Goal: Information Seeking & Learning: Learn about a topic

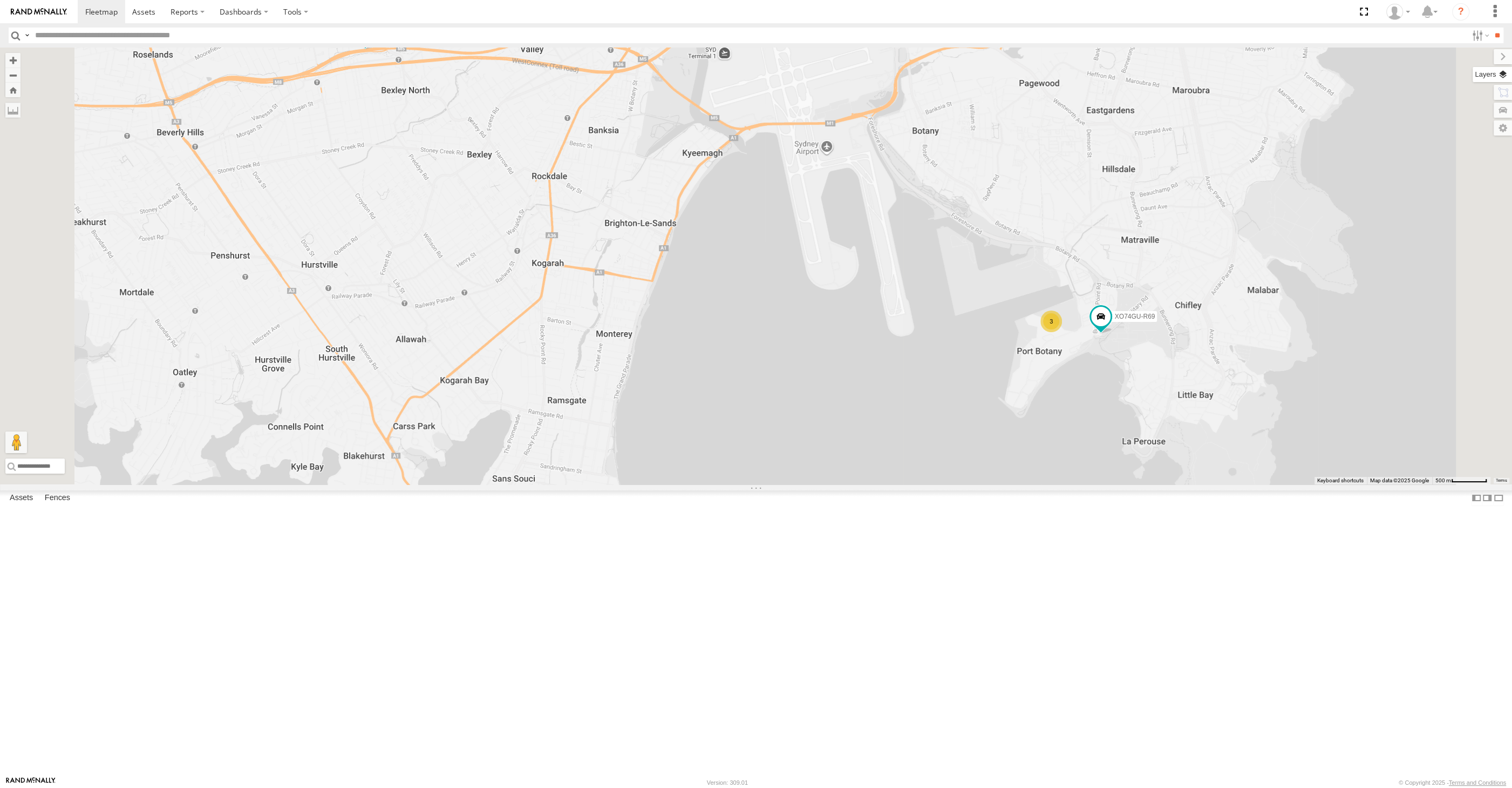
click at [1502, 72] on label at bounding box center [1492, 74] width 39 height 15
click at [0, 0] on span "Basemaps" at bounding box center [0, 0] width 0 height 0
click at [0, 0] on div "Satellite + Roadmap" at bounding box center [0, 0] width 0 height 0
click at [0, 0] on span "Satellite + Roadmap" at bounding box center [0, 0] width 0 height 0
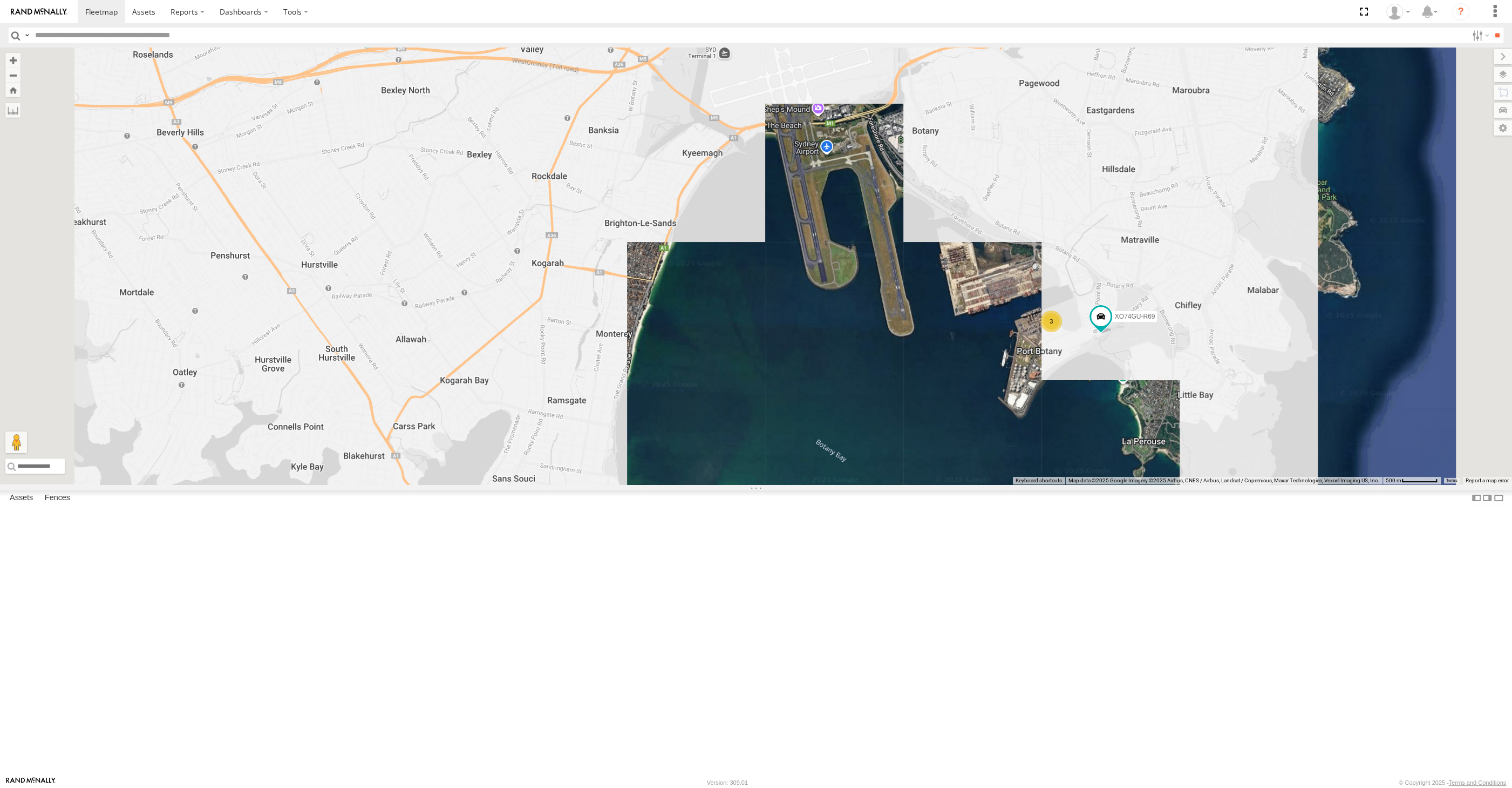
click at [0, 0] on span "Overlays" at bounding box center [0, 0] width 0 height 0
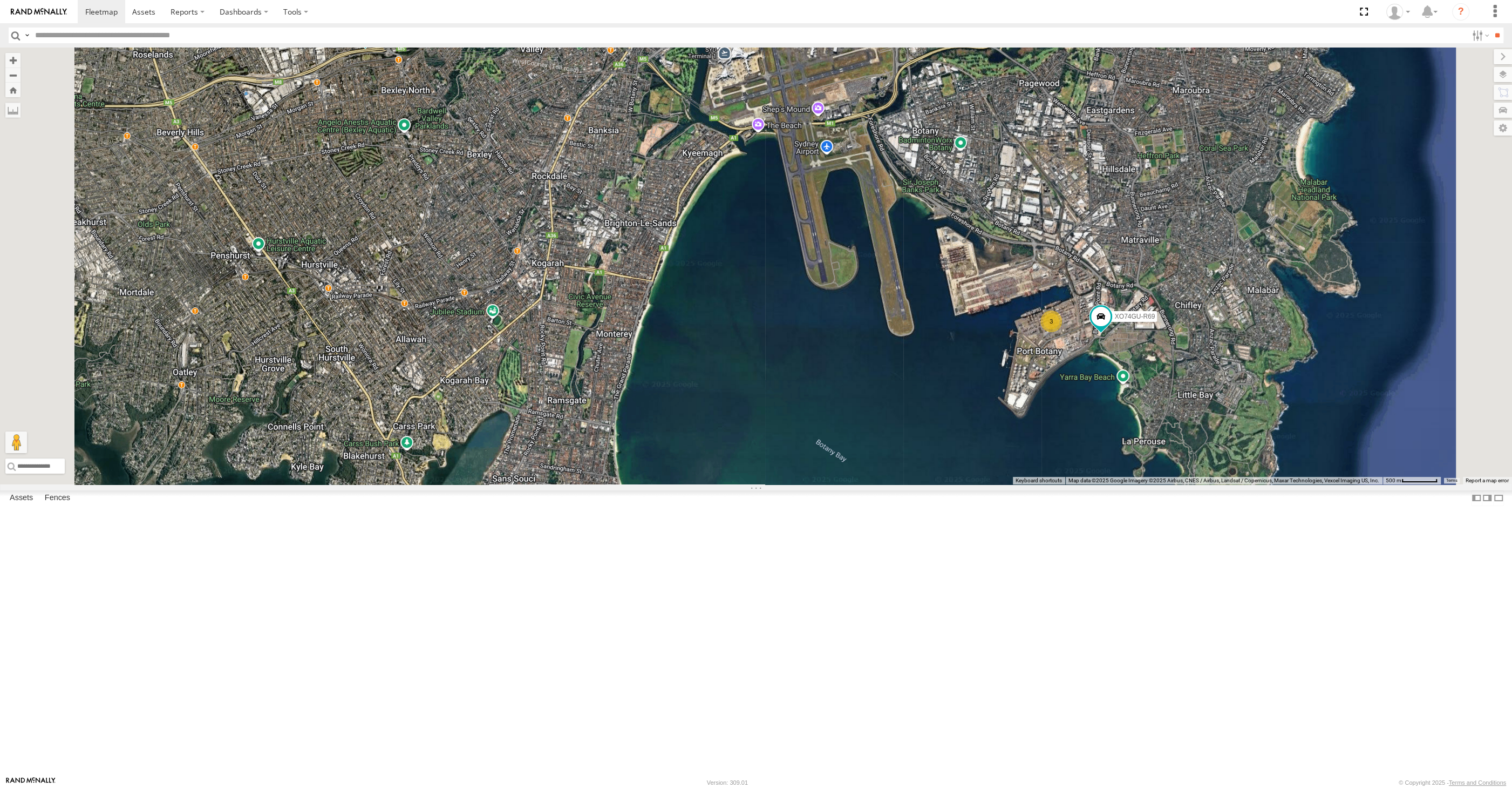
click at [0, 0] on span "Traffic" at bounding box center [0, 0] width 0 height 0
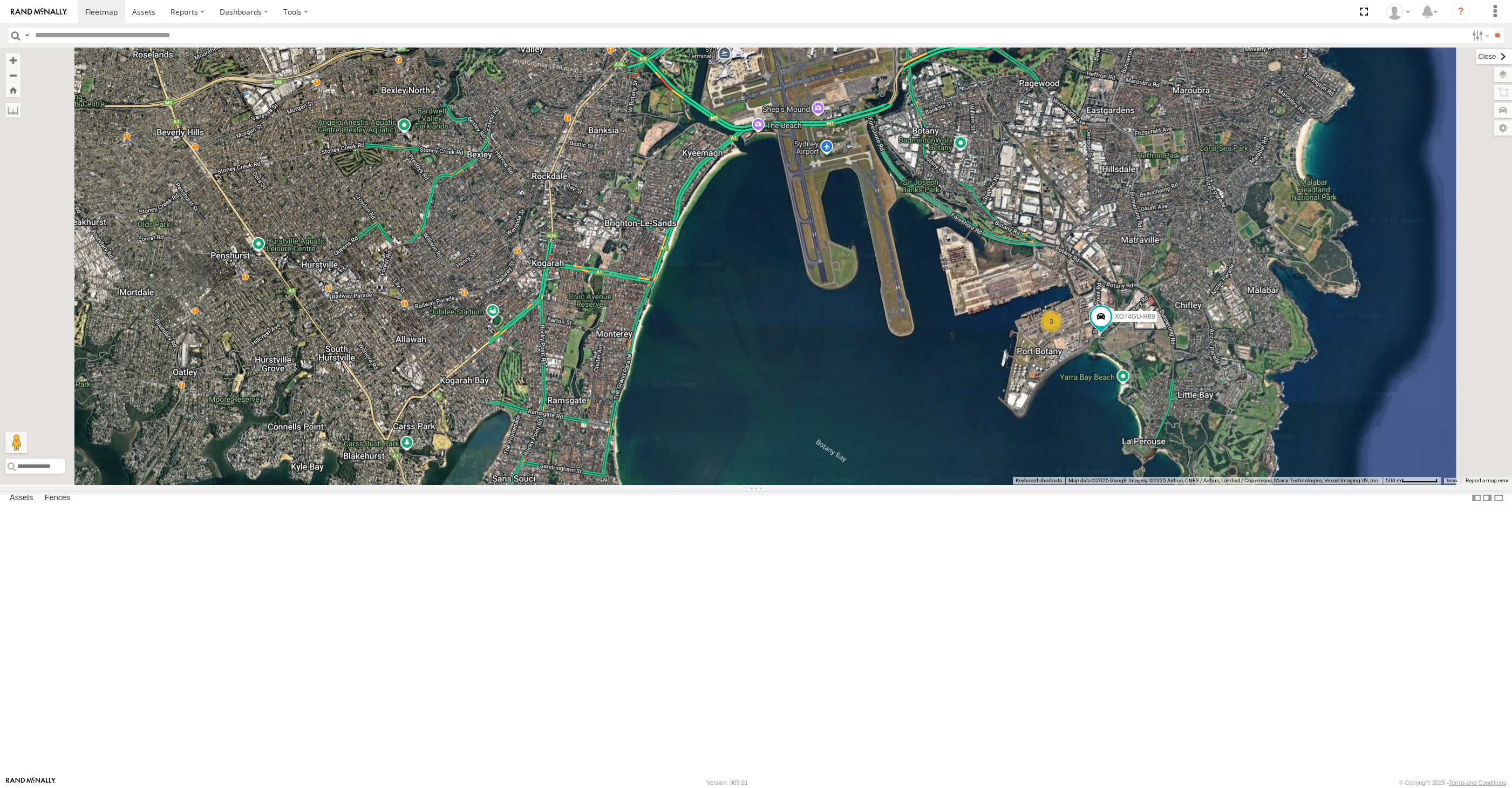
click at [1476, 59] on label at bounding box center [1493, 56] width 36 height 15
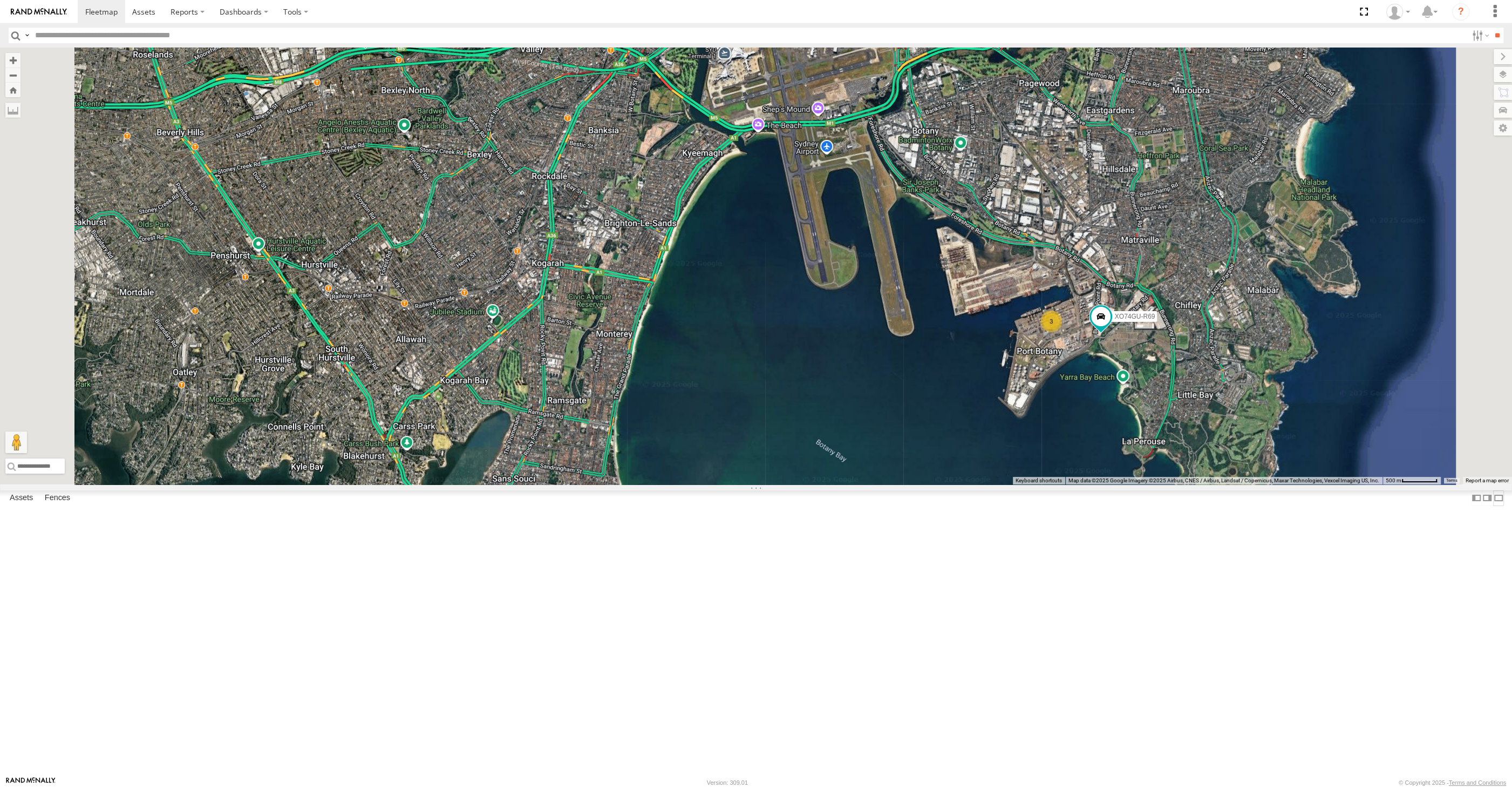
click at [1492, 506] on label at bounding box center [1497, 498] width 11 height 16
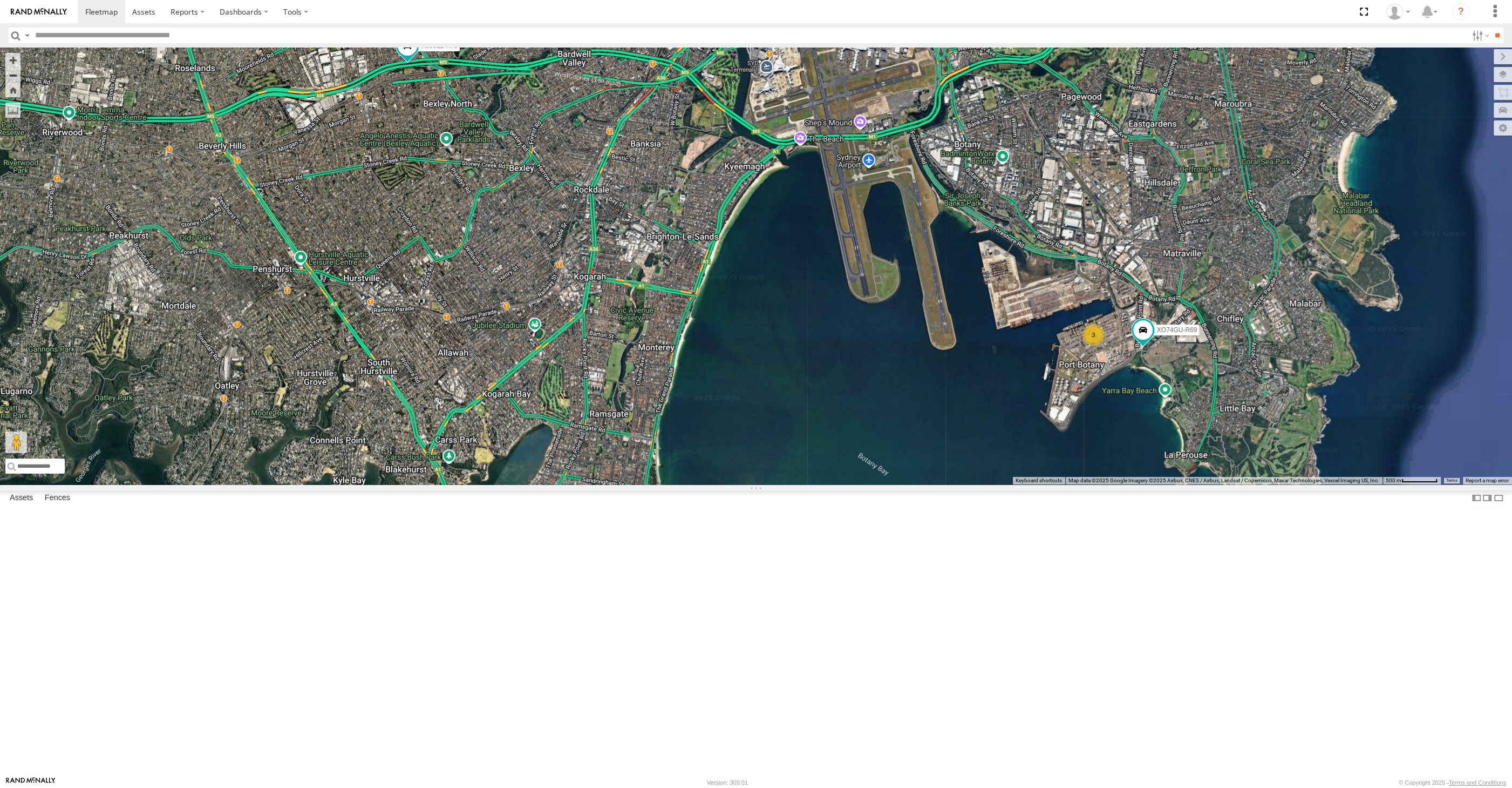
drag, startPoint x: 560, startPoint y: 559, endPoint x: 630, endPoint y: 559, distance: 70.0
click at [598, 485] on div "3 RJ5911-R79 XO74GU-R69" at bounding box center [756, 265] width 1512 height 436
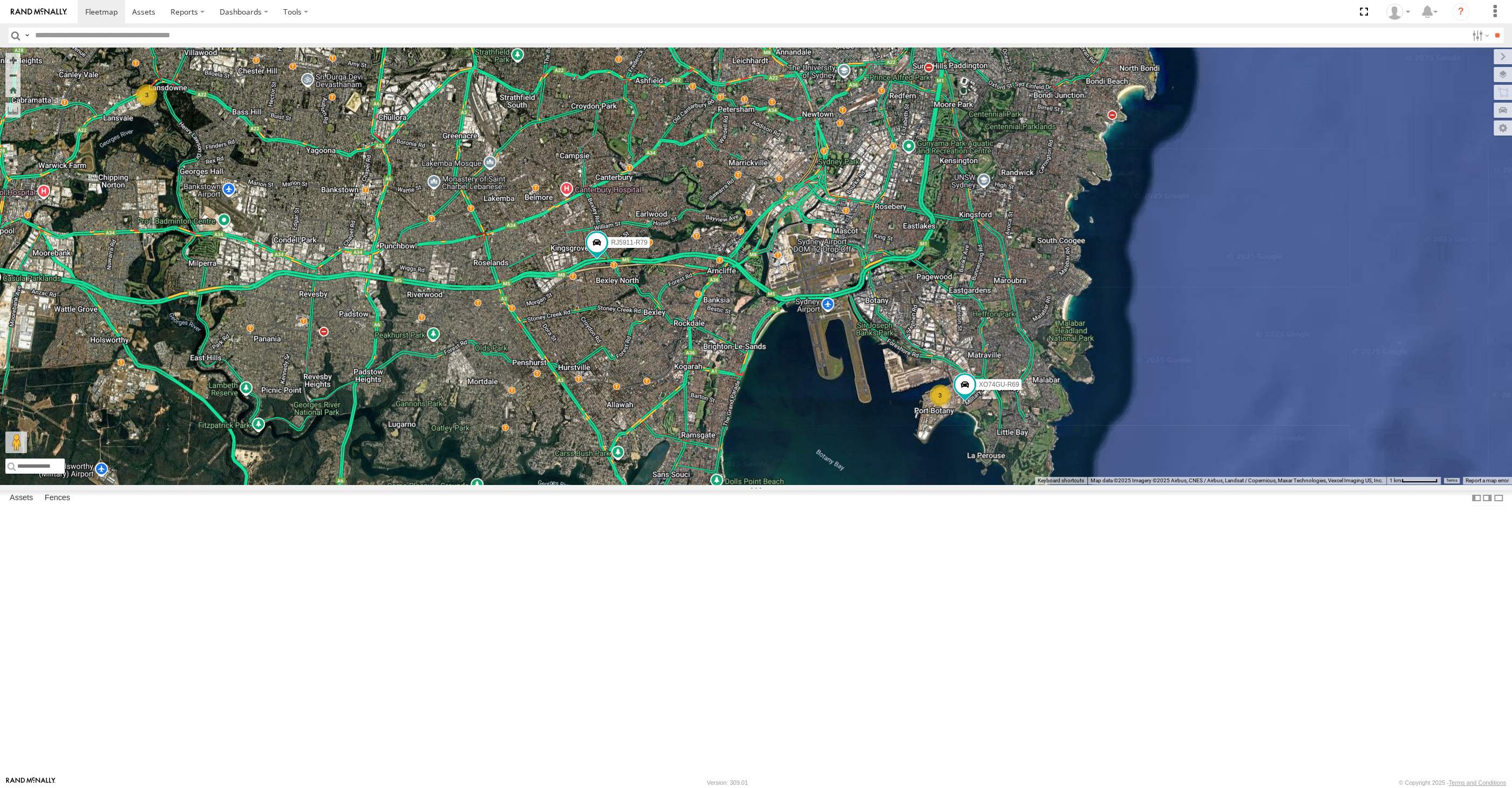
drag, startPoint x: 705, startPoint y: 569, endPoint x: 717, endPoint y: 561, distance: 14.4
click at [711, 485] on div "RJ5911-R79 XO74GU-R69 3 3" at bounding box center [756, 265] width 1512 height 436
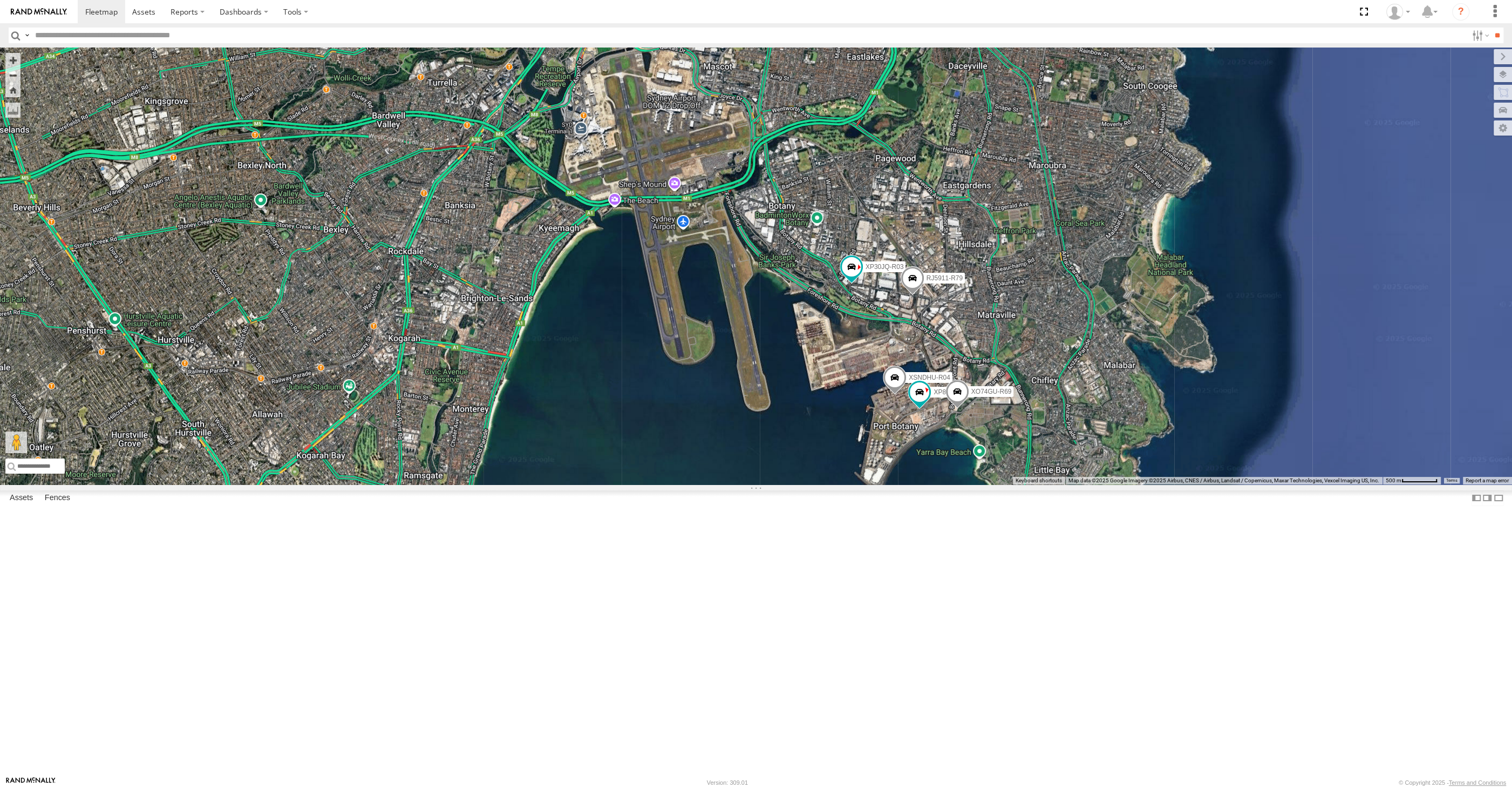
drag, startPoint x: 866, startPoint y: 626, endPoint x: 998, endPoint y: 630, distance: 132.1
click at [998, 485] on div "XP30JQ-R03 XSNDHU-R04 RJ5911-R79 XP81FE-R59 XO74GU-R69" at bounding box center [756, 265] width 1512 height 436
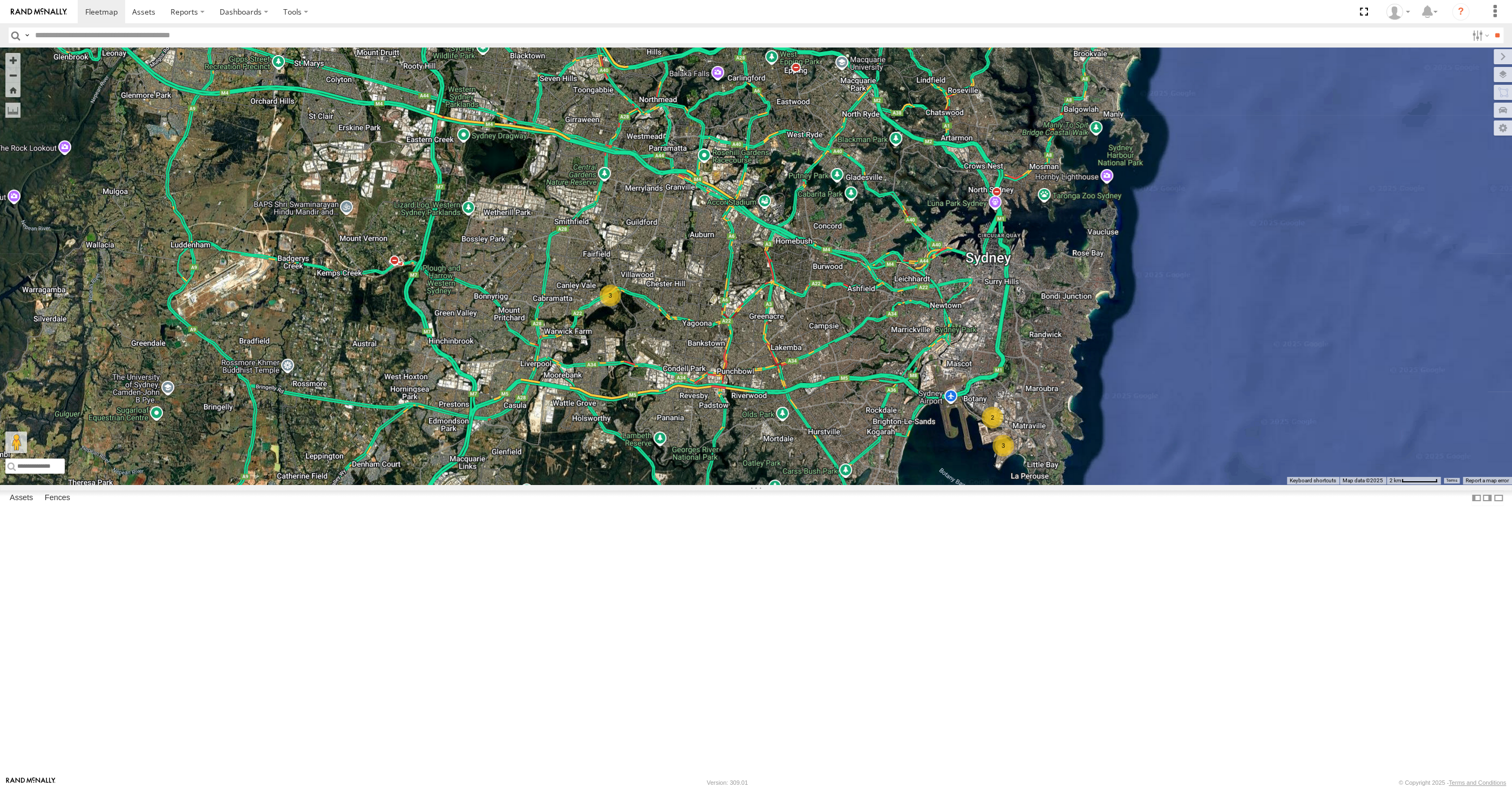
drag, startPoint x: 997, startPoint y: 661, endPoint x: 964, endPoint y: 637, distance: 40.8
click at [964, 485] on div "2 3 3" at bounding box center [756, 265] width 1512 height 436
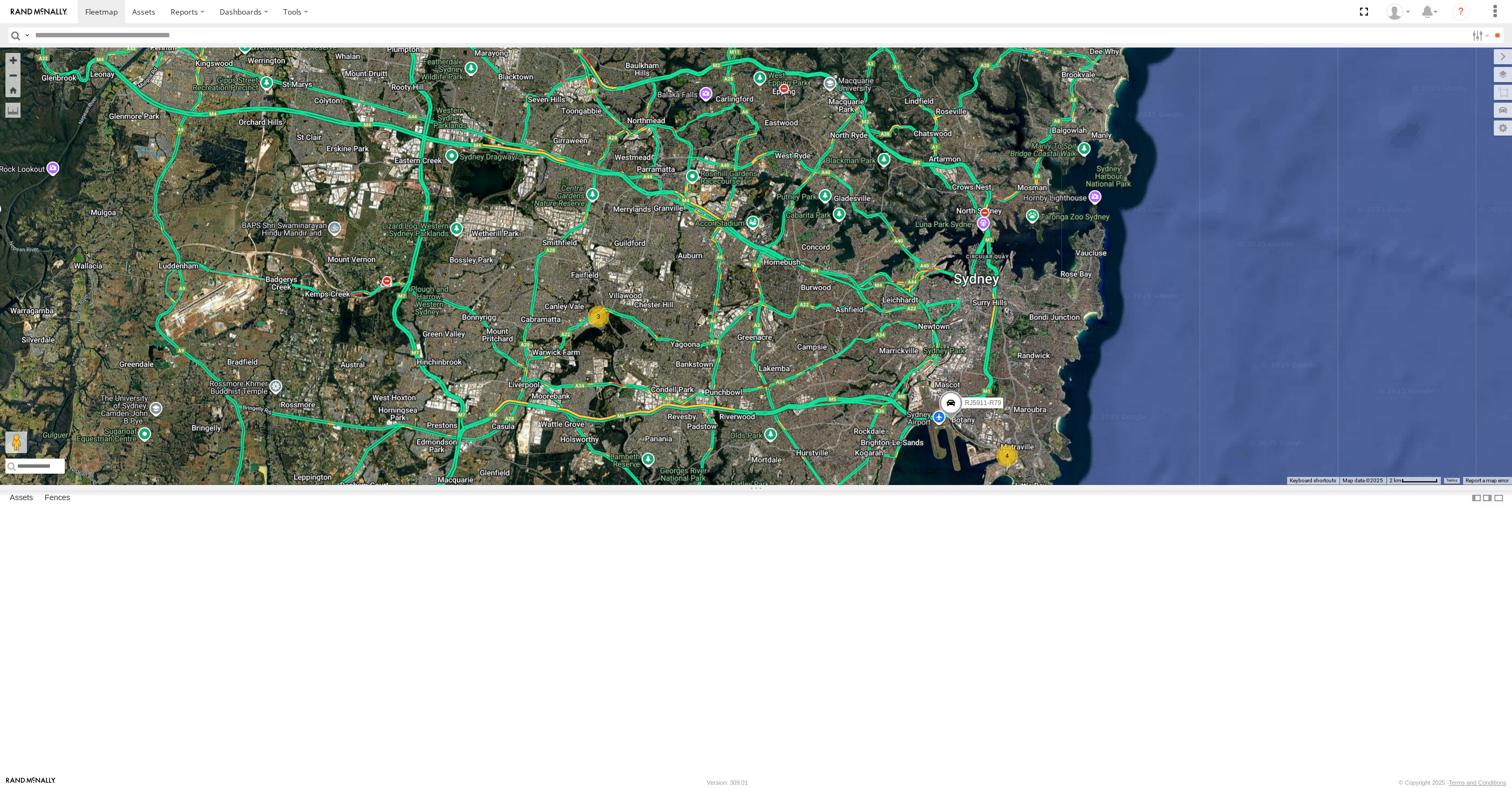
click at [850, 485] on div "RJ5911-R79 4 3" at bounding box center [756, 265] width 1512 height 436
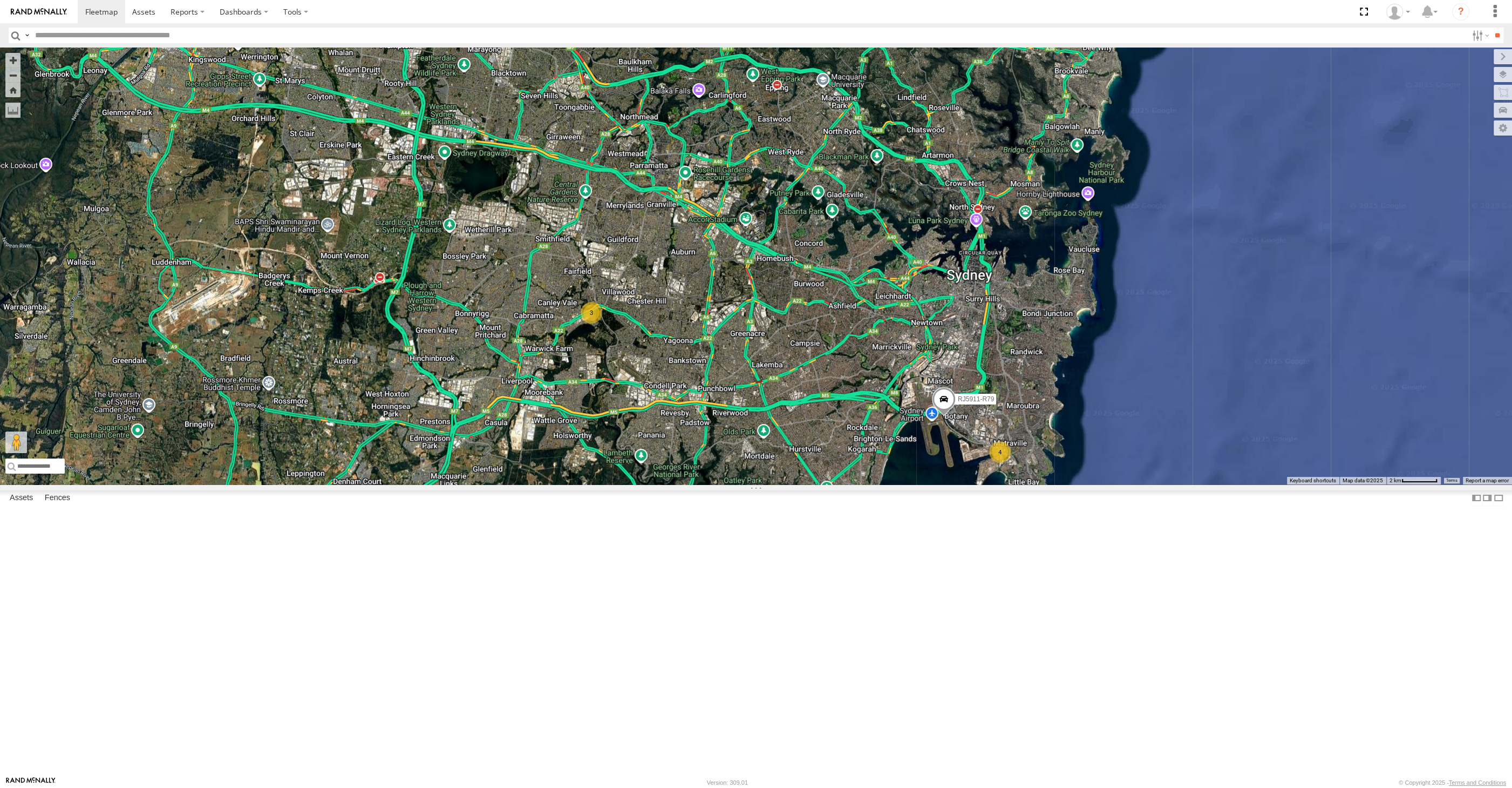
drag, startPoint x: 844, startPoint y: 593, endPoint x: 837, endPoint y: 583, distance: 12.2
click at [840, 485] on div "RJ5911-R79 4 3" at bounding box center [756, 265] width 1512 height 436
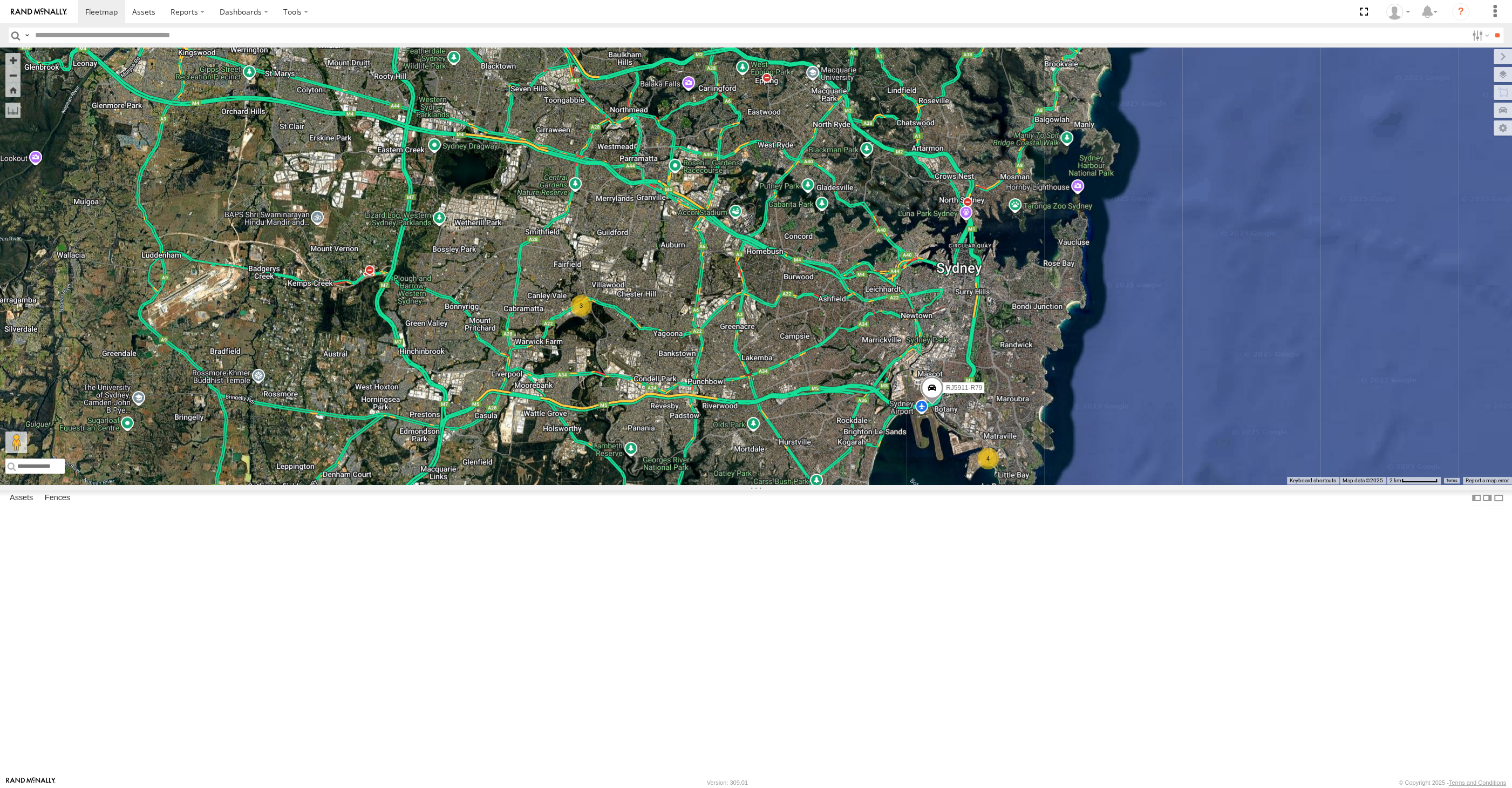
drag, startPoint x: 795, startPoint y: 660, endPoint x: 809, endPoint y: 657, distance: 14.3
click at [802, 485] on div "RJ5911-R79 4 3" at bounding box center [756, 265] width 1512 height 436
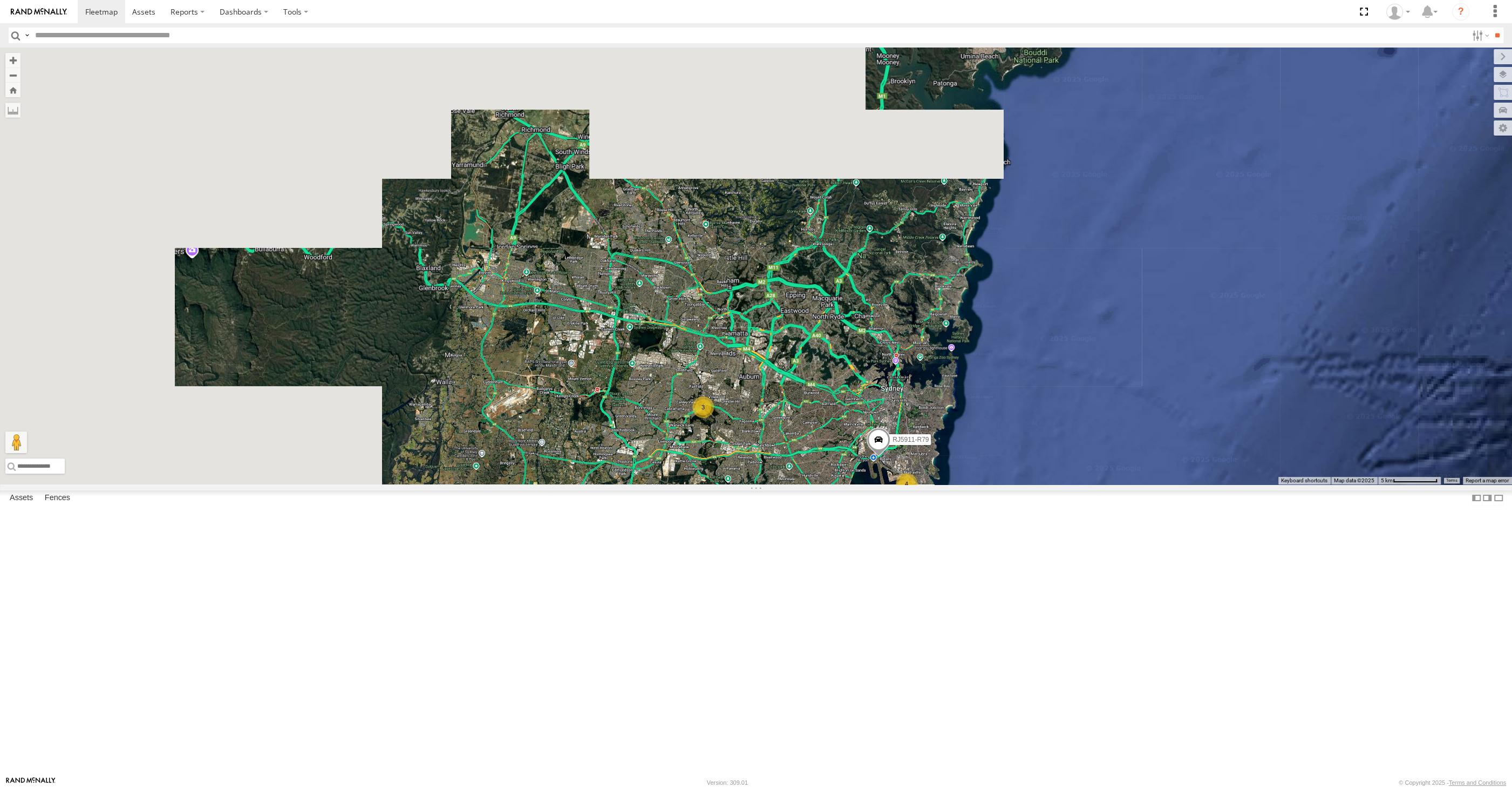
click at [827, 485] on div "RJ5911-R79 4 3" at bounding box center [756, 265] width 1512 height 436
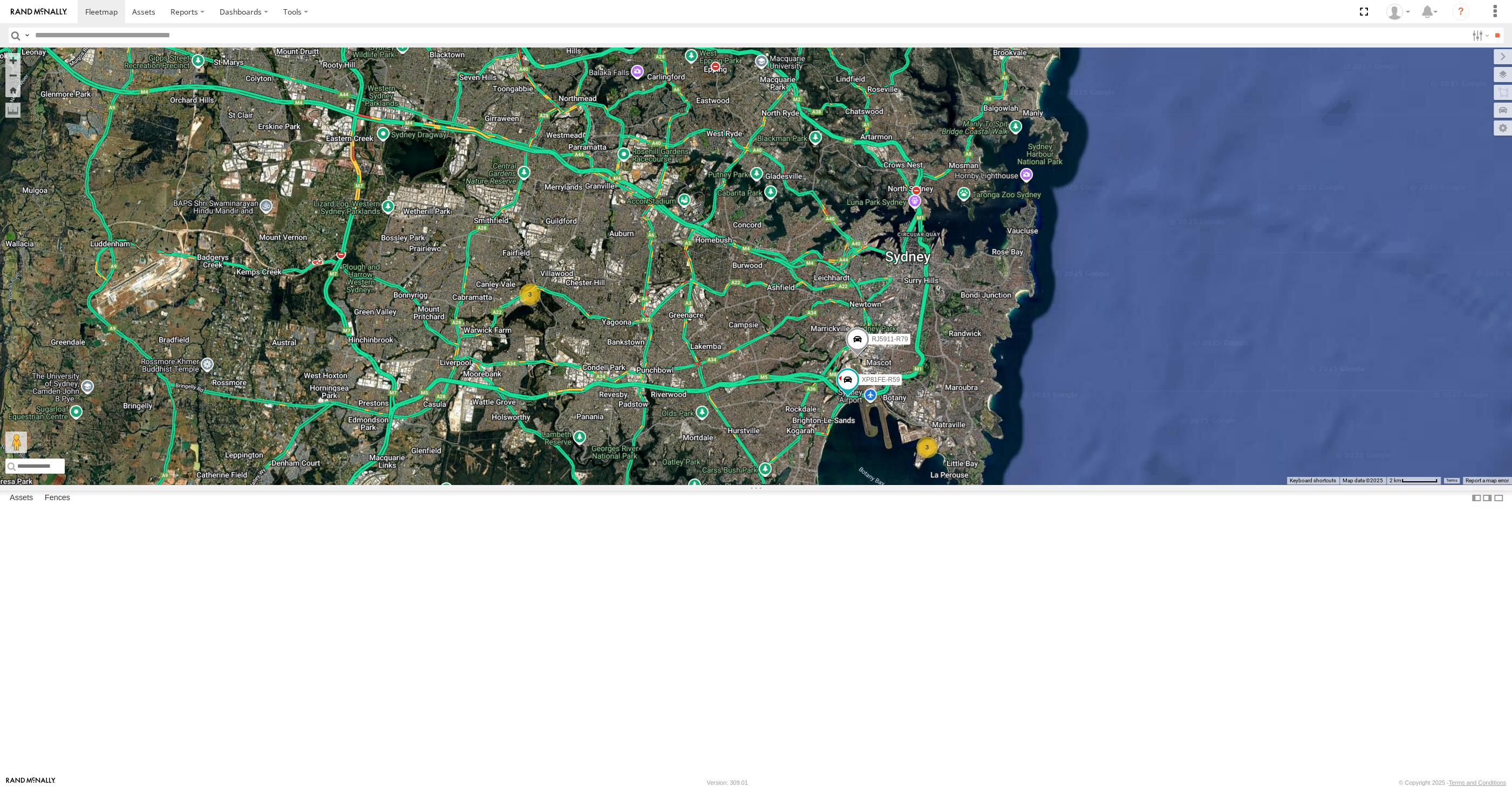
drag, startPoint x: 891, startPoint y: 624, endPoint x: 903, endPoint y: 616, distance: 14.4
click at [894, 485] on div "RJ5911-R79 XP81FE-R59 3 3" at bounding box center [756, 265] width 1512 height 436
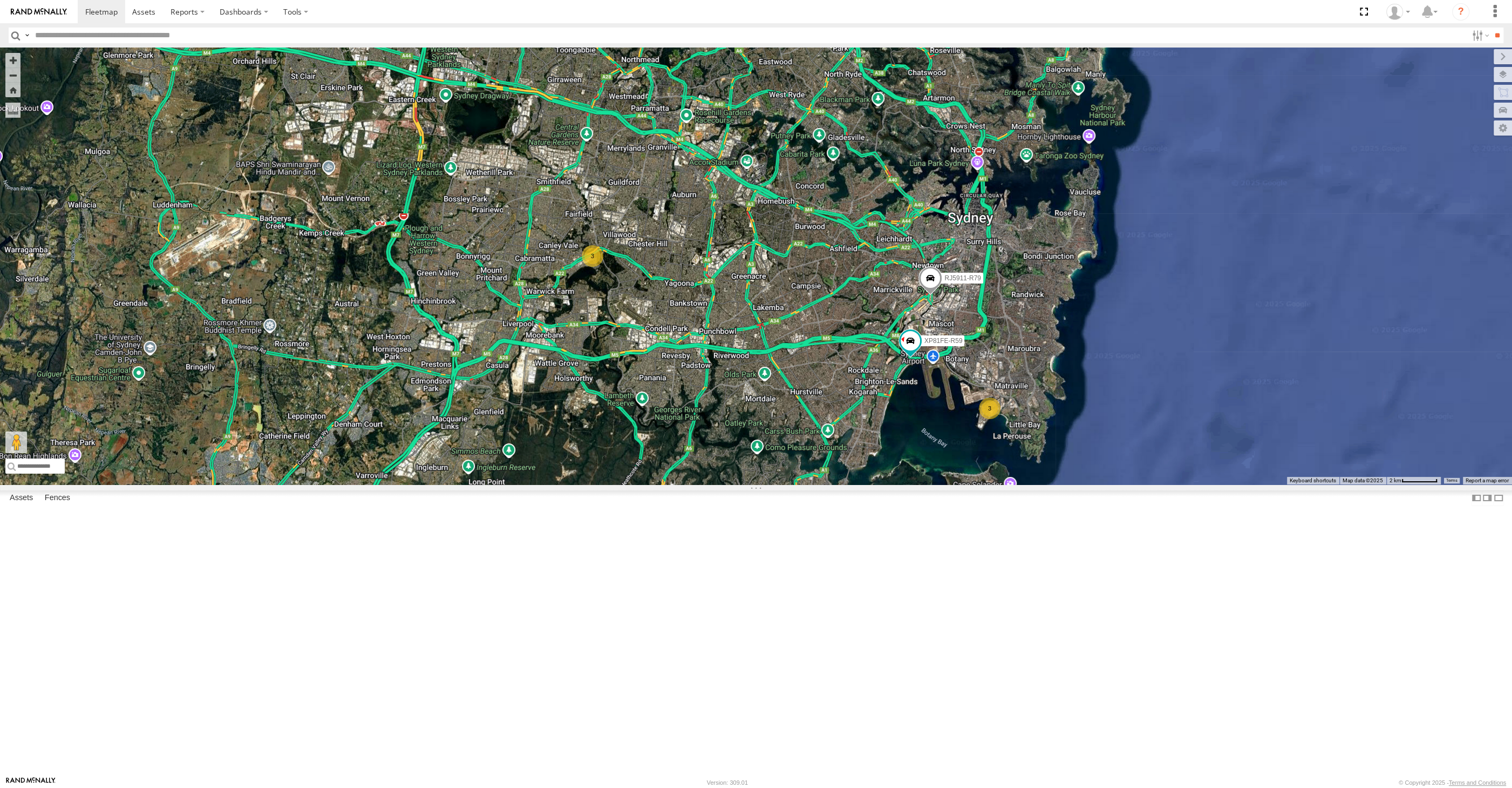
drag, startPoint x: 826, startPoint y: 605, endPoint x: 859, endPoint y: 600, distance: 33.4
click at [859, 485] on div "RJ5911-R79 XP81FE-R59 3 3" at bounding box center [756, 265] width 1512 height 436
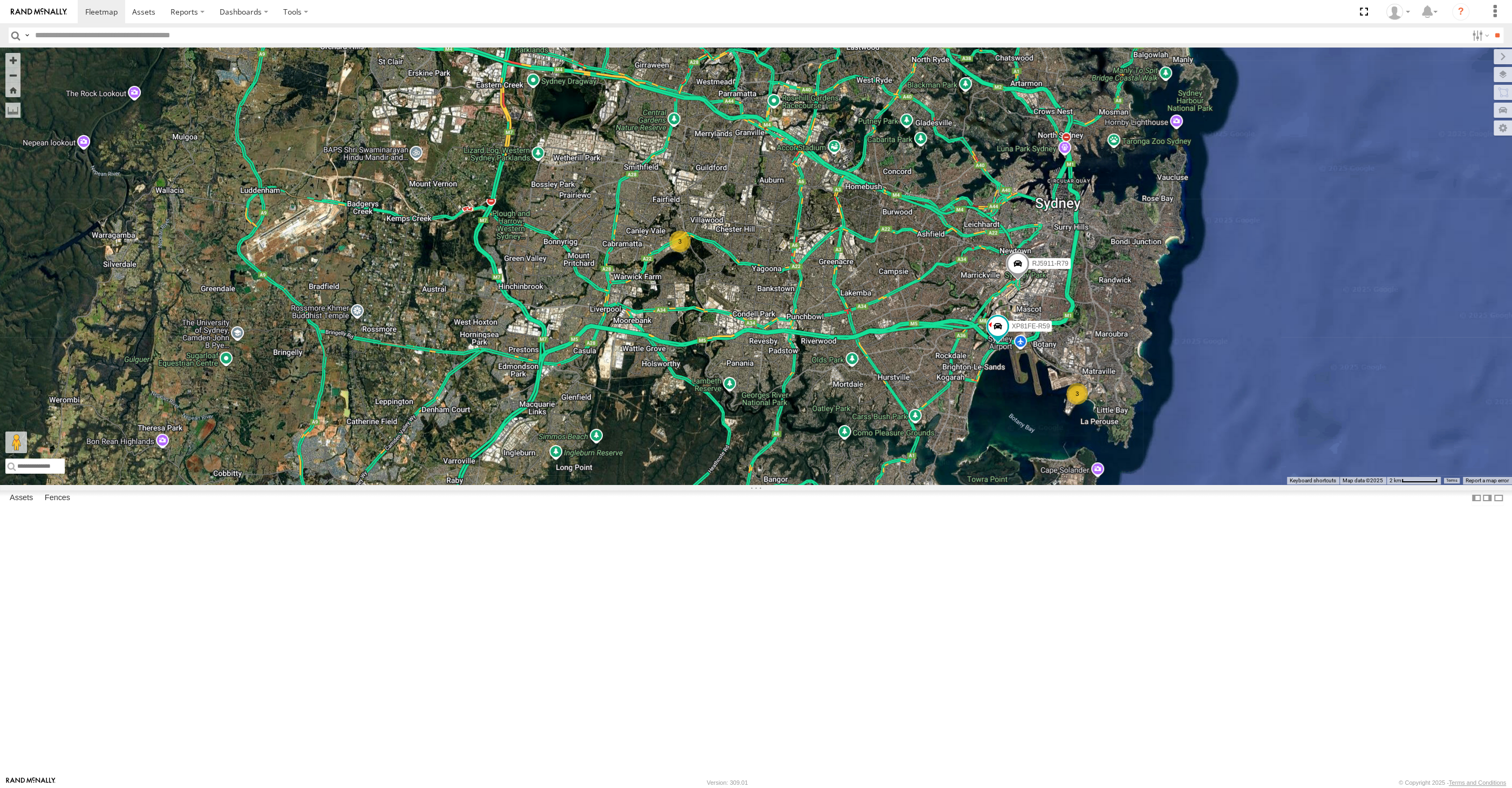
drag, startPoint x: 885, startPoint y: 621, endPoint x: 958, endPoint y: 626, distance: 73.2
click at [958, 485] on div "RJ5911-R79 XP81FE-R59 3 3" at bounding box center [756, 265] width 1512 height 436
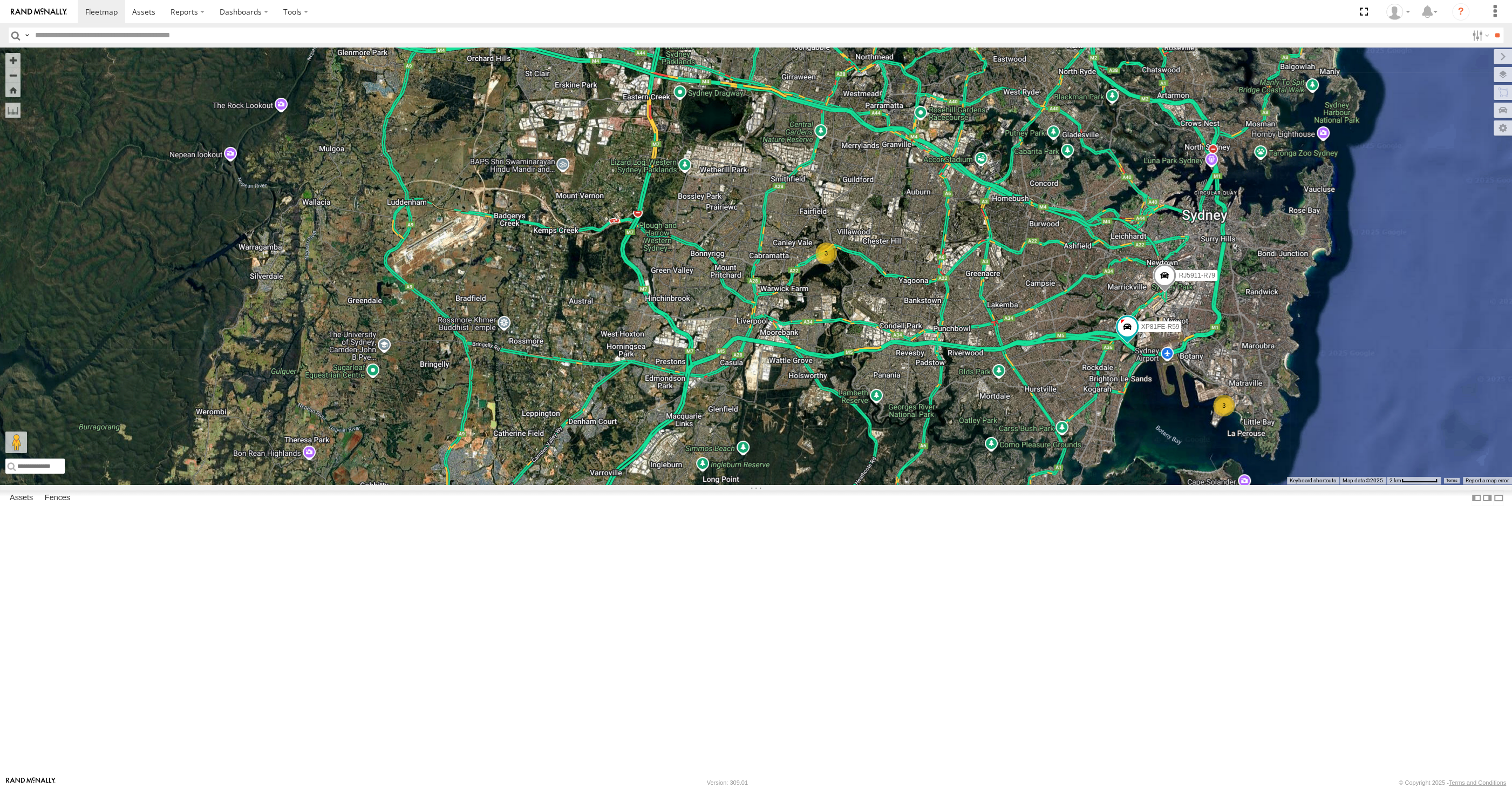
drag, startPoint x: 1070, startPoint y: 620, endPoint x: 1055, endPoint y: 639, distance: 24.2
click at [1058, 485] on div "RJ5911-R79 XP81FE-R59 3 3" at bounding box center [756, 265] width 1512 height 436
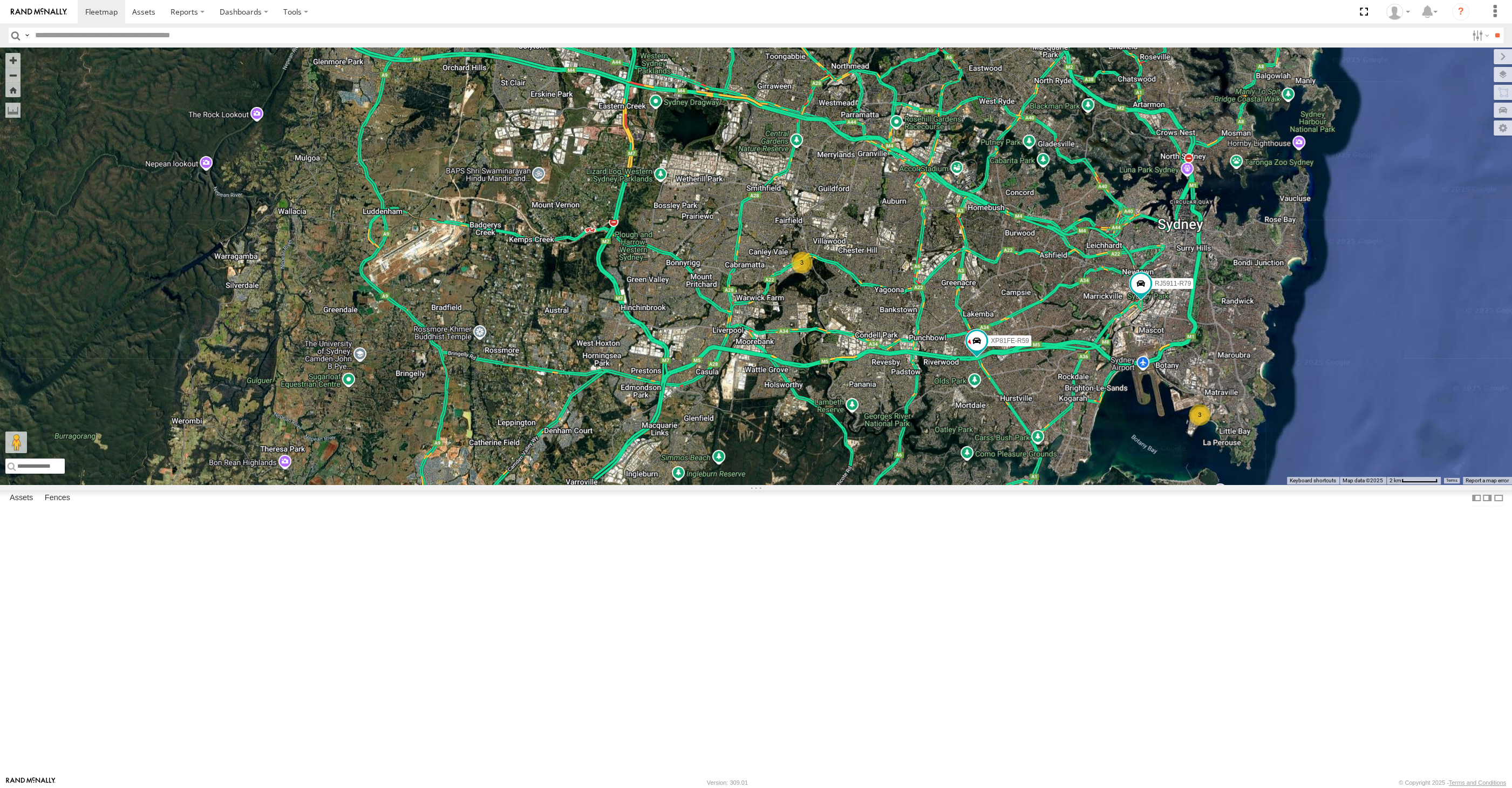
click at [1133, 485] on div "3 3 RJ5911-R79 XP81FE-R59" at bounding box center [756, 265] width 1512 height 436
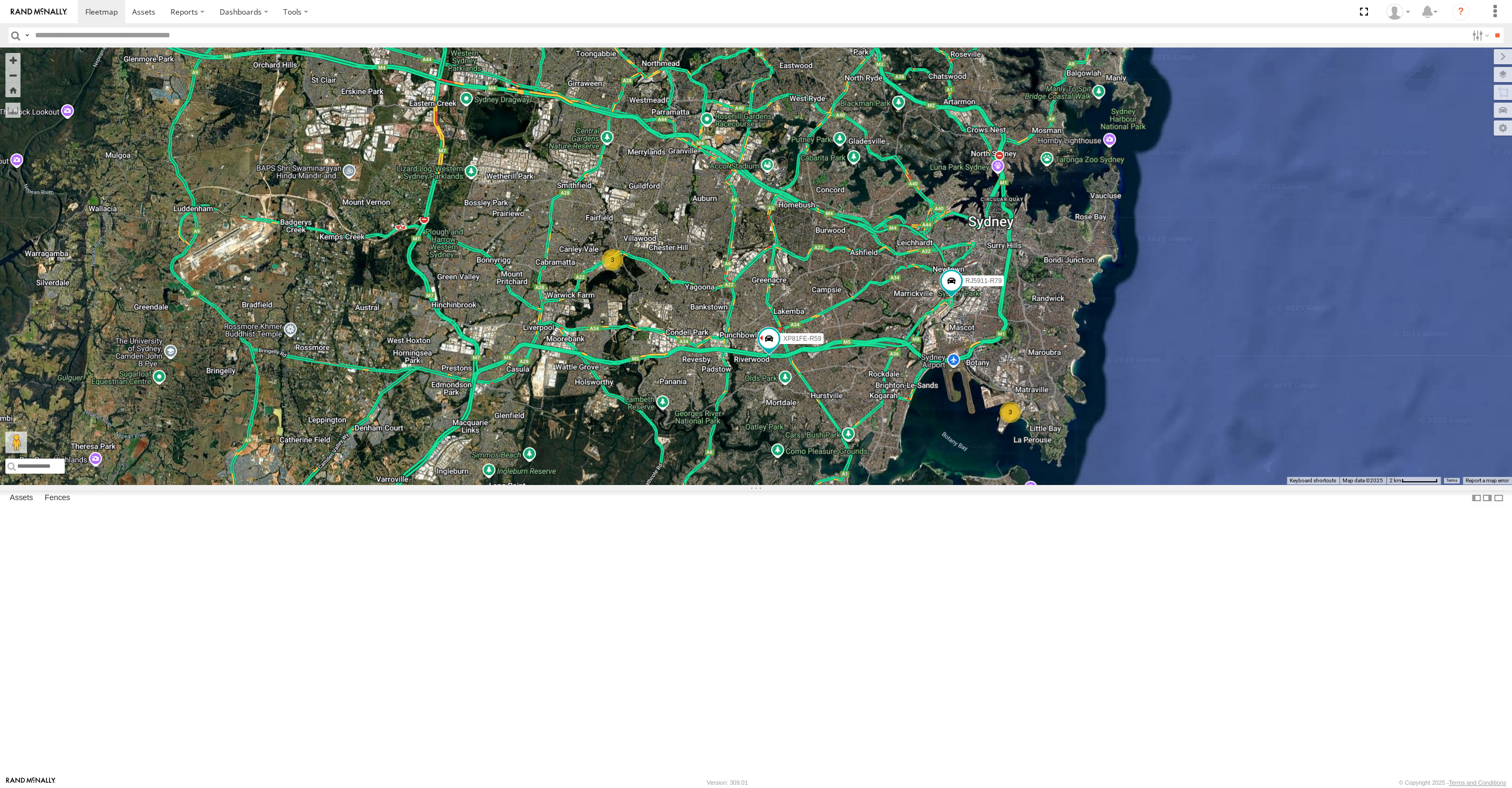
drag, startPoint x: 1109, startPoint y: 605, endPoint x: 917, endPoint y: 603, distance: 192.0
click at [917, 485] on div "3 3 RJ5911-R79 XP81FE-R59" at bounding box center [756, 265] width 1512 height 436
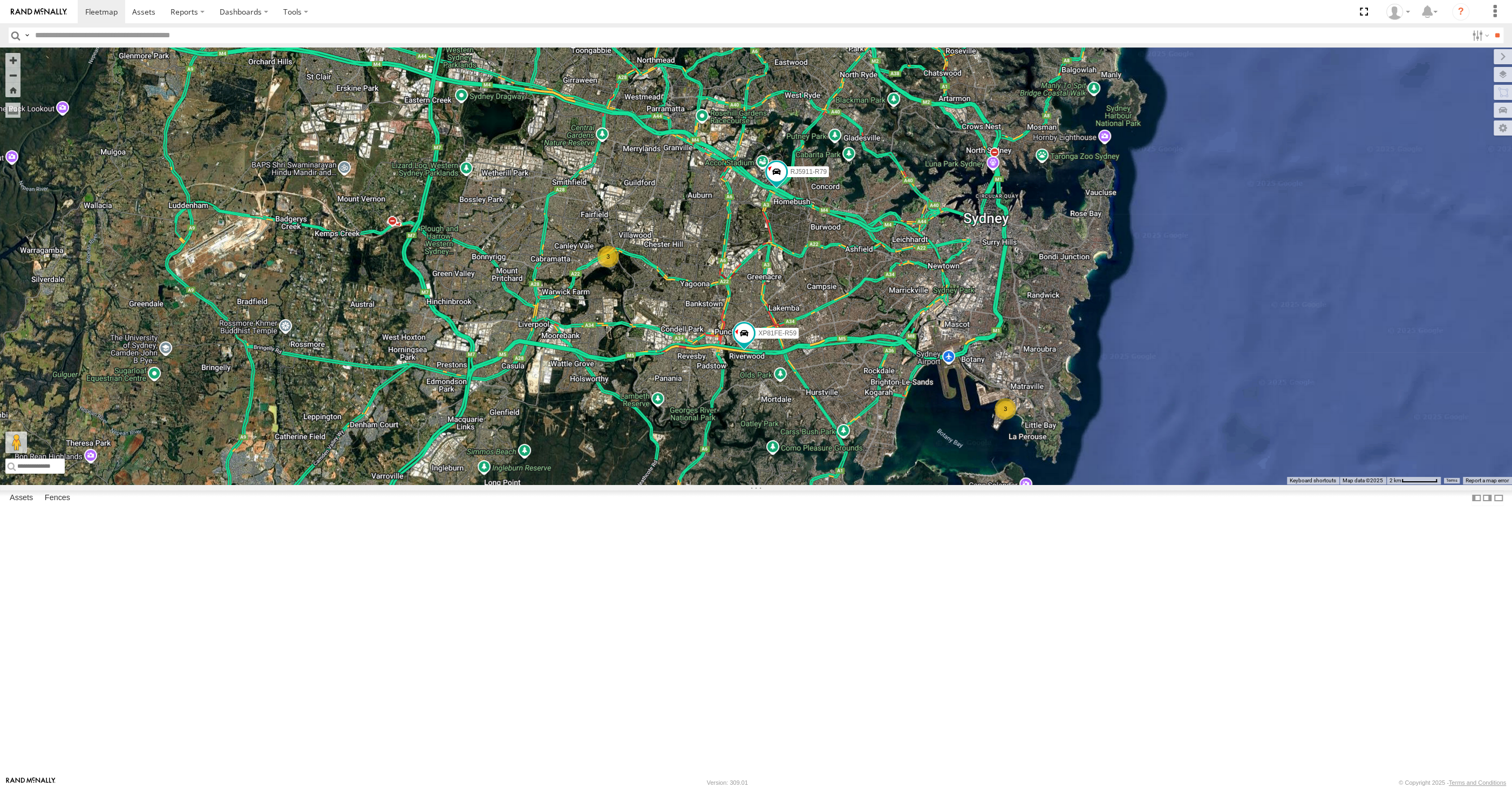
drag, startPoint x: 786, startPoint y: 544, endPoint x: 790, endPoint y: 553, distance: 9.8
click at [789, 485] on div "3 3 RJ5911-R79 XP81FE-R59" at bounding box center [756, 265] width 1512 height 436
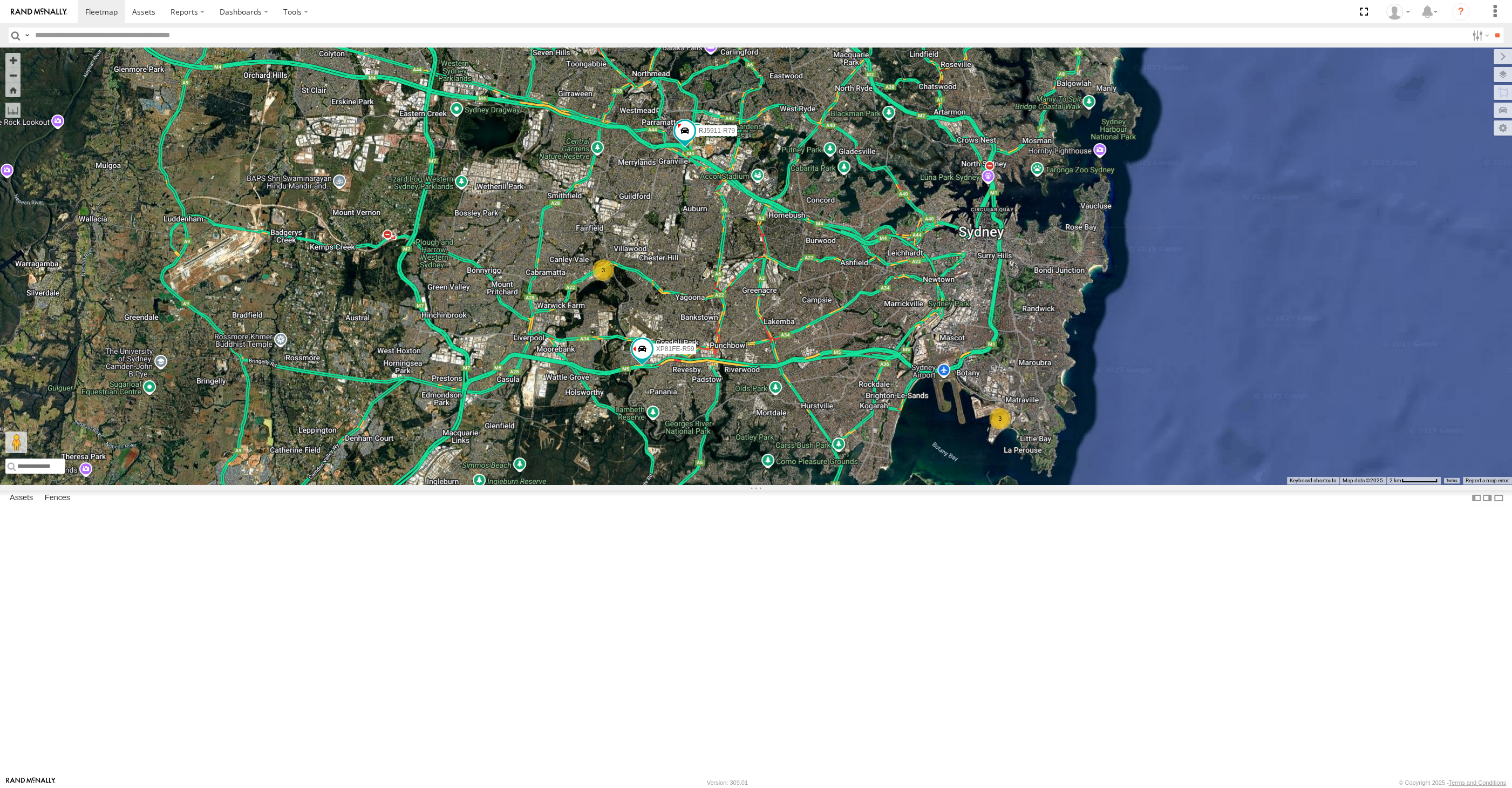
drag, startPoint x: 919, startPoint y: 581, endPoint x: 896, endPoint y: 583, distance: 23.1
click at [897, 485] on div "3 3 RJ5911-R79 XP81FE-R59" at bounding box center [756, 265] width 1512 height 436
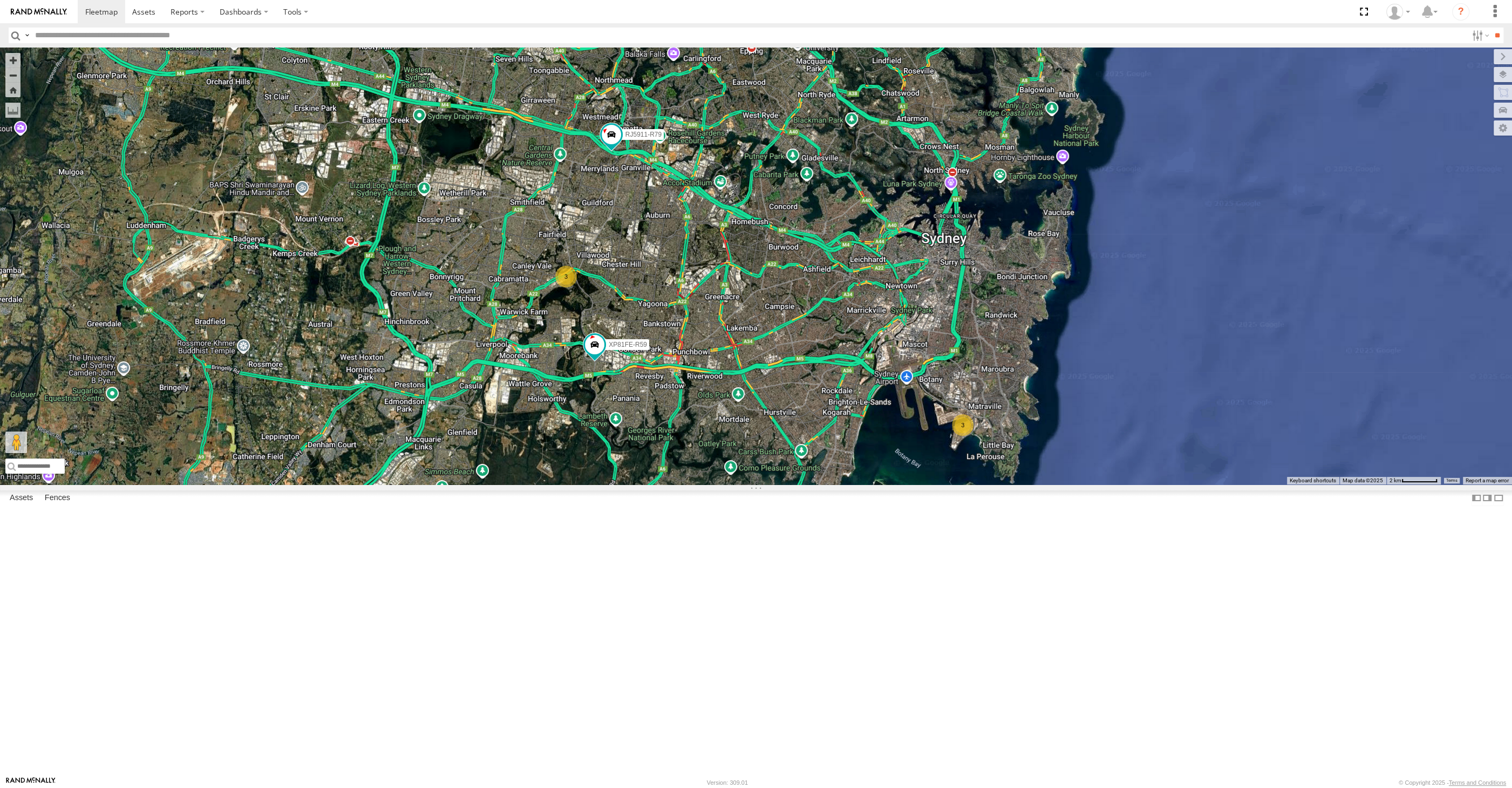
drag, startPoint x: 912, startPoint y: 622, endPoint x: 878, endPoint y: 630, distance: 34.9
click at [878, 485] on div "3 3 RJ5911-R79 XP81FE-R59" at bounding box center [756, 265] width 1512 height 436
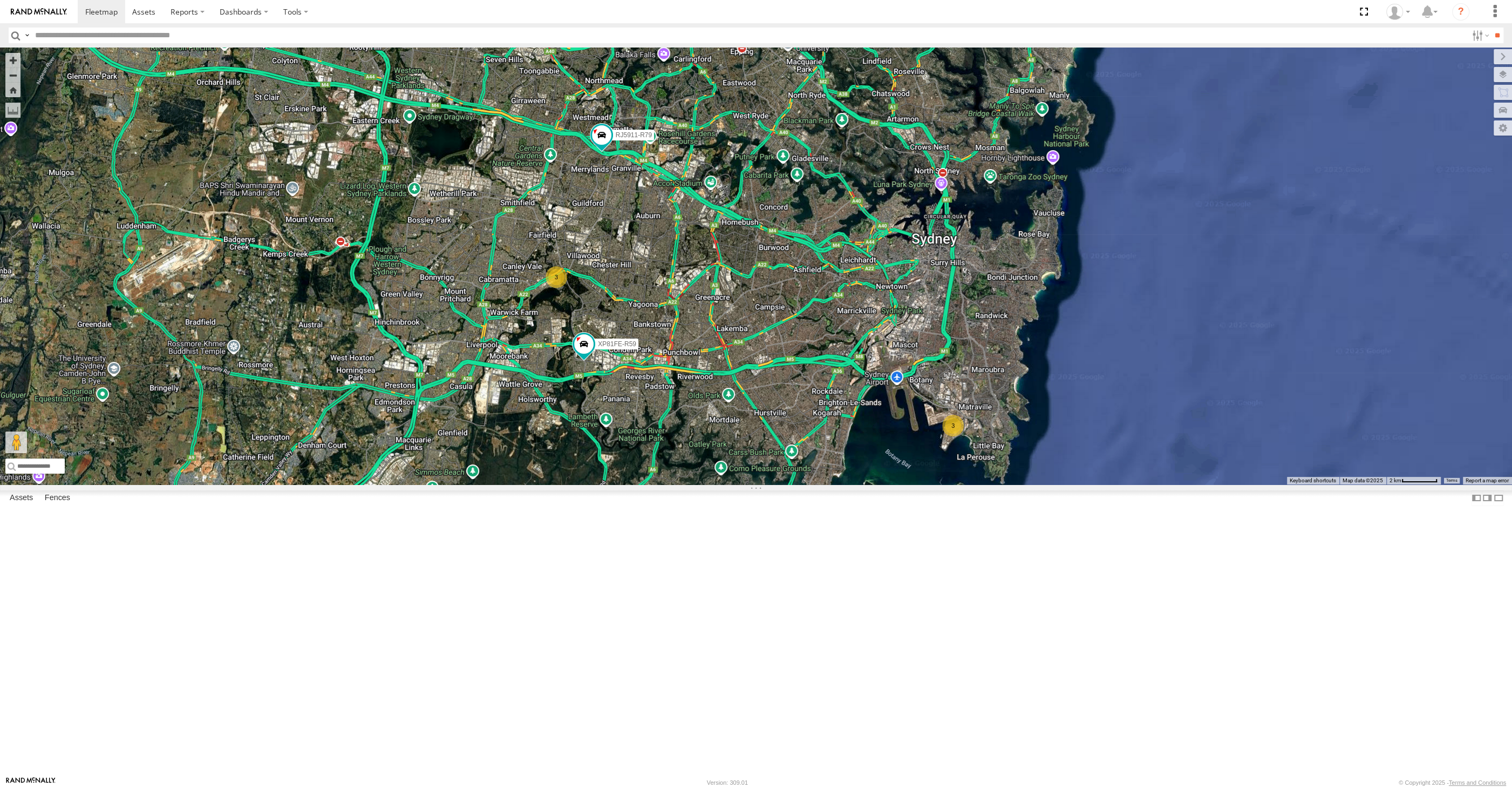
drag, startPoint x: 766, startPoint y: 596, endPoint x: 758, endPoint y: 580, distance: 17.9
click at [758, 485] on div "3 3 RJ5911-R79 XP81FE-R59" at bounding box center [756, 265] width 1512 height 436
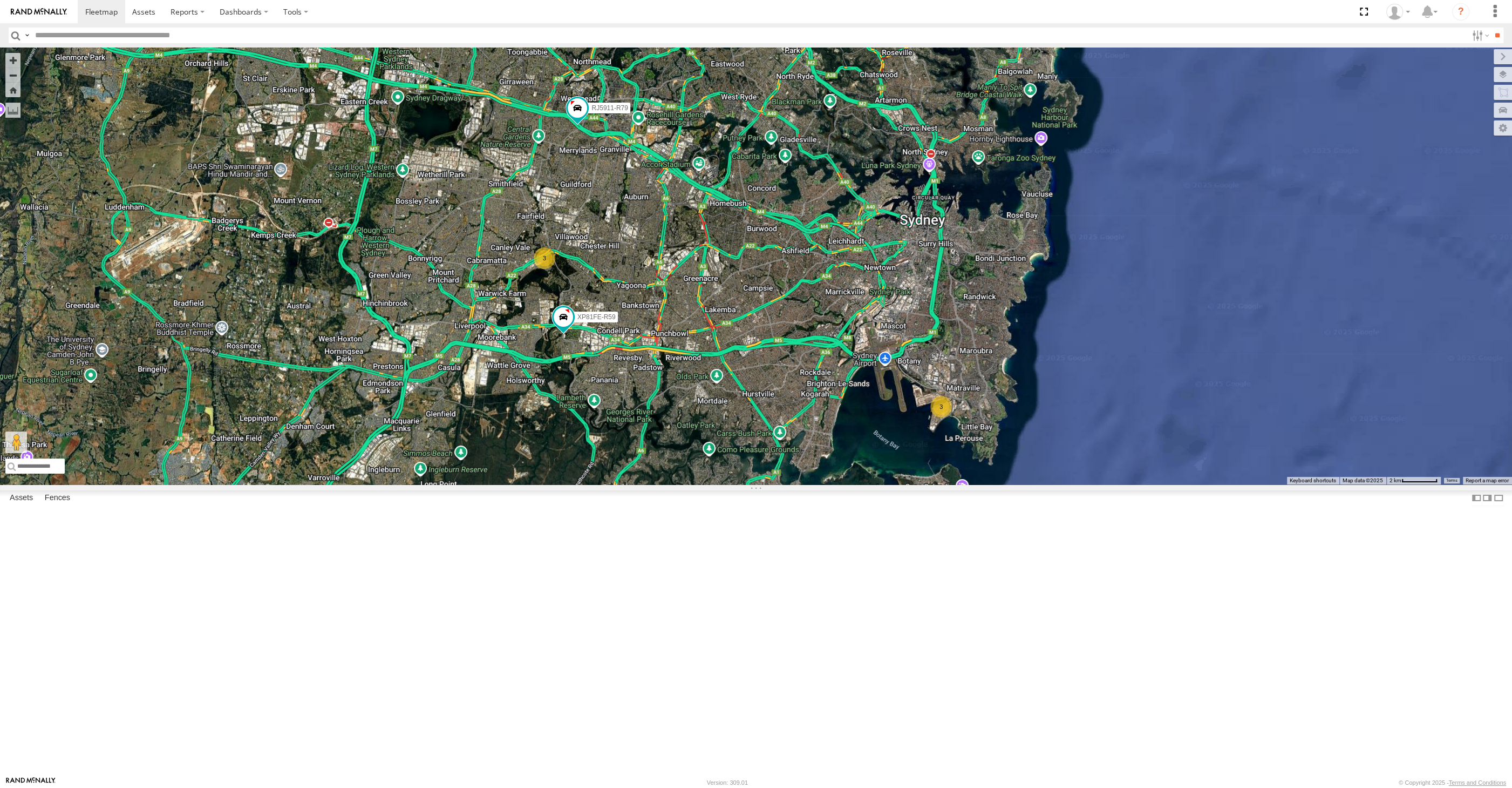
drag, startPoint x: 850, startPoint y: 648, endPoint x: 844, endPoint y: 643, distance: 7.8
click at [844, 485] on div "3 3 RJ5911-R79 XP81FE-R59" at bounding box center [756, 265] width 1512 height 436
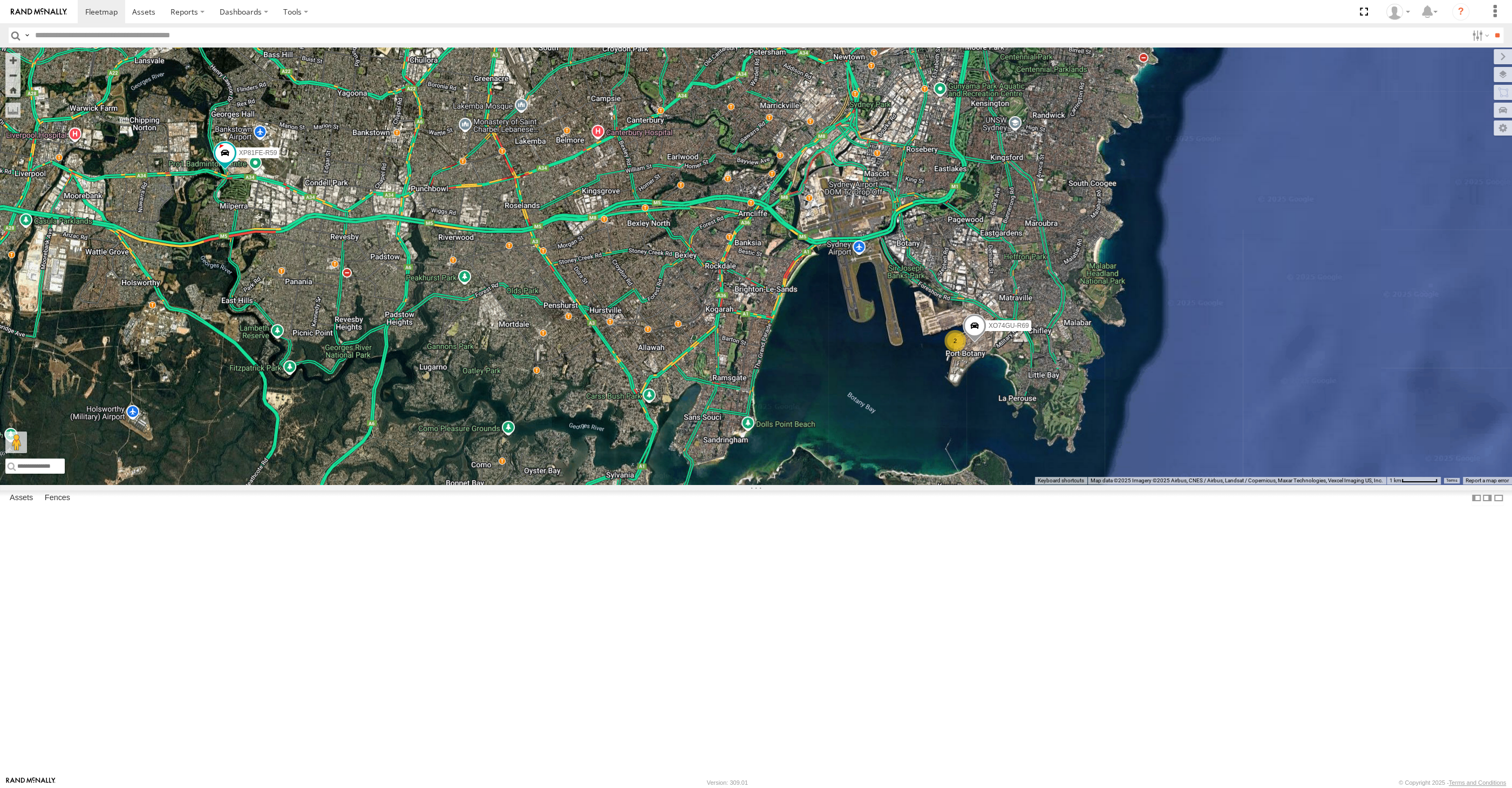
click at [820, 485] on div "XP81FE-R59 XO74GU-R69 2 3" at bounding box center [756, 265] width 1512 height 436
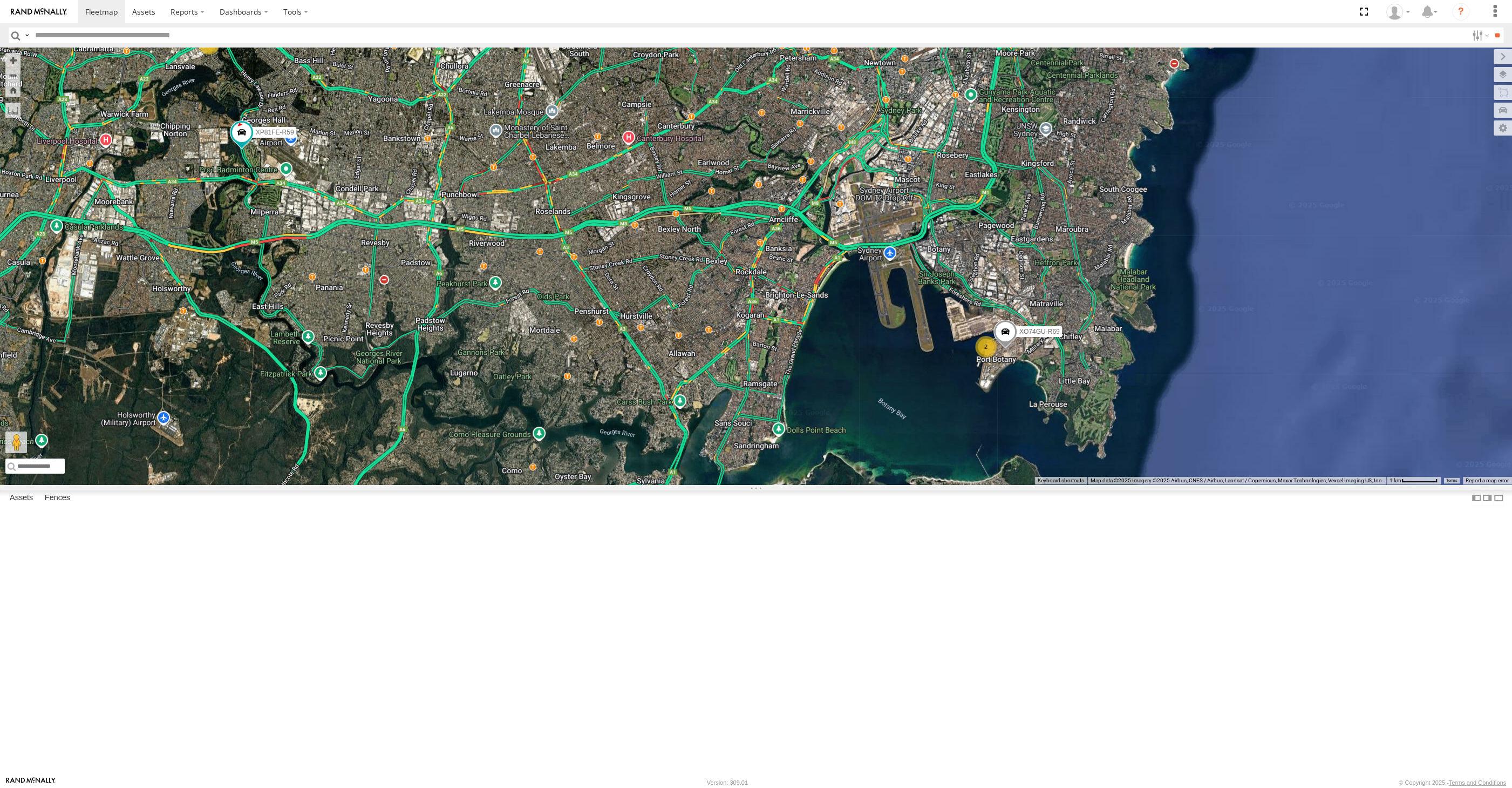
drag, startPoint x: 713, startPoint y: 557, endPoint x: 786, endPoint y: 565, distance: 73.4
click at [762, 485] on div "XP81FE-R59 XO74GU-R69 2 3" at bounding box center [756, 265] width 1512 height 436
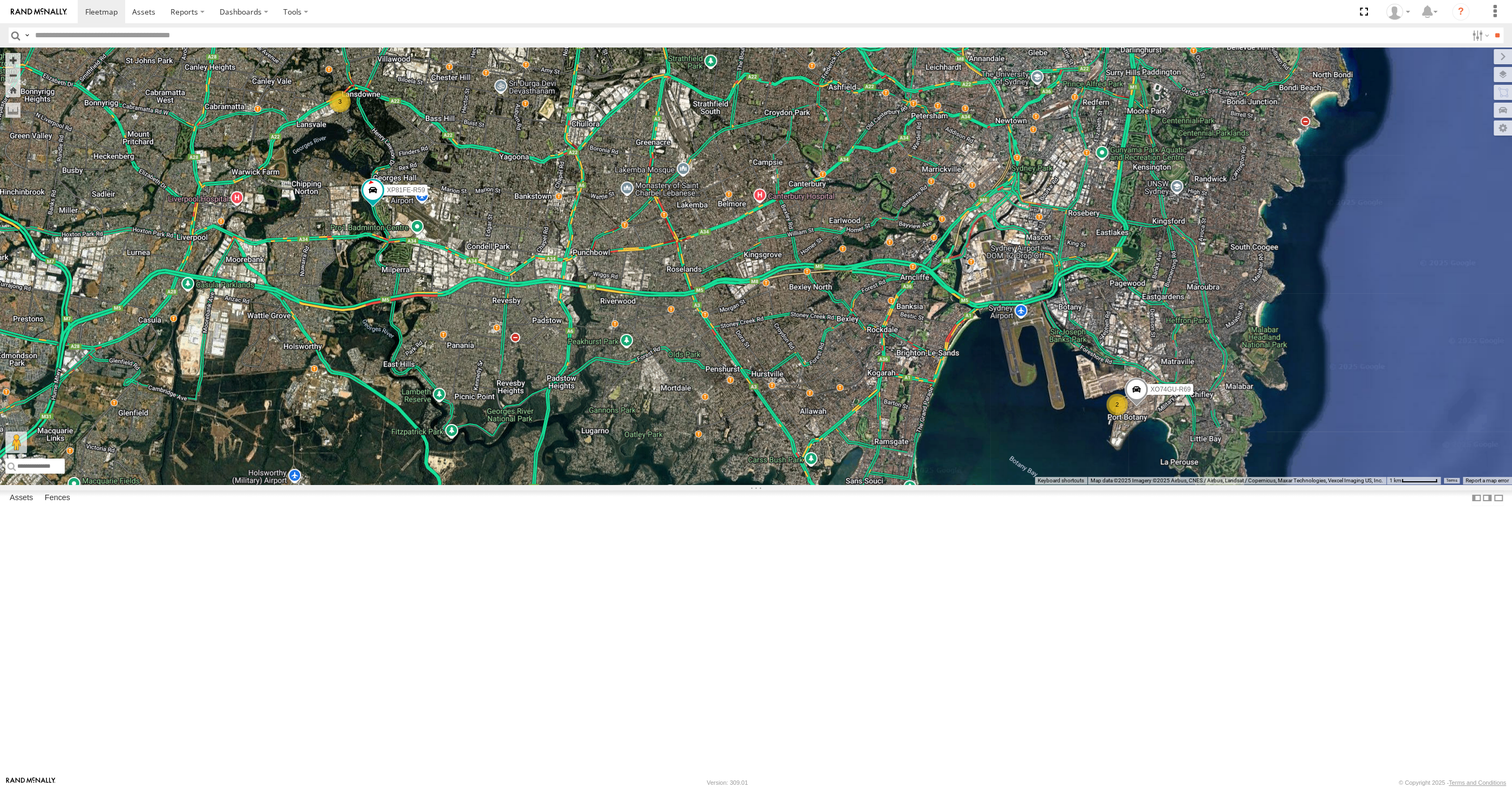
drag, startPoint x: 633, startPoint y: 501, endPoint x: 726, endPoint y: 558, distance: 109.1
click at [726, 485] on div "XP81FE-R59 XO74GU-R69 2 3" at bounding box center [756, 265] width 1512 height 436
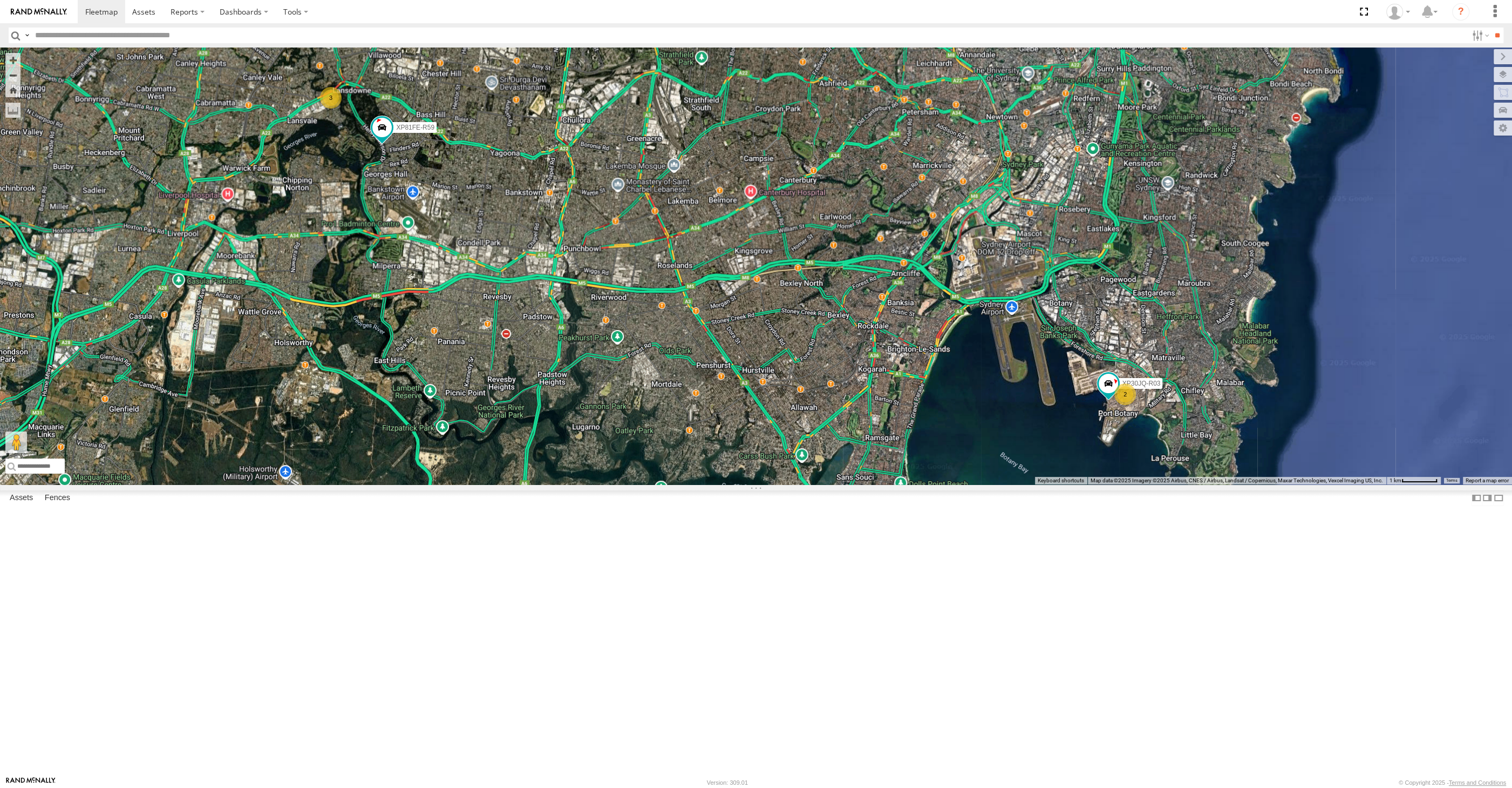
drag, startPoint x: 920, startPoint y: 551, endPoint x: 925, endPoint y: 564, distance: 13.9
click at [924, 485] on div "RJ5911-R79 XP81FE-R59 XP30JQ-R03 2 3" at bounding box center [756, 265] width 1512 height 436
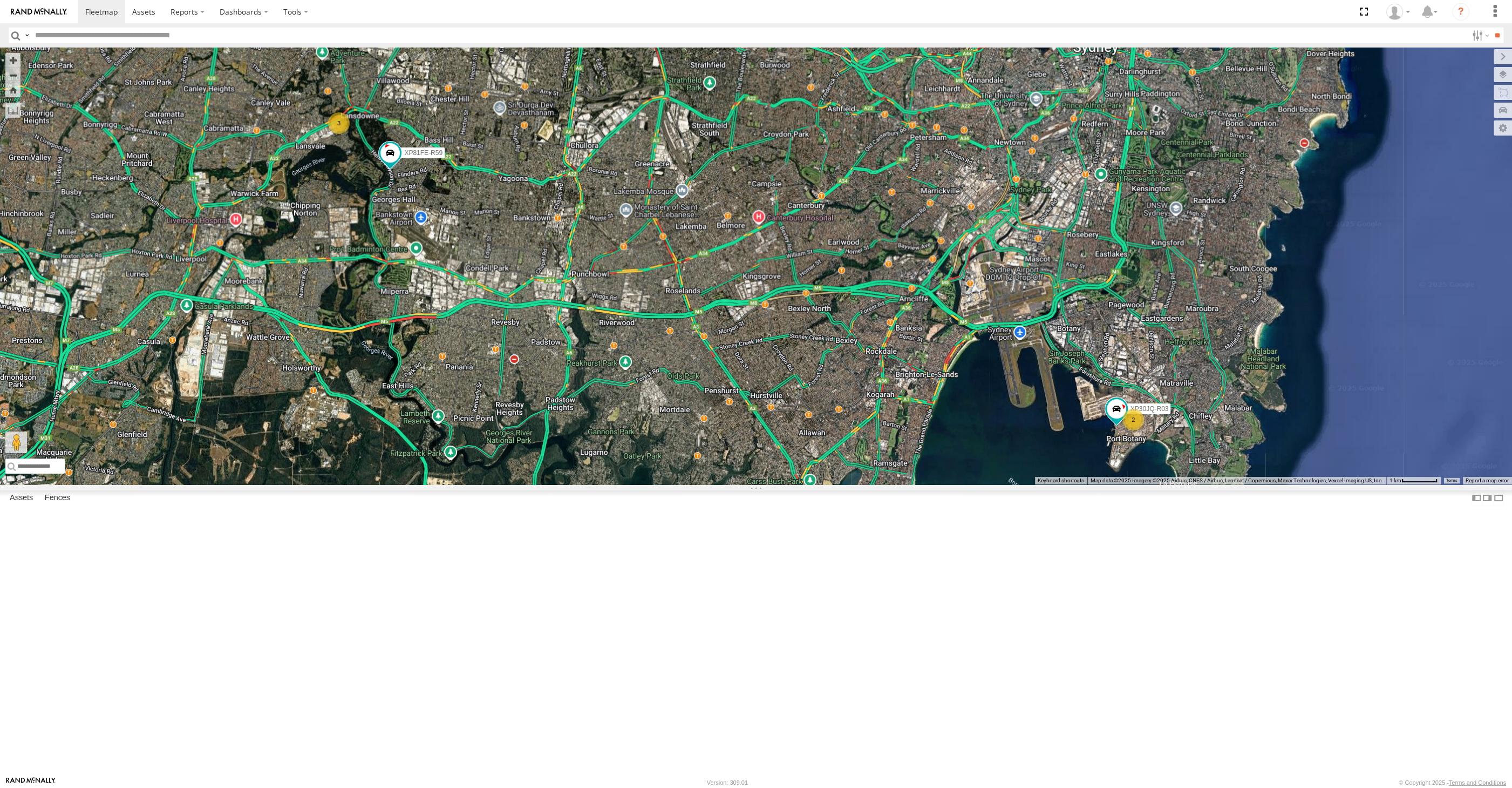
drag, startPoint x: 816, startPoint y: 544, endPoint x: 825, endPoint y: 554, distance: 13.5
click at [825, 485] on div "RJ5911-R79 XP81FE-R59 XP30JQ-R03 2 3" at bounding box center [756, 265] width 1512 height 436
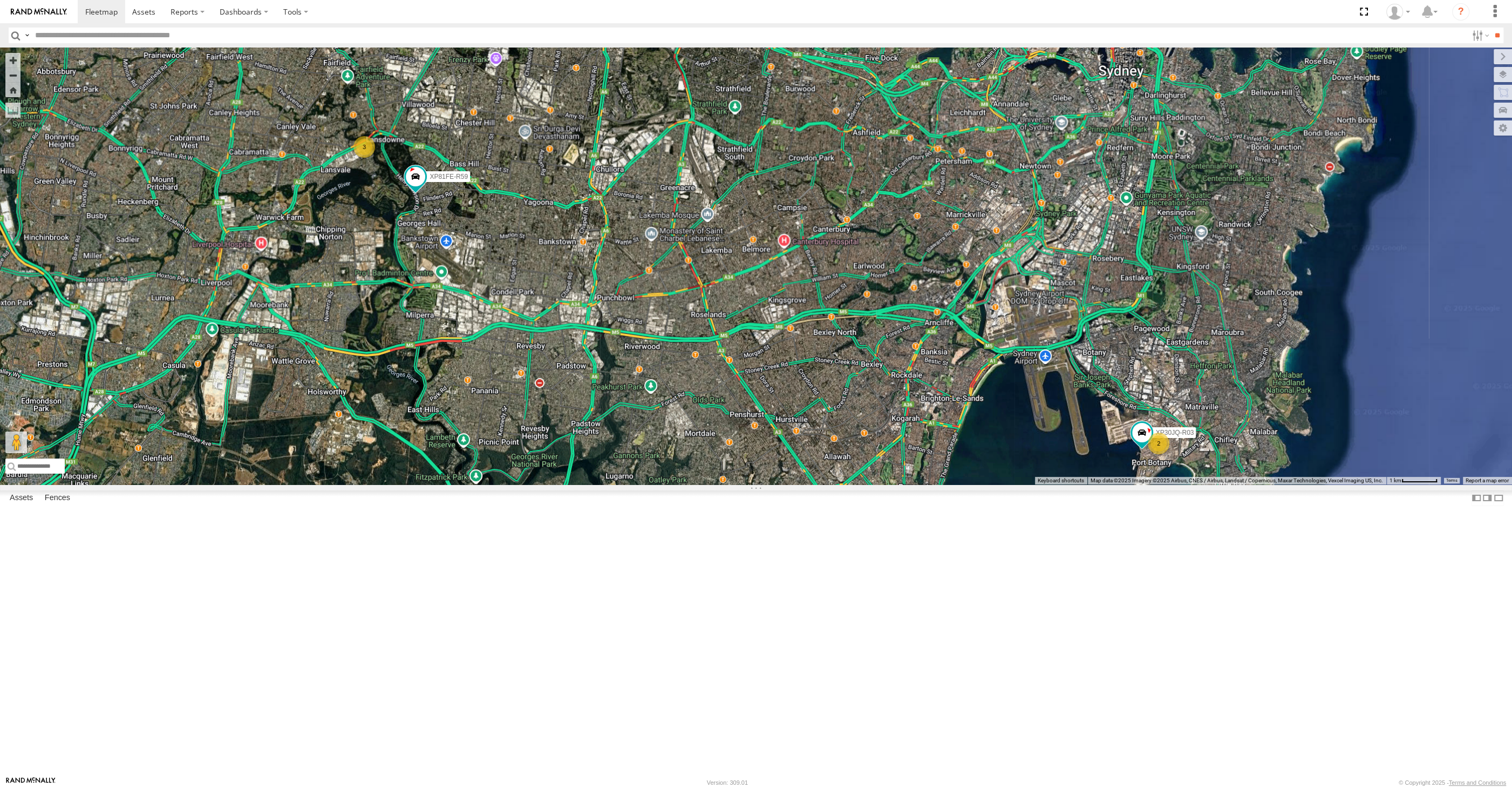
drag, startPoint x: 856, startPoint y: 513, endPoint x: 854, endPoint y: 548, distance: 35.1
click at [854, 485] on div "RJ5911-R79 XP81FE-R59 XP30JQ-R03 2 3" at bounding box center [756, 265] width 1512 height 436
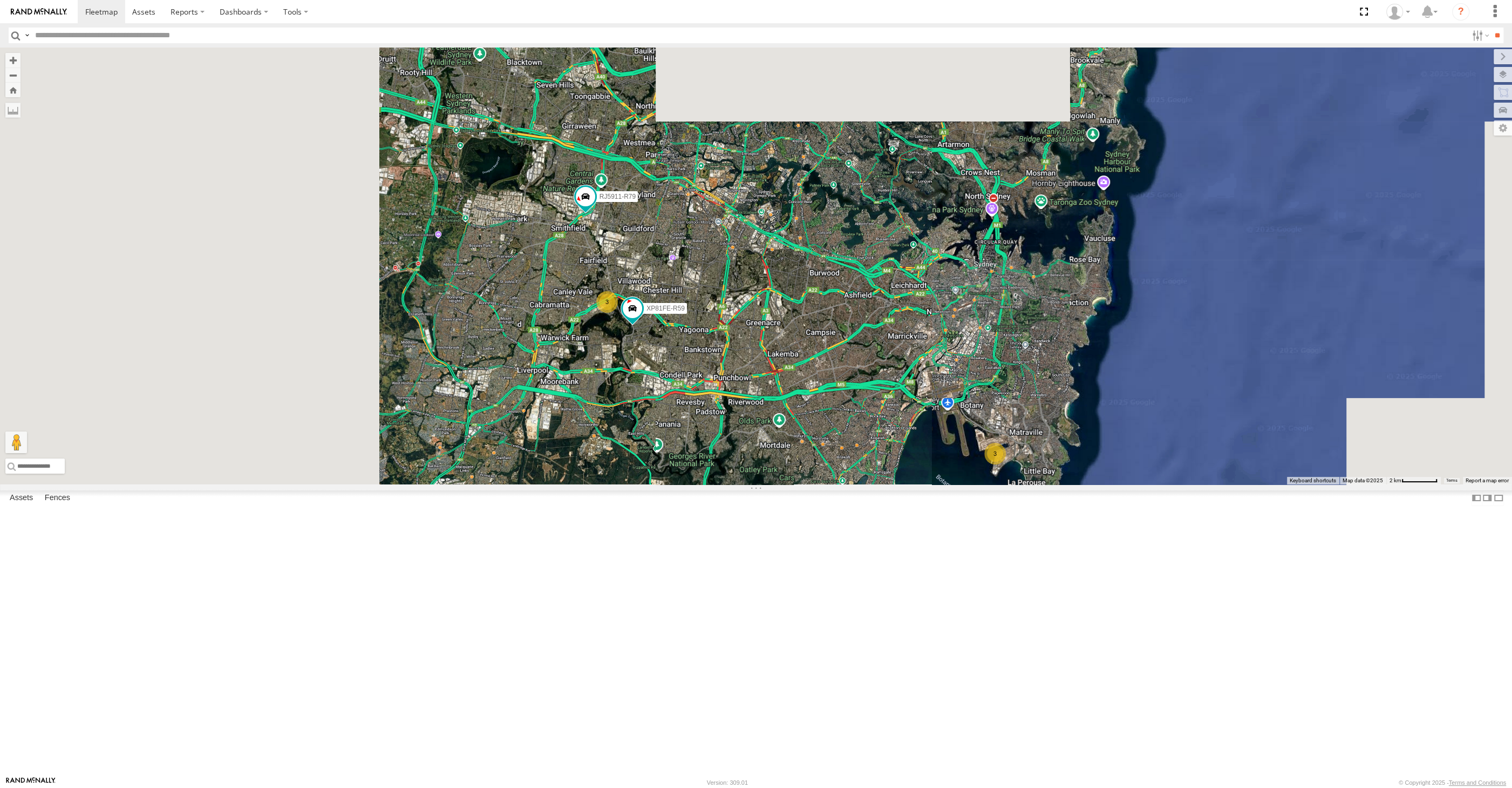
drag, startPoint x: 854, startPoint y: 548, endPoint x: 855, endPoint y: 533, distance: 15.0
click at [855, 485] on div "RJ5911-R79 XP81FE-R59 3 3" at bounding box center [756, 265] width 1512 height 436
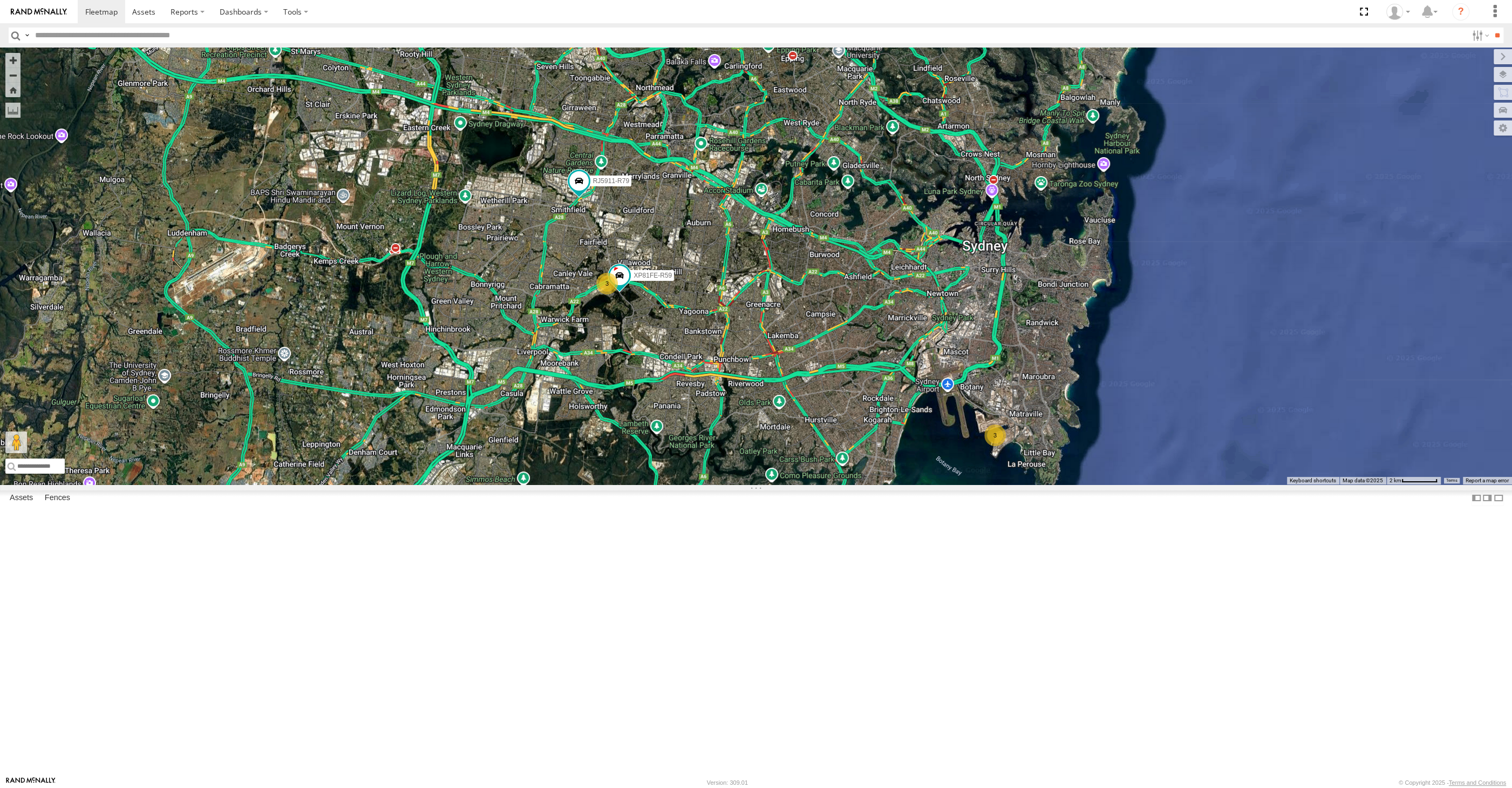
drag, startPoint x: 696, startPoint y: 480, endPoint x: 727, endPoint y: 459, distance: 37.4
click at [709, 469] on div "RJ5911-R79 XP81FE-R59 3 3" at bounding box center [756, 265] width 1512 height 436
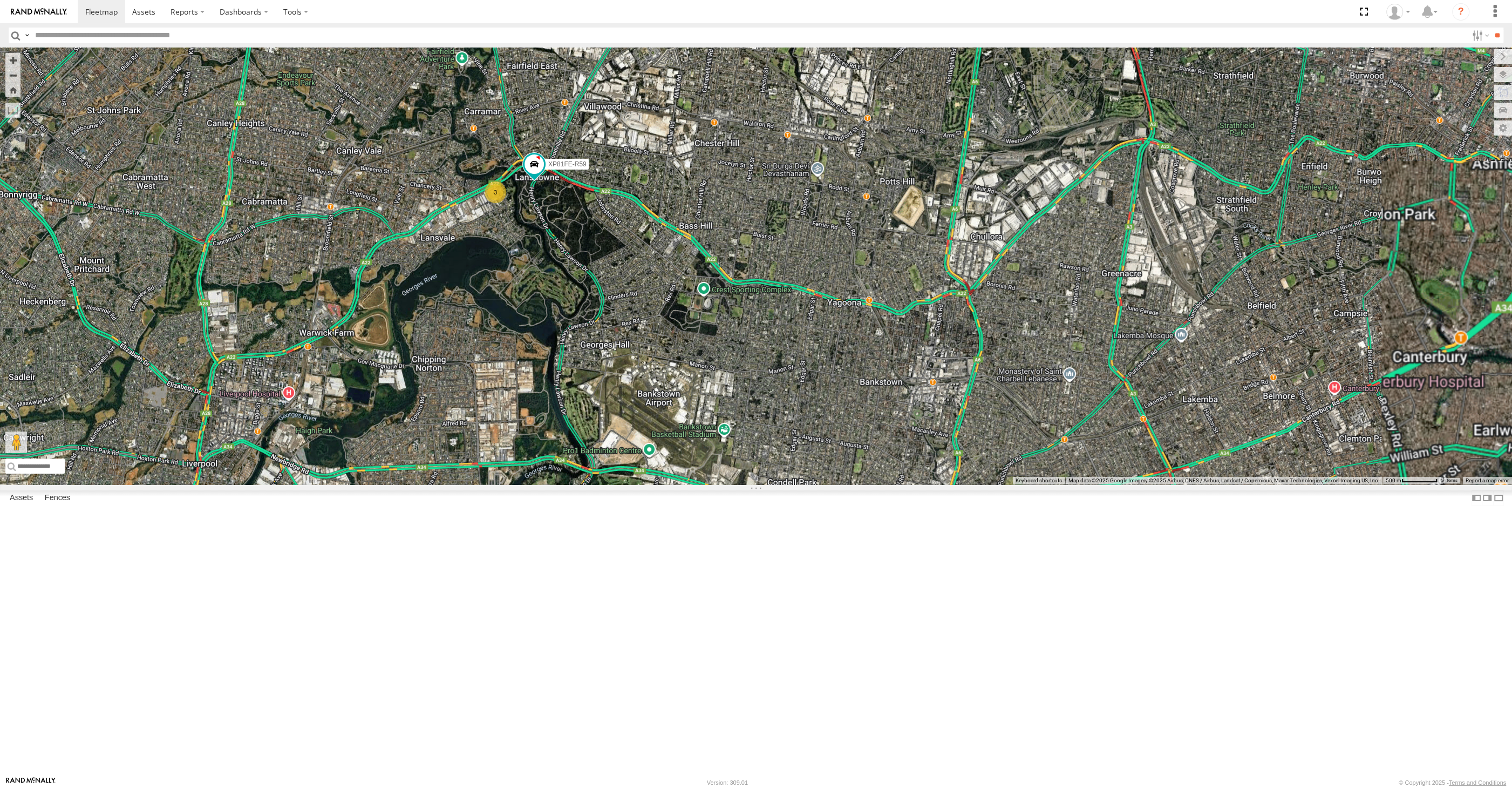
click at [698, 480] on div "RJ5911-R79 XP81FE-R59 3" at bounding box center [756, 265] width 1512 height 436
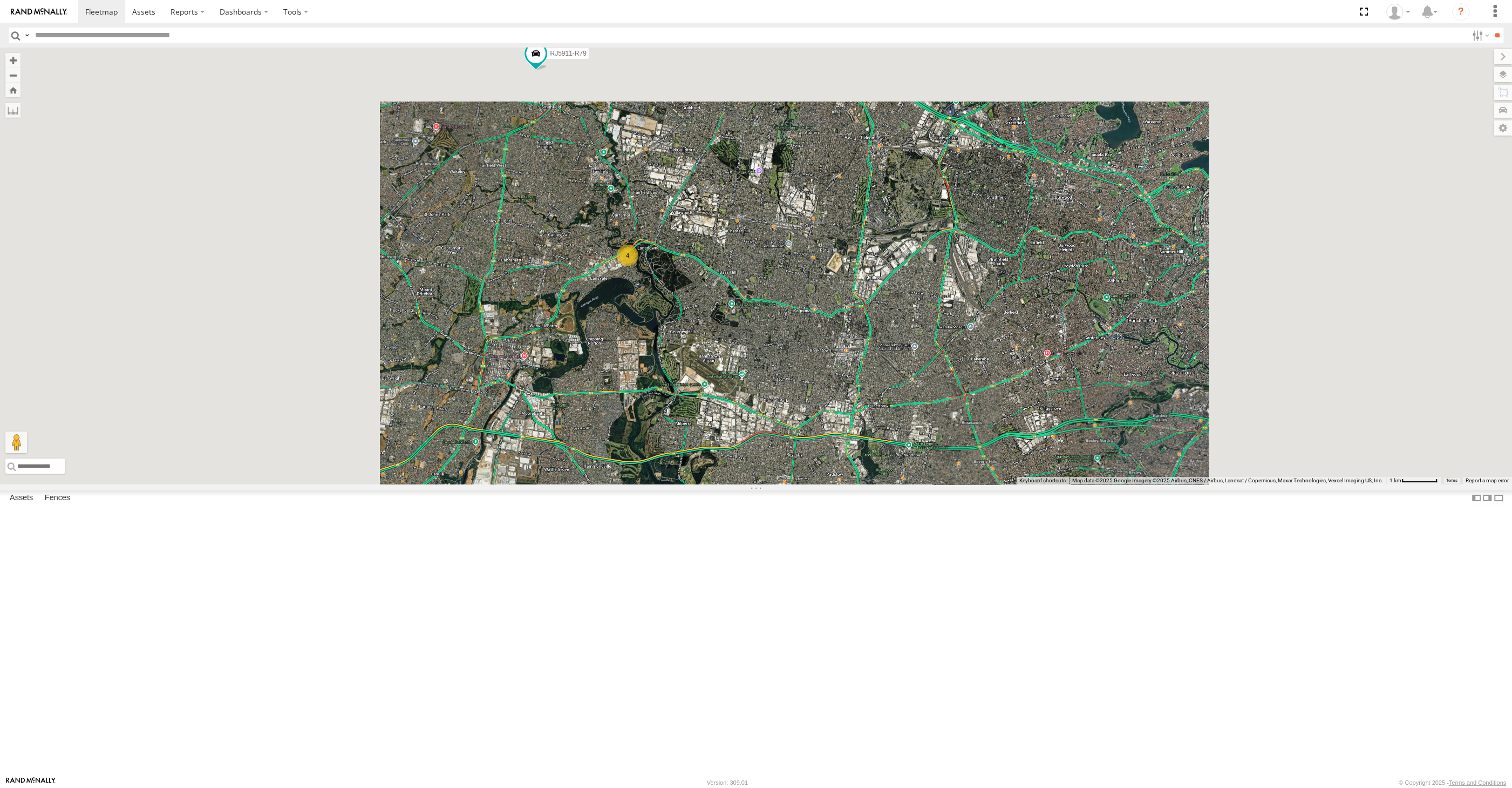
drag, startPoint x: 903, startPoint y: 502, endPoint x: 906, endPoint y: 523, distance: 21.2
click at [906, 485] on div "2 XSNDHU-R04 4 RJ5911-R79" at bounding box center [756, 265] width 1512 height 436
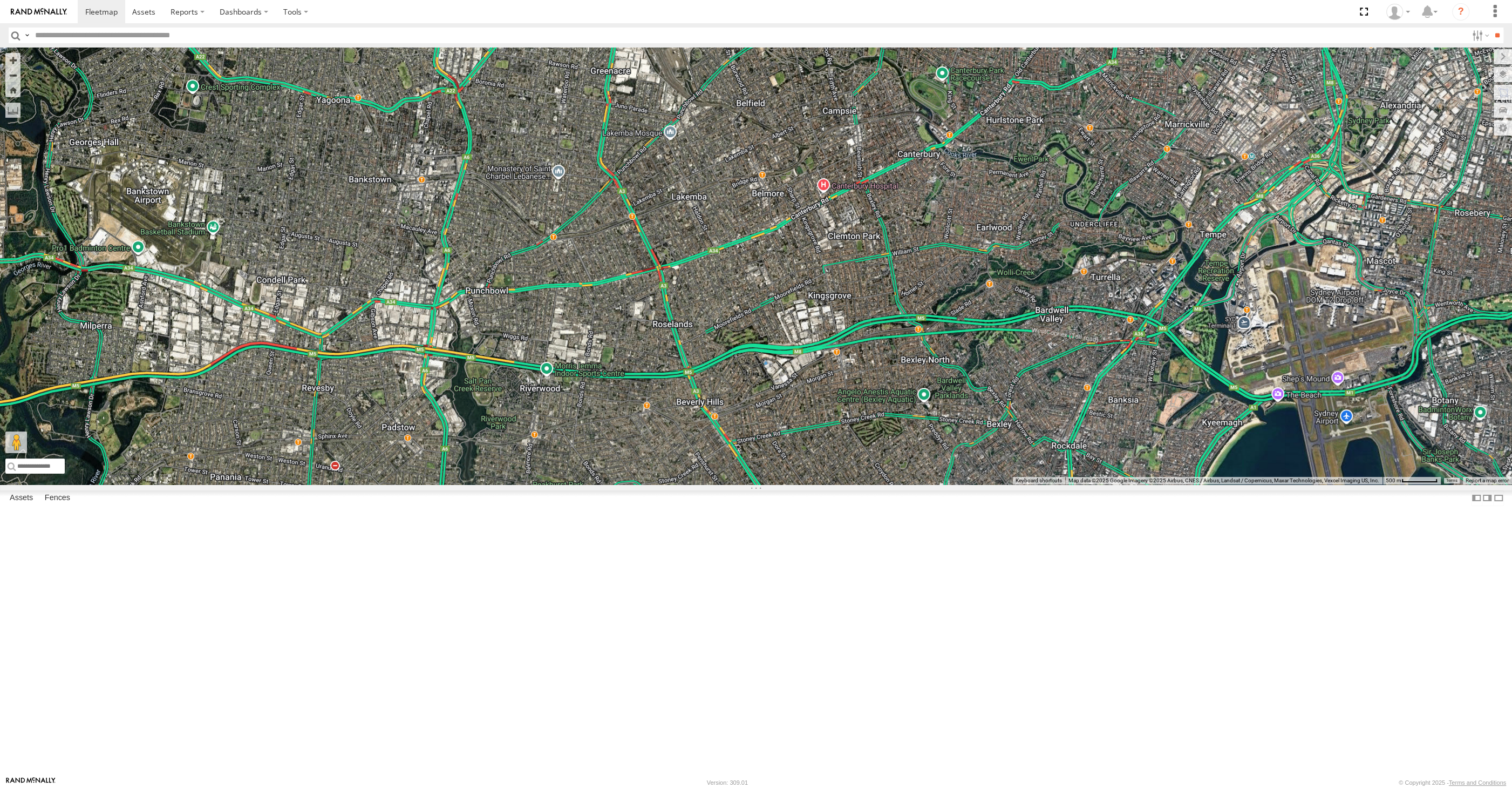
drag, startPoint x: 1353, startPoint y: 656, endPoint x: 1205, endPoint y: 598, distance: 159.0
click at [1294, 485] on div "XSNDHU-R04 RJ5911-R79" at bounding box center [756, 265] width 1512 height 436
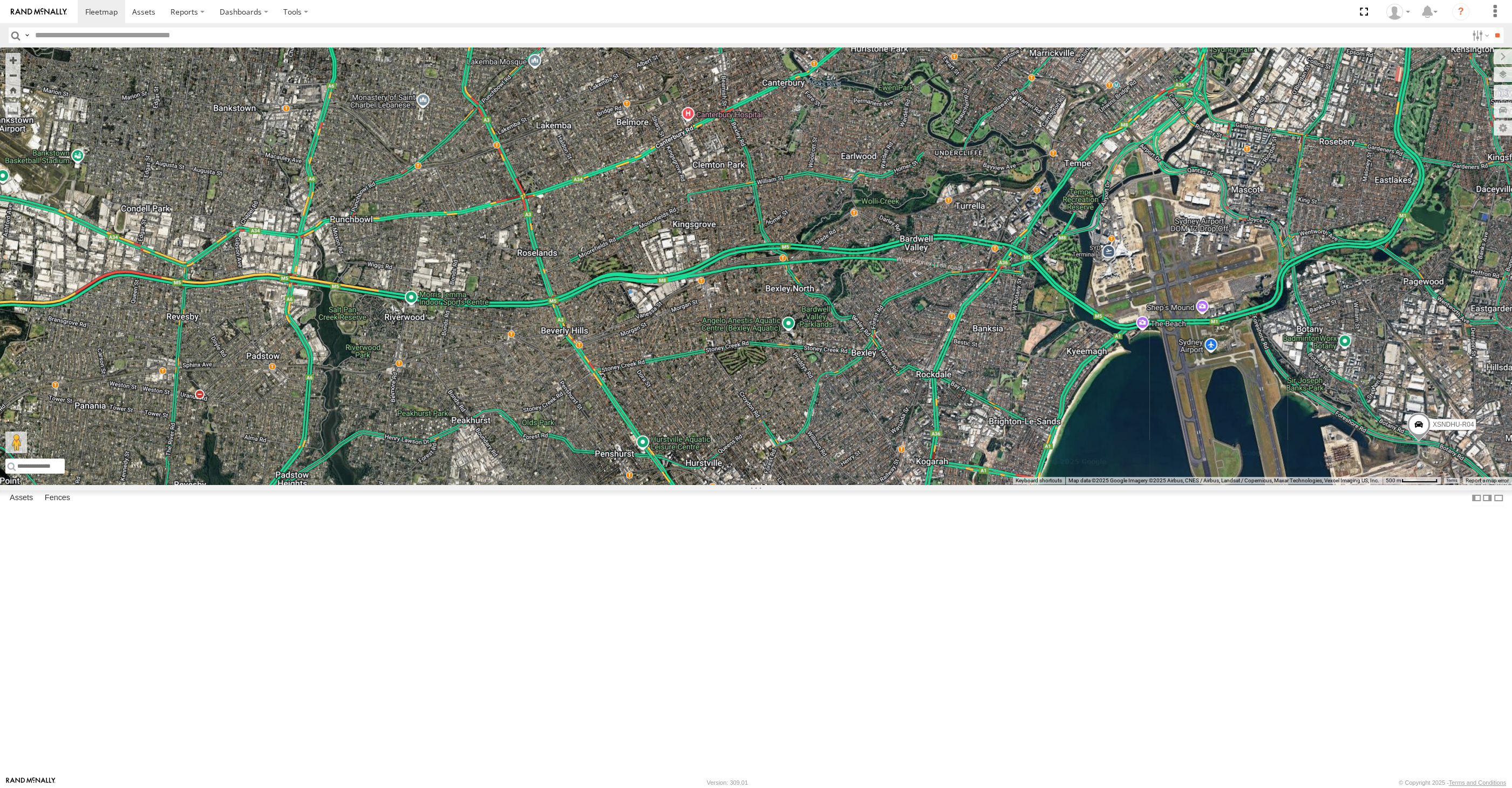
drag, startPoint x: 1301, startPoint y: 662, endPoint x: 1231, endPoint y: 615, distance: 84.3
click at [1226, 485] on div "XSNDHU-R04 RJ5911-R79 4 2" at bounding box center [756, 265] width 1512 height 436
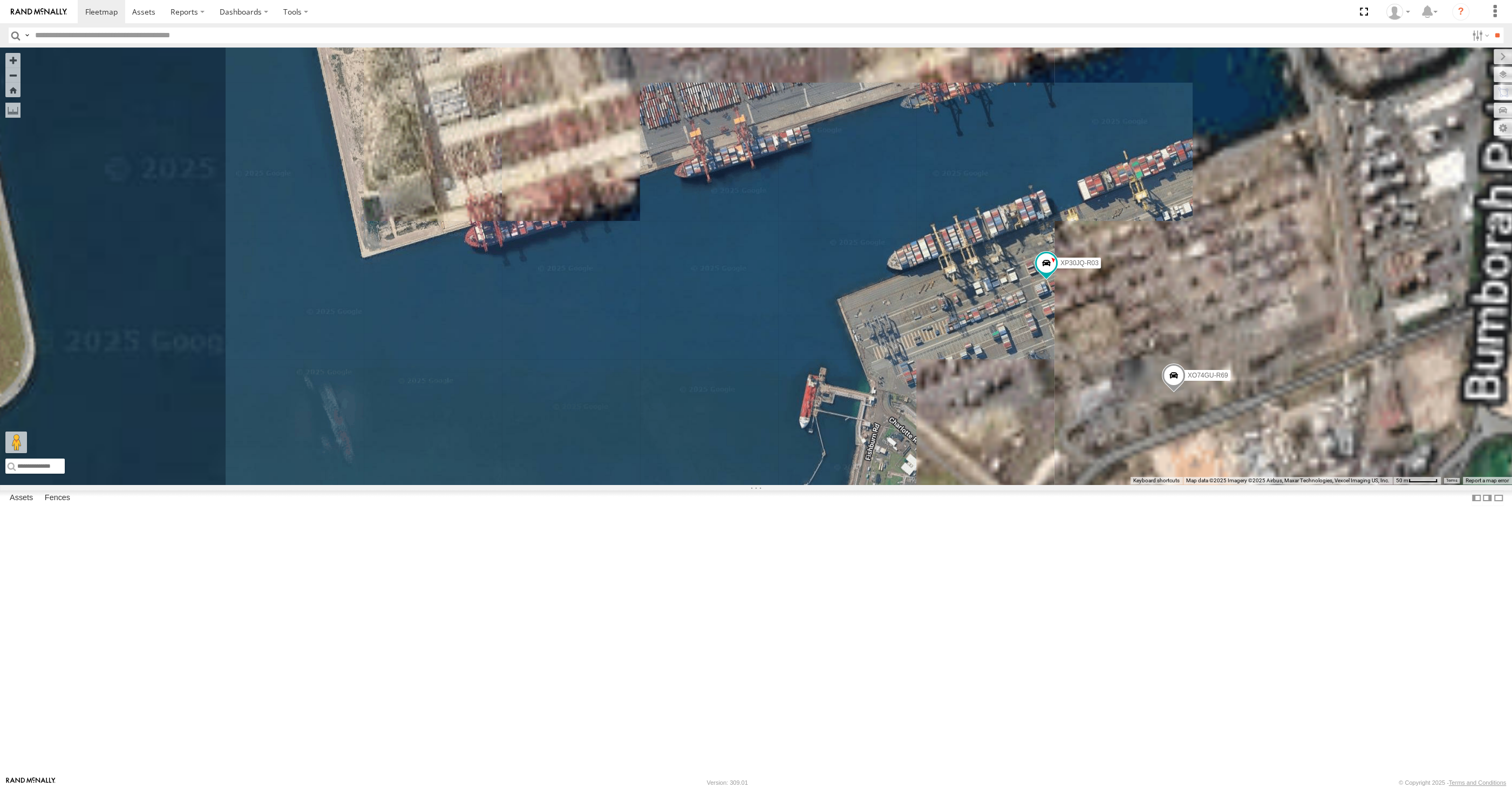
drag, startPoint x: 1221, startPoint y: 582, endPoint x: 1203, endPoint y: 581, distance: 18.0
click at [1209, 485] on div "XSNDHU-R04 RJ5911-R79 XP30JQ-R03 XO74GU-R69" at bounding box center [756, 265] width 1512 height 436
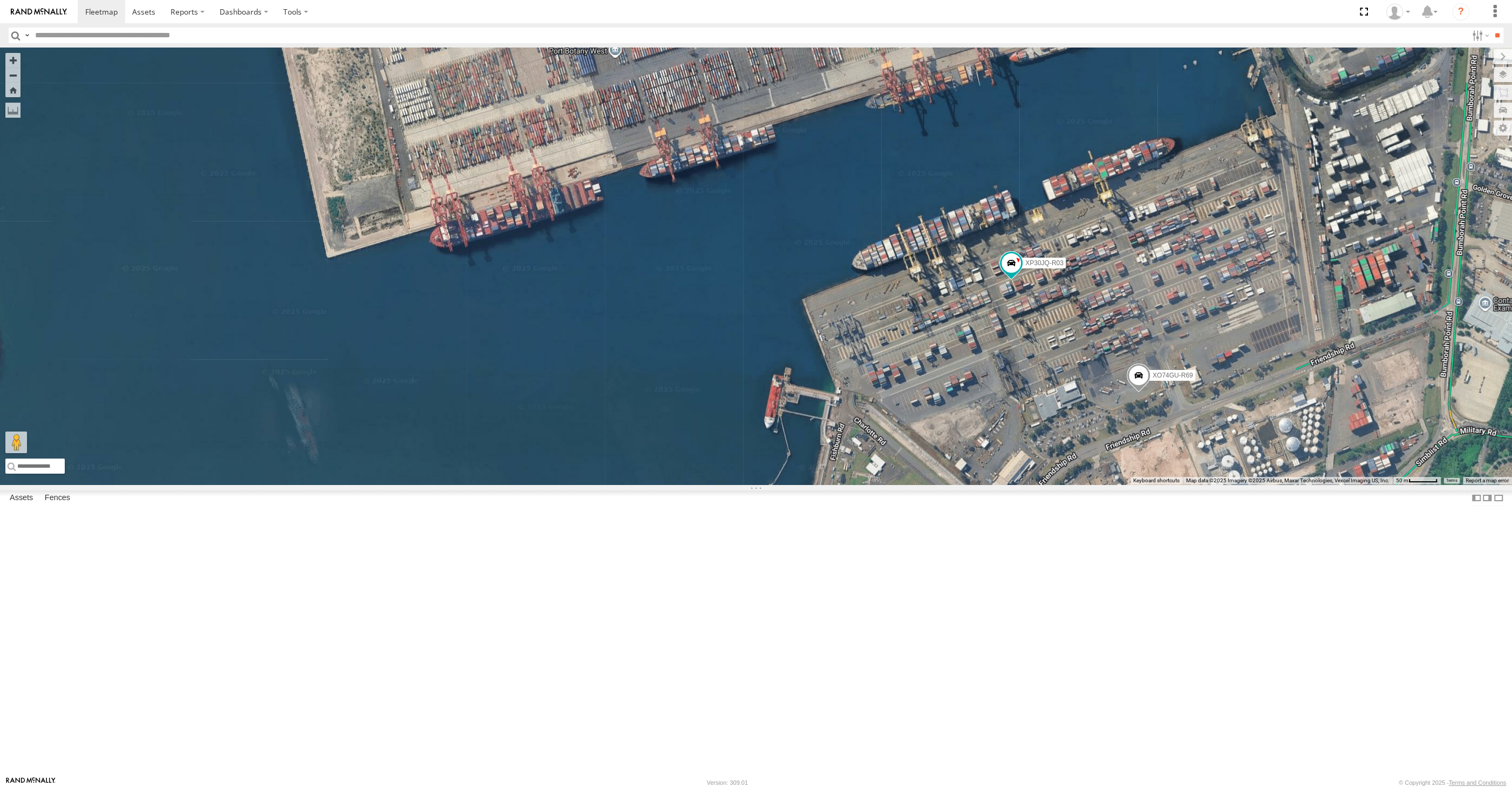
click at [1136, 392] on span at bounding box center [1138, 378] width 24 height 30
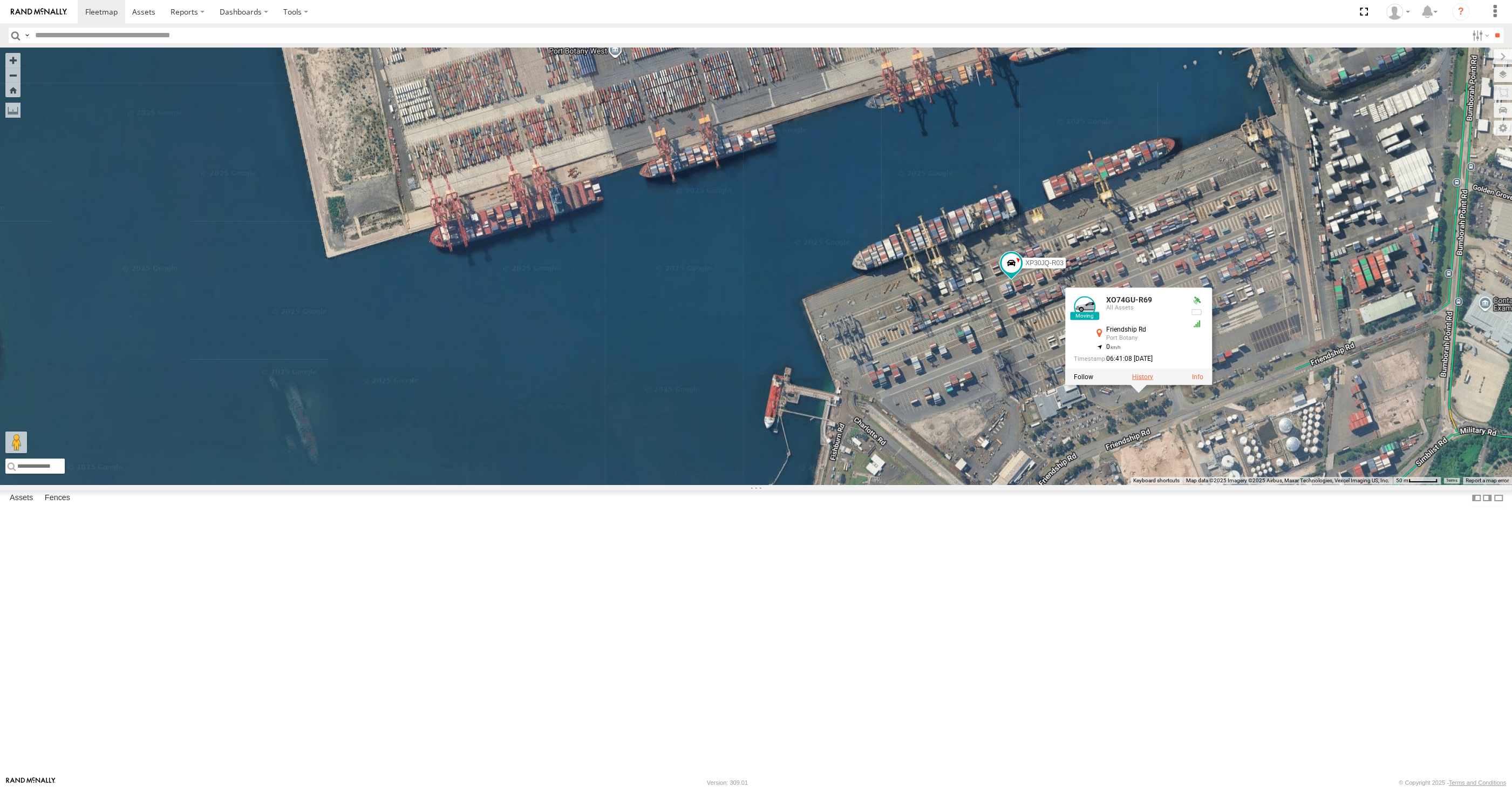
click at [1142, 380] on label at bounding box center [1142, 376] width 21 height 8
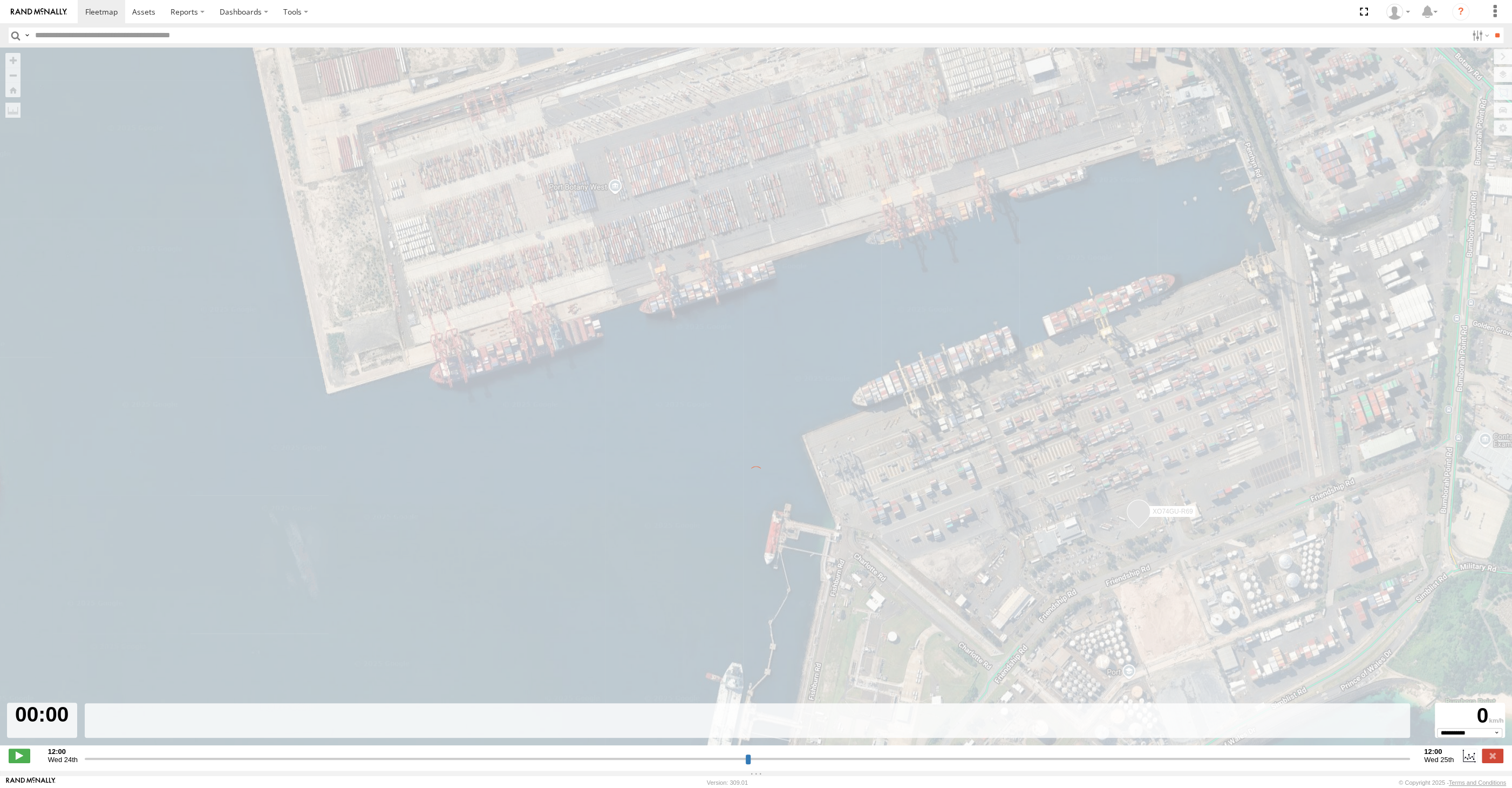
click at [1356, 759] on input "range" at bounding box center [747, 758] width 1325 height 10
click at [1359, 758] on input "range" at bounding box center [747, 758] width 1325 height 10
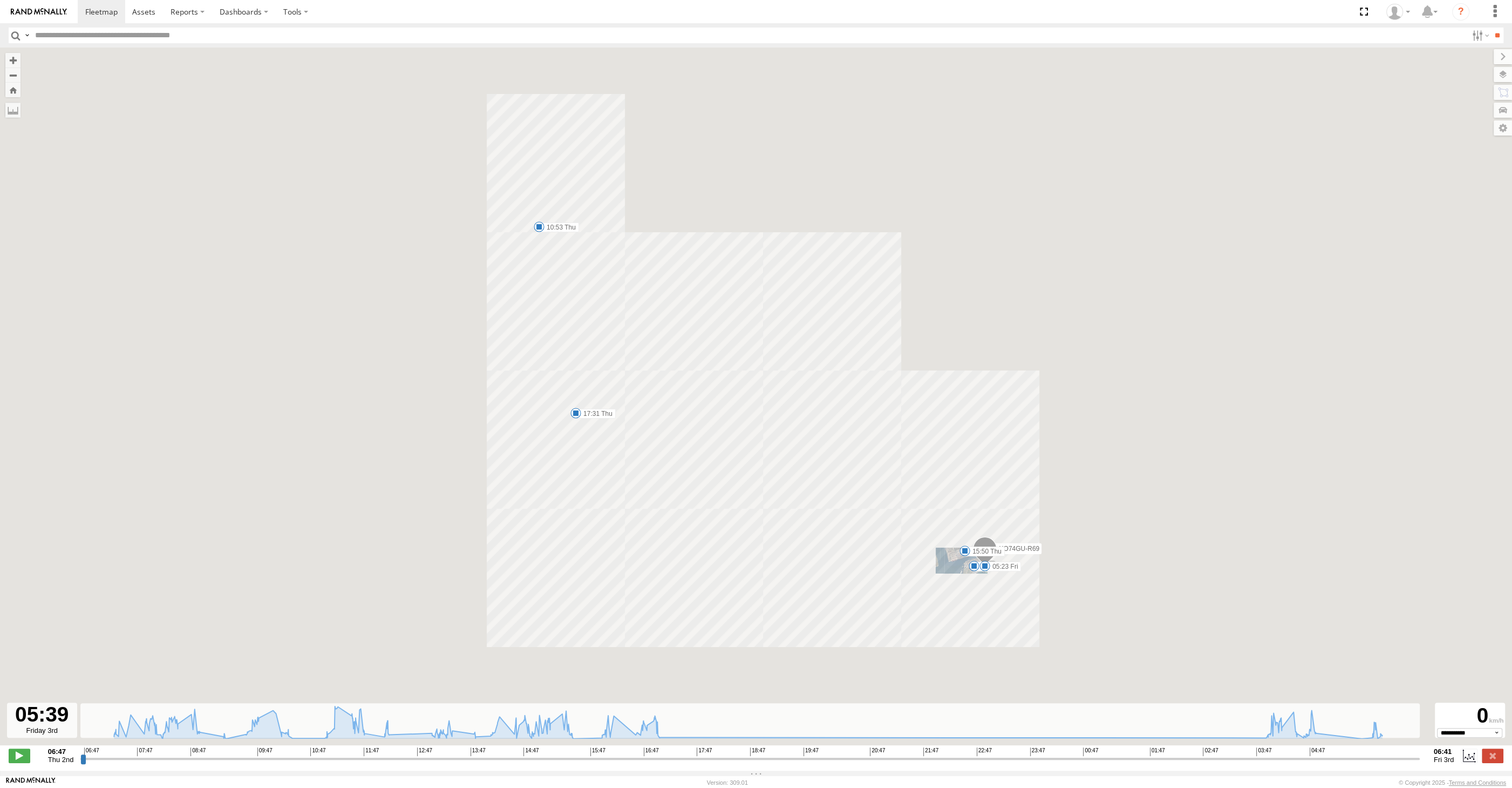
drag, startPoint x: 1360, startPoint y: 758, endPoint x: 1366, endPoint y: 758, distance: 6.0
click at [1361, 758] on input "range" at bounding box center [750, 758] width 1339 height 10
click at [1368, 757] on input "range" at bounding box center [750, 758] width 1339 height 10
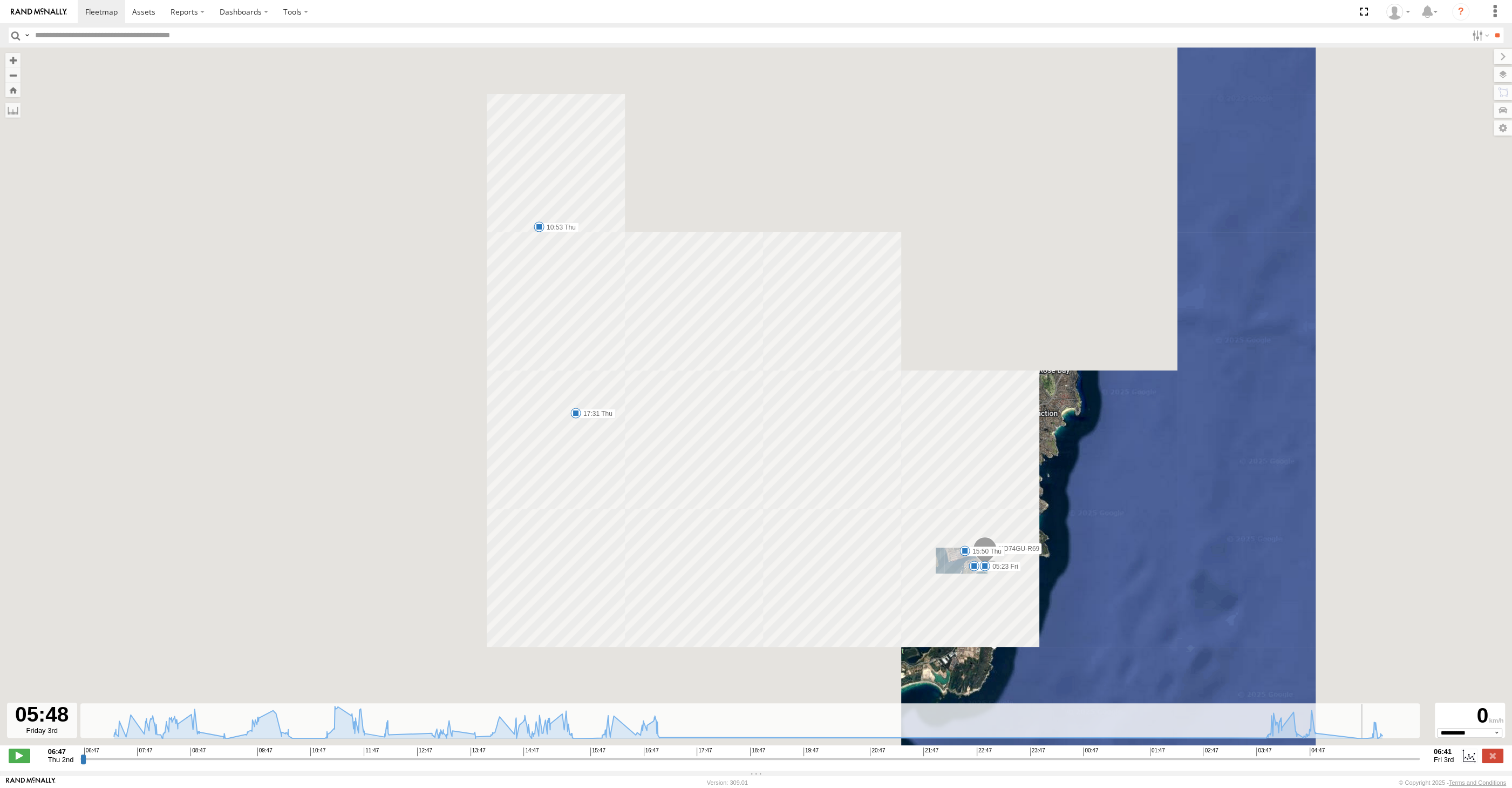
click at [1379, 757] on input "range" at bounding box center [750, 758] width 1339 height 10
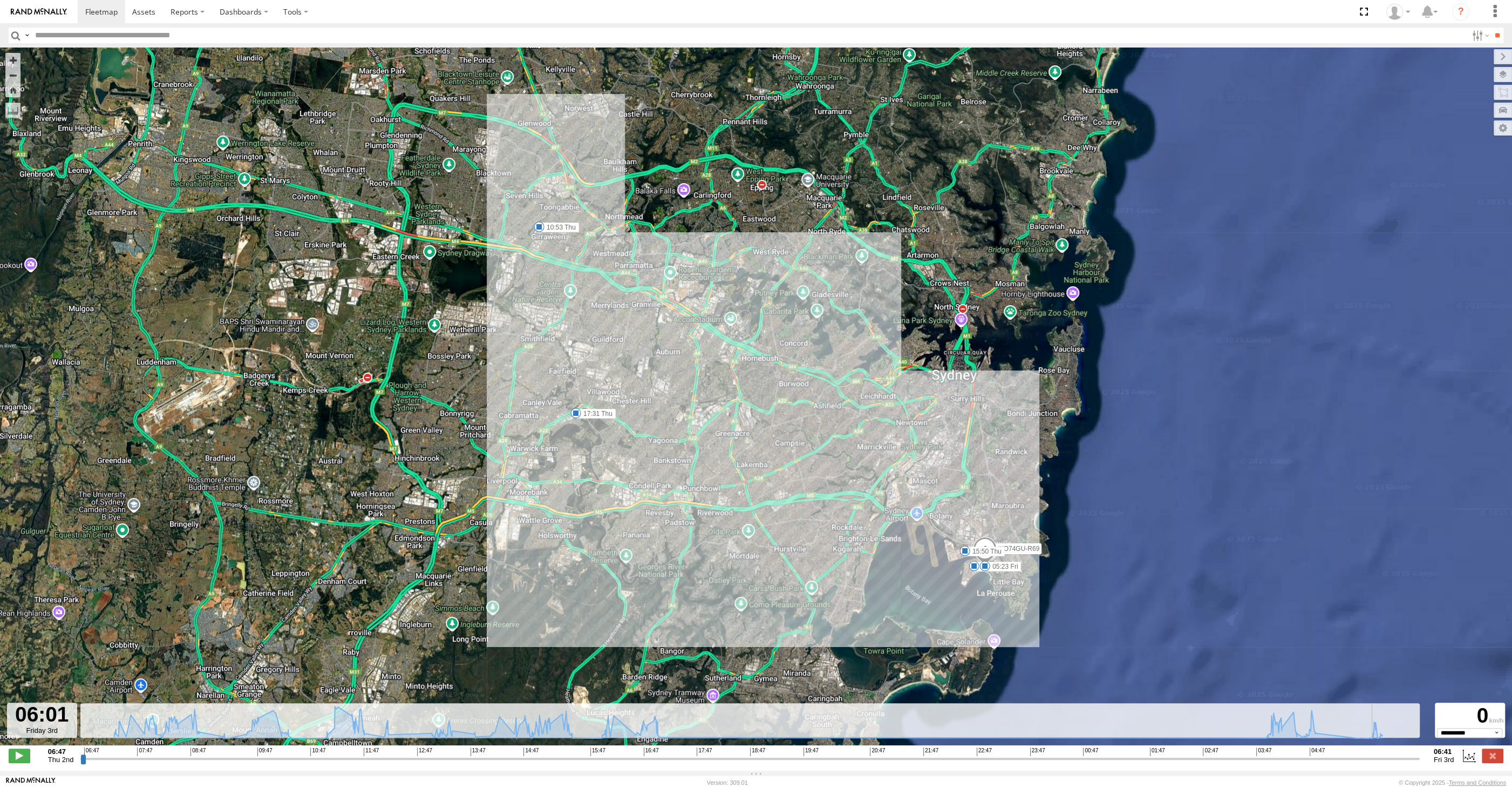
click at [1394, 757] on input "range" at bounding box center [750, 758] width 1339 height 10
click at [1408, 755] on input "range" at bounding box center [750, 758] width 1339 height 10
click at [1416, 755] on input "range" at bounding box center [750, 758] width 1339 height 10
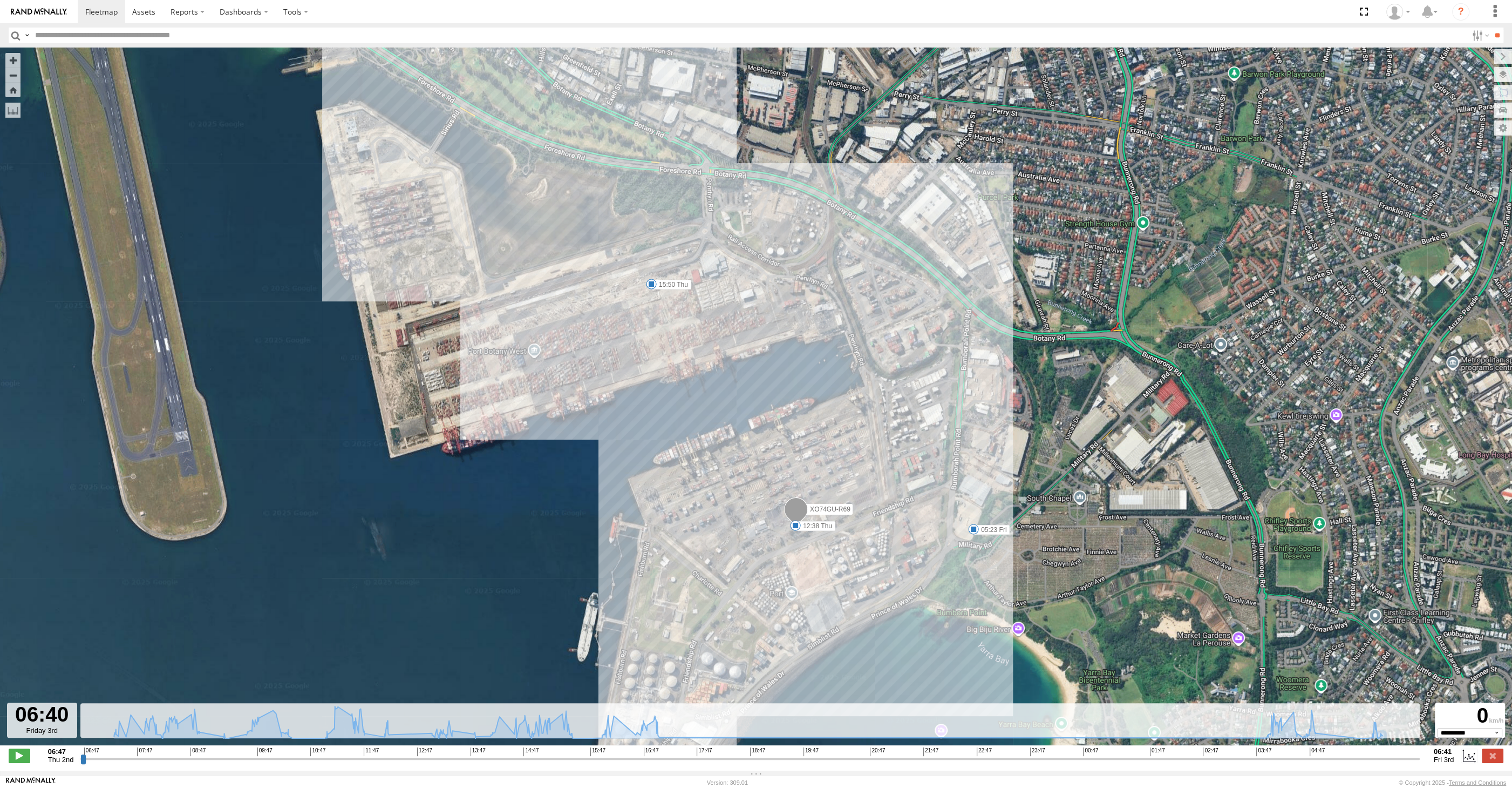
click at [1402, 760] on input "range" at bounding box center [750, 758] width 1339 height 10
click at [1399, 760] on input "range" at bounding box center [750, 758] width 1339 height 10
click at [1395, 760] on input "range" at bounding box center [750, 758] width 1339 height 10
click at [1389, 760] on input "range" at bounding box center [750, 758] width 1339 height 10
click at [1396, 760] on input "range" at bounding box center [750, 758] width 1339 height 10
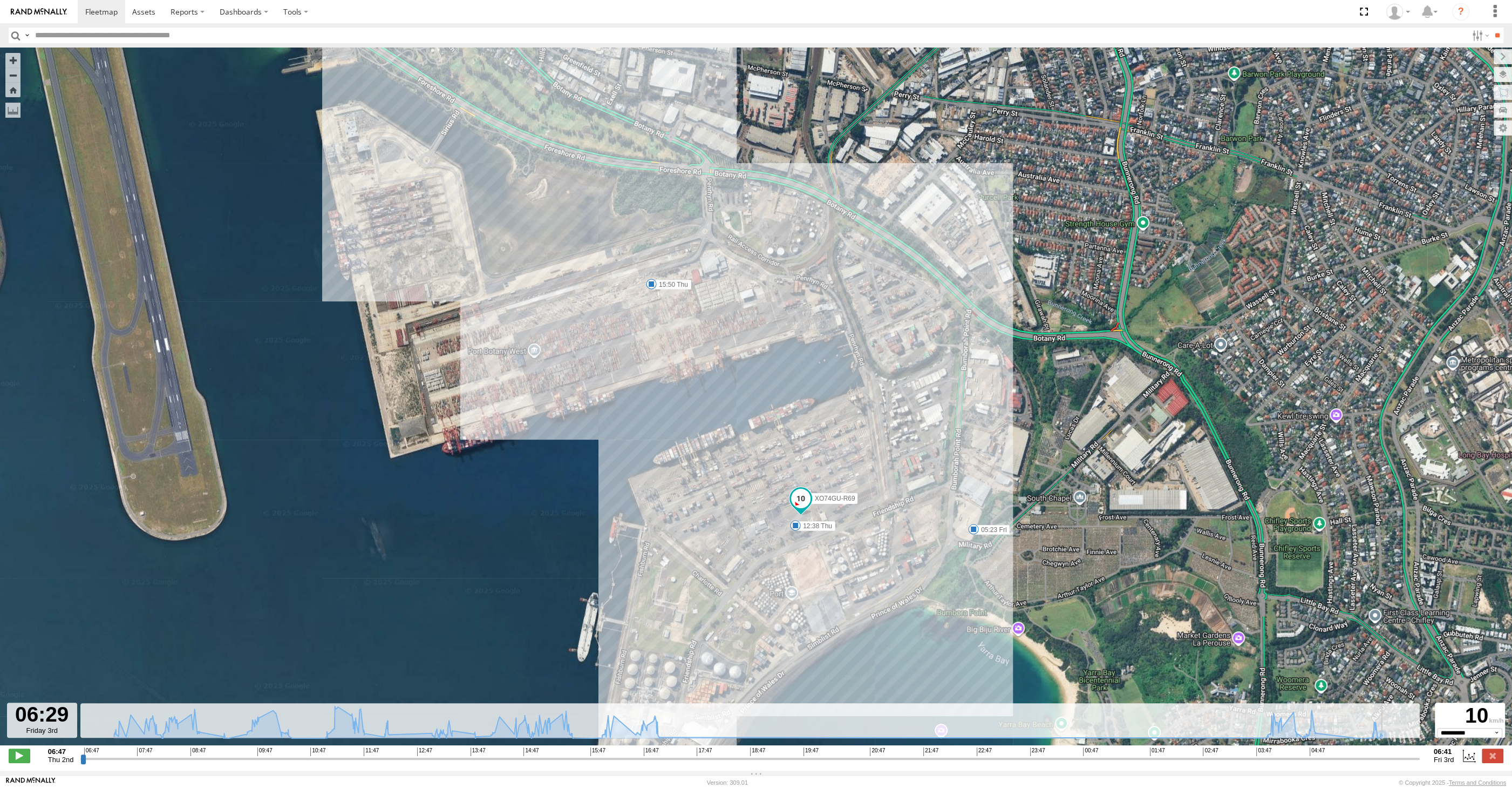
type input "**********"
click at [1406, 759] on input "range" at bounding box center [750, 758] width 1339 height 10
click at [1492, 753] on label at bounding box center [1492, 755] width 22 height 14
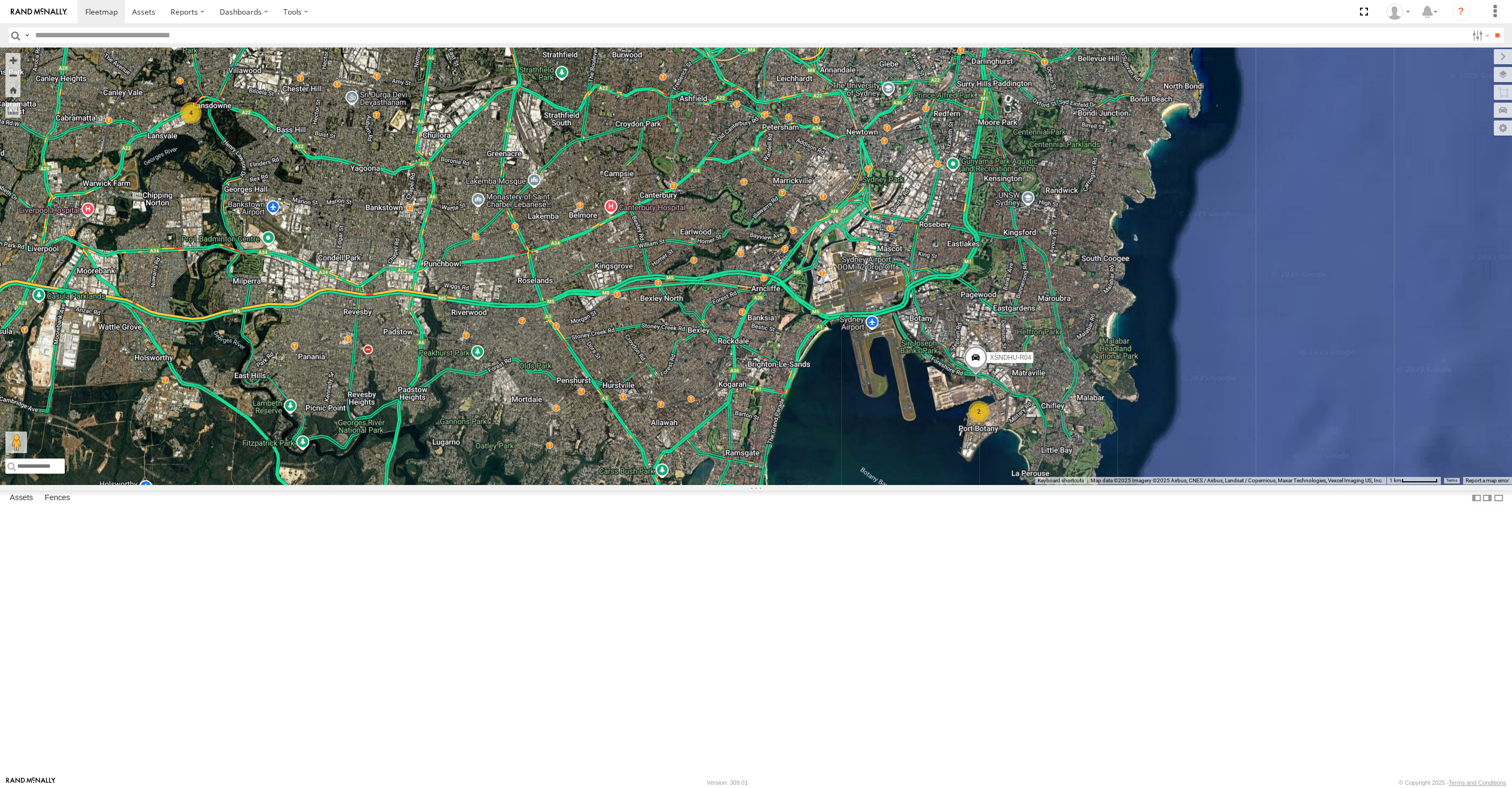
drag, startPoint x: 1068, startPoint y: 630, endPoint x: 1082, endPoint y: 625, distance: 14.9
click at [1078, 485] on div "XSNDHU-R04 2 4 RJ5911-R79" at bounding box center [756, 265] width 1512 height 436
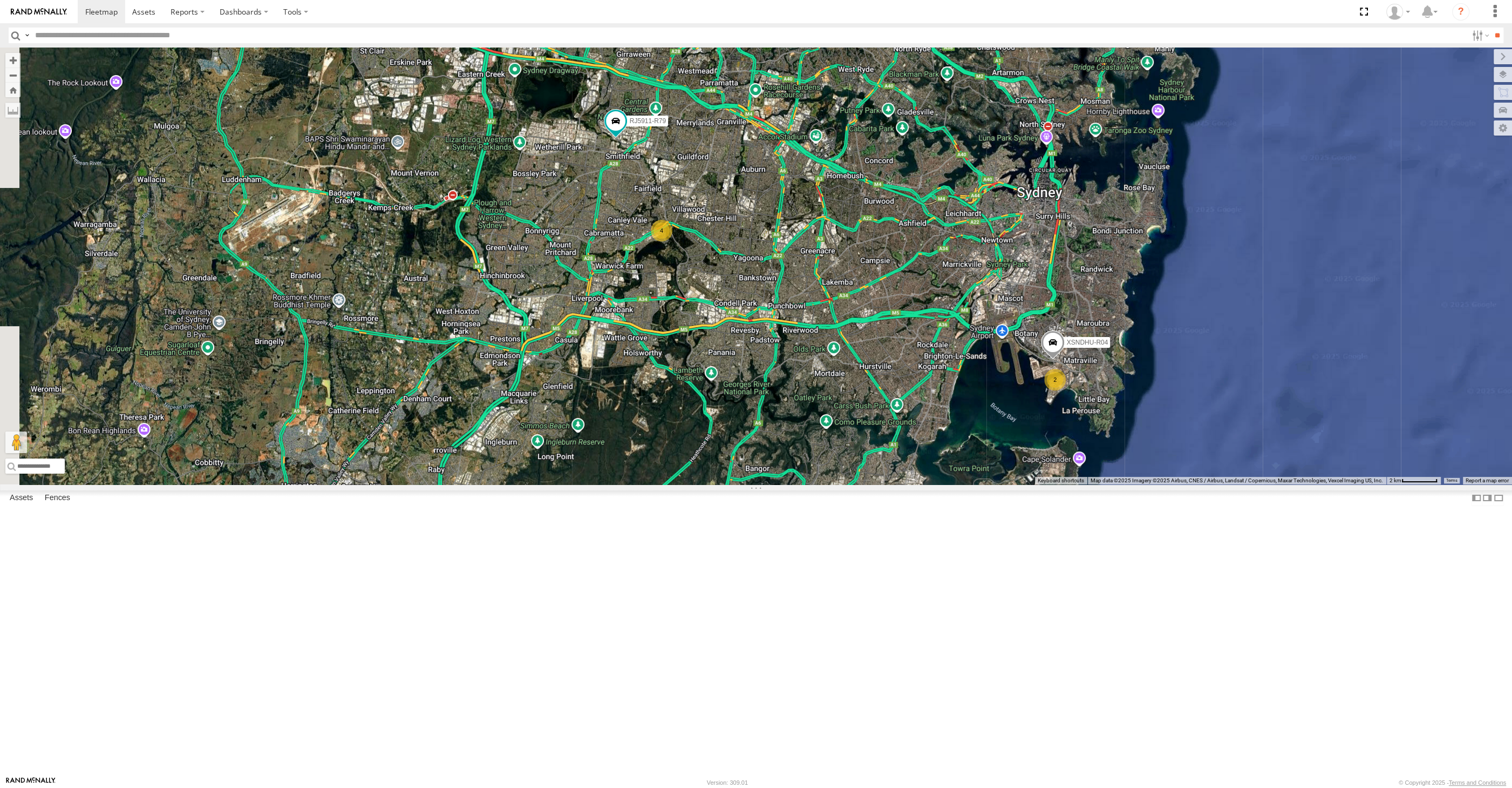
click at [962, 485] on div "XSNDHU-R04 RJ5911-R79 2 4" at bounding box center [756, 265] width 1512 height 436
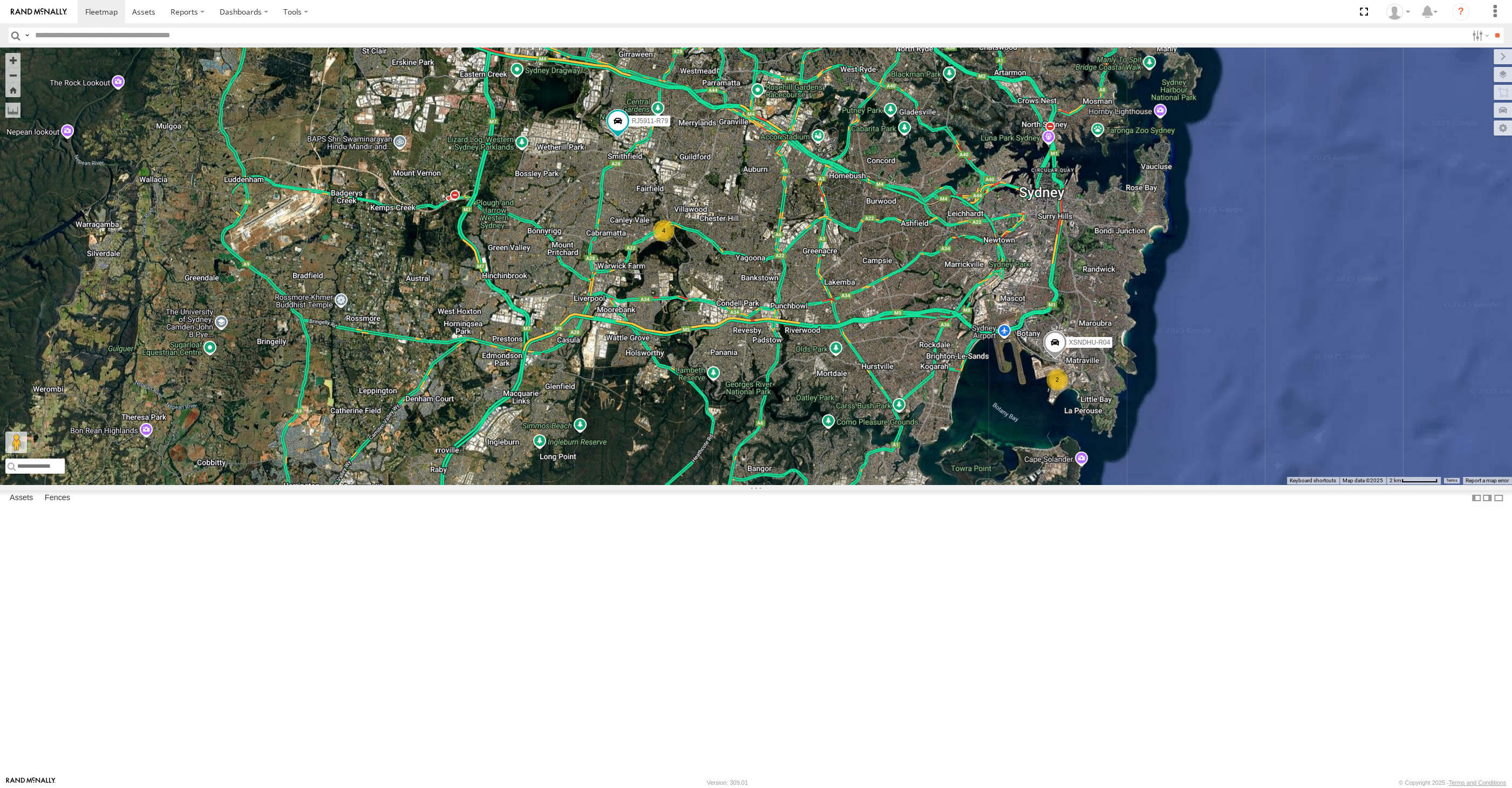
drag, startPoint x: 809, startPoint y: 459, endPoint x: 798, endPoint y: 461, distance: 11.2
click at [798, 461] on div "XSNDHU-R04 RJ5911-R79 2 4" at bounding box center [756, 265] width 1512 height 436
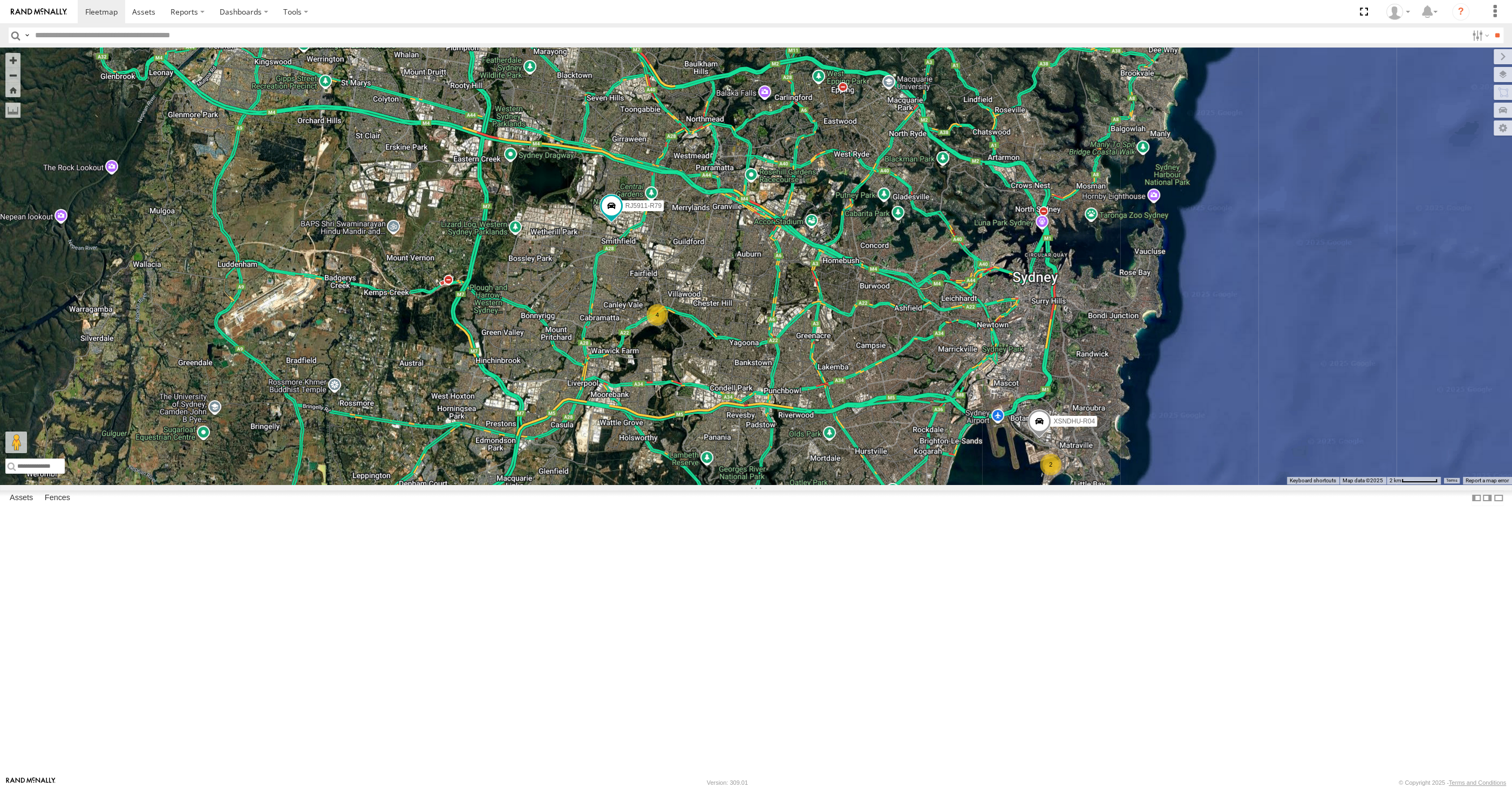
drag, startPoint x: 749, startPoint y: 583, endPoint x: 754, endPoint y: 596, distance: 13.9
click at [754, 485] on div "XSNDHU-R04 RJ5911-R79 2 4" at bounding box center [756, 265] width 1512 height 436
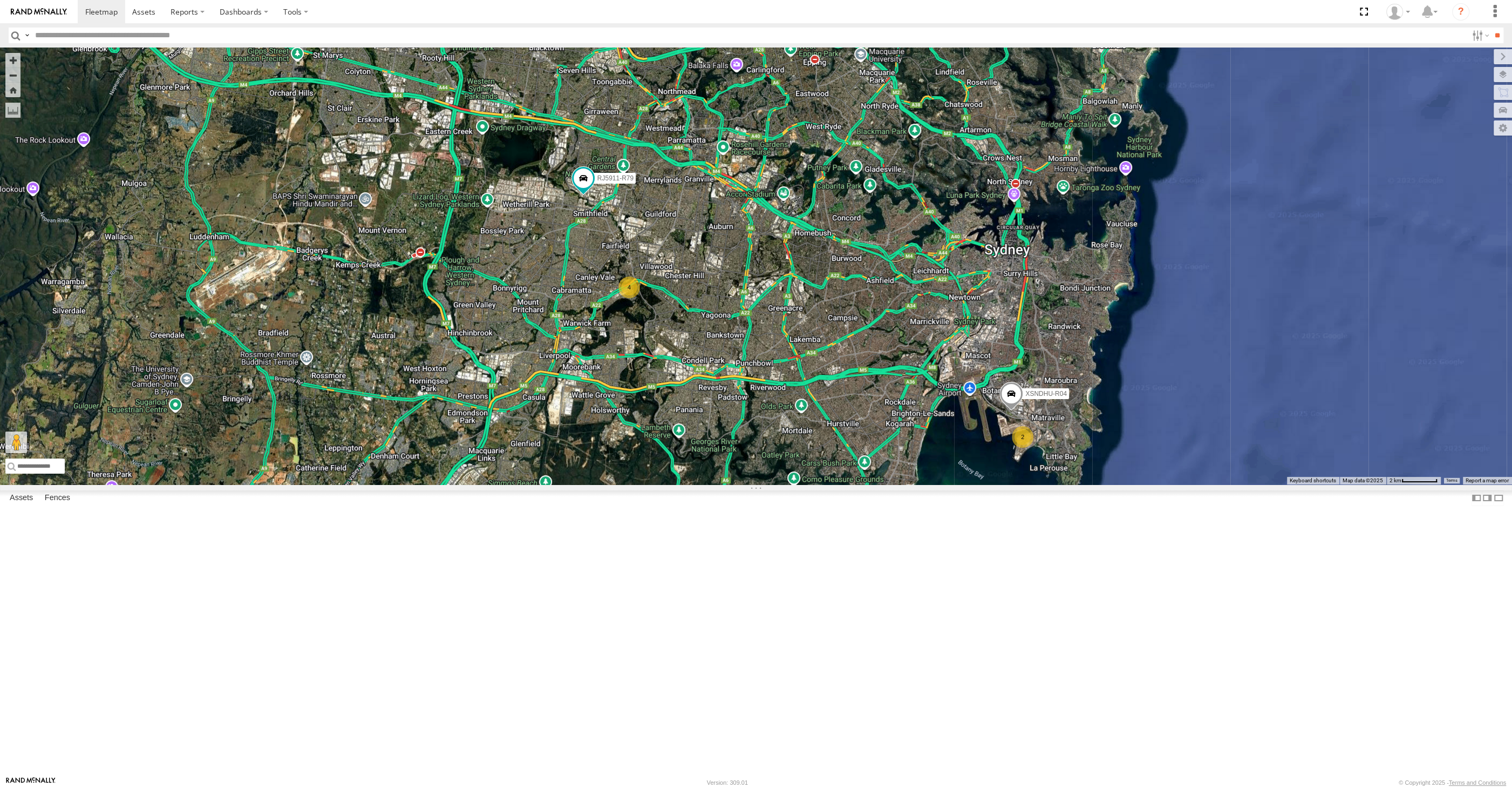
drag, startPoint x: 899, startPoint y: 552, endPoint x: 859, endPoint y: 548, distance: 40.2
click at [859, 485] on div "XSNDHU-R04 RJ5911-R79 2 4" at bounding box center [756, 265] width 1512 height 436
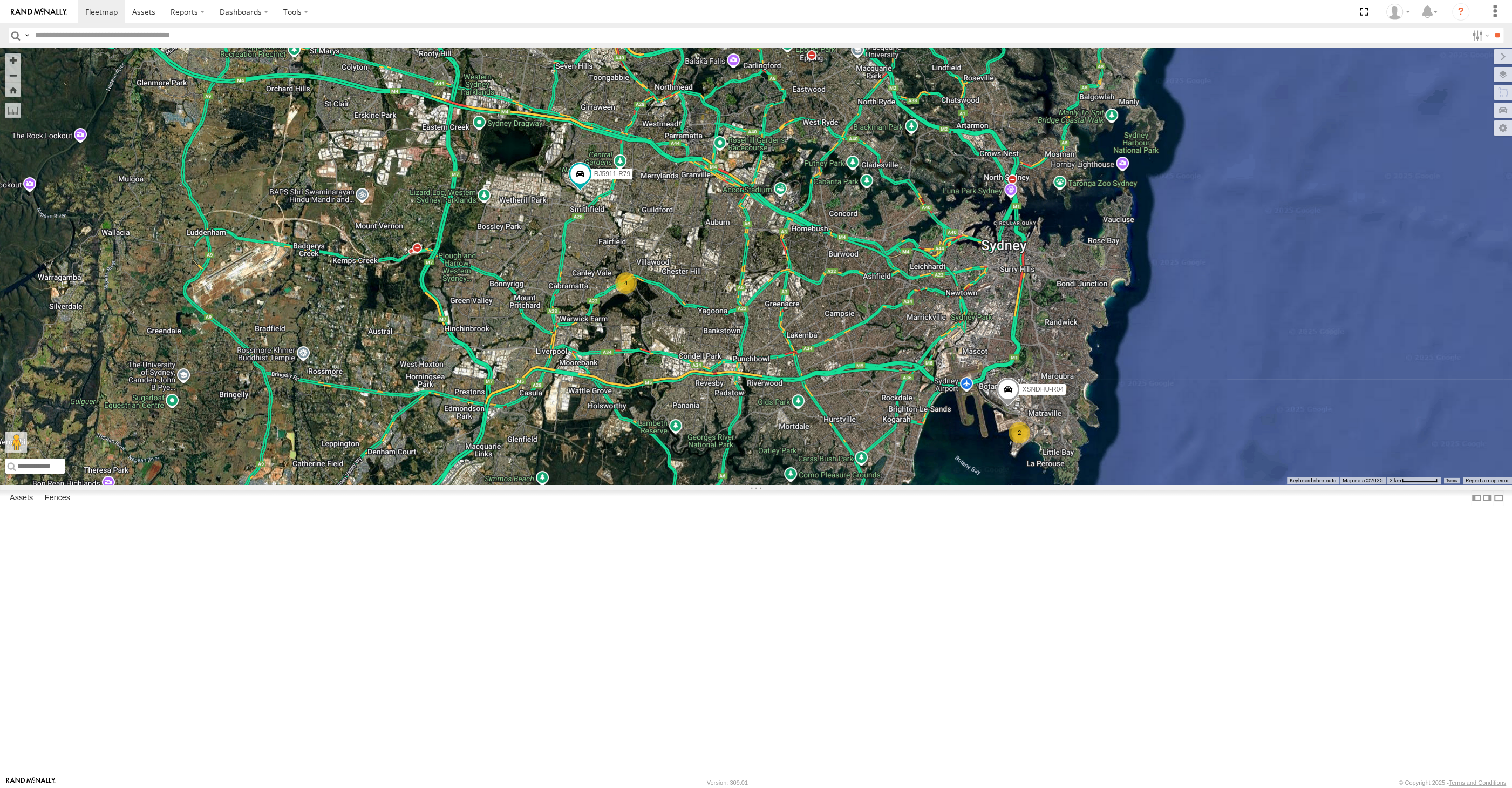
drag, startPoint x: 602, startPoint y: 558, endPoint x: 598, endPoint y: 552, distance: 7.2
click at [598, 485] on div "XSNDHU-R04 RJ5911-R79 2 4" at bounding box center [756, 265] width 1512 height 436
drag, startPoint x: 831, startPoint y: 617, endPoint x: 825, endPoint y: 604, distance: 14.3
click at [825, 485] on div "XSNDHU-R04 RJ5911-R79 2 4" at bounding box center [756, 265] width 1512 height 436
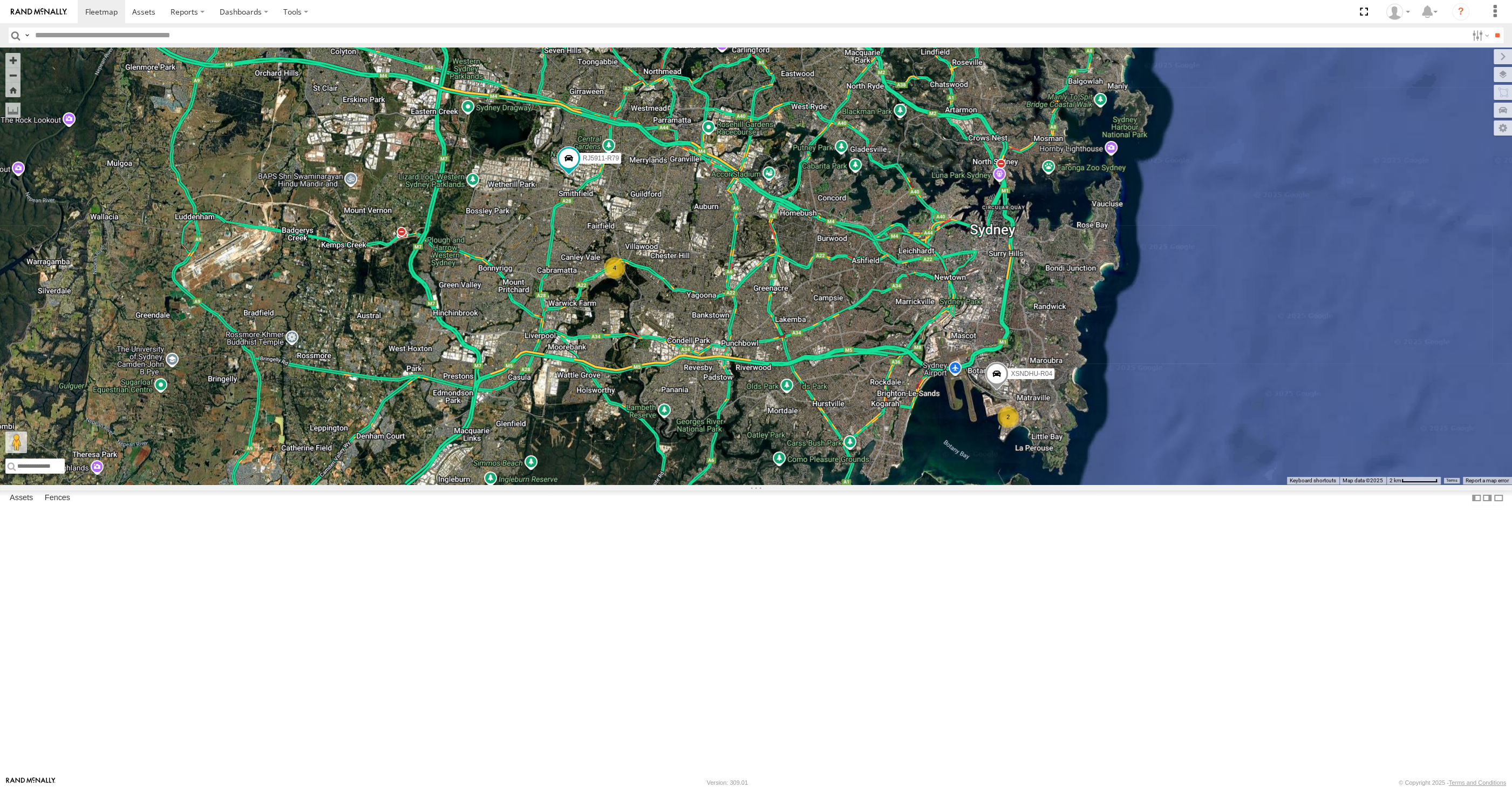
drag, startPoint x: 1020, startPoint y: 650, endPoint x: 1009, endPoint y: 633, distance: 20.2
click at [1011, 485] on div "XSNDHU-R04 RJ5911-R79 2 4" at bounding box center [756, 265] width 1512 height 436
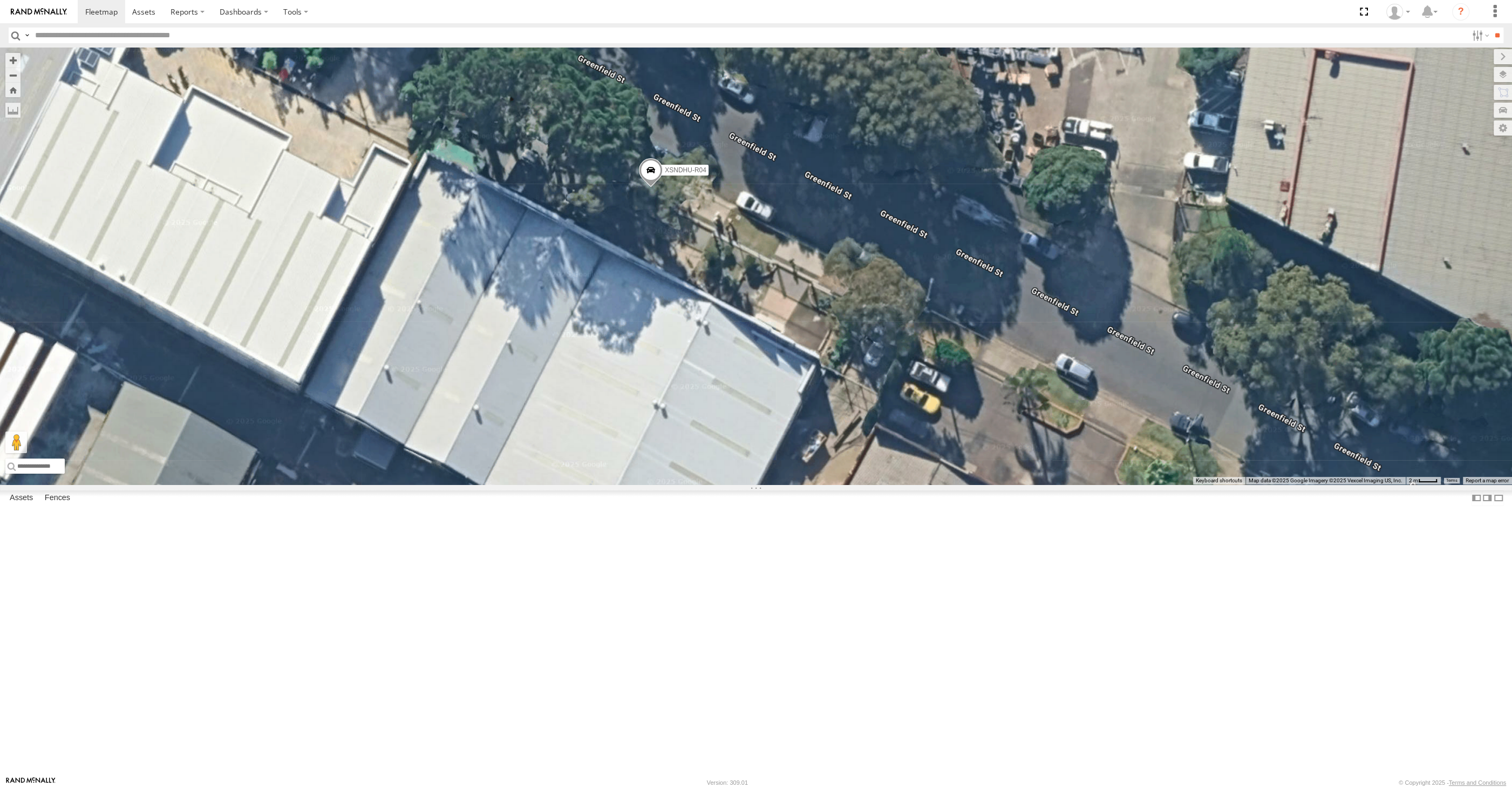
click at [861, 485] on div "XSNDHU-R04 RJ5911-R79 XP81FE-R59 XP30JQ-R03 XO74GU-R69" at bounding box center [756, 265] width 1512 height 436
drag, startPoint x: 822, startPoint y: 500, endPoint x: 843, endPoint y: 495, distance: 21.6
click at [835, 485] on div "XSNDHU-R04" at bounding box center [756, 265] width 1512 height 436
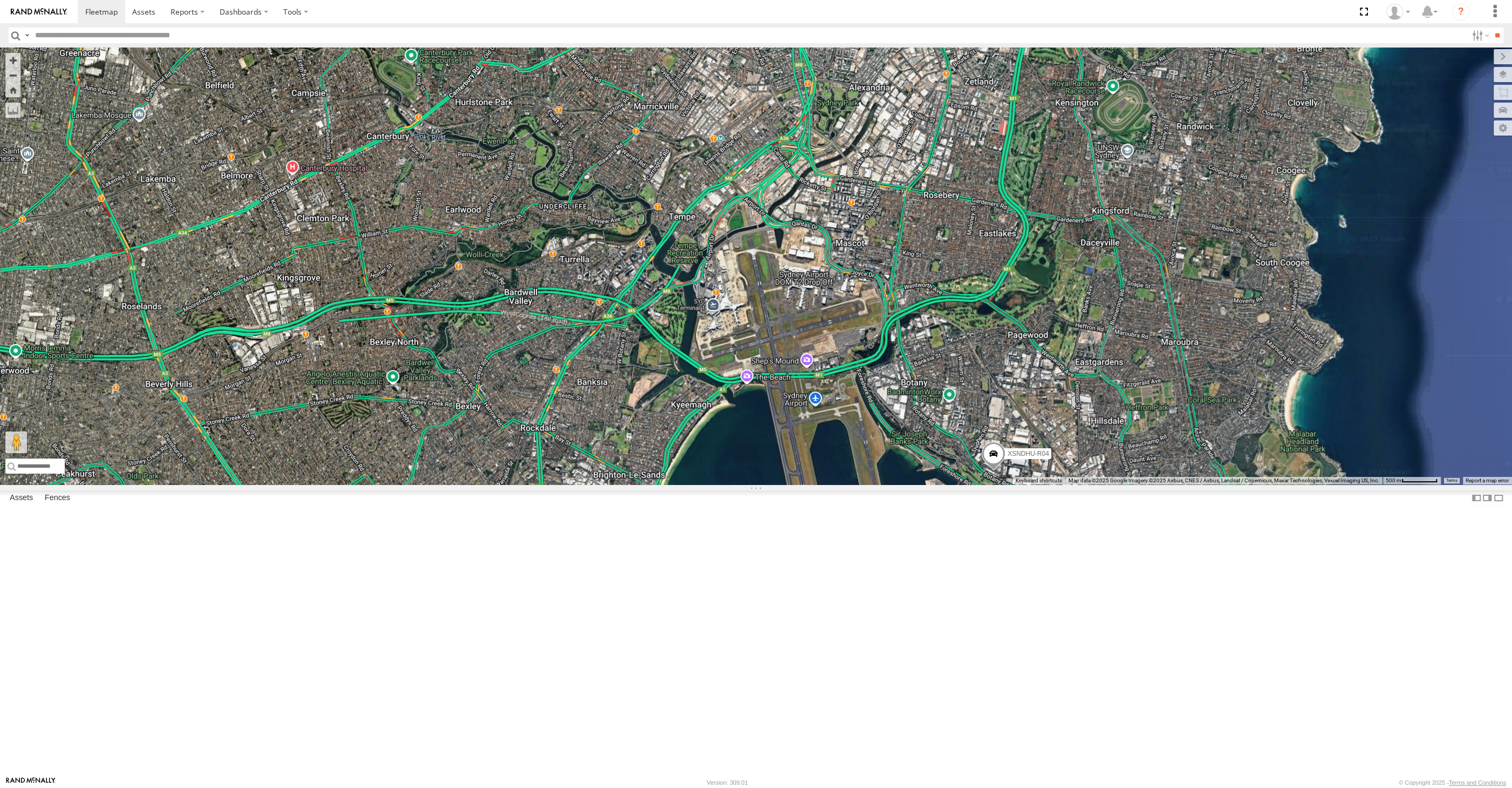
drag, startPoint x: 992, startPoint y: 672, endPoint x: 1005, endPoint y: 644, distance: 30.9
click at [1005, 485] on div "XSNDHU-R04 XP30JQ-R03 XO74GU-R69" at bounding box center [756, 265] width 1512 height 436
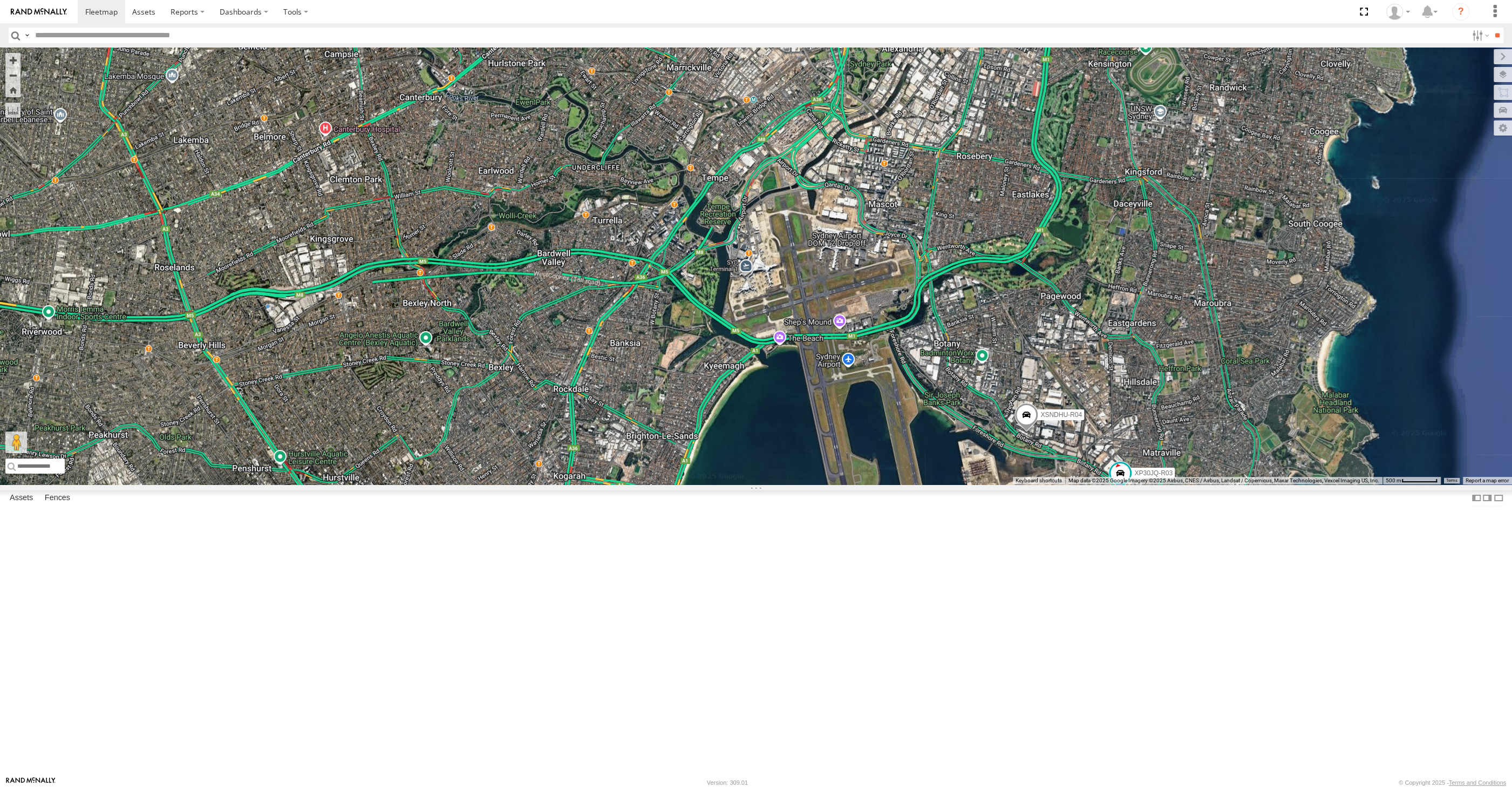
drag, startPoint x: 1097, startPoint y: 726, endPoint x: 1112, endPoint y: 691, distance: 38.1
click at [1112, 485] on div "XSNDHU-R04 XP30JQ-R03 XO74GU-R69" at bounding box center [756, 265] width 1512 height 436
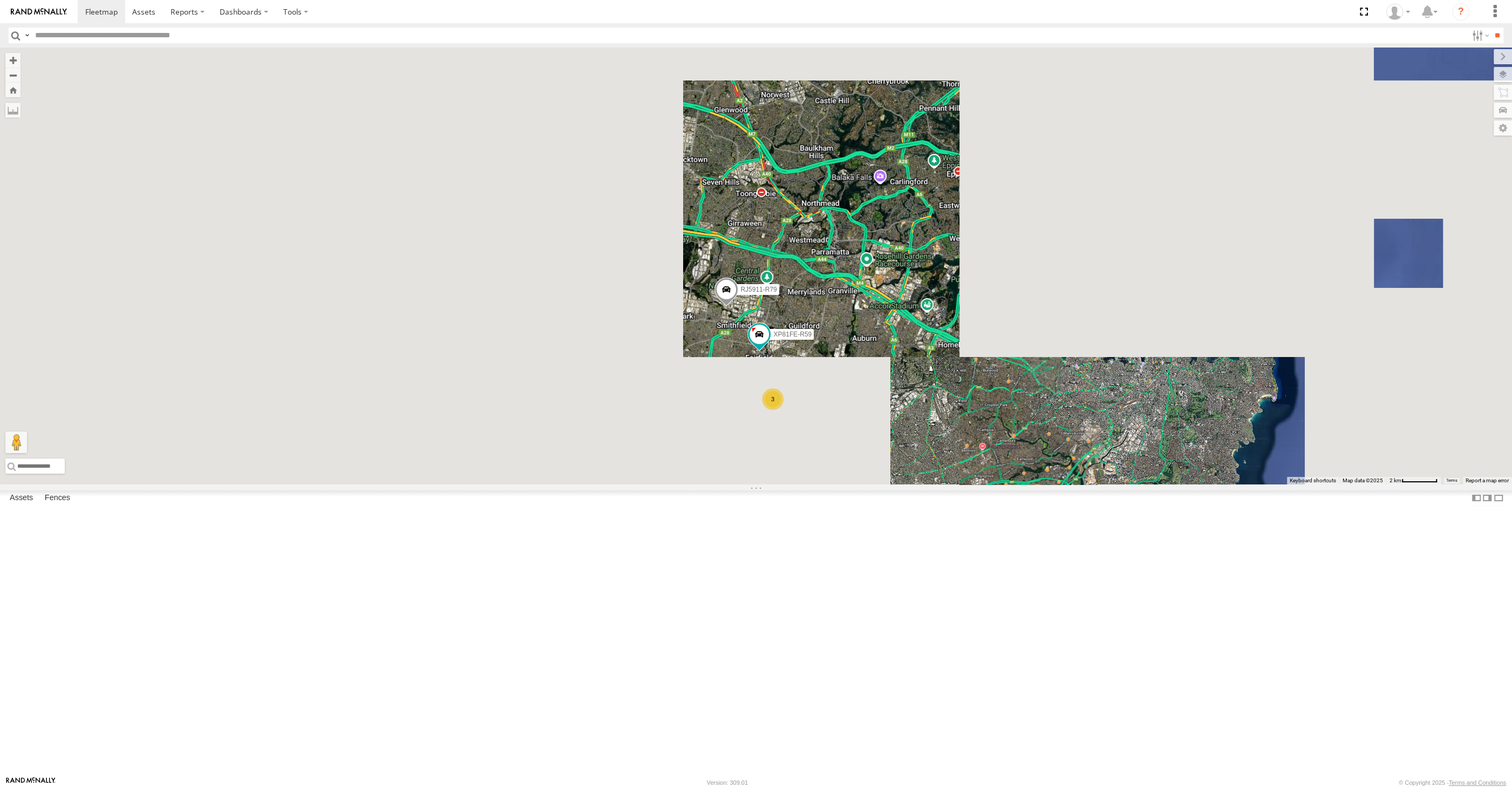
drag, startPoint x: 887, startPoint y: 583, endPoint x: 1021, endPoint y: 588, distance: 134.1
click at [1021, 485] on div "XSNDHU-R04 2 3 RJ5911-R79 XP81FE-R59" at bounding box center [756, 265] width 1512 height 436
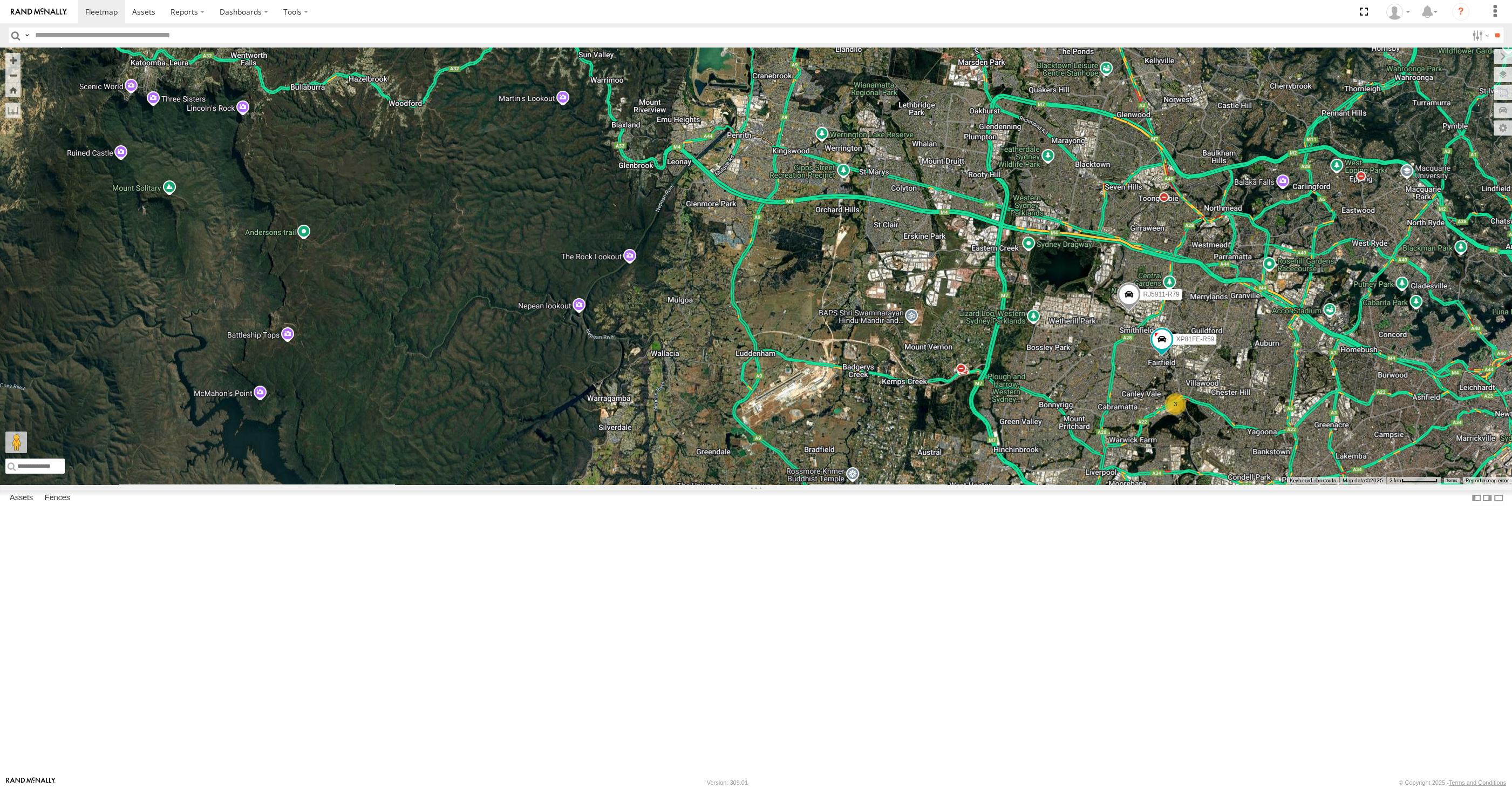
drag, startPoint x: 1224, startPoint y: 600, endPoint x: 1102, endPoint y: 579, distance: 123.8
click at [1102, 485] on div "XSNDHU-R04 2 3 RJ5911-R79 XP81FE-R59" at bounding box center [756, 265] width 1512 height 436
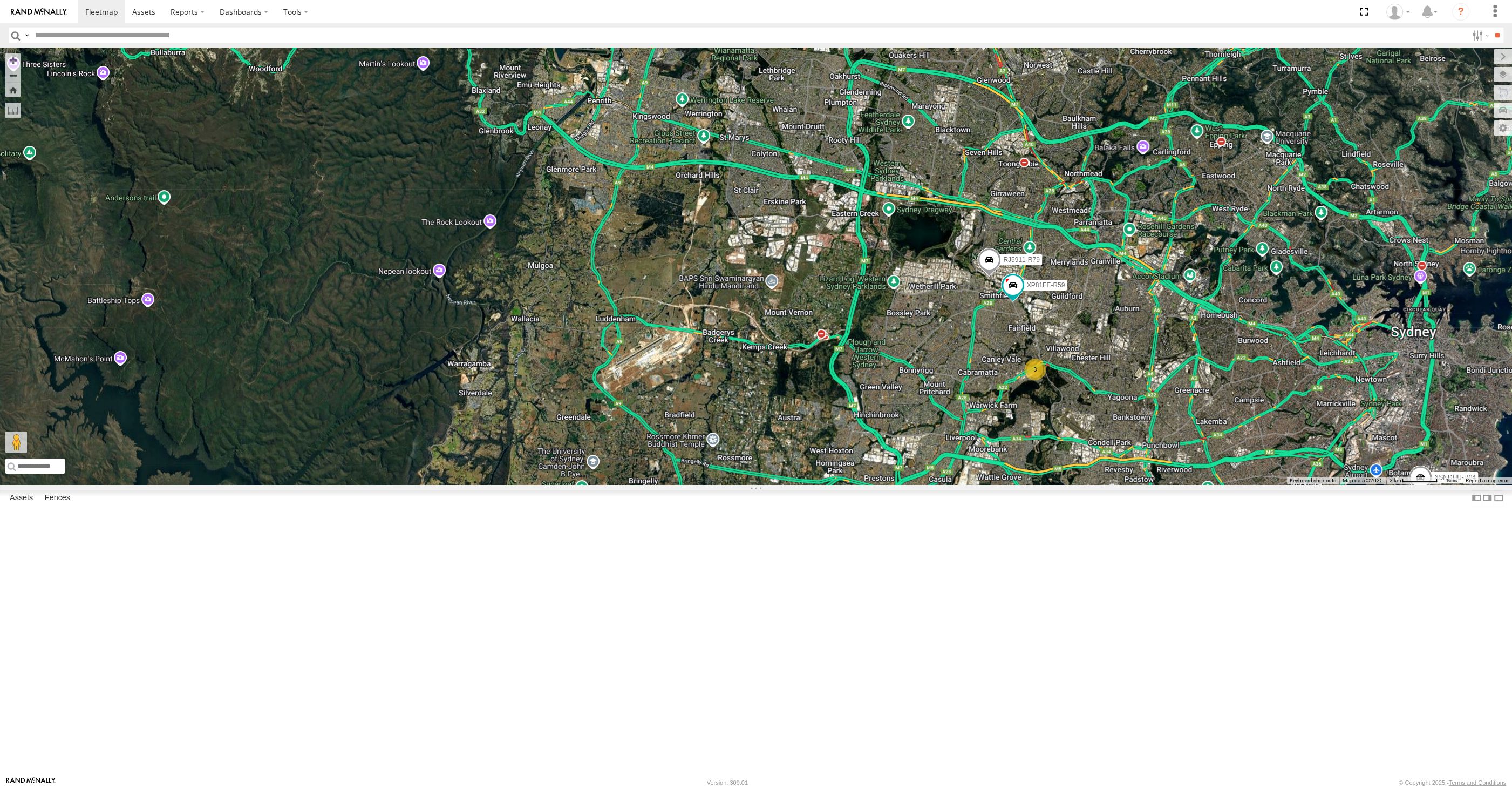
drag, startPoint x: 1046, startPoint y: 575, endPoint x: 1043, endPoint y: 567, distance: 8.5
click at [1045, 485] on div "XSNDHU-R04 2 3 RJ5911-R79 XP81FE-R59" at bounding box center [756, 265] width 1512 height 436
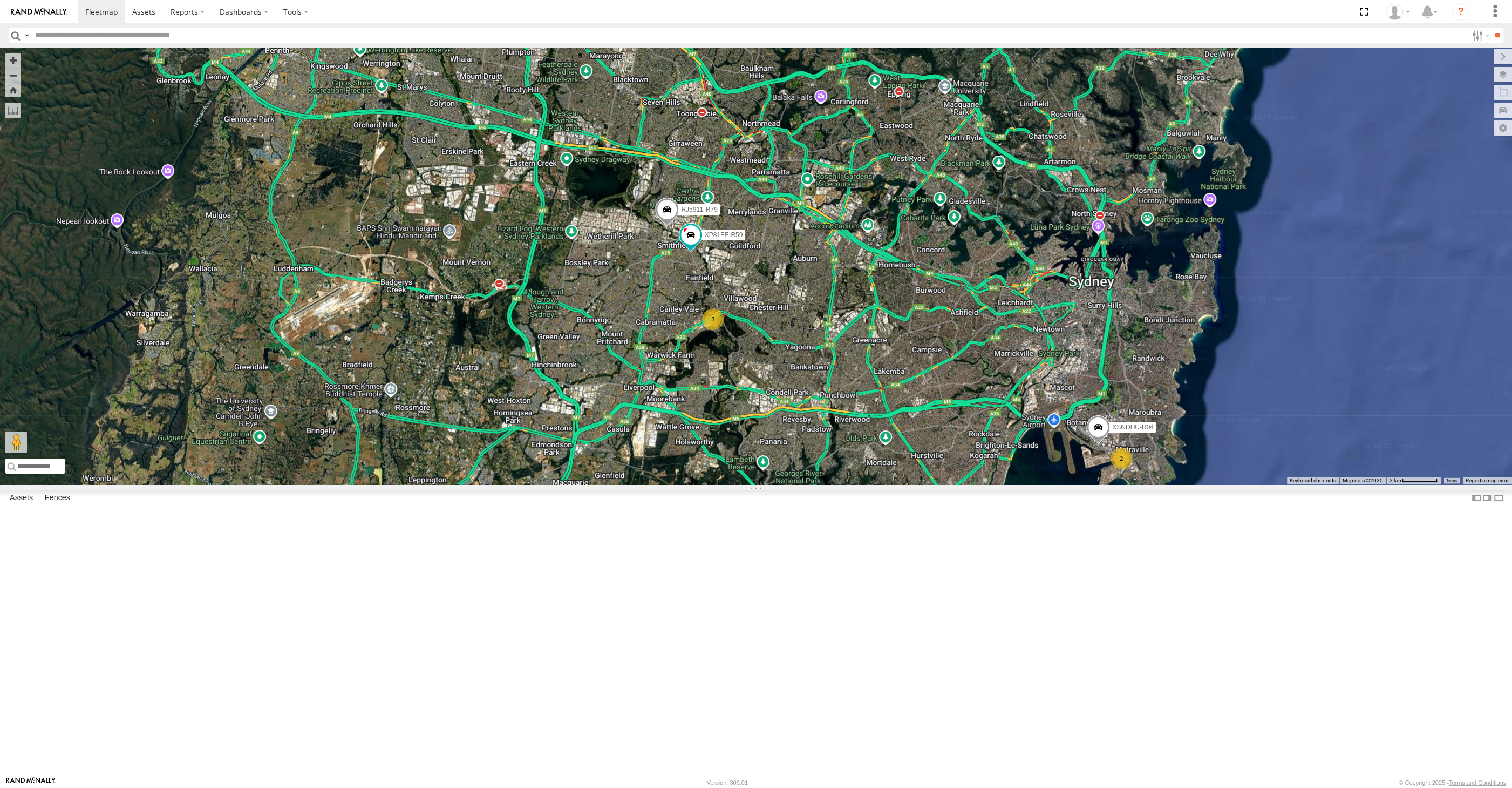
drag, startPoint x: 1050, startPoint y: 563, endPoint x: 749, endPoint y: 530, distance: 302.8
click at [749, 485] on div "XSNDHU-R04 2 3 RJ5911-R79 XP81FE-R59" at bounding box center [756, 265] width 1512 height 436
click at [877, 485] on div "XSNDHU-R04 2 3 RJ5911-R79 XP81FE-R59" at bounding box center [756, 265] width 1512 height 436
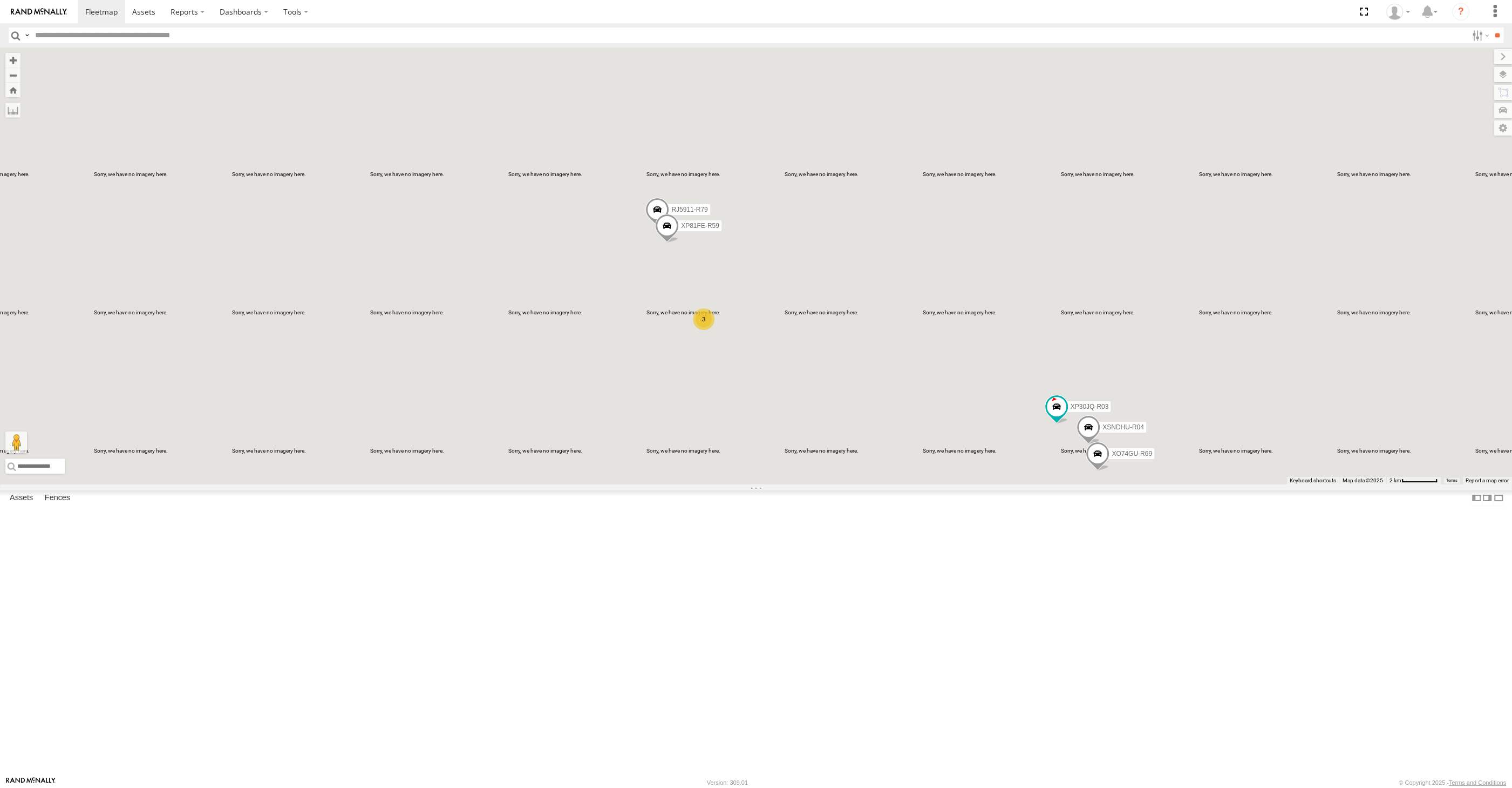
click at [872, 485] on div "XP30JQ-R03 XSNDHU-R04 3 RJ5911-R79 XP81FE-R59 XO74GU-R69" at bounding box center [756, 265] width 1512 height 436
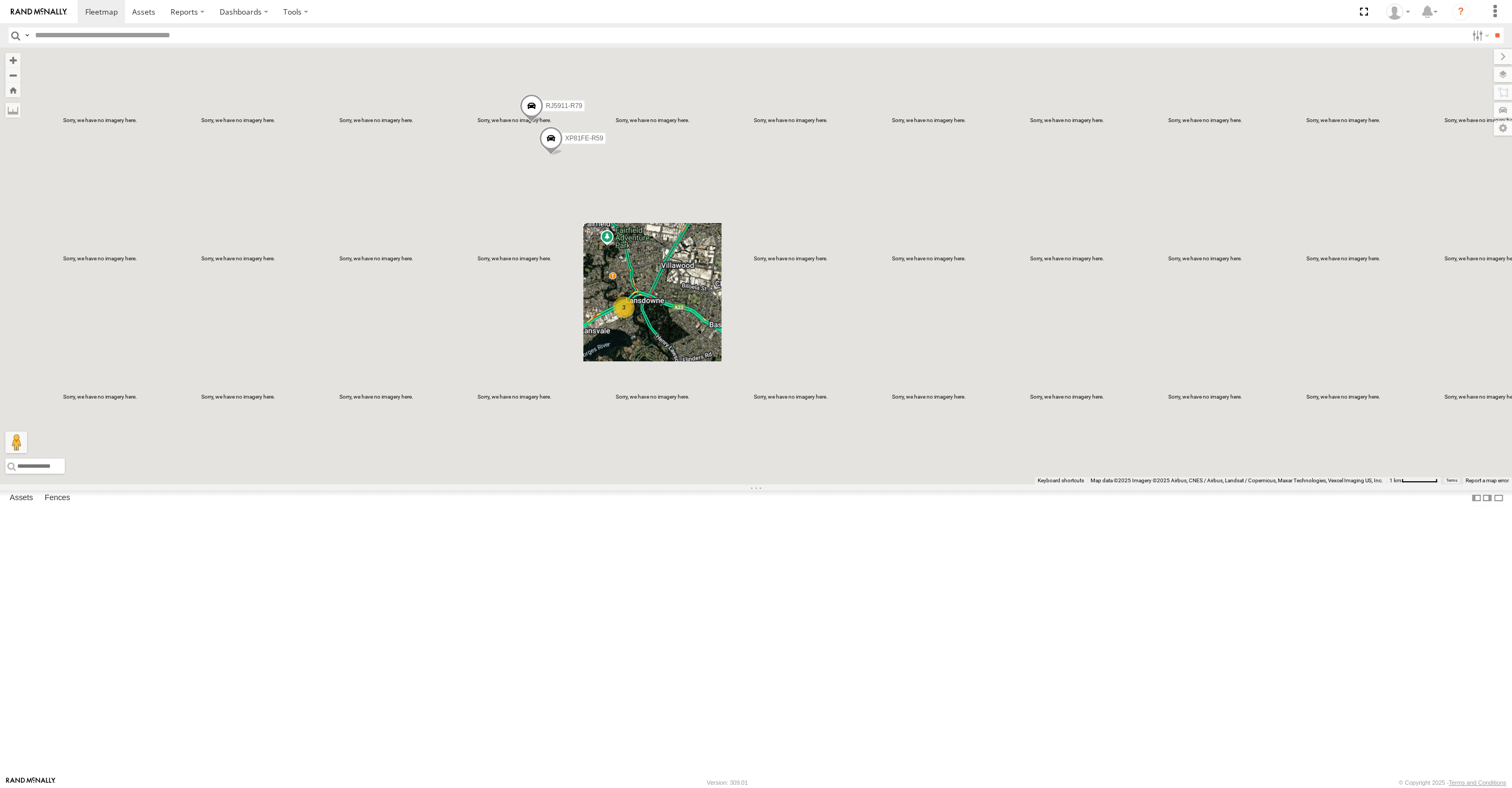
click at [770, 470] on div "XP30JQ-R03 XSNDHU-R04 RJ5911-R79 XP81FE-R59 XO74GU-R69 3" at bounding box center [756, 265] width 1512 height 436
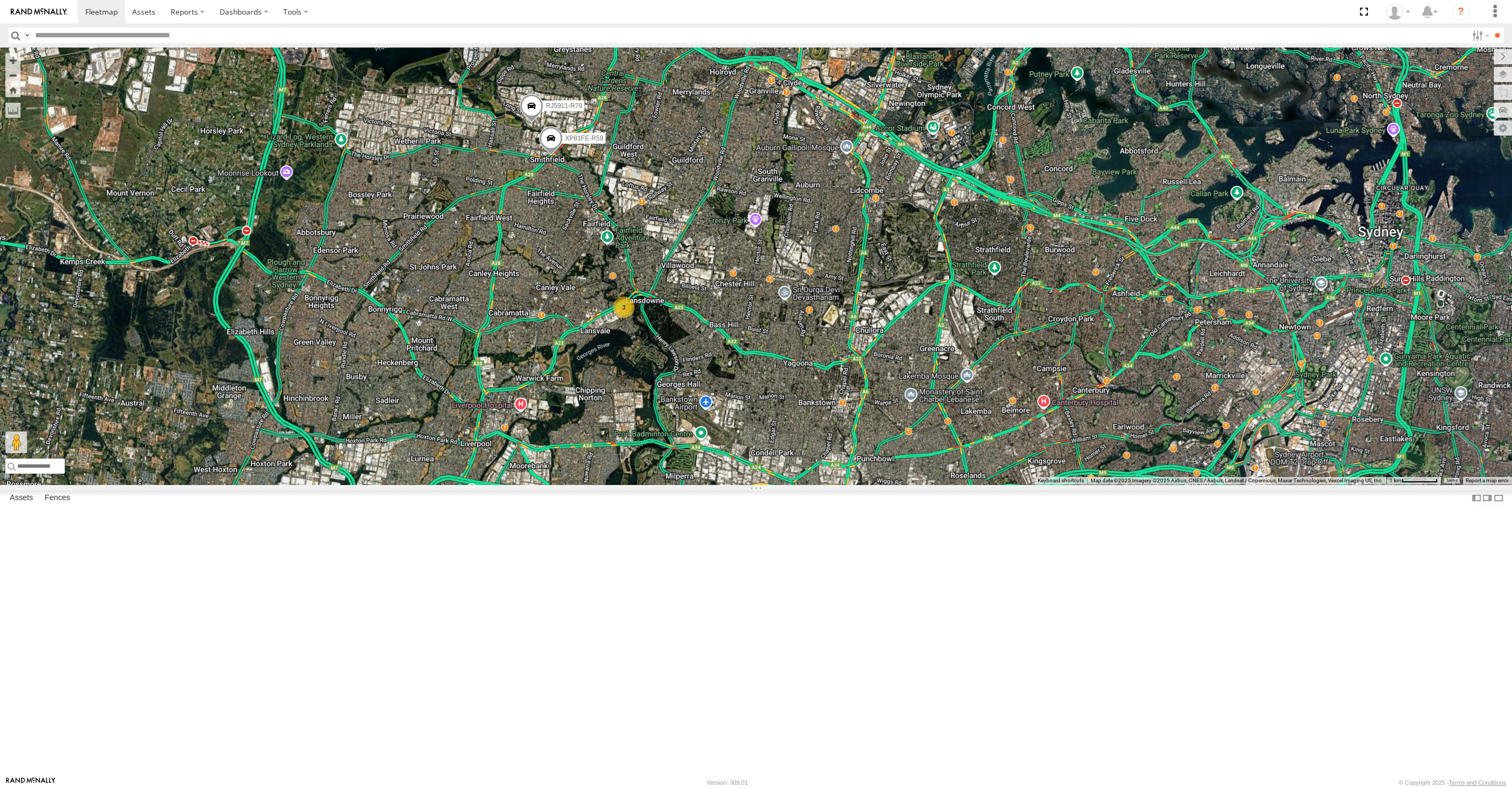
drag, startPoint x: 789, startPoint y: 540, endPoint x: 773, endPoint y: 504, distance: 39.4
click at [777, 485] on div "XP30JQ-R03 XSNDHU-R04 RJ5911-R79 XP81FE-R59 XO74GU-R69 3" at bounding box center [756, 265] width 1512 height 436
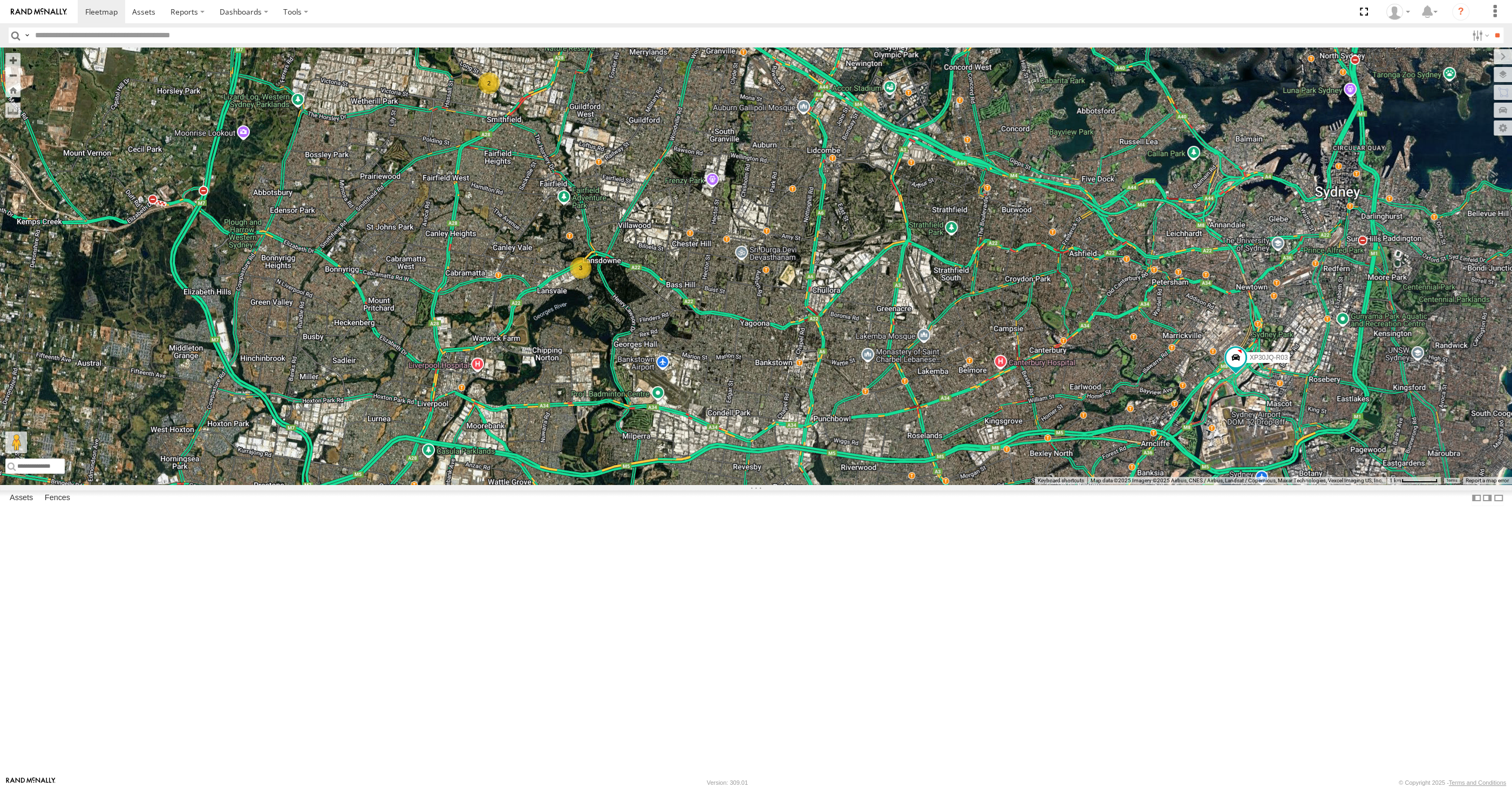
drag, startPoint x: 836, startPoint y: 458, endPoint x: 814, endPoint y: 466, distance: 23.4
click at [814, 466] on div "XP30JQ-R03 XSNDHU-R04 3 2 XO74GU-R69" at bounding box center [756, 265] width 1512 height 436
drag, startPoint x: 814, startPoint y: 466, endPoint x: 754, endPoint y: 391, distance: 96.0
click at [755, 394] on div "XP30JQ-R03 XSNDHU-R04 3 2 XO74GU-R69" at bounding box center [756, 265] width 1512 height 436
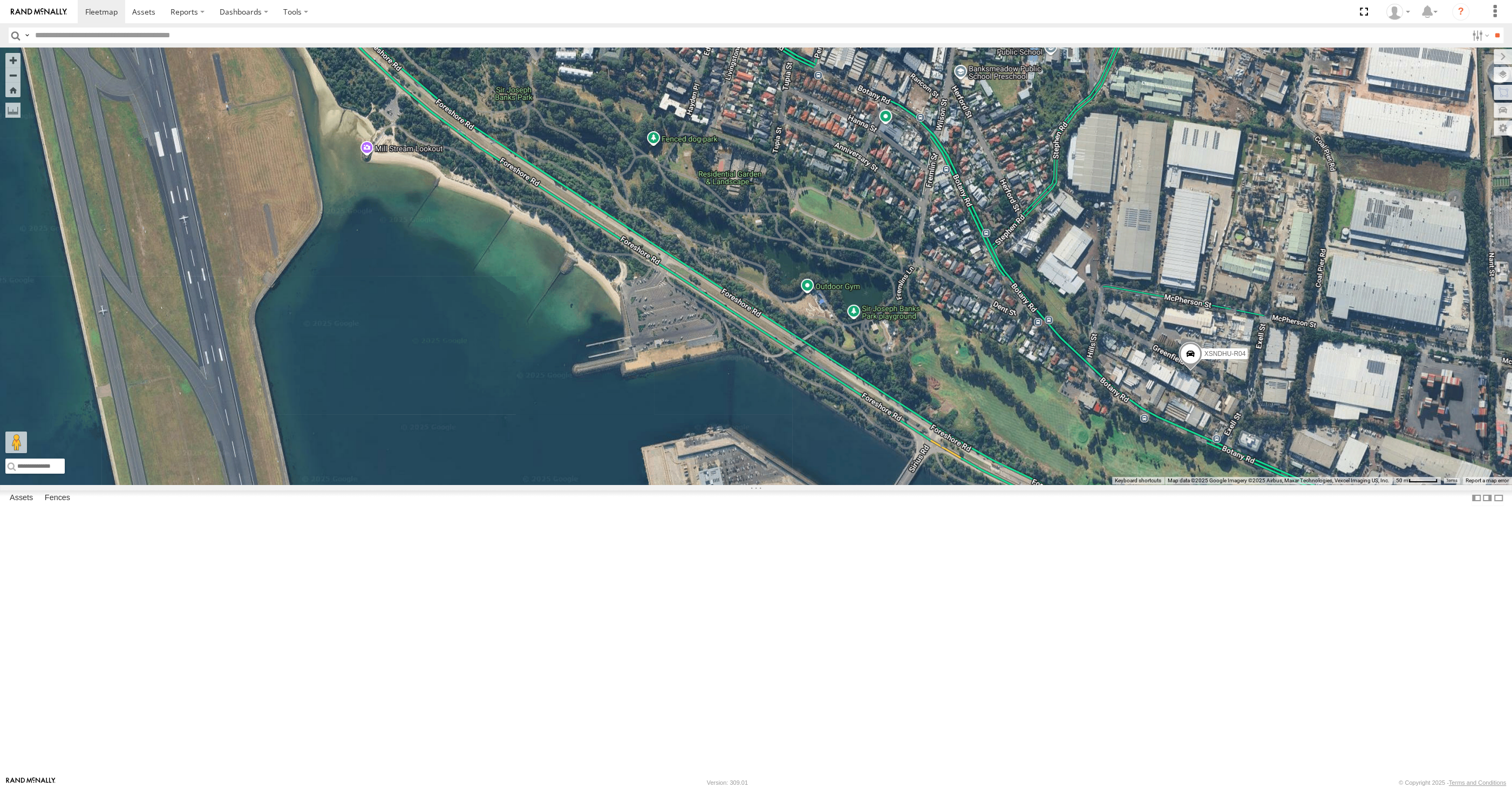
click at [1228, 485] on div "XP30JQ-R03 XSNDHU-R04 XO74GU-R69" at bounding box center [756, 265] width 1512 height 436
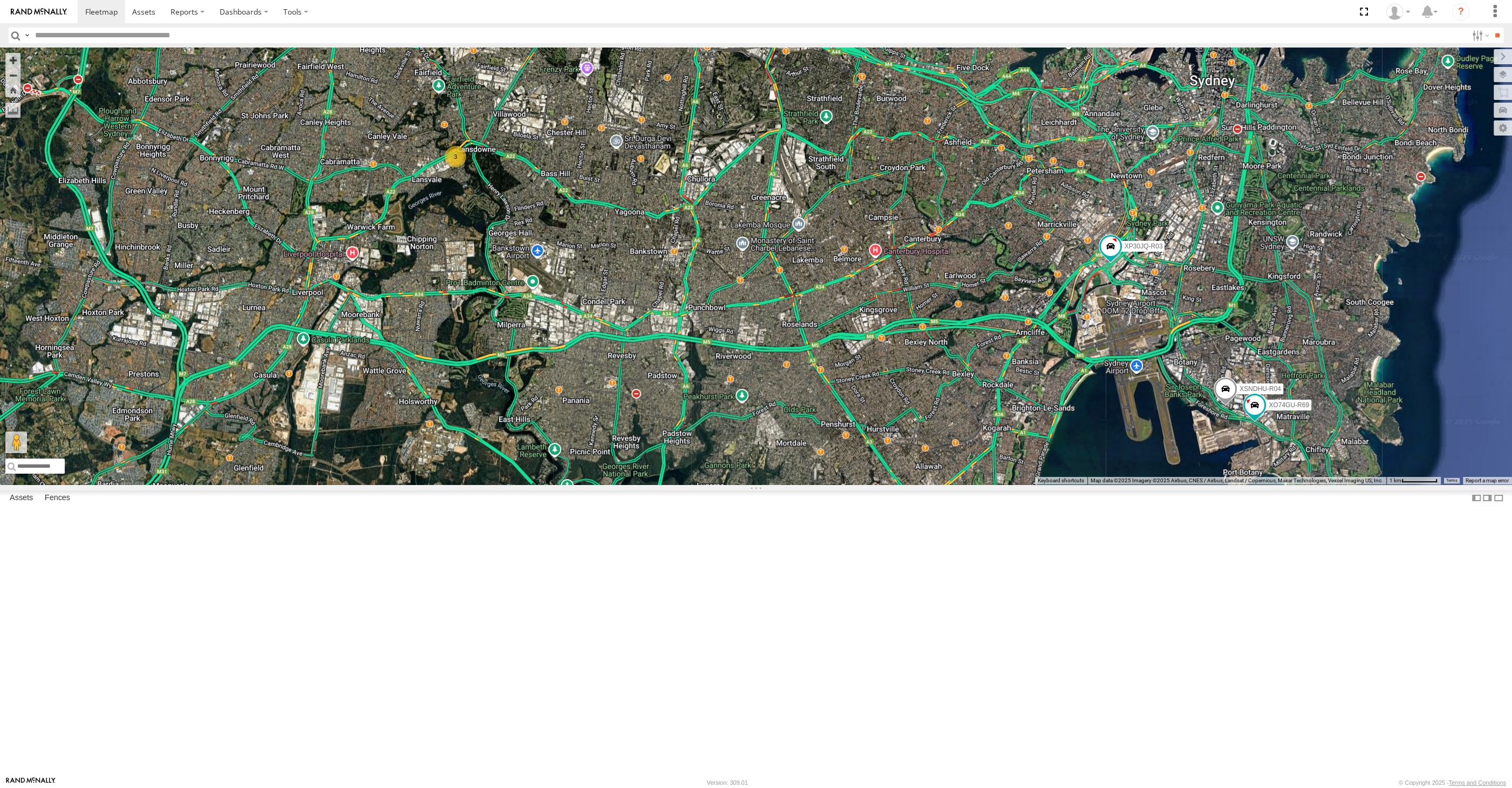
click at [1191, 485] on div "XP30JQ-R03 XSNDHU-R04 XO74GU-R69 3 2" at bounding box center [756, 265] width 1512 height 436
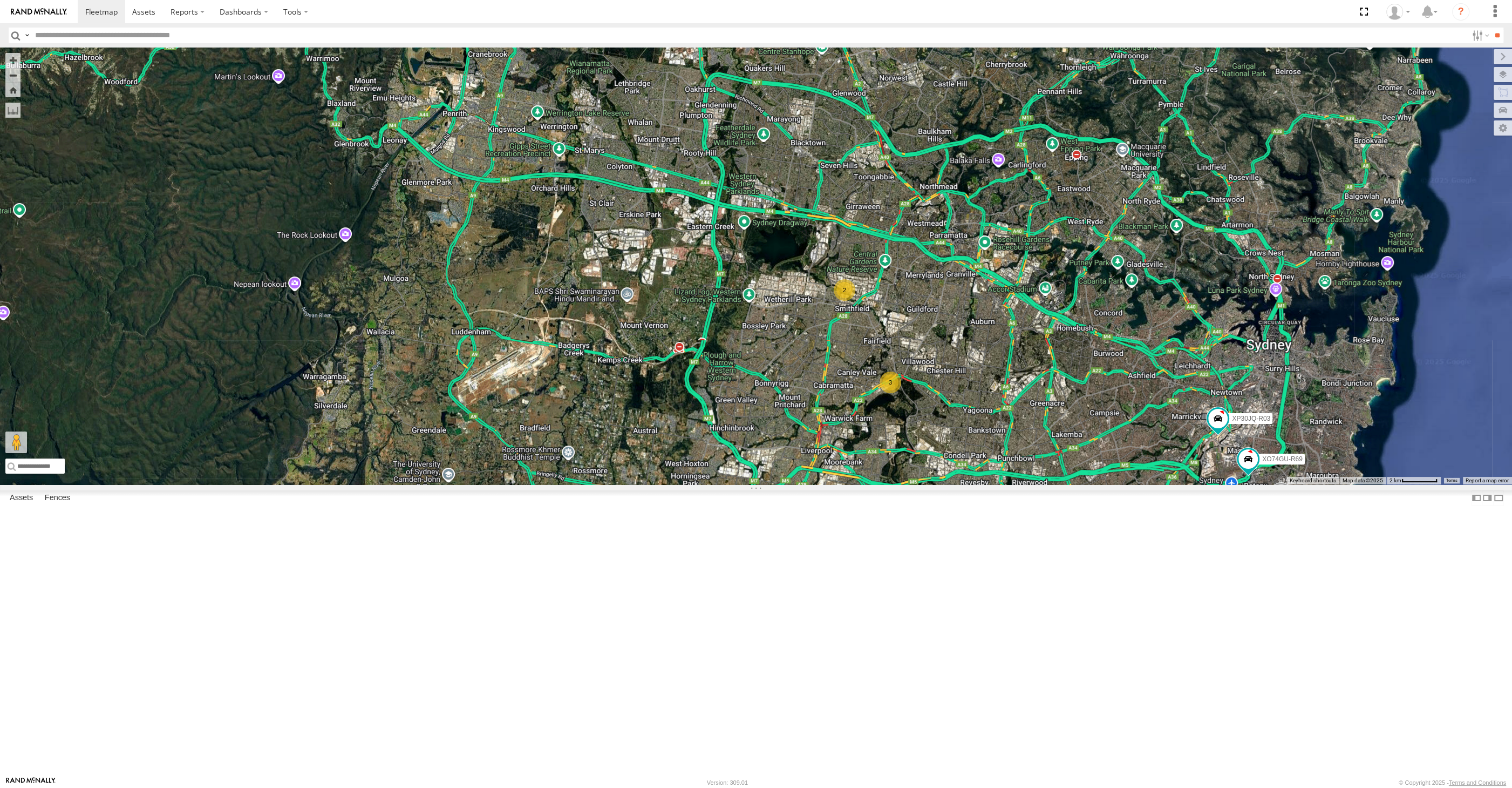
drag, startPoint x: 1172, startPoint y: 636, endPoint x: 1143, endPoint y: 632, distance: 29.3
click at [1164, 485] on div "XP30JQ-R03 XSNDHU-R04 XO74GU-R69 3 2" at bounding box center [756, 265] width 1512 height 436
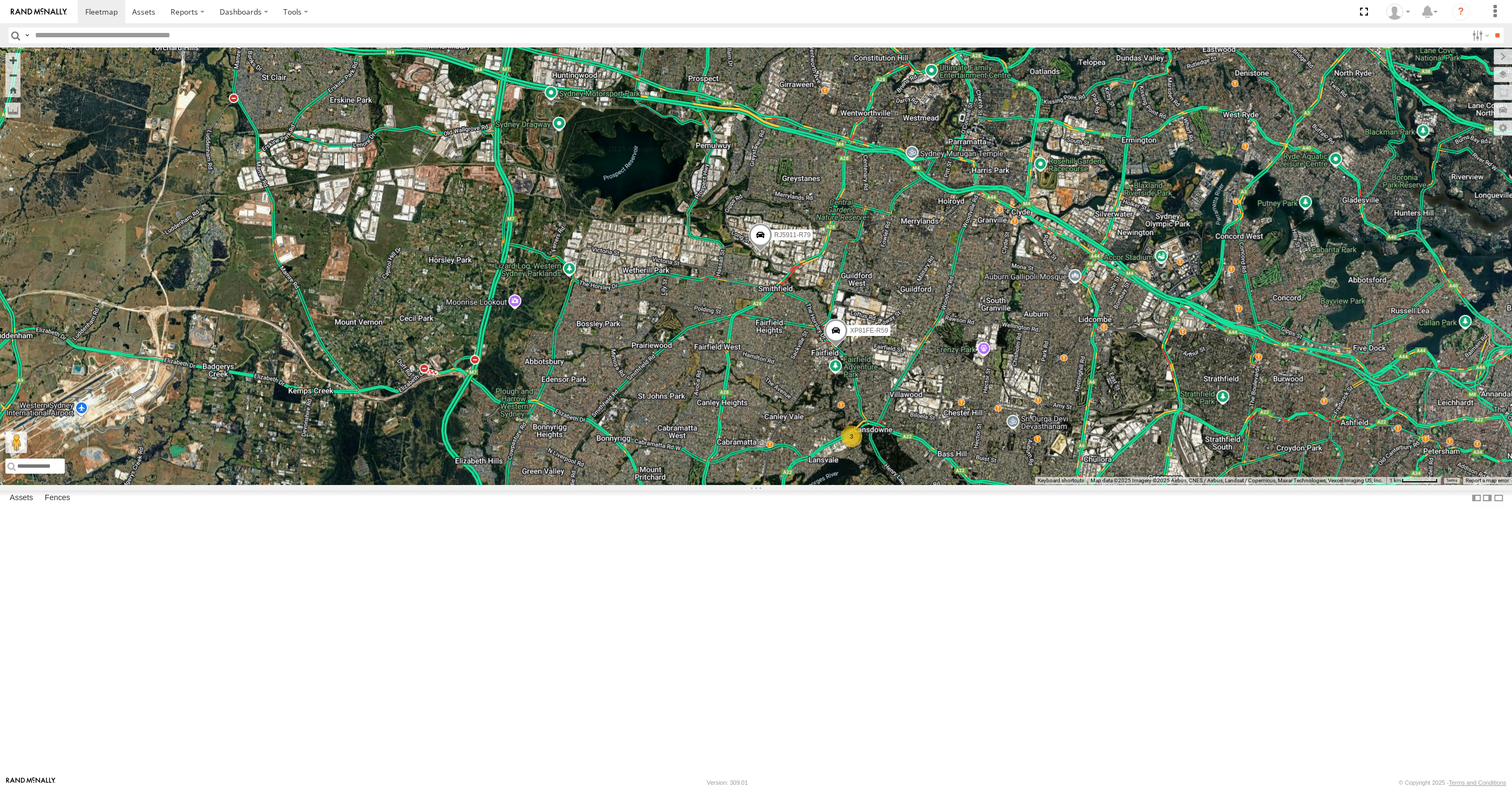
drag, startPoint x: 972, startPoint y: 580, endPoint x: 954, endPoint y: 564, distance: 24.1
click at [957, 485] on div "XP30JQ-R03 RJ5911-R79 XP81FE-R59 3" at bounding box center [756, 265] width 1512 height 436
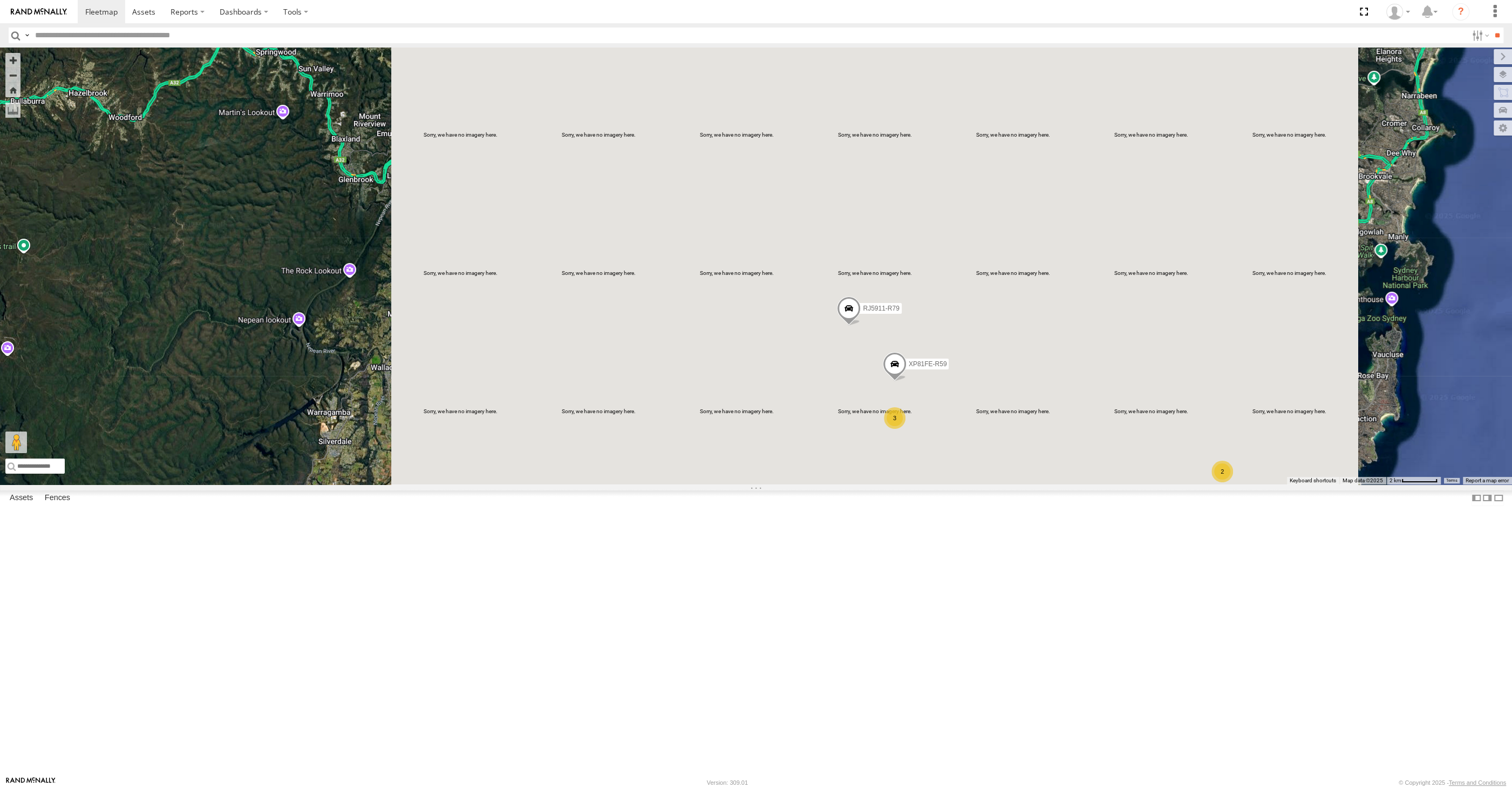
click at [1171, 485] on div "RJ5911-R79 XP81FE-R59 2 XSNDHU-R04 3" at bounding box center [756, 265] width 1512 height 436
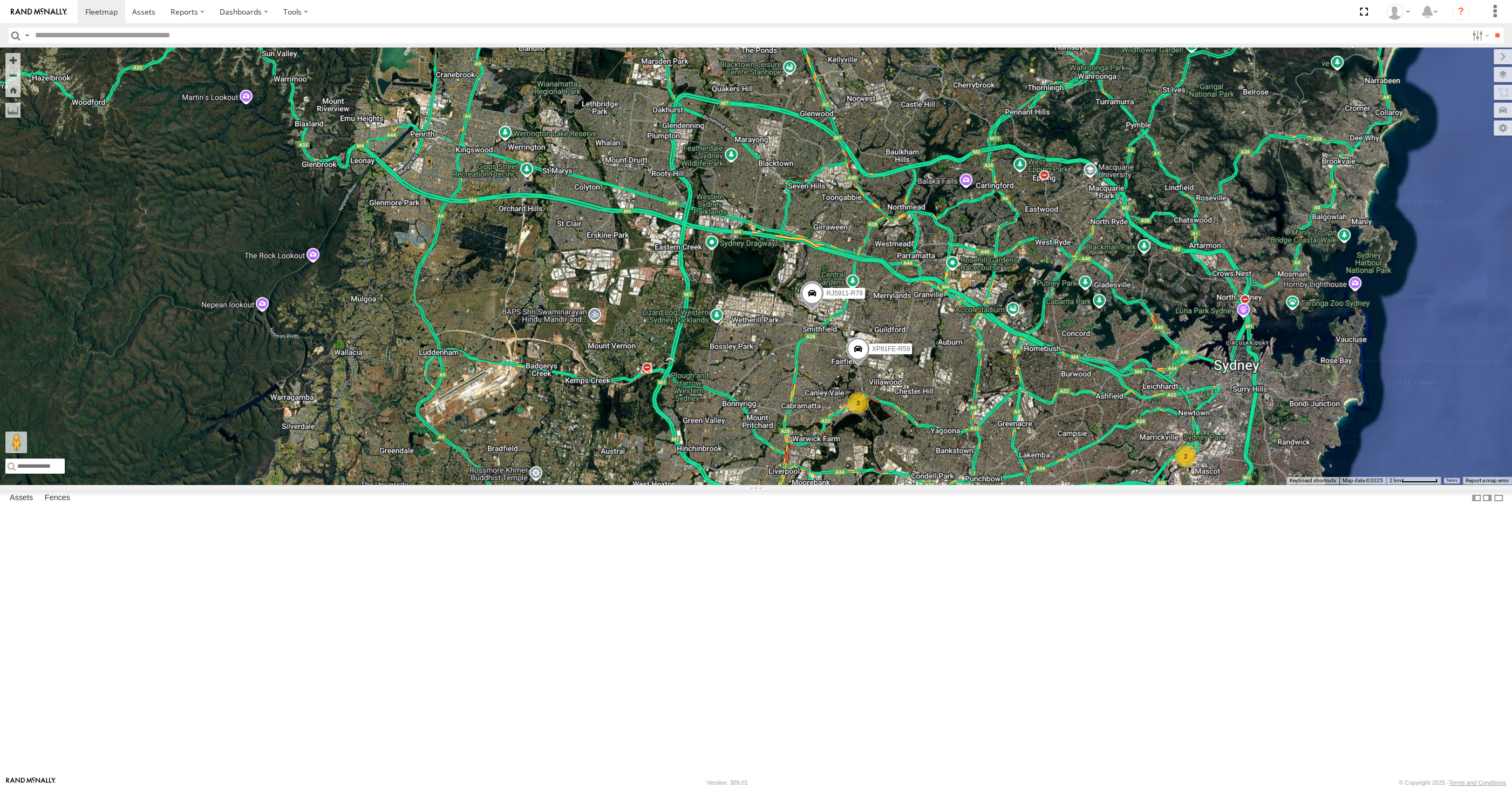
drag, startPoint x: 1137, startPoint y: 644, endPoint x: 1112, endPoint y: 630, distance: 28.7
click at [1116, 485] on div "RJ5911-R79 XP81FE-R59 XSNDHU-R04 2 3" at bounding box center [756, 265] width 1512 height 436
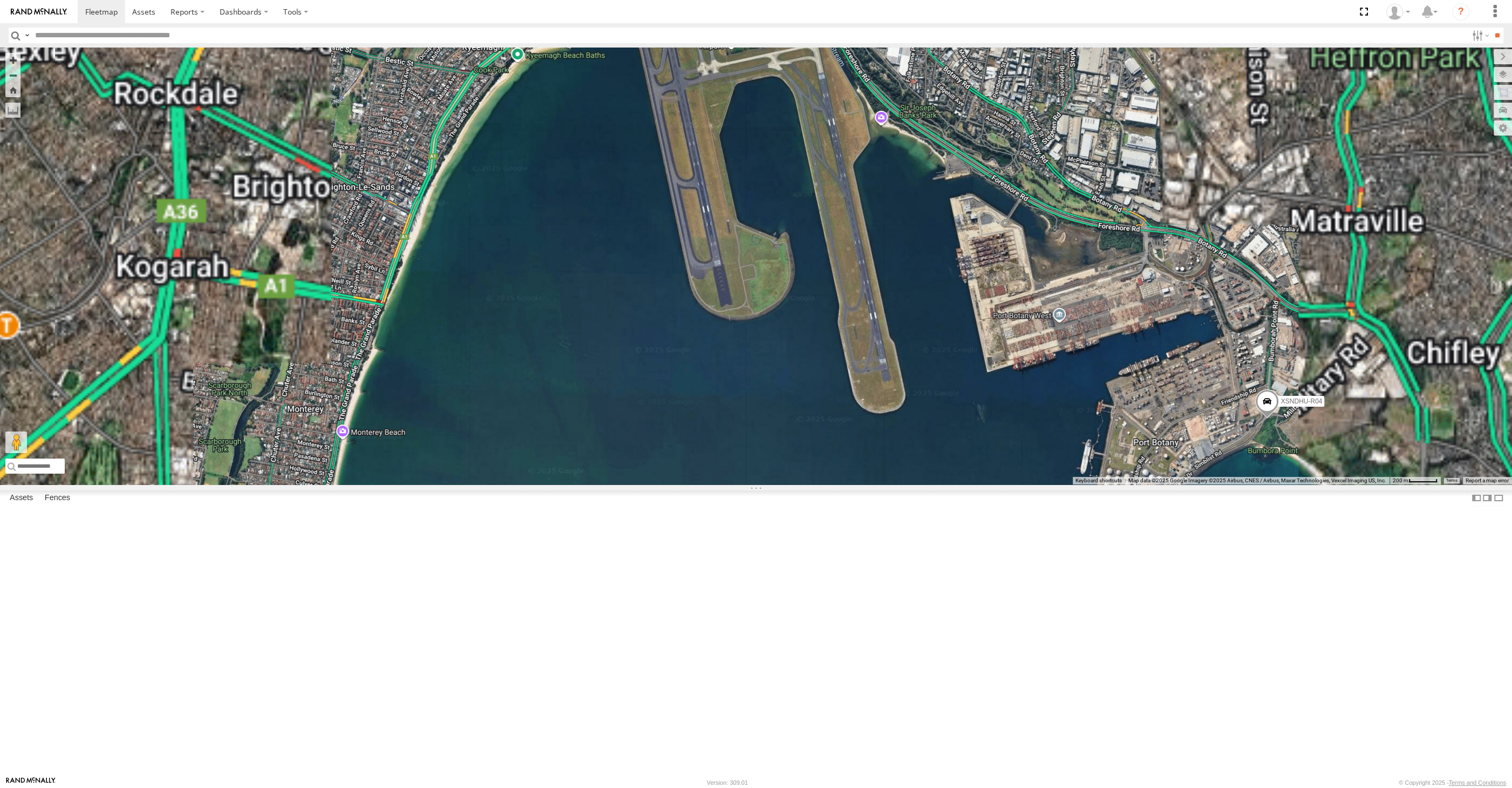
click at [1292, 485] on div "RJ5911-R79 XP81FE-R59 XSNDHU-R04" at bounding box center [756, 265] width 1512 height 436
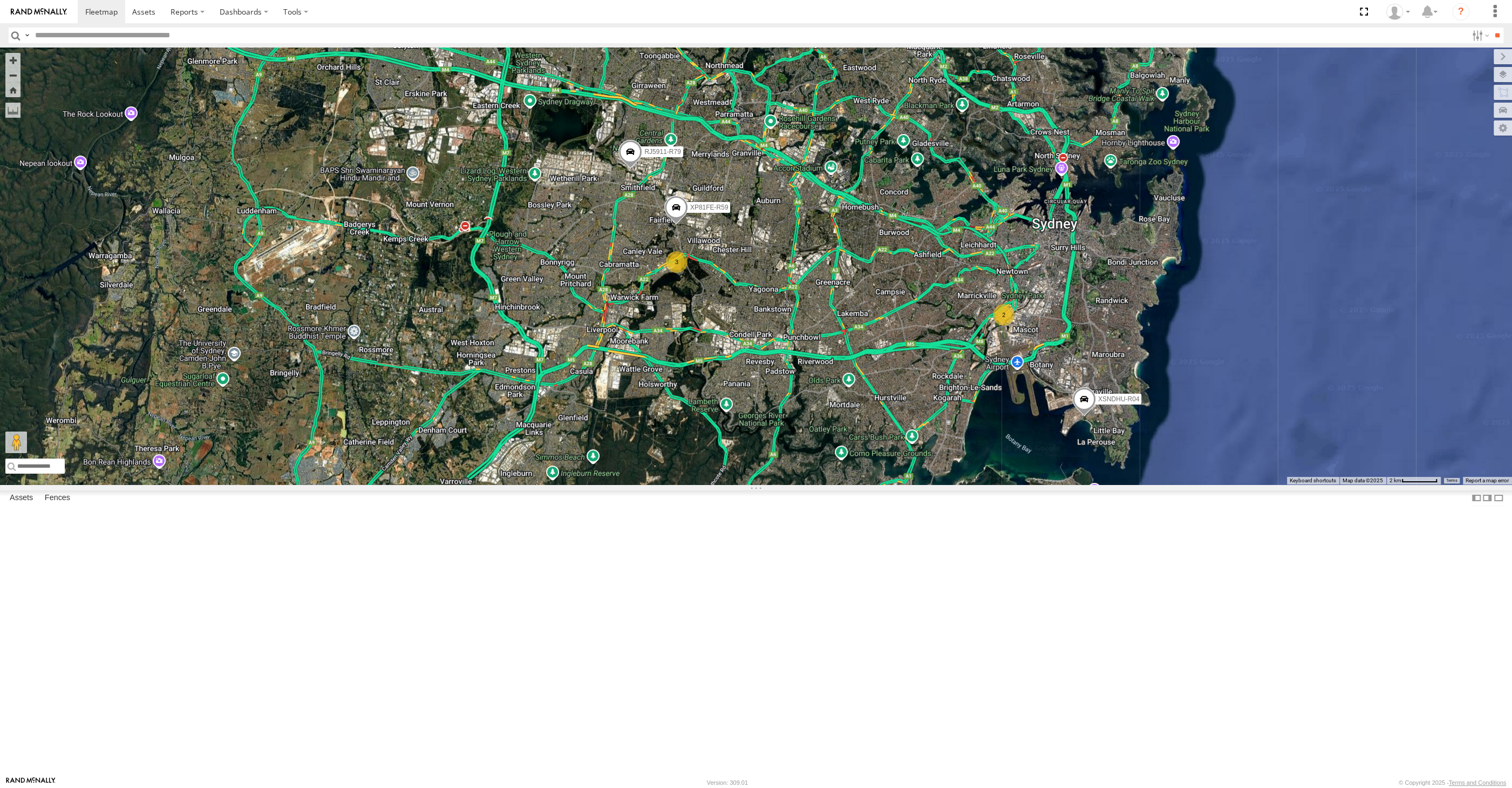
drag, startPoint x: 1264, startPoint y: 532, endPoint x: 1297, endPoint y: 521, distance: 34.8
click at [1288, 485] on div "RJ5911-R79 XP81FE-R59 XSNDHU-R04 2 3" at bounding box center [756, 265] width 1512 height 436
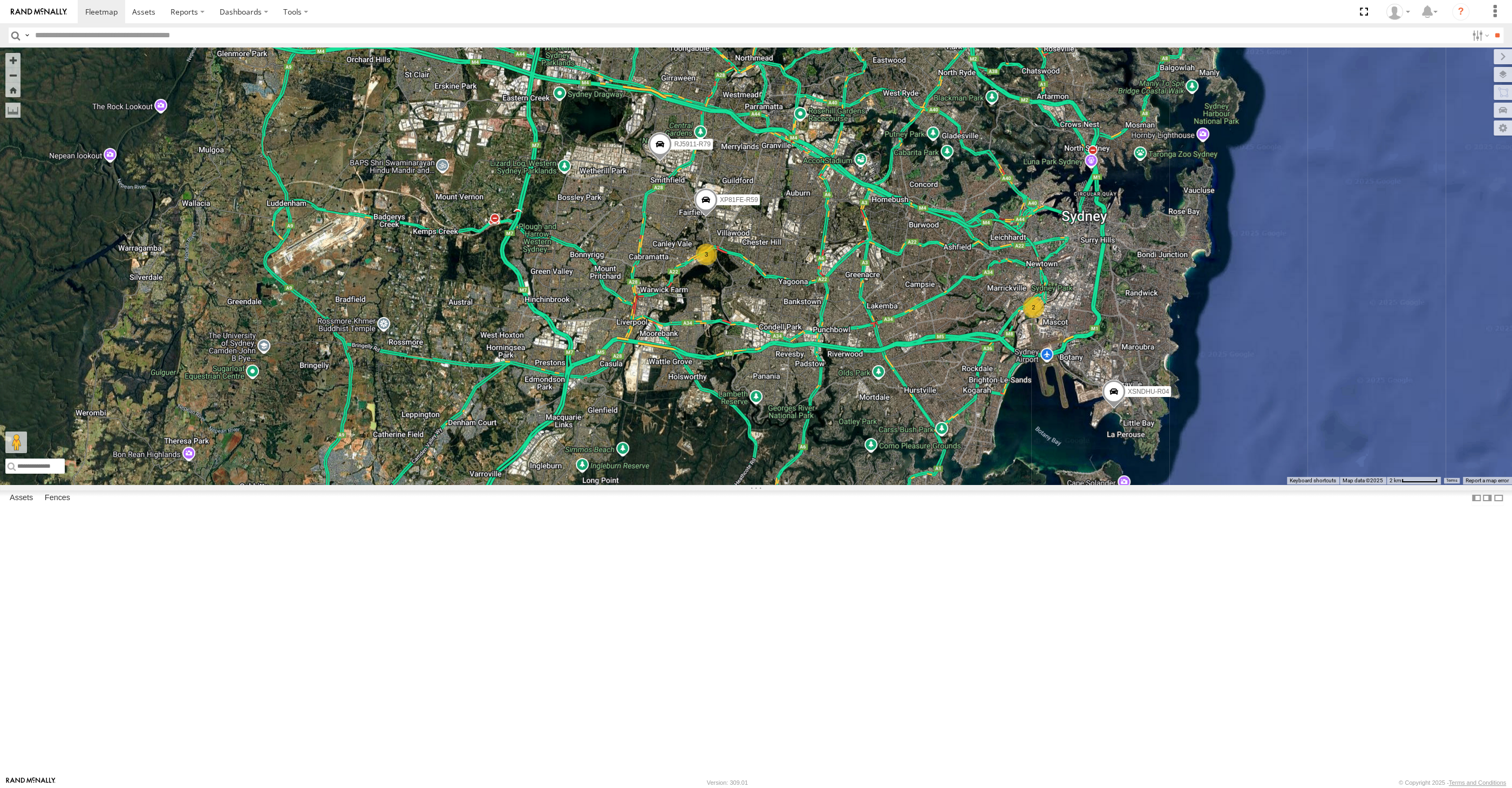
drag, startPoint x: 1012, startPoint y: 531, endPoint x: 1018, endPoint y: 530, distance: 6.1
click at [1018, 485] on div "RJ5911-R79 XP81FE-R59 XSNDHU-R04 2 3" at bounding box center [756, 265] width 1512 height 436
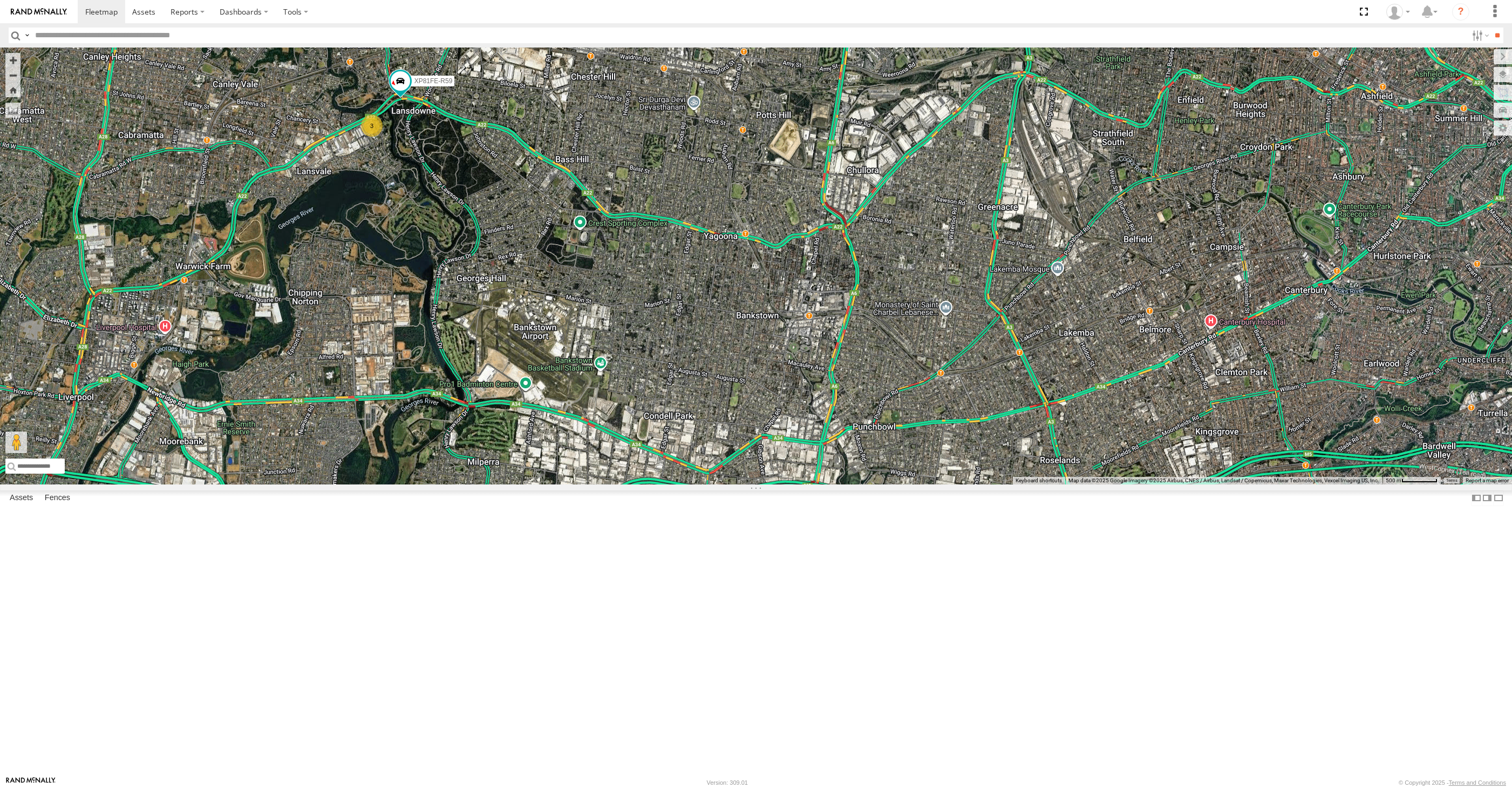
select select "**********"
drag, startPoint x: 750, startPoint y: 587, endPoint x: 748, endPoint y: 578, distance: 9.2
click at [749, 485] on div "XSNDHU-R04 RJ5911-R79 XP30JQ-R03 XP81FE-R59 XO74GU-R69 3" at bounding box center [756, 265] width 1512 height 436
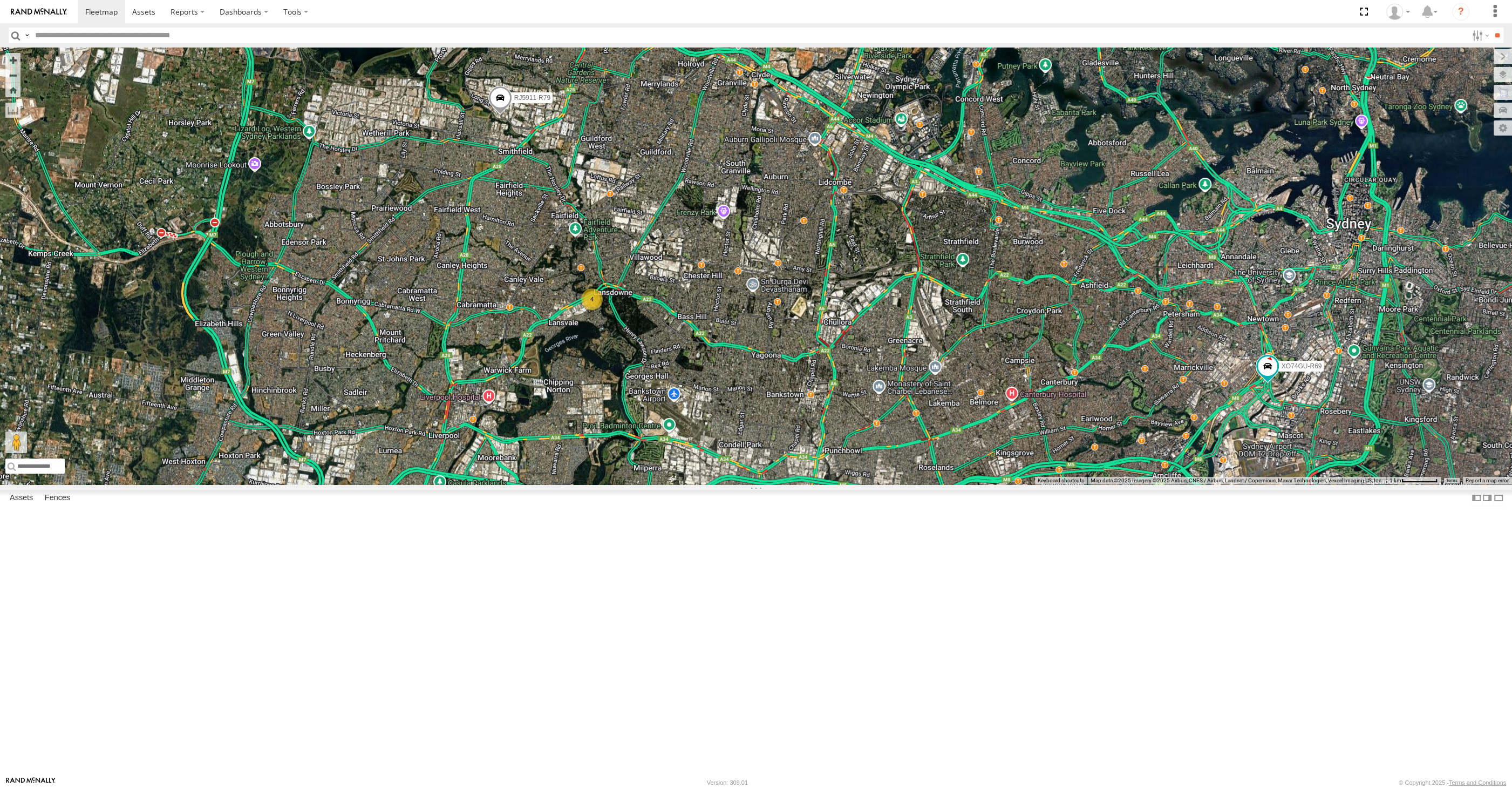
drag, startPoint x: 944, startPoint y: 584, endPoint x: 931, endPoint y: 575, distance: 15.8
click at [933, 485] on div "XSNDHU-R04 RJ5911-R79 XP30JQ-R03 XO74GU-R69 4" at bounding box center [756, 265] width 1512 height 436
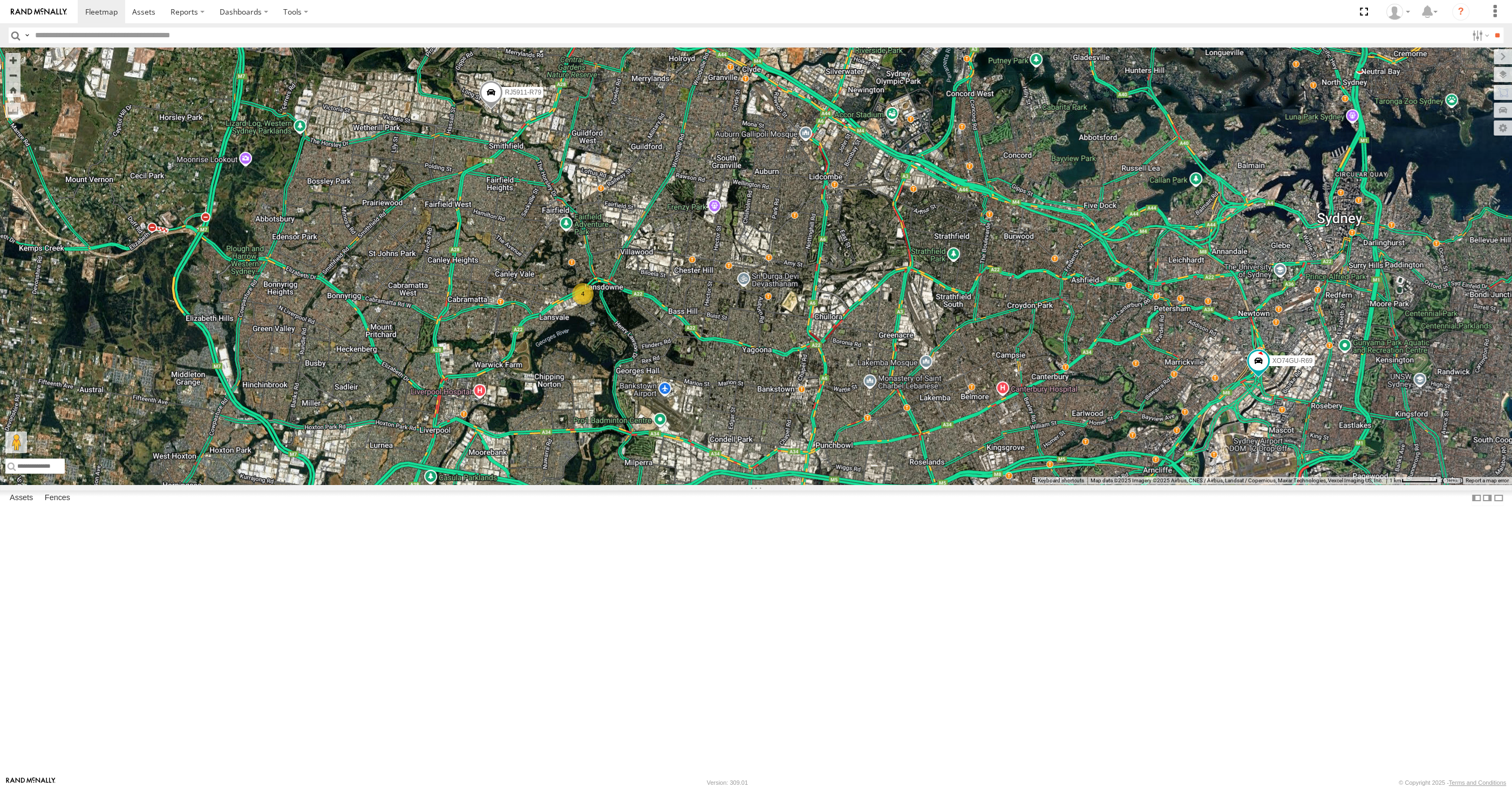
drag, startPoint x: 938, startPoint y: 626, endPoint x: 899, endPoint y: 568, distance: 69.9
click at [899, 485] on div "XSNDHU-R04 RJ5911-R79 XP30JQ-R03 XO74GU-R69 4" at bounding box center [756, 265] width 1512 height 436
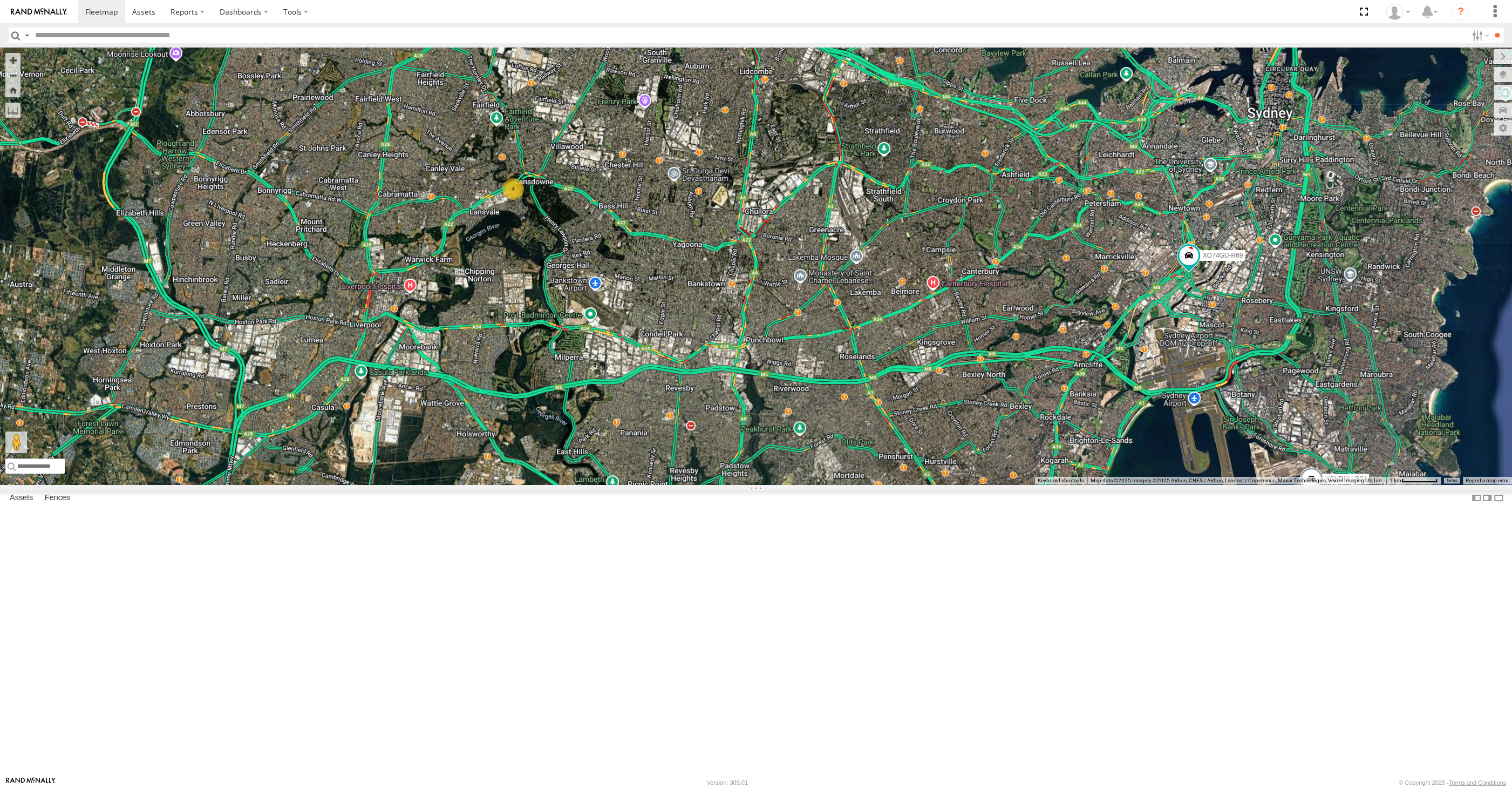
drag, startPoint x: 945, startPoint y: 579, endPoint x: 939, endPoint y: 555, distance: 24.7
click at [941, 485] on div "XSNDHU-R04 RJ5911-R79 XP30JQ-R03 XO74GU-R69 4" at bounding box center [756, 265] width 1512 height 436
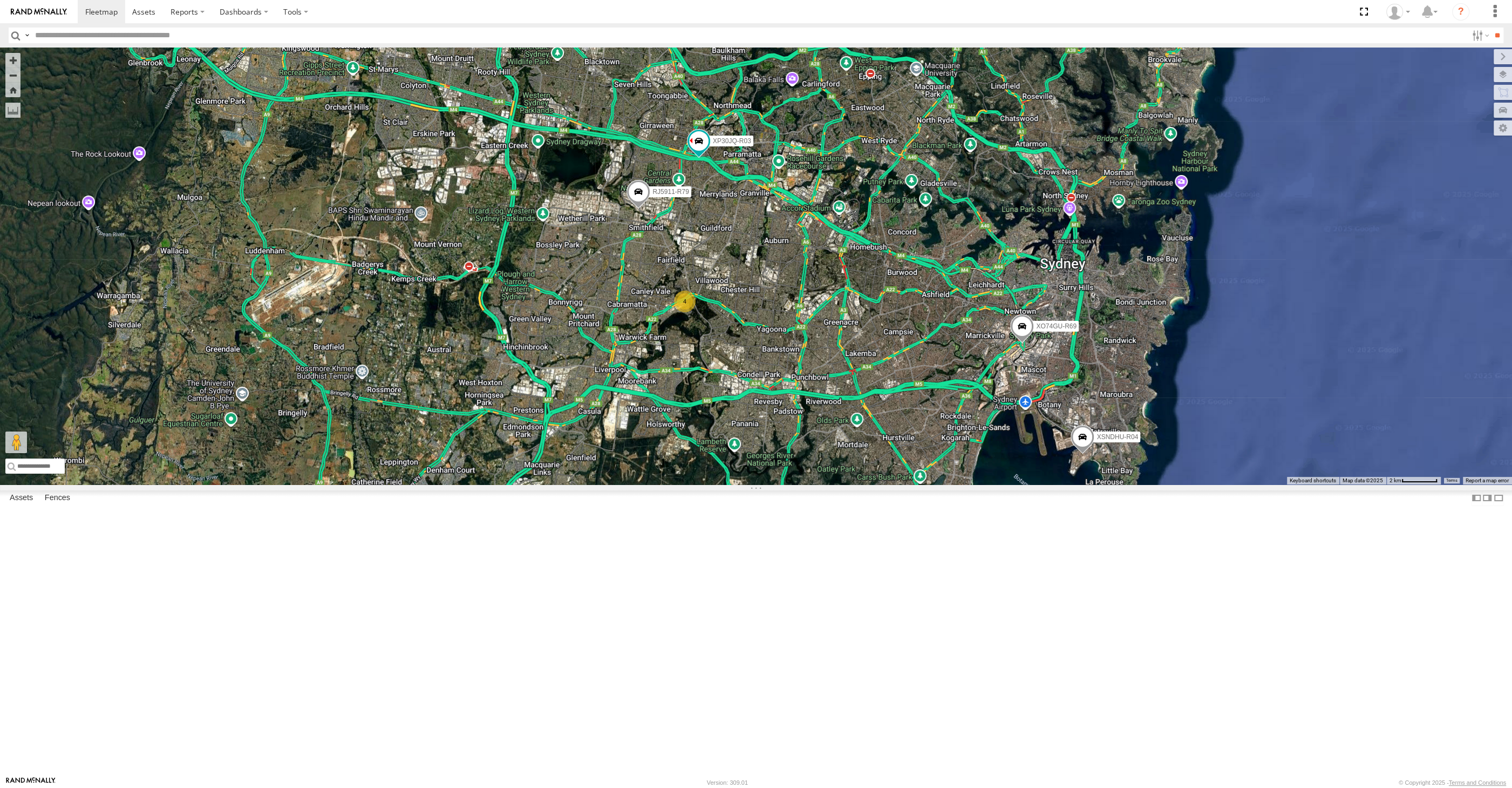
drag, startPoint x: 1074, startPoint y: 599, endPoint x: 1052, endPoint y: 610, distance: 24.6
click at [1052, 485] on div "XP30JQ-R03 XSNDHU-R04 4 RJ5911-R79 XO74GU-R69" at bounding box center [756, 265] width 1512 height 436
drag, startPoint x: 806, startPoint y: 636, endPoint x: 817, endPoint y: 634, distance: 11.2
click at [816, 485] on div "XP30JQ-R03 XSNDHU-R04 4 RJ5911-R79 XO74GU-R69" at bounding box center [756, 265] width 1512 height 436
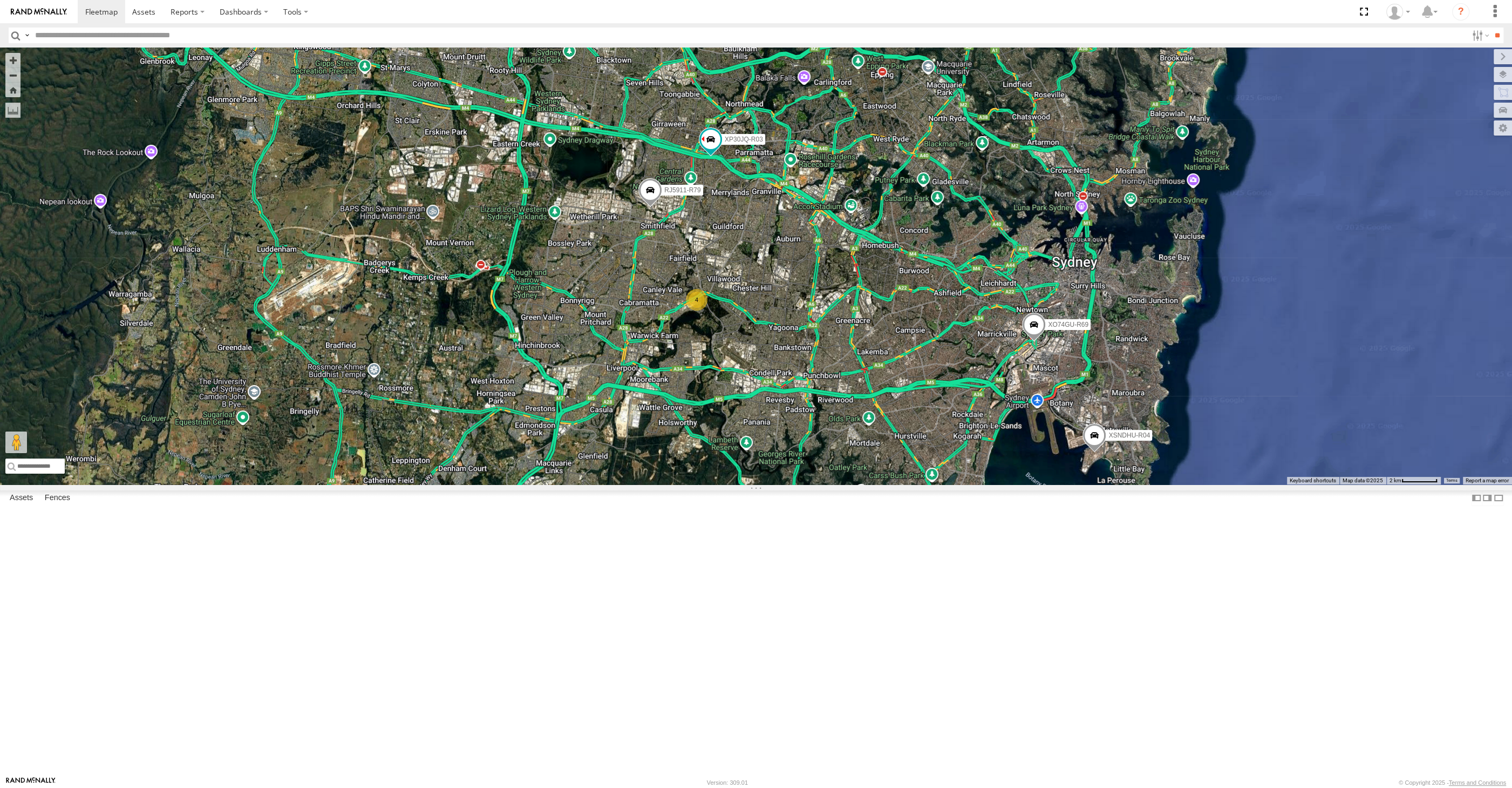
drag, startPoint x: 975, startPoint y: 574, endPoint x: 958, endPoint y: 575, distance: 17.0
click at [961, 485] on div "XP30JQ-R03 XSNDHU-R04 4 RJ5911-R79 XO74GU-R69" at bounding box center [756, 265] width 1512 height 436
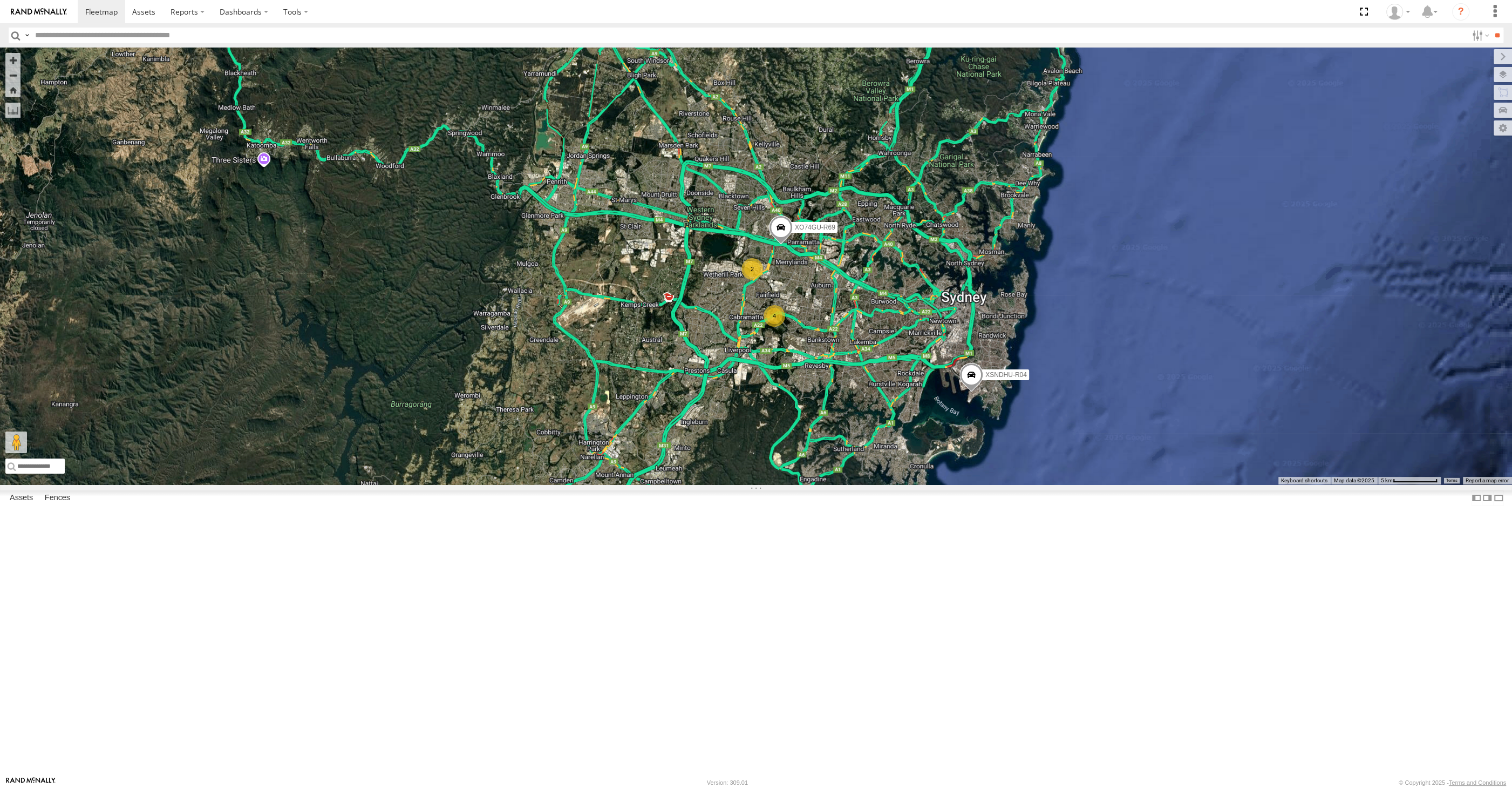
drag, startPoint x: 876, startPoint y: 525, endPoint x: 806, endPoint y: 523, distance: 70.0
click at [806, 485] on div "XSNDHU-R04 XO74GU-R69 2 4" at bounding box center [756, 265] width 1512 height 436
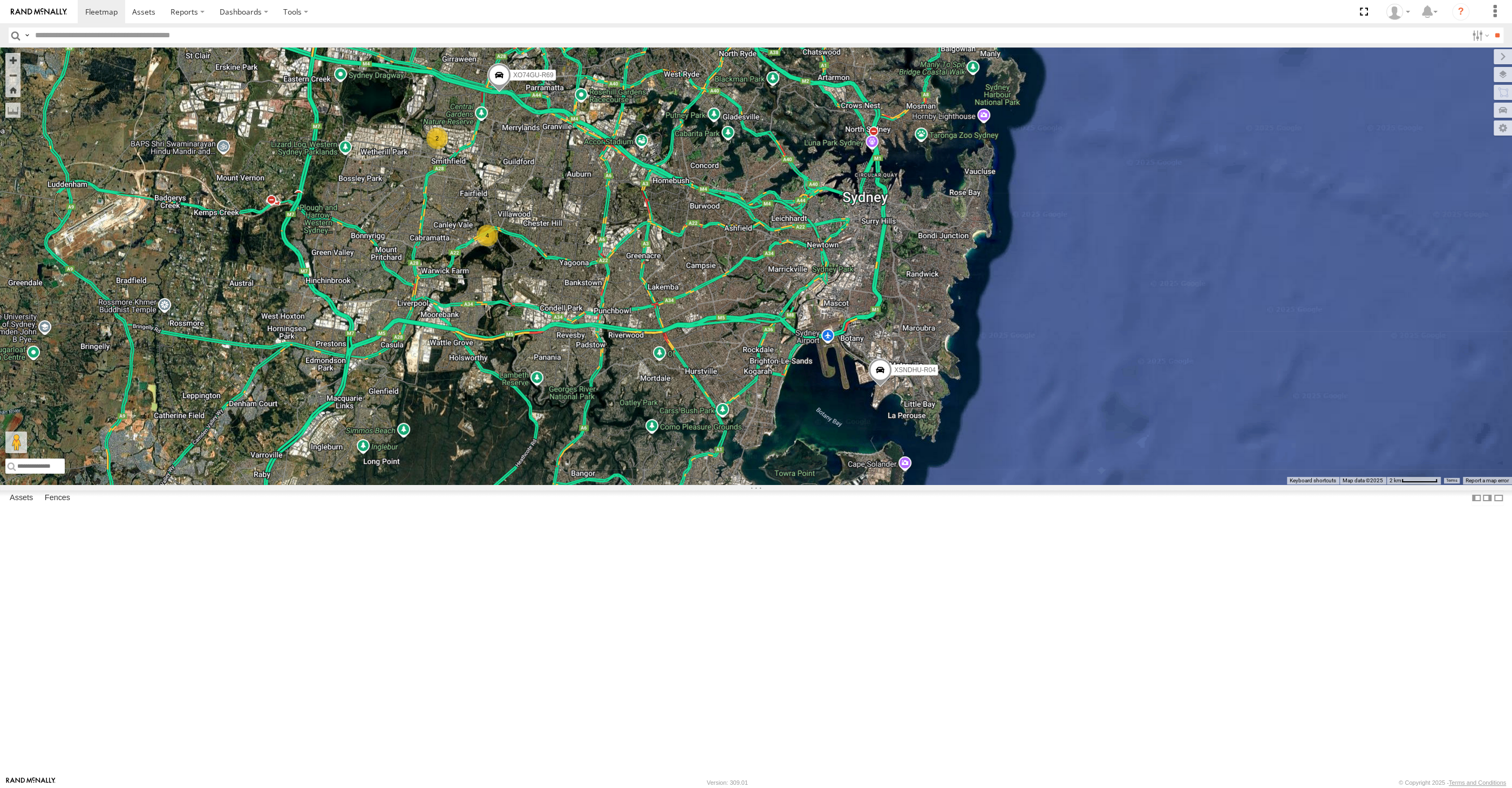
drag, startPoint x: 717, startPoint y: 547, endPoint x: 765, endPoint y: 560, distance: 49.7
click at [759, 485] on div "XSNDHU-R04 XO74GU-R69 2 4" at bounding box center [756, 265] width 1512 height 436
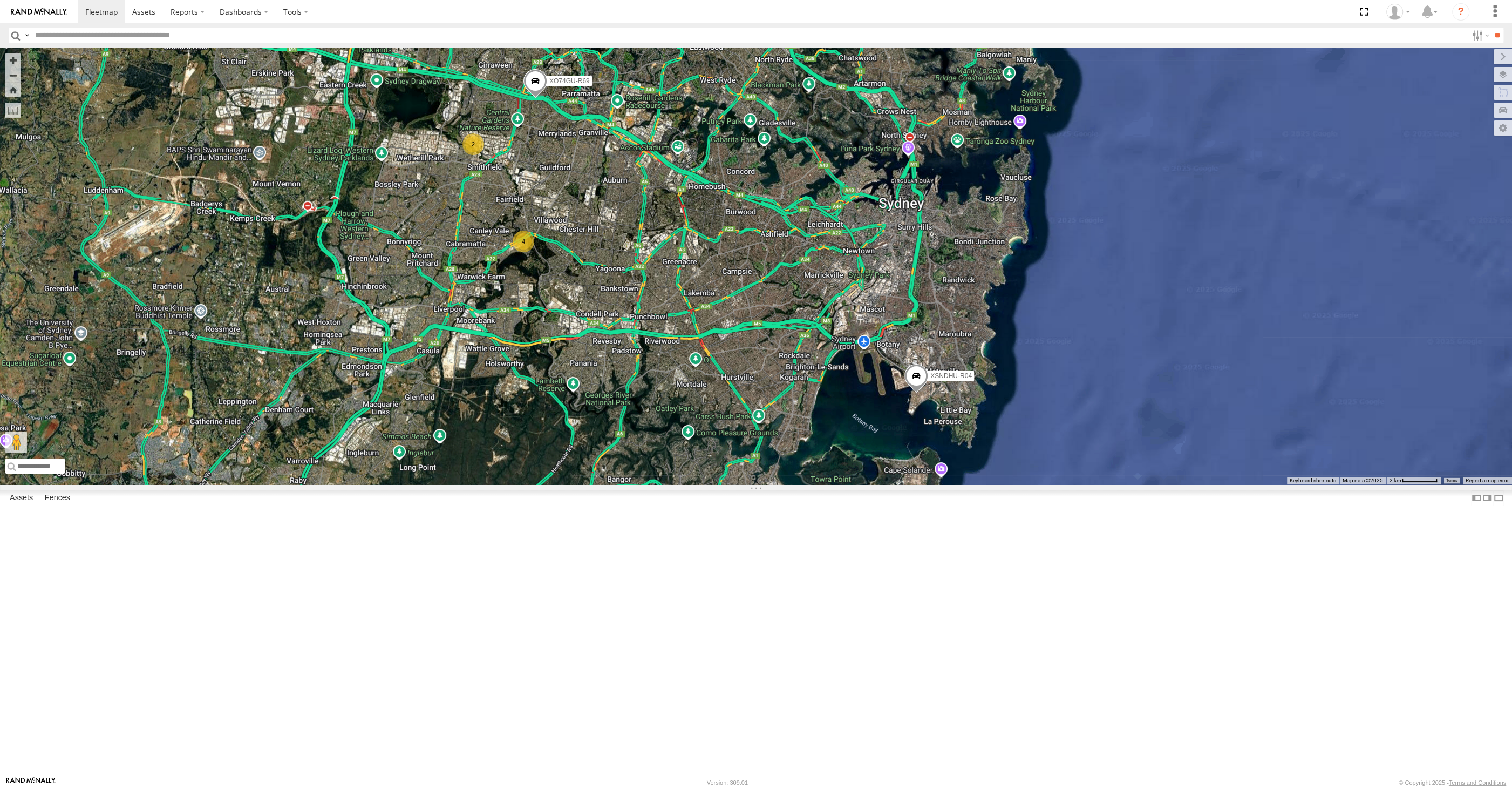
click at [745, 485] on div "XSNDHU-R04 XO74GU-R69 2 4" at bounding box center [756, 265] width 1512 height 436
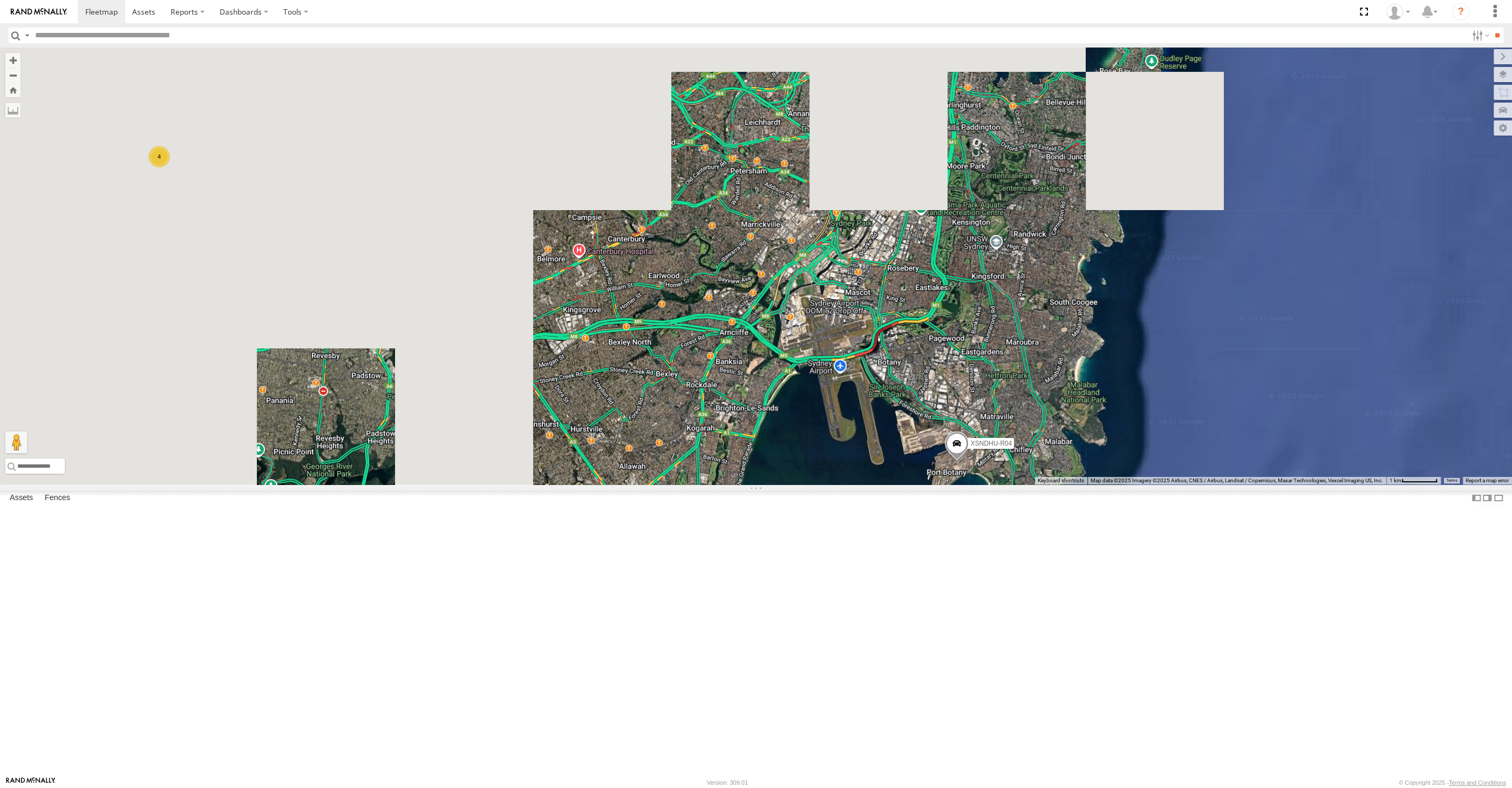
drag, startPoint x: 974, startPoint y: 647, endPoint x: 1003, endPoint y: 635, distance: 31.4
click at [1002, 485] on div "XSNDHU-R04 XO74GU-R69 2 4" at bounding box center [756, 265] width 1512 height 436
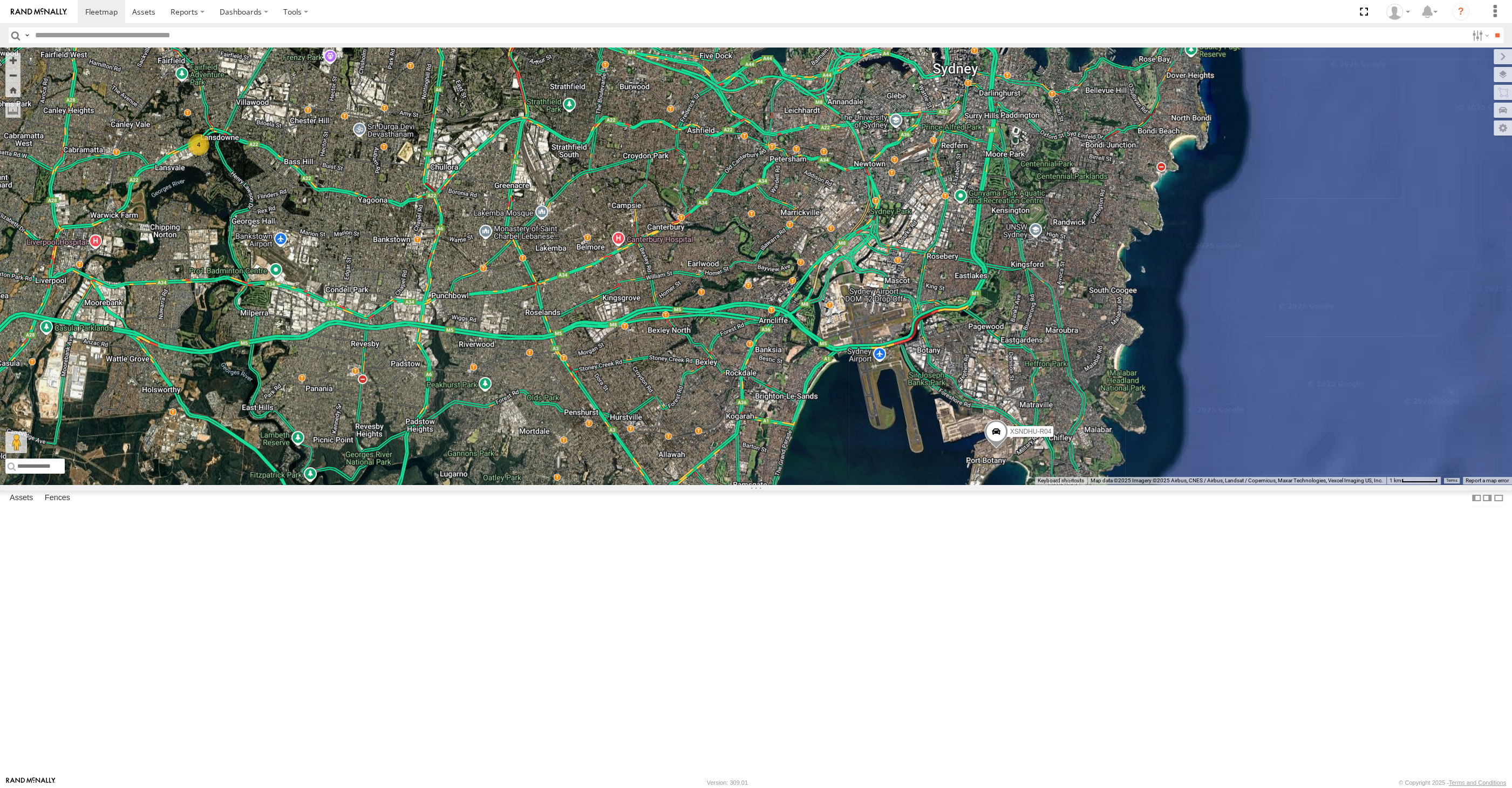
drag, startPoint x: 642, startPoint y: 617, endPoint x: 656, endPoint y: 614, distance: 14.3
click at [653, 485] on div "XSNDHU-R04 XO74GU-R69 2 4" at bounding box center [756, 265] width 1512 height 436
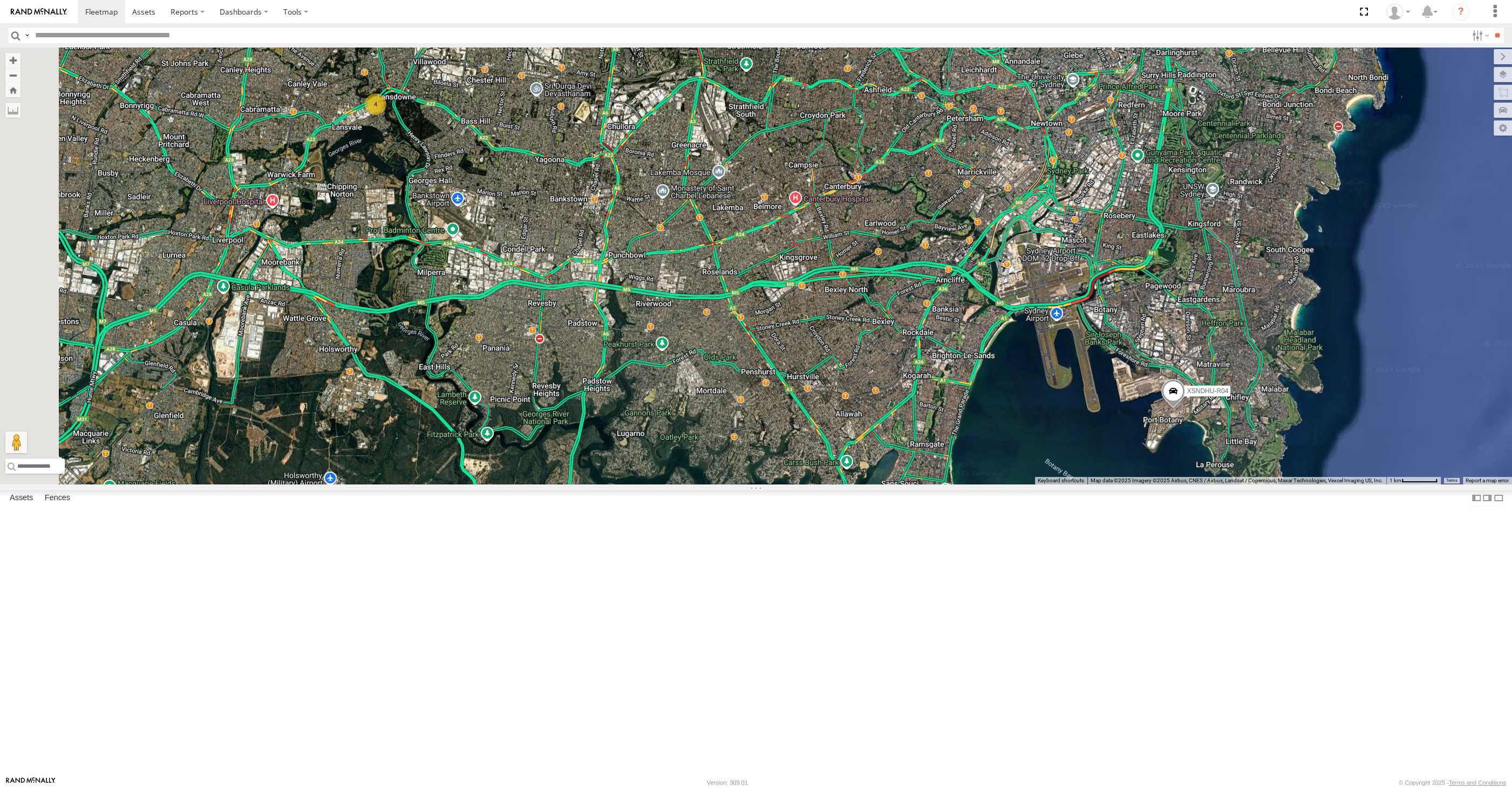
drag, startPoint x: 660, startPoint y: 617, endPoint x: 779, endPoint y: 596, distance: 120.8
click at [779, 485] on div "XSNDHU-R04 XO74GU-R69 2 4" at bounding box center [756, 265] width 1512 height 436
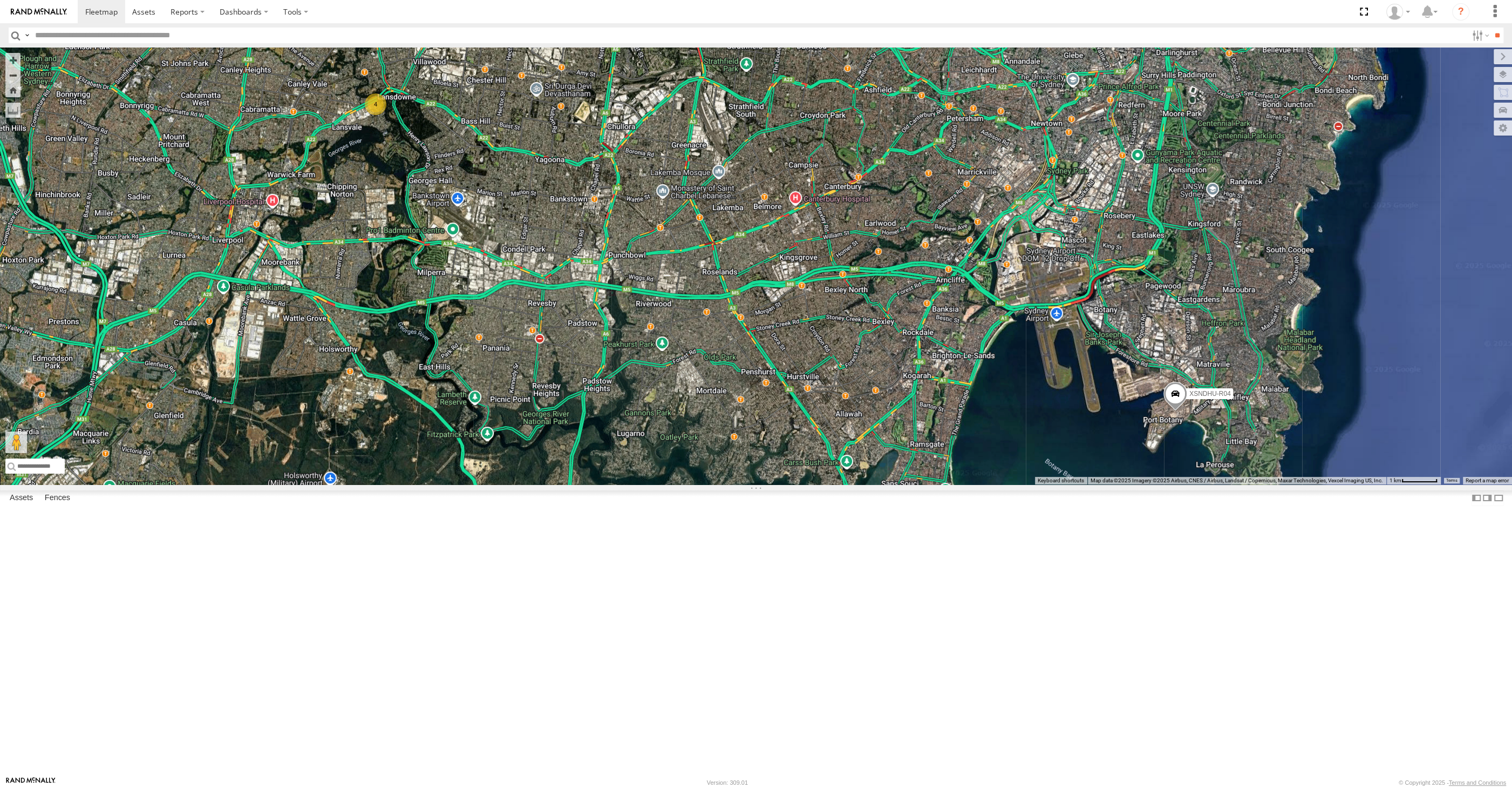
drag, startPoint x: 788, startPoint y: 547, endPoint x: 804, endPoint y: 555, distance: 17.9
click at [791, 485] on div "XSNDHU-R04 XO74GU-R69 2 4" at bounding box center [756, 265] width 1512 height 436
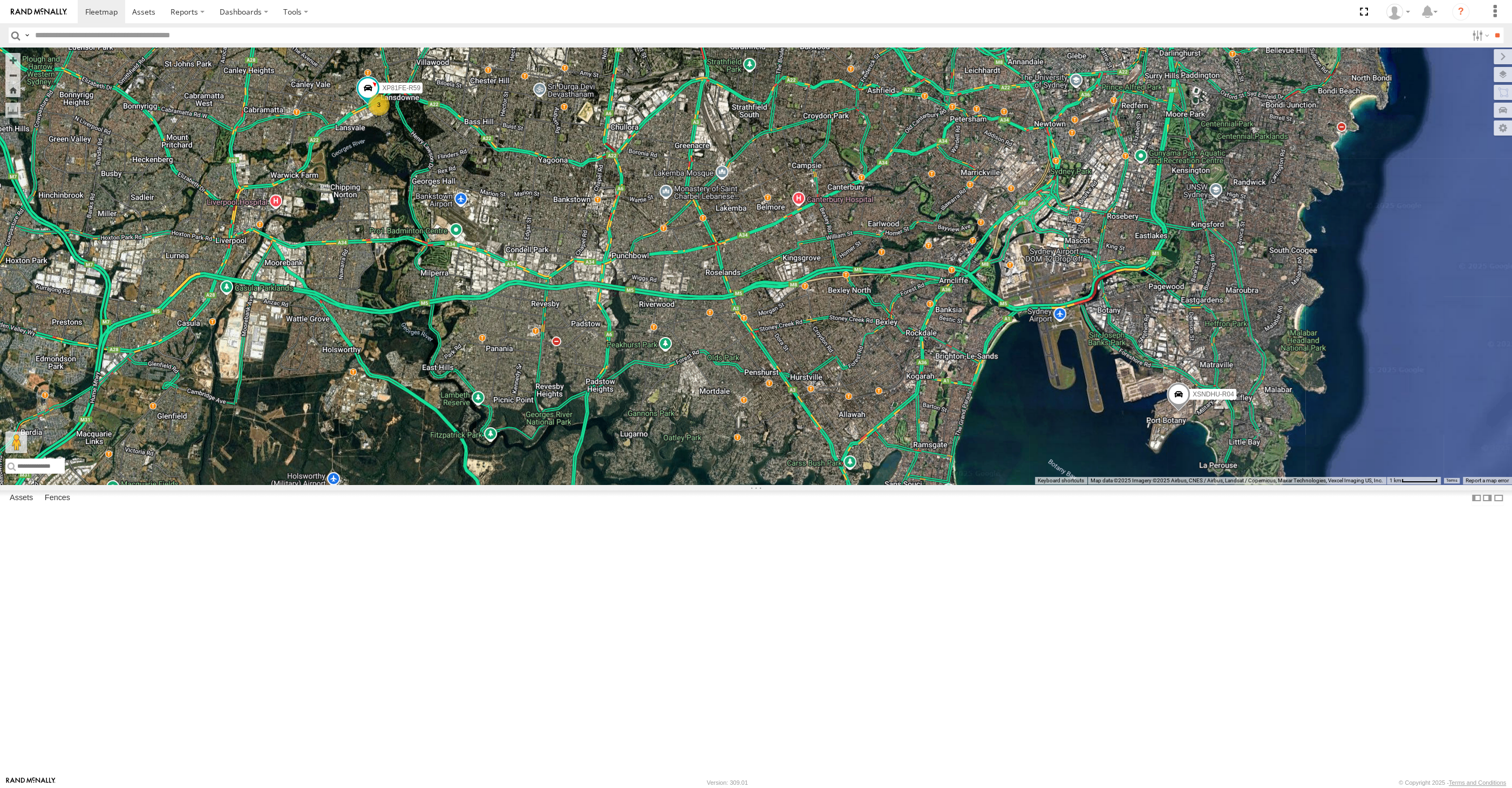
drag, startPoint x: 996, startPoint y: 590, endPoint x: 1046, endPoint y: 602, distance: 51.4
click at [1033, 485] on div "XSNDHU-R04 XP81FE-R59 2 3" at bounding box center [756, 265] width 1512 height 436
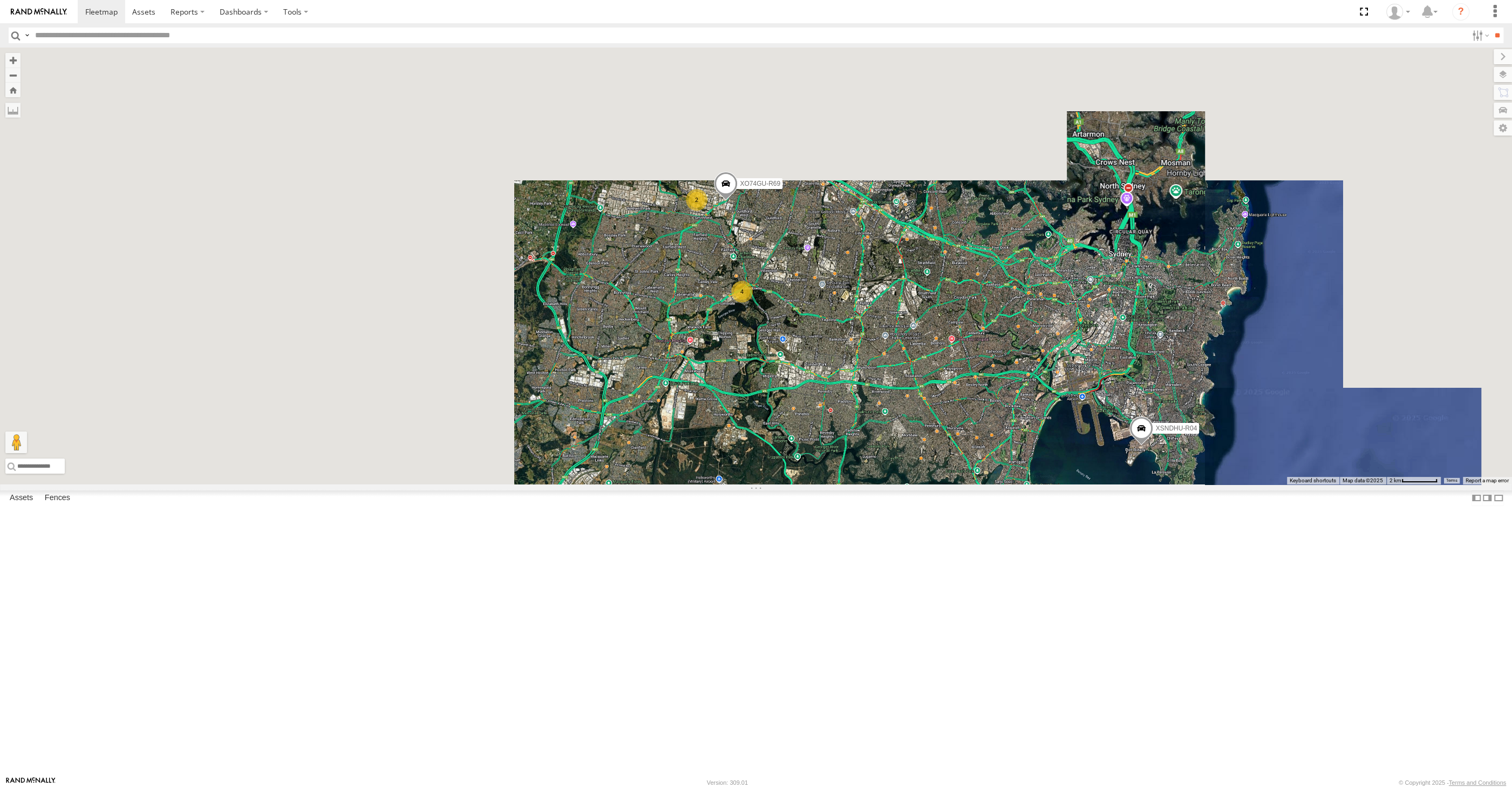
drag, startPoint x: 812, startPoint y: 409, endPoint x: 827, endPoint y: 426, distance: 22.7
click at [827, 426] on div "XSNDHU-R04 2 4 XO74GU-R69" at bounding box center [756, 265] width 1512 height 436
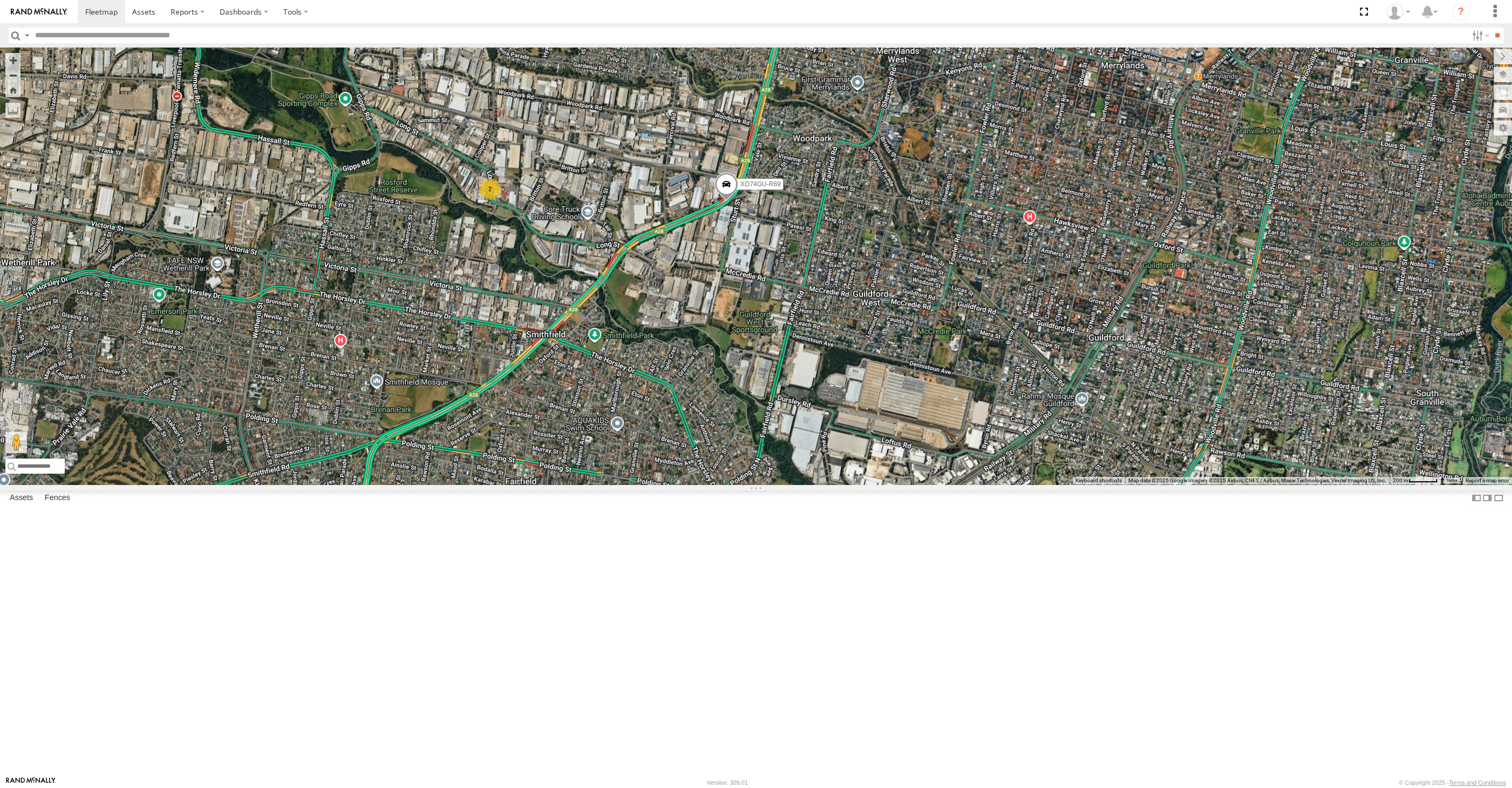
drag, startPoint x: 681, startPoint y: 422, endPoint x: 698, endPoint y: 420, distance: 17.1
click at [698, 420] on div "XSNDHU-R04 XO74GU-R69 XP81FE-R59 2" at bounding box center [756, 265] width 1512 height 436
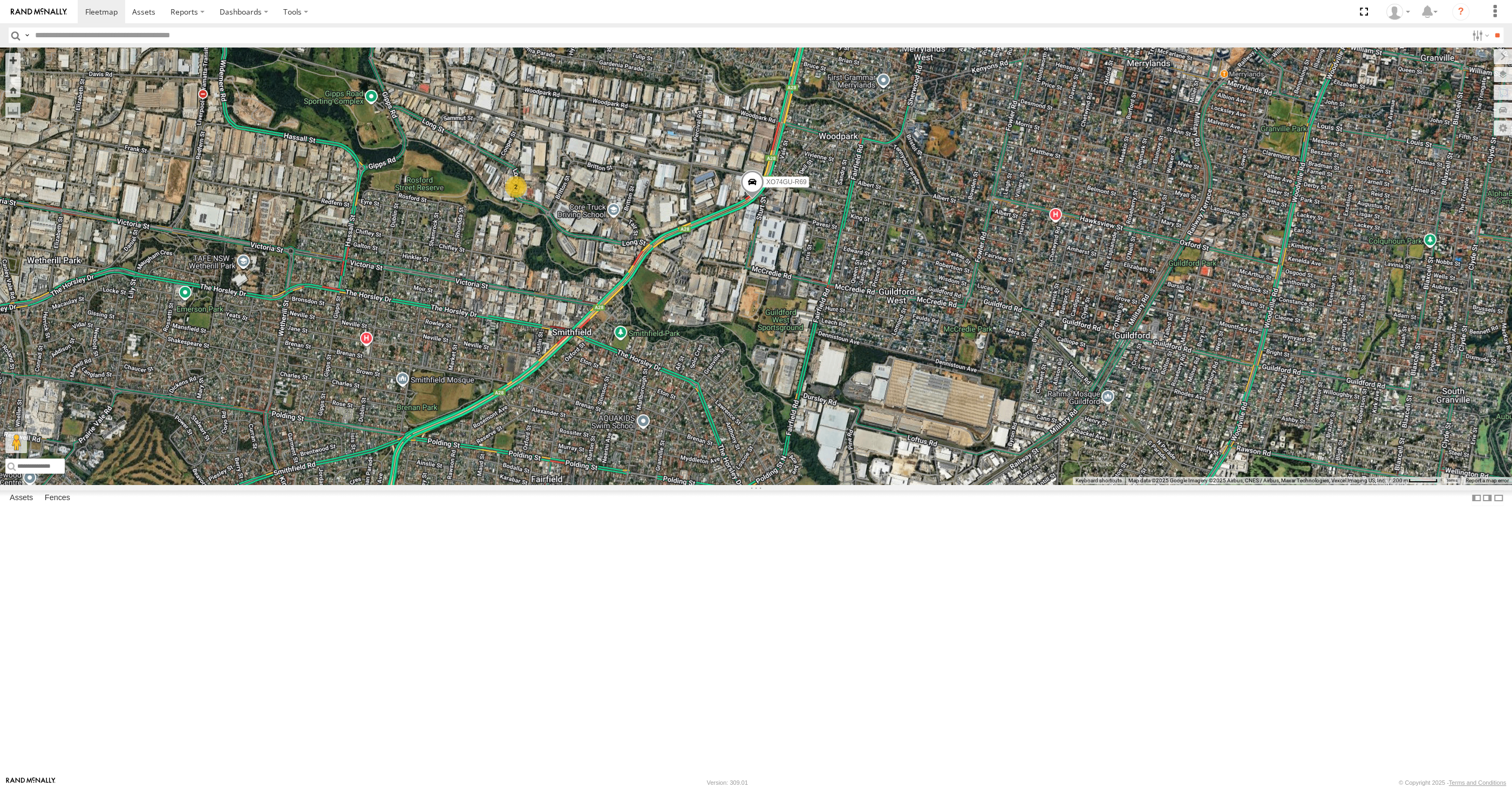
drag, startPoint x: 738, startPoint y: 479, endPoint x: 780, endPoint y: 479, distance: 42.0
click at [780, 479] on div "XSNDHU-R04 XO74GU-R69 XP81FE-R59 2" at bounding box center [756, 265] width 1512 height 436
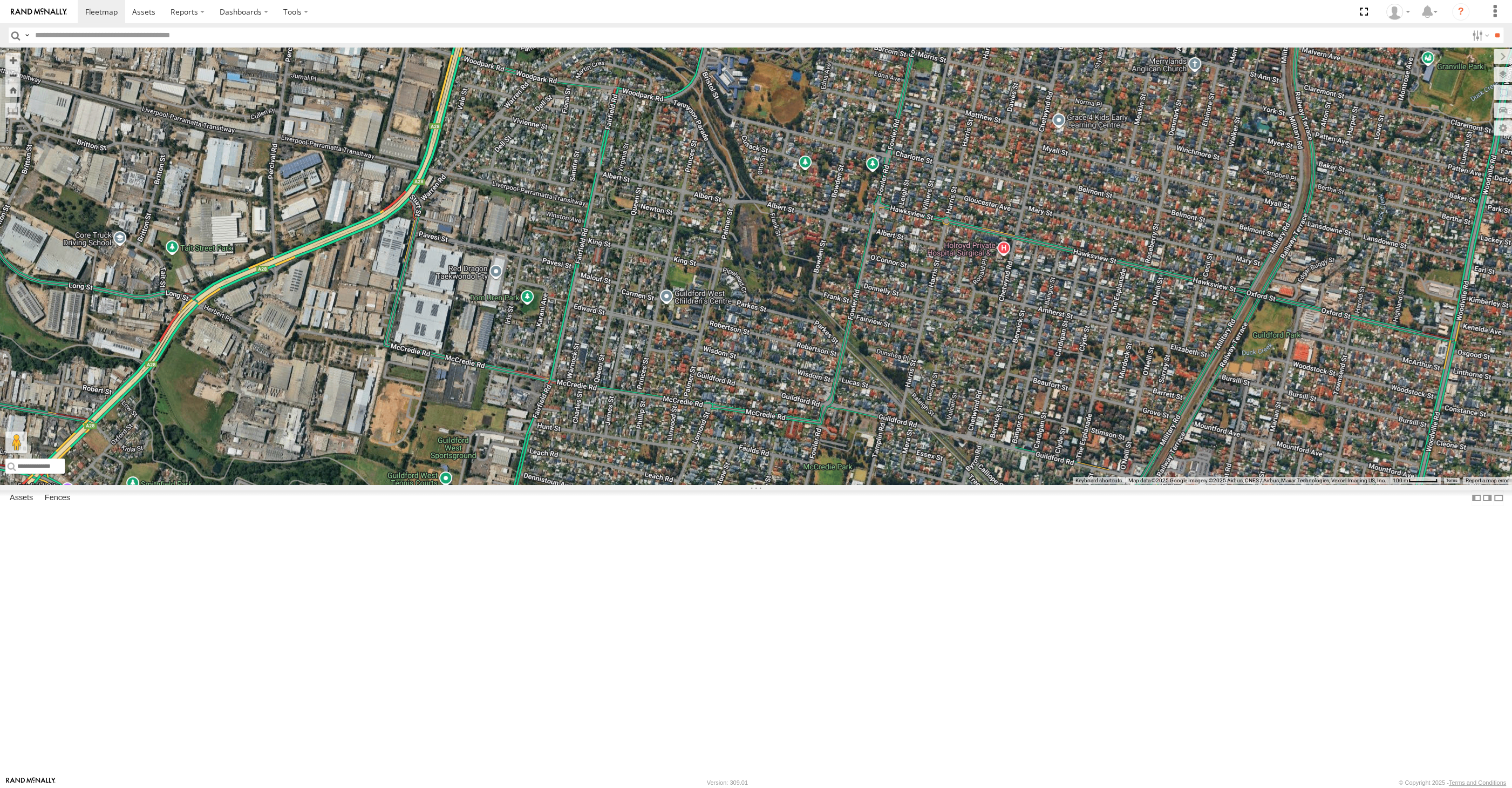
drag, startPoint x: 940, startPoint y: 563, endPoint x: 956, endPoint y: 510, distance: 55.4
click at [955, 485] on div "XO74GU-R69" at bounding box center [756, 265] width 1512 height 436
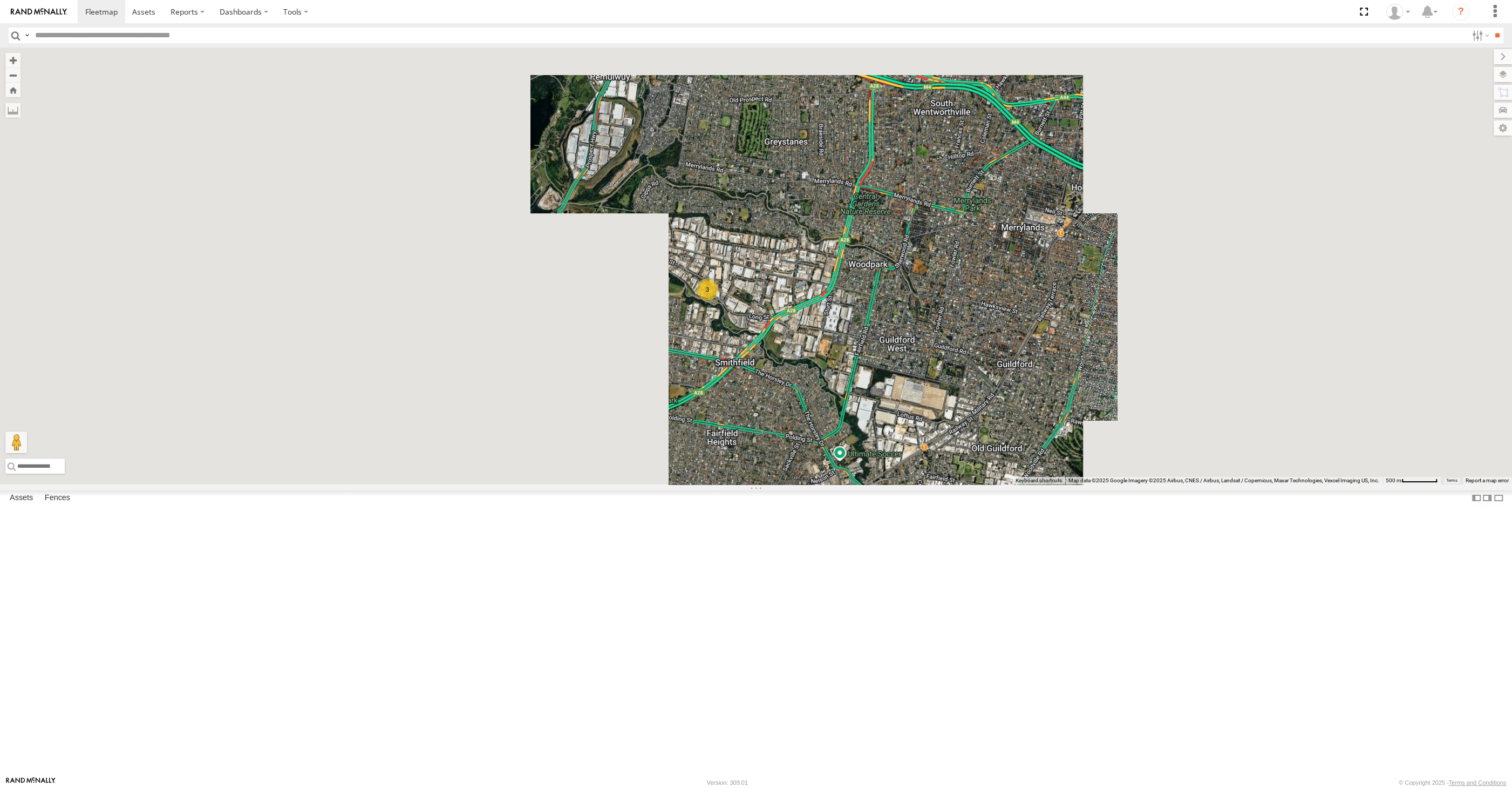
drag, startPoint x: 979, startPoint y: 562, endPoint x: 951, endPoint y: 510, distance: 59.1
click at [956, 485] on div "3 XP81FE-R59" at bounding box center [756, 265] width 1512 height 436
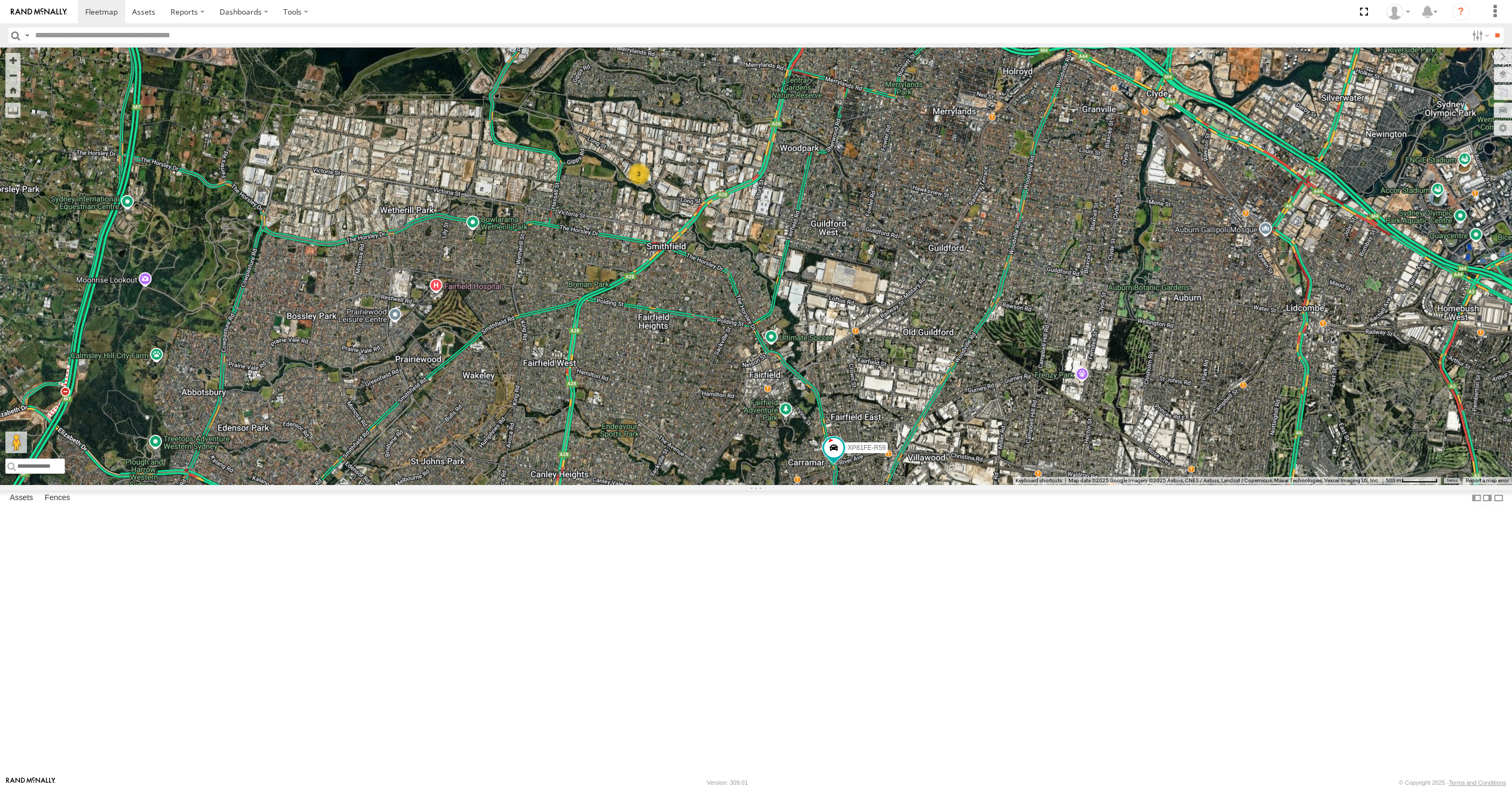
drag, startPoint x: 1035, startPoint y: 570, endPoint x: 998, endPoint y: 527, distance: 56.7
click at [1008, 485] on div "3 XP81FE-R59 3" at bounding box center [756, 265] width 1512 height 436
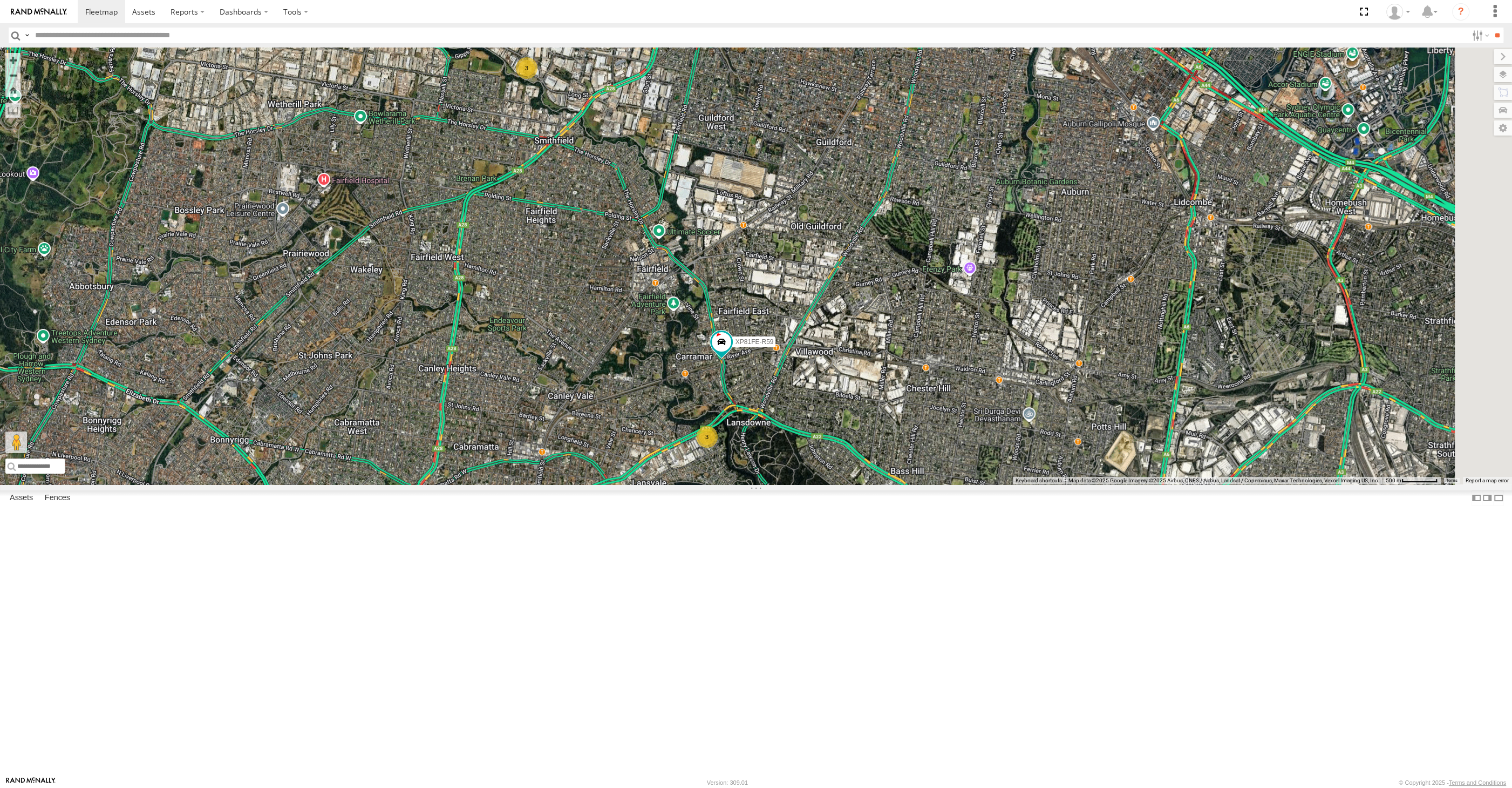
drag, startPoint x: 1188, startPoint y: 555, endPoint x: 1179, endPoint y: 541, distance: 16.6
click at [1181, 485] on div "3 XP81FE-R59 3" at bounding box center [756, 265] width 1512 height 436
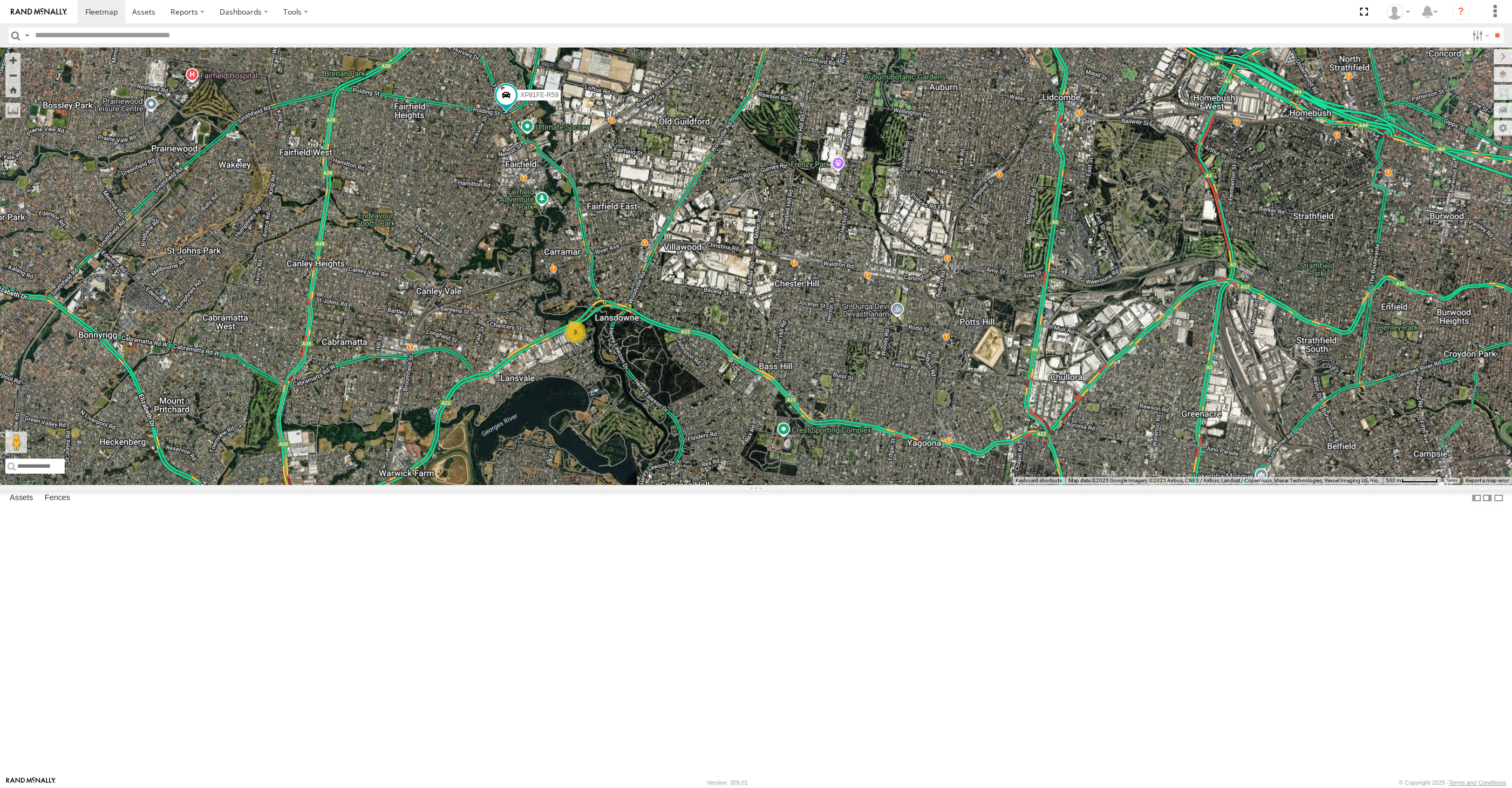
click at [951, 437] on div "XP30JQ-R03 XP81FE-R59 3 2" at bounding box center [756, 265] width 1512 height 436
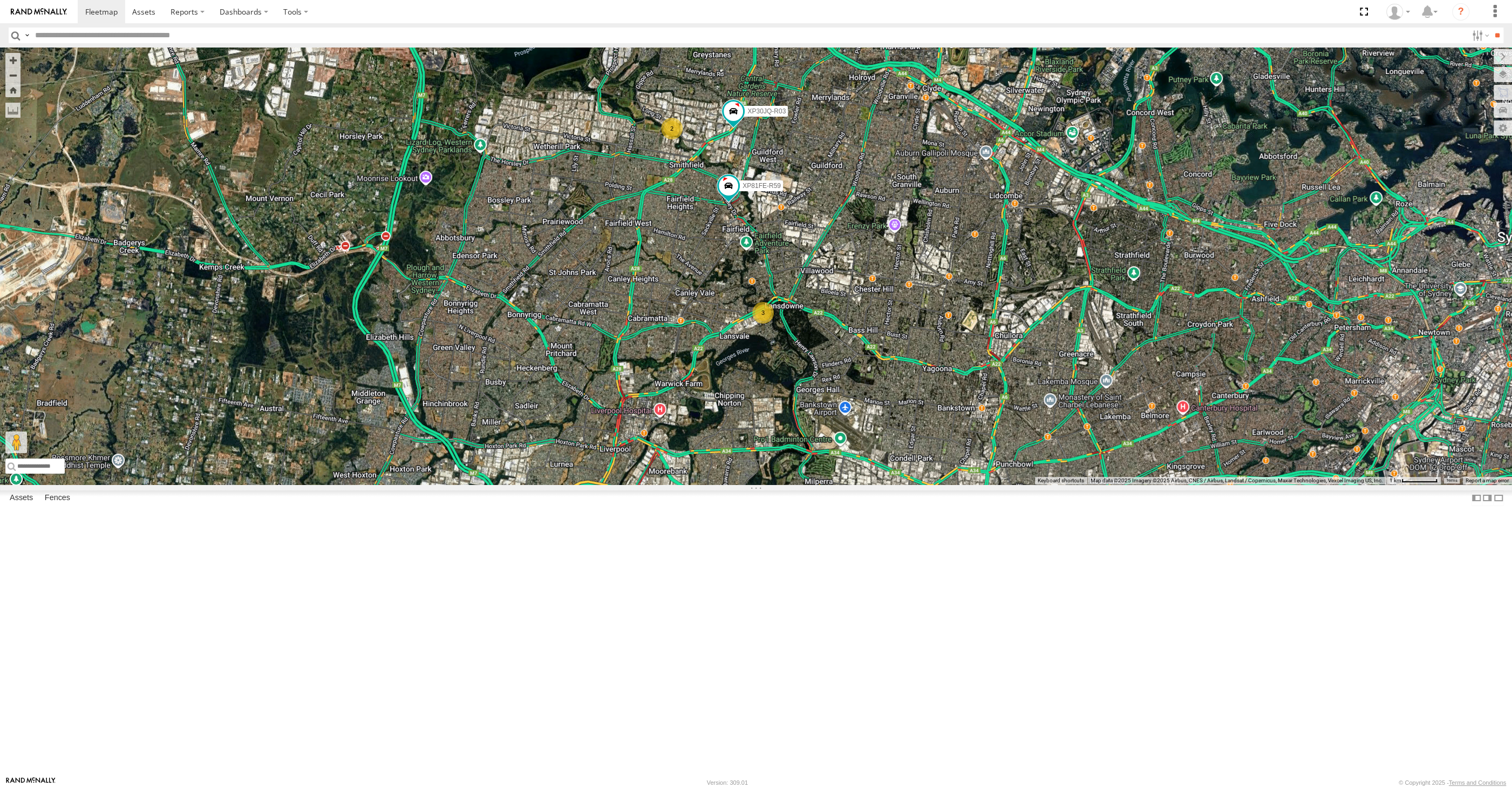
drag, startPoint x: 949, startPoint y: 441, endPoint x: 921, endPoint y: 450, distance: 29.4
click at [921, 450] on div "XP30JQ-R03 XP81FE-R59 3 2" at bounding box center [756, 265] width 1512 height 436
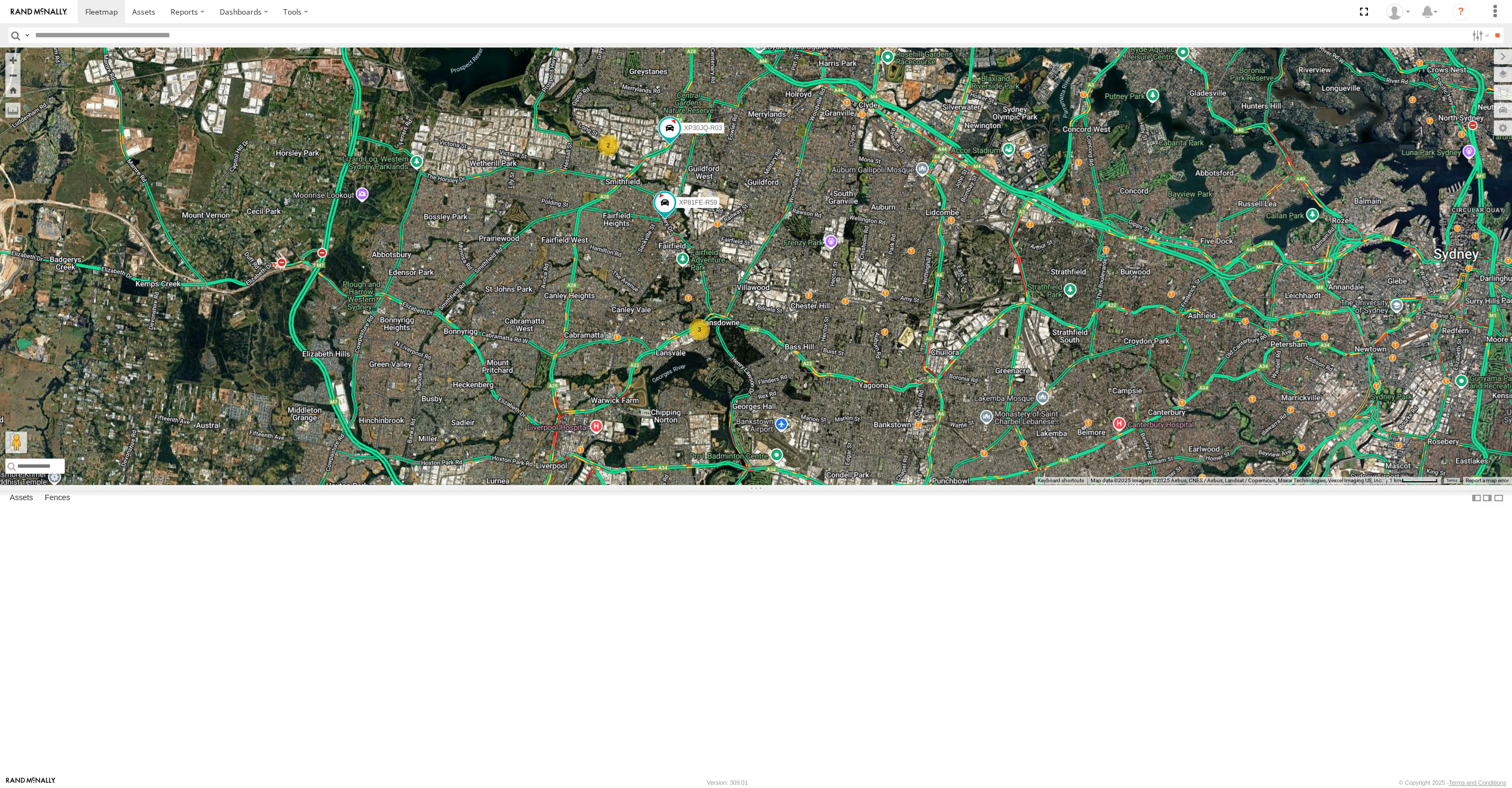
drag, startPoint x: 959, startPoint y: 520, endPoint x: 949, endPoint y: 516, distance: 10.8
click at [950, 485] on div "XP30JQ-R03 XP81FE-R59 3 2" at bounding box center [756, 265] width 1512 height 436
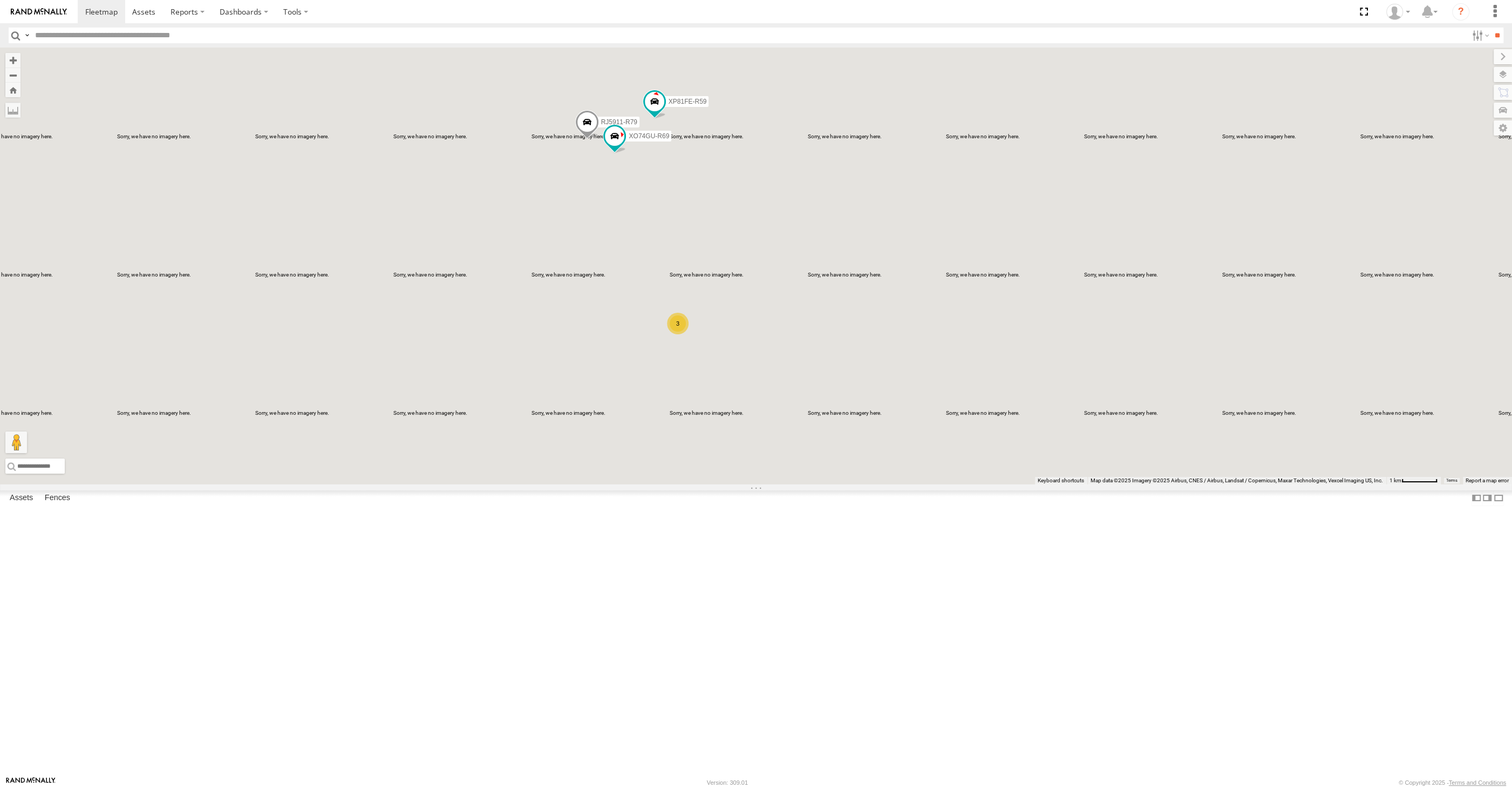
click at [662, 340] on div "XP30JQ-R03 XSNDHU-R04 3 RJ5911-R79 XP81FE-R59 XO74GU-R69" at bounding box center [756, 265] width 1512 height 436
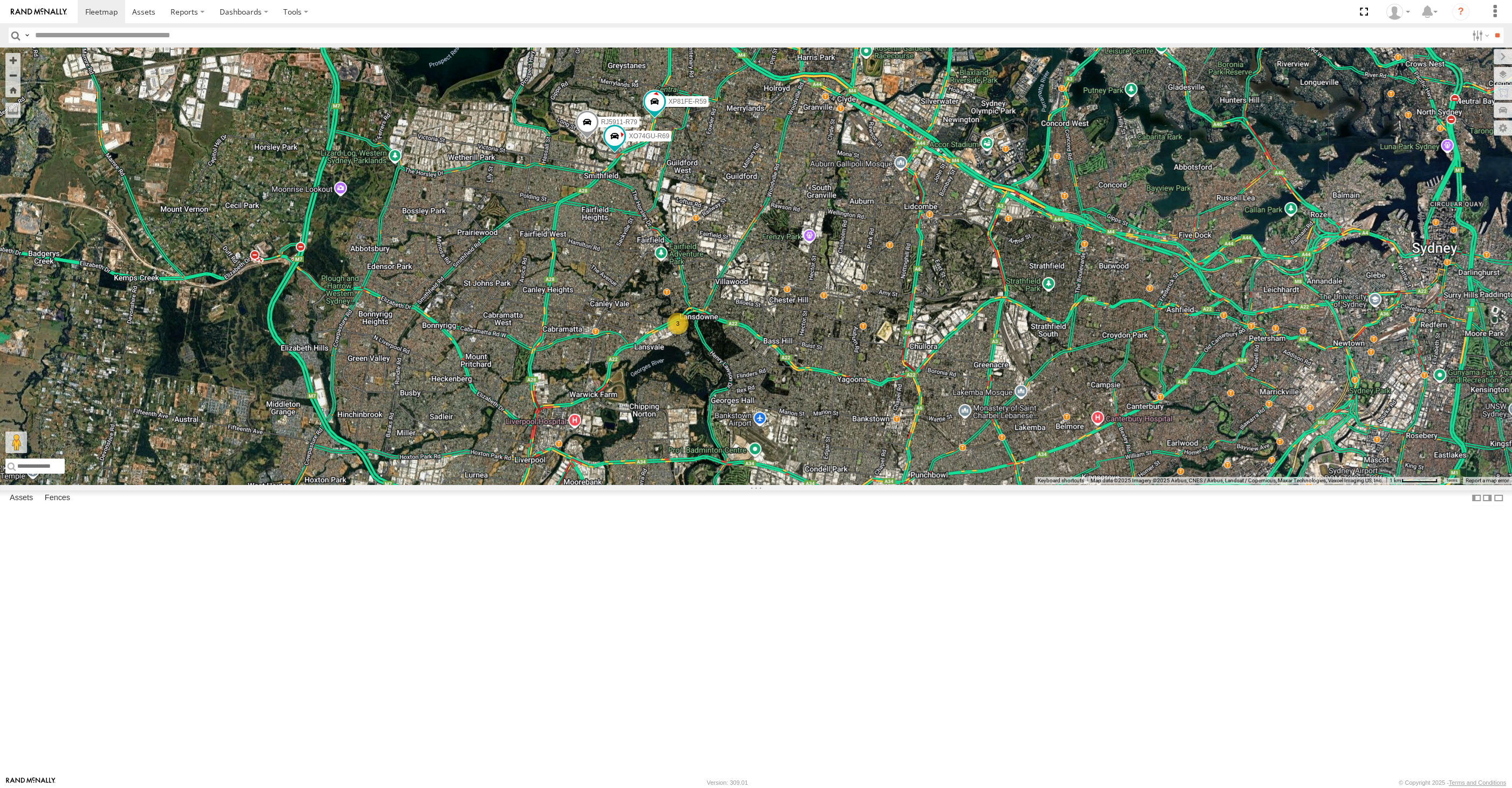
drag, startPoint x: 812, startPoint y: 522, endPoint x: 802, endPoint y: 513, distance: 13.5
click at [805, 485] on div "XP30JQ-R03 XSNDHU-R04 RJ5911-R79 XP81FE-R59 XO74GU-R69 3" at bounding box center [756, 265] width 1512 height 436
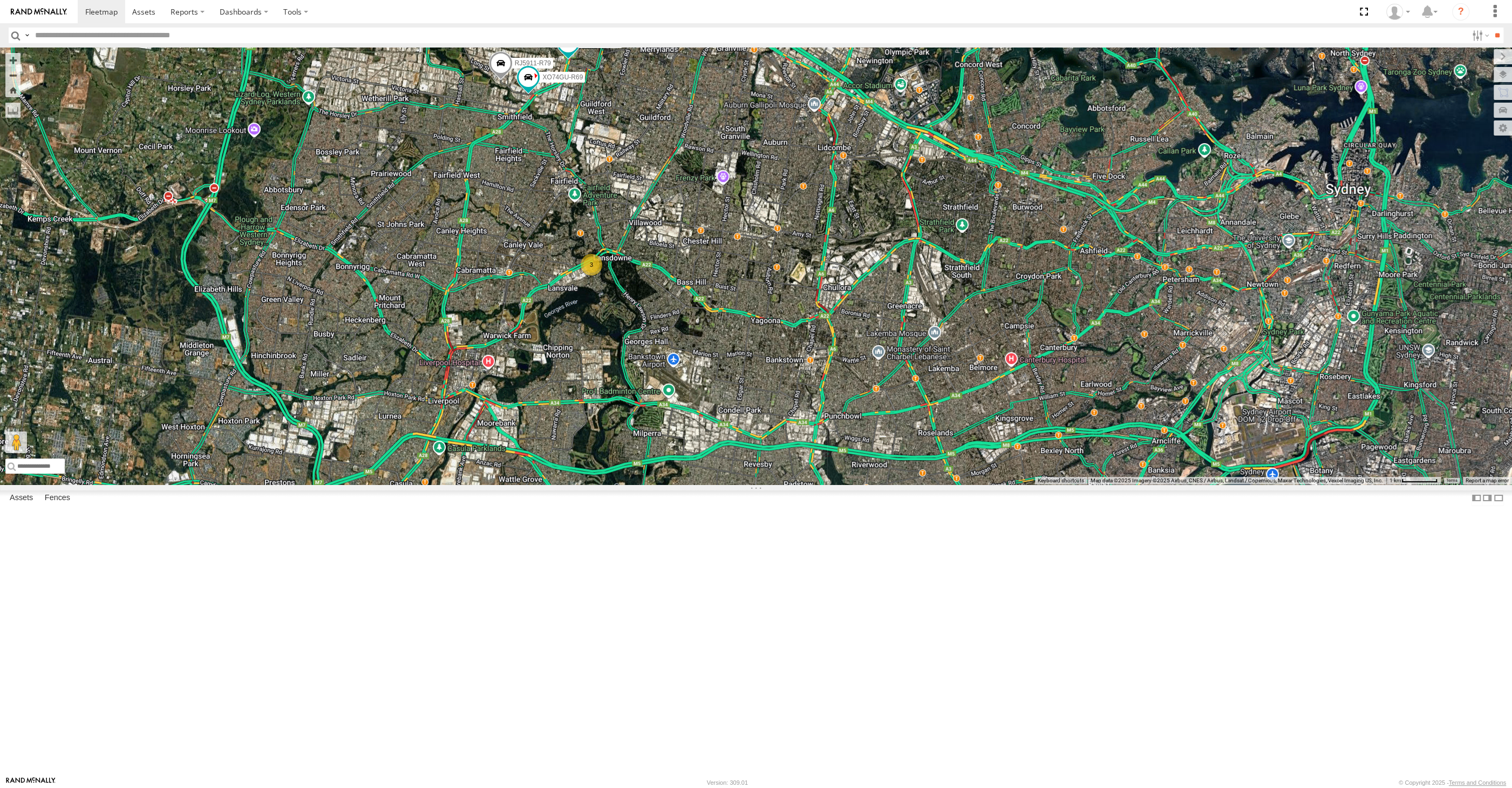
drag, startPoint x: 936, startPoint y: 554, endPoint x: 919, endPoint y: 517, distance: 40.7
click at [922, 485] on div "XP30JQ-R03 XSNDHU-R04 RJ5911-R79 XP81FE-R59 XO74GU-R69 3" at bounding box center [756, 265] width 1512 height 436
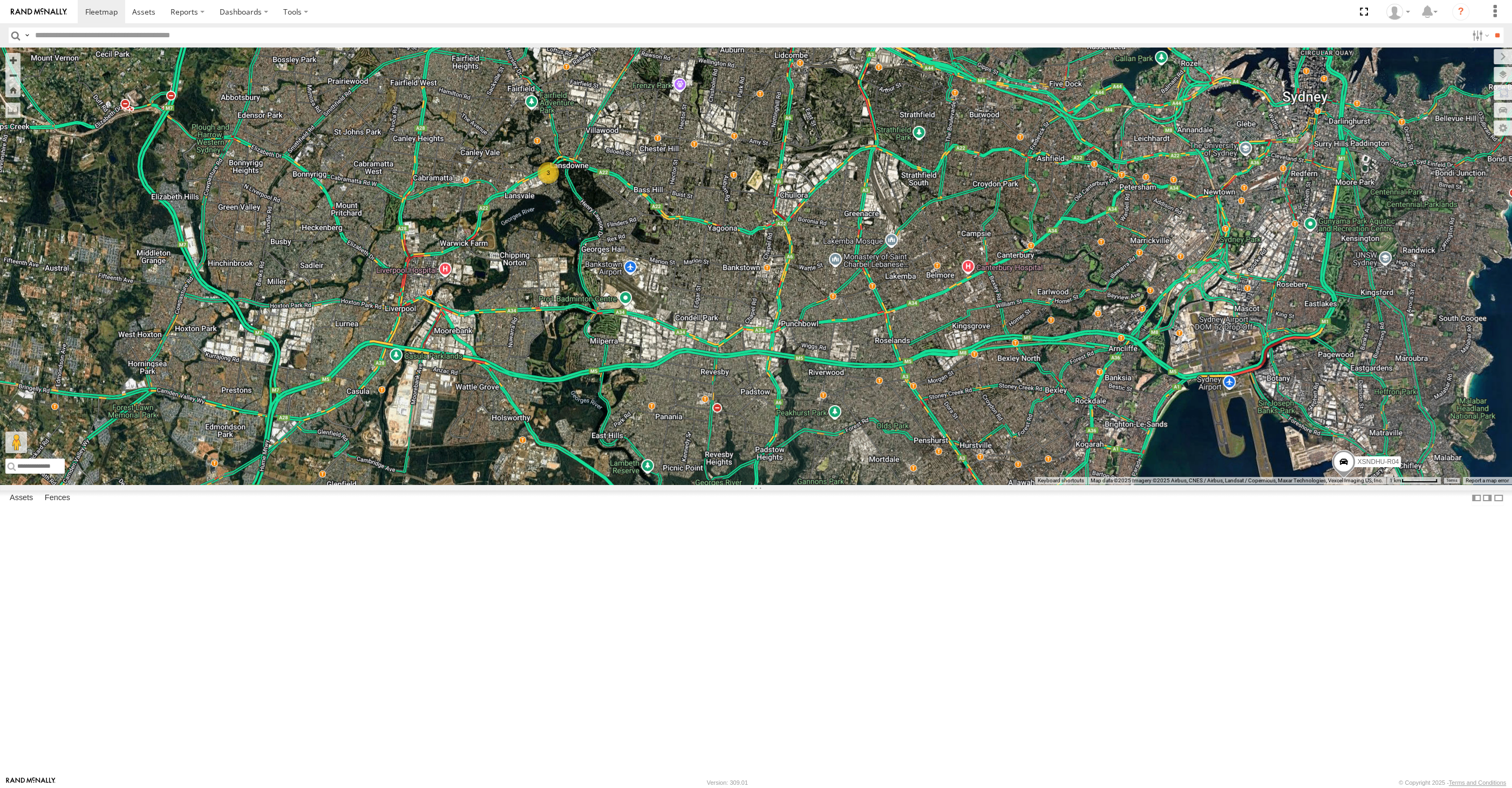
drag, startPoint x: 1130, startPoint y: 656, endPoint x: 1105, endPoint y: 631, distance: 35.4
click at [1109, 485] on div "XP30JQ-R03 XSNDHU-R04 XP81FE-R59 3 RJ5911-R79 XO74GU-R69" at bounding box center [756, 265] width 1512 height 436
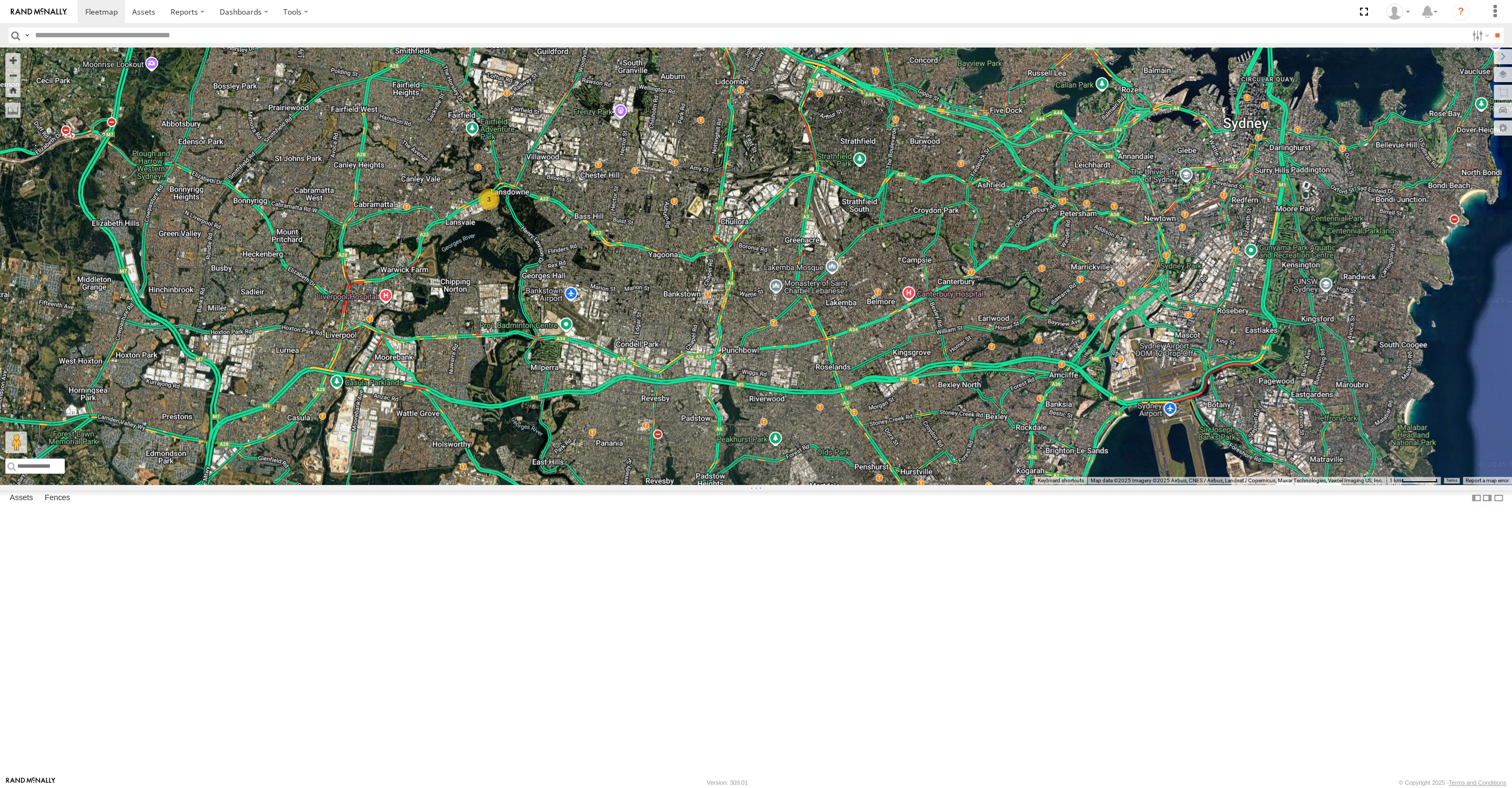
drag, startPoint x: 917, startPoint y: 641, endPoint x: 892, endPoint y: 706, distance: 69.6
click at [892, 485] on div "XP30JQ-R03 XSNDHU-R04 XP81FE-R59 3 RJ5911-R79 XO74GU-R69" at bounding box center [756, 265] width 1512 height 436
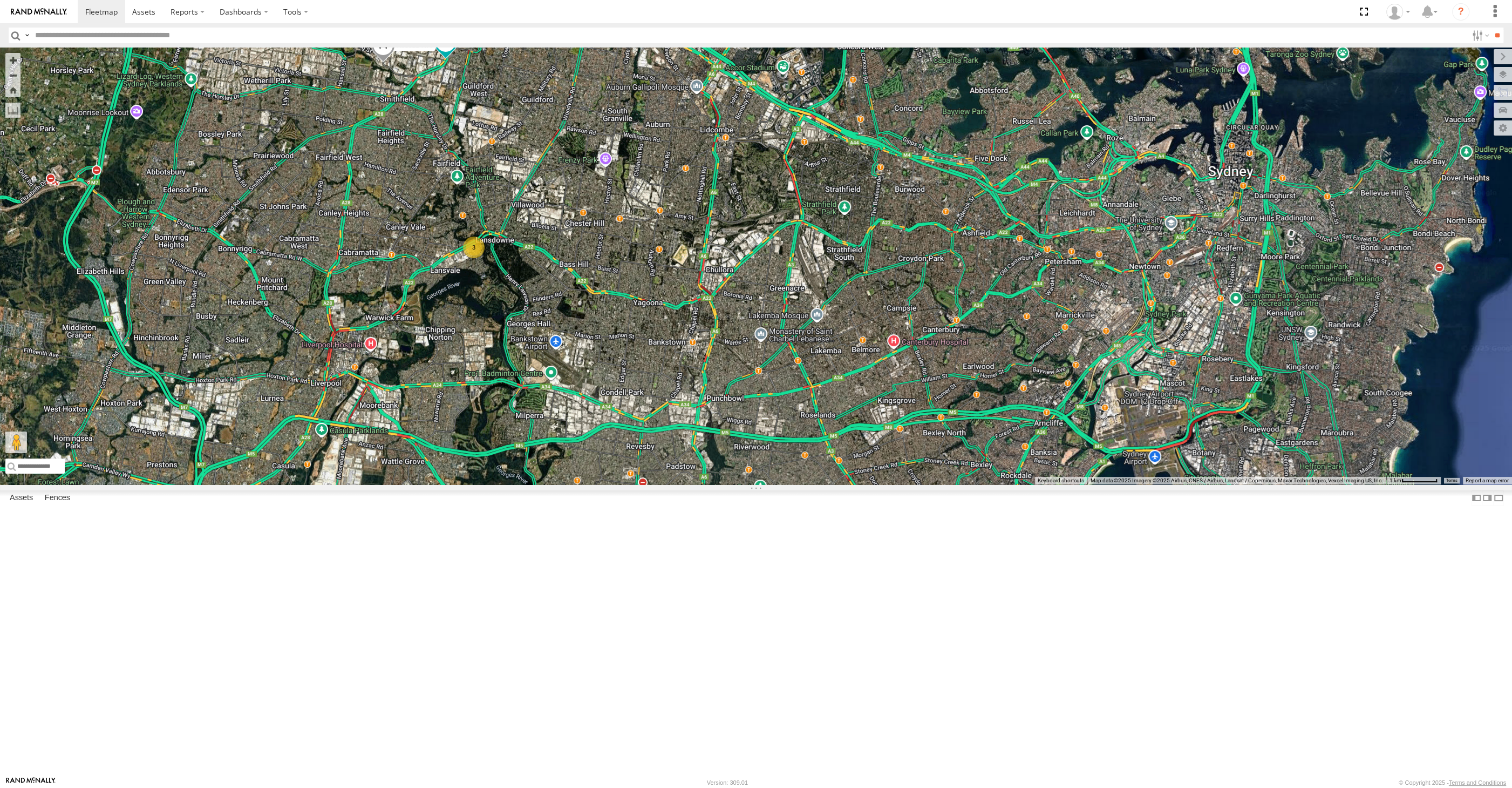
drag, startPoint x: 830, startPoint y: 456, endPoint x: 816, endPoint y: 502, distance: 48.1
click at [816, 485] on div "XP30JQ-R03 XSNDHU-R04 XP81FE-R59 3 RJ5911-R79 XO74GU-R69" at bounding box center [756, 265] width 1512 height 436
drag, startPoint x: 790, startPoint y: 572, endPoint x: 789, endPoint y: 526, distance: 46.0
click at [790, 485] on div "XP30JQ-R03 XSNDHU-R04 XP81FE-R59 3 RJ5911-R79 XO74GU-R69" at bounding box center [756, 265] width 1512 height 436
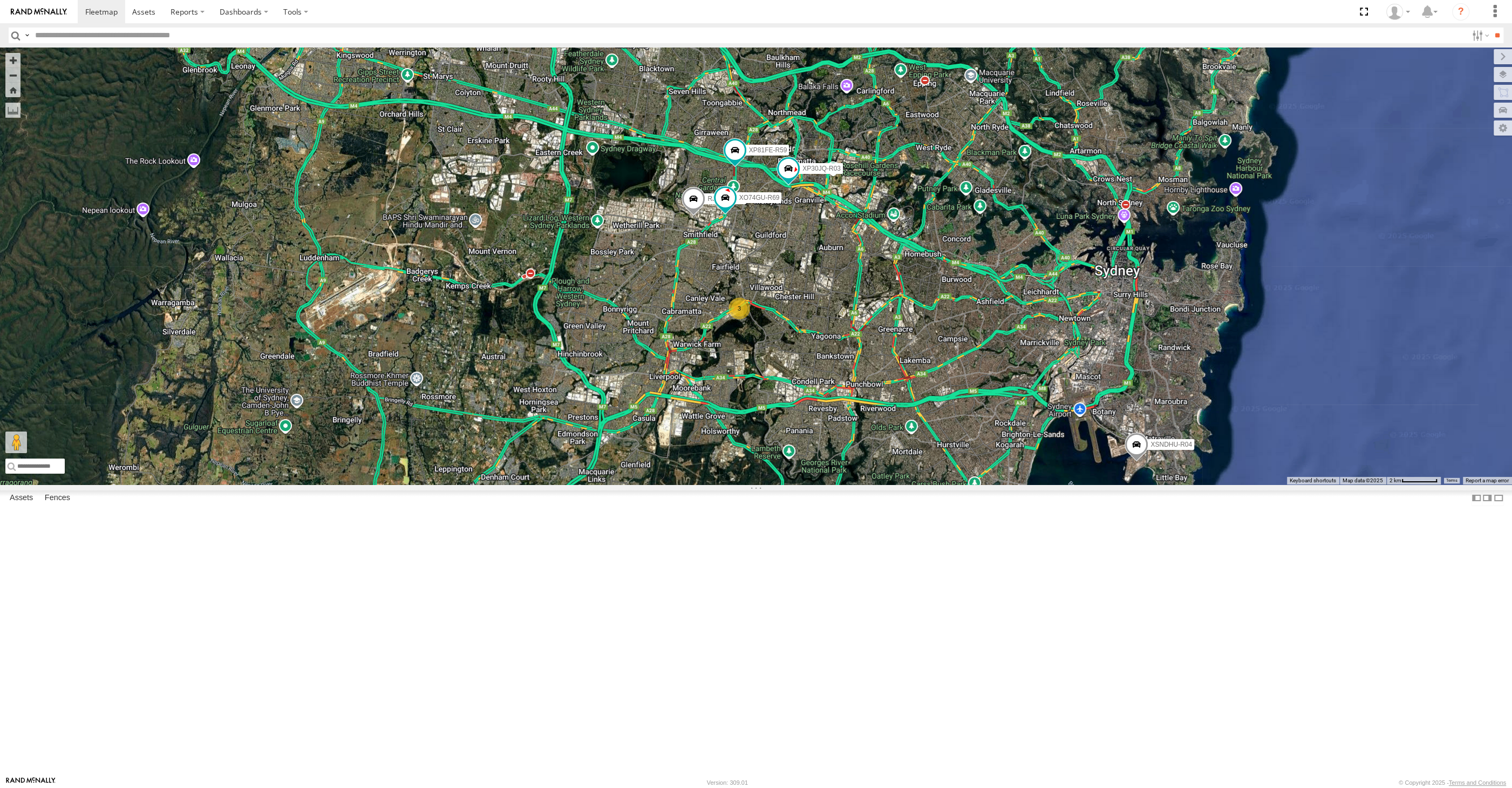
drag, startPoint x: 1013, startPoint y: 571, endPoint x: 1010, endPoint y: 564, distance: 7.6
click at [1009, 485] on div "XP30JQ-R03 XSNDHU-R04 XP81FE-R59 RJ5911-R79 XO74GU-R69 3" at bounding box center [756, 265] width 1512 height 436
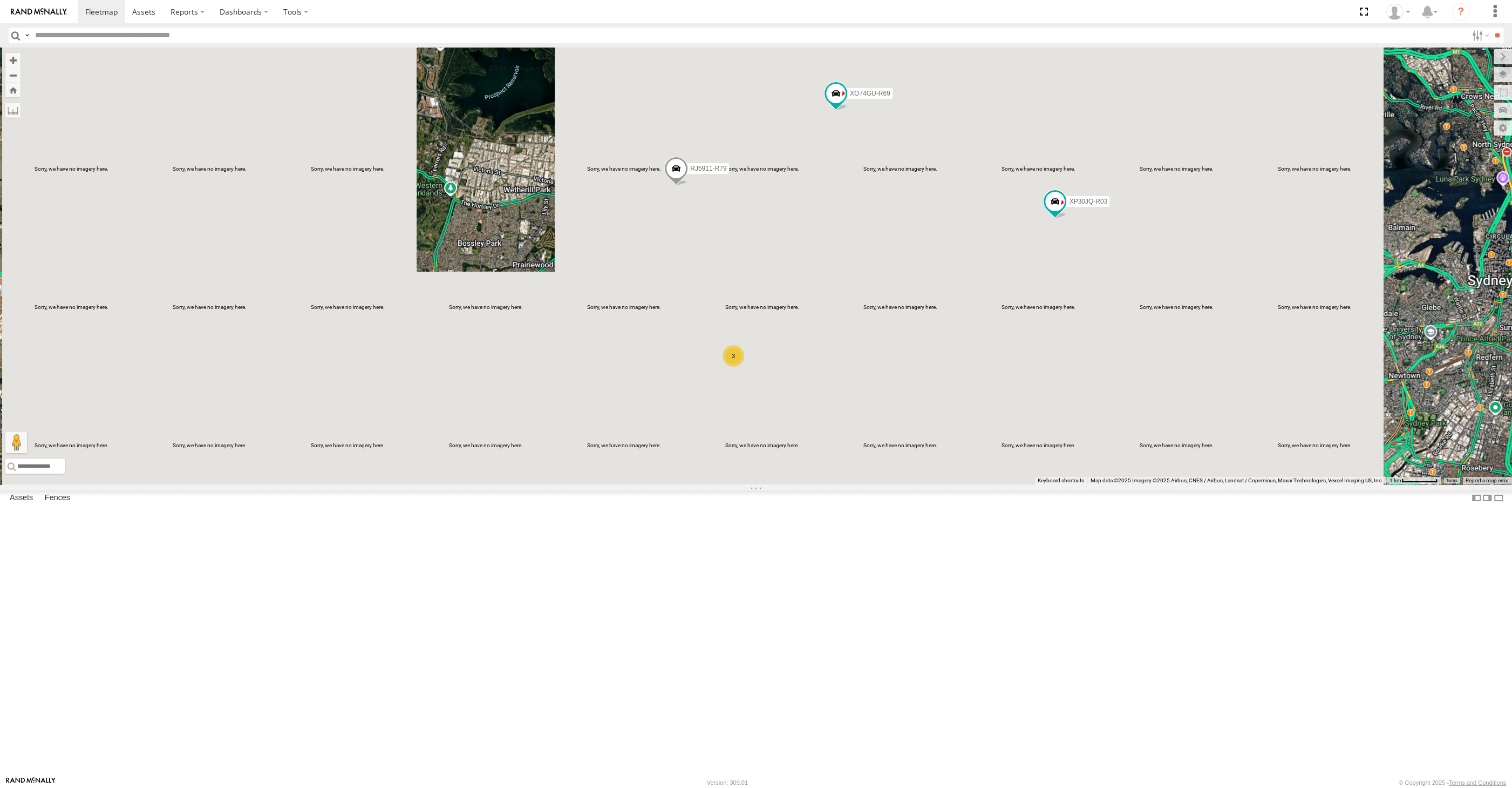
click at [924, 451] on div "XP30JQ-R03 XSNDHU-R04 RJ5911-R79 XP81FE-R59 XO74GU-R69 3" at bounding box center [756, 265] width 1512 height 436
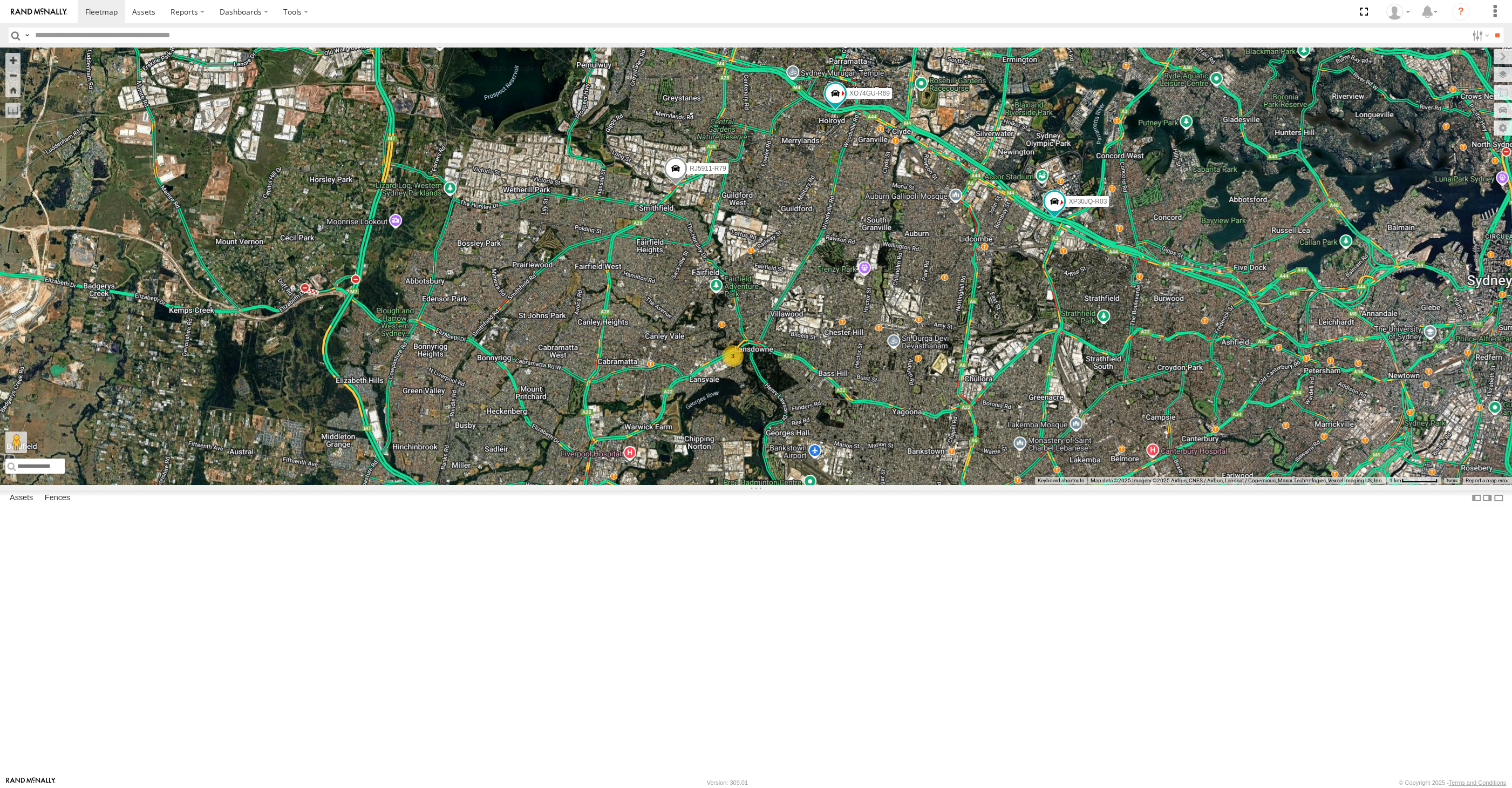
click at [928, 485] on div "XP30JQ-R03 XSNDHU-R04 RJ5911-R79 XP81FE-R59 XO74GU-R69 3" at bounding box center [756, 265] width 1512 height 436
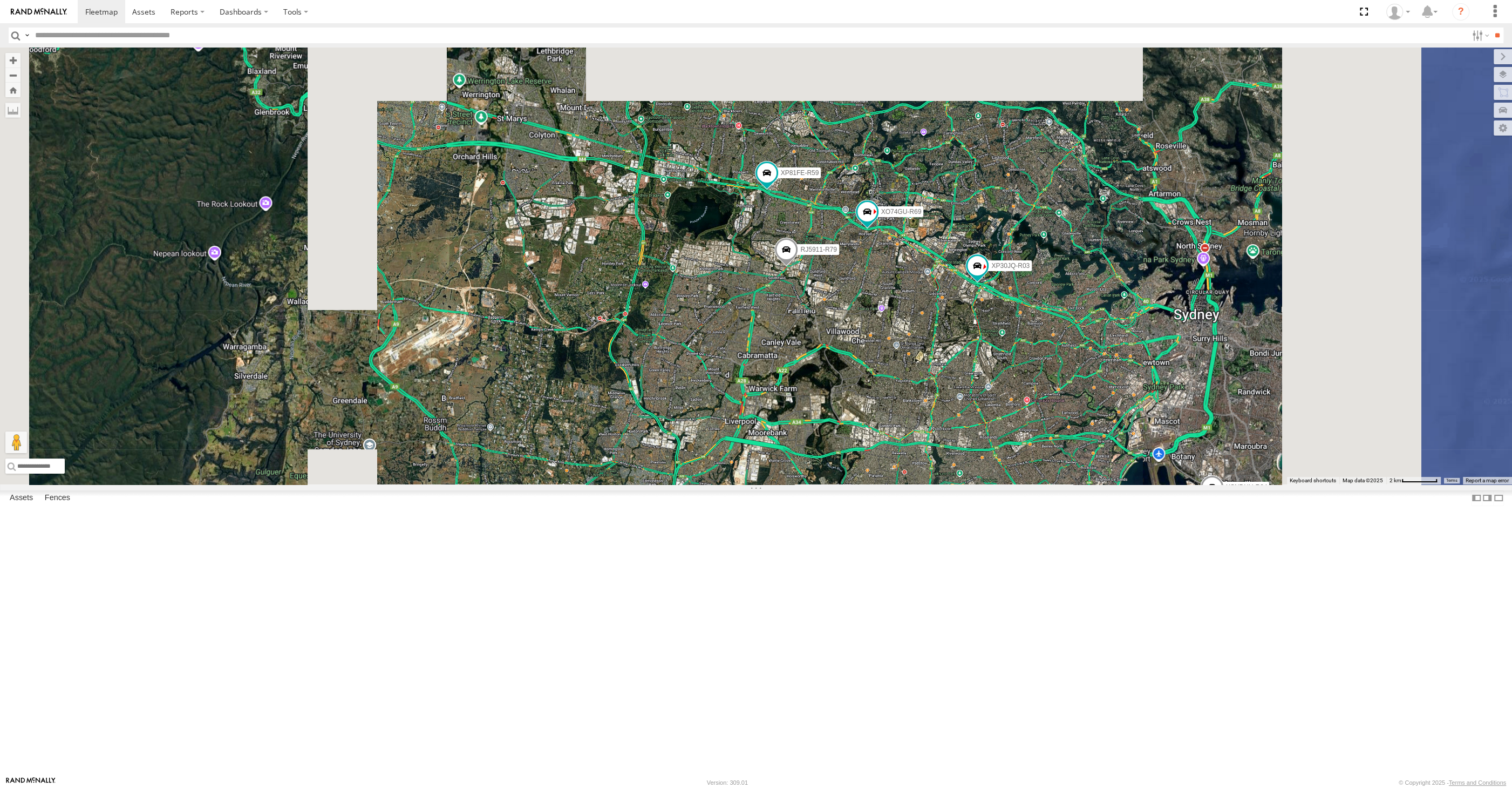
drag, startPoint x: 941, startPoint y: 515, endPoint x: 920, endPoint y: 506, distance: 22.8
click at [925, 485] on div "XP30JQ-R03 XSNDHU-R04 RJ5911-R79 XP81FE-R59 XO74GU-R69" at bounding box center [756, 265] width 1512 height 436
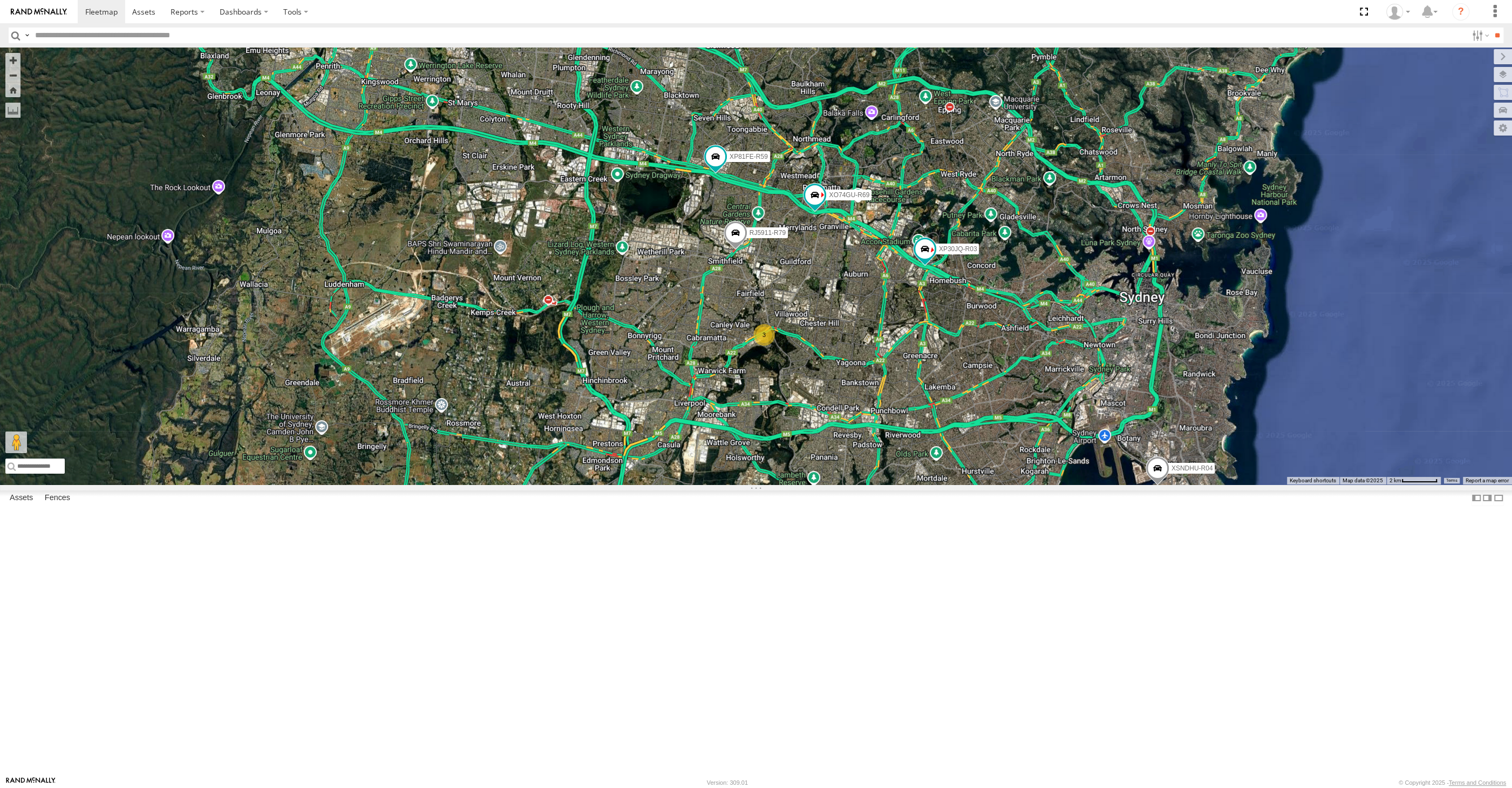
drag, startPoint x: 1041, startPoint y: 636, endPoint x: 1023, endPoint y: 626, distance: 20.6
click at [1026, 485] on div "XP30JQ-R03 XSNDHU-R04 RJ5911-R79 XP81FE-R59 XO74GU-R69 3" at bounding box center [756, 265] width 1512 height 436
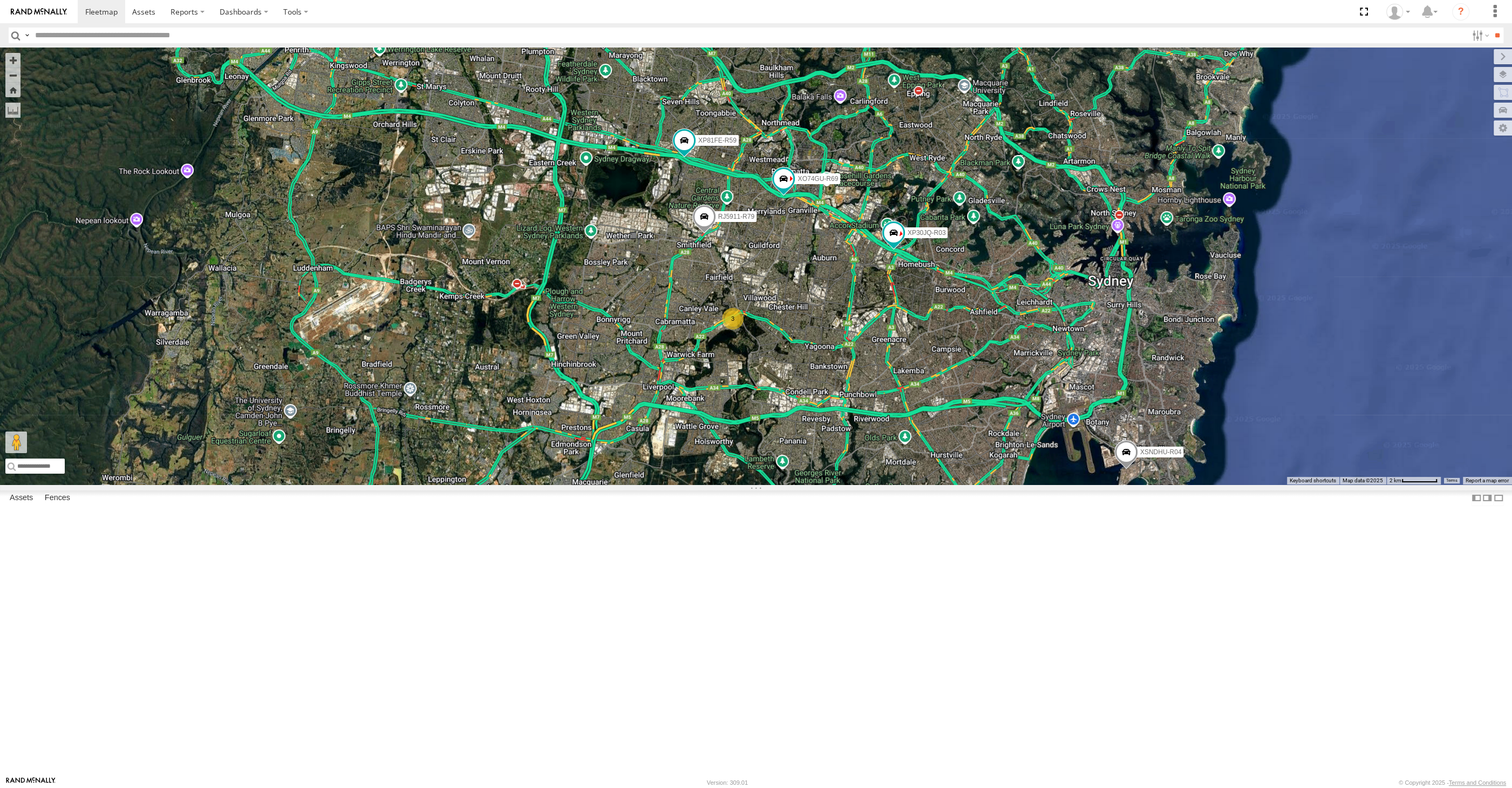
drag, startPoint x: 940, startPoint y: 534, endPoint x: 925, endPoint y: 518, distance: 21.9
click at [925, 485] on div "XP30JQ-R03 XSNDHU-R04 RJ5911-R79 XP81FE-R59 XO74GU-R69 3" at bounding box center [756, 265] width 1512 height 436
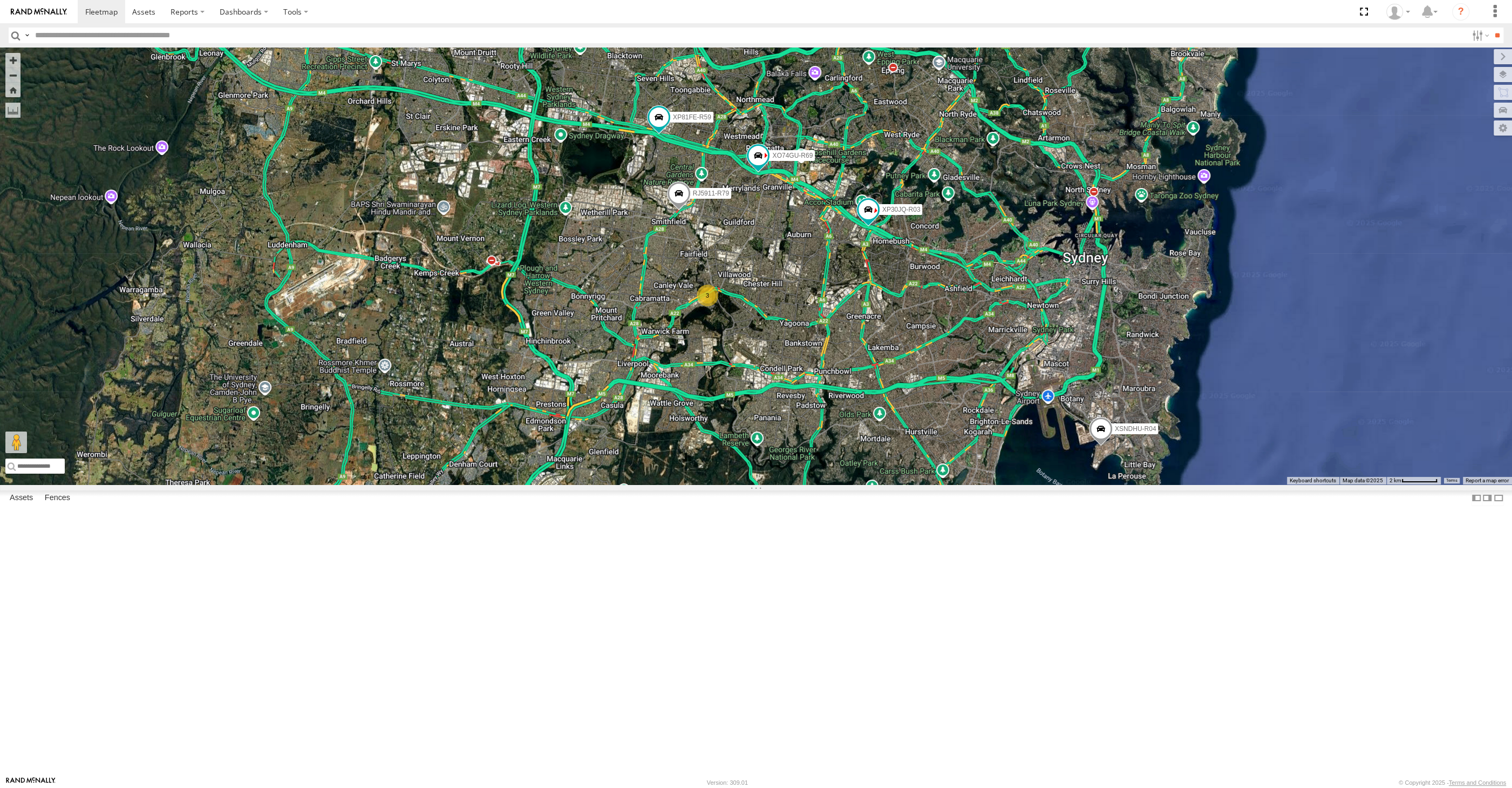
drag, startPoint x: 1041, startPoint y: 633, endPoint x: 1037, endPoint y: 620, distance: 13.6
click at [1035, 485] on div "XP30JQ-R03 XSNDHU-R04 RJ5911-R79 XP81FE-R59 XO74GU-R69 3" at bounding box center [756, 265] width 1512 height 436
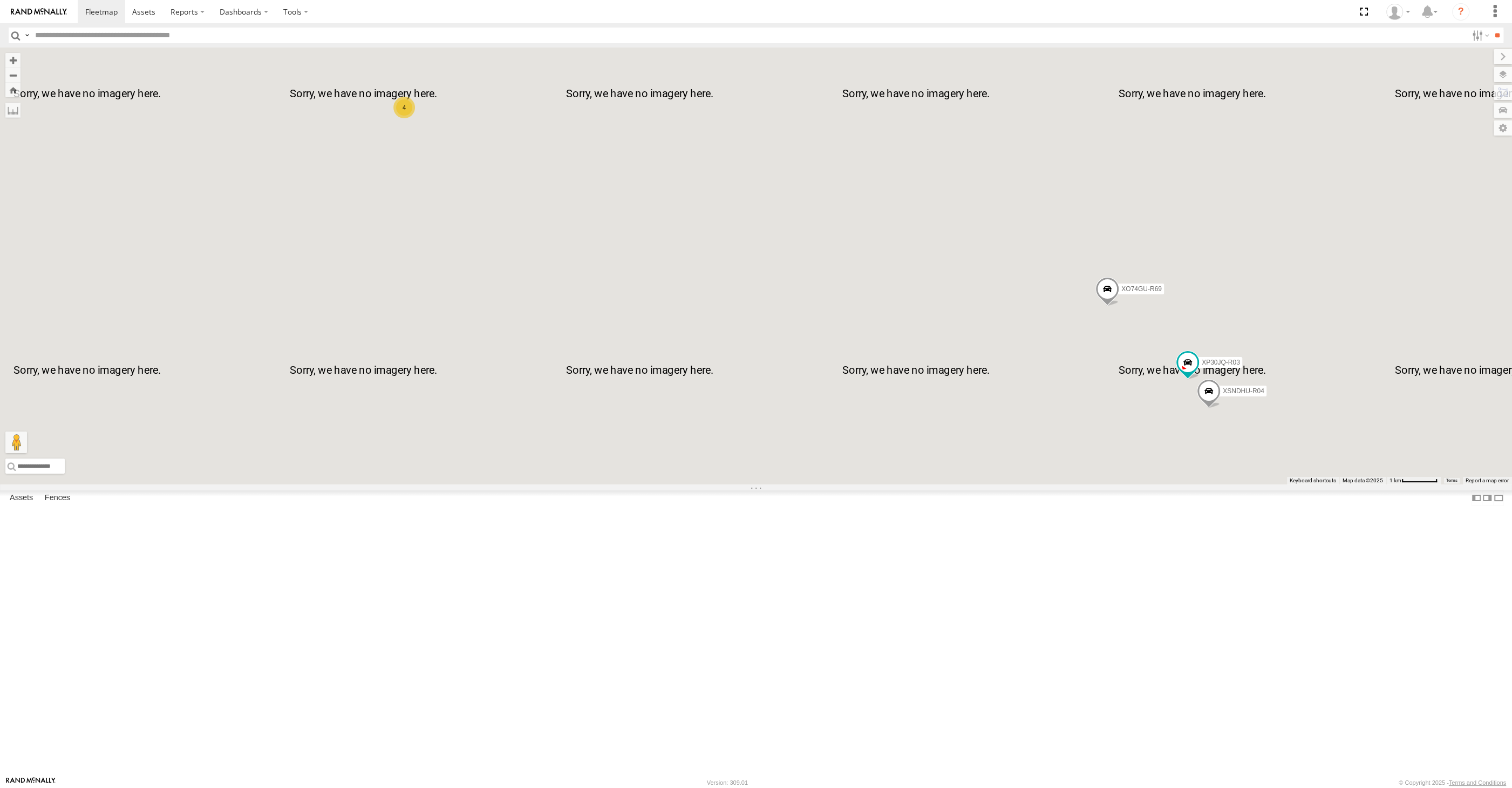
drag, startPoint x: 1156, startPoint y: 518, endPoint x: 1142, endPoint y: 520, distance: 14.1
click at [1144, 485] on div "XP30JQ-R03 XSNDHU-R04 XP81FE-R59 XO74GU-R69 4" at bounding box center [756, 265] width 1512 height 436
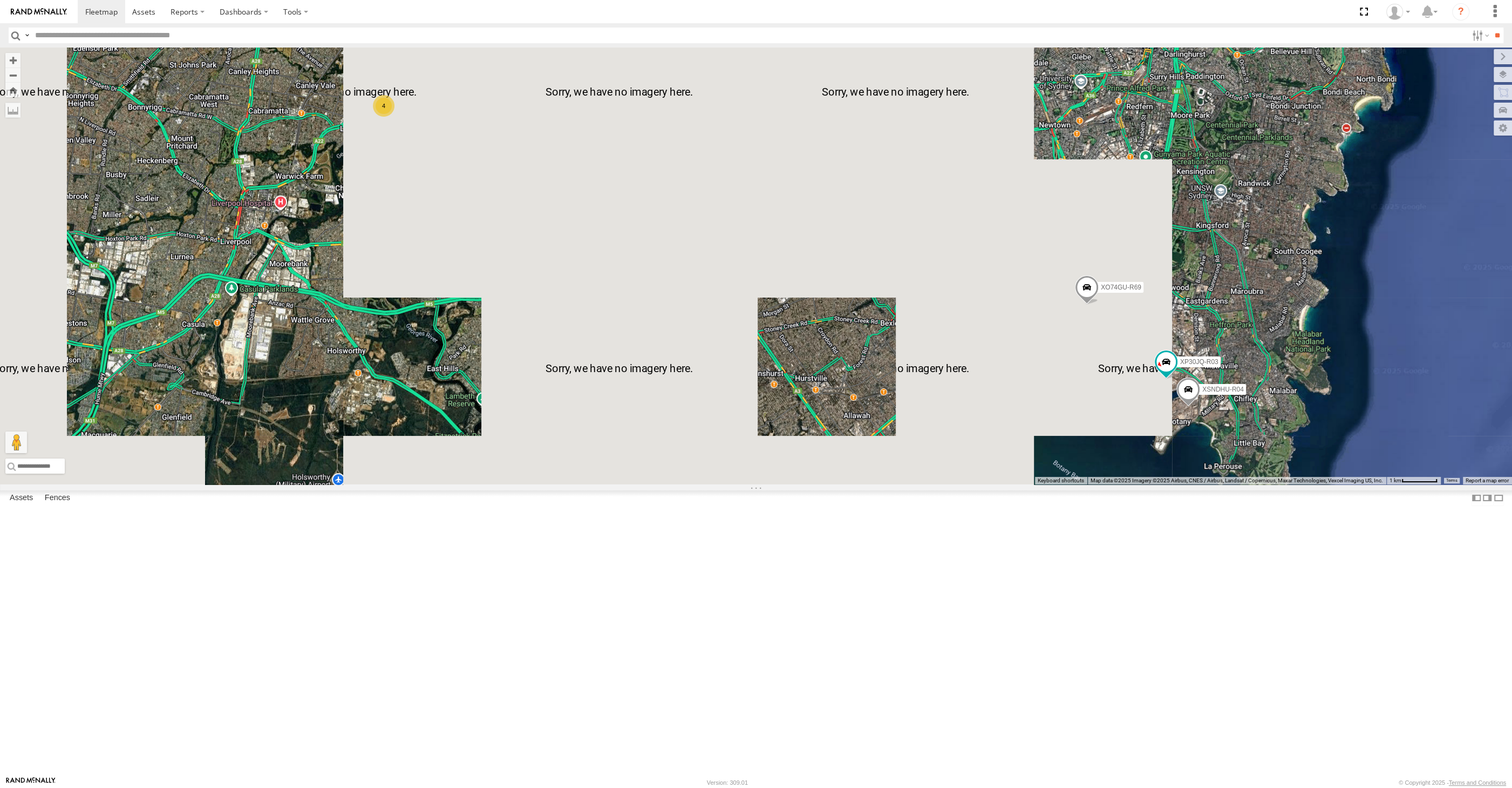
click at [1155, 485] on div "XP30JQ-R03 XSNDHU-R04 XP81FE-R59 XO74GU-R69 4" at bounding box center [756, 265] width 1512 height 436
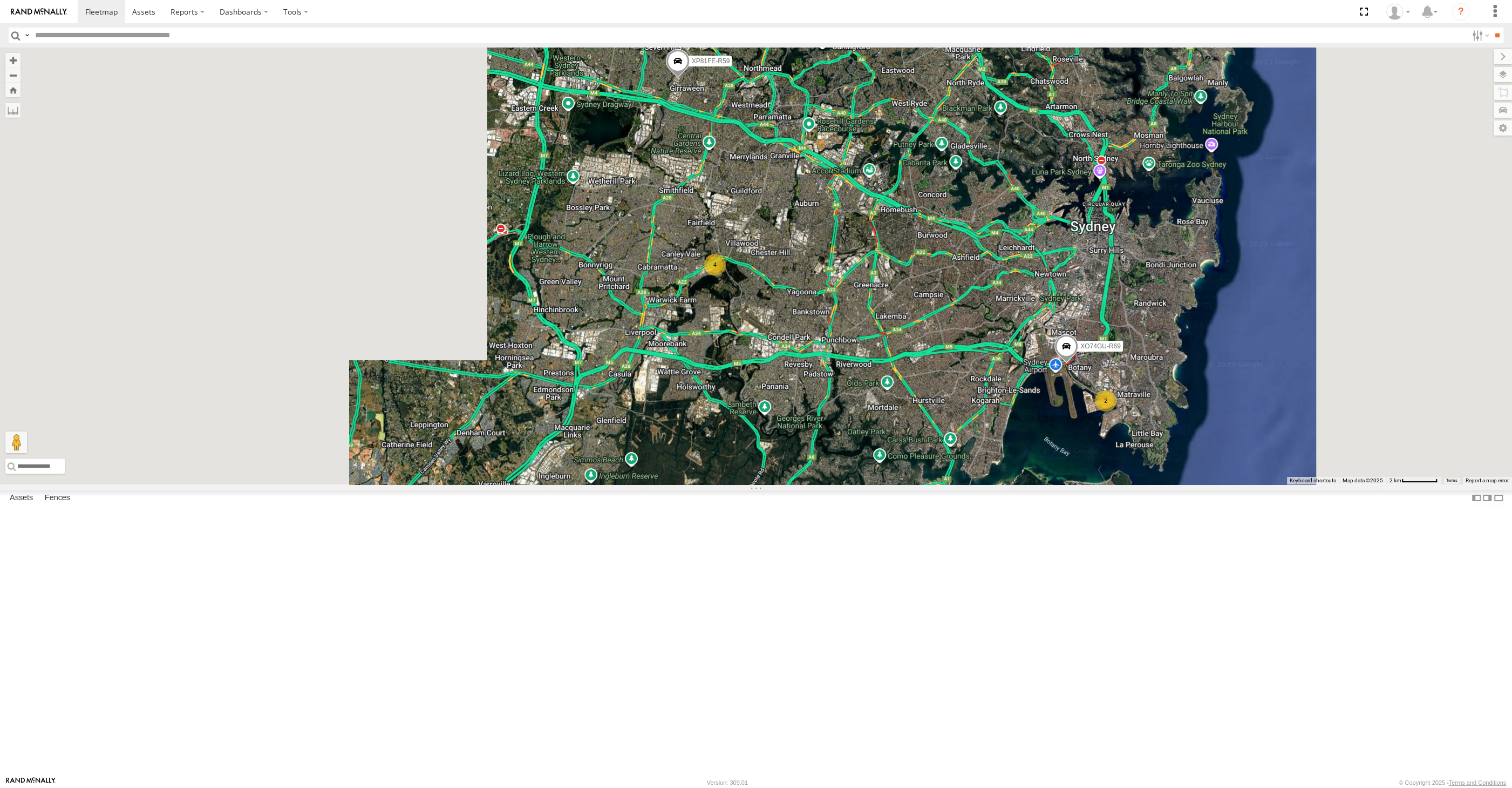
drag, startPoint x: 976, startPoint y: 579, endPoint x: 968, endPoint y: 582, distance: 8.5
click at [972, 485] on div "XP81FE-R59 XO74GU-R69 2 4" at bounding box center [756, 265] width 1512 height 436
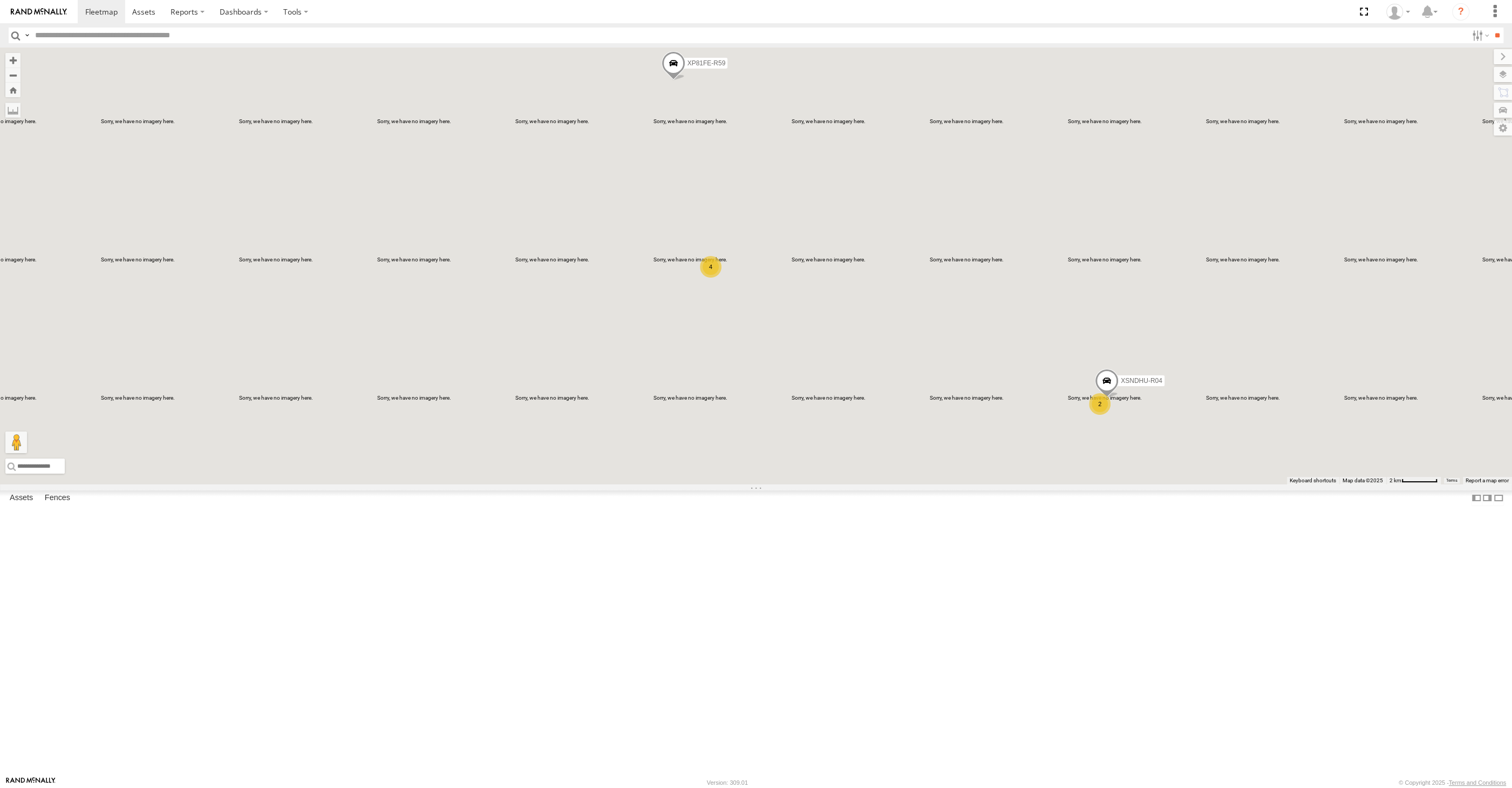
click at [885, 485] on div "XSNDHU-R04 XP81FE-R59 2 4" at bounding box center [756, 265] width 1512 height 436
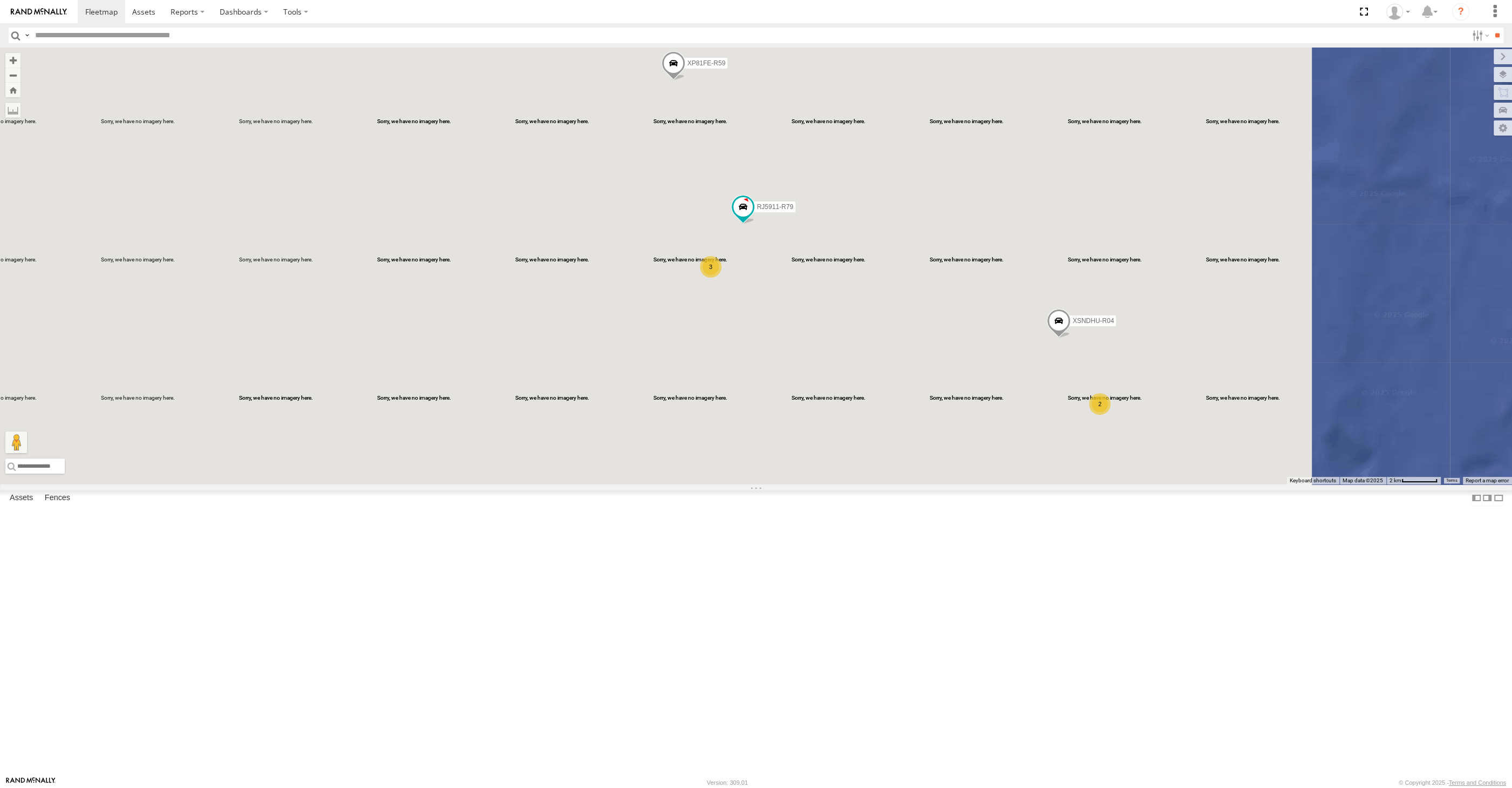
click at [833, 485] on div "XSNDHU-R04 RJ5911-R79 XP81FE-R59 2 3" at bounding box center [756, 265] width 1512 height 436
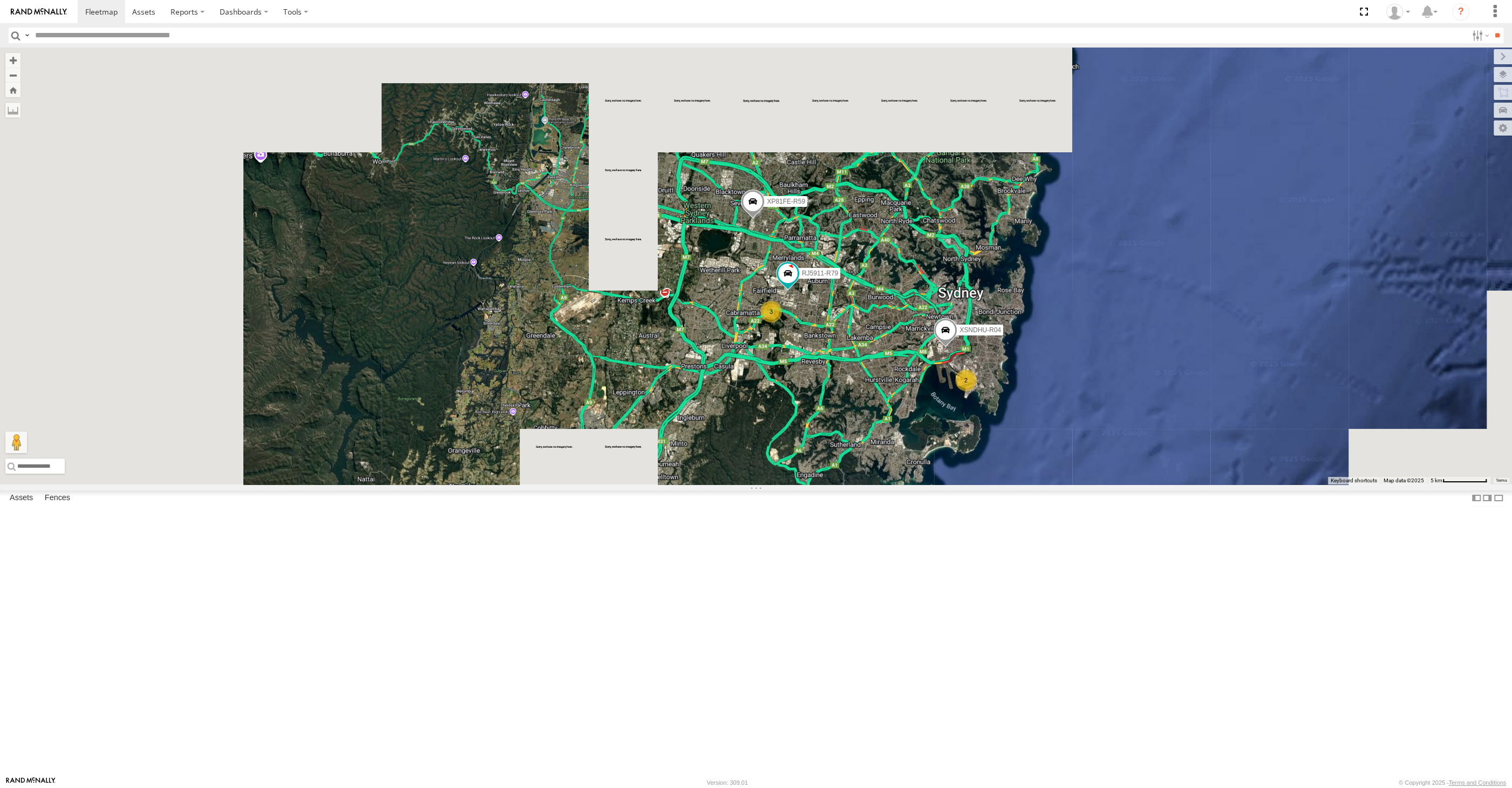
click at [836, 485] on div "XSNDHU-R04 RJ5911-R79 XP81FE-R59 2 3" at bounding box center [756, 265] width 1512 height 436
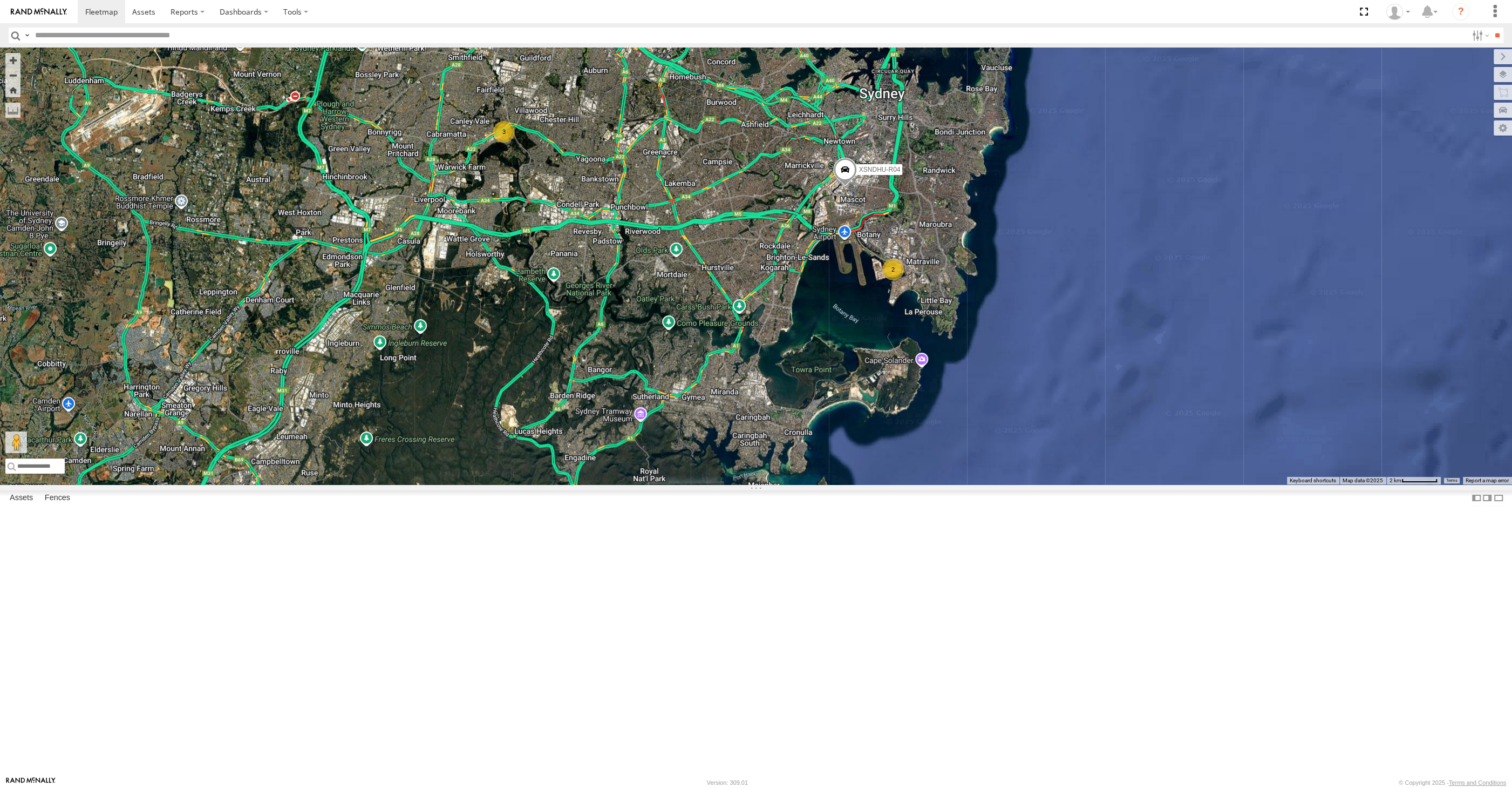
click at [774, 485] on div "2 XSNDHU-R04 3 RJ5911-R79 XP81FE-R59" at bounding box center [756, 265] width 1512 height 436
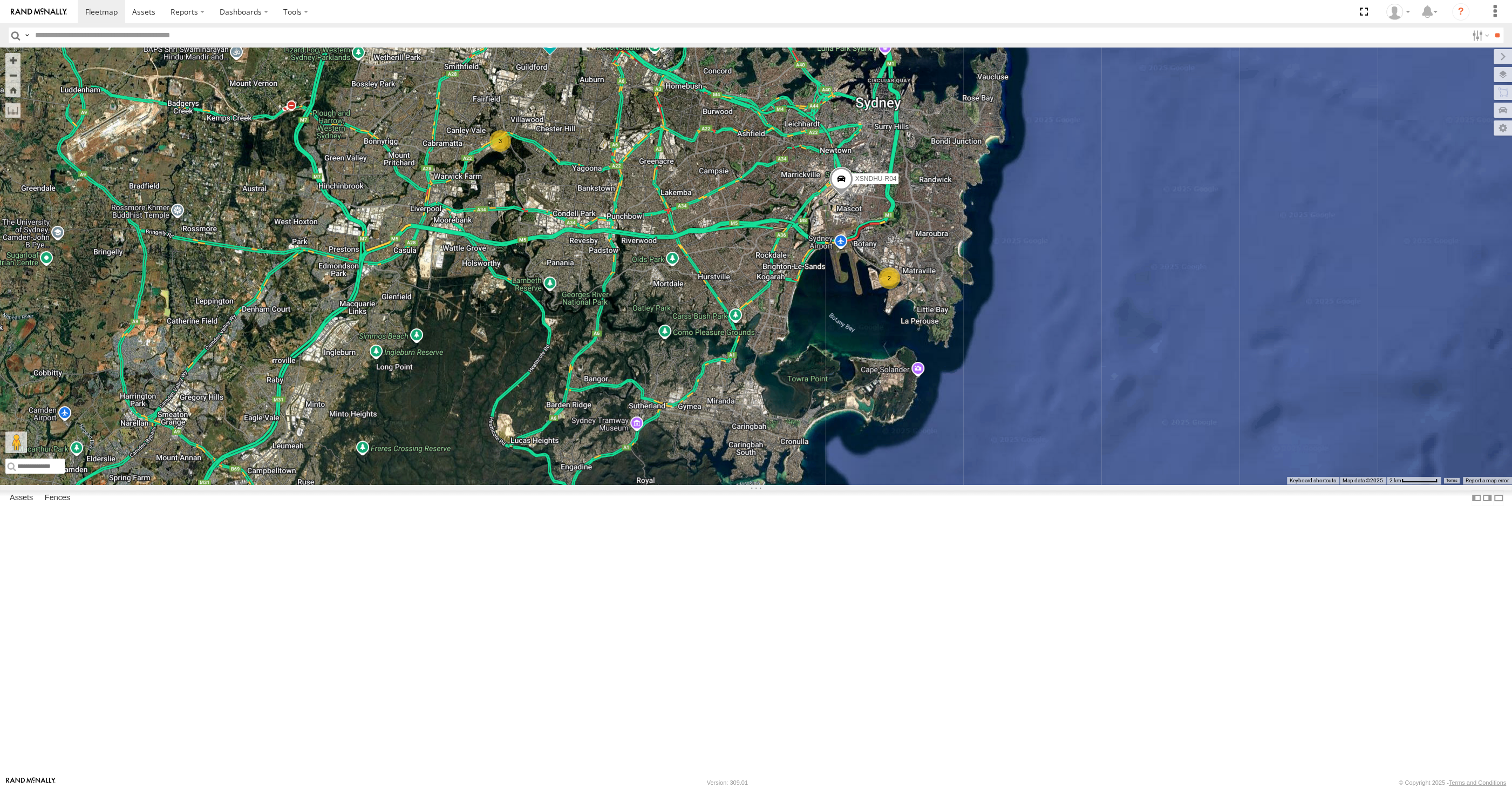
drag, startPoint x: 713, startPoint y: 462, endPoint x: 701, endPoint y: 501, distance: 40.8
click at [704, 485] on div "2 XSNDHU-R04 3 RJ5911-R79 XP81FE-R59" at bounding box center [756, 265] width 1512 height 436
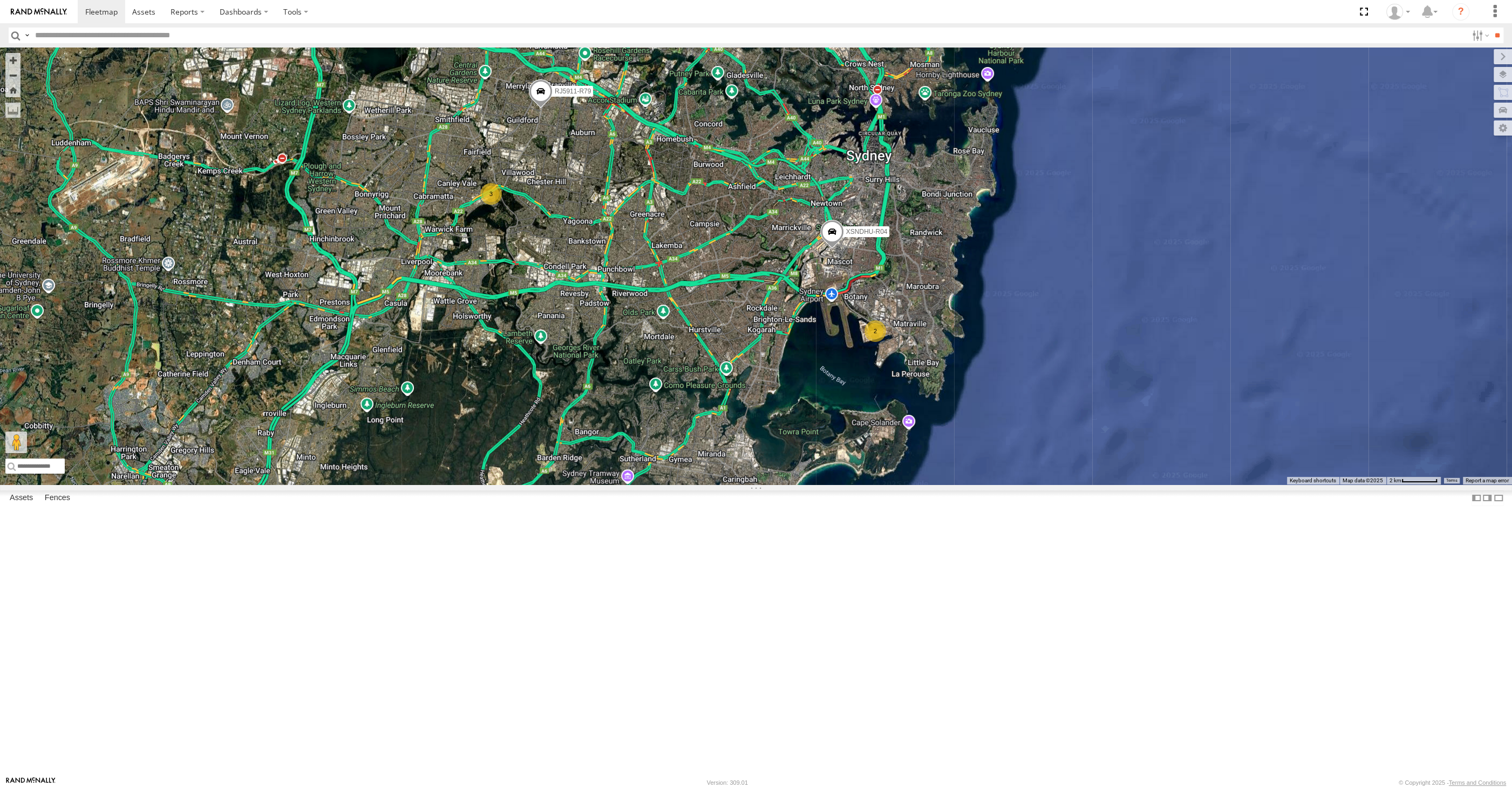
drag, startPoint x: 753, startPoint y: 536, endPoint x: 758, endPoint y: 530, distance: 7.8
click at [759, 485] on div "2 XSNDHU-R04 3 RJ5911-R79 XP81FE-R59" at bounding box center [756, 265] width 1512 height 436
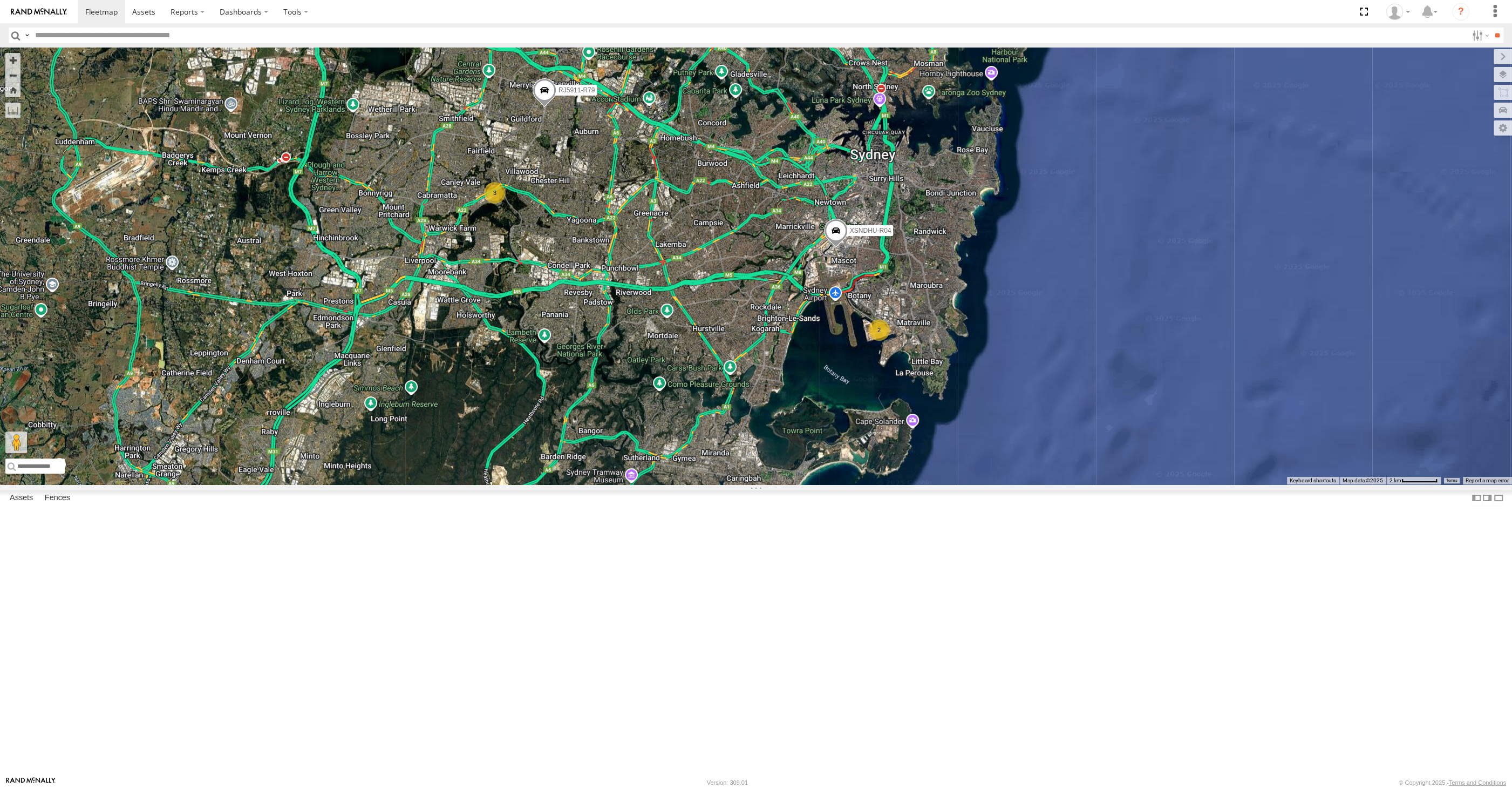
drag, startPoint x: 713, startPoint y: 494, endPoint x: 728, endPoint y: 526, distance: 35.3
click at [728, 485] on div "2 XSNDHU-R04 3 RJ5911-R79 XP81FE-R59" at bounding box center [756, 265] width 1512 height 436
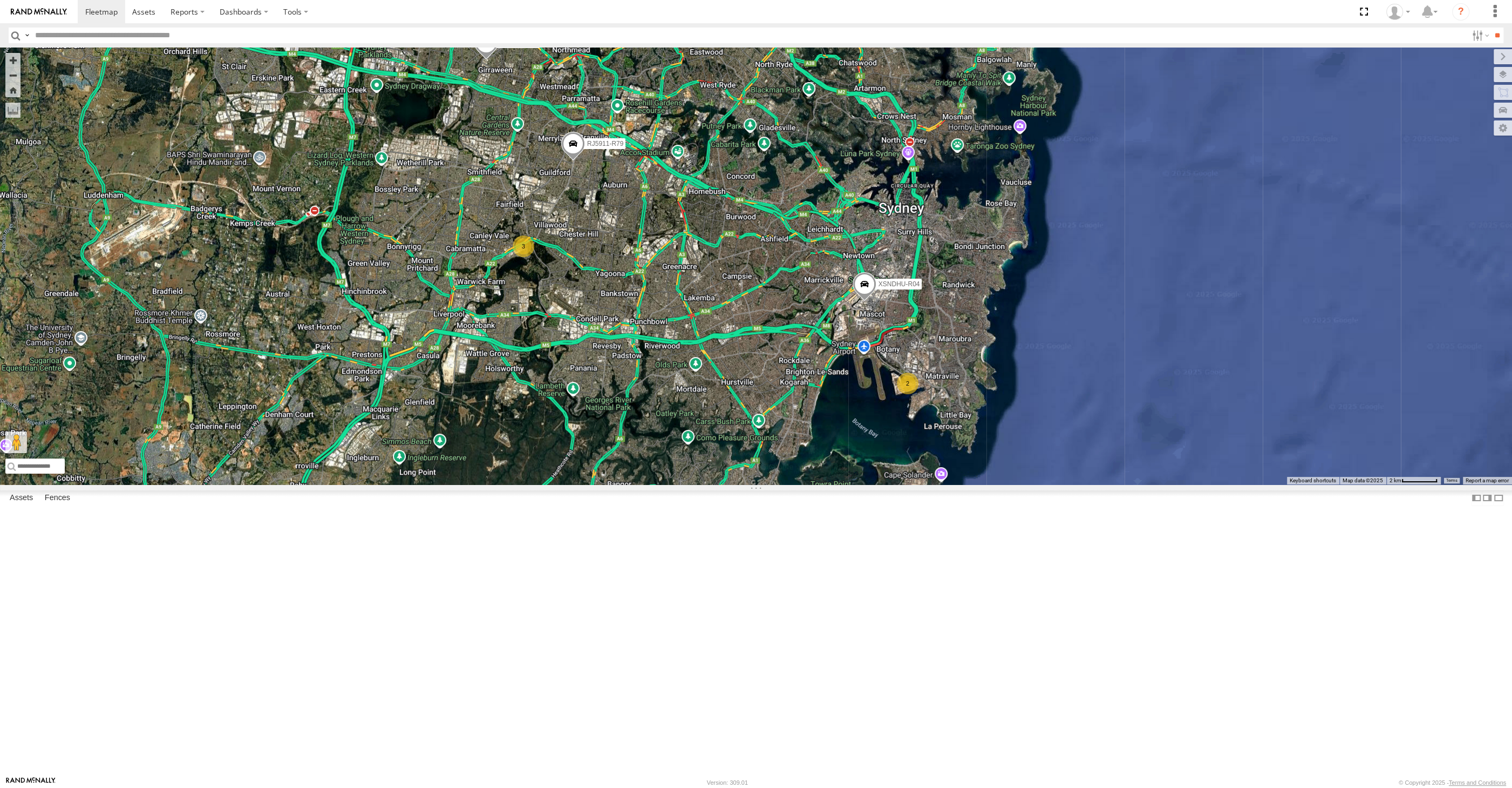
drag, startPoint x: 678, startPoint y: 538, endPoint x: 669, endPoint y: 544, distance: 10.8
click at [669, 485] on div "2 XSNDHU-R04 3 RJ5911-R79 XP81FE-R59" at bounding box center [756, 265] width 1512 height 436
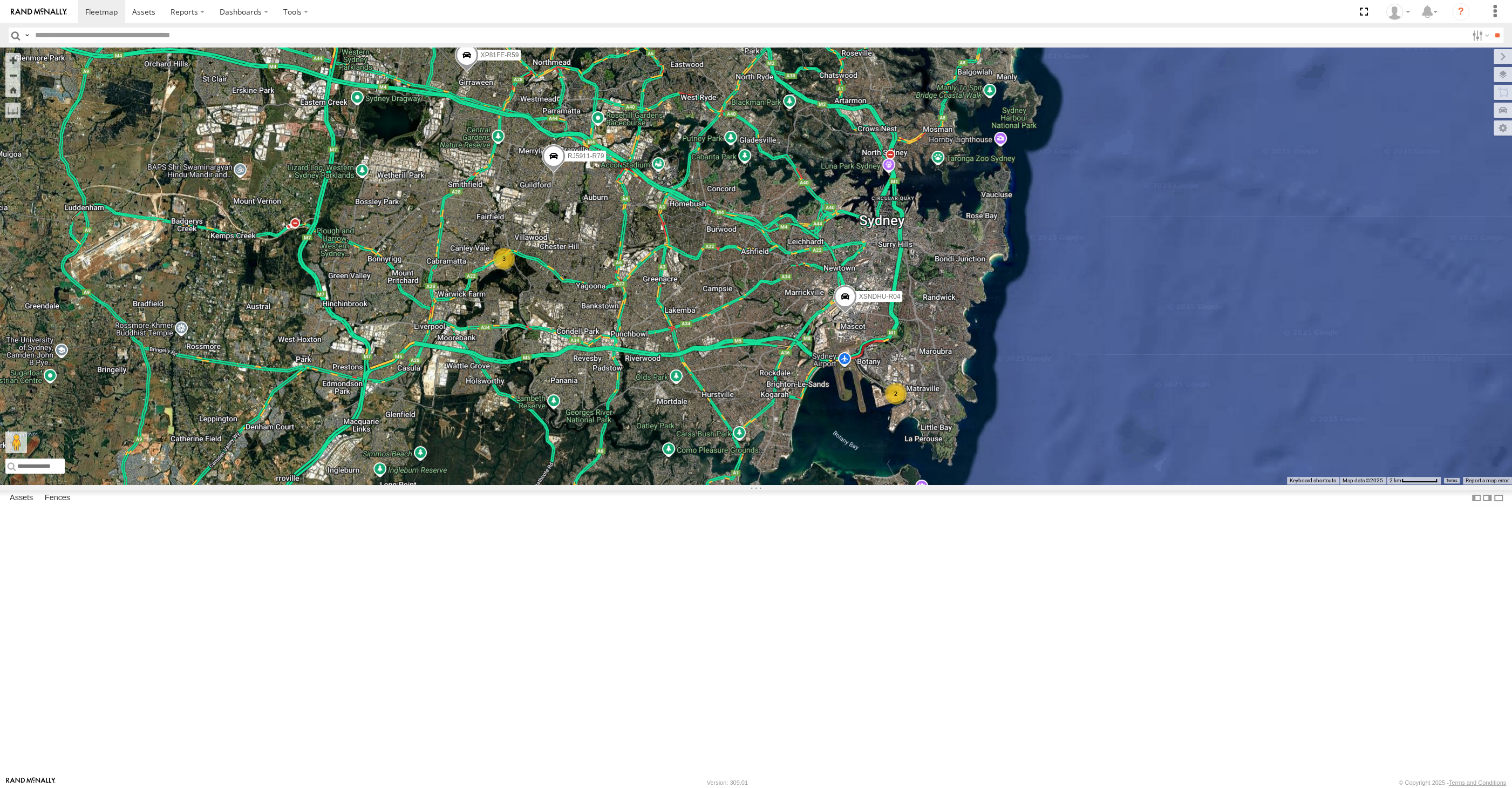
drag, startPoint x: 653, startPoint y: 591, endPoint x: 677, endPoint y: 593, distance: 24.1
click at [677, 485] on div "XSNDHU-R04 RJ5911-R79 XP81FE-R59 2 3" at bounding box center [756, 265] width 1512 height 436
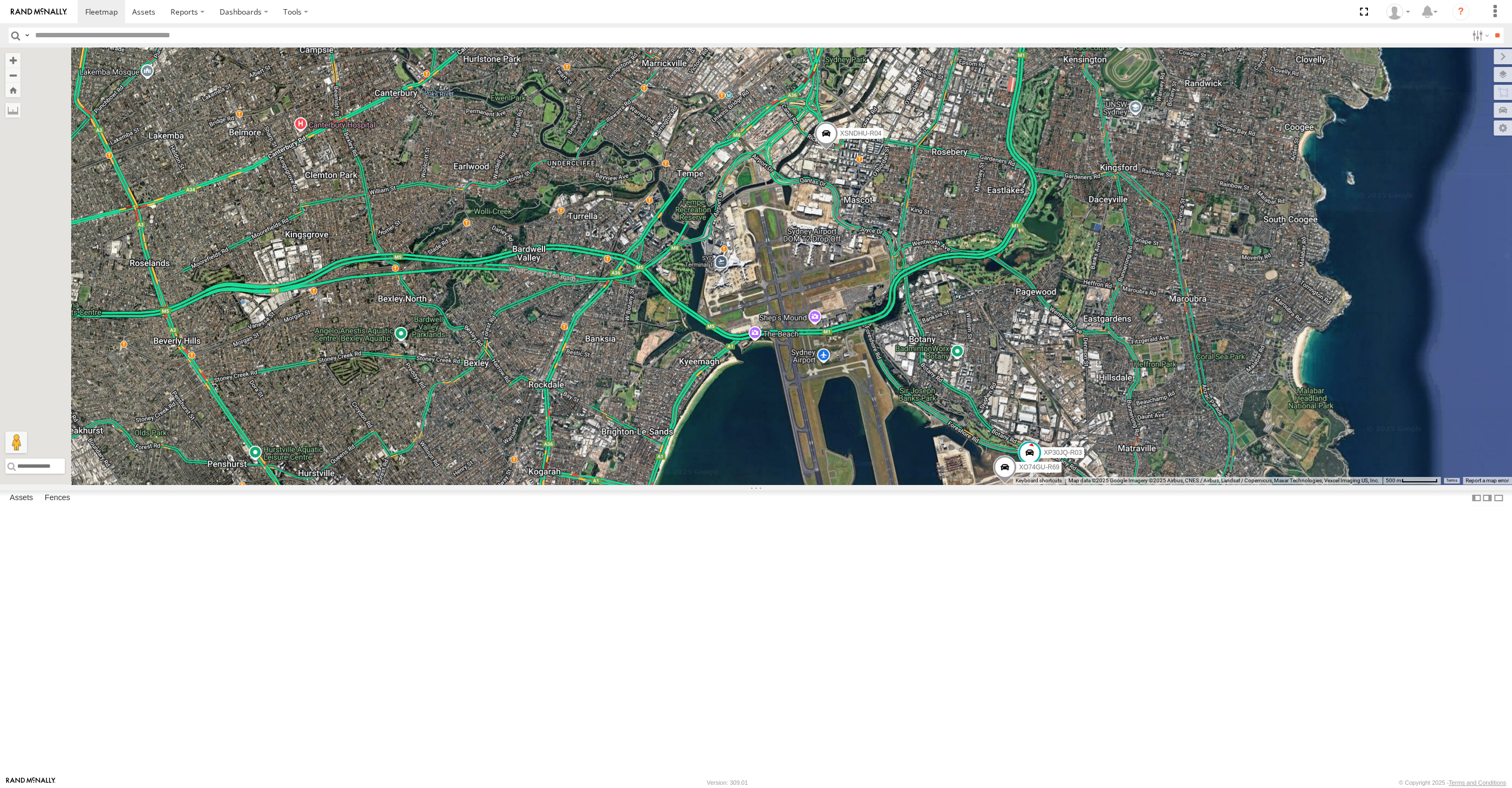
drag, startPoint x: 524, startPoint y: 612, endPoint x: 698, endPoint y: 667, distance: 182.5
click at [657, 485] on div "XSNDHU-R04 RJ5911-R79 XP81FE-R59 XP30JQ-R03 XO74GU-R69" at bounding box center [756, 265] width 1512 height 436
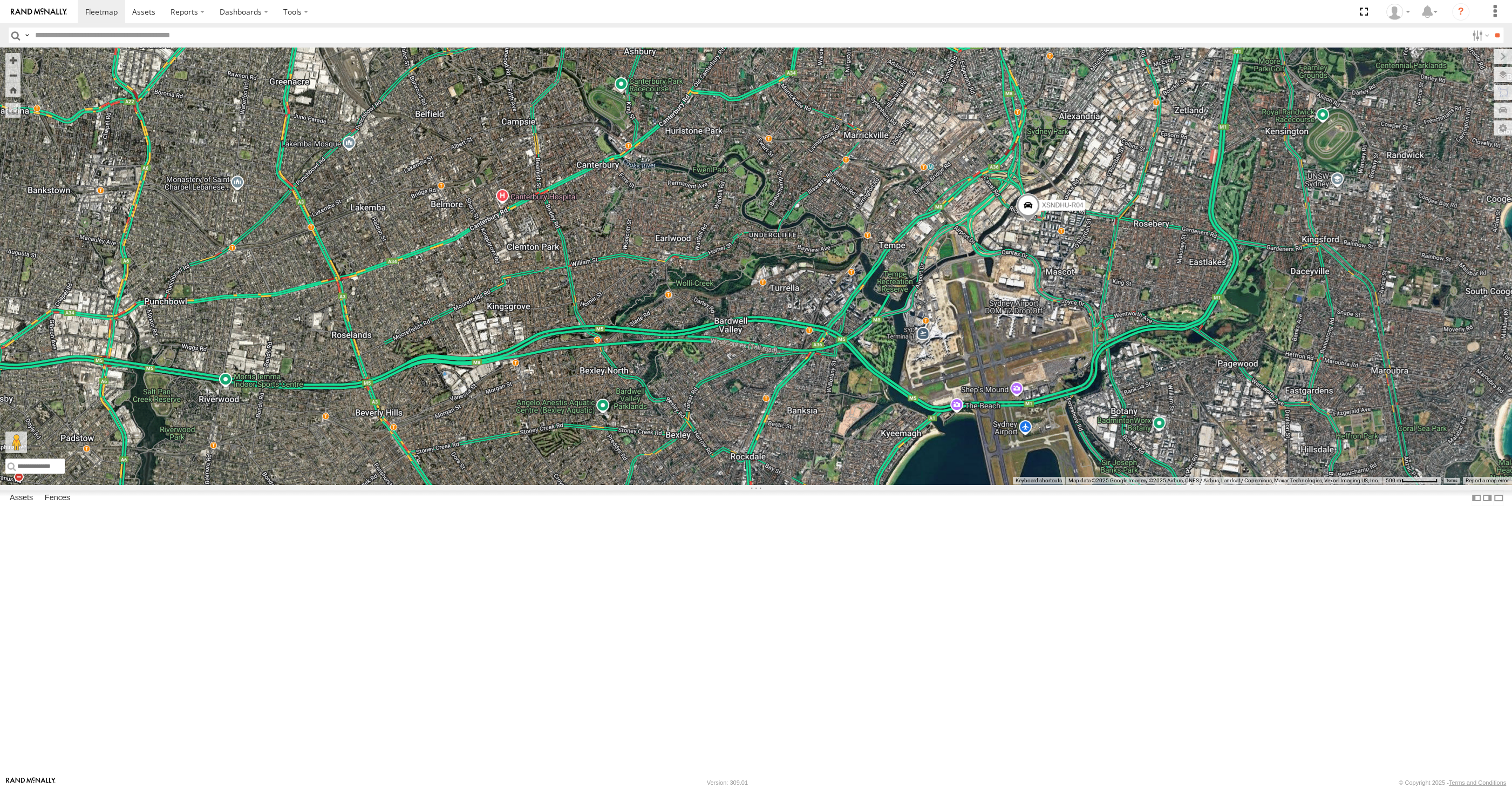
drag, startPoint x: 610, startPoint y: 517, endPoint x: 799, endPoint y: 583, distance: 200.2
click at [757, 485] on div "XSNDHU-R04 RJ5911-R79 XP81FE-R59 XP30JQ-R03 XO74GU-R69" at bounding box center [756, 265] width 1512 height 436
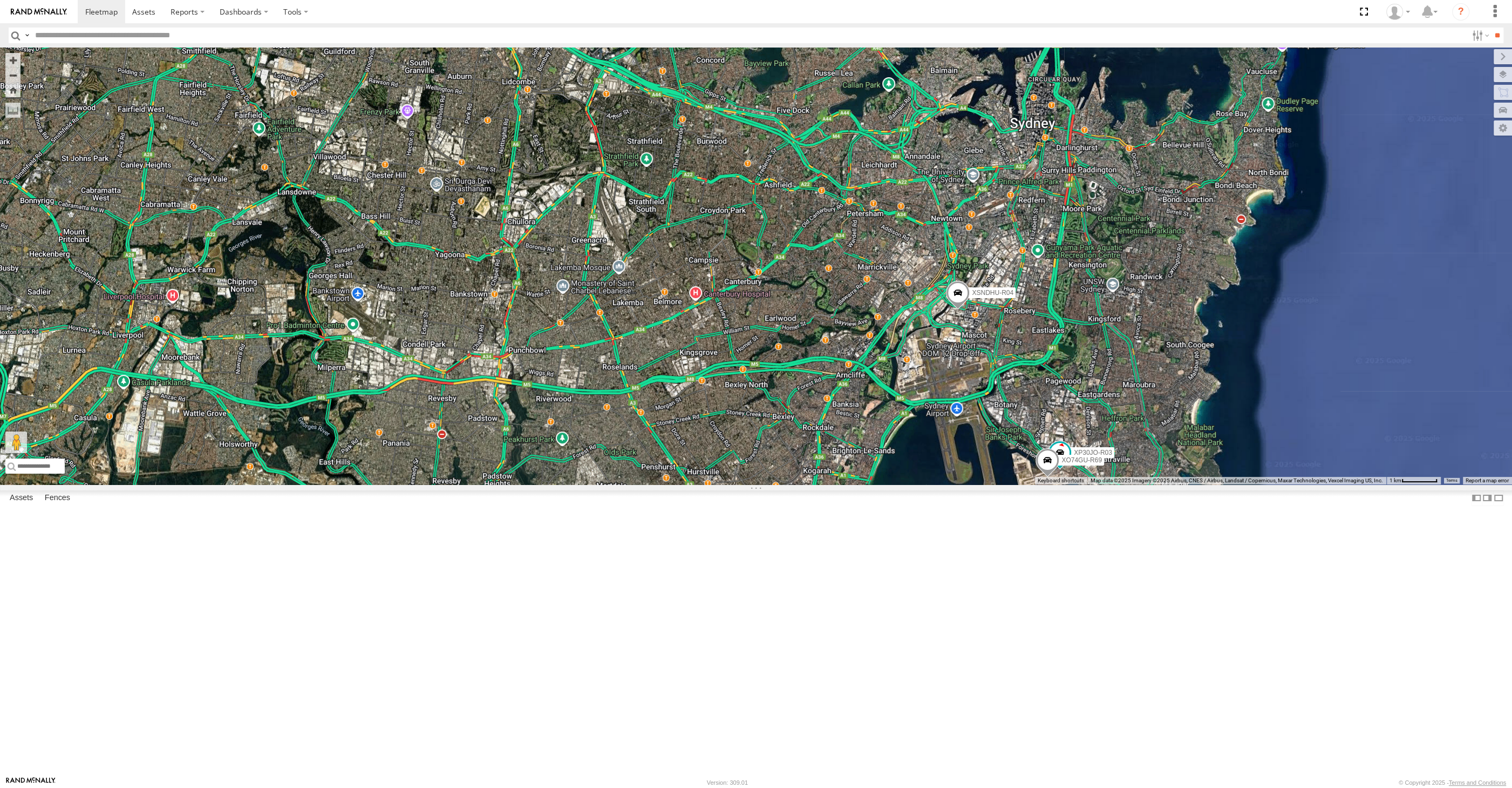
drag, startPoint x: 459, startPoint y: 341, endPoint x: 560, endPoint y: 391, distance: 112.7
click at [559, 391] on div "XSNDHU-R04 RJ5911-R79 XP81FE-R59 XP30JQ-R03 XO74GU-R69" at bounding box center [756, 265] width 1512 height 436
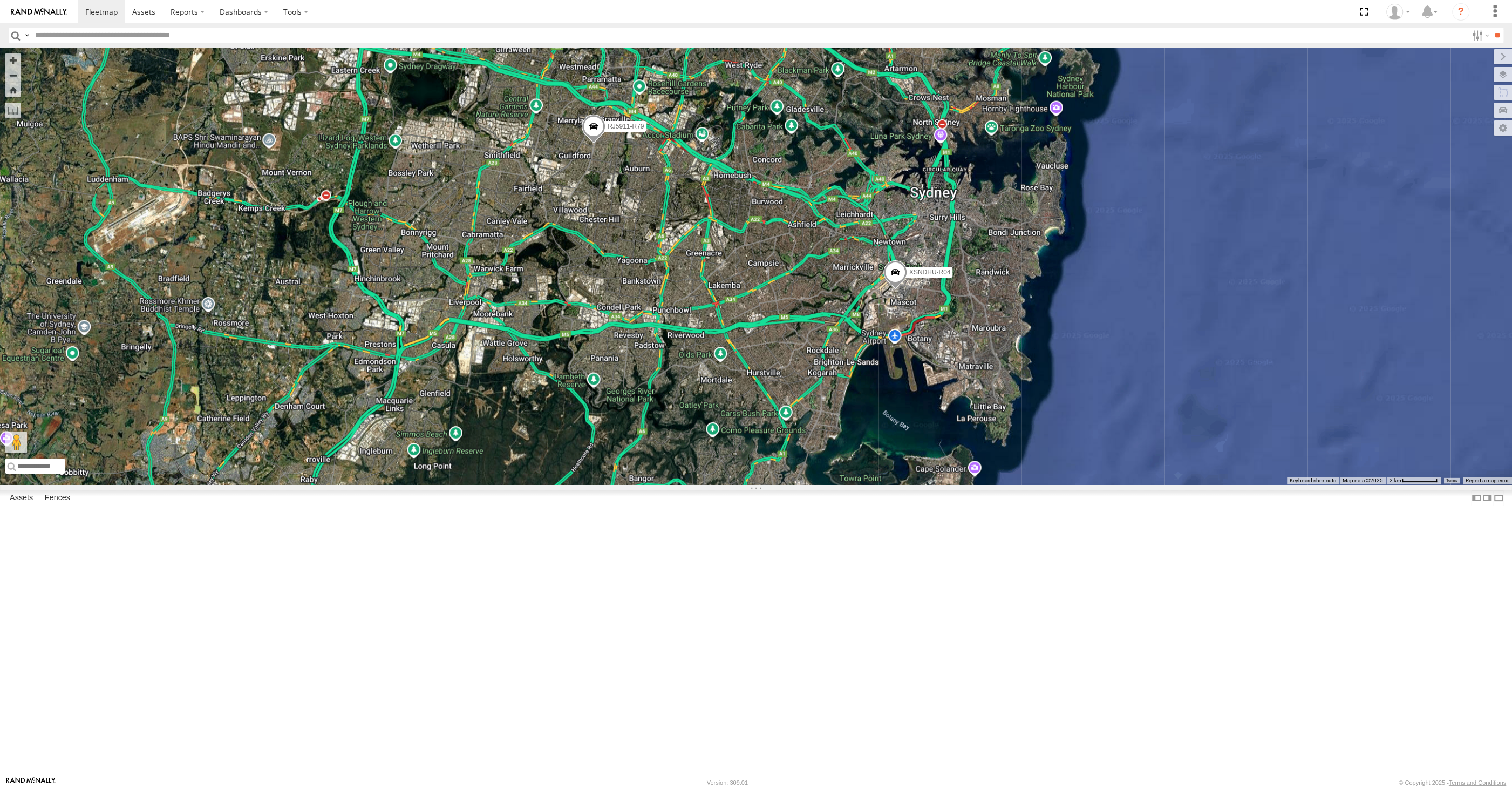
click at [723, 425] on div "XSNDHU-R04 RJ5911-R79 XP81FE-R59" at bounding box center [756, 265] width 1512 height 436
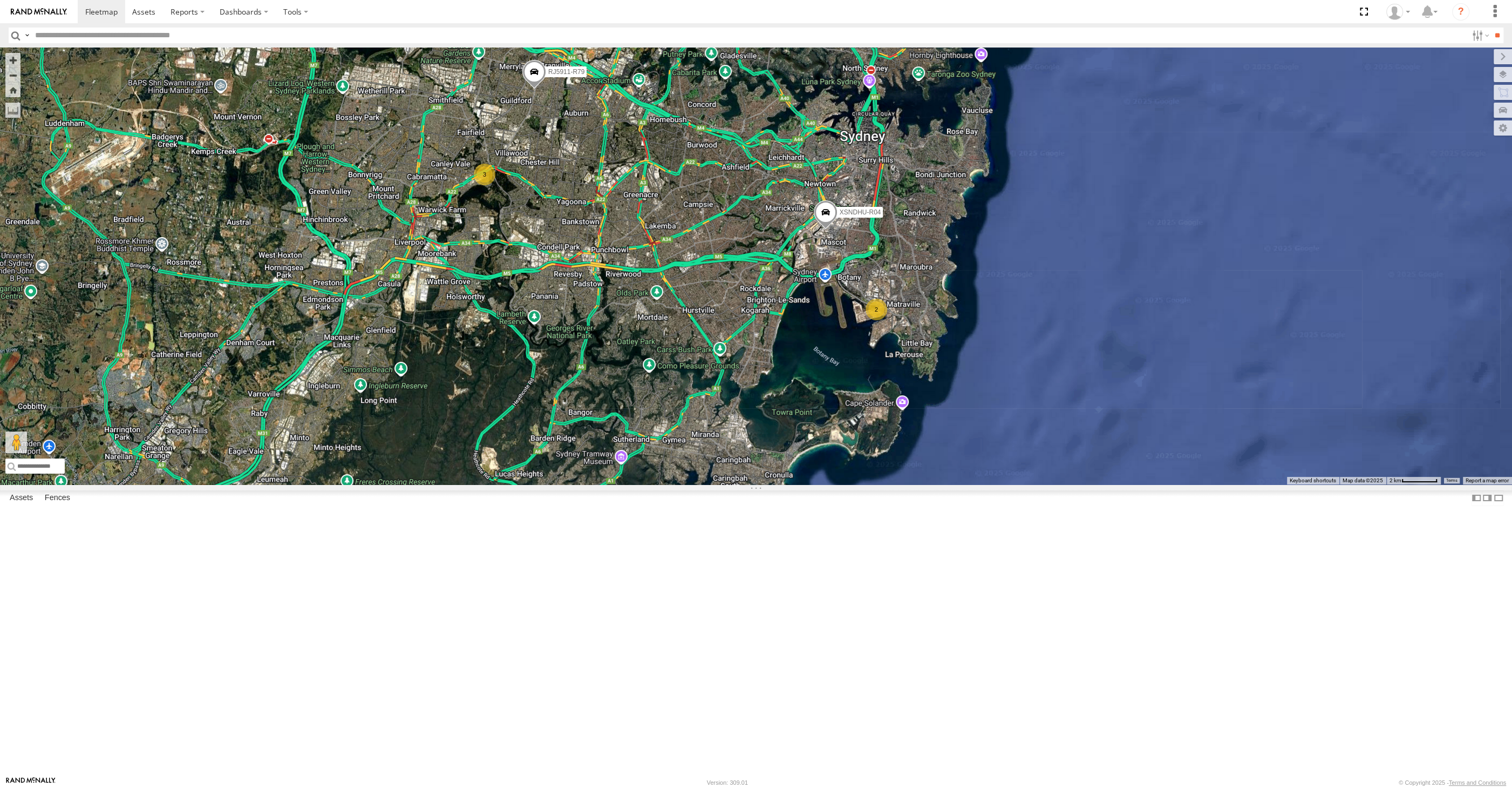
click at [871, 485] on div "XSNDHU-R04 RJ5911-R79 XP81FE-R59 2 3" at bounding box center [756, 265] width 1512 height 436
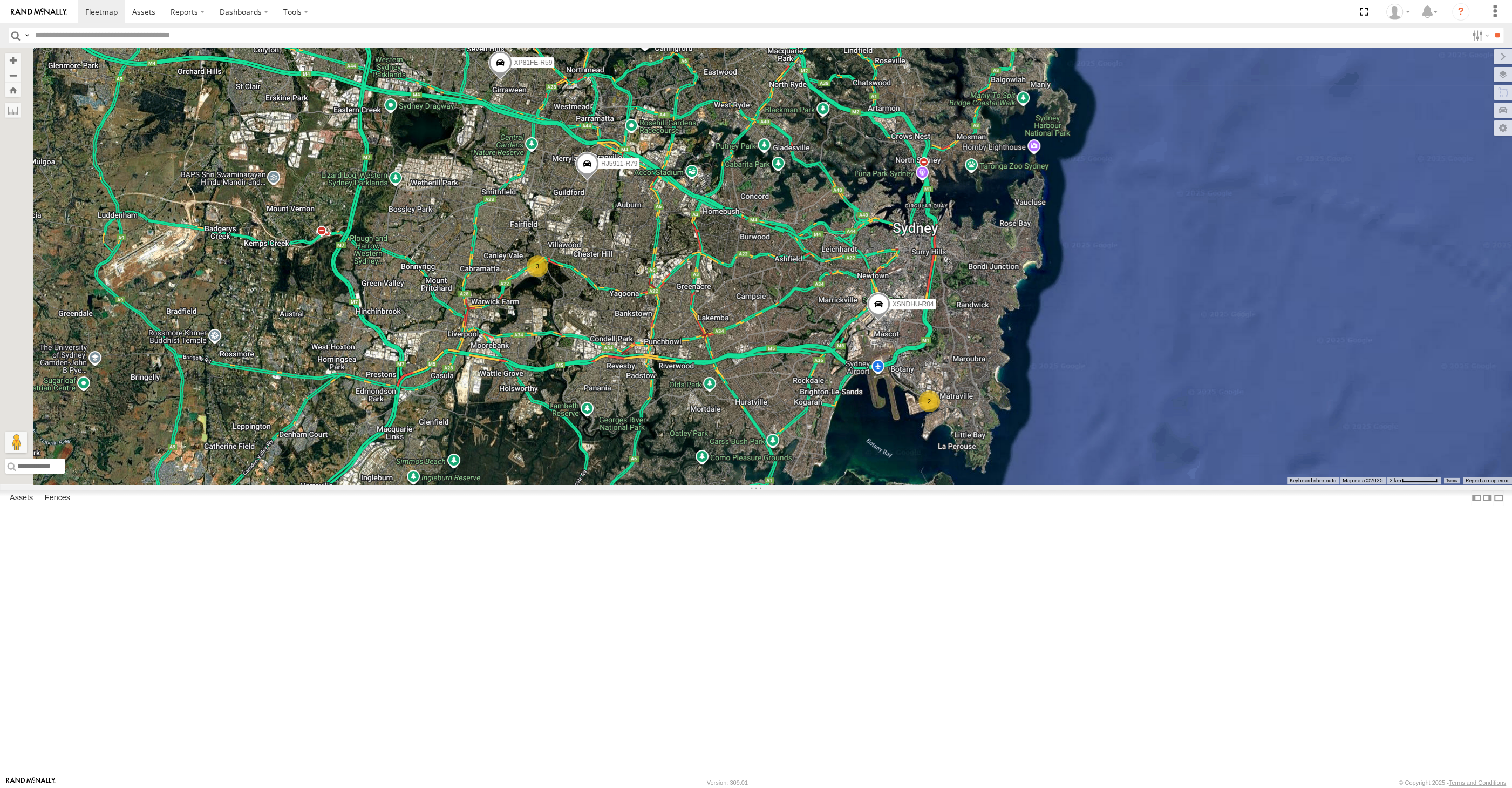
drag, startPoint x: 849, startPoint y: 544, endPoint x: 941, endPoint y: 644, distance: 135.9
click at [941, 485] on div "XSNDHU-R04 RJ5911-R79 XP81FE-R59 2 3" at bounding box center [756, 265] width 1512 height 436
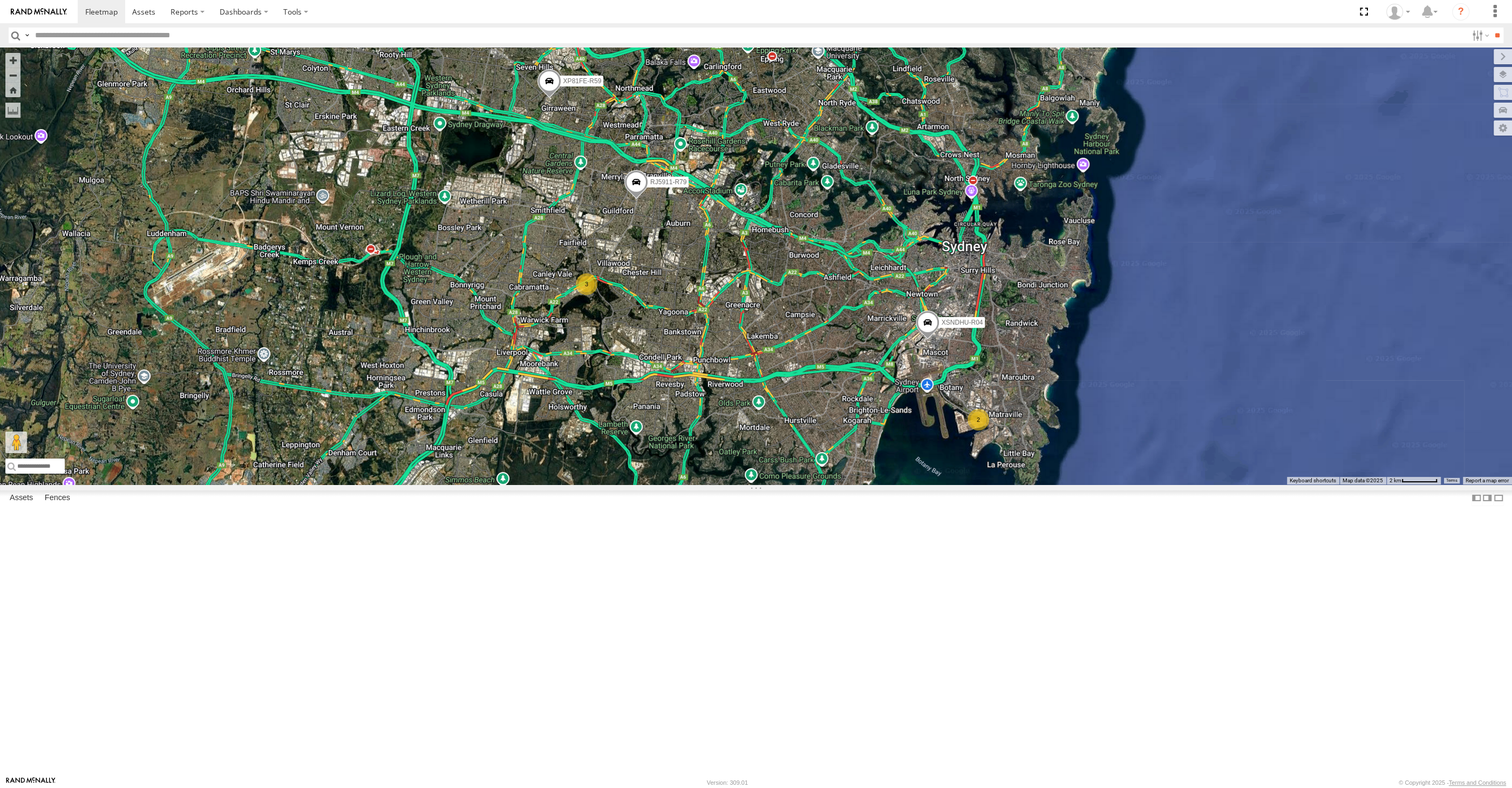
drag, startPoint x: 964, startPoint y: 626, endPoint x: 952, endPoint y: 632, distance: 13.4
click at [952, 485] on div "XSNDHU-R04 RJ5911-R79 XP81FE-R59 2 3" at bounding box center [756, 265] width 1512 height 436
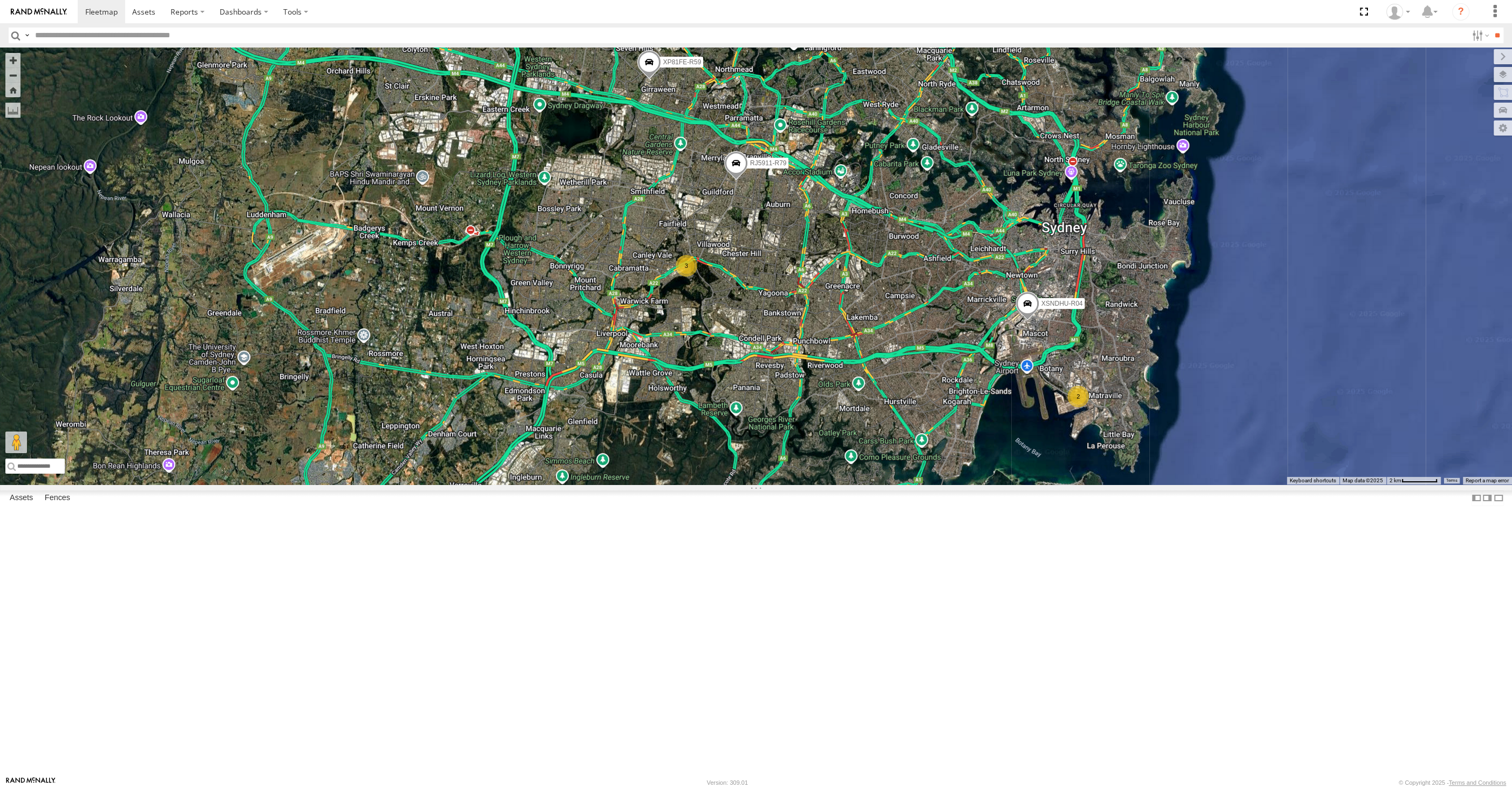
click at [773, 485] on div "XSNDHU-R04 RJ5911-R79 XP81FE-R59 2 3" at bounding box center [756, 265] width 1512 height 436
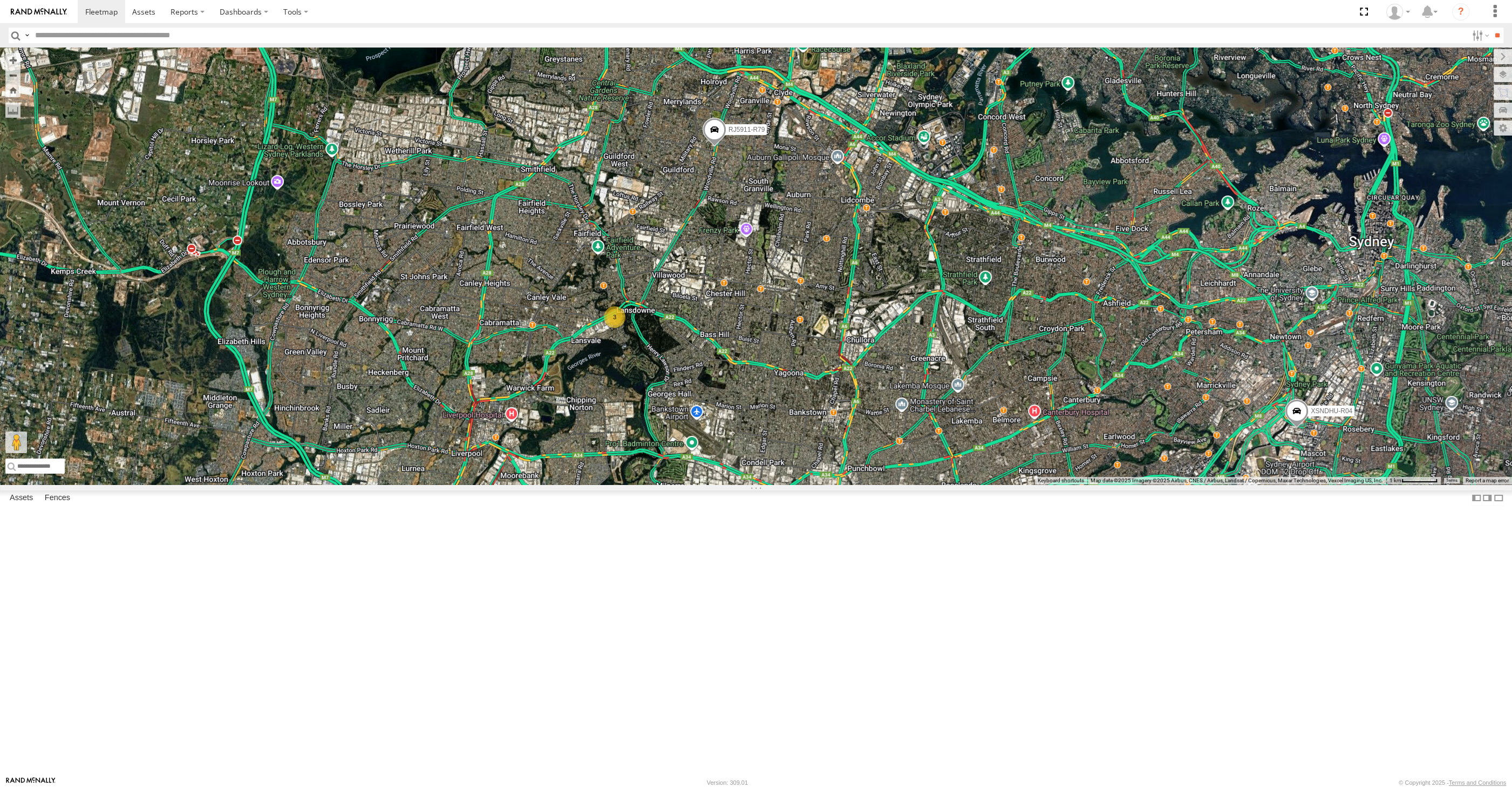
drag, startPoint x: 699, startPoint y: 569, endPoint x: 701, endPoint y: 515, distance: 54.0
click at [702, 485] on div "XP30JQ-R03 XSNDHU-R04 RJ5911-R79 XP81FE-R59 XO74GU-R69 3" at bounding box center [756, 265] width 1512 height 436
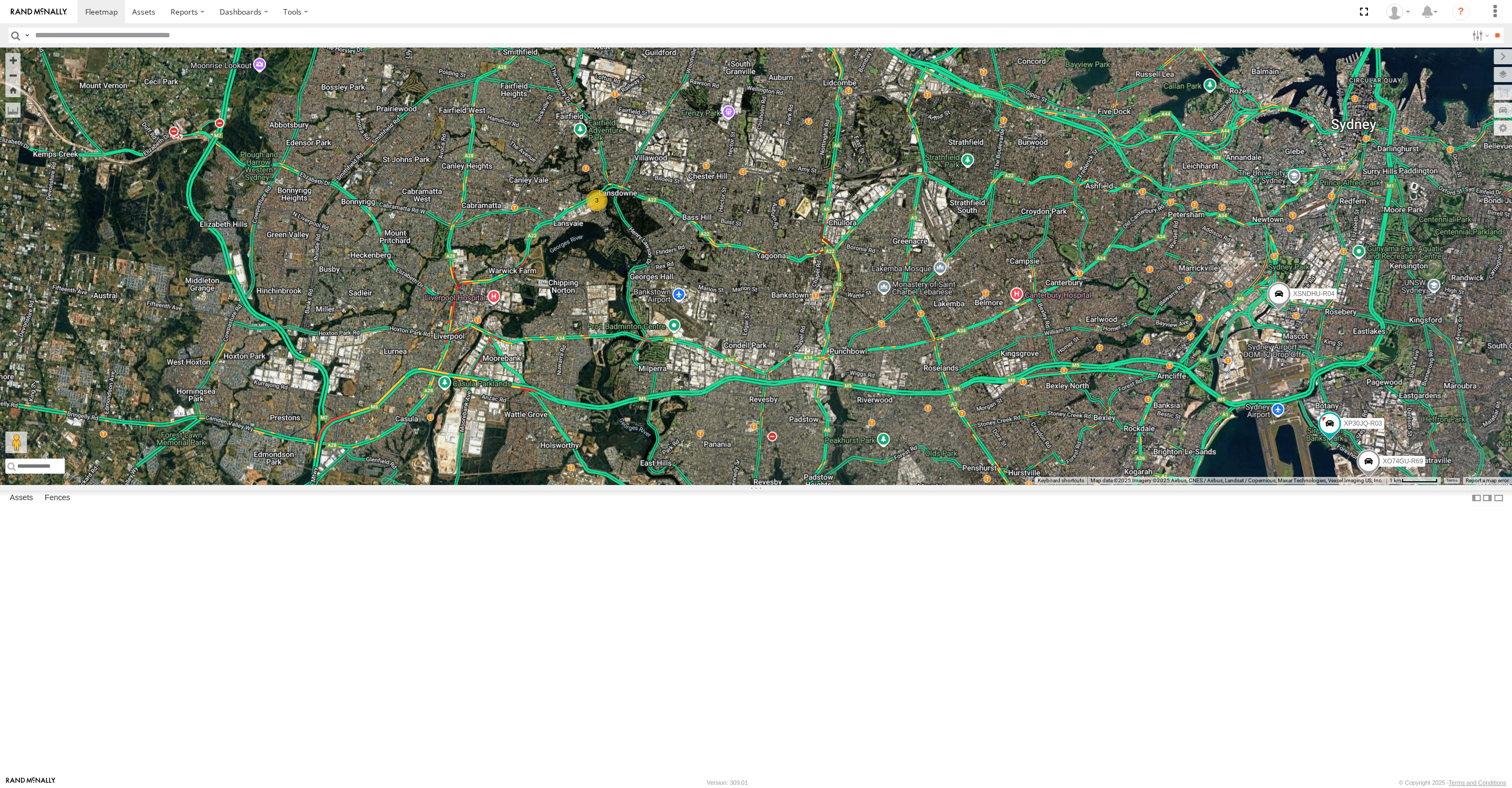
drag, startPoint x: 967, startPoint y: 292, endPoint x: 922, endPoint y: 352, distance: 75.0
click at [923, 351] on div "XP30JQ-R03 XSNDHU-R04 RJ5911-R79 XP81FE-R59 XO74GU-R69 3" at bounding box center [756, 265] width 1512 height 436
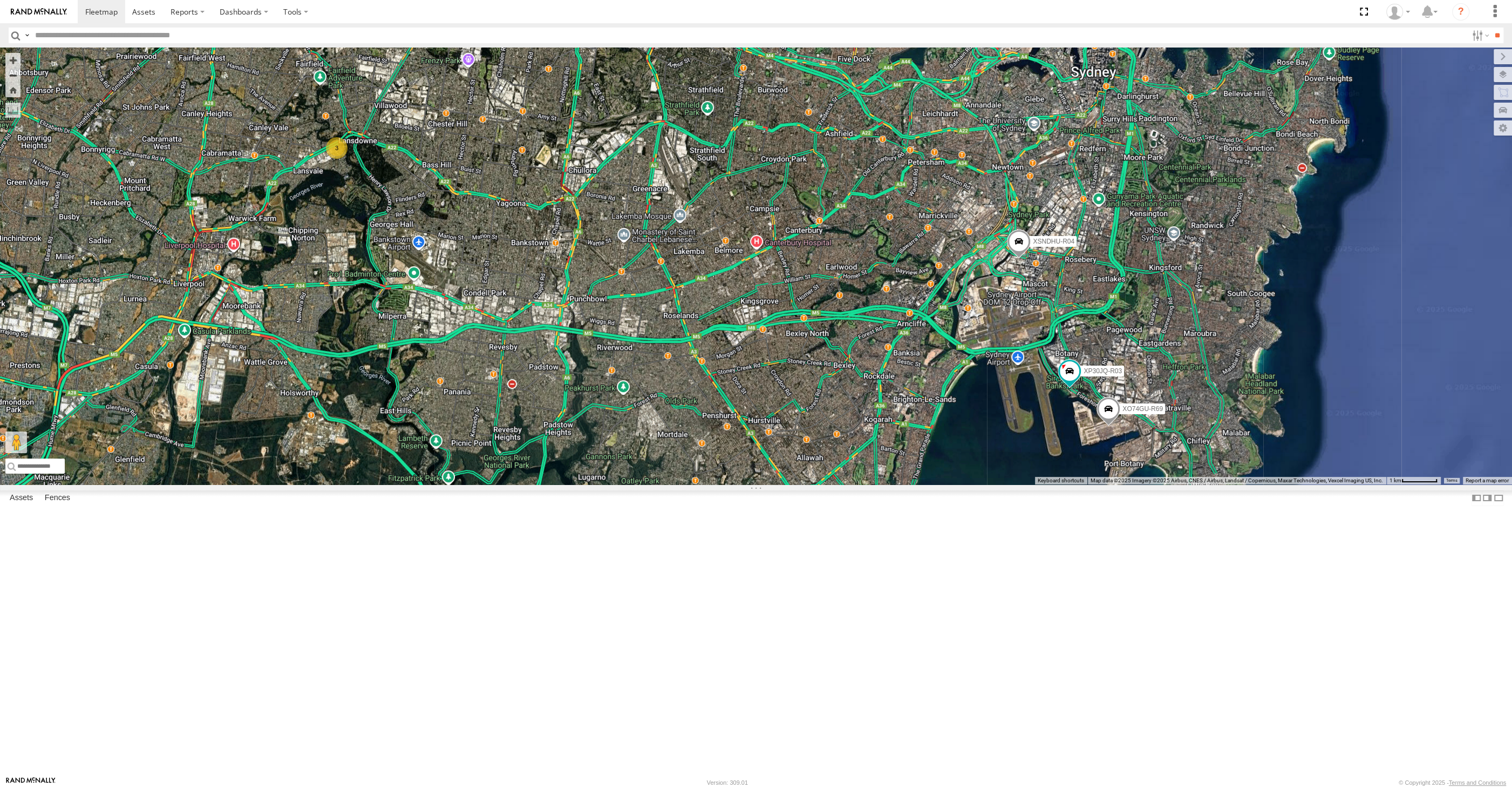
drag, startPoint x: 1166, startPoint y: 611, endPoint x: 1220, endPoint y: 582, distance: 61.3
click at [1220, 485] on div "XP30JQ-R03 XSNDHU-R04 RJ5911-R79 XP81FE-R59 XO74GU-R69 3" at bounding box center [756, 265] width 1512 height 436
drag, startPoint x: 873, startPoint y: 689, endPoint x: 884, endPoint y: 679, distance: 14.9
click at [881, 485] on div "XP30JQ-R03 XSNDHU-R04 RJ5911-R79 XP81FE-R59 XO74GU-R69 3" at bounding box center [756, 265] width 1512 height 436
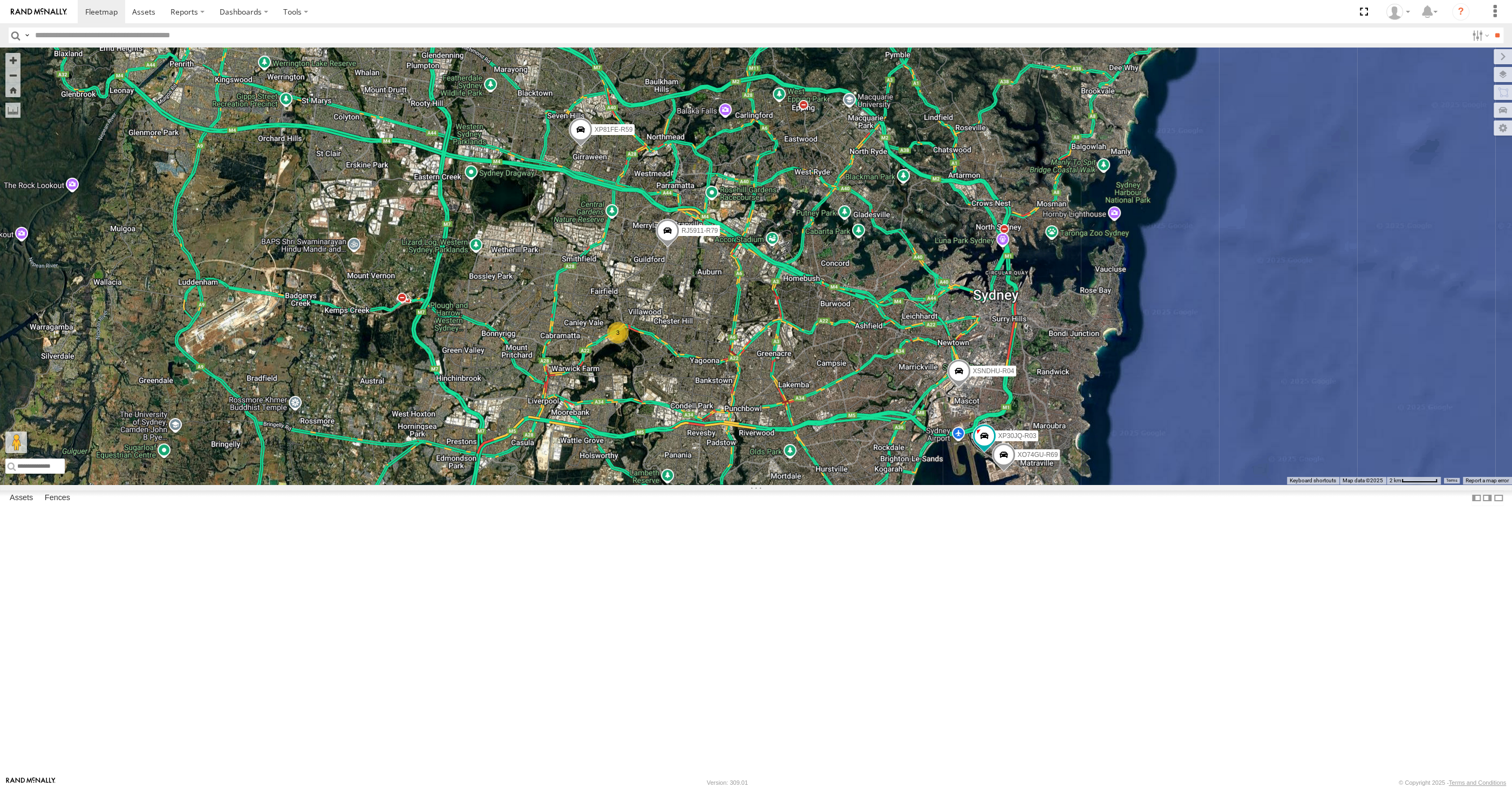
click at [961, 485] on div "XP30JQ-R03 XSNDHU-R04 RJ5911-R79 XP81FE-R59 XO74GU-R69 3" at bounding box center [756, 265] width 1512 height 436
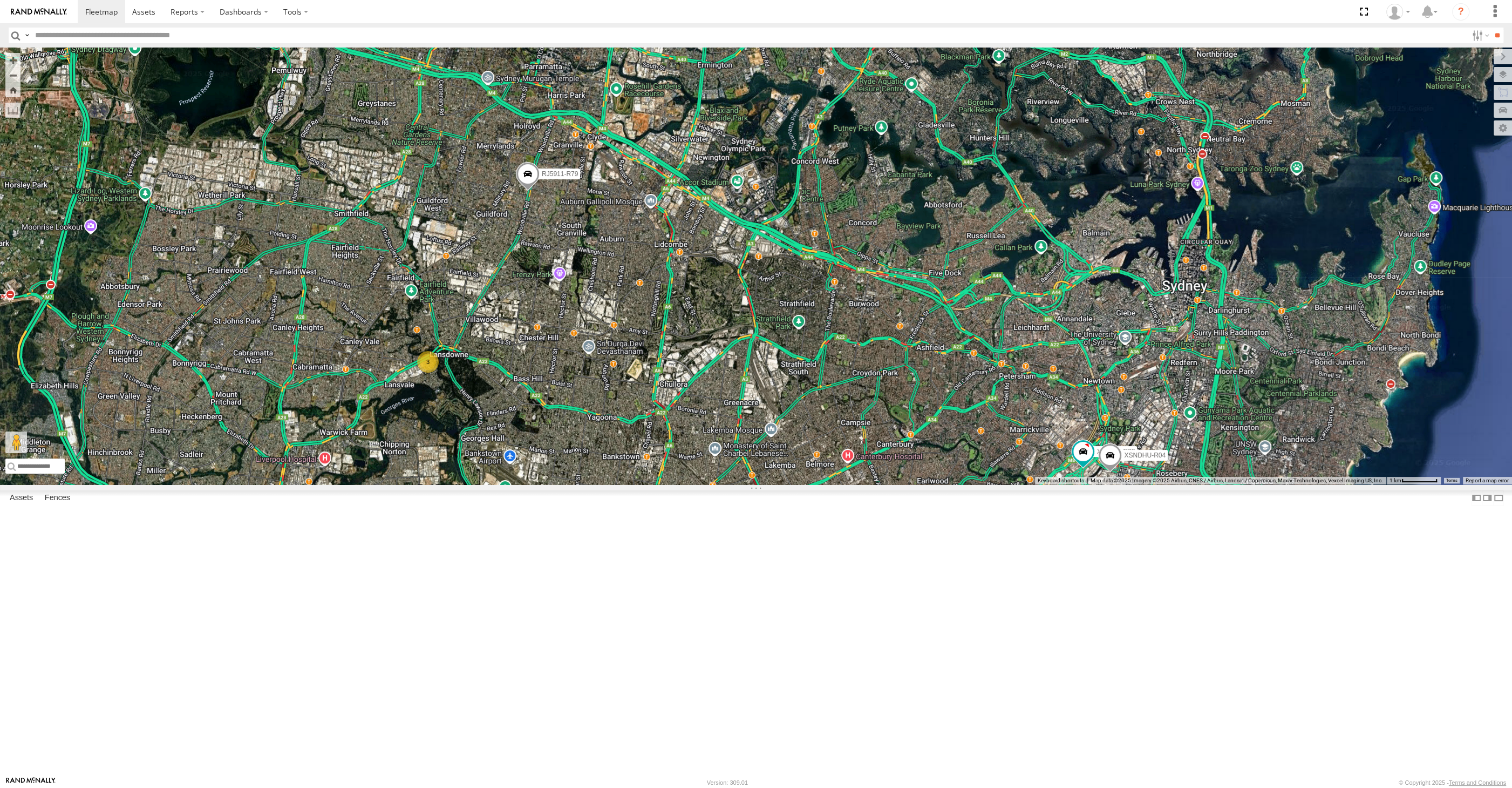
drag, startPoint x: 422, startPoint y: 233, endPoint x: 510, endPoint y: 338, distance: 137.0
click at [510, 338] on div "RJ5911-R79 XP81FE-R59 XO74GU-R69 XP30JQ-R03 XSNDHU-R04 3" at bounding box center [756, 265] width 1512 height 436
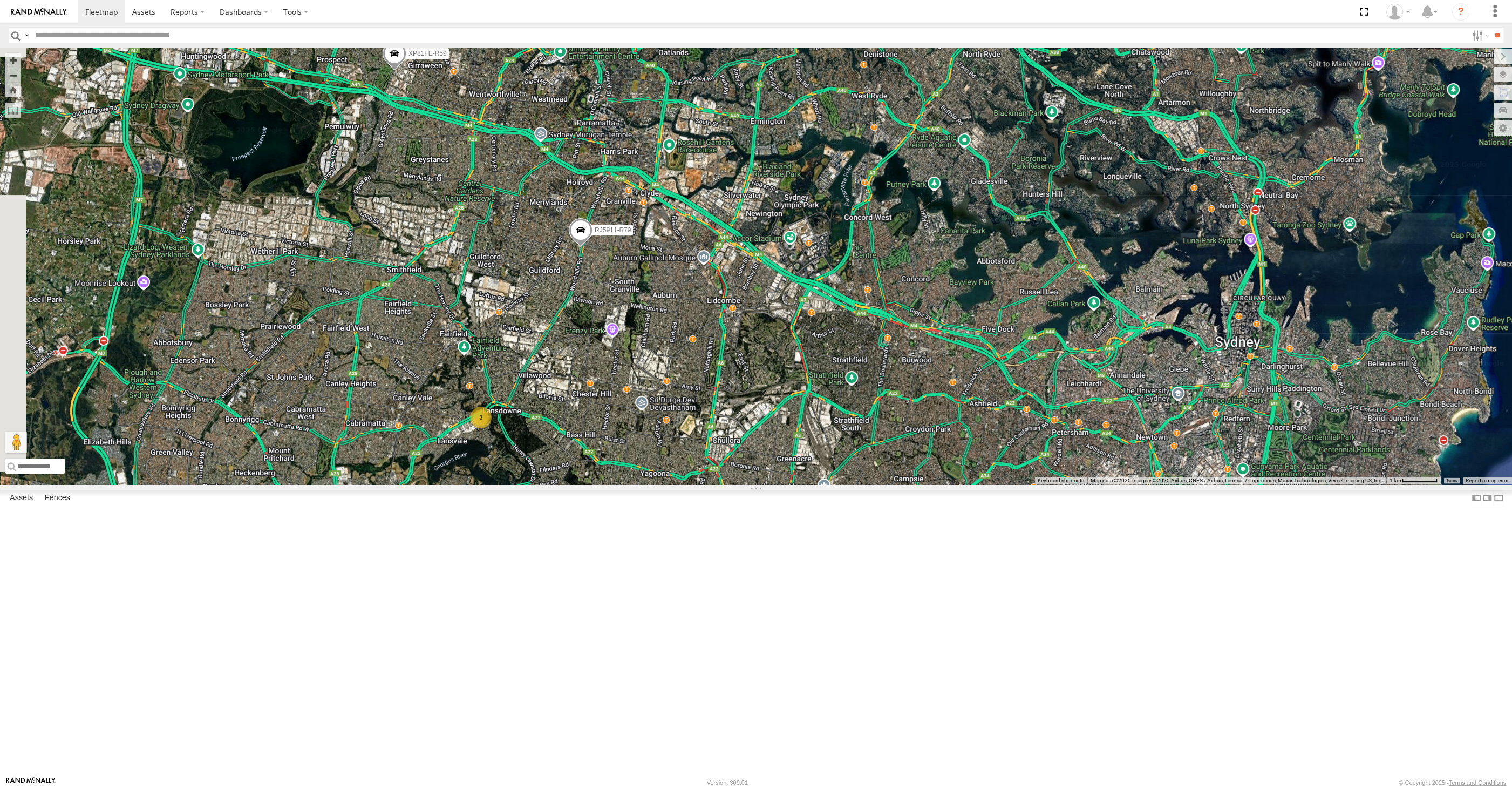
click at [398, 71] on span at bounding box center [395, 56] width 24 height 30
click at [419, 252] on div "RJ5911-R79 XP81FE-R59 XO74GU-R69 XP30JQ-R03 XSNDHU-R04 3 XP81FE-R59 All Assets …" at bounding box center [756, 265] width 1512 height 436
drag, startPoint x: 843, startPoint y: 543, endPoint x: 836, endPoint y: 520, distance: 24.0
click at [839, 485] on div "RJ5911-R79 XP81FE-R59 XO74GU-R69 XP30JQ-R03 XSNDHU-R04 3" at bounding box center [756, 265] width 1512 height 436
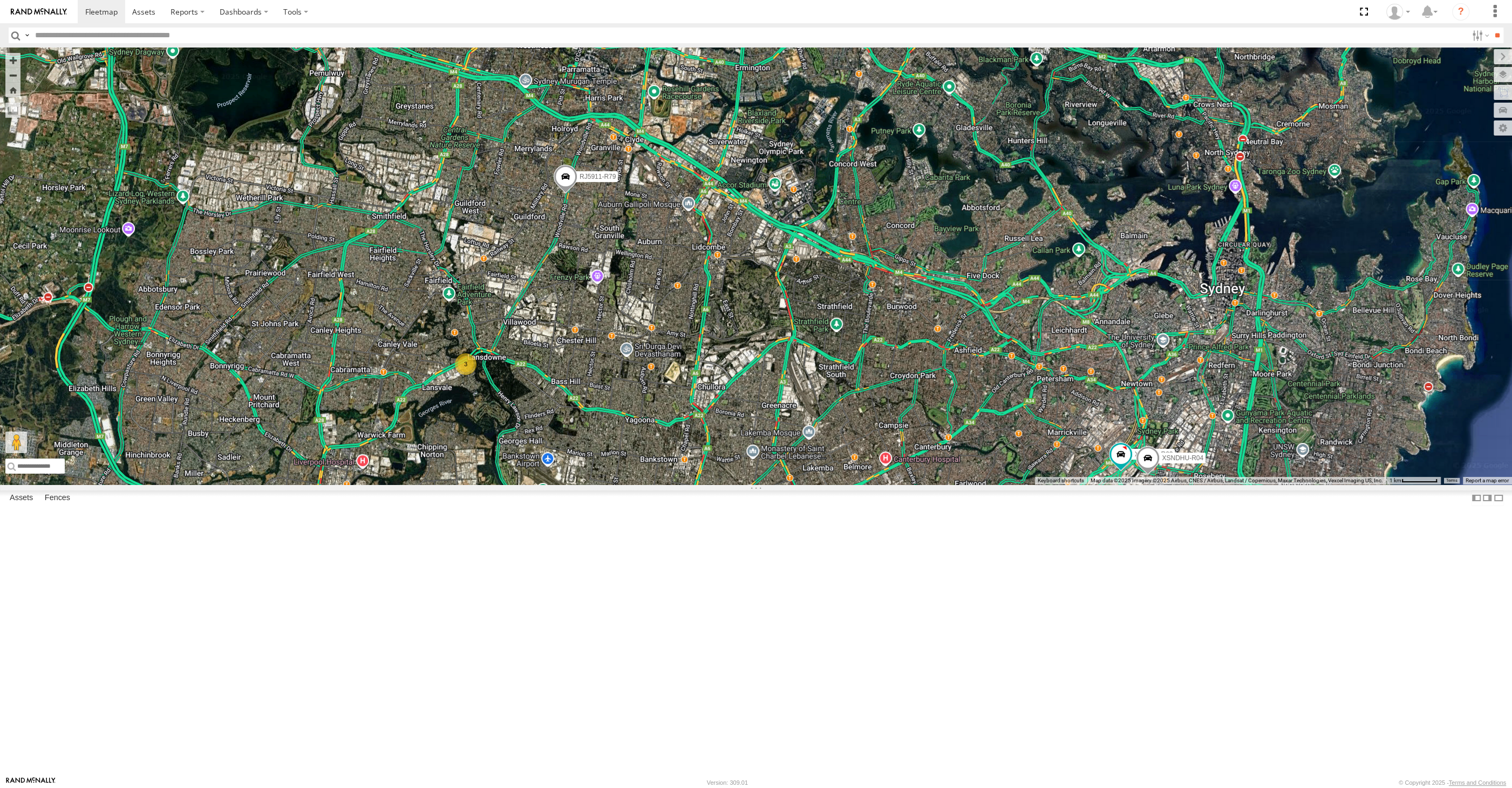
drag, startPoint x: 892, startPoint y: 552, endPoint x: 882, endPoint y: 538, distance: 17.2
click at [884, 485] on div "RJ5911-R79 XP81FE-R59 XO74GU-R69 XP30JQ-R03 XSNDHU-R04 3" at bounding box center [756, 265] width 1512 height 436
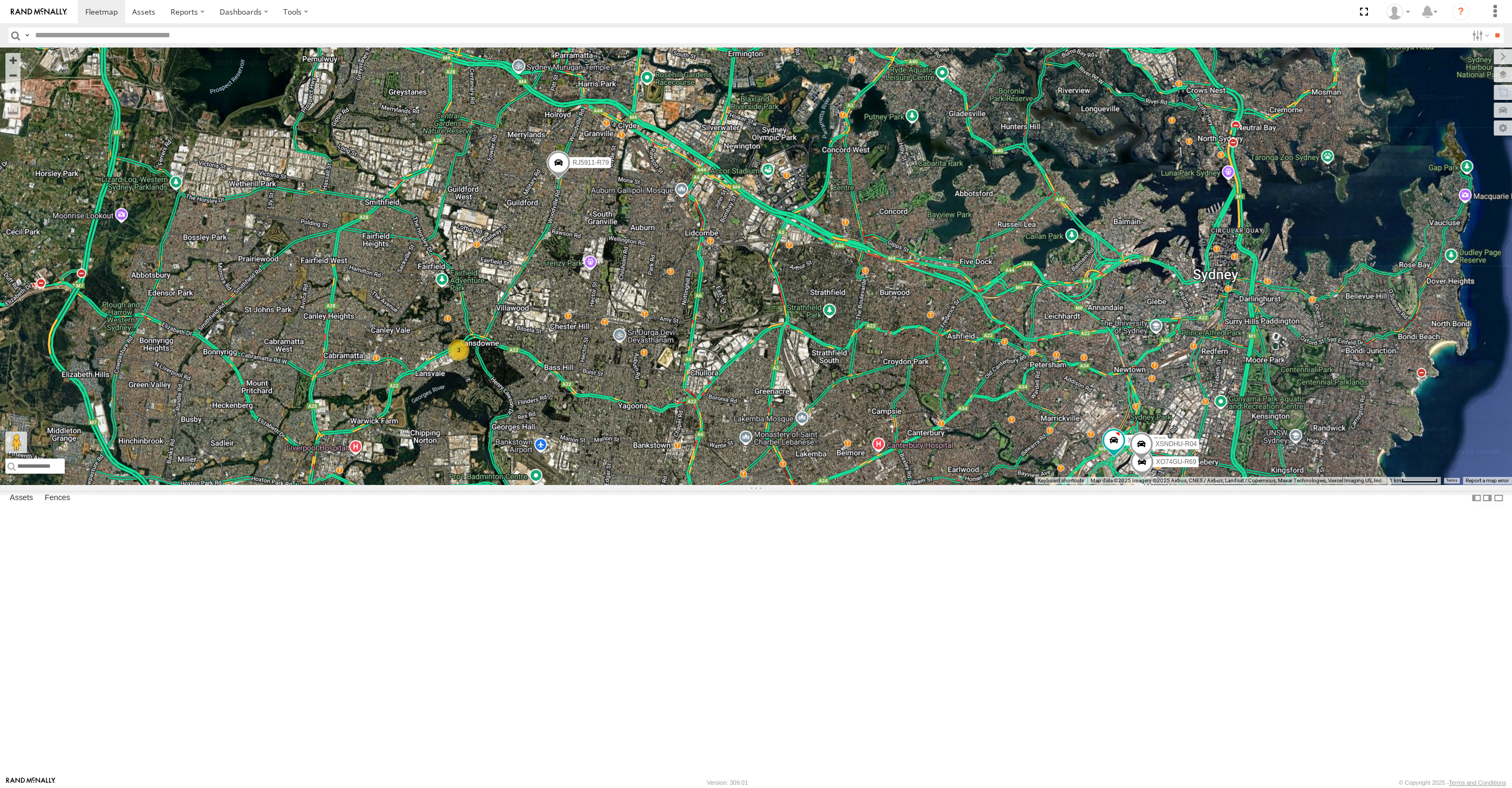
drag, startPoint x: 810, startPoint y: 532, endPoint x: 789, endPoint y: 531, distance: 21.0
click at [789, 485] on div "RJ5911-R79 XP81FE-R59 XO74GU-R69 XP30JQ-R03 XSNDHU-R04 3" at bounding box center [756, 265] width 1512 height 436
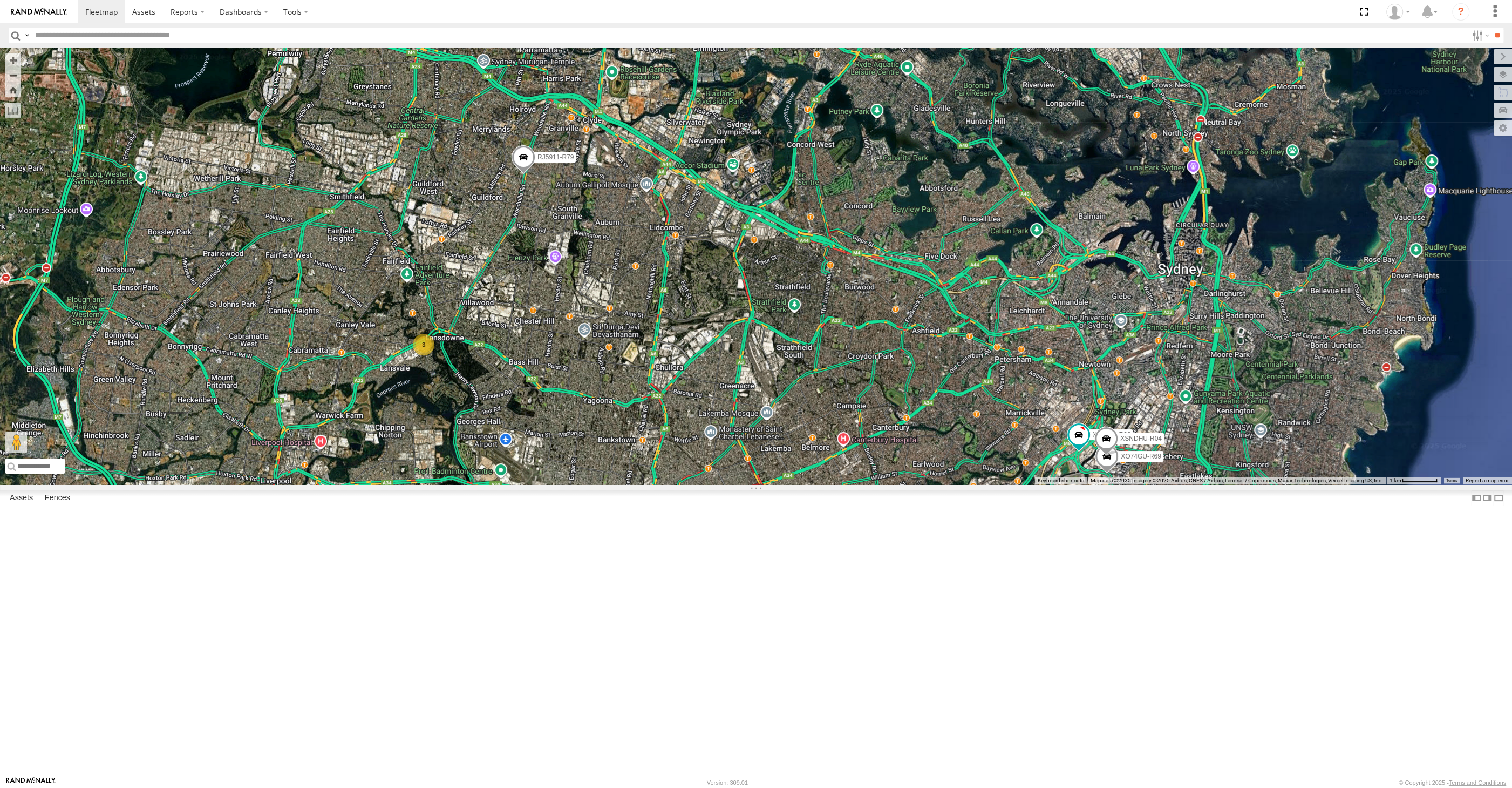
drag, startPoint x: 847, startPoint y: 591, endPoint x: 818, endPoint y: 560, distance: 42.4
click at [839, 485] on div "RJ5911-R79 XP81FE-R59 XO74GU-R69 XP30JQ-R03 XSNDHU-R04 3" at bounding box center [756, 265] width 1512 height 436
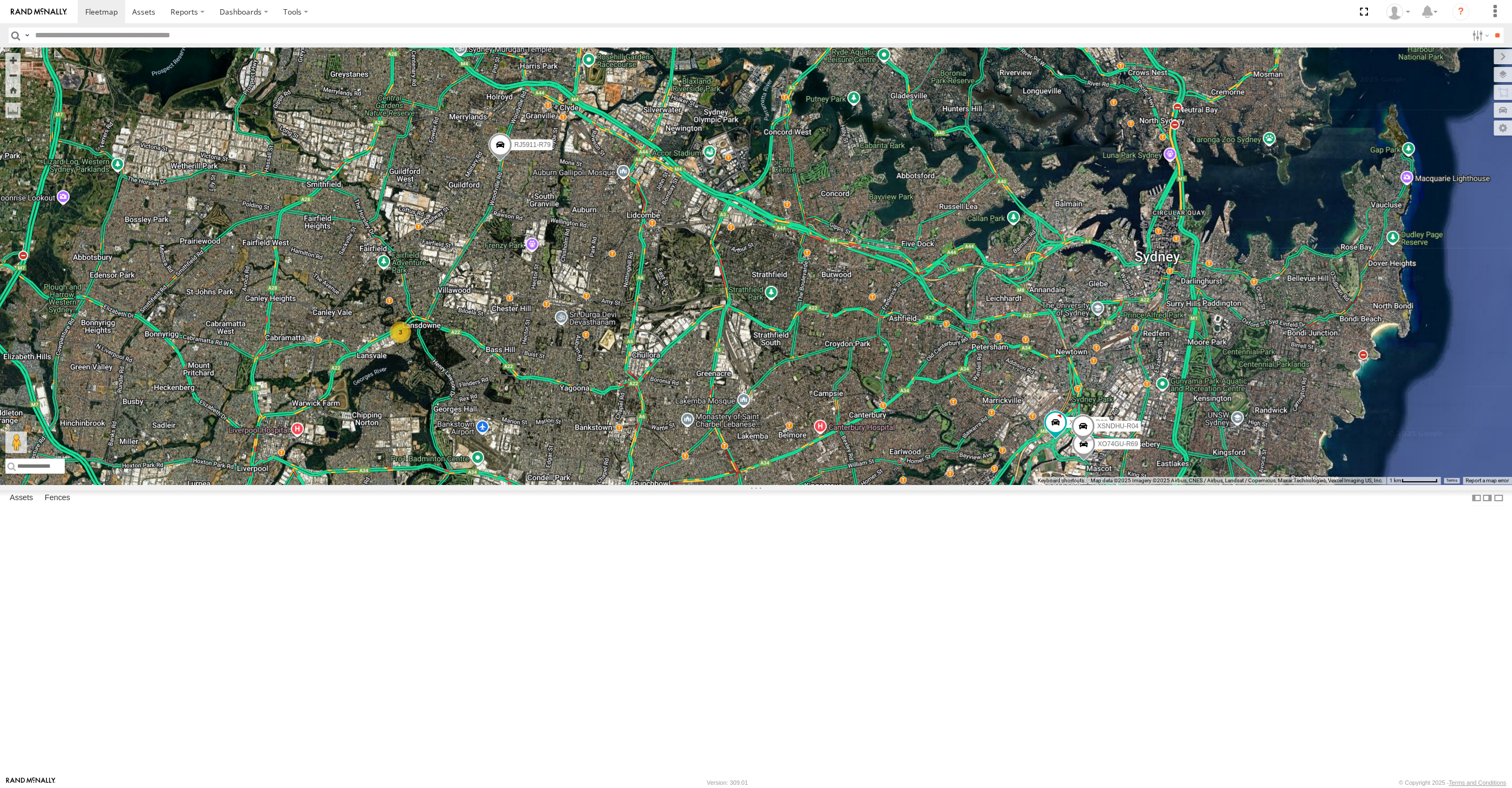
drag, startPoint x: 850, startPoint y: 598, endPoint x: 815, endPoint y: 548, distance: 61.0
click at [829, 485] on div "RJ5911-R79 XP81FE-R59 XO74GU-R69 XP30JQ-R03 XSNDHU-R04 3" at bounding box center [756, 265] width 1512 height 436
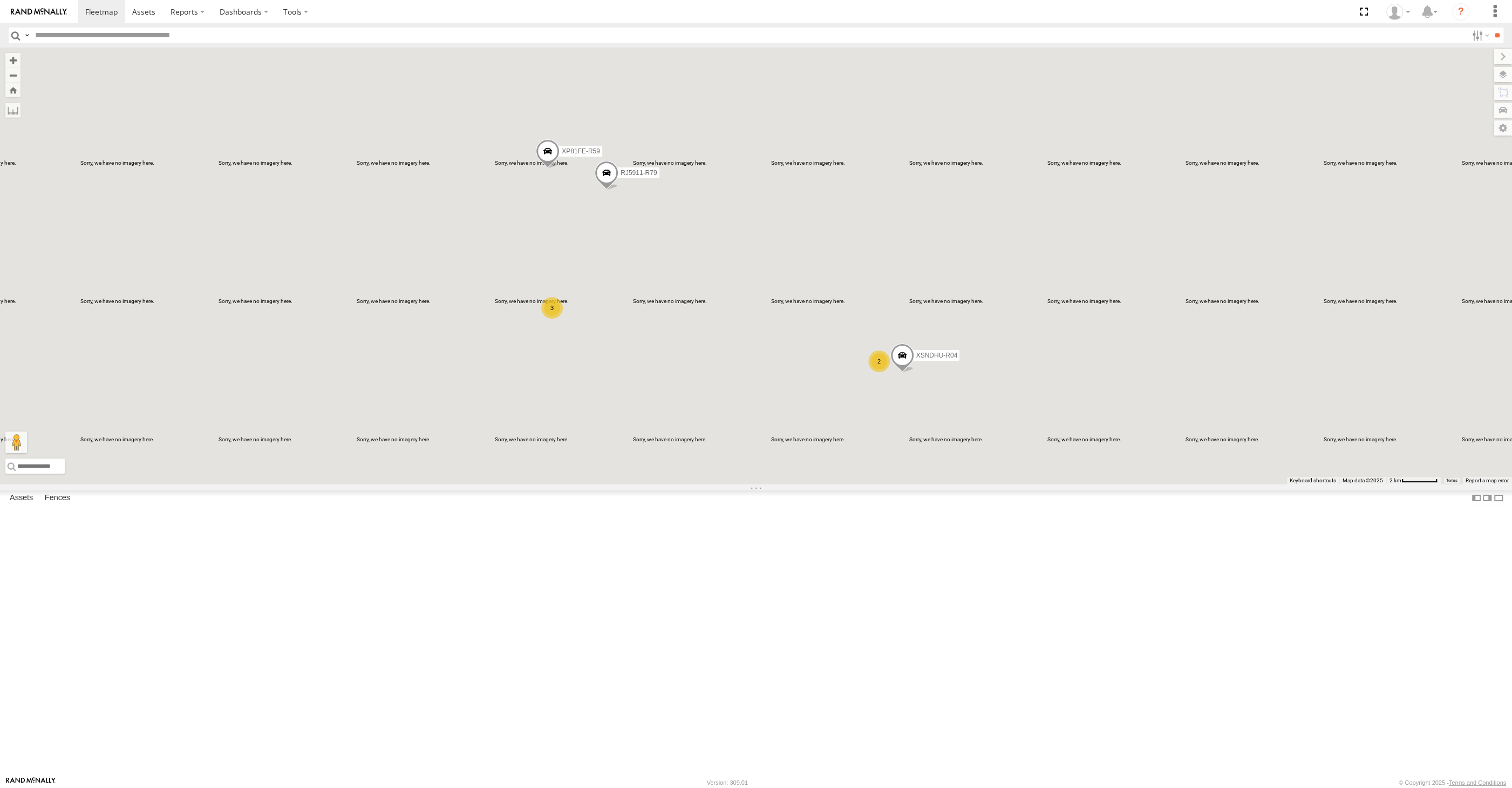
click at [664, 485] on div "XSNDHU-R04 RJ5911-R79 XP81FE-R59 2 3" at bounding box center [756, 265] width 1512 height 436
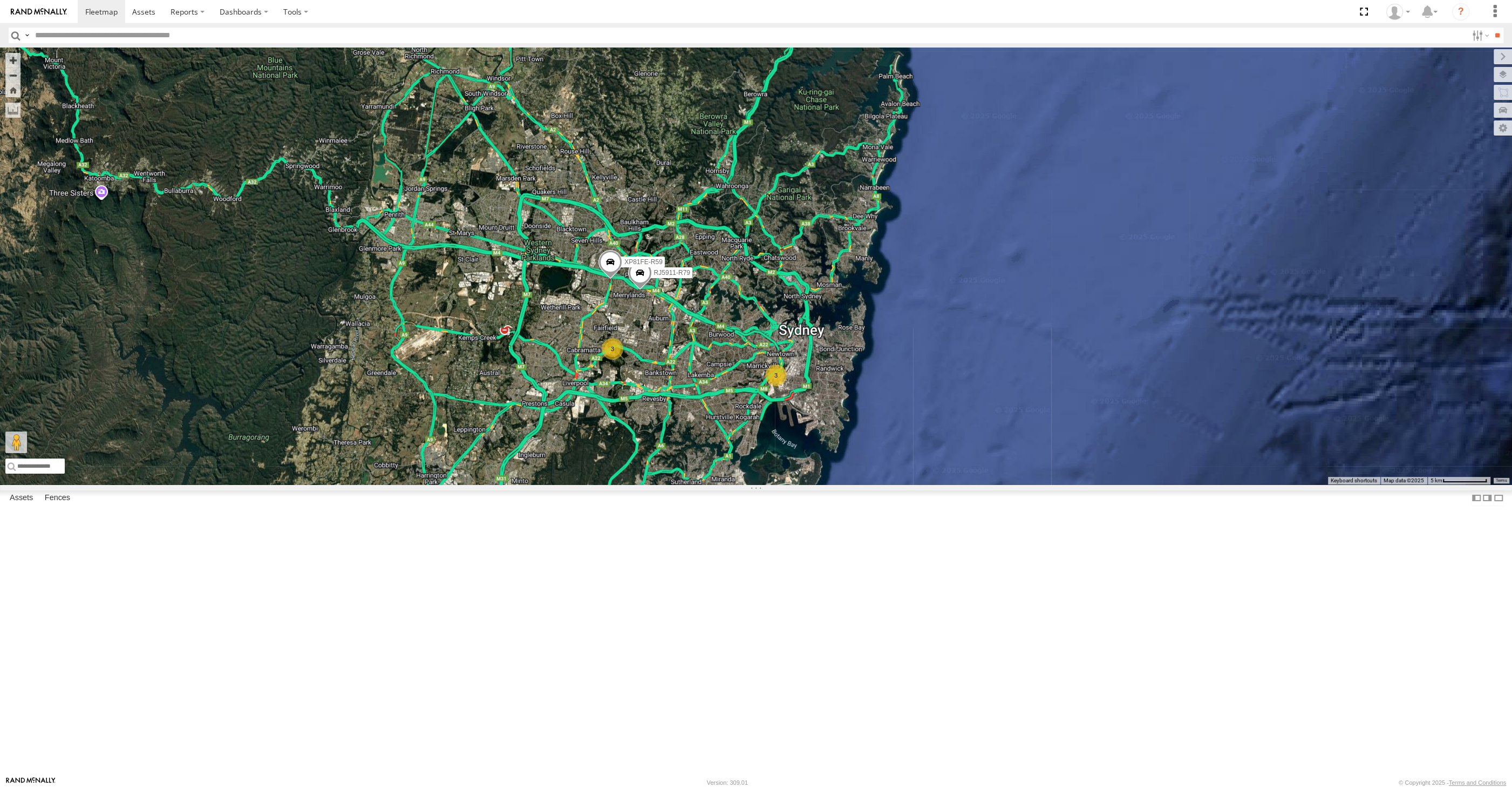
click at [749, 485] on div "RJ5911-R79 XP81FE-R59 3 3" at bounding box center [756, 265] width 1512 height 436
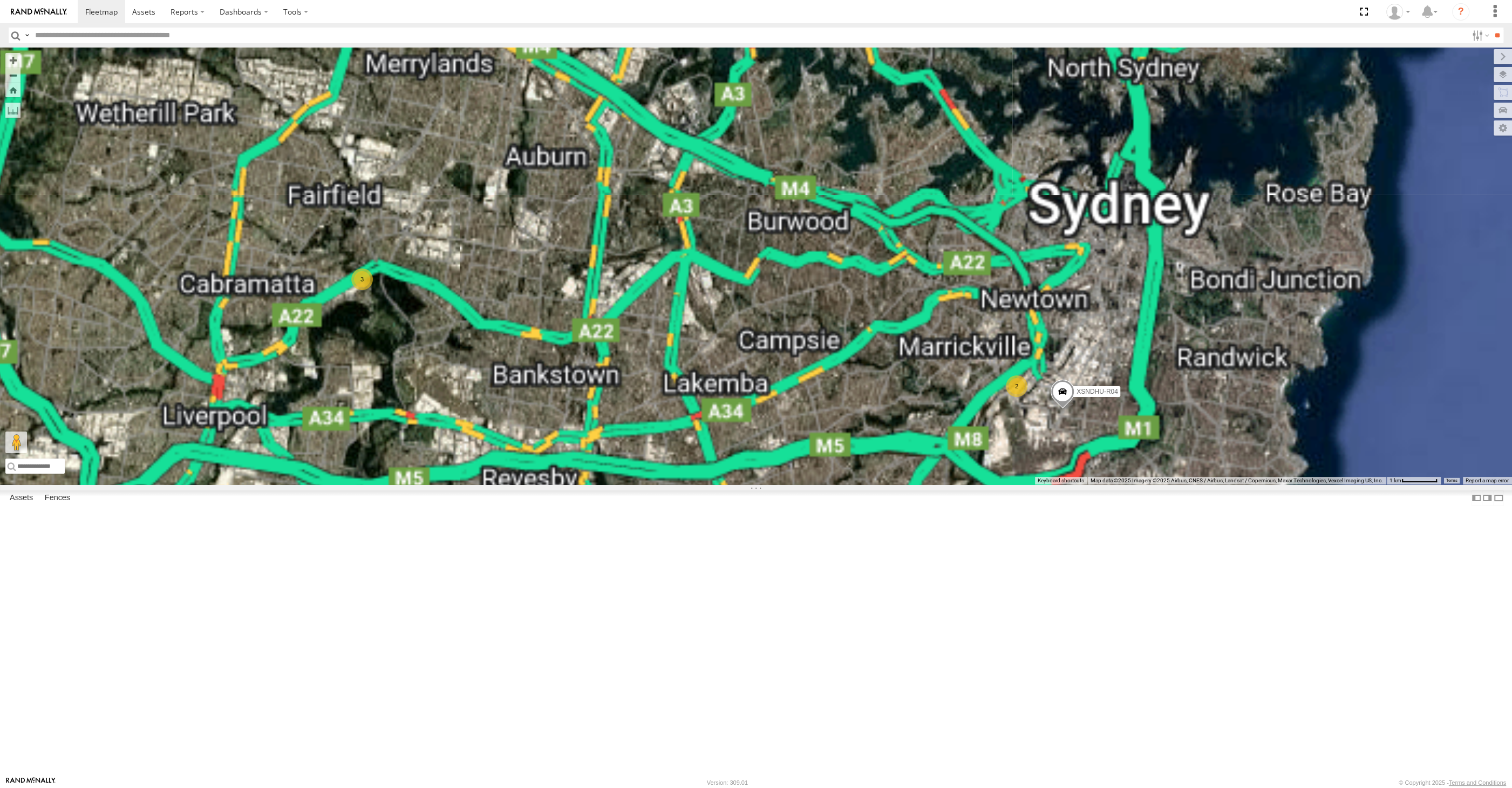
click at [760, 485] on div "RJ5911-R79 XP81FE-R59 2 XSNDHU-R04 3" at bounding box center [756, 265] width 1512 height 436
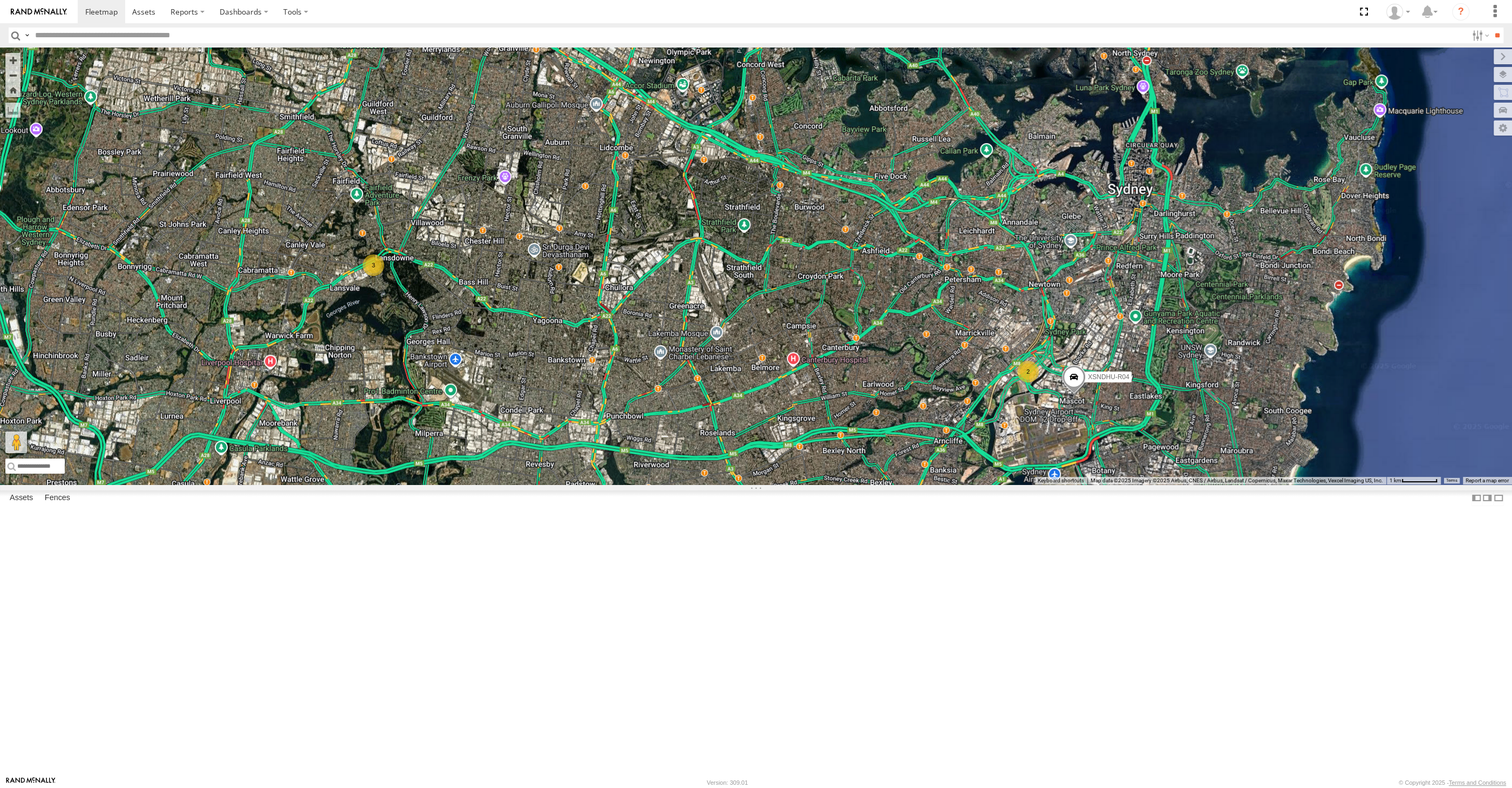
drag, startPoint x: 809, startPoint y: 536, endPoint x: 794, endPoint y: 547, distance: 18.6
click at [796, 485] on div "RJ5911-R79 XP81FE-R59 2 XSNDHU-R04 3" at bounding box center [756, 265] width 1512 height 436
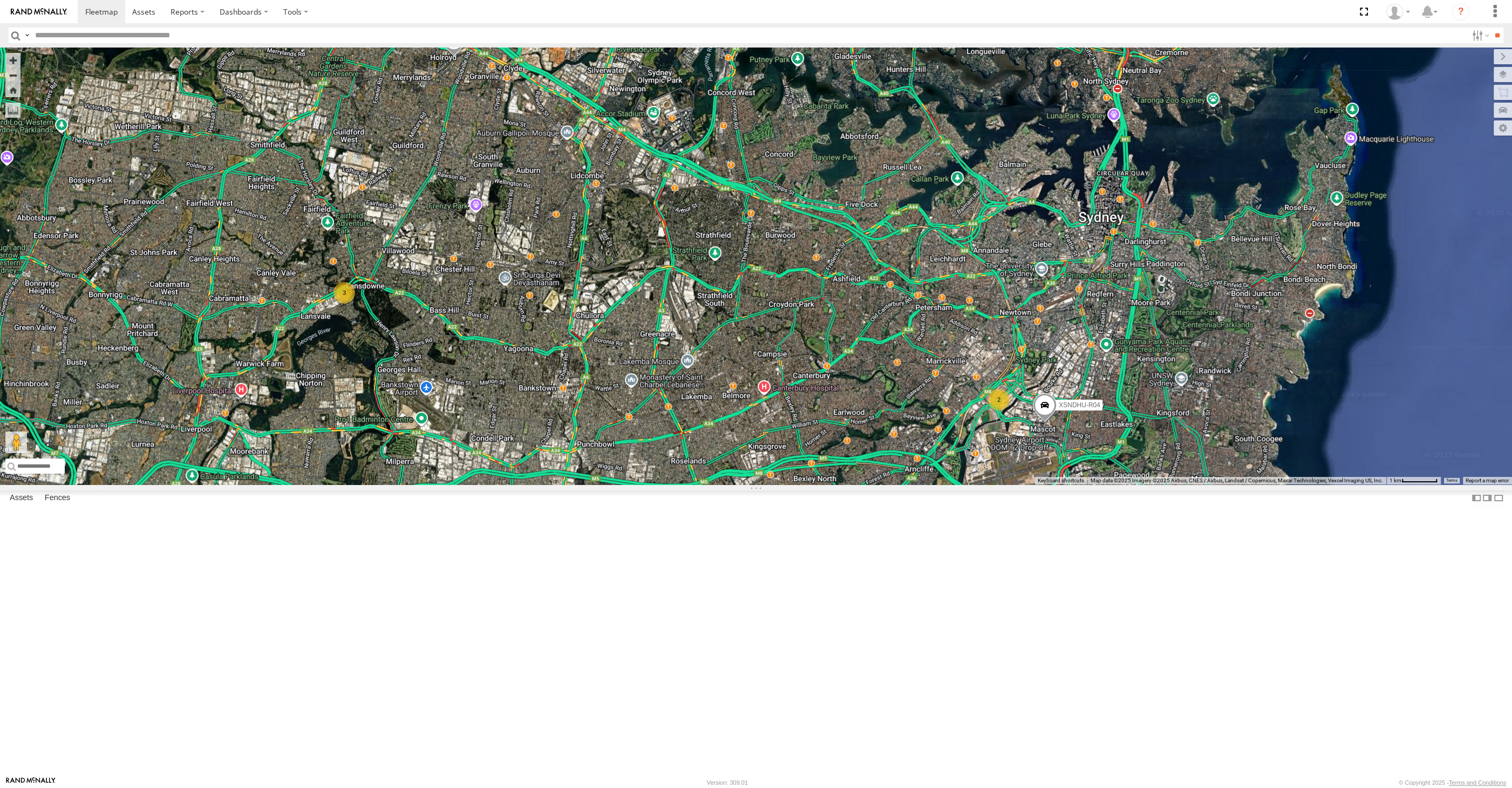
drag, startPoint x: 867, startPoint y: 614, endPoint x: 855, endPoint y: 623, distance: 15.0
click at [855, 485] on div "RJ5911-R79 XP81FE-R59 2 XSNDHU-R04 3" at bounding box center [756, 265] width 1512 height 436
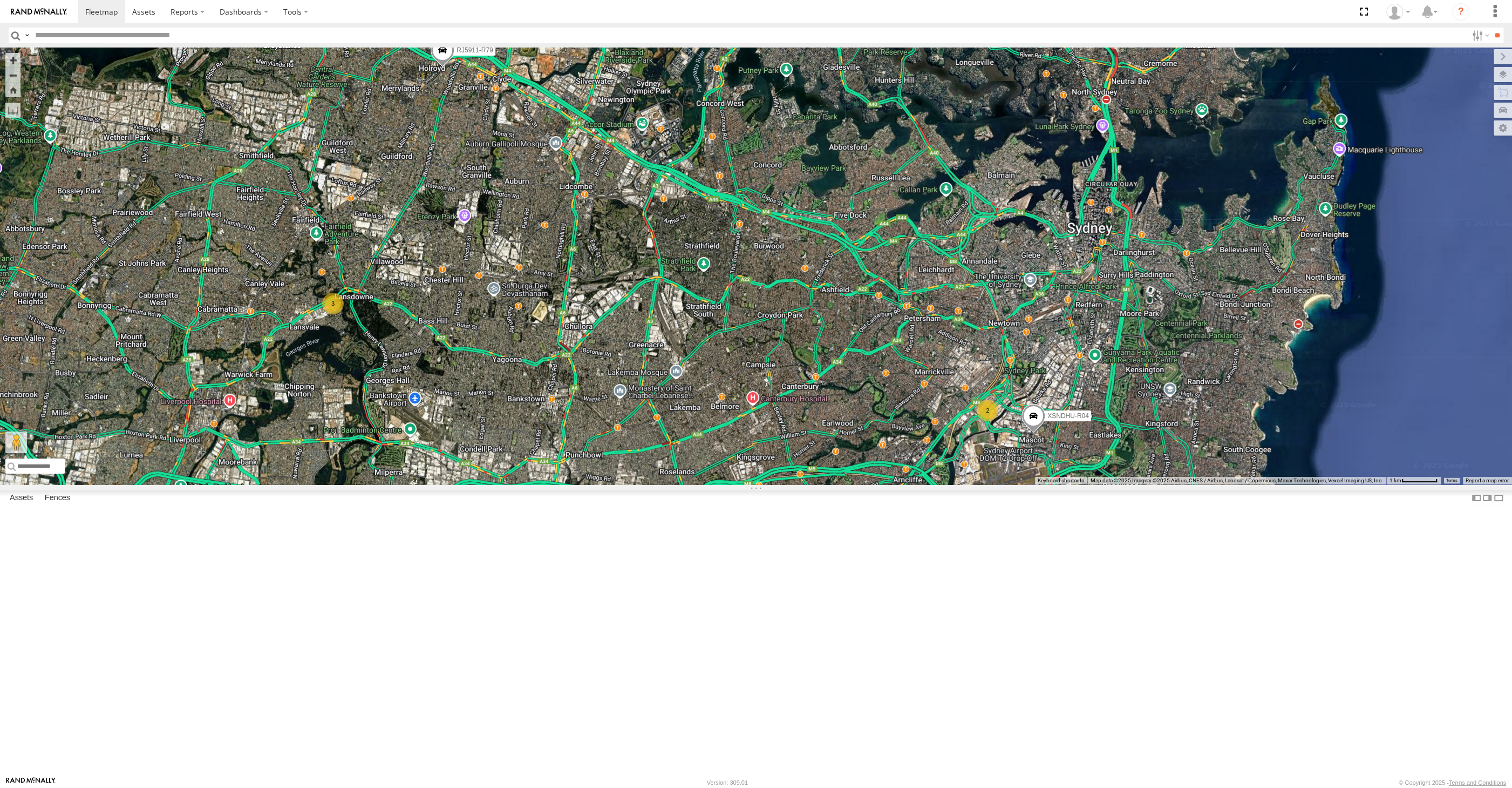
click at [832, 485] on div "RJ5911-R79 XP81FE-R59 2 XSNDHU-R04 3" at bounding box center [756, 265] width 1512 height 436
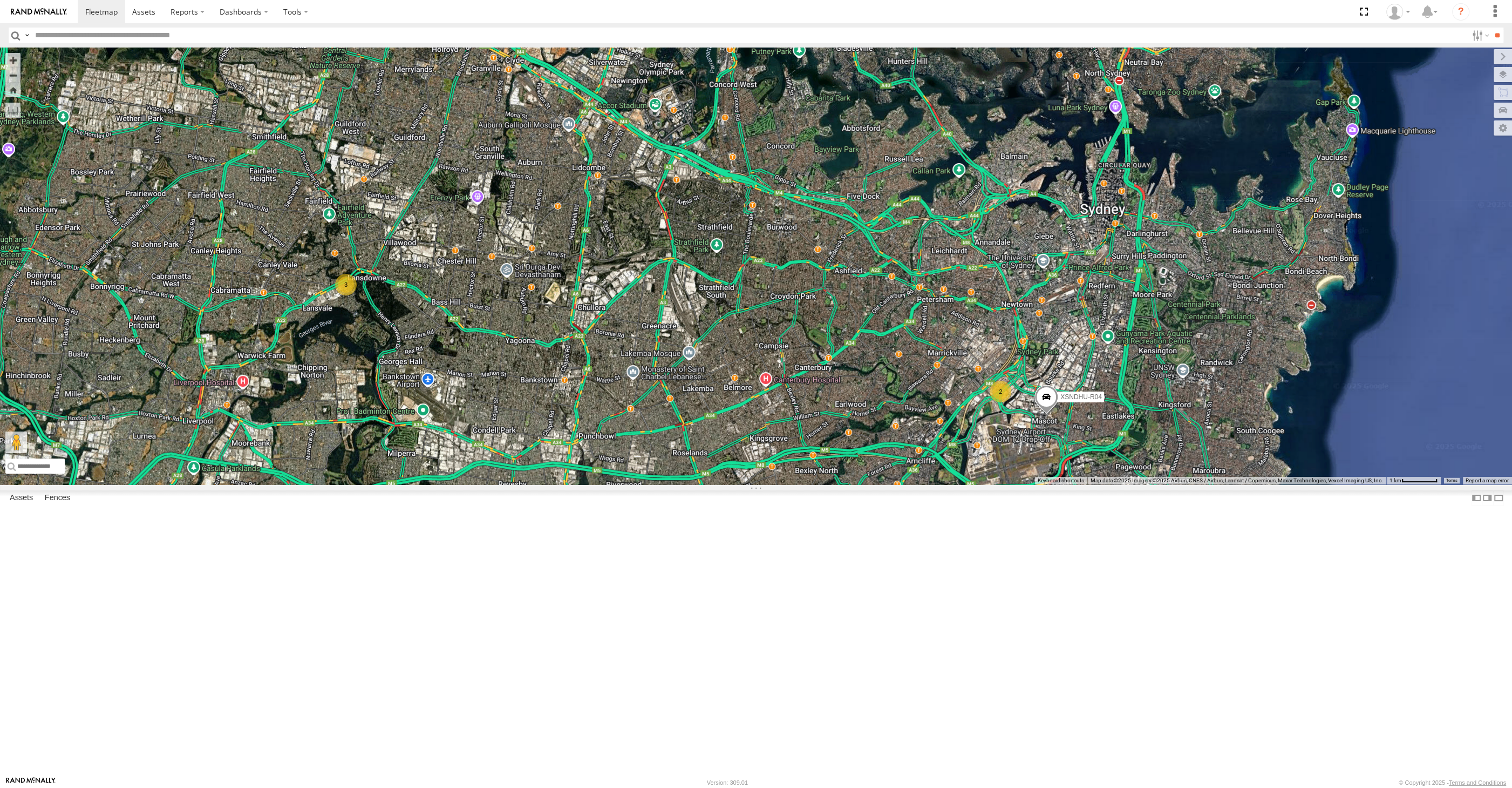
drag, startPoint x: 832, startPoint y: 644, endPoint x: 841, endPoint y: 626, distance: 20.1
click at [841, 485] on div "RJ5911-R79 XP81FE-R59 2 XSNDHU-R04 3" at bounding box center [756, 265] width 1512 height 436
click at [628, 485] on div "RJ5911-R79 XP81FE-R59 2 XSNDHU-R04 3" at bounding box center [756, 265] width 1512 height 436
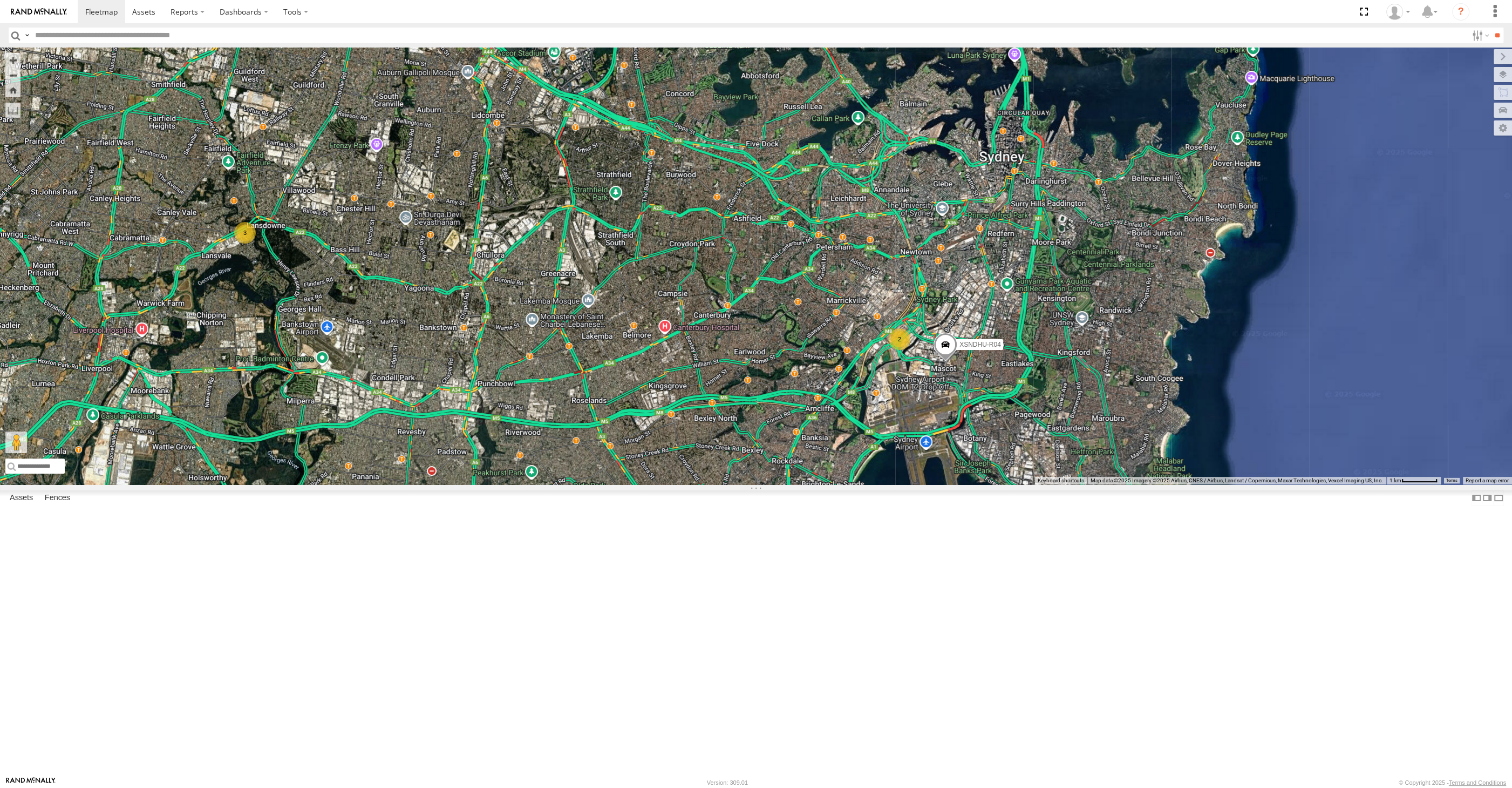
click at [795, 485] on div "RJ5911-R79 XP81FE-R59 XSNDHU-R04 2 3" at bounding box center [756, 265] width 1512 height 436
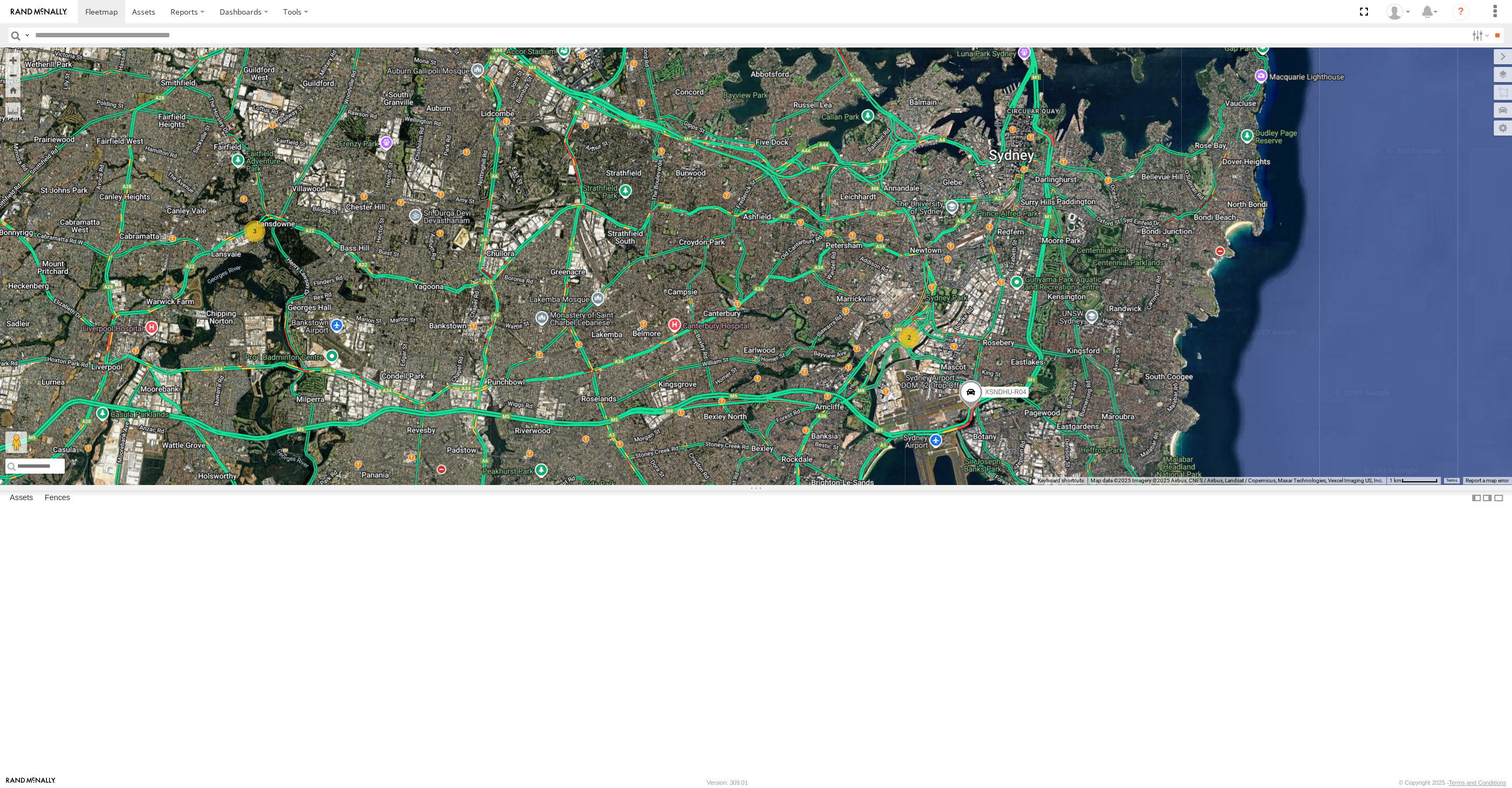
drag, startPoint x: 871, startPoint y: 636, endPoint x: 935, endPoint y: 628, distance: 64.5
click at [928, 485] on div "2 XSNDHU-R04 3 RJ5911-R79 XP81FE-R59" at bounding box center [756, 265] width 1512 height 436
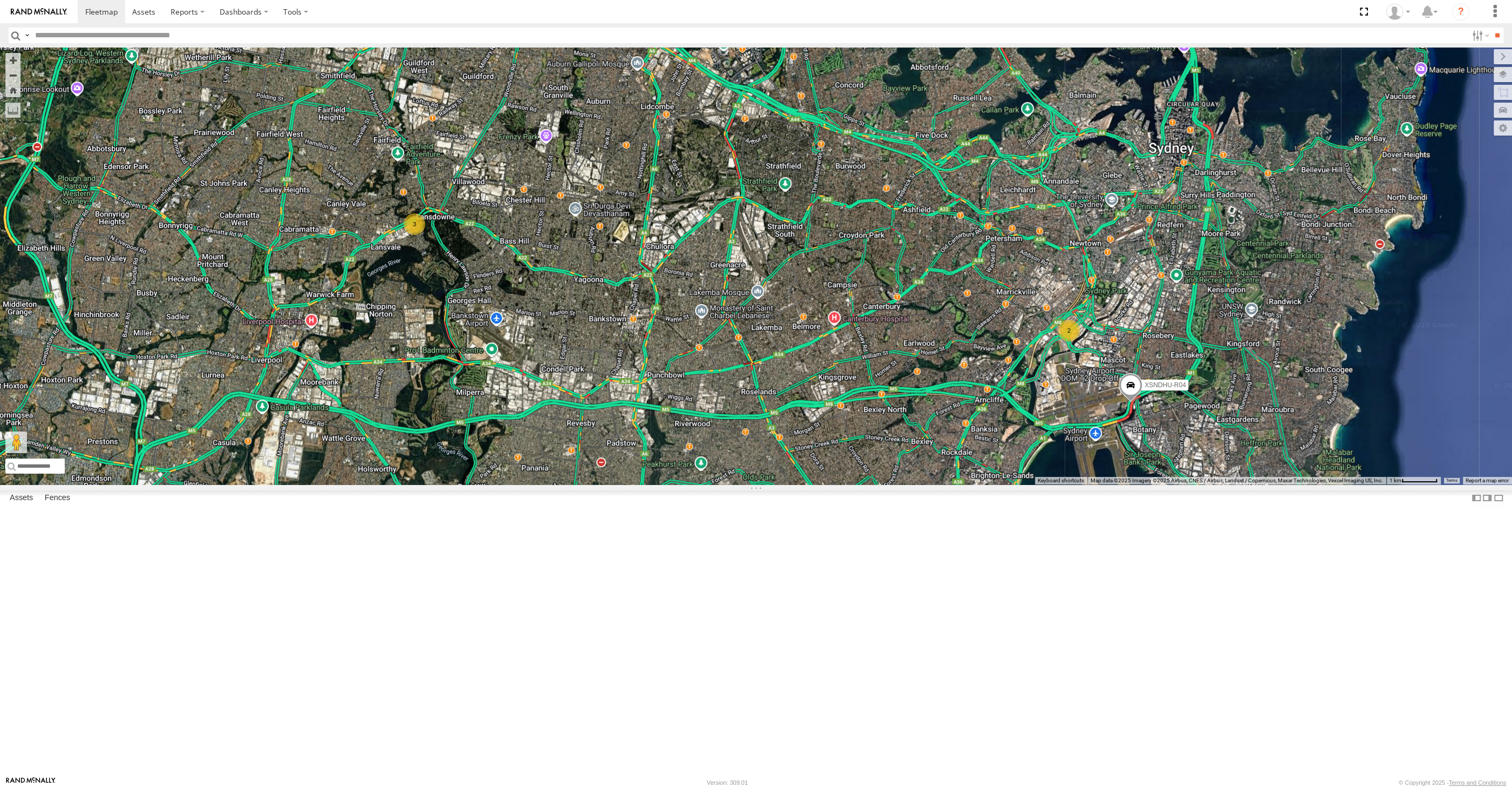
drag, startPoint x: 811, startPoint y: 579, endPoint x: 817, endPoint y: 583, distance: 7.2
click at [817, 485] on div "2 XSNDHU-R04 3 RJ5911-R79 XP81FE-R59" at bounding box center [756, 265] width 1512 height 436
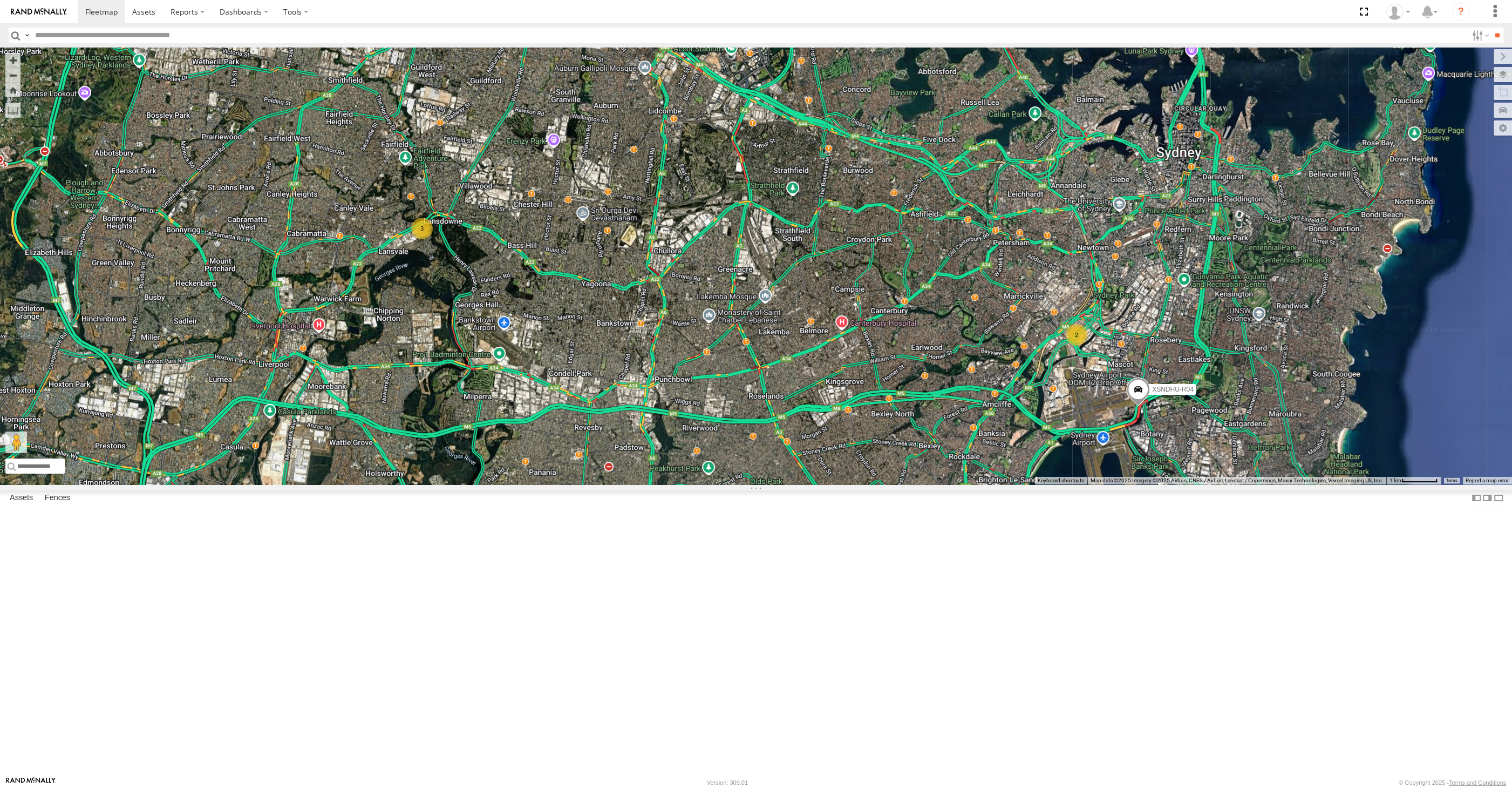
drag, startPoint x: 1220, startPoint y: 577, endPoint x: 1220, endPoint y: 553, distance: 24.0
click at [1220, 485] on div "2 XSNDHU-R04 3 RJ5911-R79 XP81FE-R59" at bounding box center [756, 265] width 1512 height 436
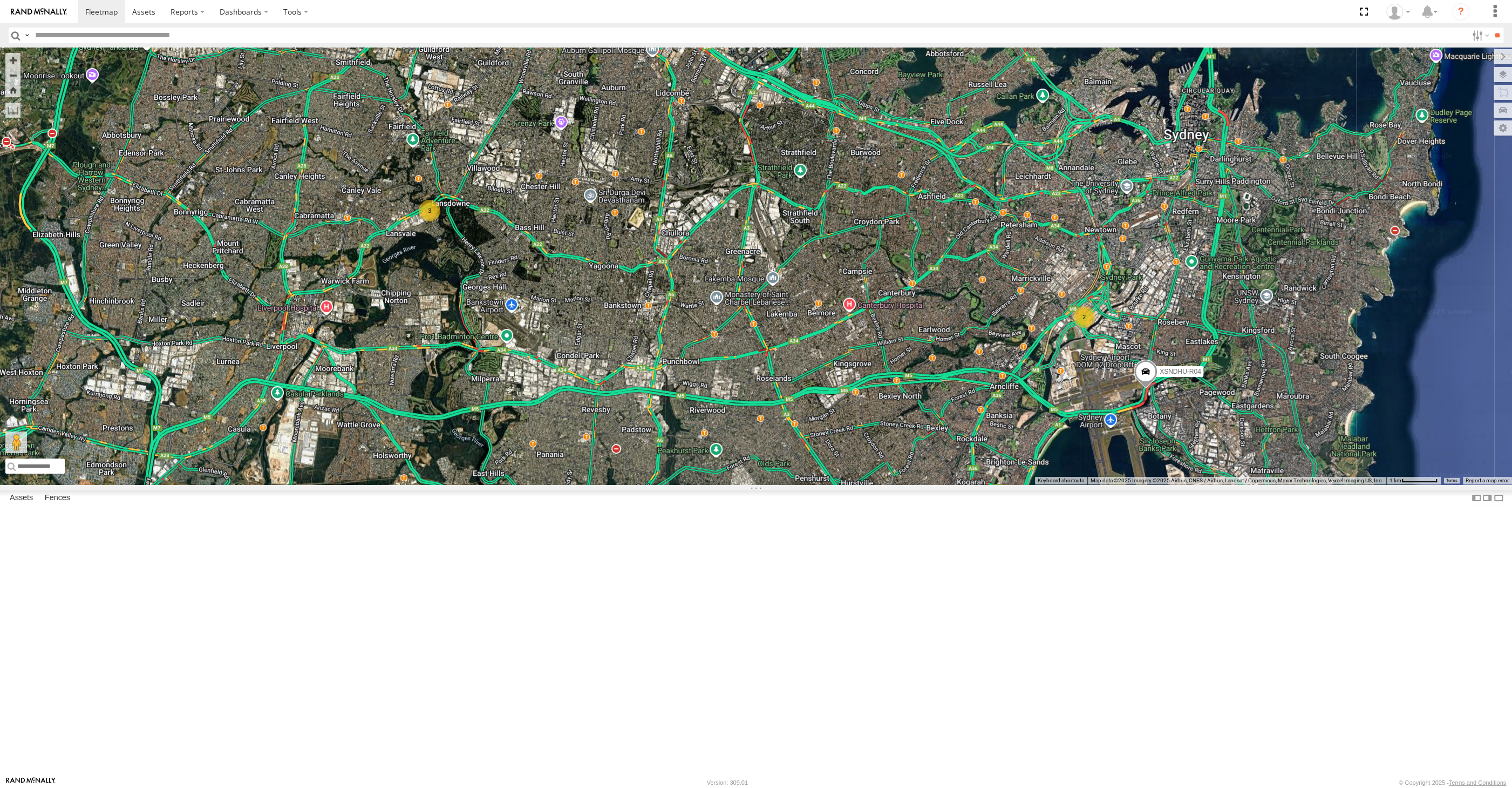
drag, startPoint x: 886, startPoint y: 381, endPoint x: 883, endPoint y: 415, distance: 34.1
click at [905, 415] on div "2 XSNDHU-R04 3 RJ5911-R79 XP81FE-R59" at bounding box center [756, 265] width 1512 height 436
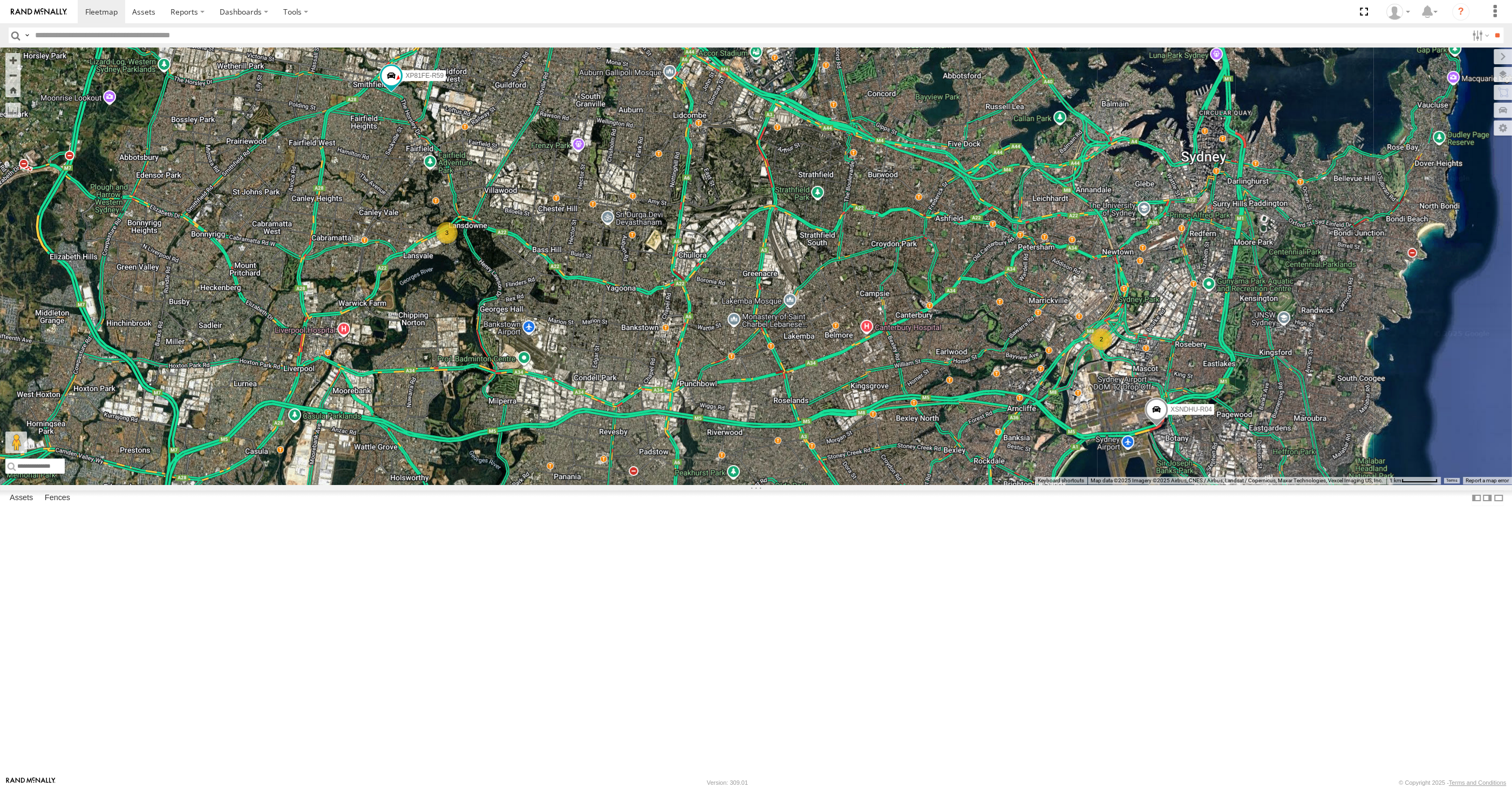
drag, startPoint x: 911, startPoint y: 435, endPoint x: 926, endPoint y: 424, distance: 18.6
click at [925, 425] on div "2 XSNDHU-R04 3 RJ5911-R79 XP81FE-R59" at bounding box center [756, 265] width 1512 height 436
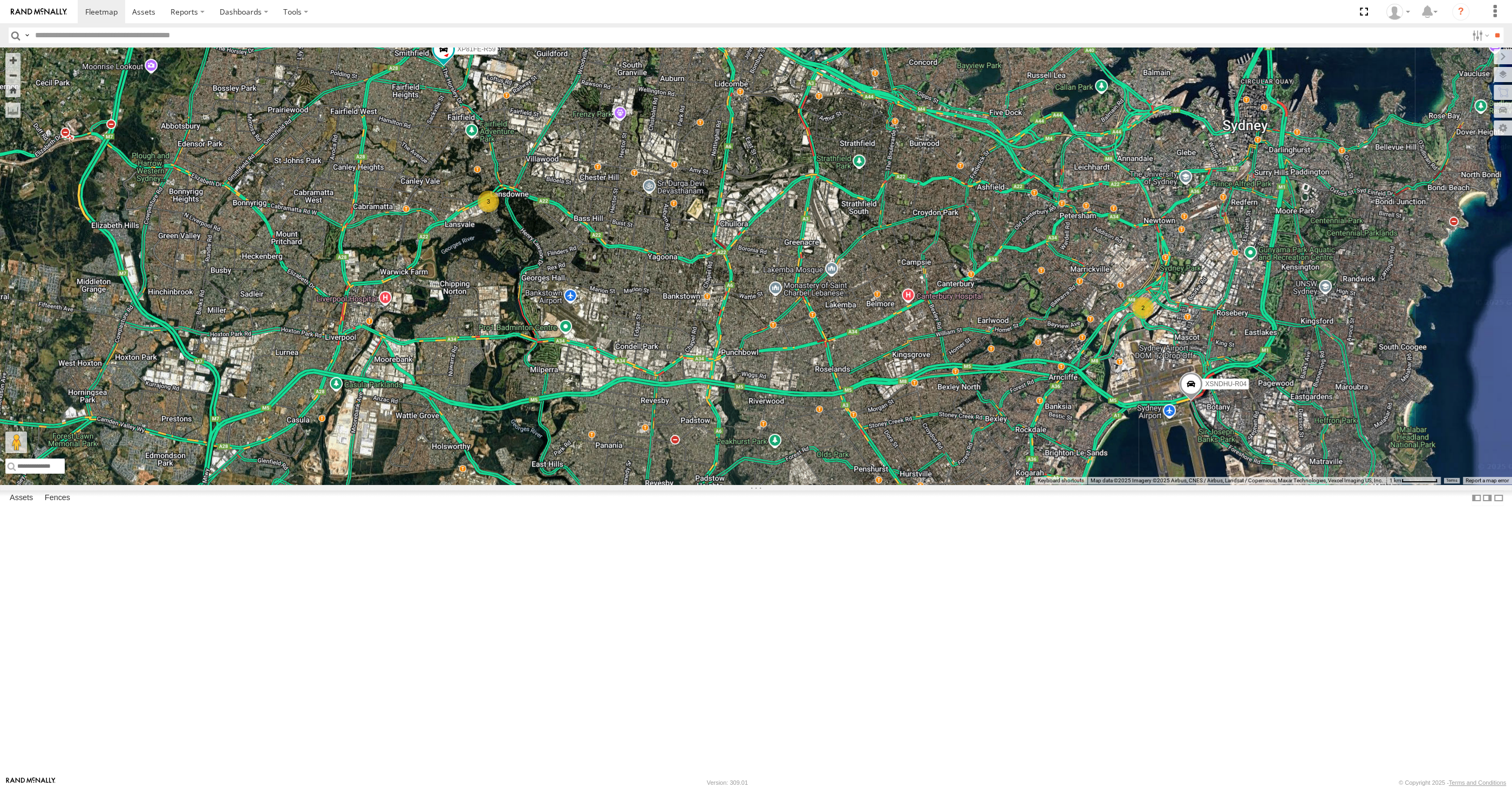
click at [1065, 485] on div "2 XSNDHU-R04 3 RJ5911-R79 XP81FE-R59" at bounding box center [756, 265] width 1512 height 436
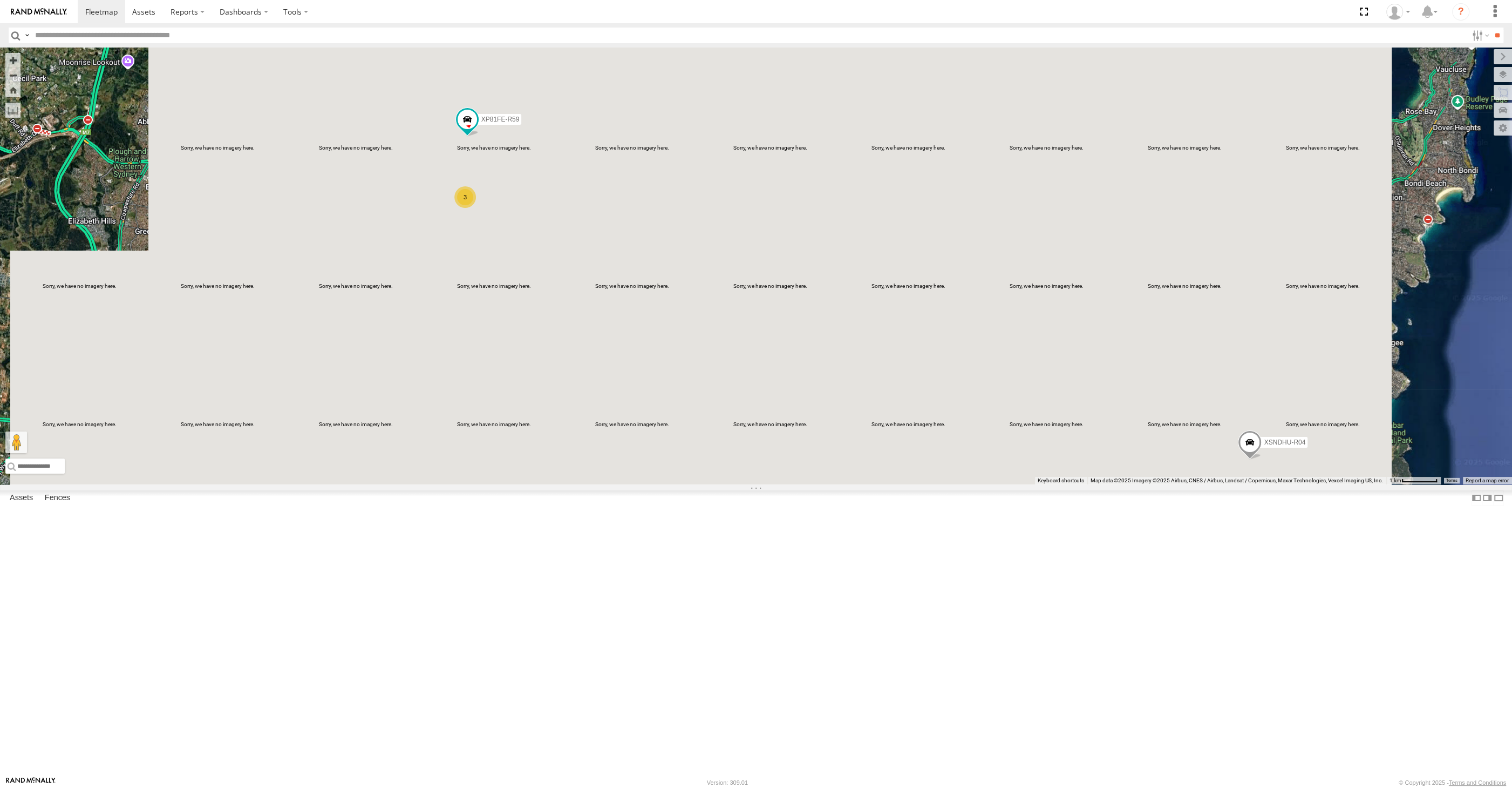
click at [1455, 459] on div "XP30JQ-R03 XSNDHU-R04 RJ5911-R79 XP81FE-R59 XO74GU-R69 3" at bounding box center [756, 265] width 1512 height 436
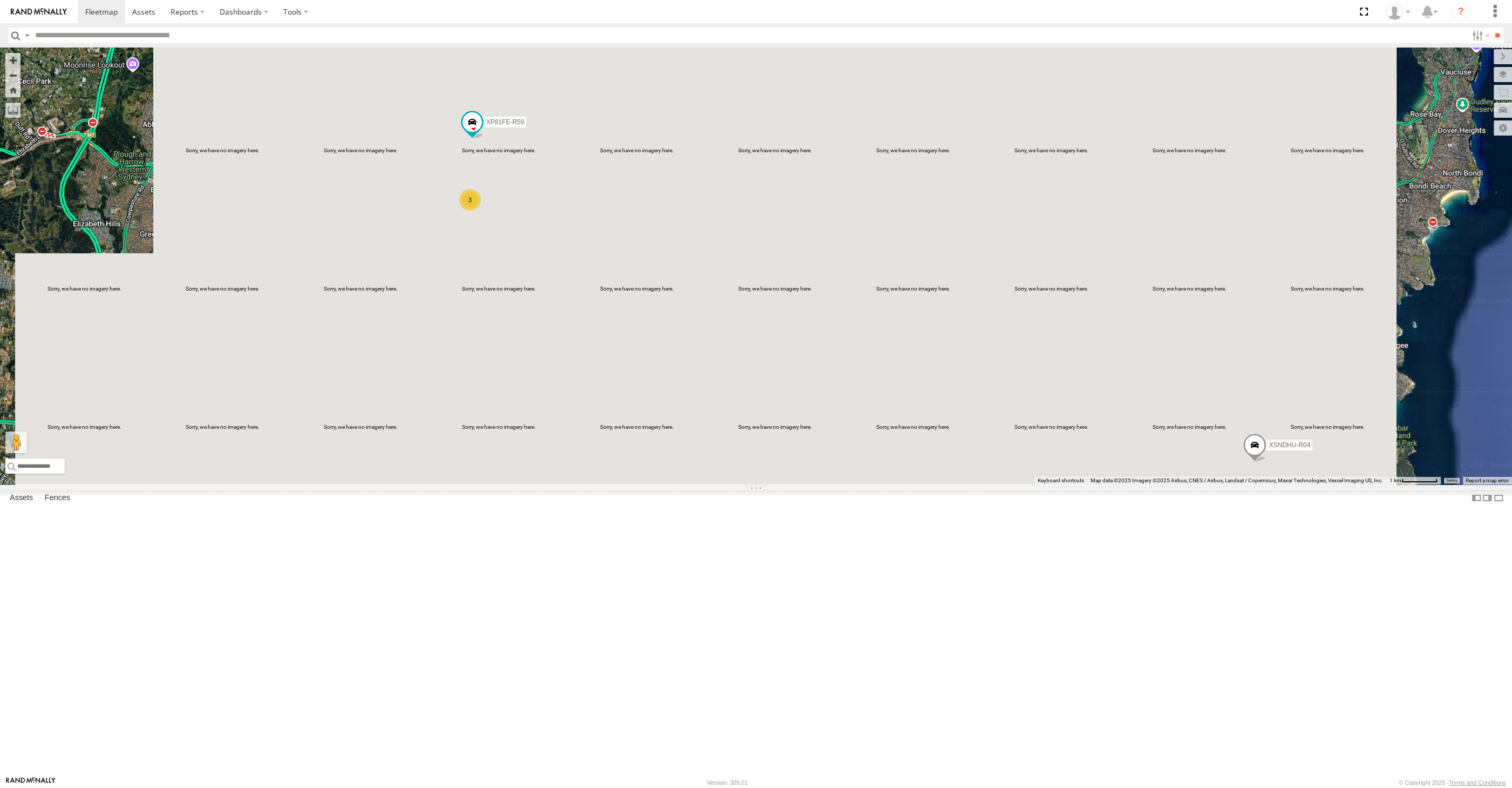
drag, startPoint x: 869, startPoint y: 490, endPoint x: 946, endPoint y: 510, distance: 79.6
click at [915, 485] on div "XP30JQ-R03 XSNDHU-R04 RJ5911-R79 XP81FE-R59 XO74GU-R69 3" at bounding box center [756, 265] width 1512 height 436
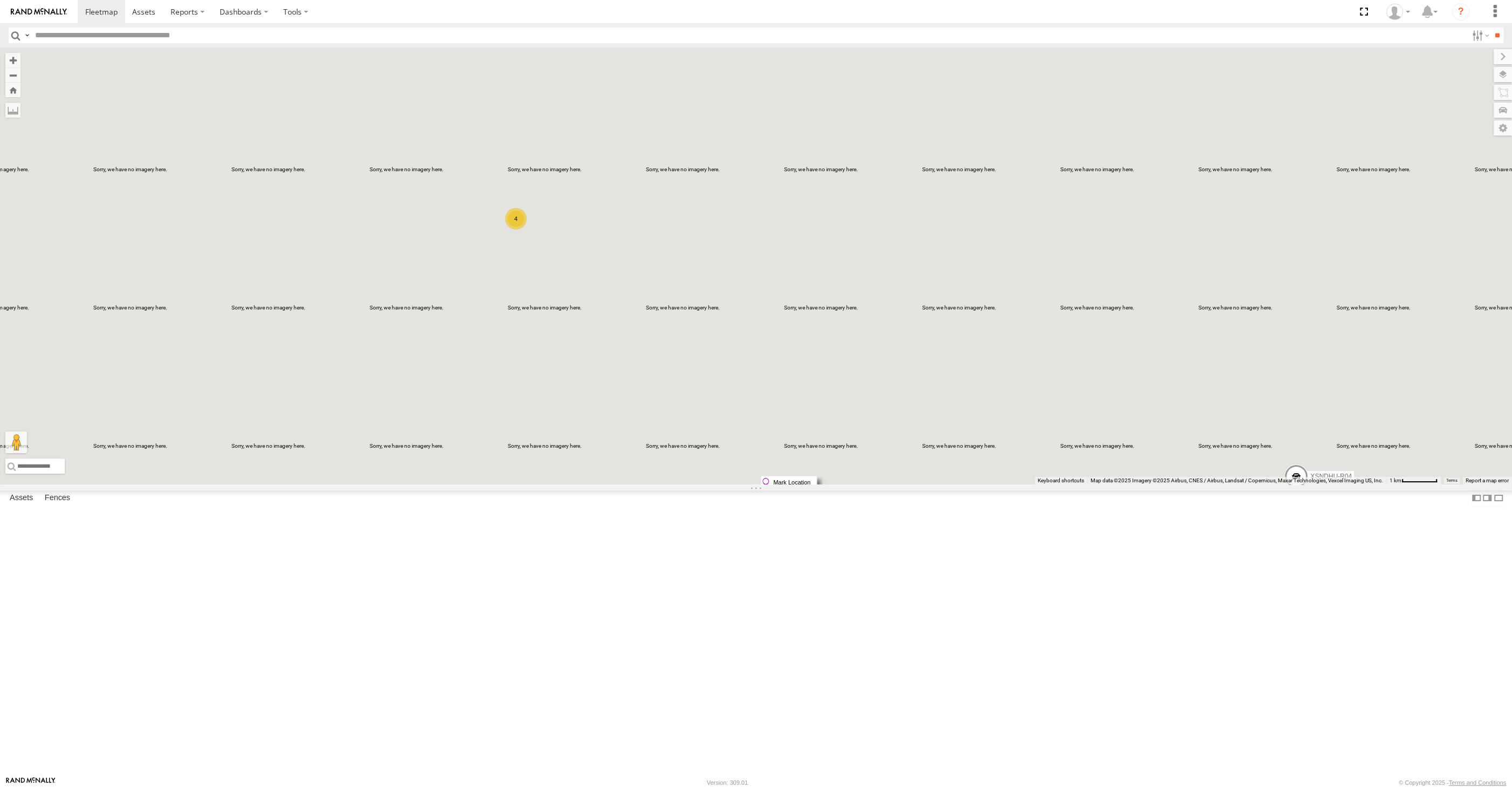
click at [945, 428] on div "3 XSNDHU-R04 4" at bounding box center [756, 265] width 1512 height 436
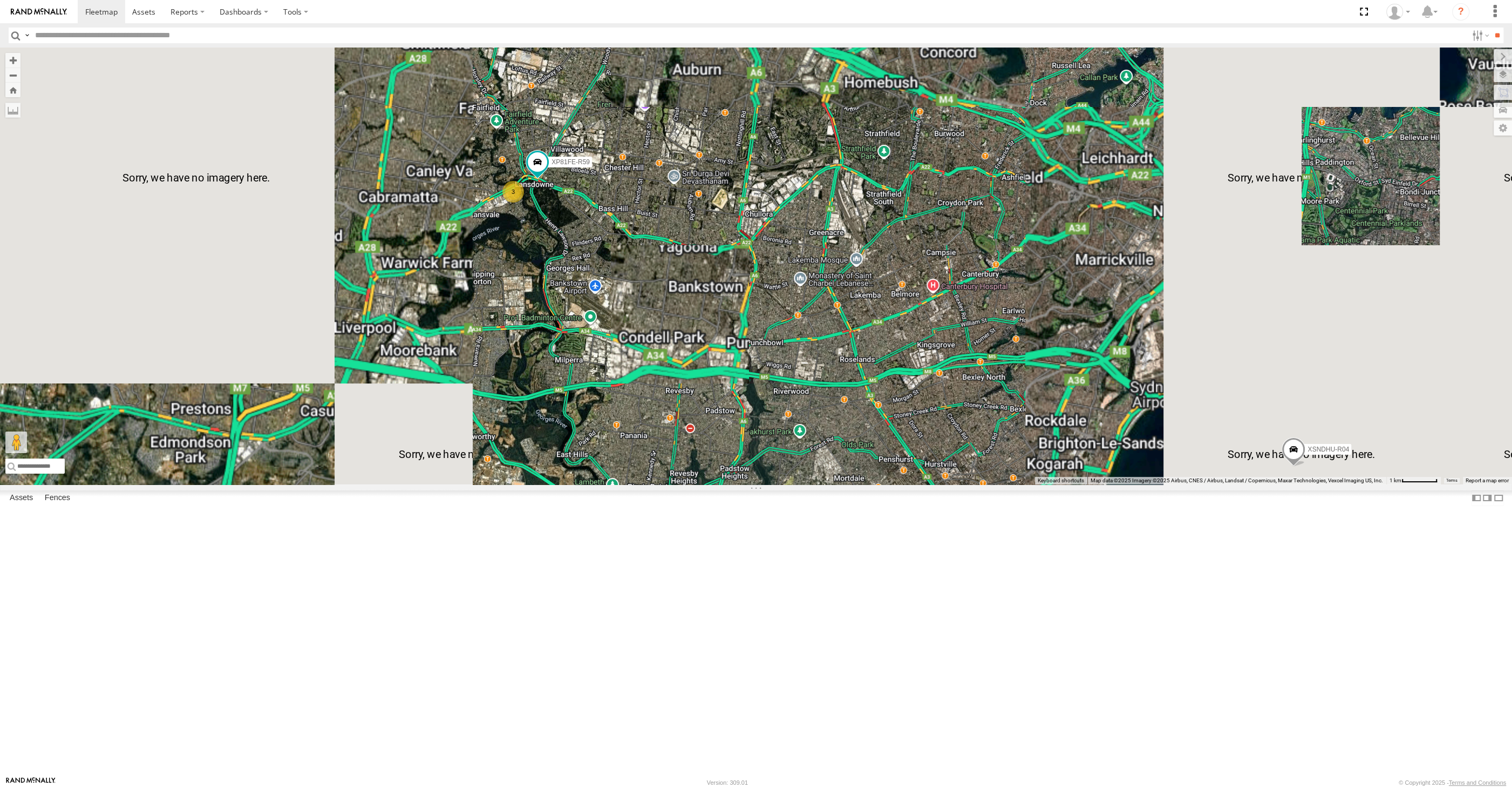
click at [948, 476] on div "XSNDHU-R04 3 3 XP81FE-R59" at bounding box center [756, 265] width 1512 height 436
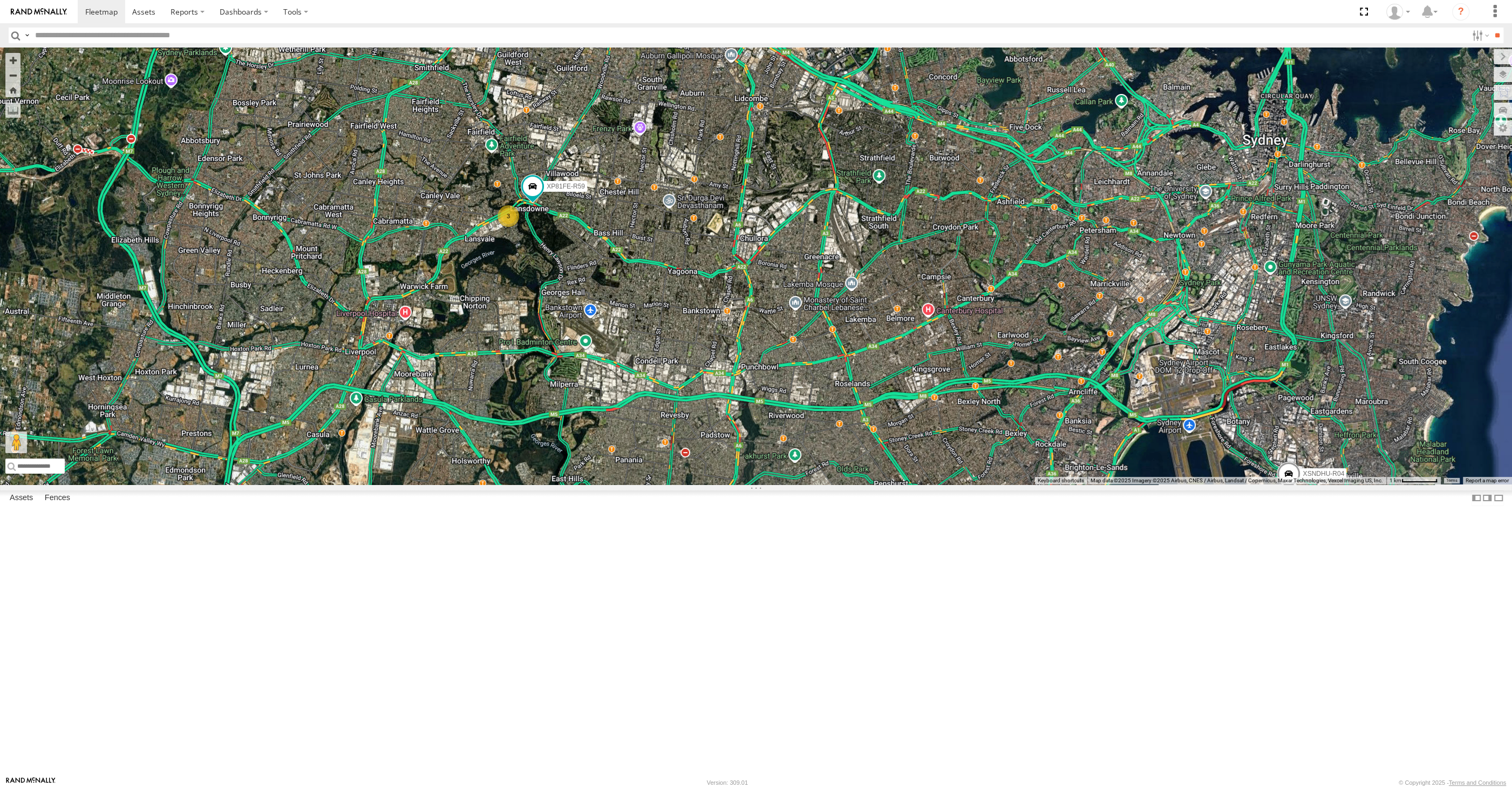
drag, startPoint x: 833, startPoint y: 368, endPoint x: 830, endPoint y: 439, distance: 71.1
click at [832, 433] on div "XSNDHU-R04 3 3 XP81FE-R59" at bounding box center [756, 265] width 1512 height 436
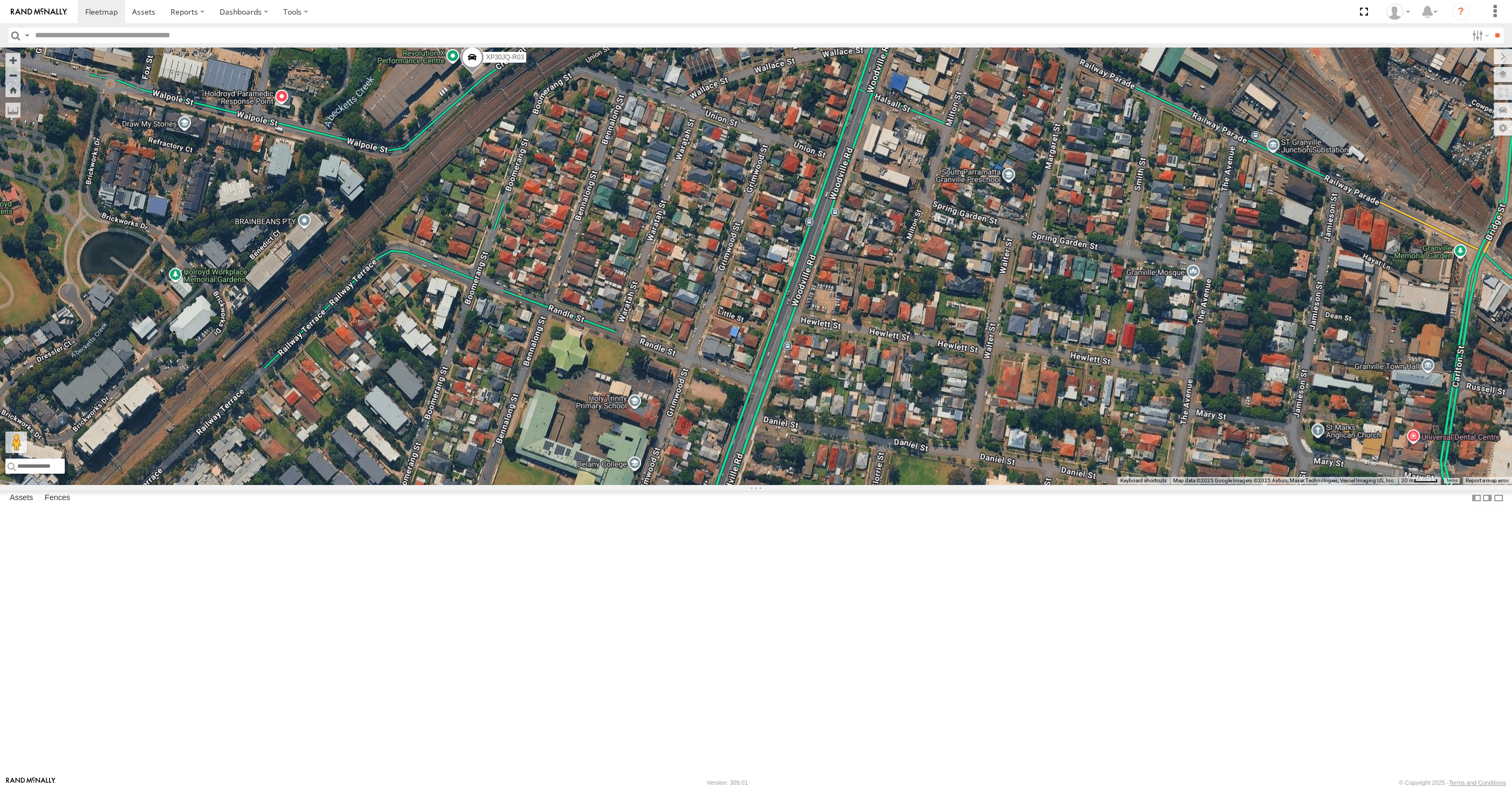
drag, startPoint x: 548, startPoint y: 244, endPoint x: 583, endPoint y: 263, distance: 39.8
click at [558, 253] on div "XSNDHU-R04 XP81FE-R59 XO74GU-R69 XP30JQ-R03 RJ5911-R79" at bounding box center [756, 265] width 1512 height 436
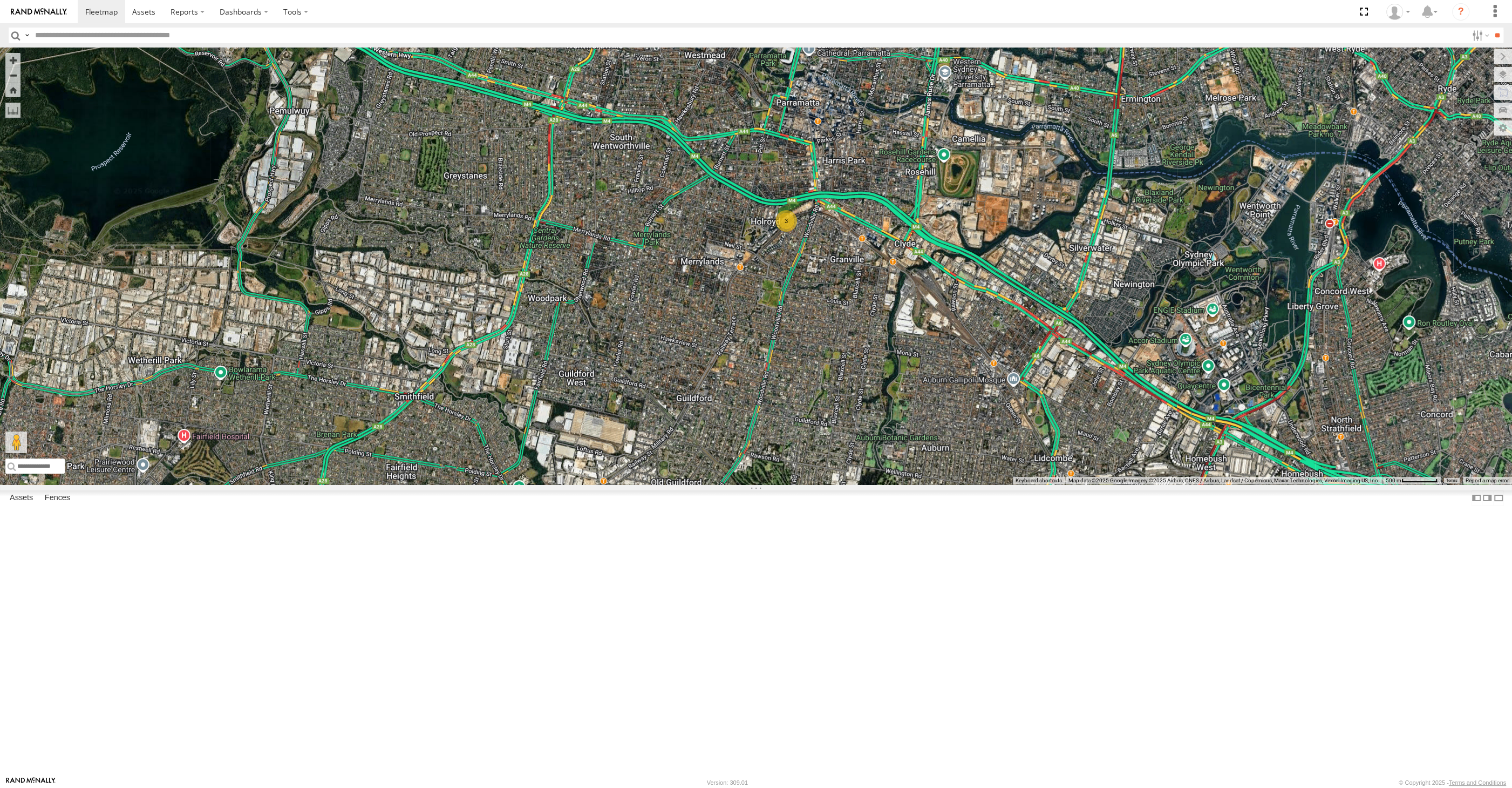
drag, startPoint x: 846, startPoint y: 450, endPoint x: 796, endPoint y: 408, distance: 65.3
click at [832, 432] on div "3" at bounding box center [756, 265] width 1512 height 436
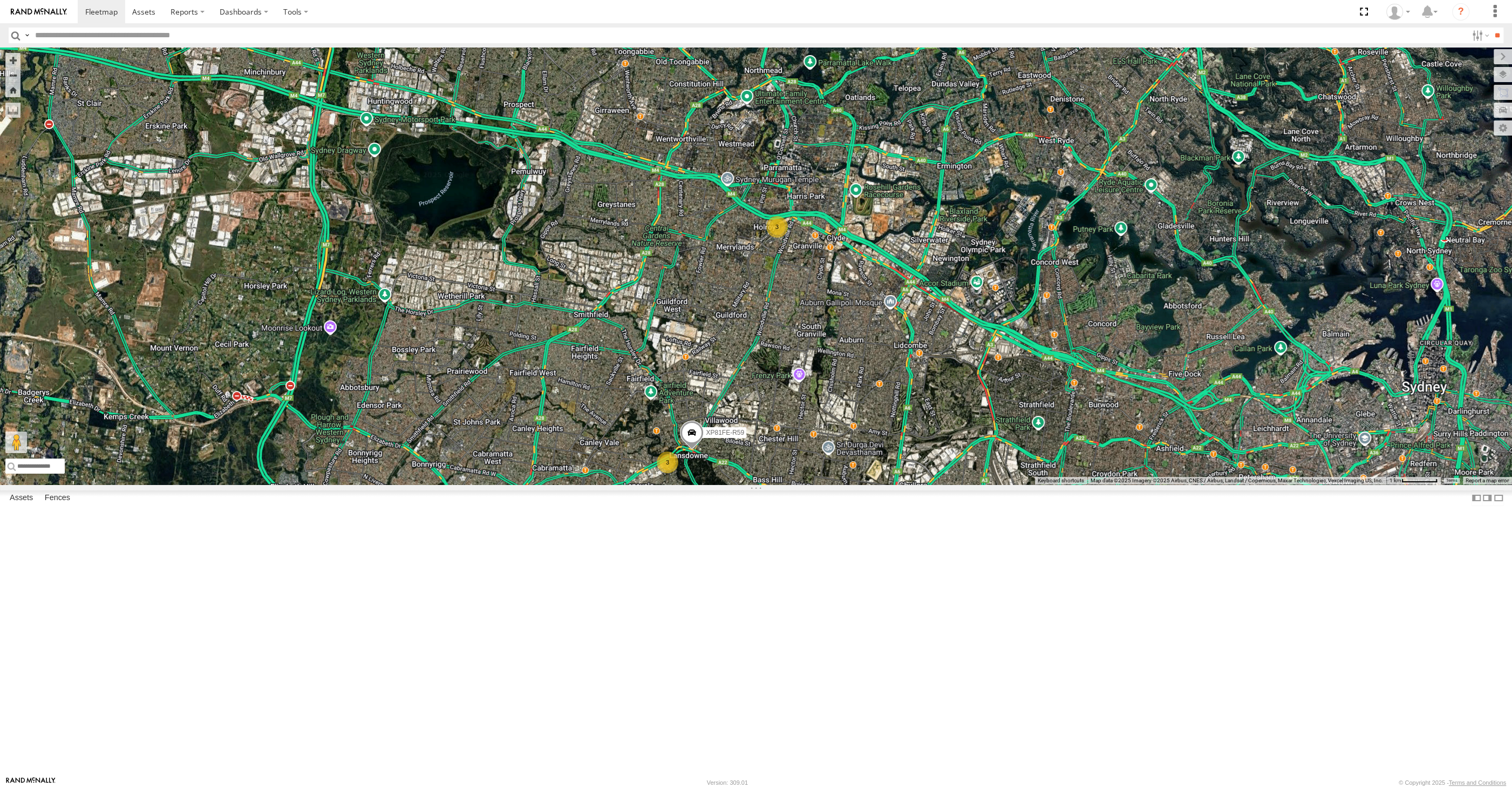
click at [933, 480] on div "3 3 XP81FE-R59" at bounding box center [756, 265] width 1512 height 436
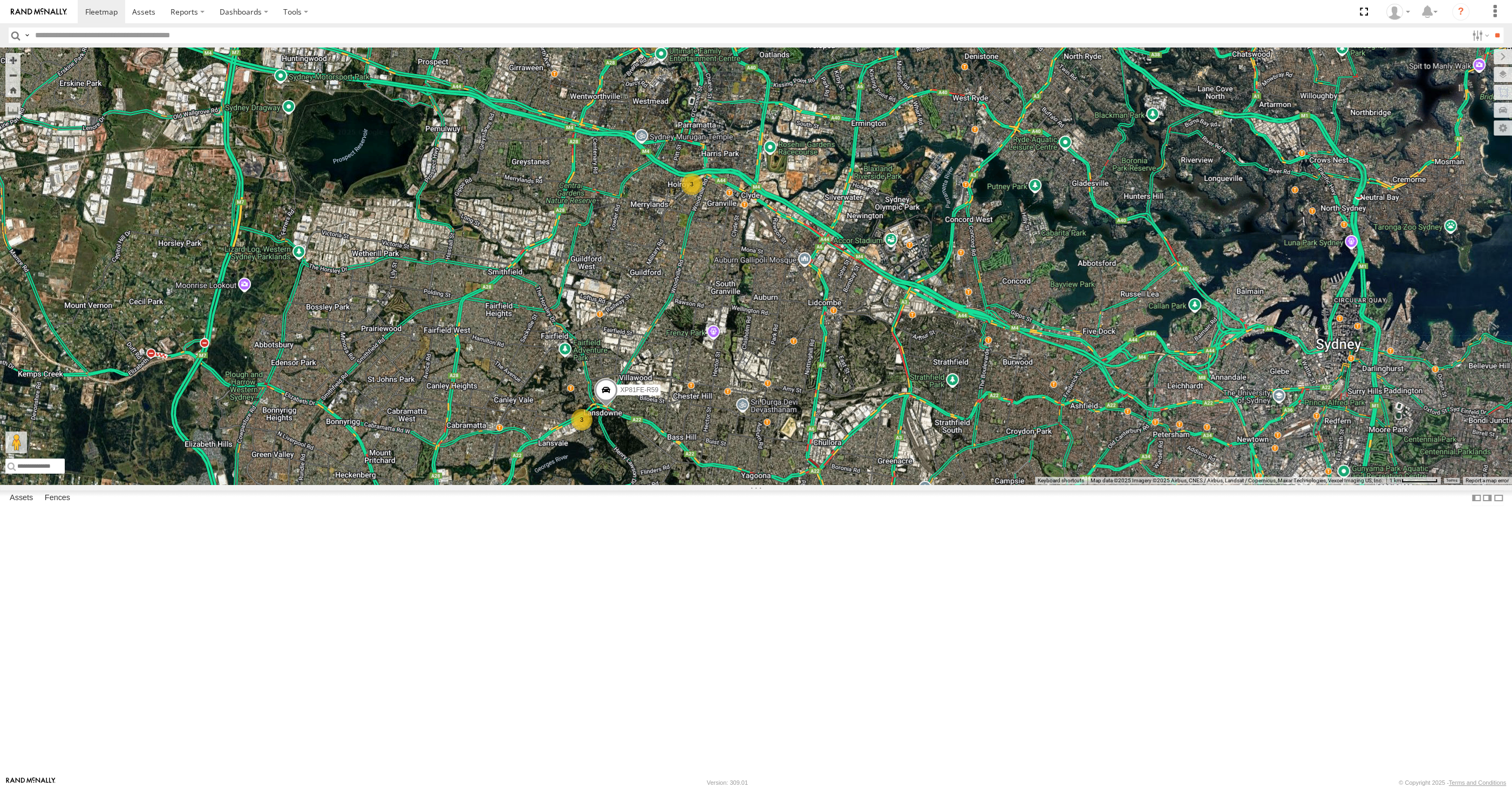
drag, startPoint x: 892, startPoint y: 508, endPoint x: 825, endPoint y: 475, distance: 74.7
click at [890, 485] on div "3 3 XP81FE-R59" at bounding box center [756, 265] width 1512 height 436
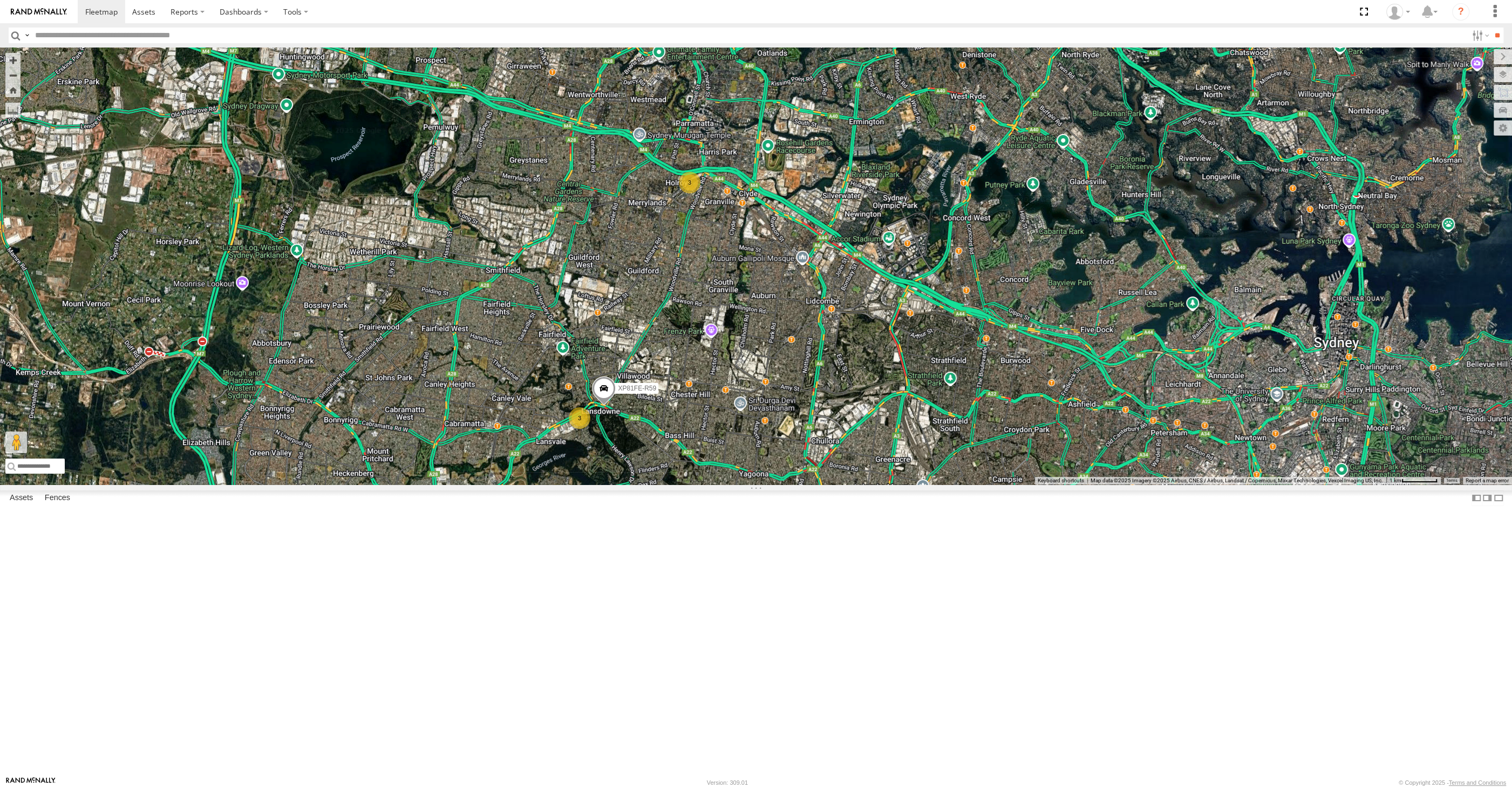
drag, startPoint x: 938, startPoint y: 644, endPoint x: 895, endPoint y: 574, distance: 82.2
click at [895, 485] on div "3 3 XP81FE-R59" at bounding box center [756, 265] width 1512 height 436
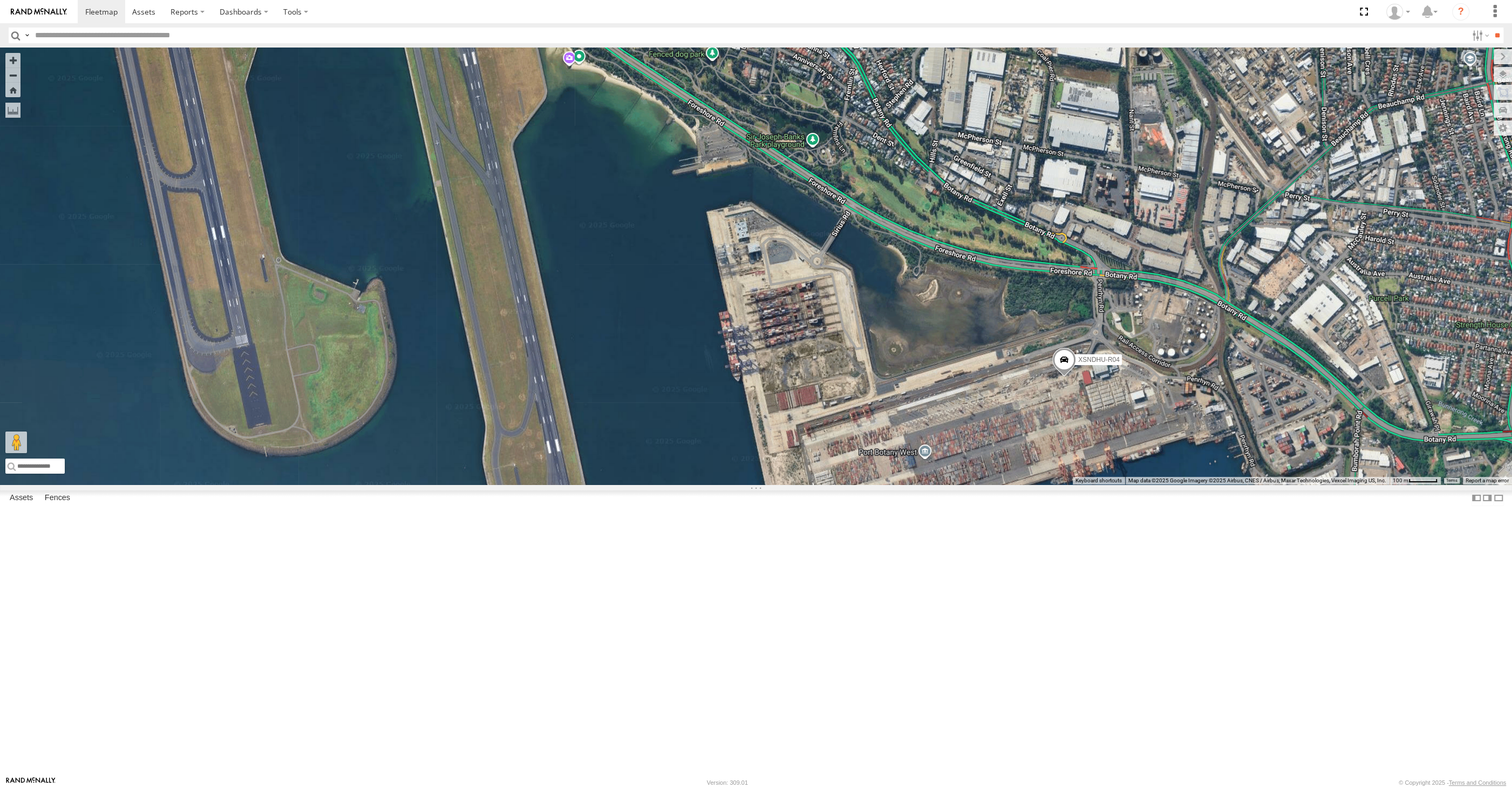
click at [1062, 377] on span at bounding box center [1064, 362] width 24 height 30
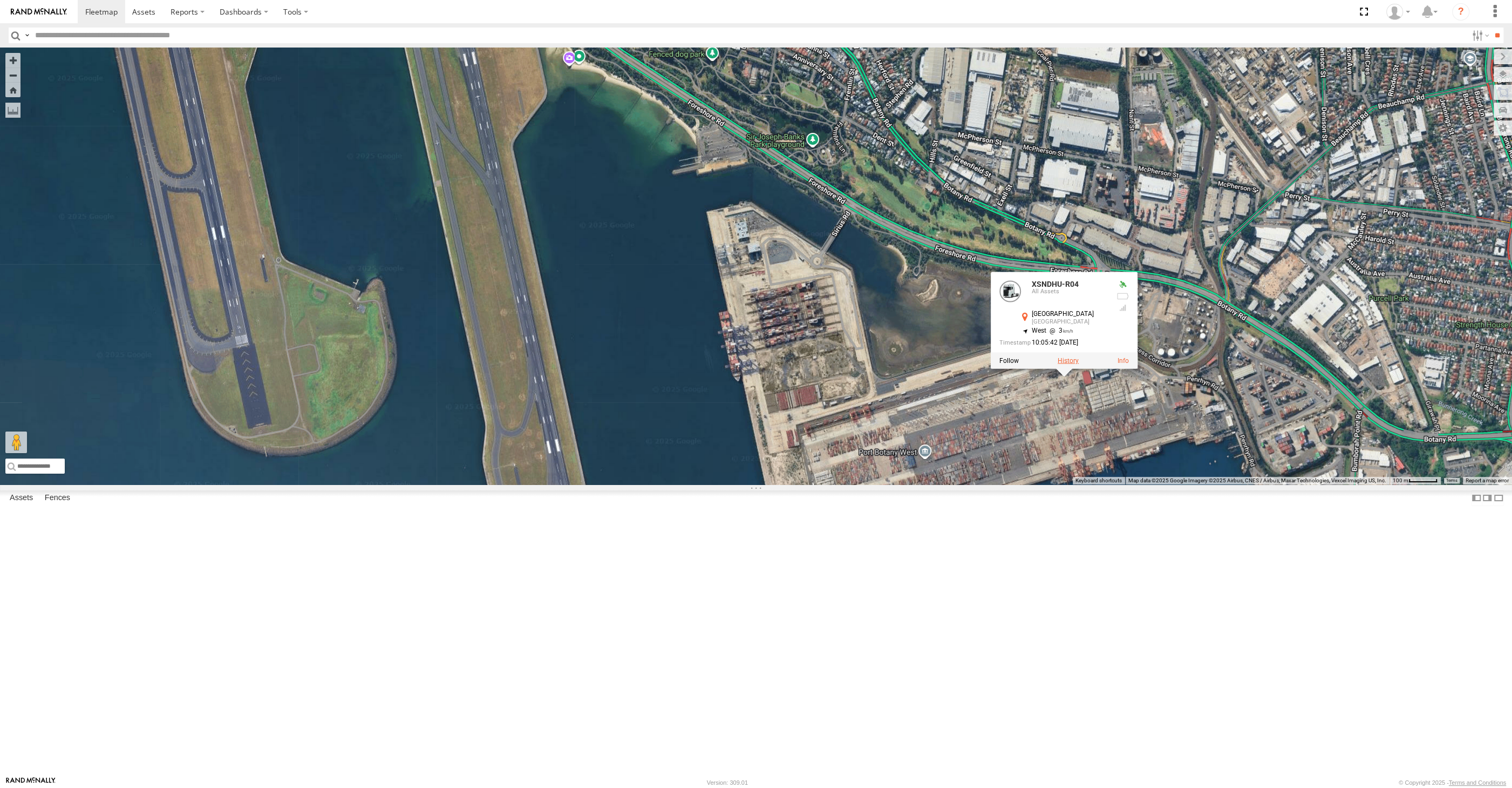
click at [1067, 364] on label at bounding box center [1067, 361] width 21 height 8
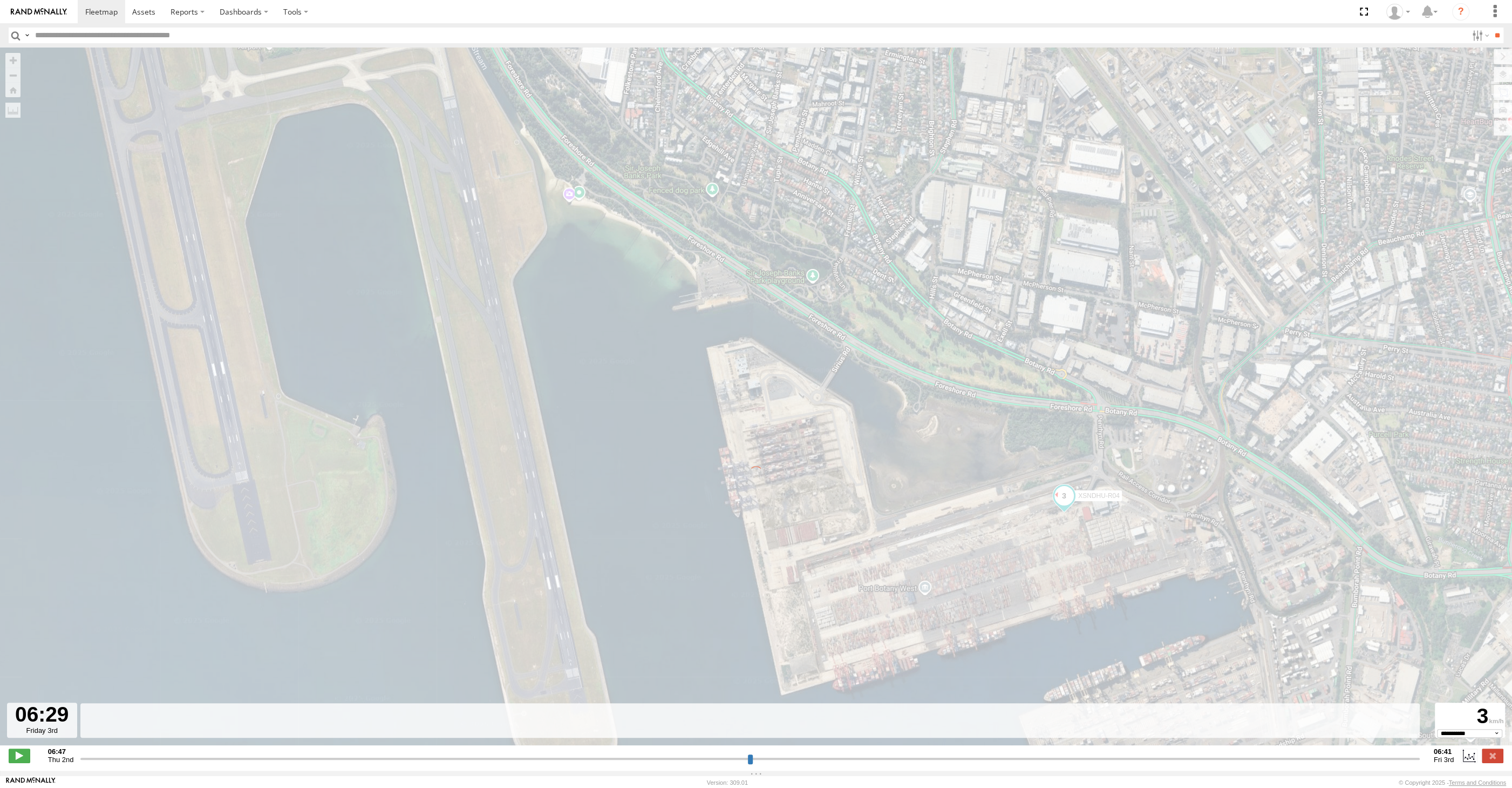
click at [1371, 757] on input "range" at bounding box center [750, 758] width 1339 height 10
click at [1372, 757] on input "range" at bounding box center [750, 758] width 1339 height 10
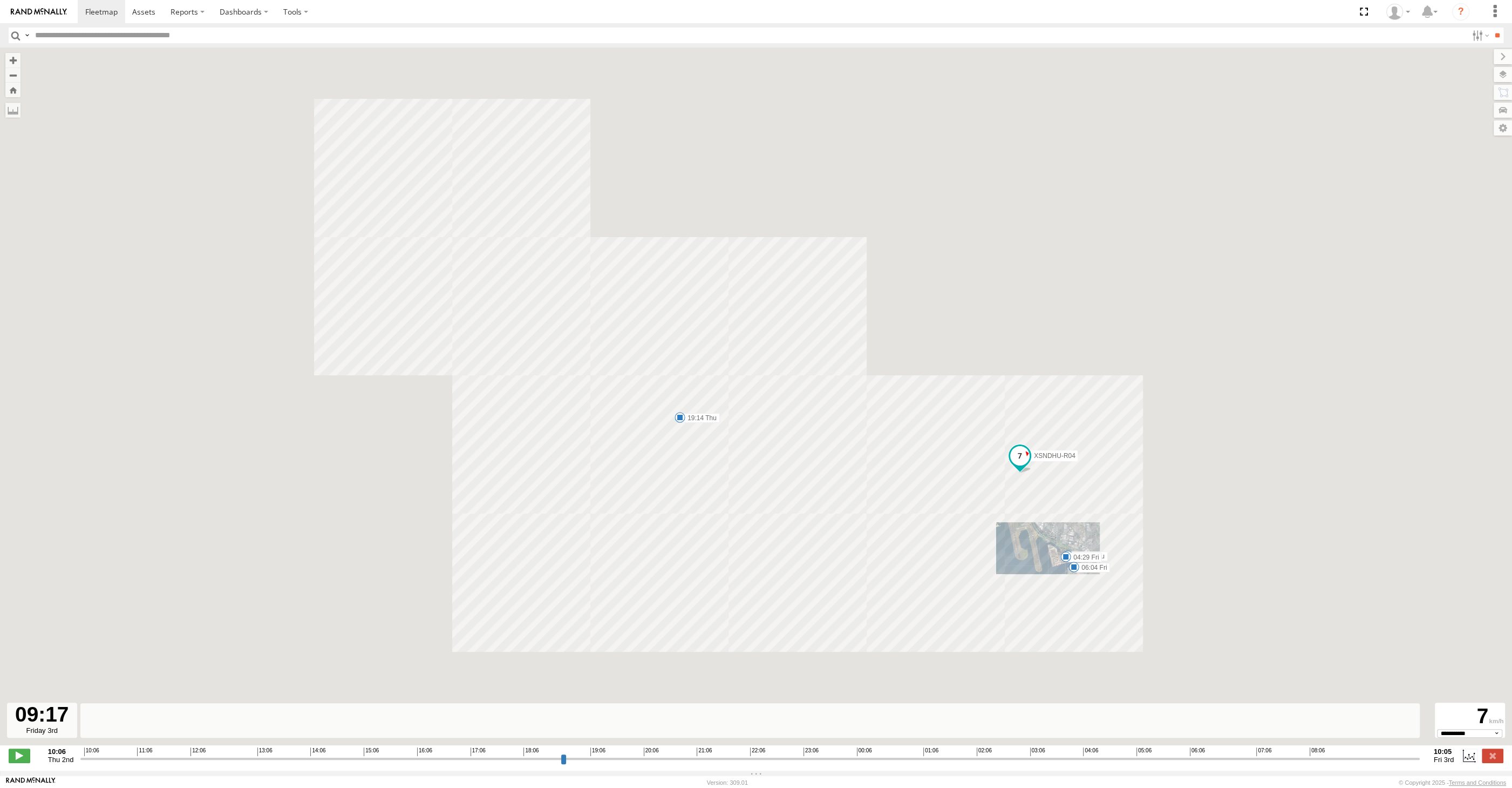
click at [1372, 757] on input "range" at bounding box center [750, 758] width 1339 height 10
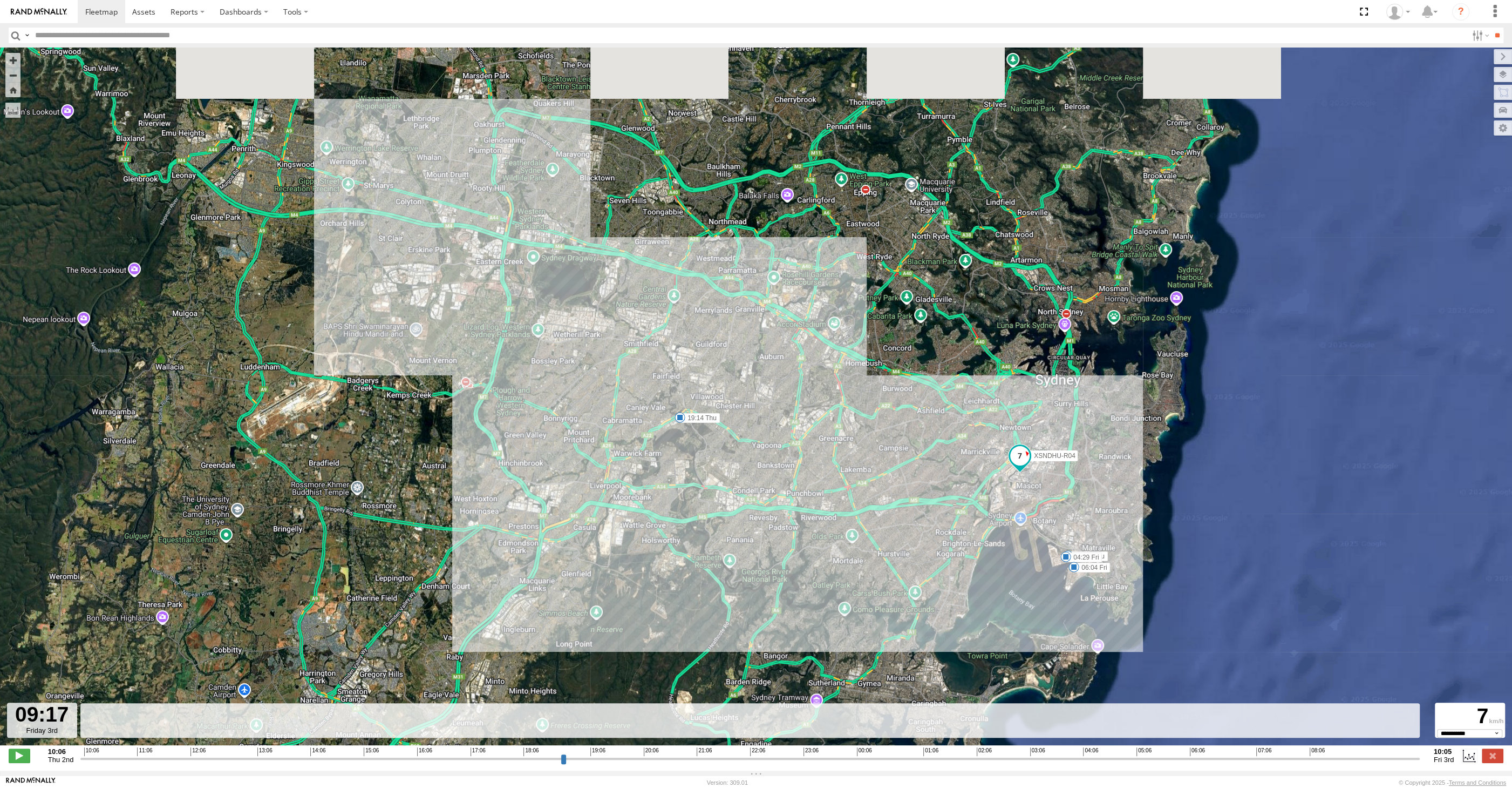
click at [1383, 759] on input "range" at bounding box center [750, 758] width 1339 height 10
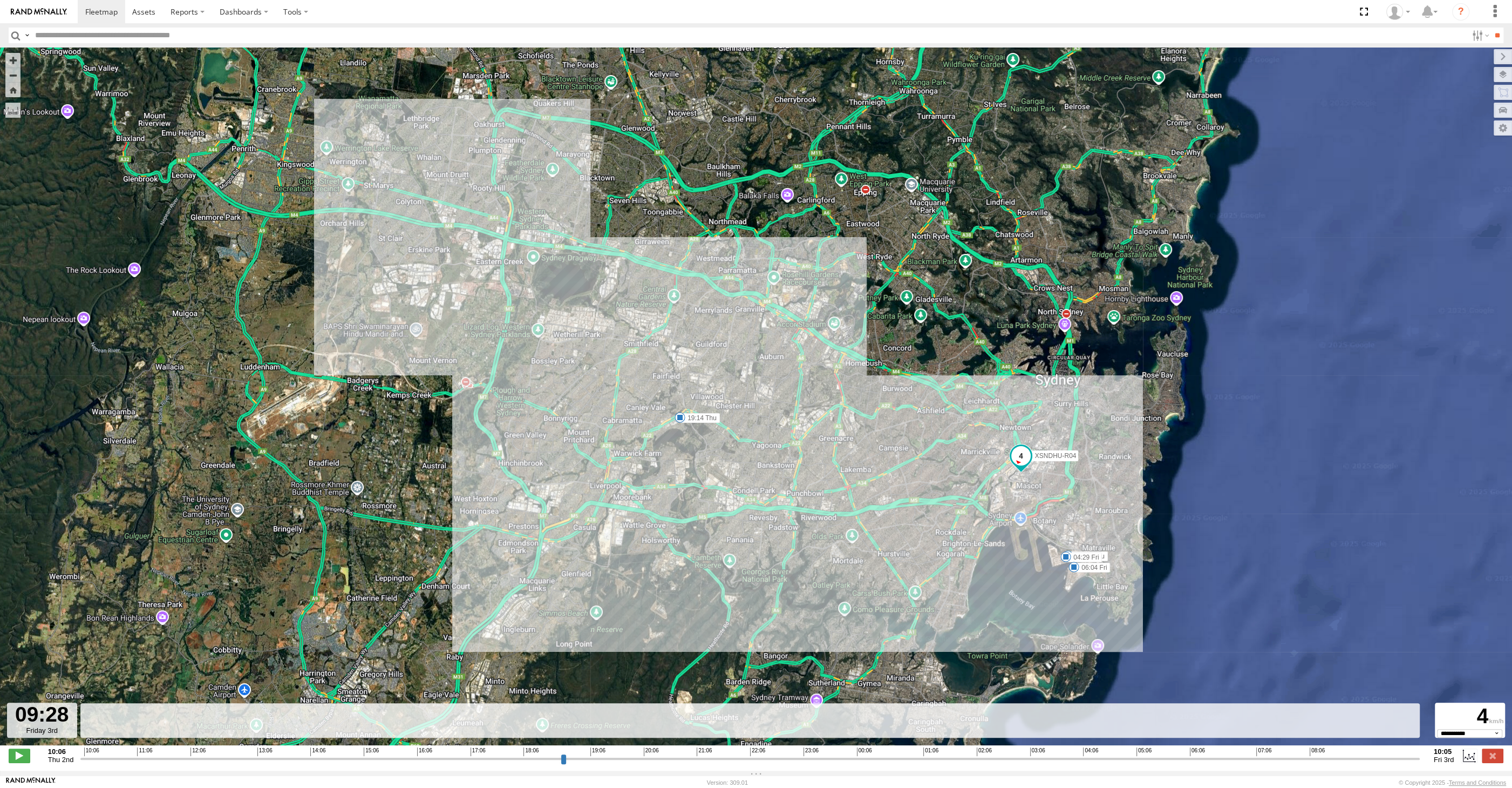
click at [1396, 759] on input "range" at bounding box center [750, 758] width 1339 height 10
click at [1412, 760] on input "range" at bounding box center [750, 758] width 1339 height 10
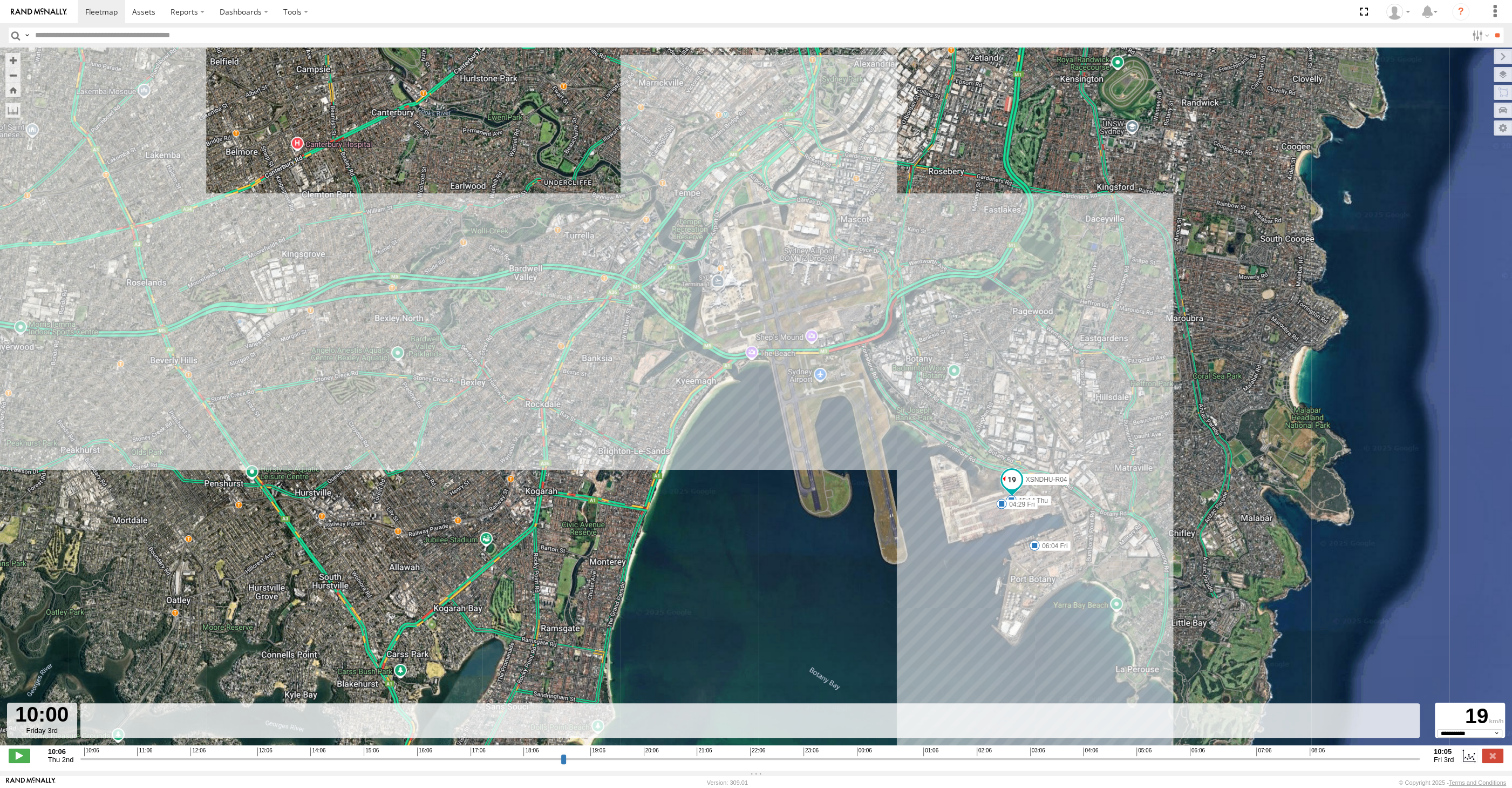
type input "**********"
click at [1402, 757] on input "range" at bounding box center [750, 758] width 1339 height 10
select select "**********"
click at [1409, 757] on input "range" at bounding box center [750, 758] width 1339 height 10
click at [1410, 759] on input "range" at bounding box center [750, 758] width 1339 height 10
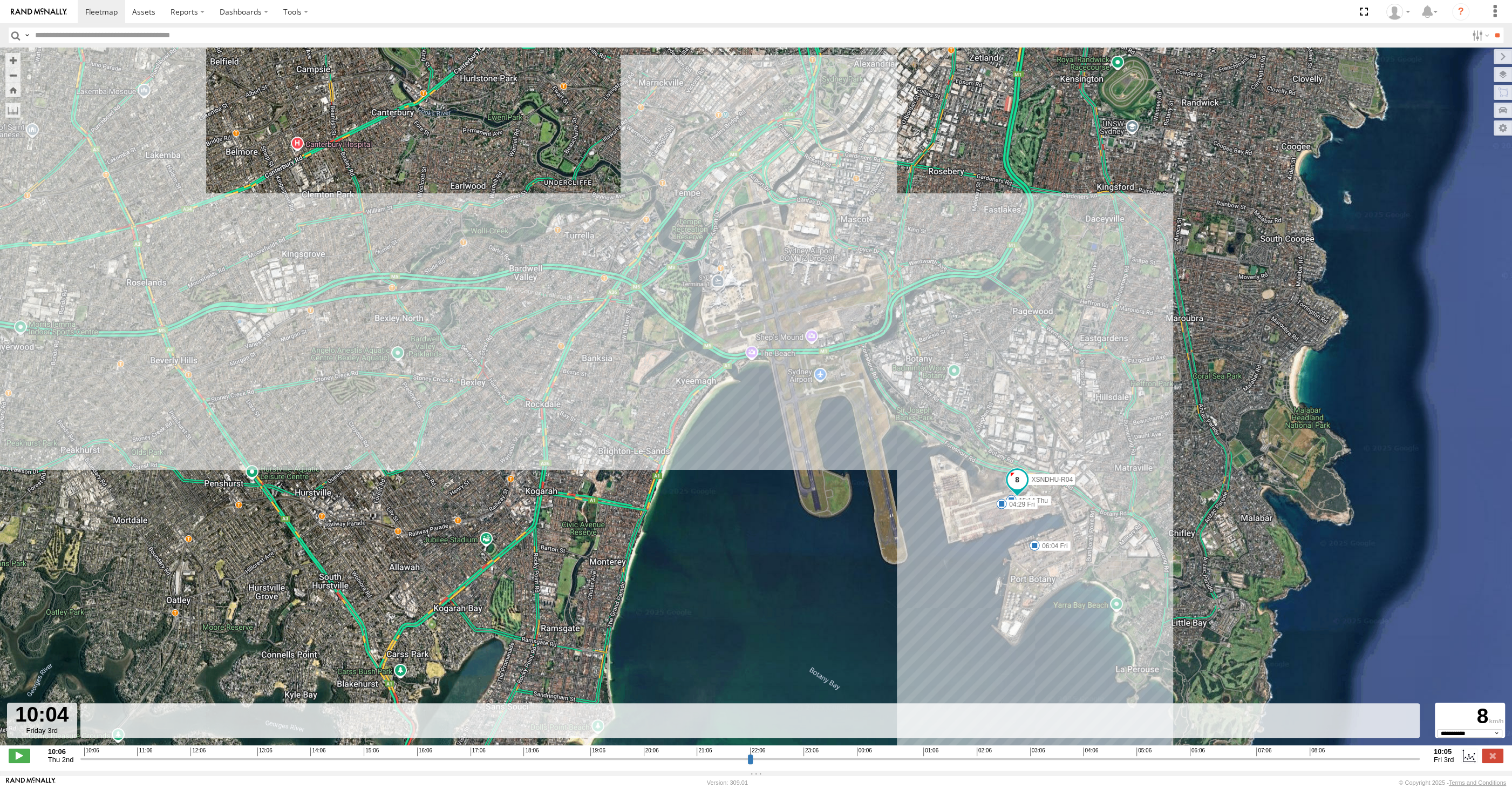
click at [1416, 761] on input "range" at bounding box center [750, 758] width 1339 height 10
click at [1492, 757] on label at bounding box center [1492, 755] width 22 height 14
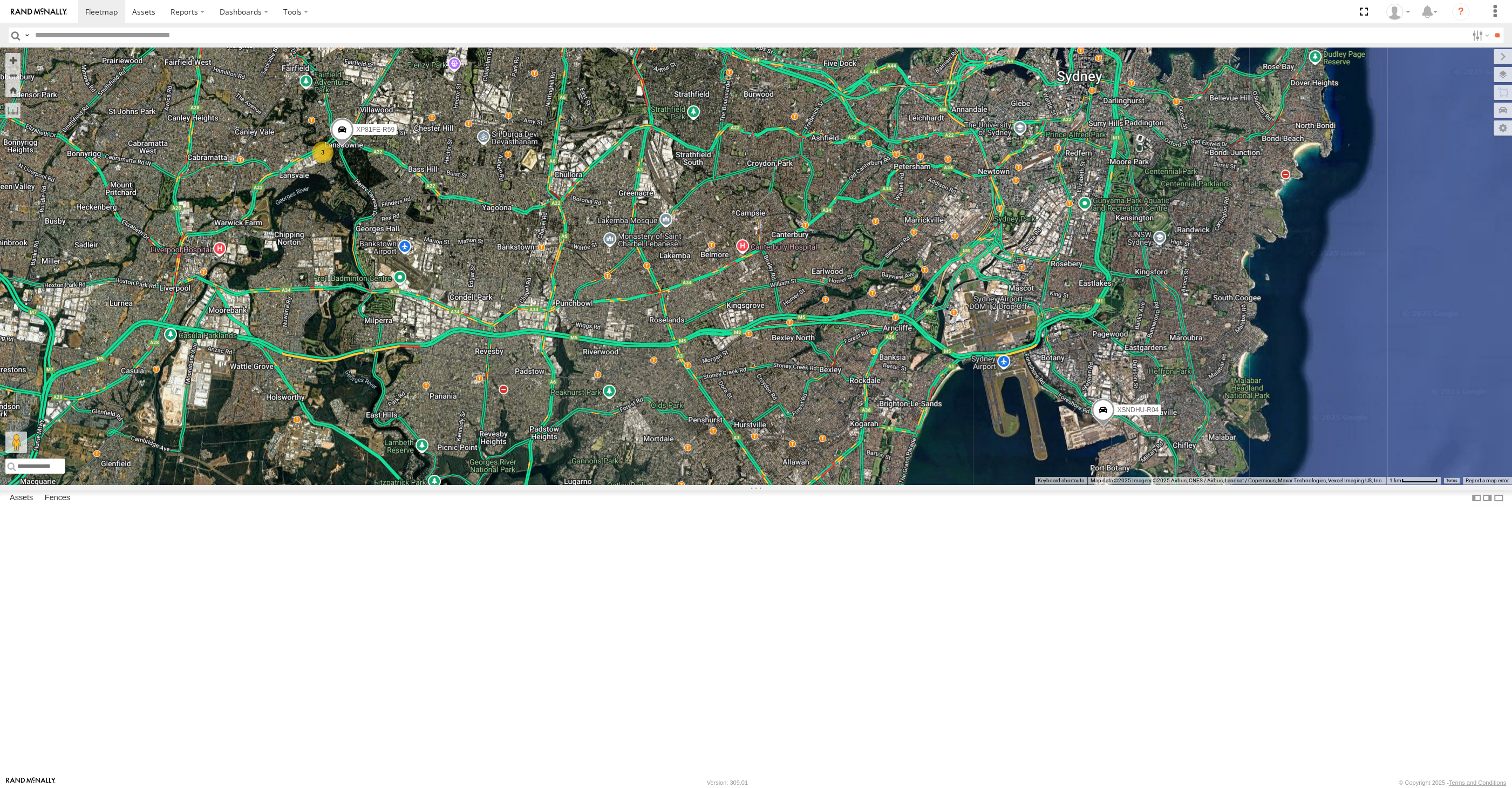
drag, startPoint x: 946, startPoint y: 657, endPoint x: 1043, endPoint y: 650, distance: 97.3
click at [992, 485] on div "XSNDHU-R04 3 3 XP81FE-R59" at bounding box center [756, 265] width 1512 height 436
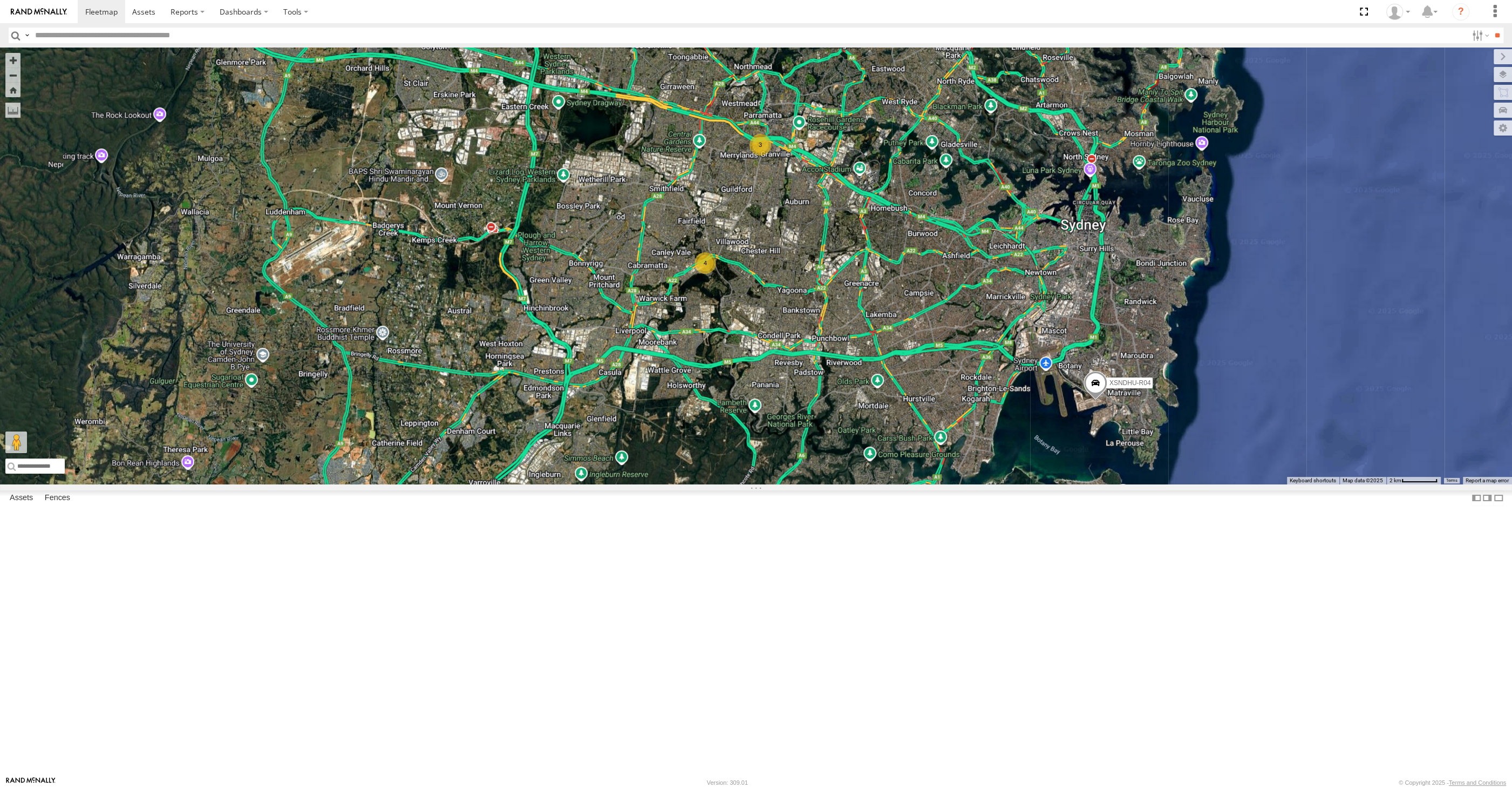
drag, startPoint x: 910, startPoint y: 492, endPoint x: 821, endPoint y: 485, distance: 89.3
click at [874, 485] on div "XSNDHU-R04 3 4" at bounding box center [756, 265] width 1512 height 436
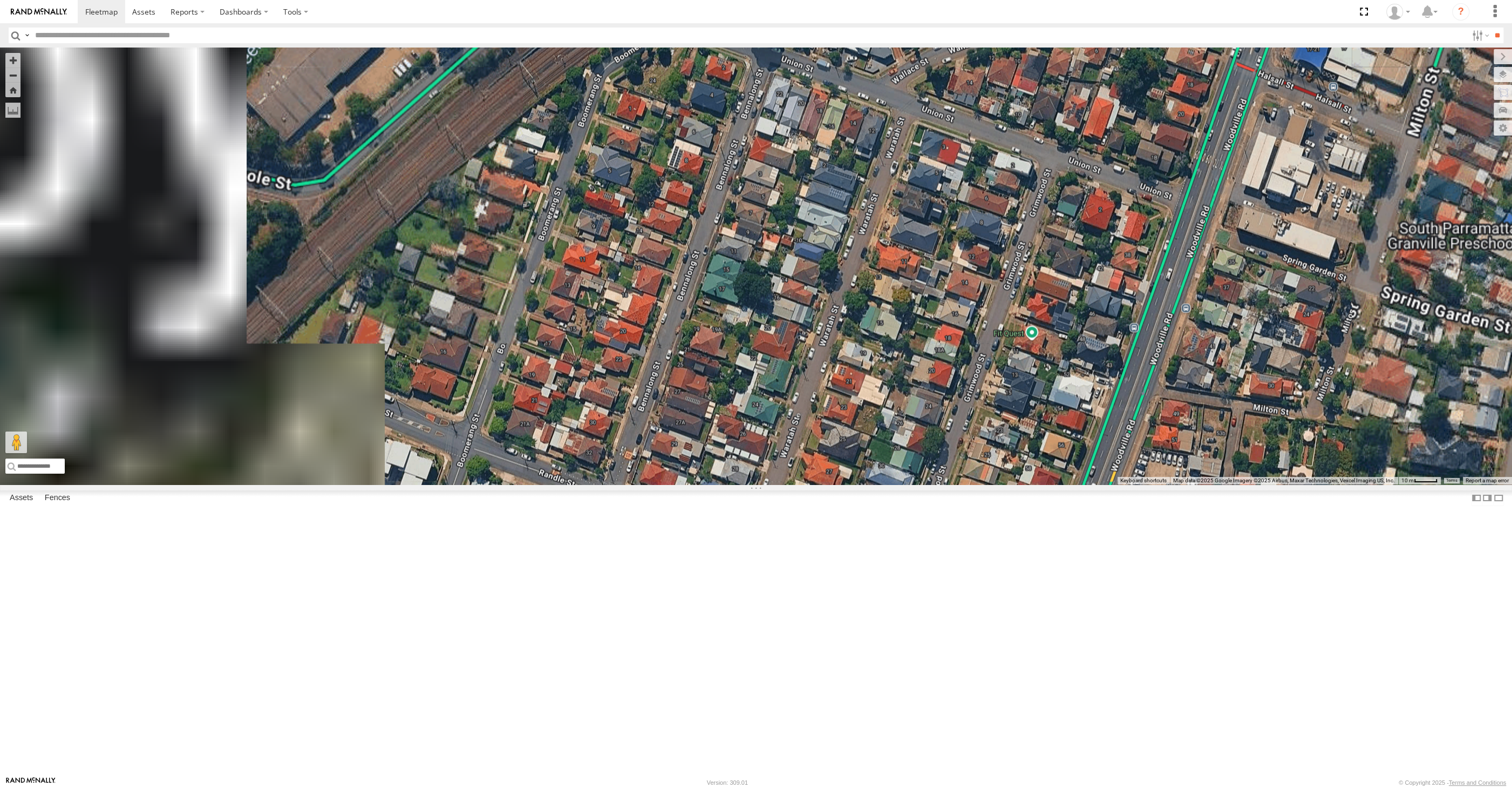
drag, startPoint x: 528, startPoint y: 201, endPoint x: 537, endPoint y: 299, distance: 98.4
click at [537, 299] on div "XSNDHU-R04 XP81FE-R59 XP30JQ-R03 2" at bounding box center [756, 265] width 1512 height 436
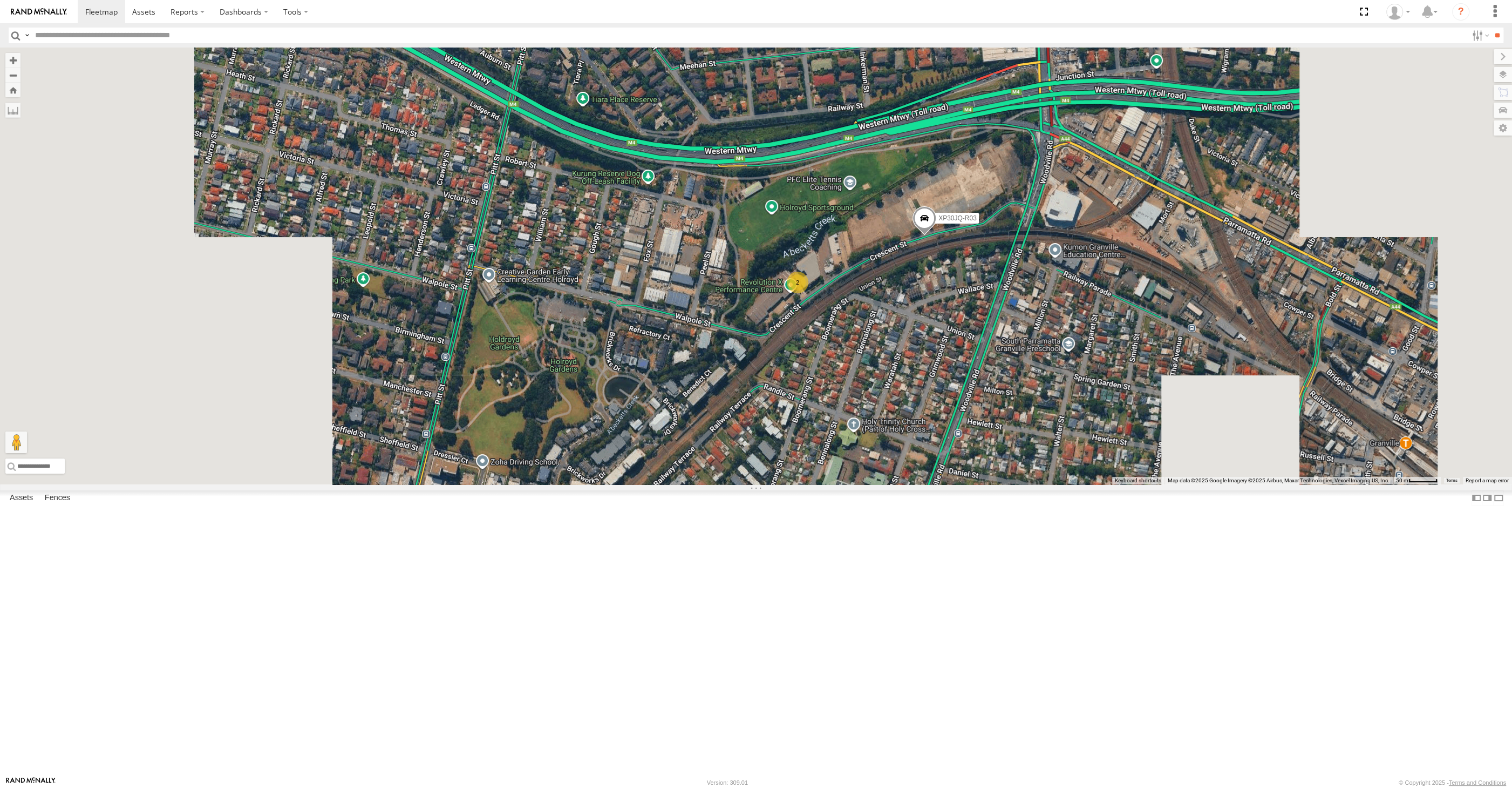
drag, startPoint x: 1279, startPoint y: 540, endPoint x: 1147, endPoint y: 482, distance: 144.2
click at [1228, 485] on div "XSNDHU-R04 XP81FE-R59 XP30JQ-R03 2" at bounding box center [756, 265] width 1512 height 436
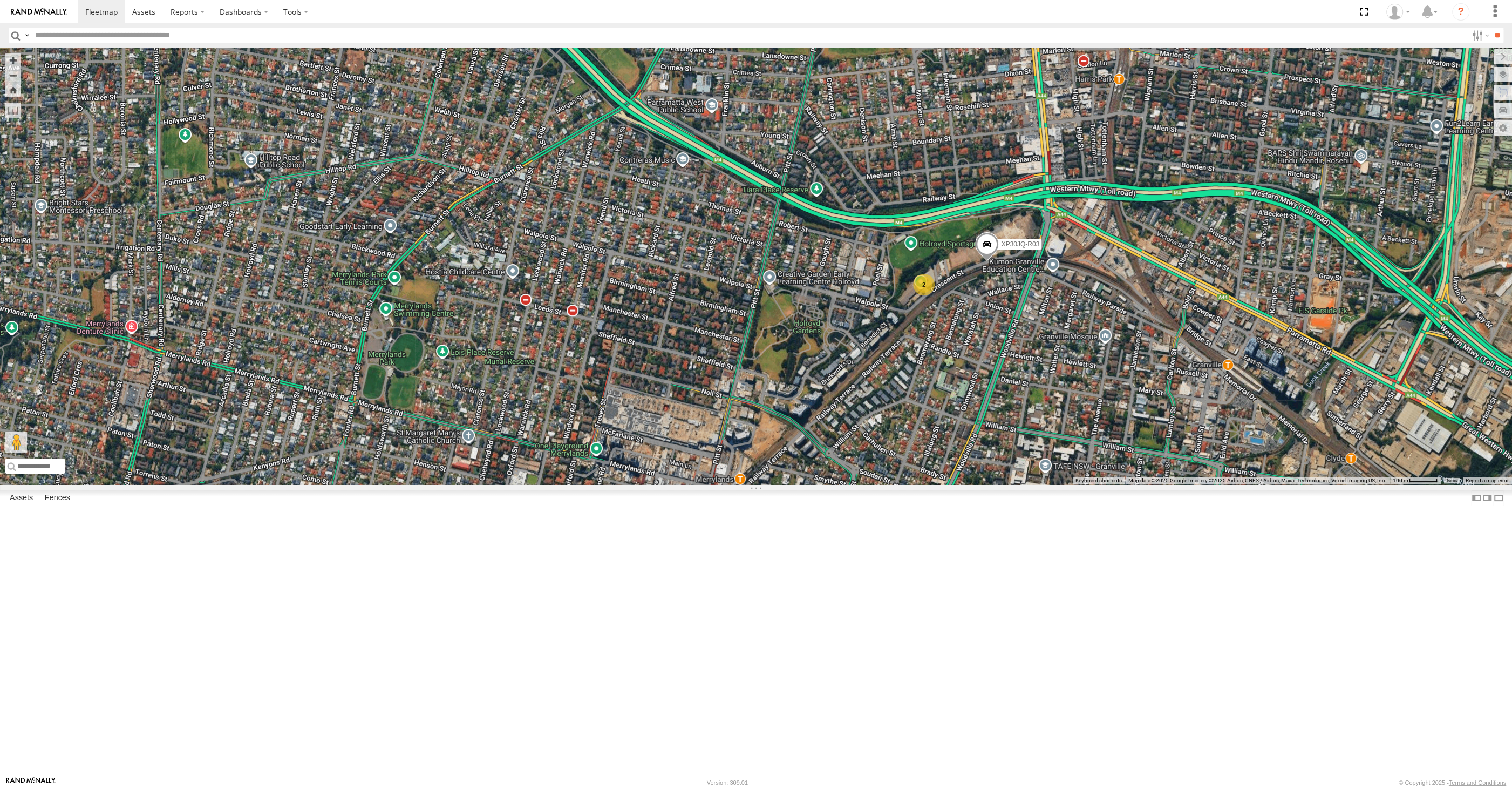
click at [1129, 485] on div "XSNDHU-R04 XP81FE-R59 XP30JQ-R03 2" at bounding box center [756, 265] width 1512 height 436
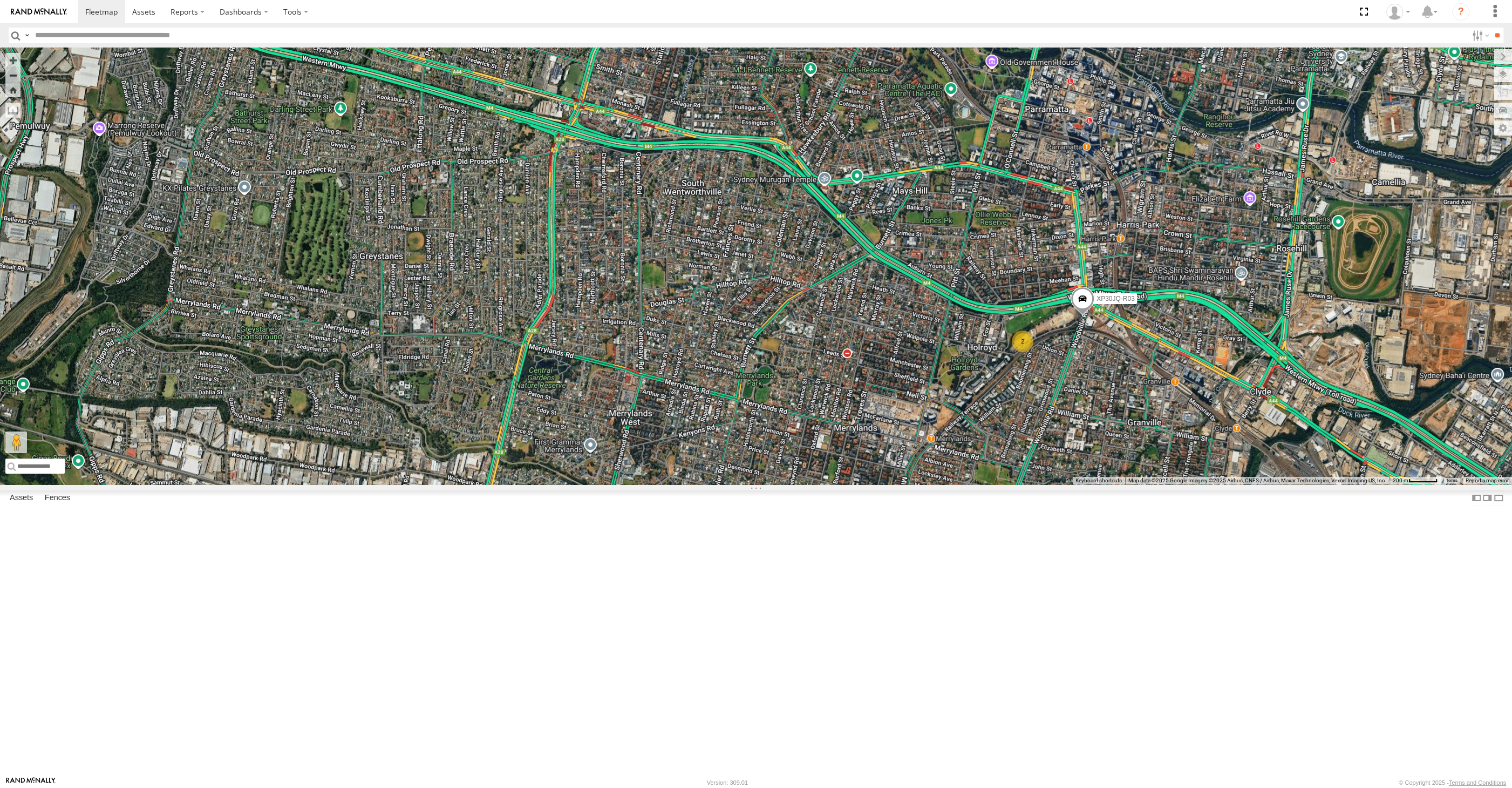
click at [1234, 485] on div "XP30JQ-R03 2" at bounding box center [756, 265] width 1512 height 436
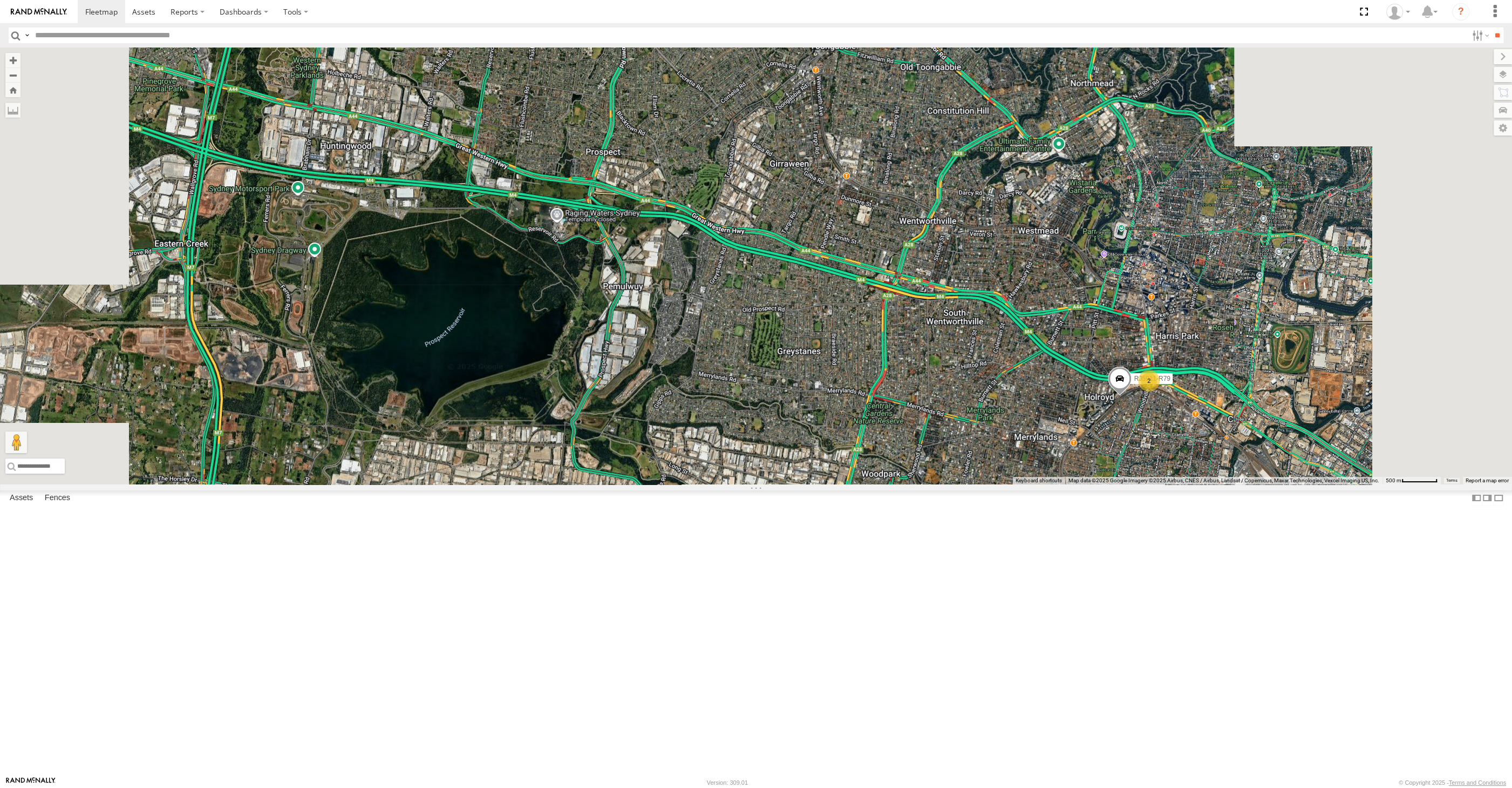
drag, startPoint x: 1205, startPoint y: 599, endPoint x: 1164, endPoint y: 565, distance: 53.3
click at [1175, 485] on div "2 RJ5911-R79" at bounding box center [756, 265] width 1512 height 436
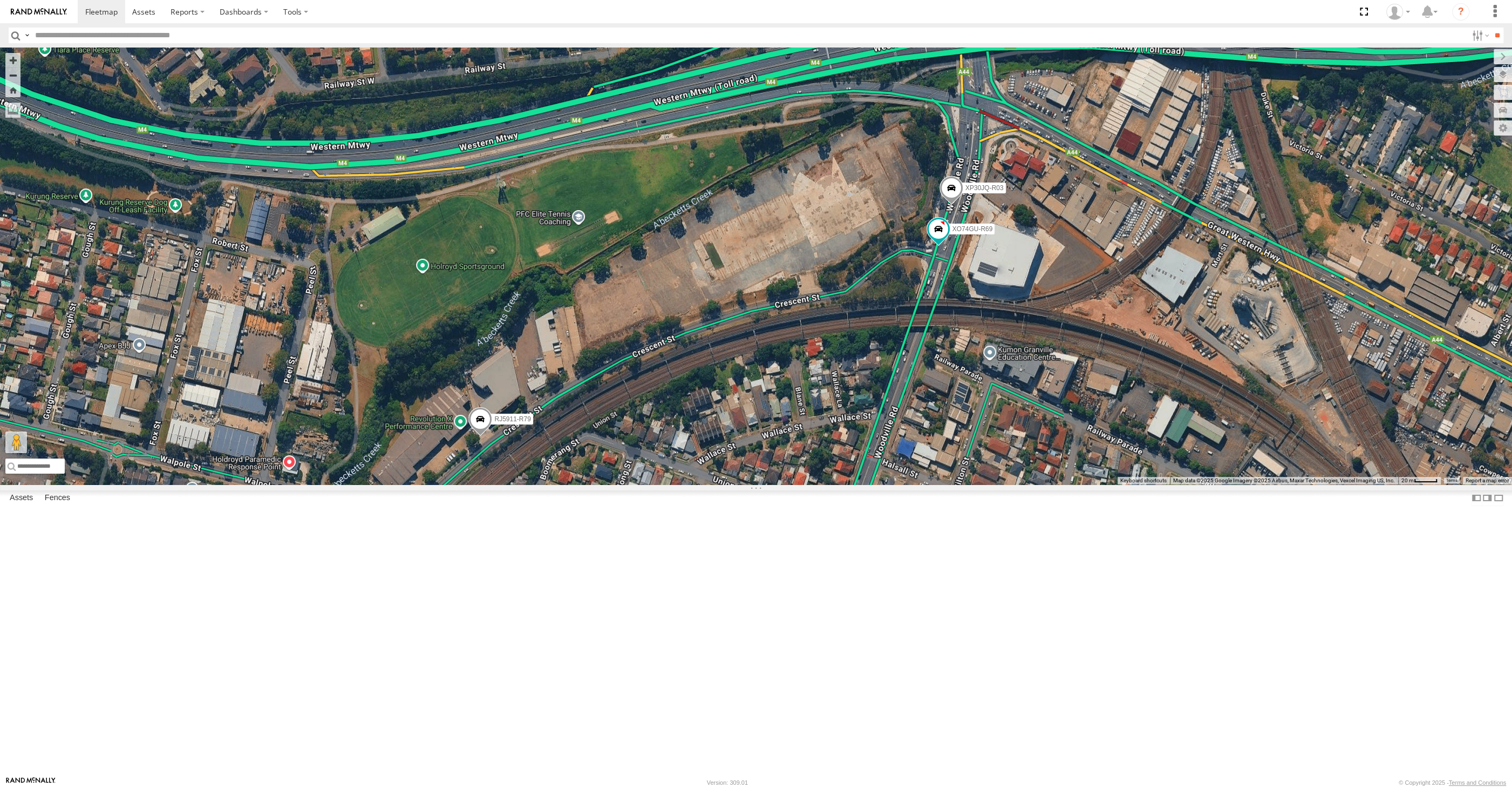
click at [948, 205] on span at bounding box center [951, 191] width 24 height 30
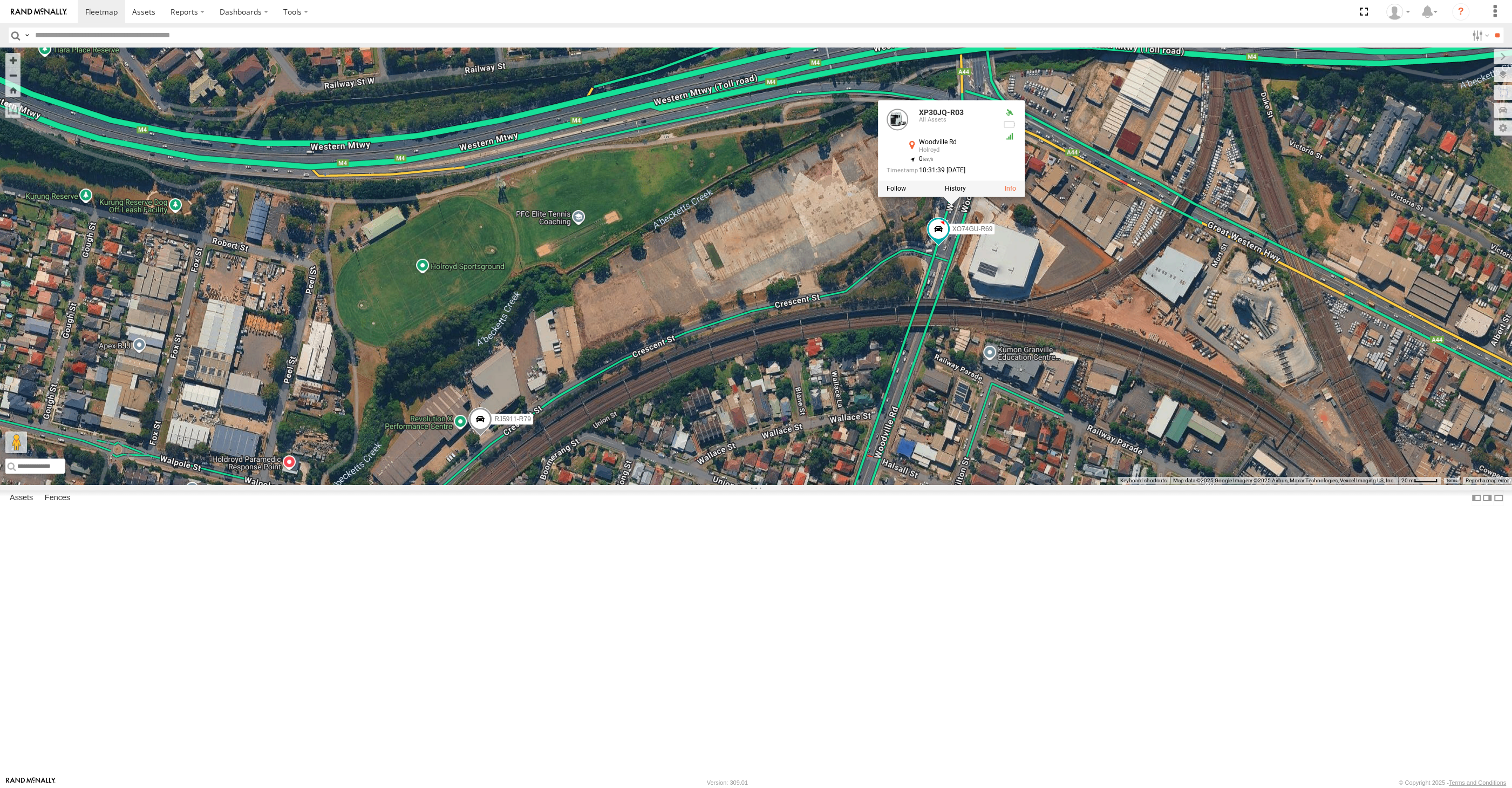
click at [1072, 424] on div "RJ5911-R79 XP30JQ-R03 XO74GU-R69 XP30JQ-R03 All Assets Woodville [PERSON_NAME] …" at bounding box center [756, 265] width 1512 height 436
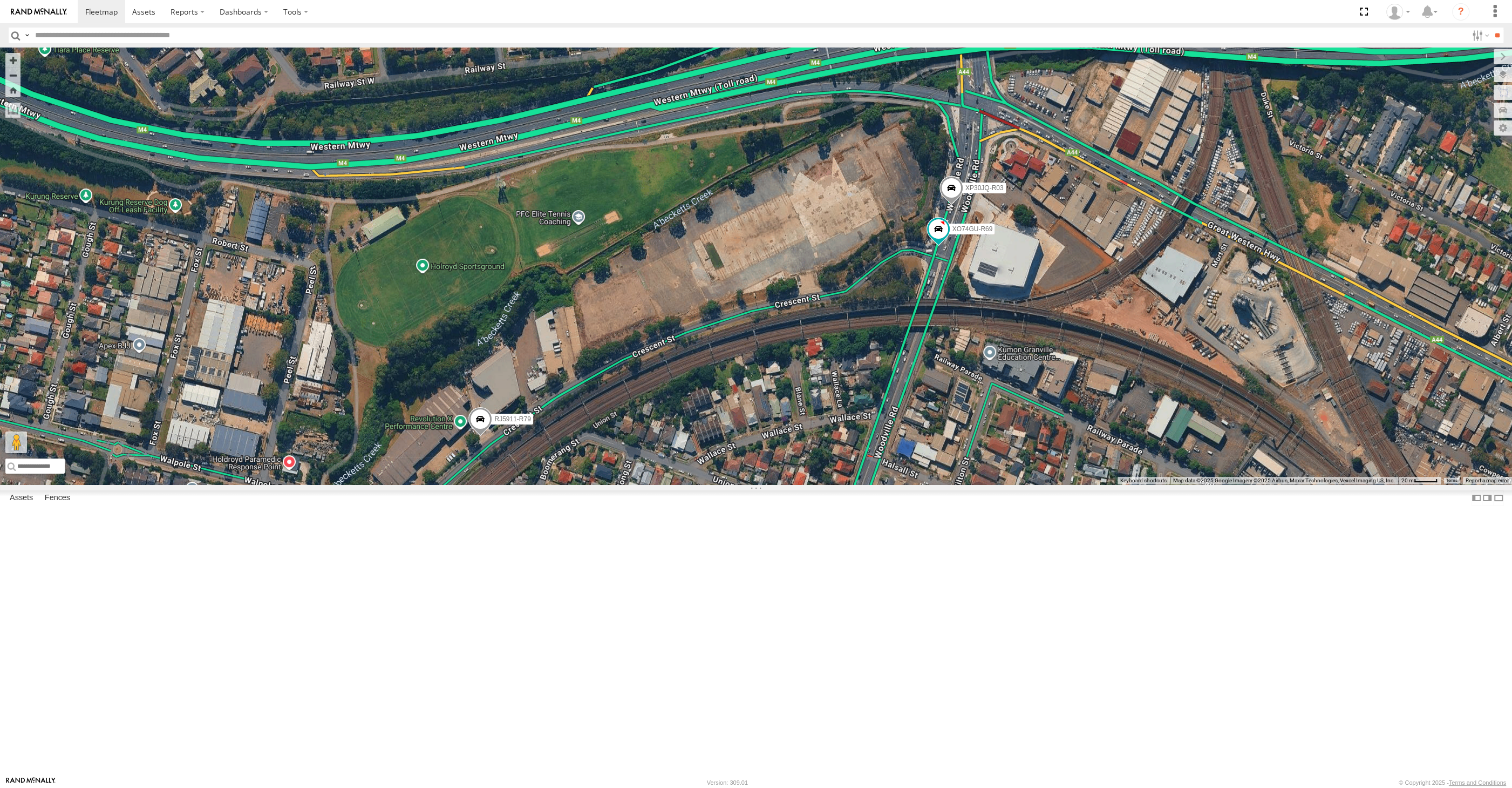
drag, startPoint x: 1114, startPoint y: 582, endPoint x: 1099, endPoint y: 537, distance: 47.4
click at [1103, 485] on div "RJ5911-R79 XP30JQ-R03 XO74GU-R69" at bounding box center [756, 265] width 1512 height 436
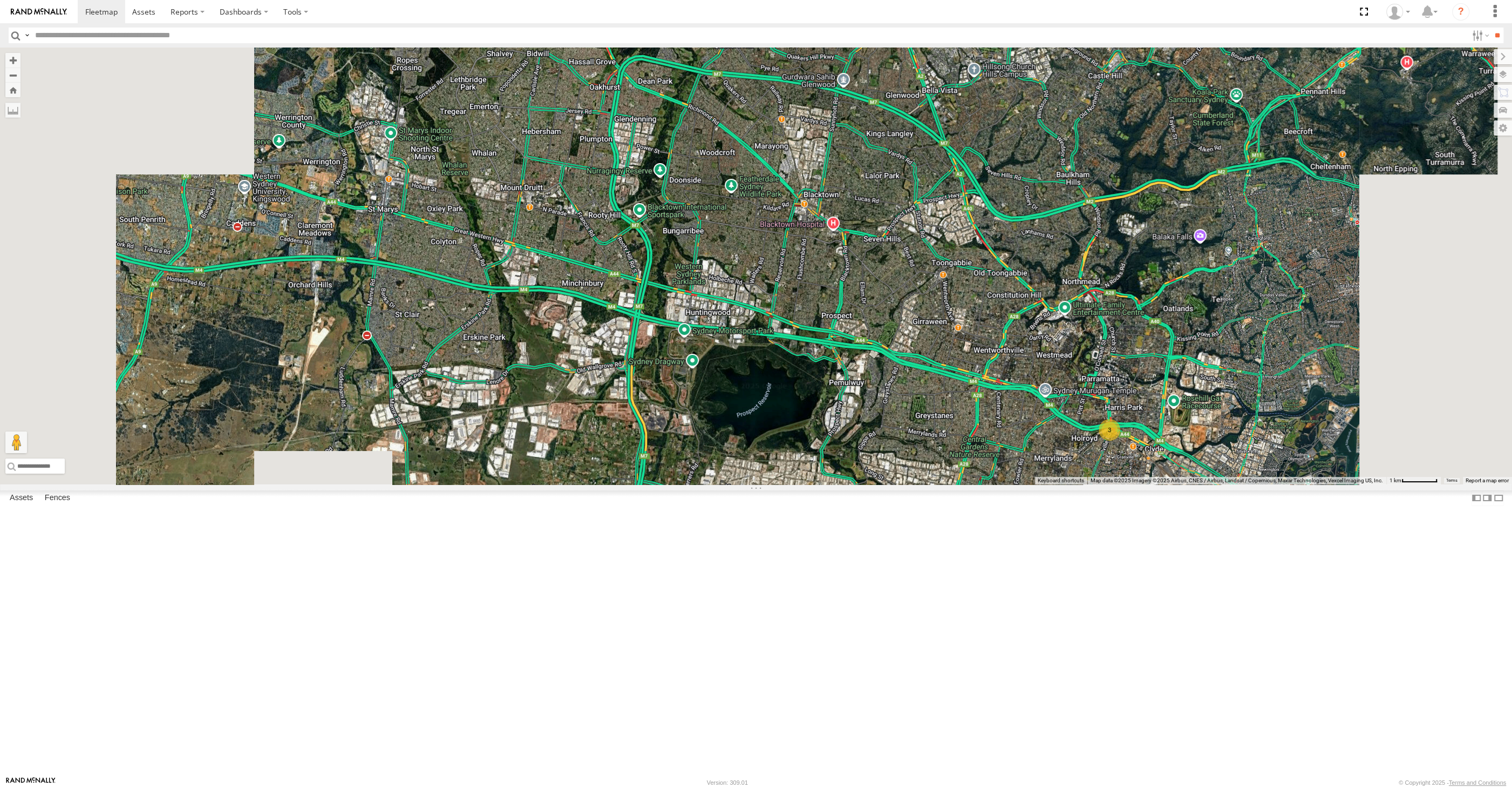
drag, startPoint x: 1166, startPoint y: 684, endPoint x: 1034, endPoint y: 552, distance: 186.7
click at [1116, 485] on div "3" at bounding box center [756, 265] width 1512 height 436
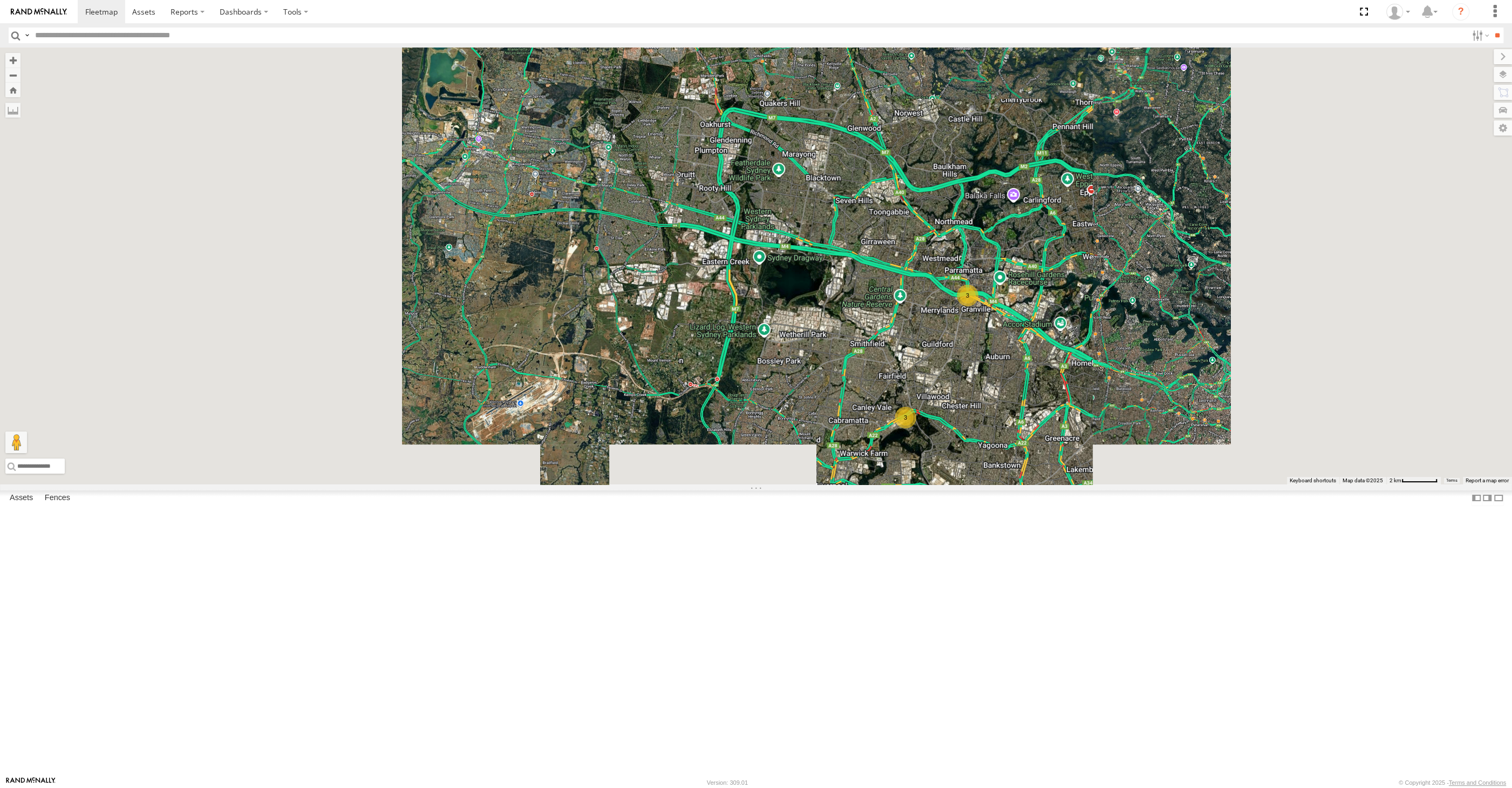
drag, startPoint x: 1088, startPoint y: 611, endPoint x: 945, endPoint y: 542, distance: 158.8
click at [947, 485] on div "3 XSNDHU-R04 3 XP81FE-R59" at bounding box center [756, 265] width 1512 height 436
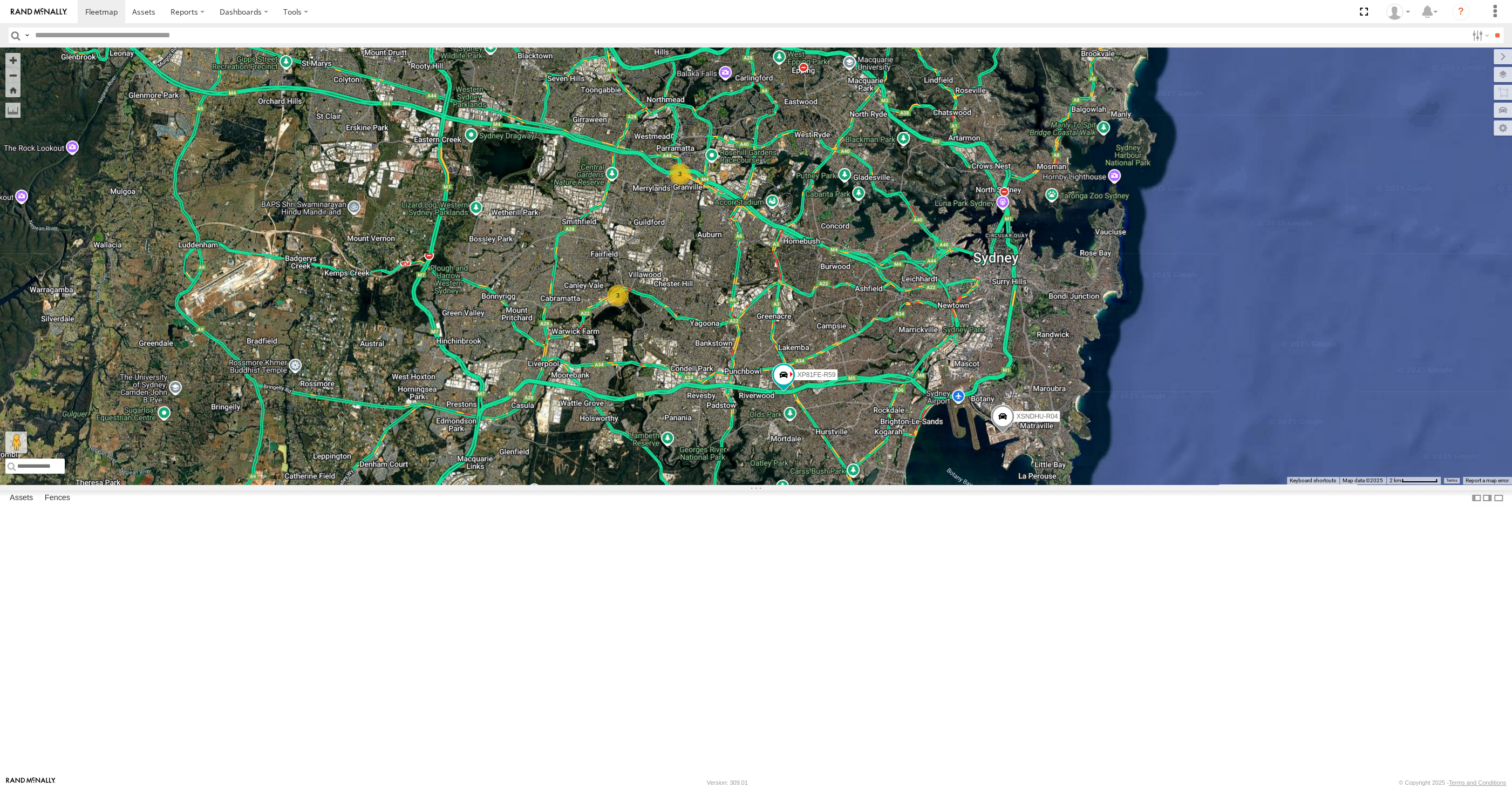
drag, startPoint x: 986, startPoint y: 631, endPoint x: 980, endPoint y: 609, distance: 22.8
click at [982, 485] on div "3 XSNDHU-R04 3 XP81FE-R59" at bounding box center [756, 265] width 1512 height 436
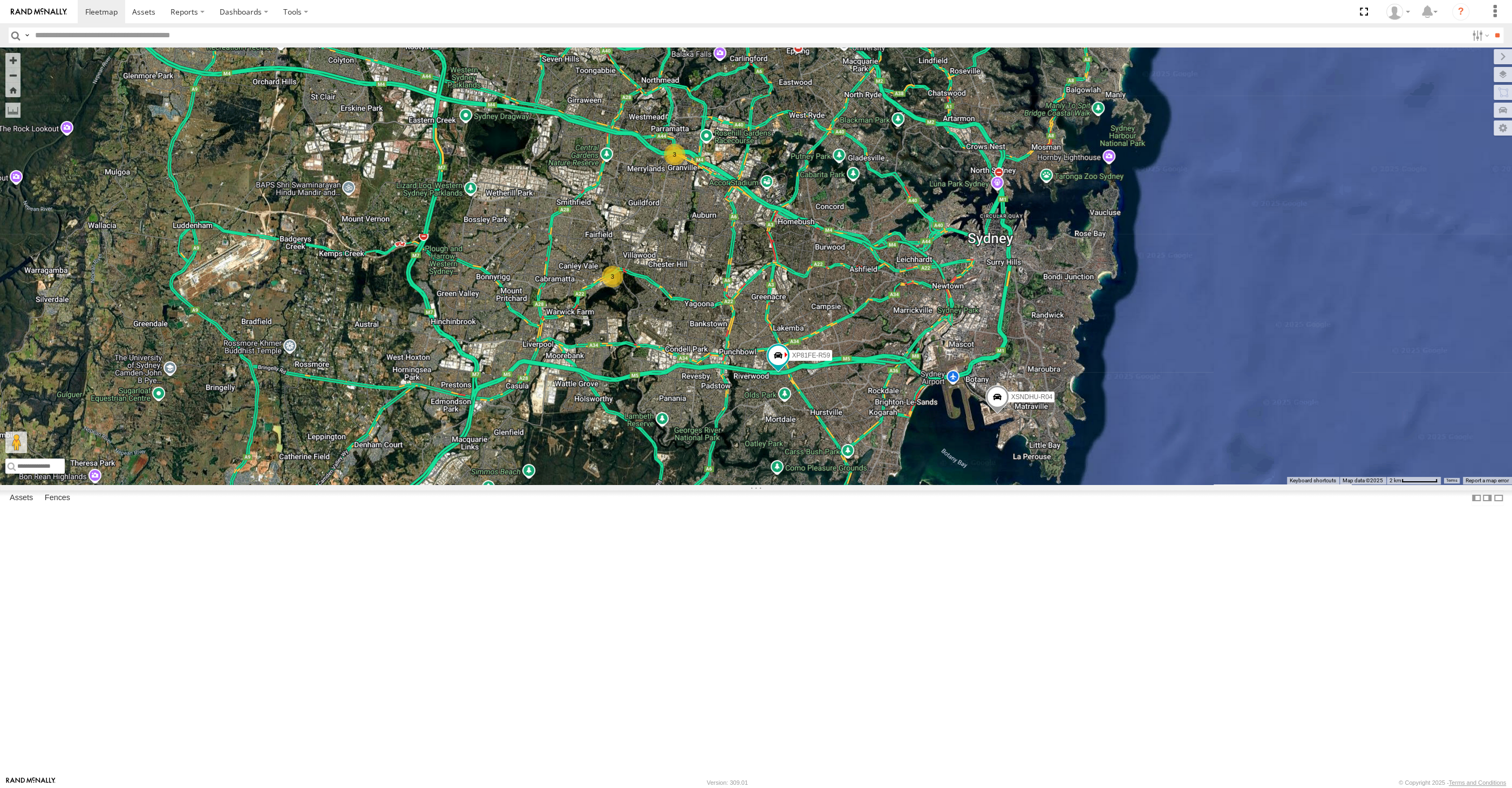
click at [961, 485] on div "3 XSNDHU-R04 3 XP81FE-R59" at bounding box center [756, 265] width 1512 height 436
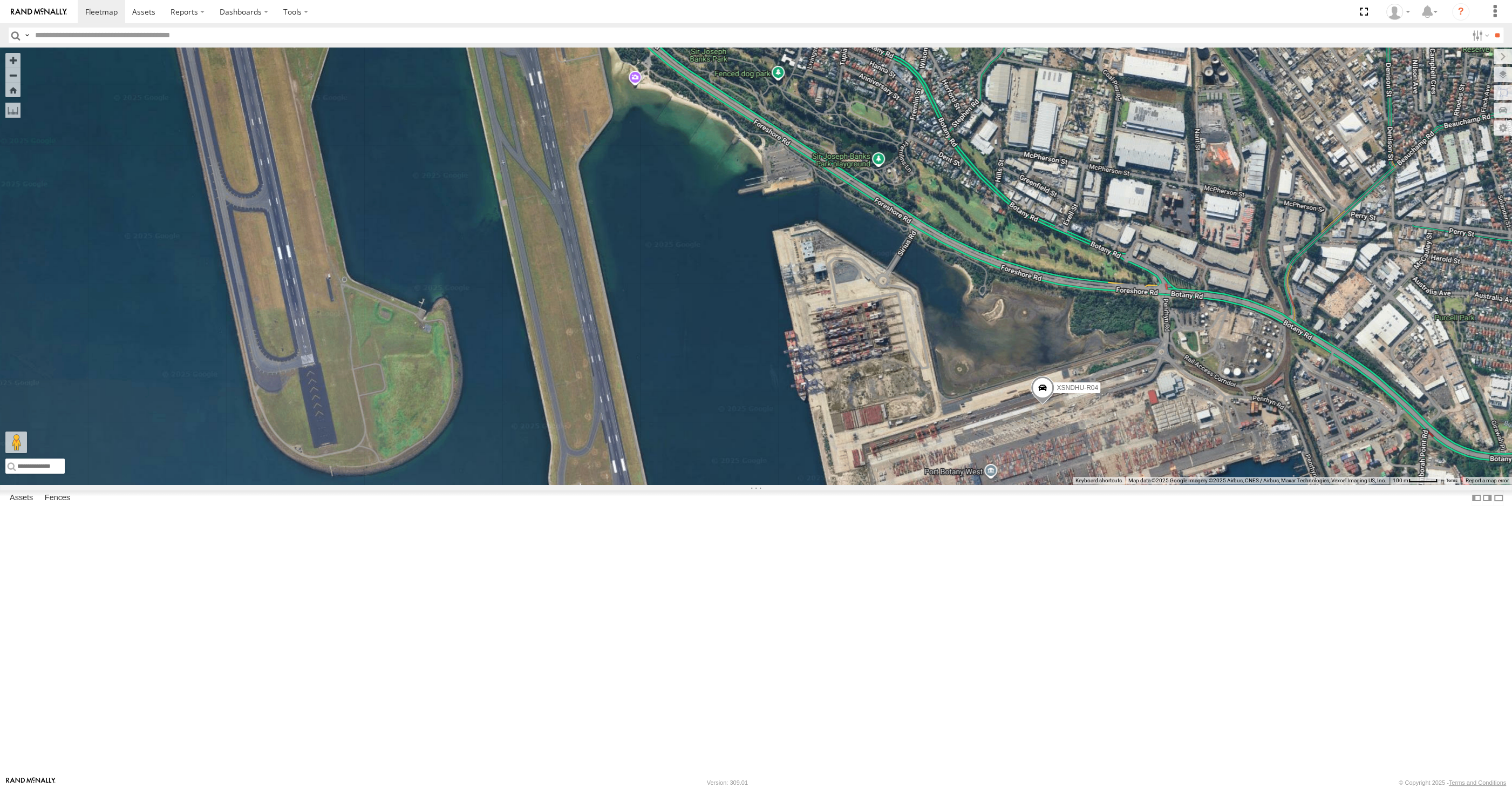
click at [1041, 405] on span at bounding box center [1042, 390] width 24 height 30
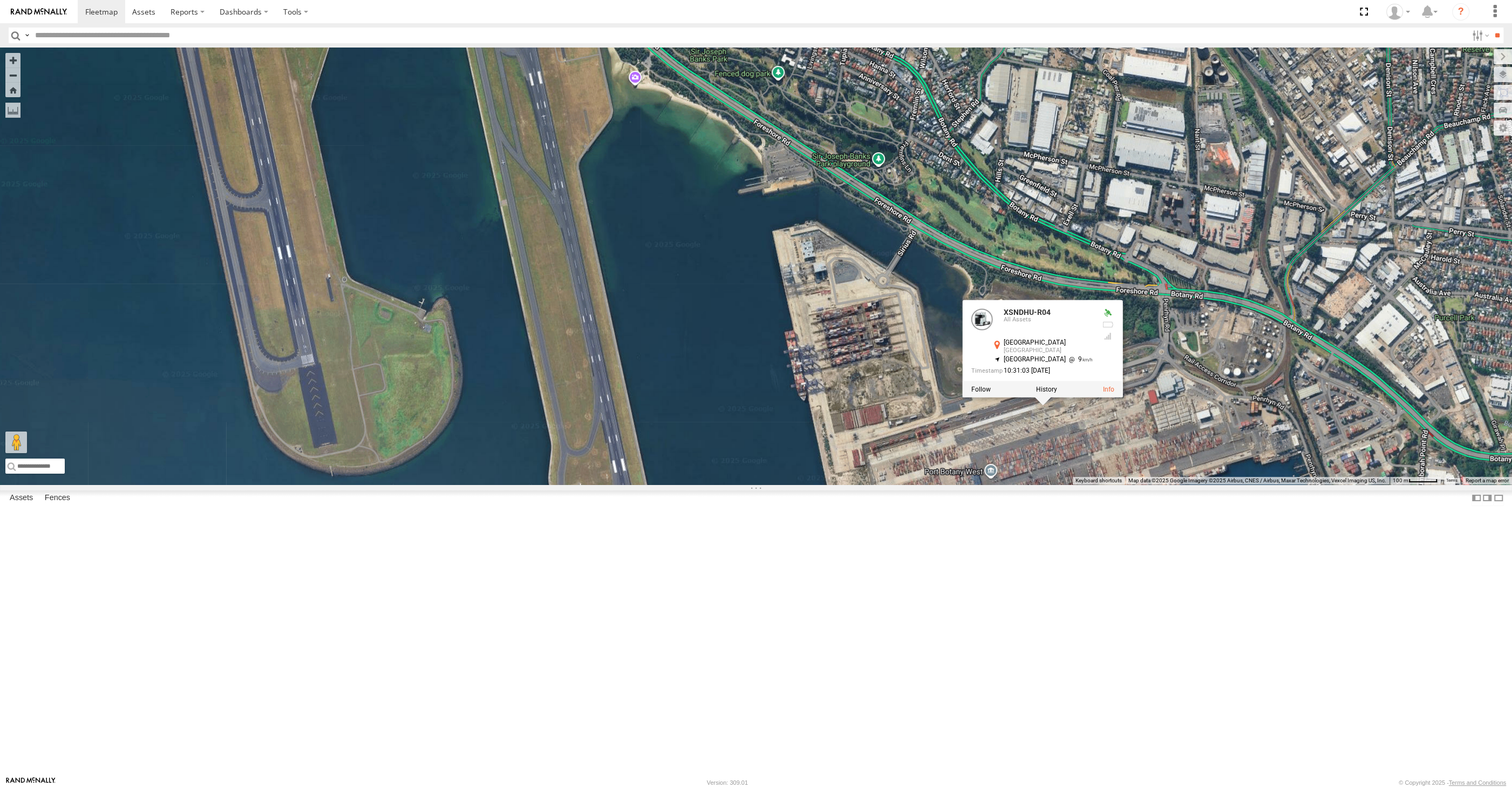
click at [1109, 485] on div "XSNDHU-R04 XP81FE-R59 XSNDHU-R04 All Assets [GEOGRAPHIC_DATA] [GEOGRAPHIC_DATA]…" at bounding box center [756, 265] width 1512 height 436
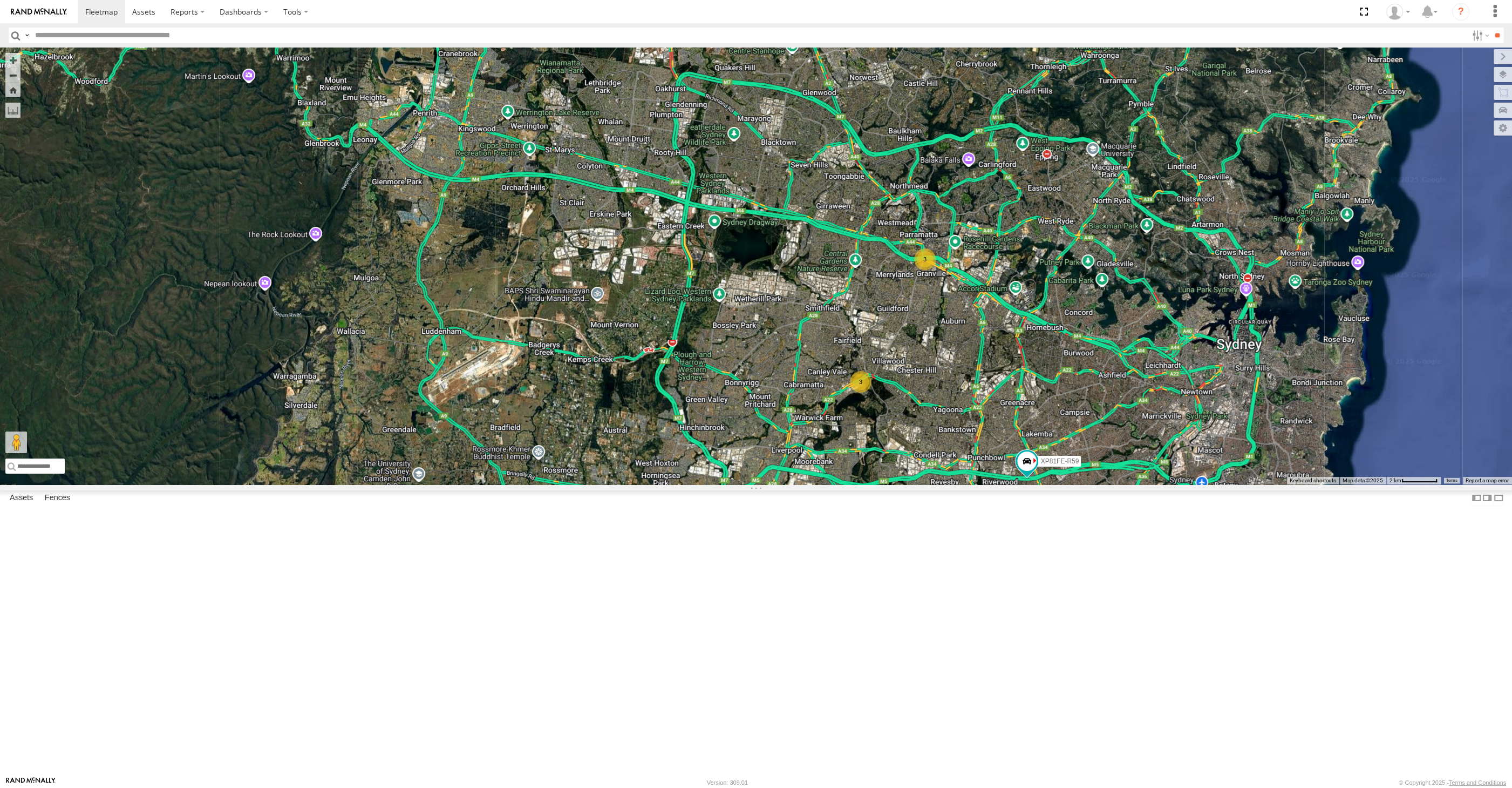
drag, startPoint x: 1000, startPoint y: 495, endPoint x: 922, endPoint y: 491, distance: 78.1
click at [945, 485] on div "XSNDHU-R04 XP81FE-R59 3 3" at bounding box center [756, 265] width 1512 height 436
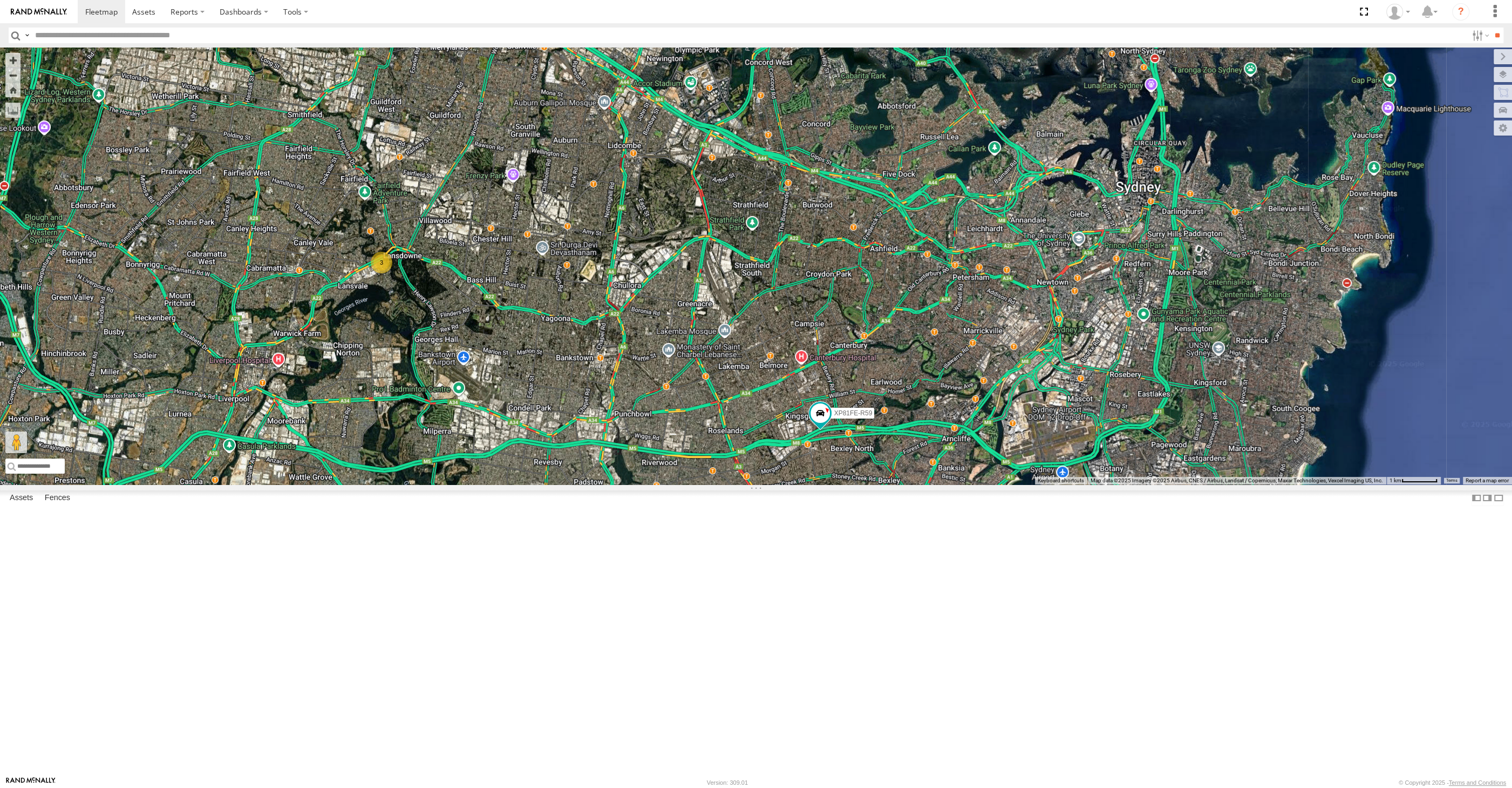
drag, startPoint x: 1121, startPoint y: 627, endPoint x: 959, endPoint y: 490, distance: 212.2
click at [959, 485] on div "XSNDHU-R04 XP81FE-R59 2 3 RJ5911-R79" at bounding box center [756, 265] width 1512 height 436
click at [1032, 485] on div "XSNDHU-R04 XP81FE-R59 2 3 RJ5911-R79" at bounding box center [756, 265] width 1512 height 436
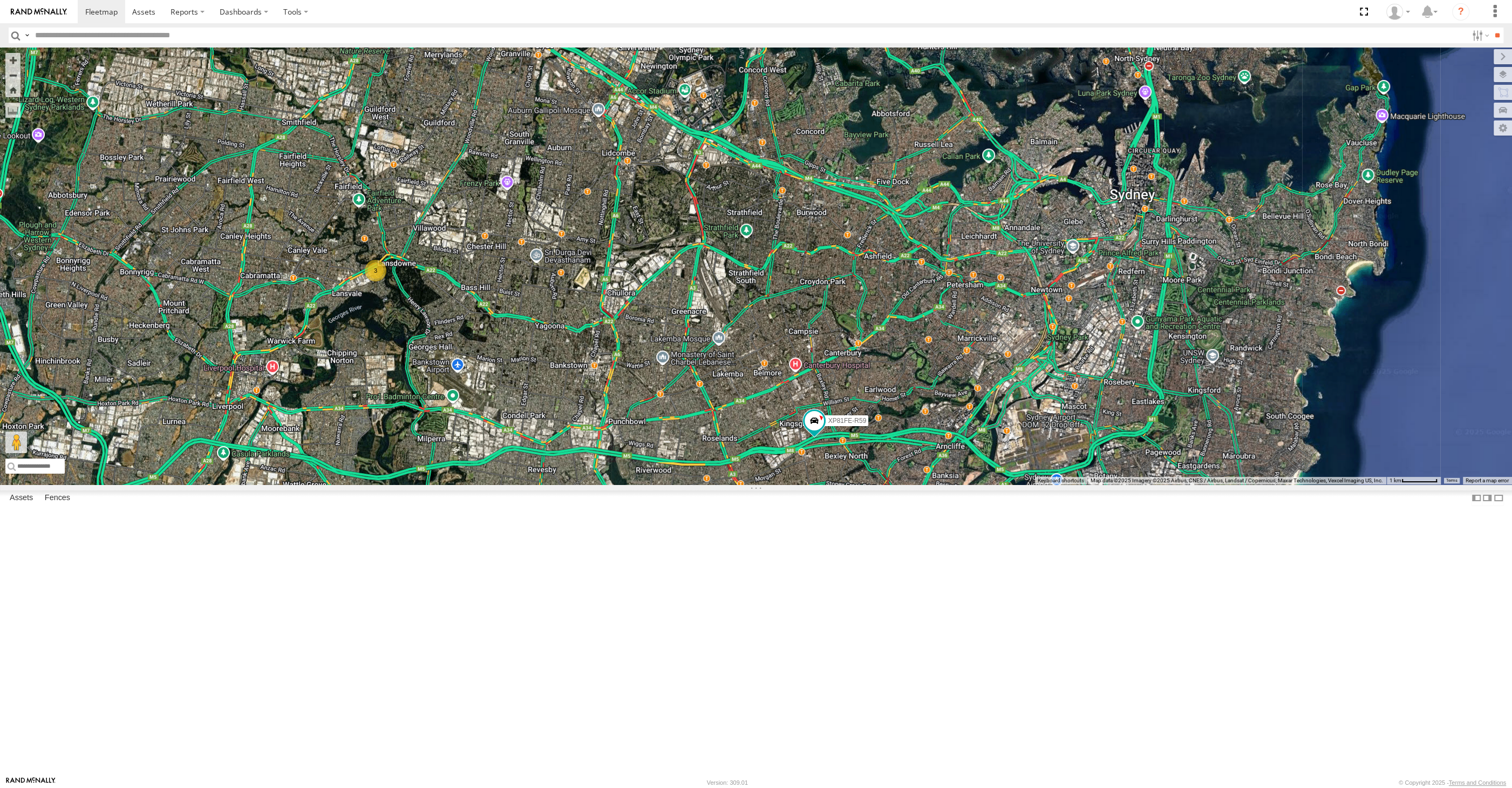
drag, startPoint x: 1091, startPoint y: 496, endPoint x: 1085, endPoint y: 506, distance: 11.7
click at [1085, 485] on div "XSNDHU-R04 XP81FE-R59 2 3 RJ5911-R79" at bounding box center [756, 265] width 1512 height 436
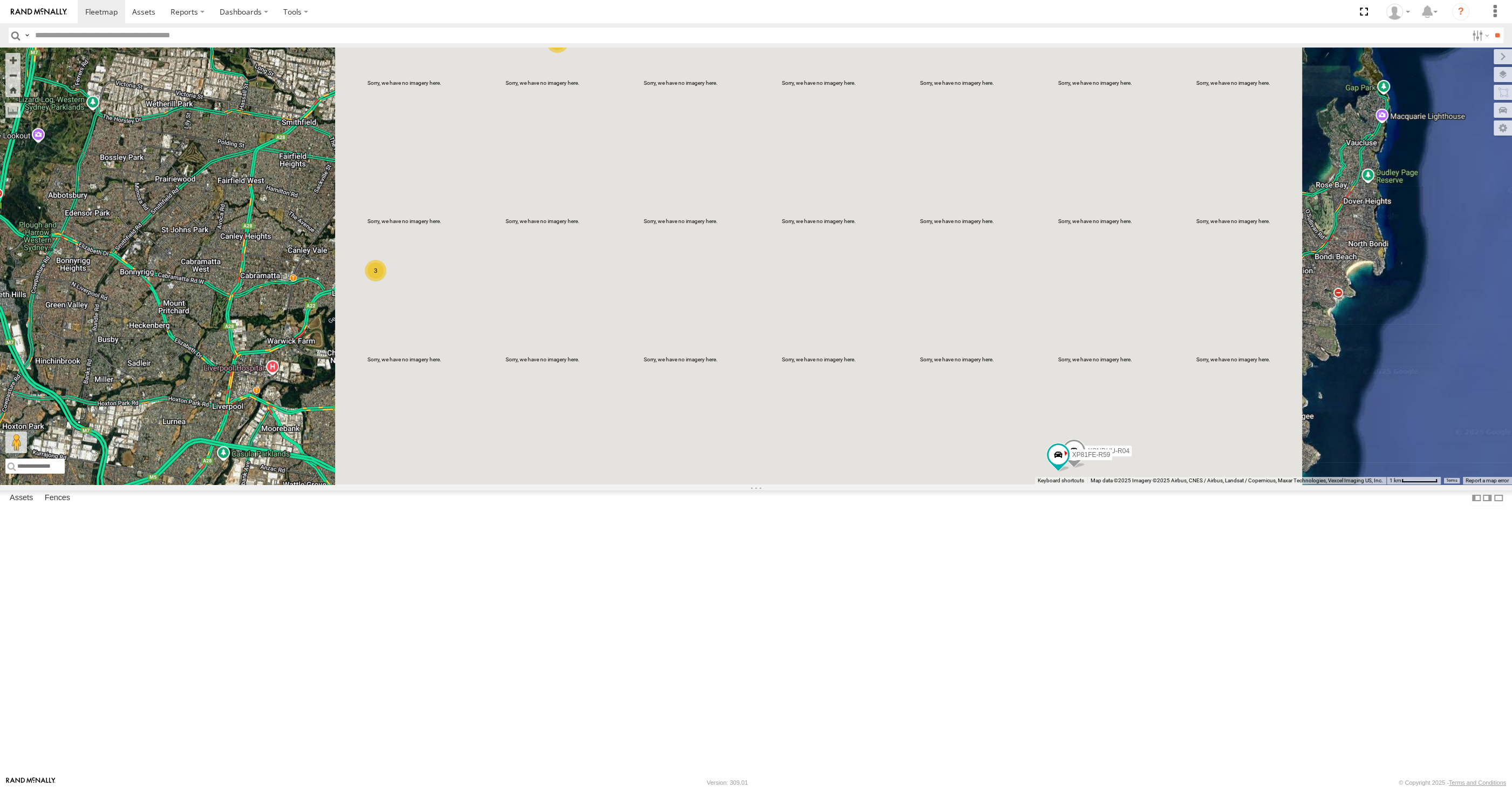
click at [222, 485] on div "2 XSNDHU-R04 3 RJ5911-R79 XP81FE-R59" at bounding box center [756, 265] width 1512 height 436
click at [263, 485] on div "2 XSNDHU-R04 3 RJ5911-R79 XP81FE-R59" at bounding box center [756, 265] width 1512 height 436
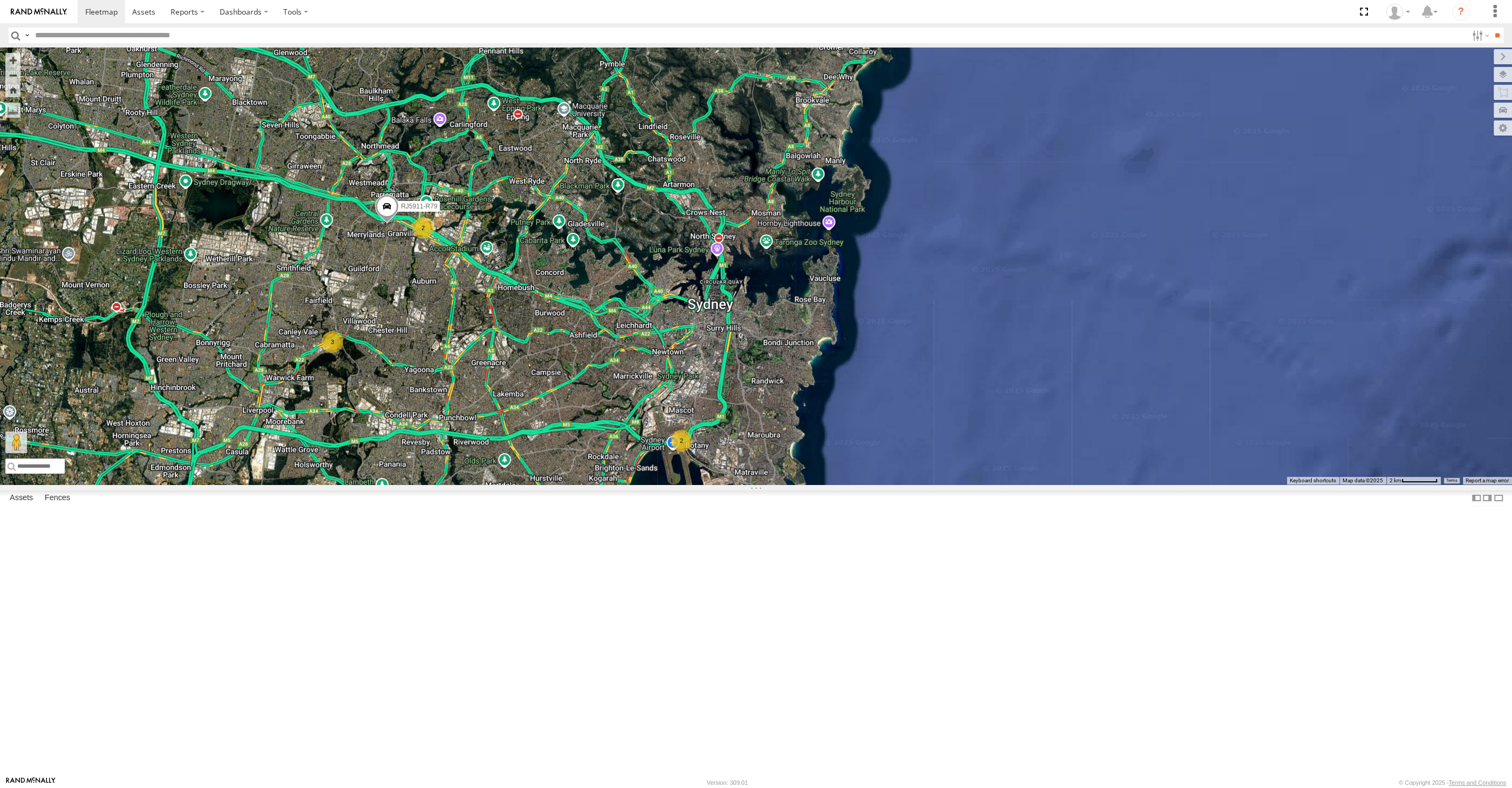
drag, startPoint x: 706, startPoint y: 622, endPoint x: 722, endPoint y: 614, distance: 17.9
click at [722, 485] on div "RJ5911-R79 2 2 3" at bounding box center [756, 265] width 1512 height 436
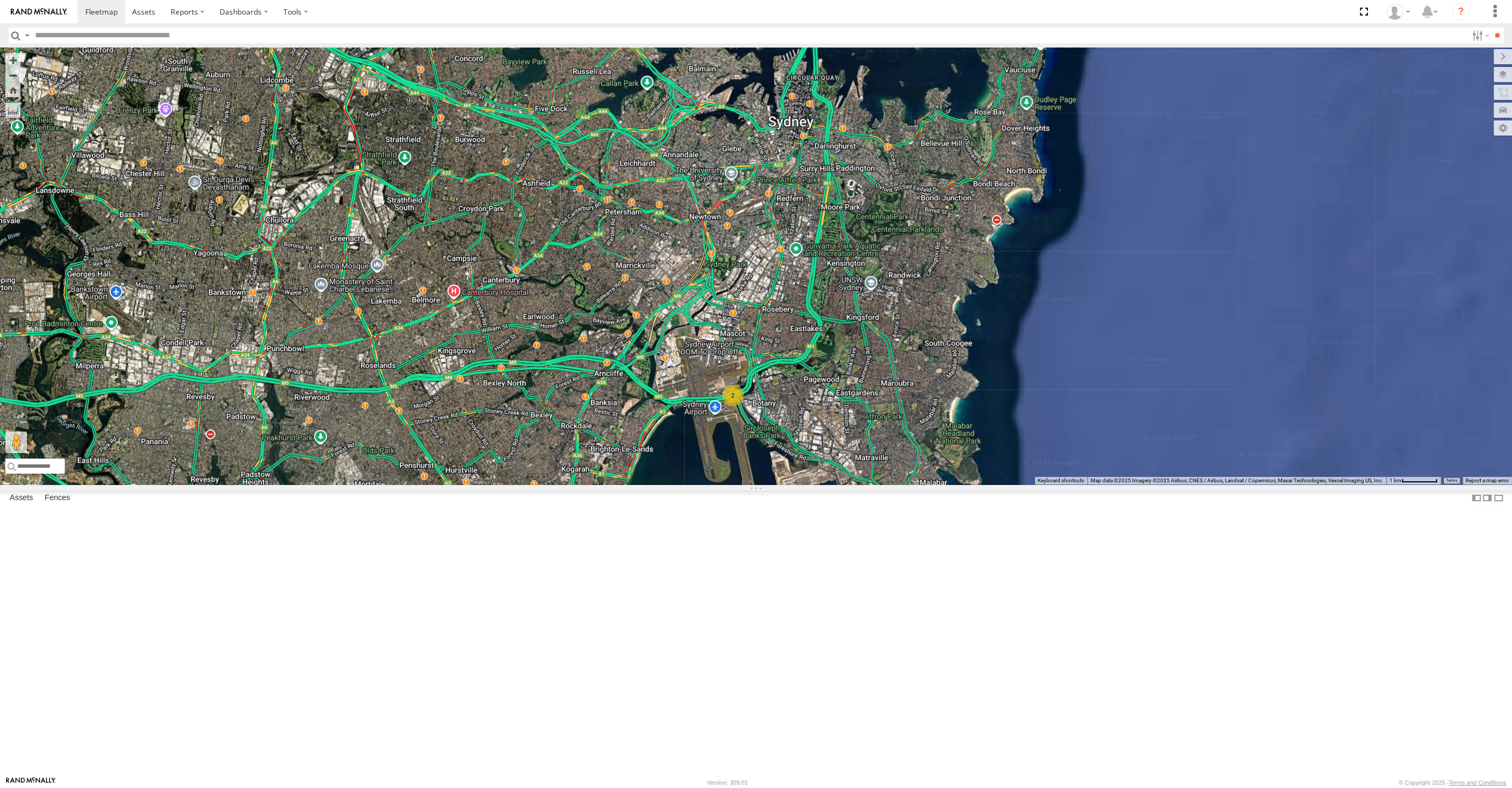
drag, startPoint x: 779, startPoint y: 582, endPoint x: 812, endPoint y: 568, distance: 35.8
click at [809, 485] on div "RJ5911-R79 2 2" at bounding box center [756, 265] width 1512 height 436
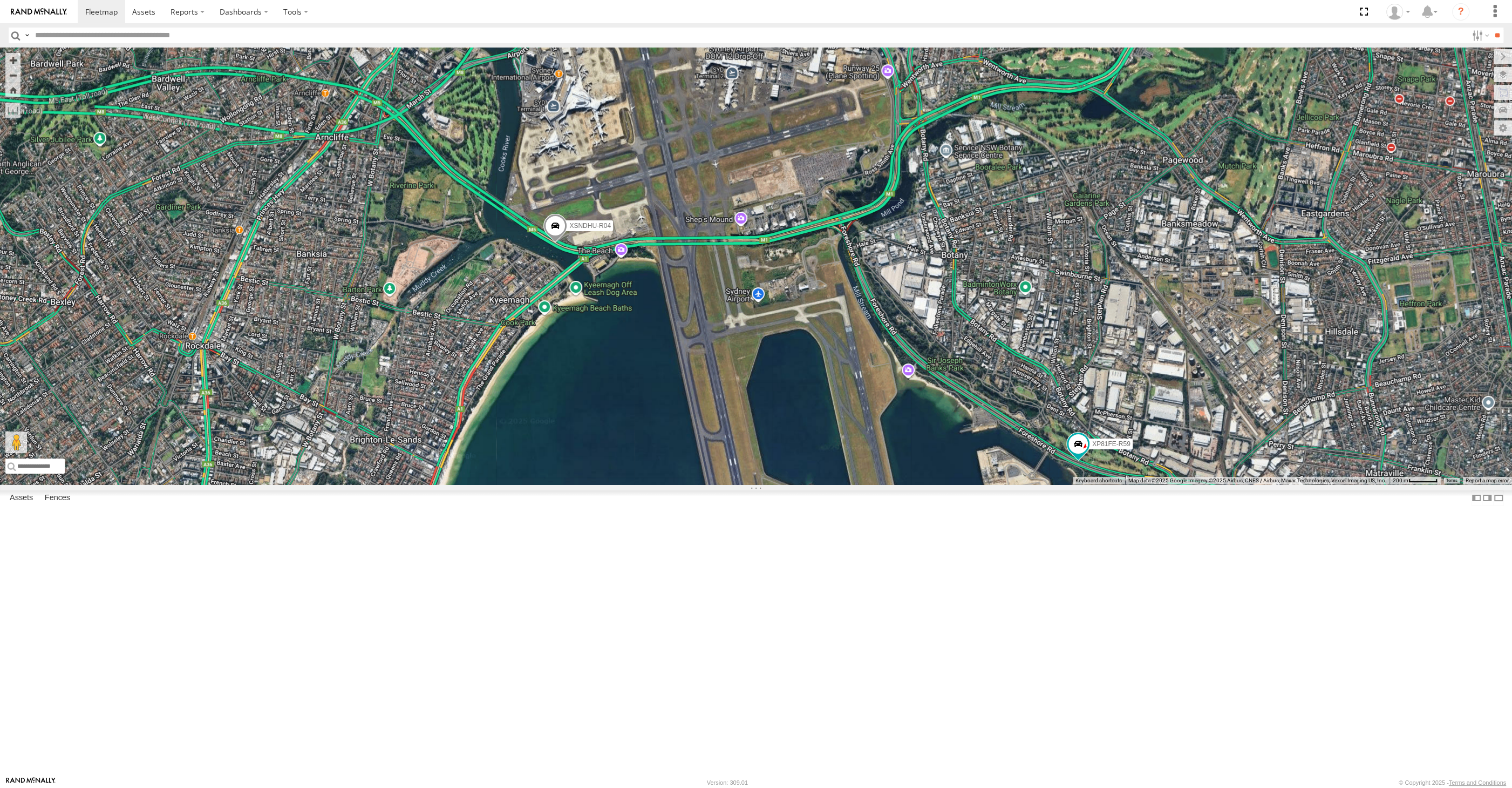
drag, startPoint x: 671, startPoint y: 534, endPoint x: 719, endPoint y: 525, distance: 48.8
click at [717, 485] on div "RJ5911-R79 XSNDHU-R04 XP81FE-R59" at bounding box center [756, 265] width 1512 height 436
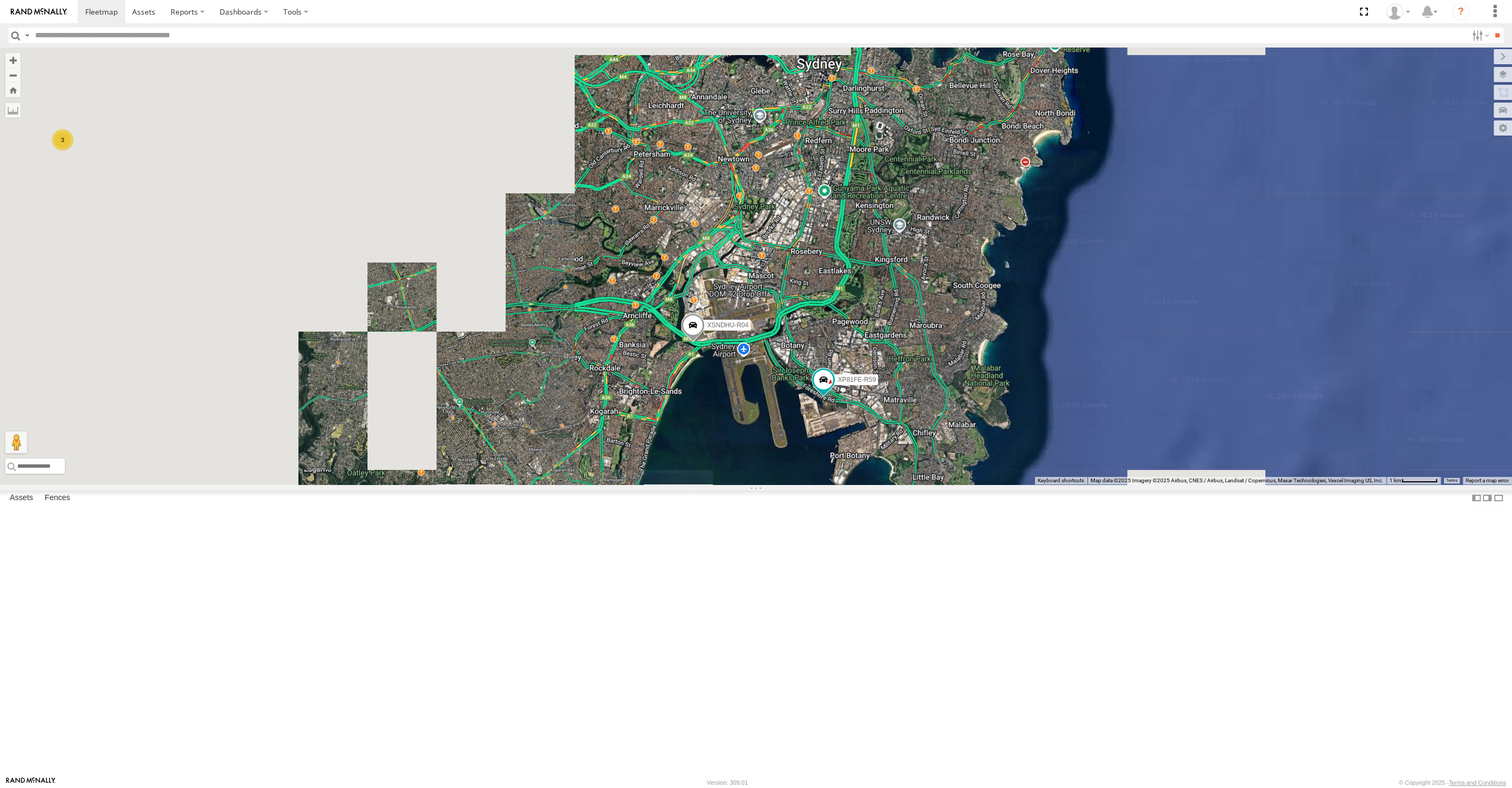
drag, startPoint x: 714, startPoint y: 592, endPoint x: 727, endPoint y: 589, distance: 13.3
click at [727, 485] on div "RJ5911-R79 XSNDHU-R04 XP81FE-R59 2 3" at bounding box center [756, 265] width 1512 height 436
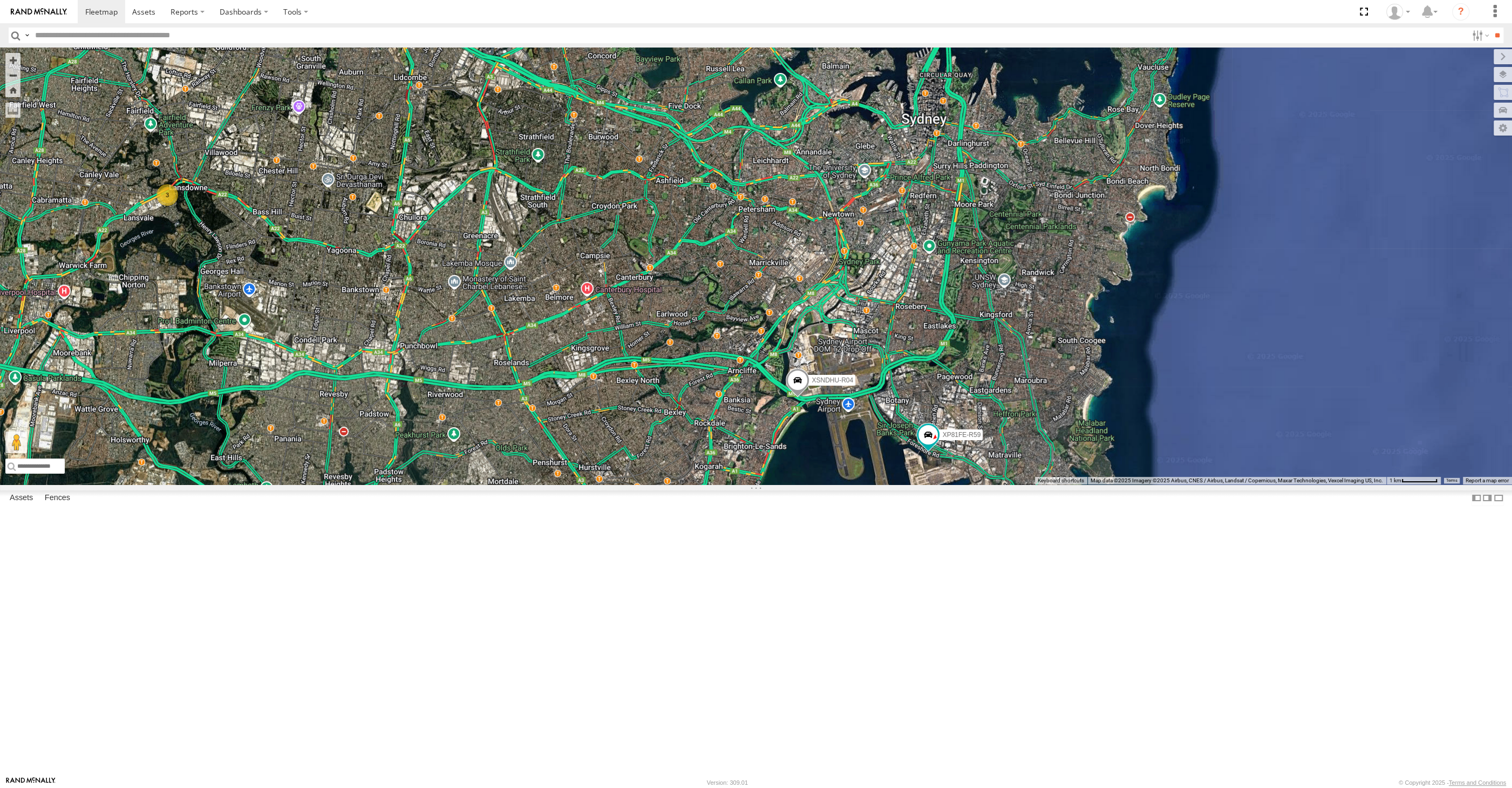
drag, startPoint x: 773, startPoint y: 600, endPoint x: 857, endPoint y: 672, distance: 110.6
click at [847, 485] on div "RJ5911-R79 XSNDHU-R04 XP81FE-R59 2 3" at bounding box center [756, 265] width 1512 height 436
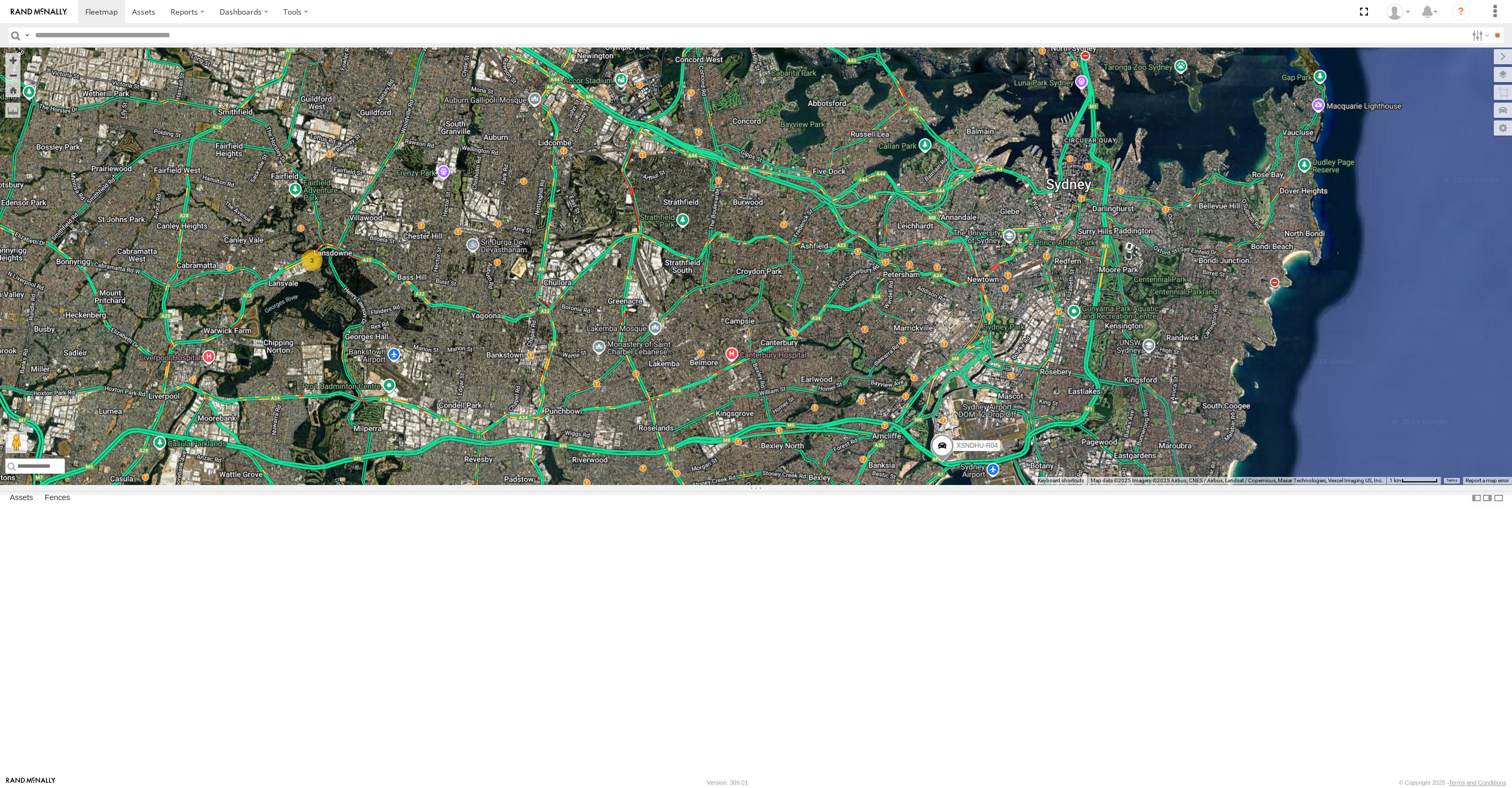
drag, startPoint x: 887, startPoint y: 679, endPoint x: 927, endPoint y: 672, distance: 40.6
click at [927, 485] on div "RJ5911-R79 XSNDHU-R04 XP81FE-R59 2 3" at bounding box center [756, 265] width 1512 height 436
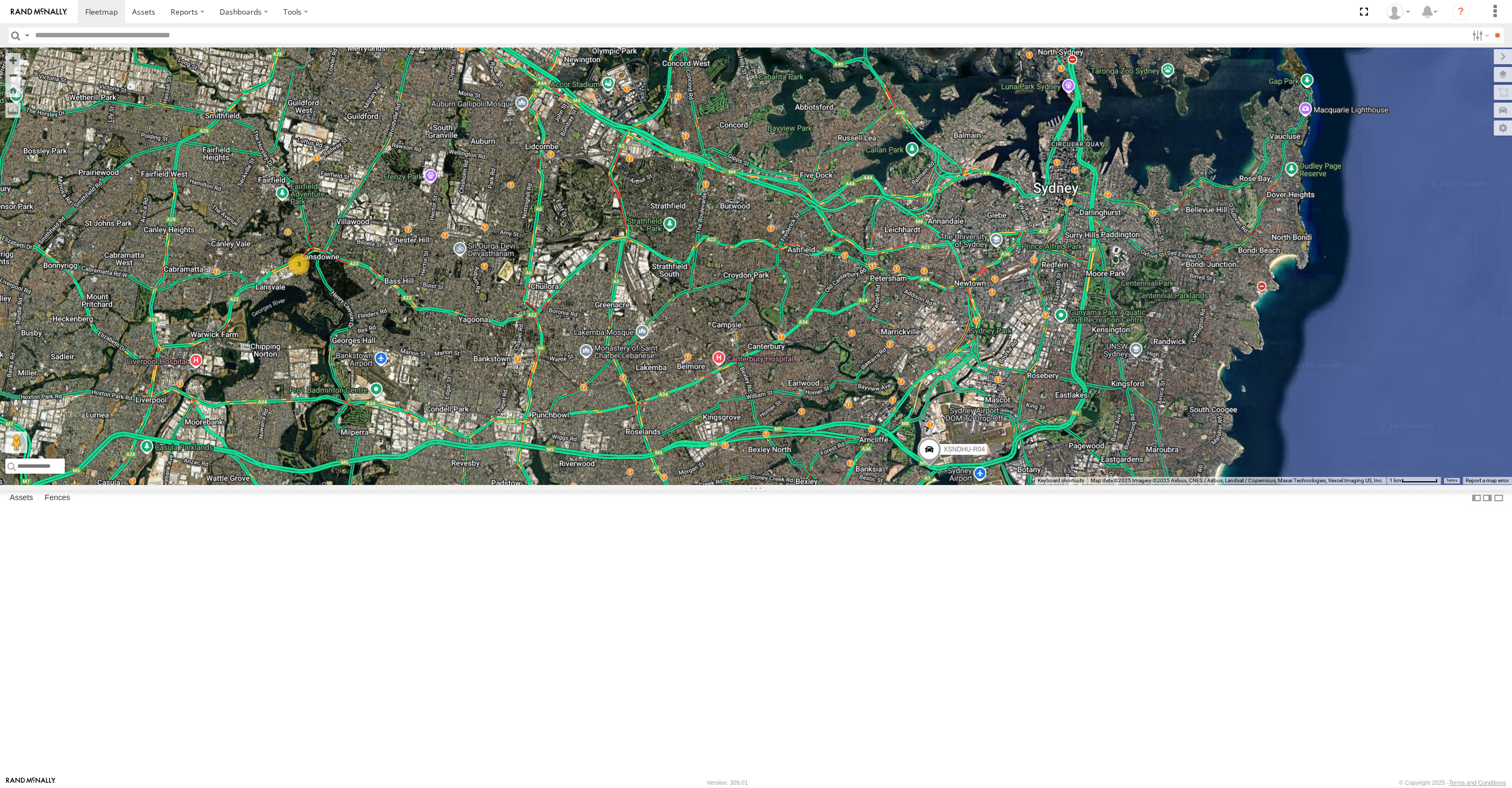
drag, startPoint x: 948, startPoint y: 691, endPoint x: 931, endPoint y: 695, distance: 17.5
click at [931, 485] on div "RJ5911-R79 XSNDHU-R04 XP81FE-R59 2 3" at bounding box center [756, 265] width 1512 height 436
drag, startPoint x: 730, startPoint y: 647, endPoint x: 743, endPoint y: 617, distance: 32.7
click at [742, 485] on div "XSNDHU-R04 RJ5911-R79 XP81FE-R59 2 3" at bounding box center [756, 265] width 1512 height 436
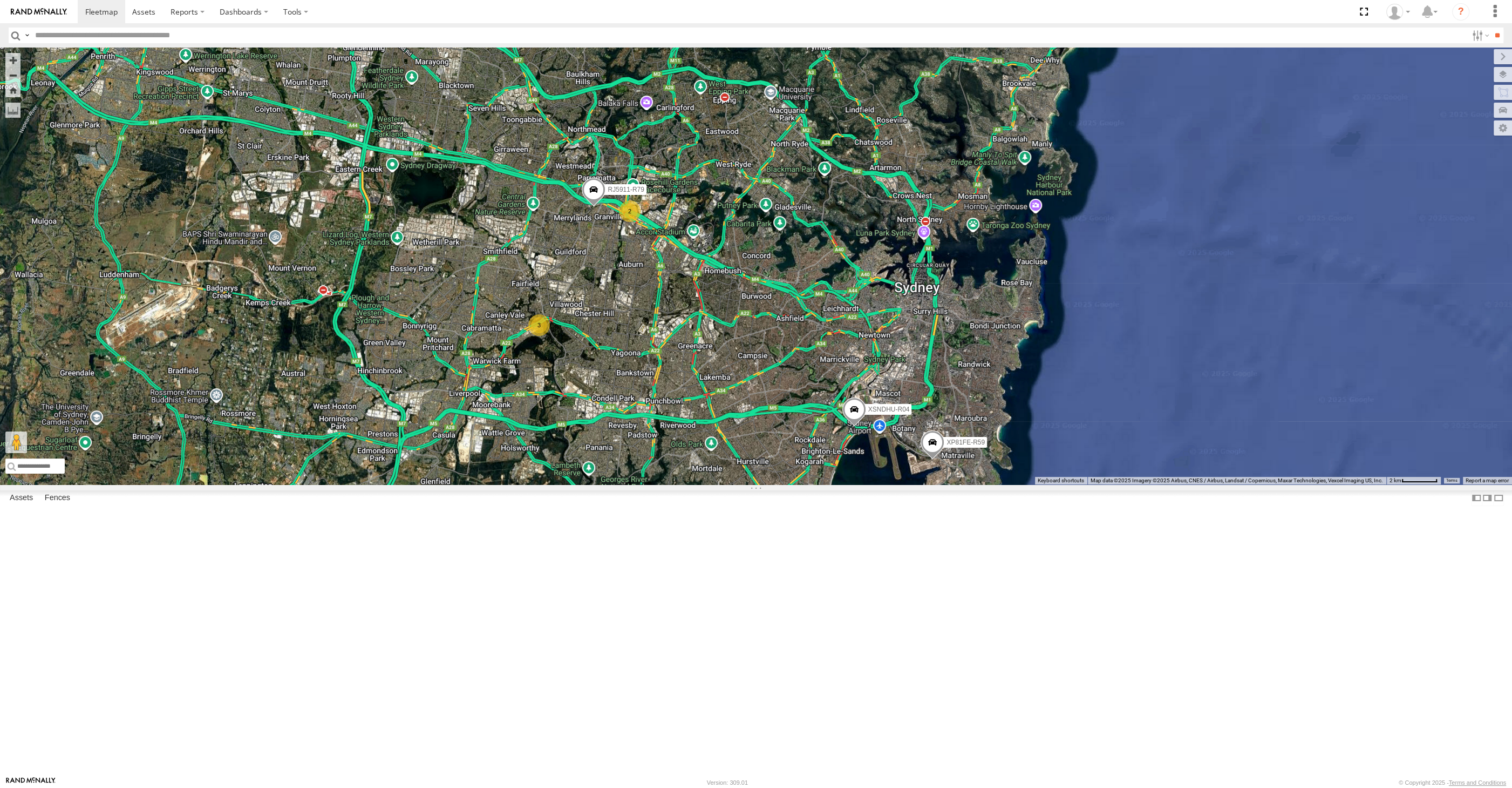
click at [739, 485] on div "XSNDHU-R04 RJ5911-R79 XP81FE-R59 2 3" at bounding box center [756, 265] width 1512 height 436
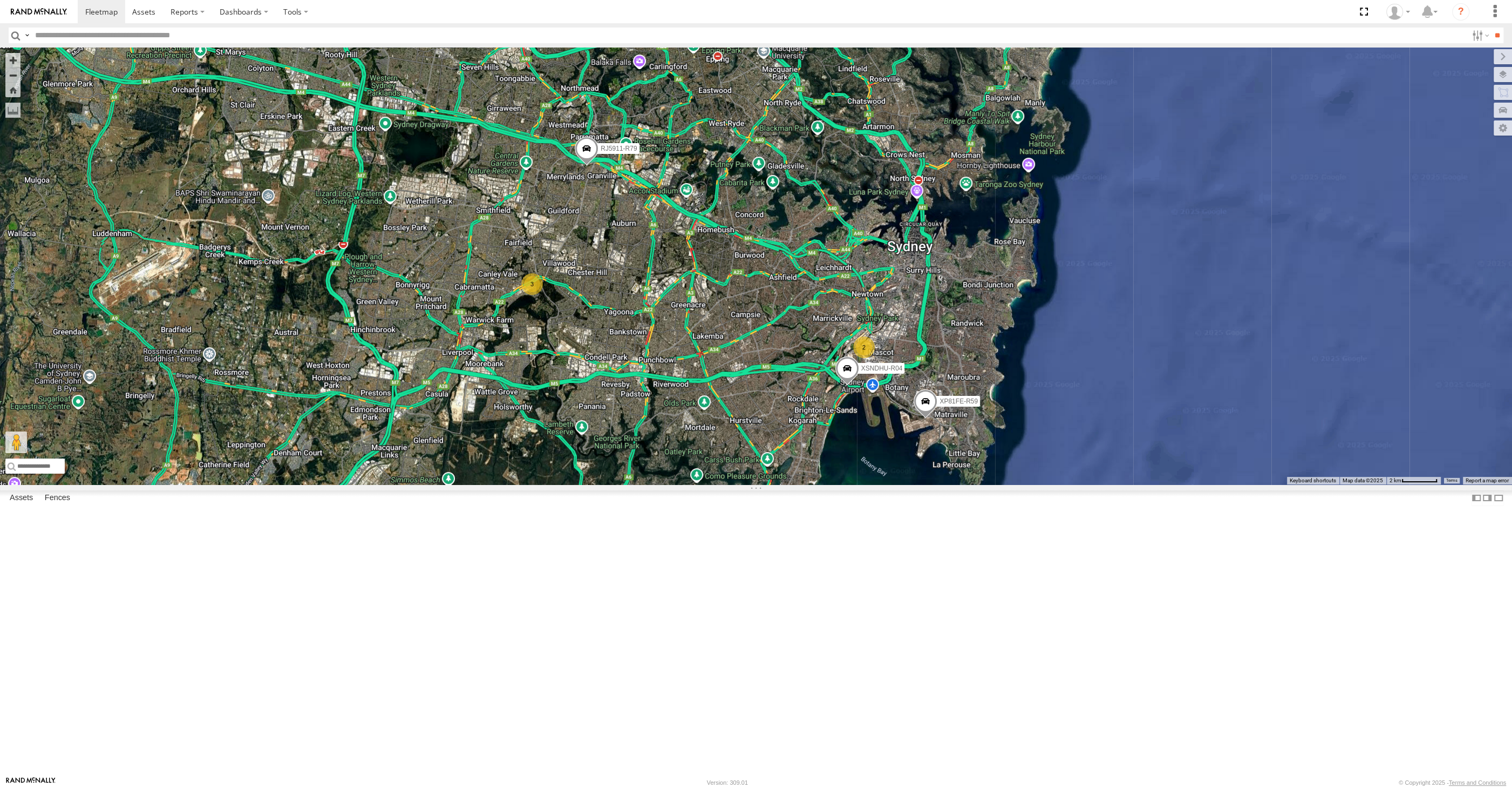
drag, startPoint x: 822, startPoint y: 580, endPoint x: 835, endPoint y: 575, distance: 13.9
click at [835, 485] on div "XSNDHU-R04 RJ5911-R79 XP81FE-R59 2 3" at bounding box center [756, 265] width 1512 height 436
click at [517, 402] on div "XSNDHU-R04 RJ5911-R79 XP81FE-R59 2 3" at bounding box center [756, 265] width 1512 height 436
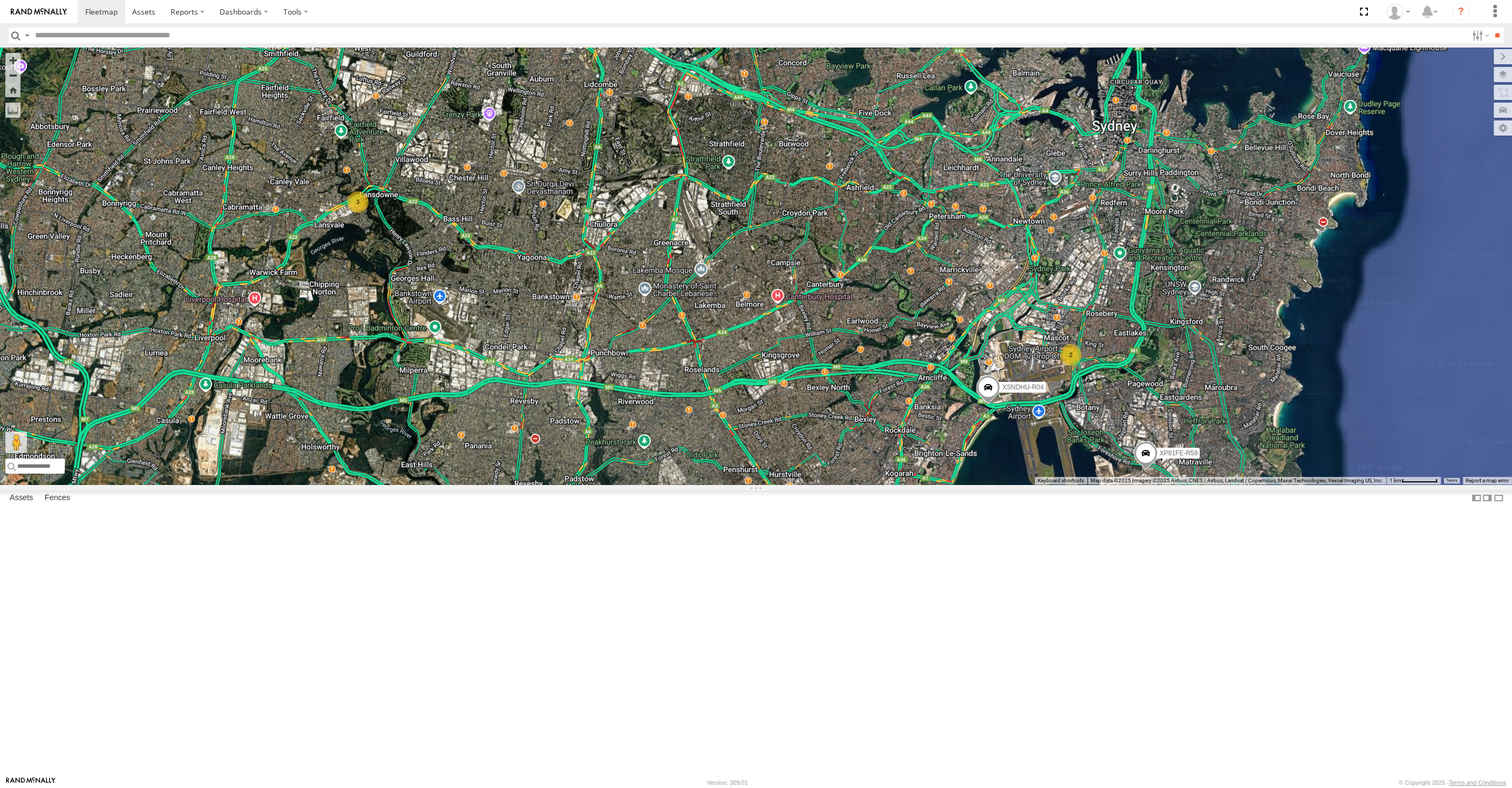
drag, startPoint x: 636, startPoint y: 611, endPoint x: 662, endPoint y: 605, distance: 26.7
click at [662, 485] on div "XSNDHU-R04 RJ5911-R79 XP81FE-R59 2 3" at bounding box center [756, 265] width 1512 height 436
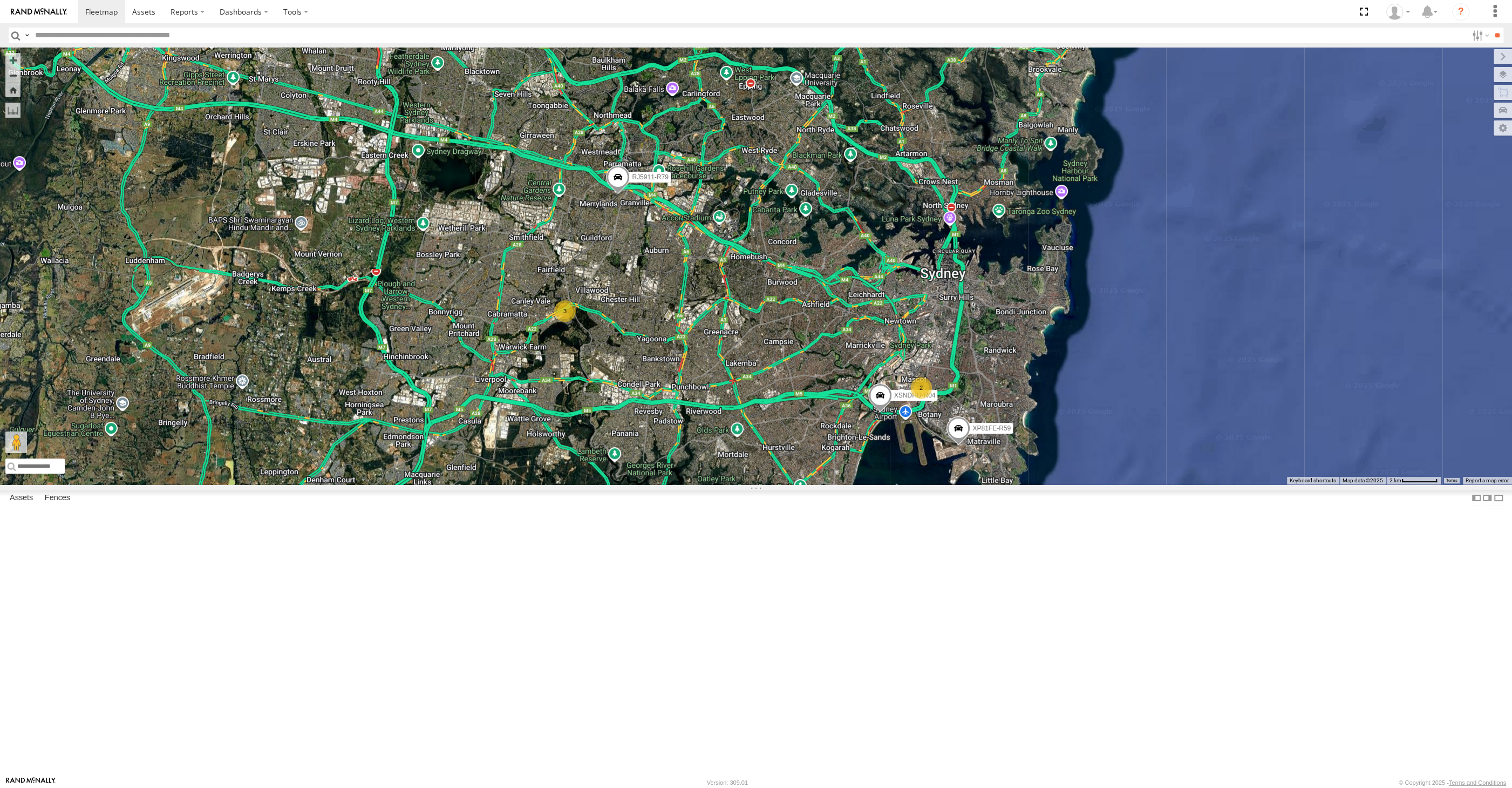
drag, startPoint x: 691, startPoint y: 554, endPoint x: 728, endPoint y: 537, distance: 40.7
click at [728, 485] on div "XSNDHU-R04 RJ5911-R79 XP81FE-R59 2 3" at bounding box center [756, 265] width 1512 height 436
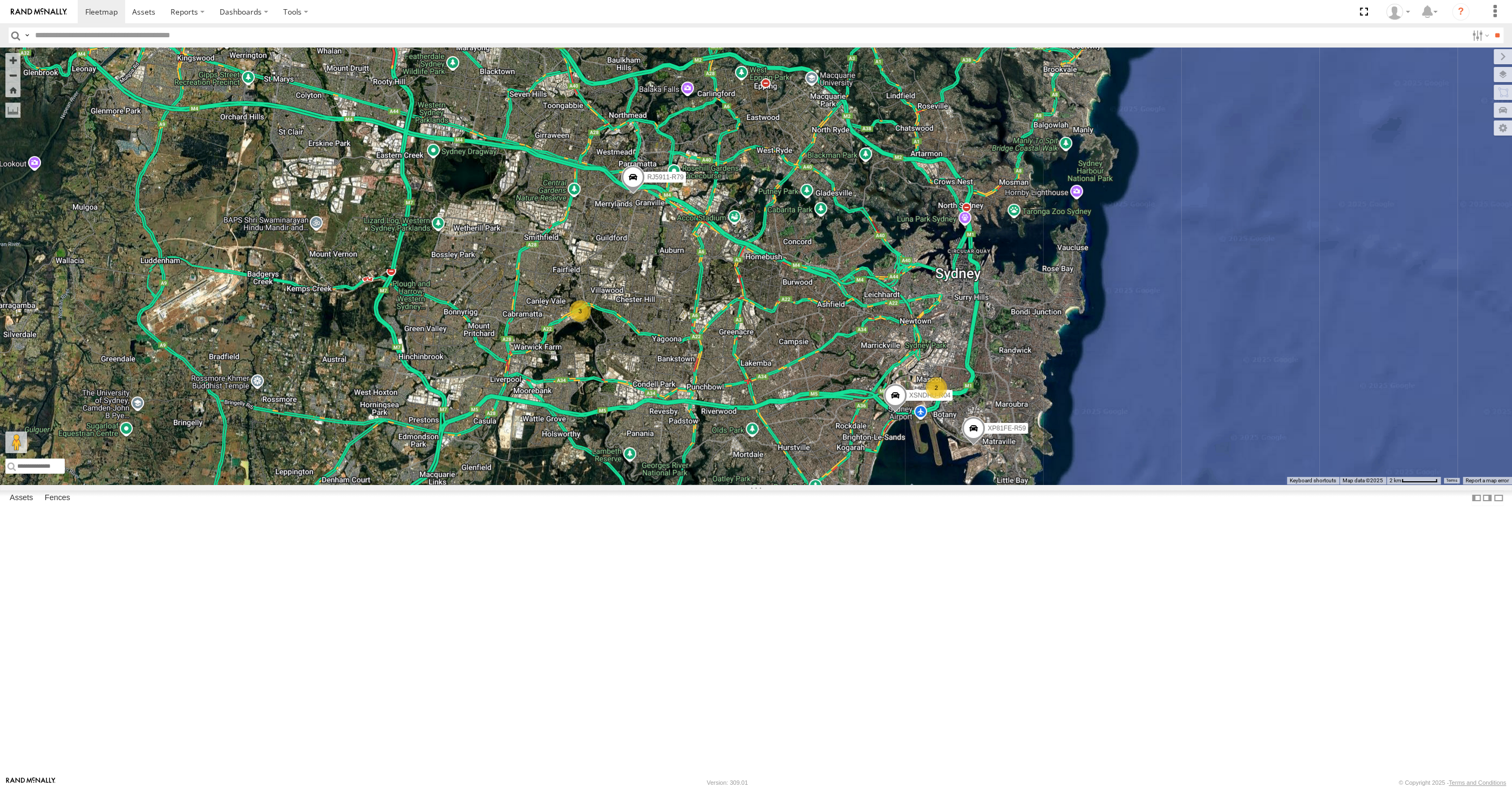
drag, startPoint x: 760, startPoint y: 604, endPoint x: 781, endPoint y: 604, distance: 21.0
click at [781, 485] on div "XSNDHU-R04 RJ5911-R79 XP81FE-R59 2 3" at bounding box center [756, 265] width 1512 height 436
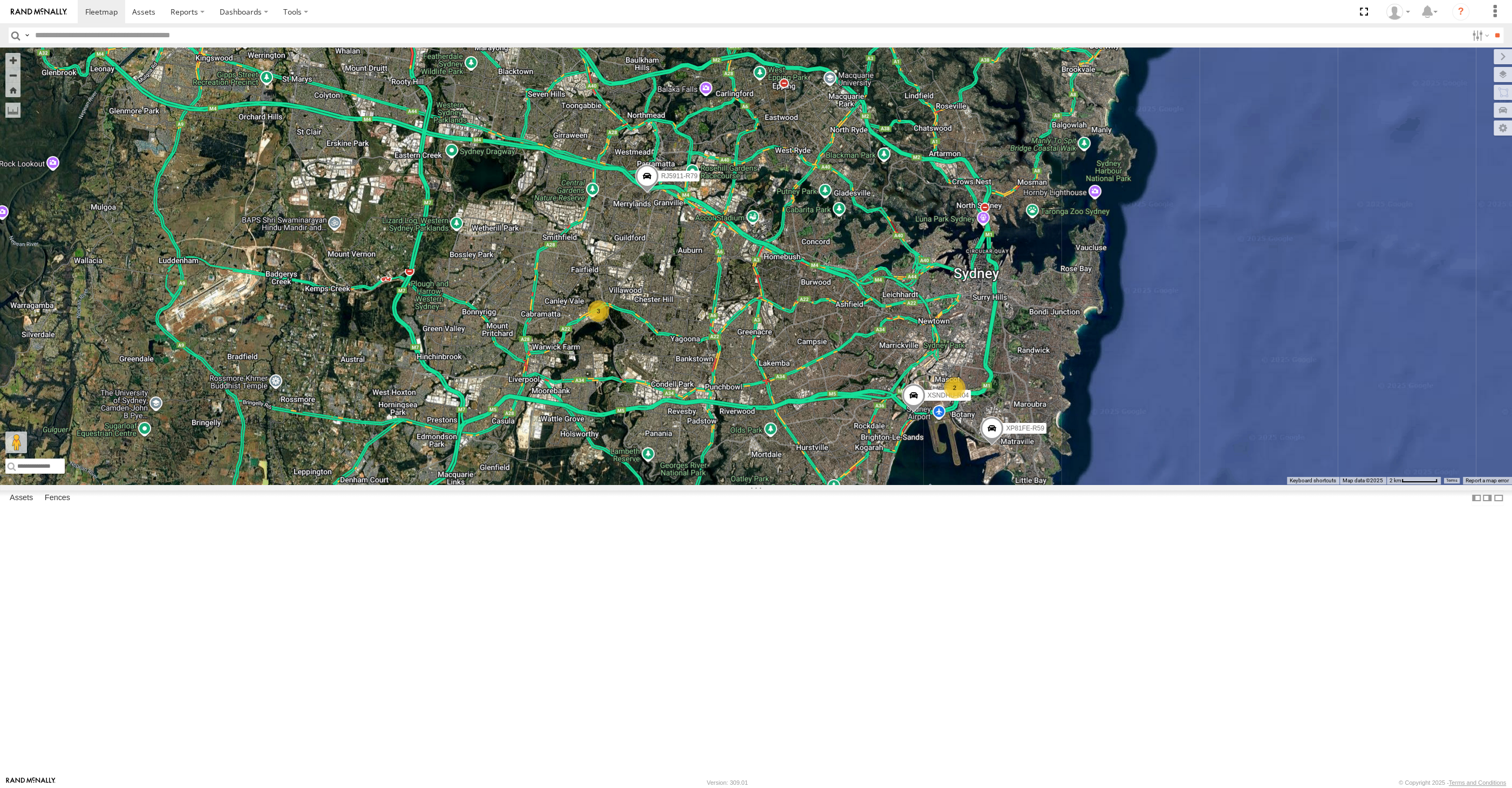
drag, startPoint x: 834, startPoint y: 654, endPoint x: 855, endPoint y: 640, distance: 25.2
click at [854, 485] on div "XSNDHU-R04 RJ5911-R79 XP81FE-R59 2 3" at bounding box center [756, 265] width 1512 height 436
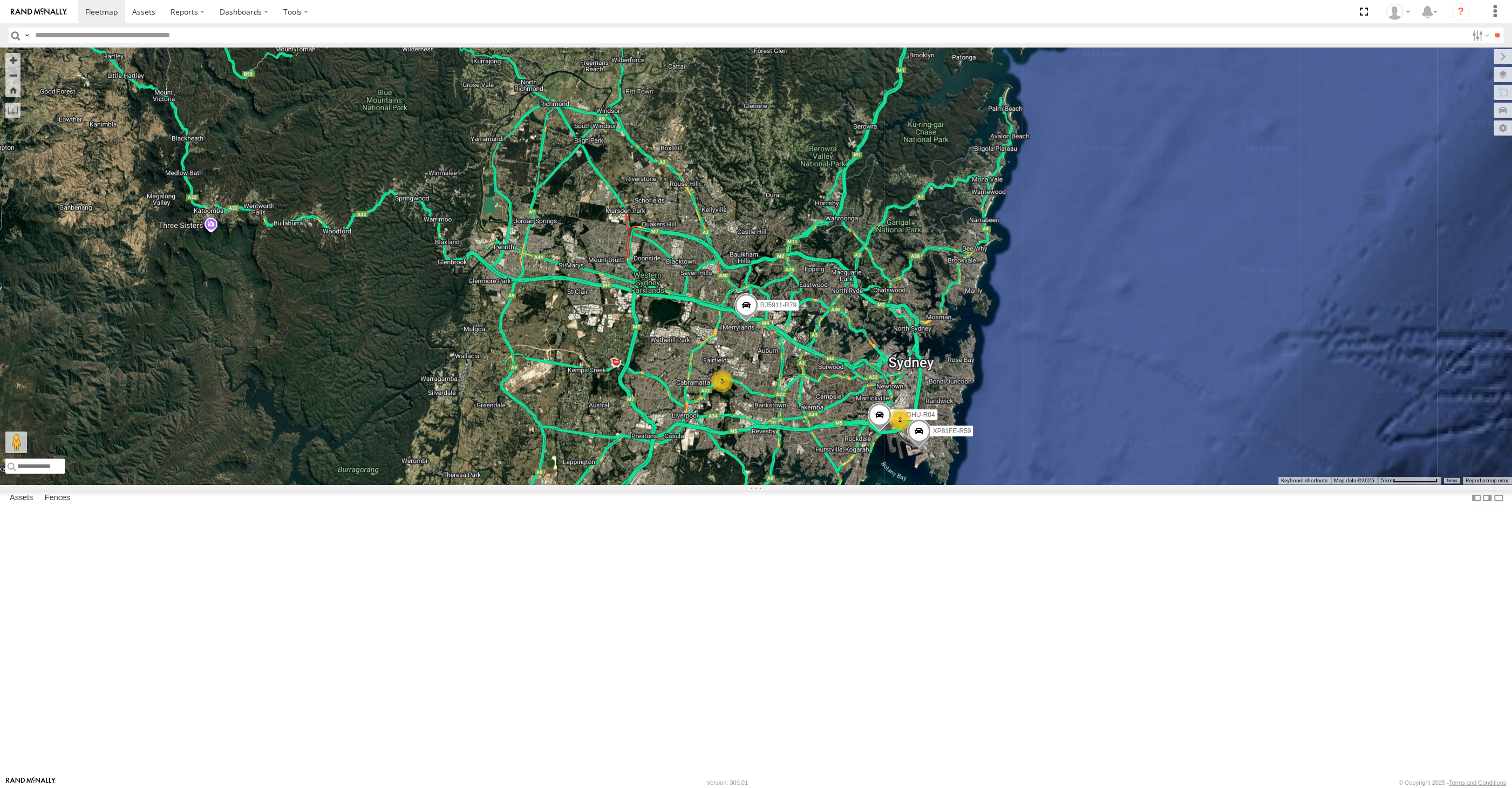
click at [559, 330] on div "XSNDHU-R04 RJ5911-R79 XP81FE-R59 2 3" at bounding box center [756, 265] width 1512 height 436
click at [1026, 485] on div "XSNDHU-R04 RJ5911-R79 XP81FE-R59 2 3" at bounding box center [756, 265] width 1512 height 436
click at [965, 485] on div "XSNDHU-R04 RJ5911-R79 XP81FE-R59 2 3" at bounding box center [756, 265] width 1512 height 436
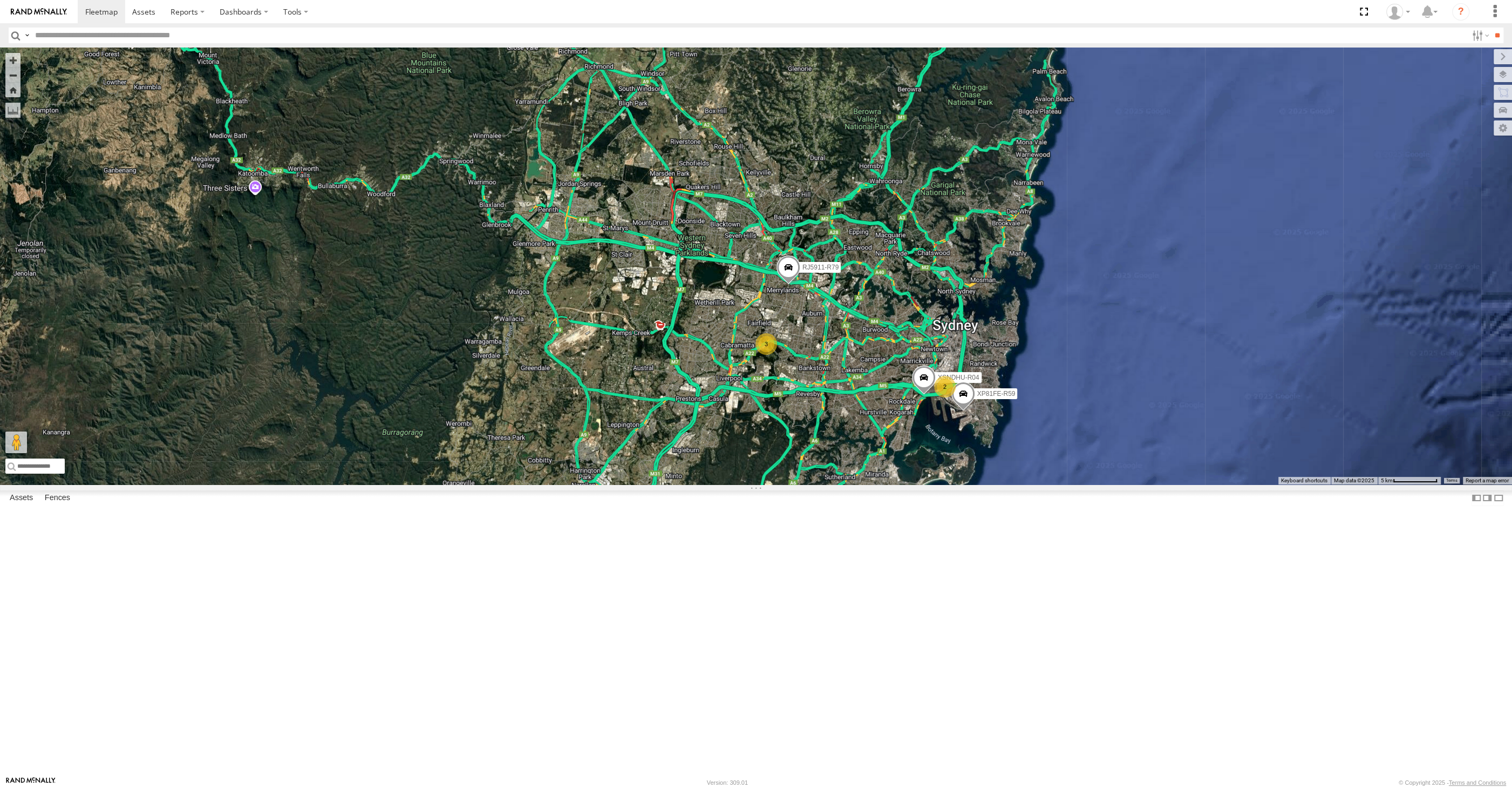
drag, startPoint x: 895, startPoint y: 646, endPoint x: 900, endPoint y: 635, distance: 12.1
click at [900, 485] on div "XSNDHU-R04 RJ5911-R79 XP81FE-R59 2 3" at bounding box center [756, 265] width 1512 height 436
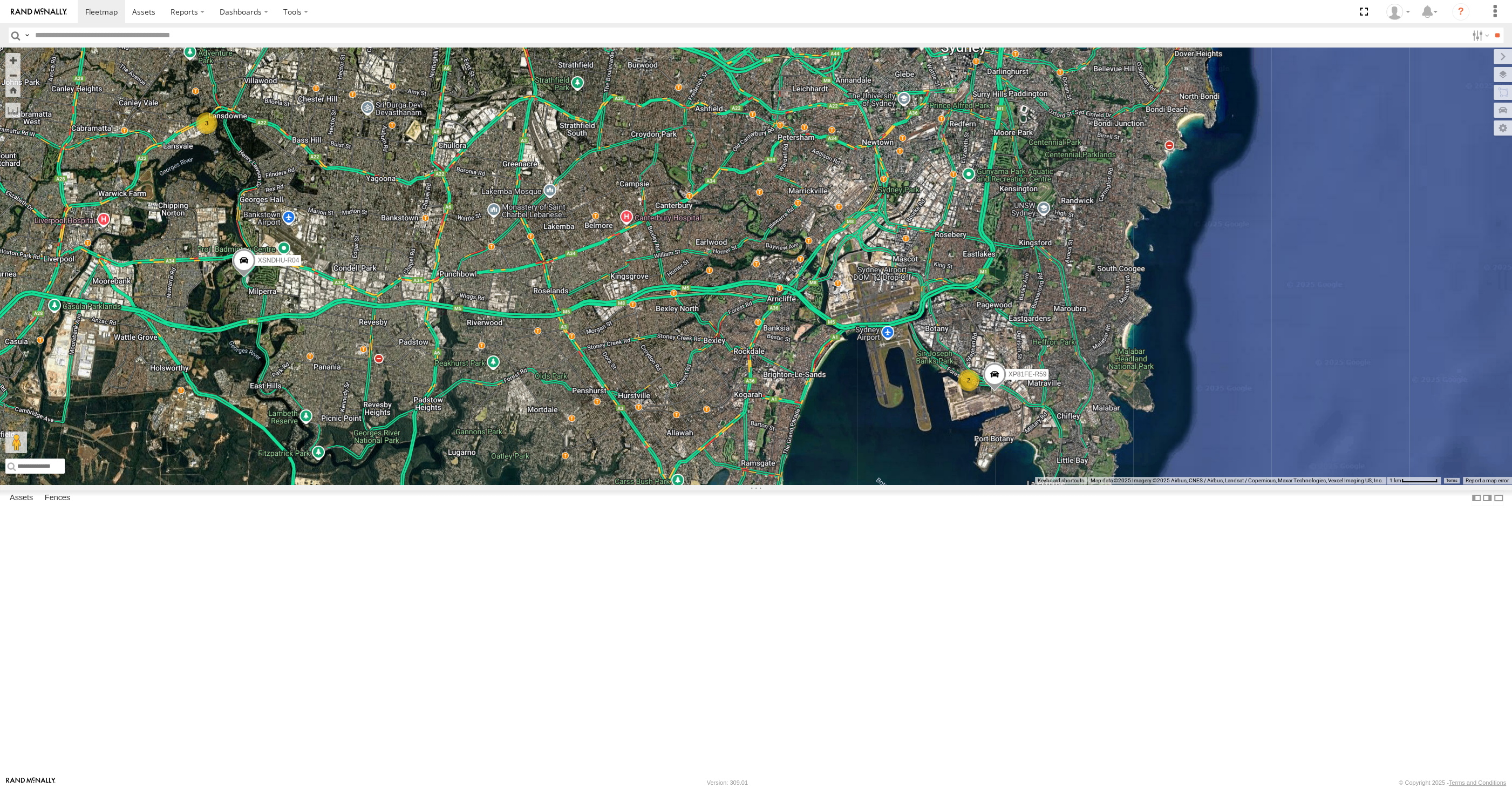
drag, startPoint x: 856, startPoint y: 538, endPoint x: 861, endPoint y: 541, distance: 5.8
click at [861, 485] on div "XSNDHU-R04 RJ5911-R79 XP81FE-R59 2 3" at bounding box center [756, 265] width 1512 height 436
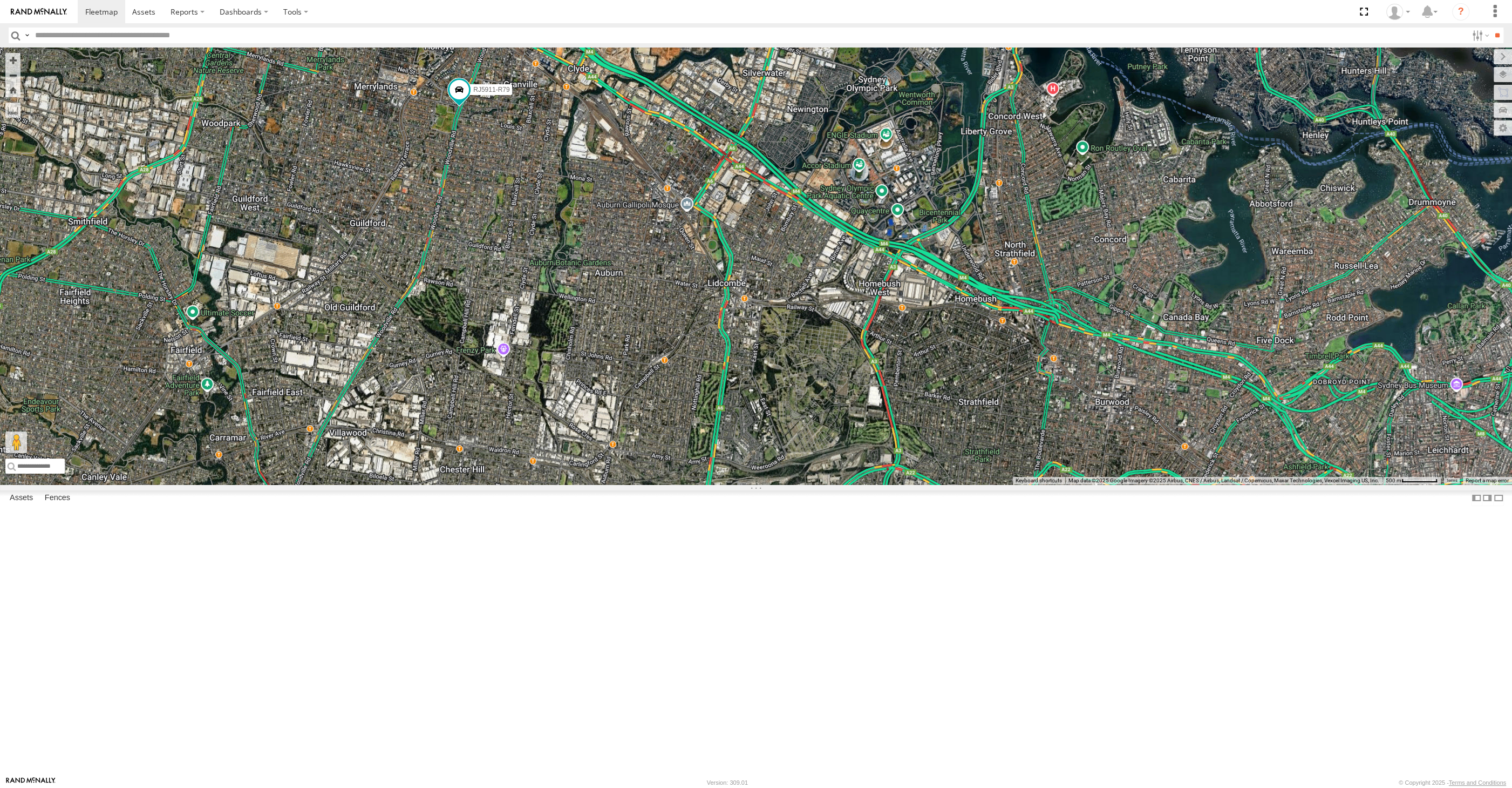
drag, startPoint x: 497, startPoint y: 318, endPoint x: 507, endPoint y: 293, distance: 26.9
click at [507, 295] on div "XSNDHU-R04 RJ5911-R79 XP81FE-R59 3" at bounding box center [756, 265] width 1512 height 436
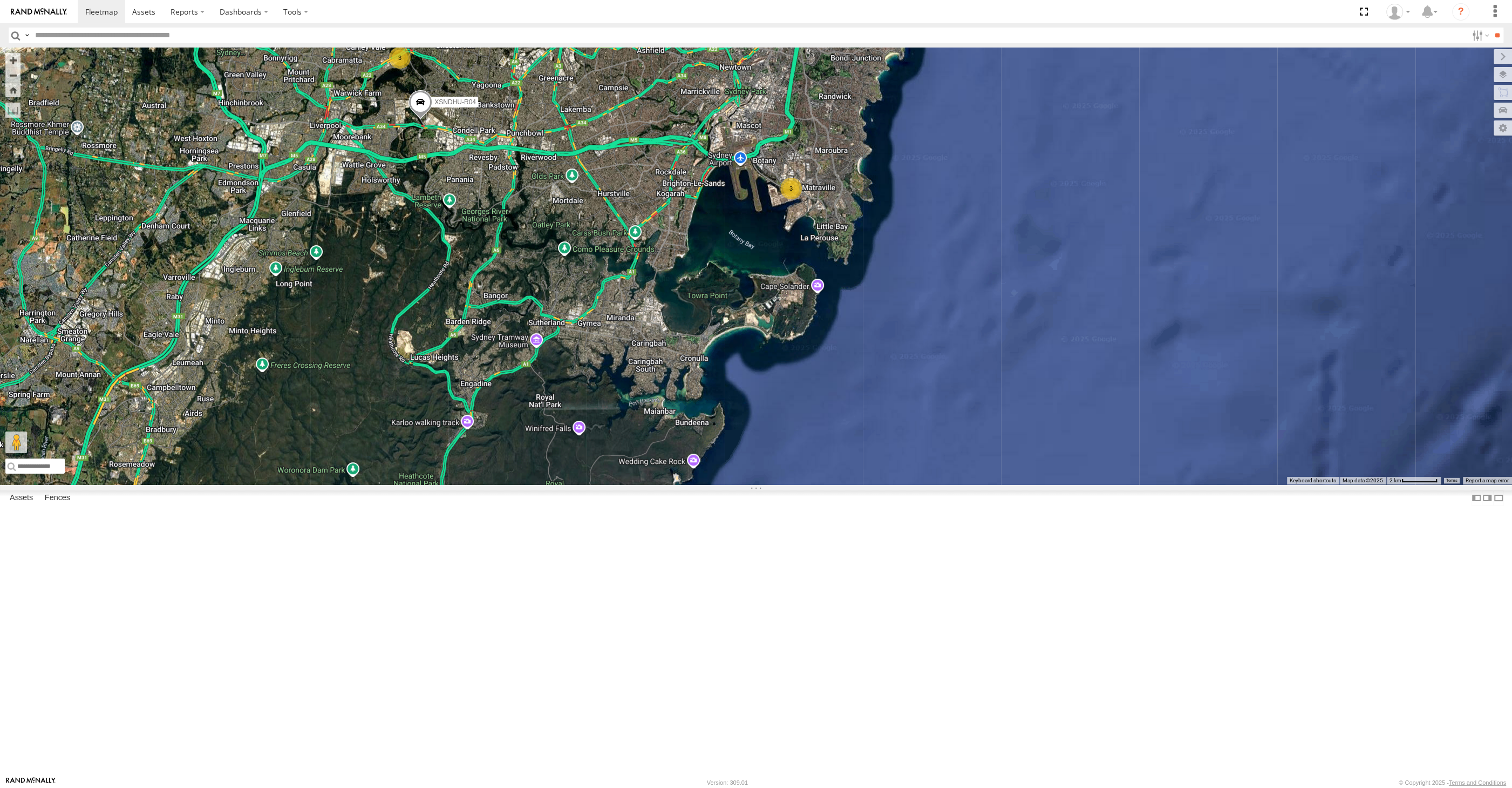
drag, startPoint x: 935, startPoint y: 501, endPoint x: 947, endPoint y: 526, distance: 27.7
click at [947, 485] on div "XSNDHU-R04 RJ5911-R79 3 3" at bounding box center [756, 265] width 1512 height 436
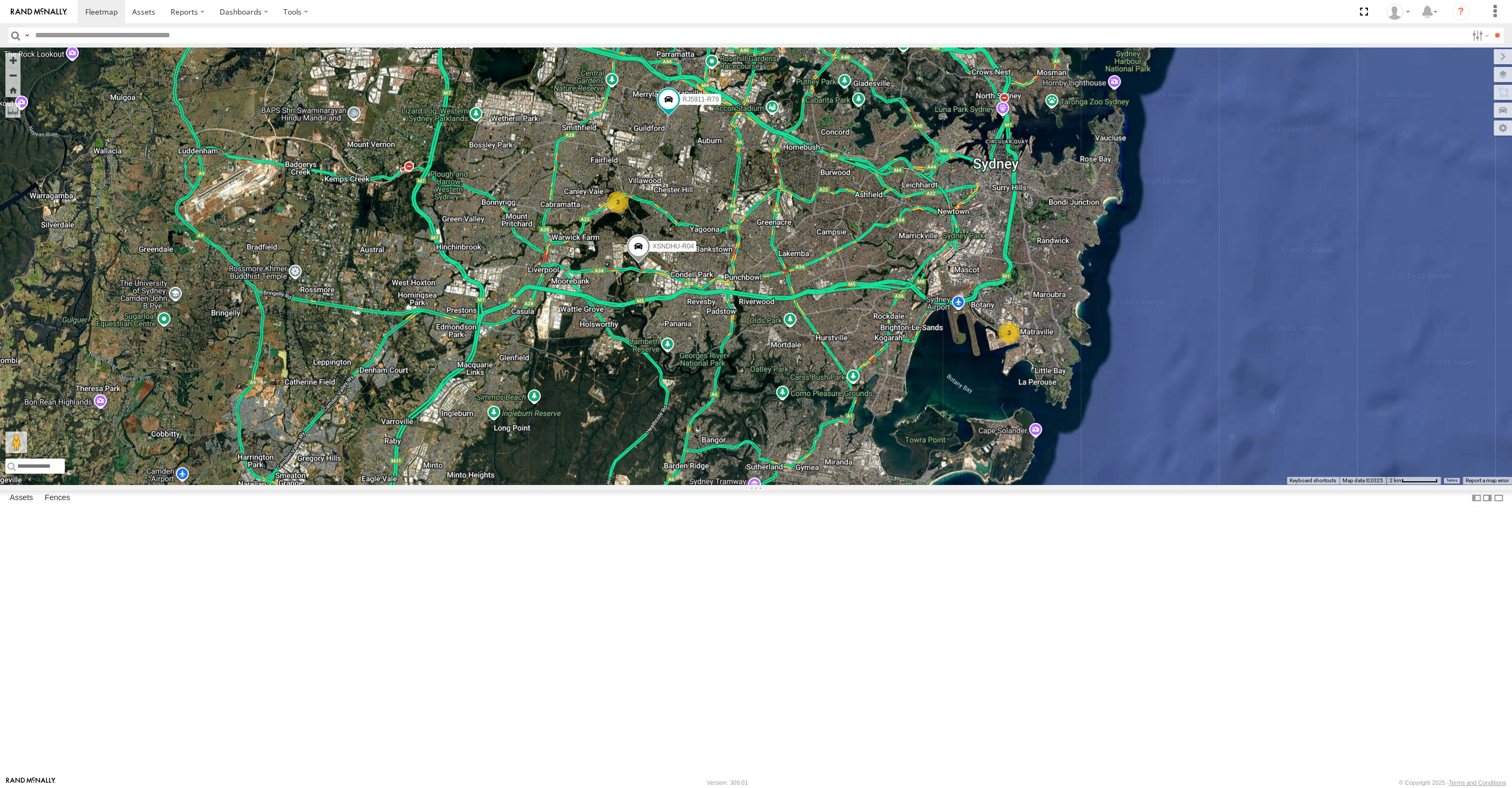
drag, startPoint x: 865, startPoint y: 528, endPoint x: 1073, endPoint y: 649, distance: 240.6
click at [1073, 485] on div "XSNDHU-R04 RJ5911-R79 3 3" at bounding box center [756, 265] width 1512 height 436
click at [1035, 485] on div "XSNDHU-R04 RJ5911-R79 3 3" at bounding box center [756, 265] width 1512 height 436
click at [712, 485] on div "XSNDHU-R04 RJ5911-R79 3 3" at bounding box center [756, 265] width 1512 height 436
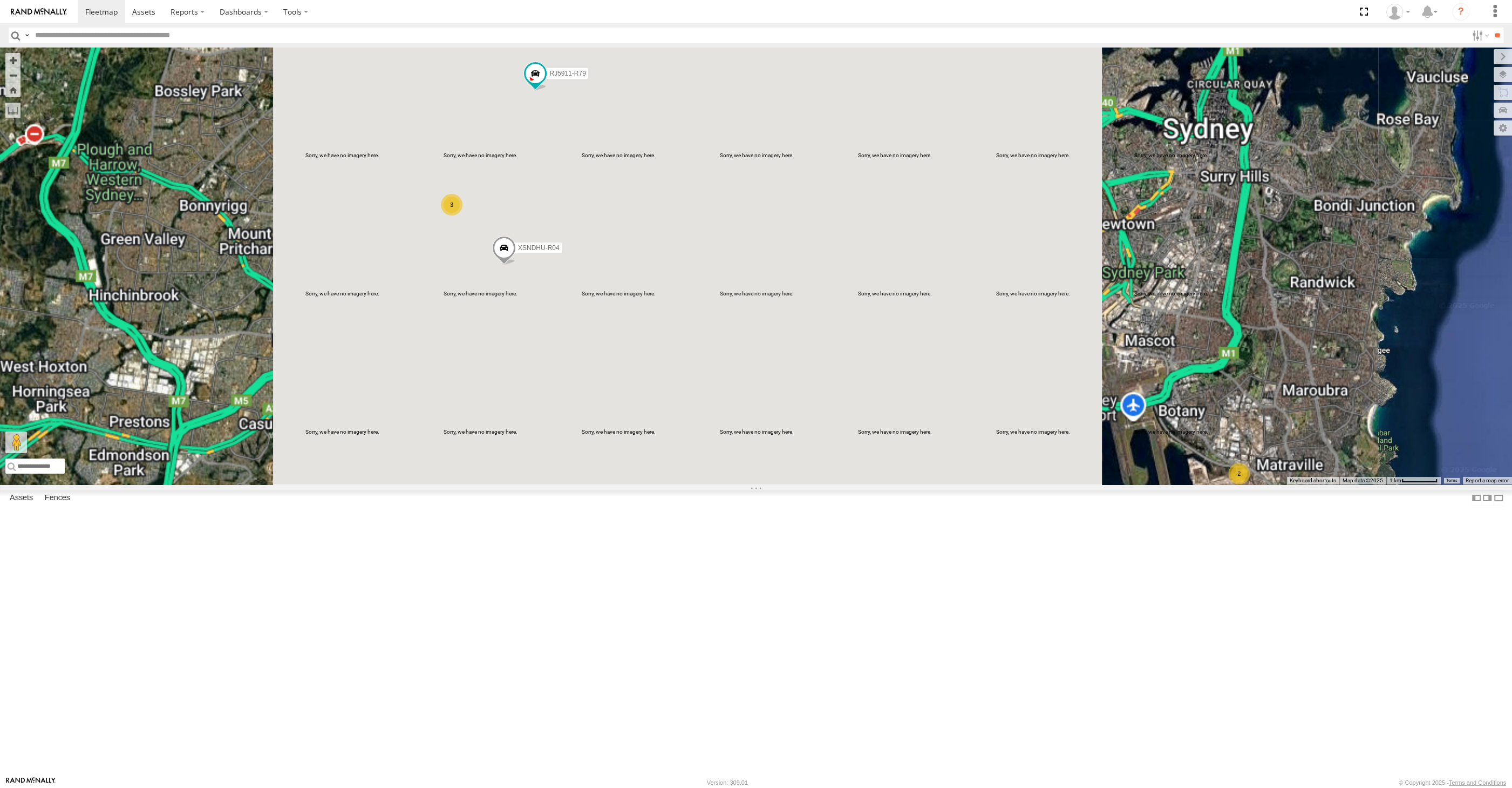
drag, startPoint x: 759, startPoint y: 388, endPoint x: 770, endPoint y: 390, distance: 11.2
click at [759, 395] on div "XSNDHU-R04 RJ5911-R79 XO74GU-R69 2 3" at bounding box center [756, 265] width 1512 height 436
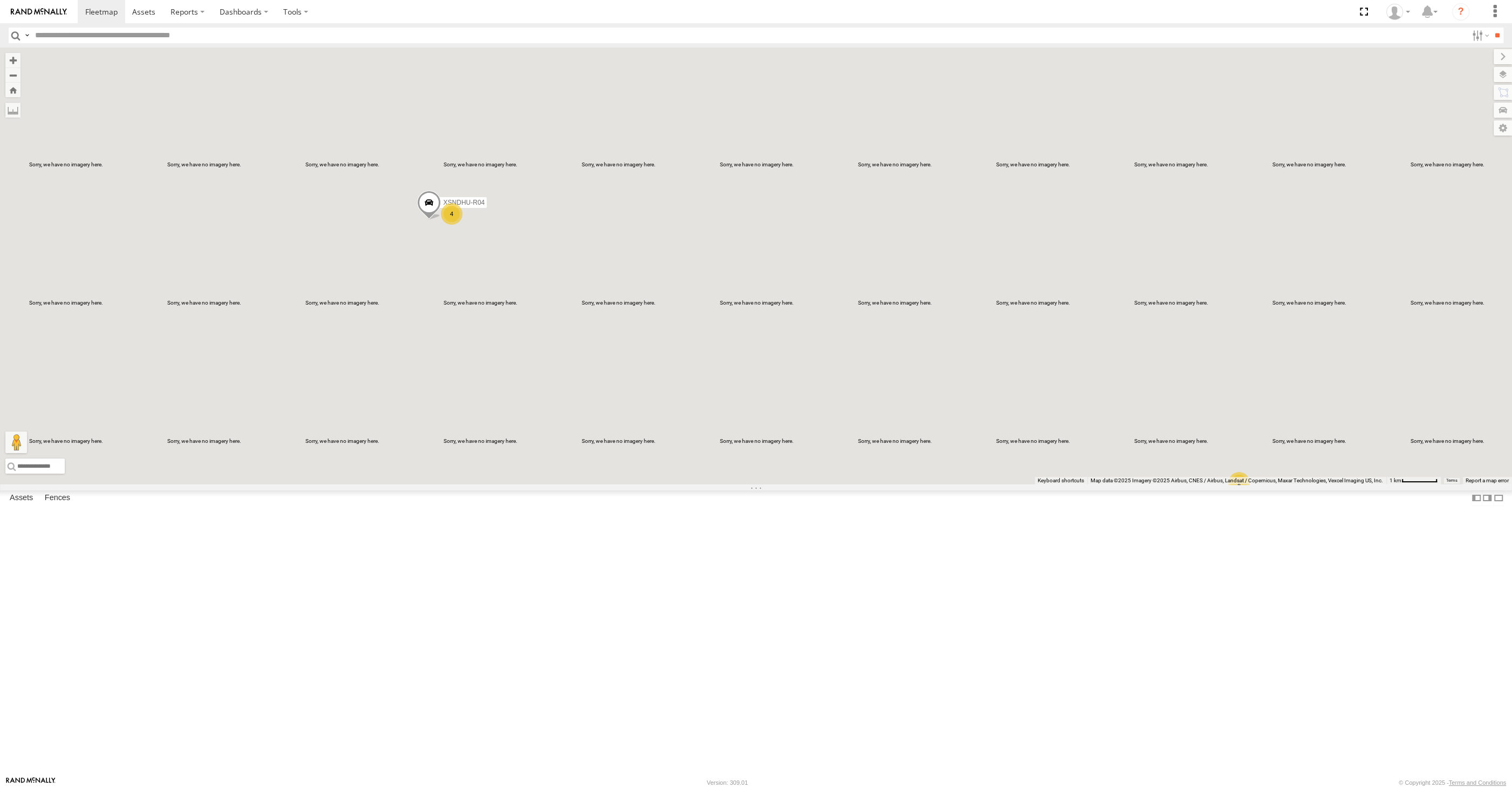
drag, startPoint x: 705, startPoint y: 525, endPoint x: 700, endPoint y: 503, distance: 22.6
click at [700, 485] on div "XSNDHU-R04 XO74GU-R69 2 4" at bounding box center [756, 265] width 1512 height 436
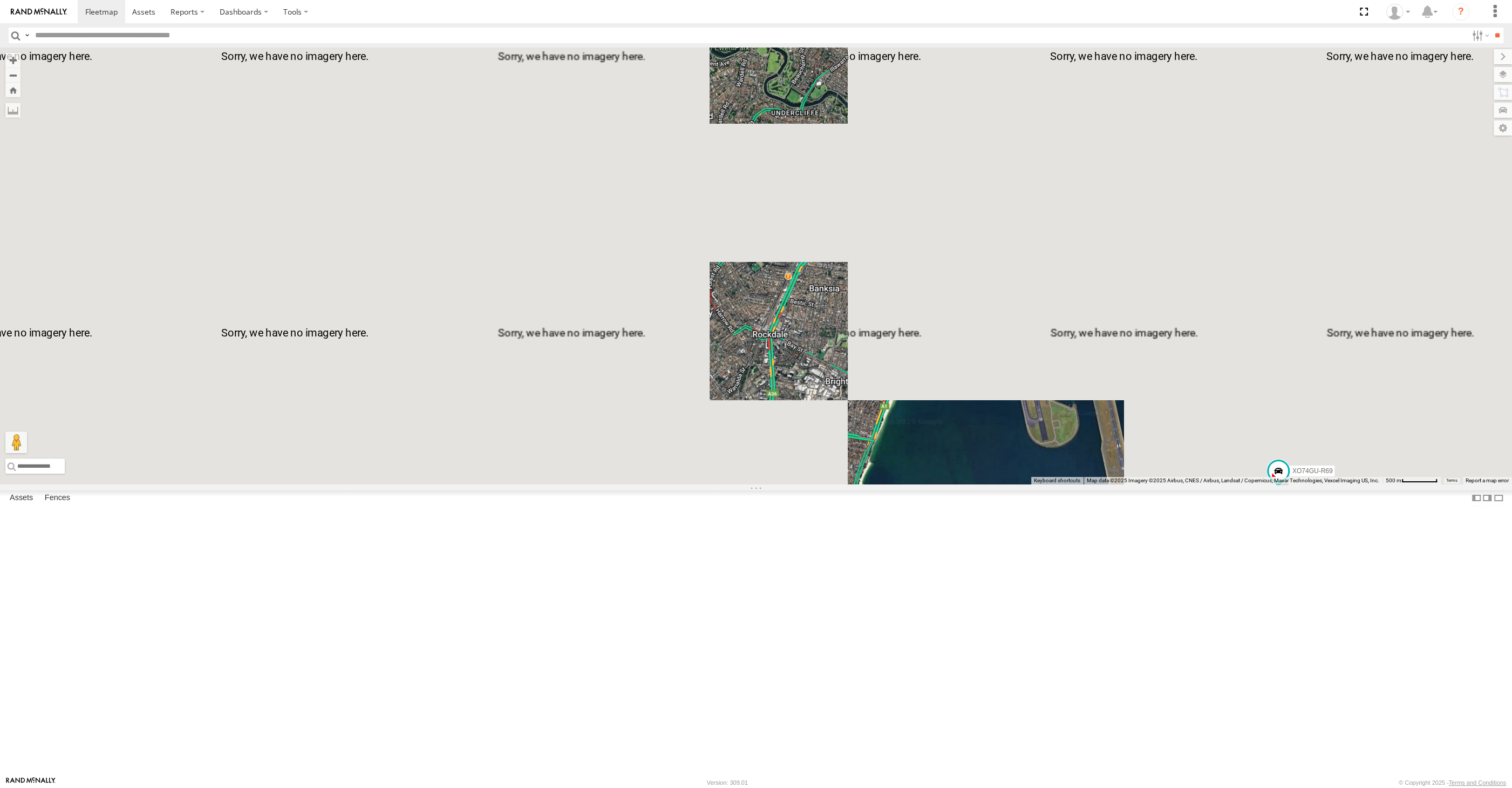
drag, startPoint x: 1160, startPoint y: 599, endPoint x: 1035, endPoint y: 493, distance: 163.9
click at [1050, 485] on div "XSNDHU-R04 XO74GU-R69" at bounding box center [756, 265] width 1512 height 436
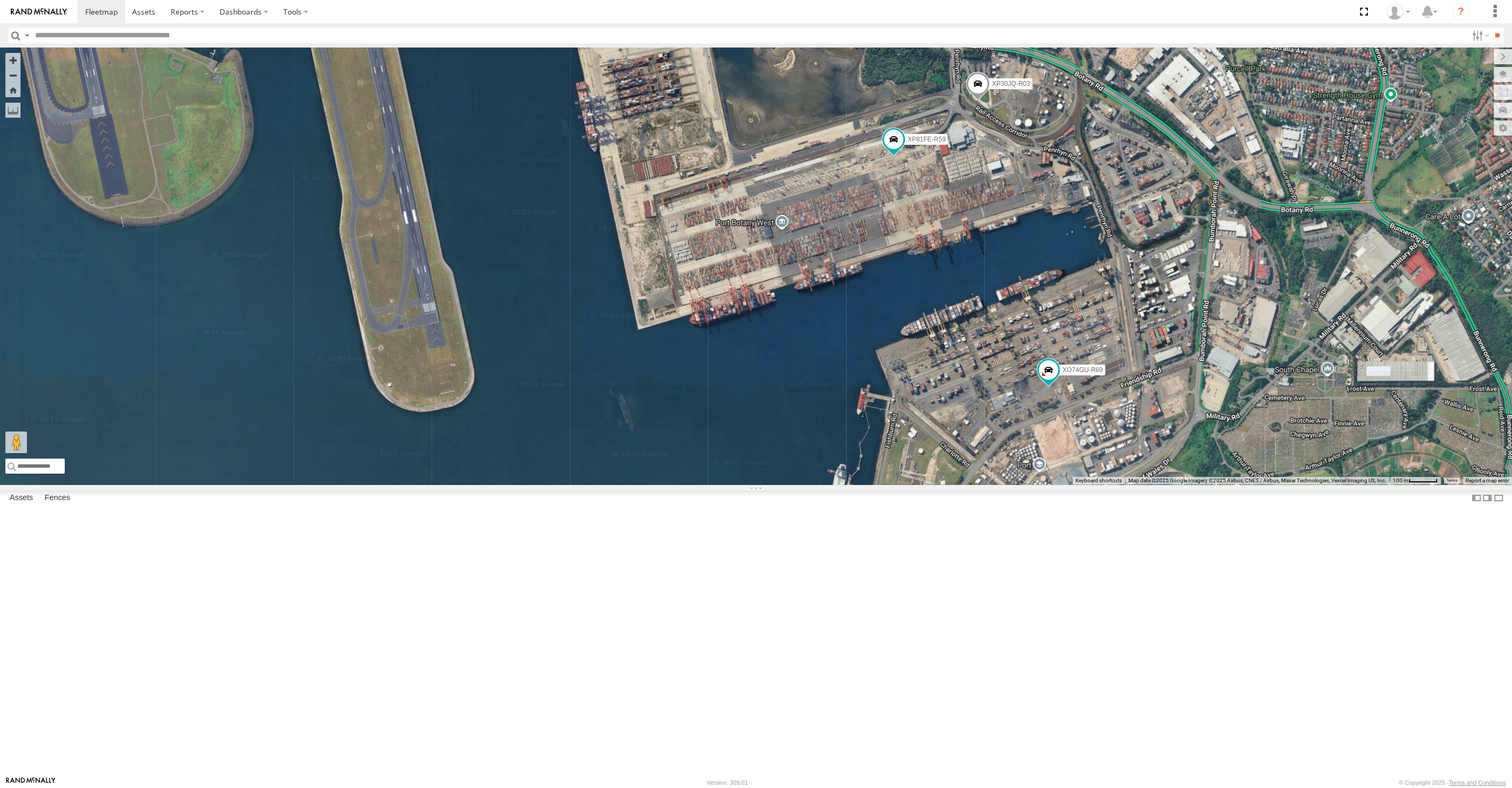
click at [1024, 312] on div "XSNDHU-R04 XO74GU-R69 XP30JQ-R03 XP81FE-R59" at bounding box center [756, 265] width 1512 height 436
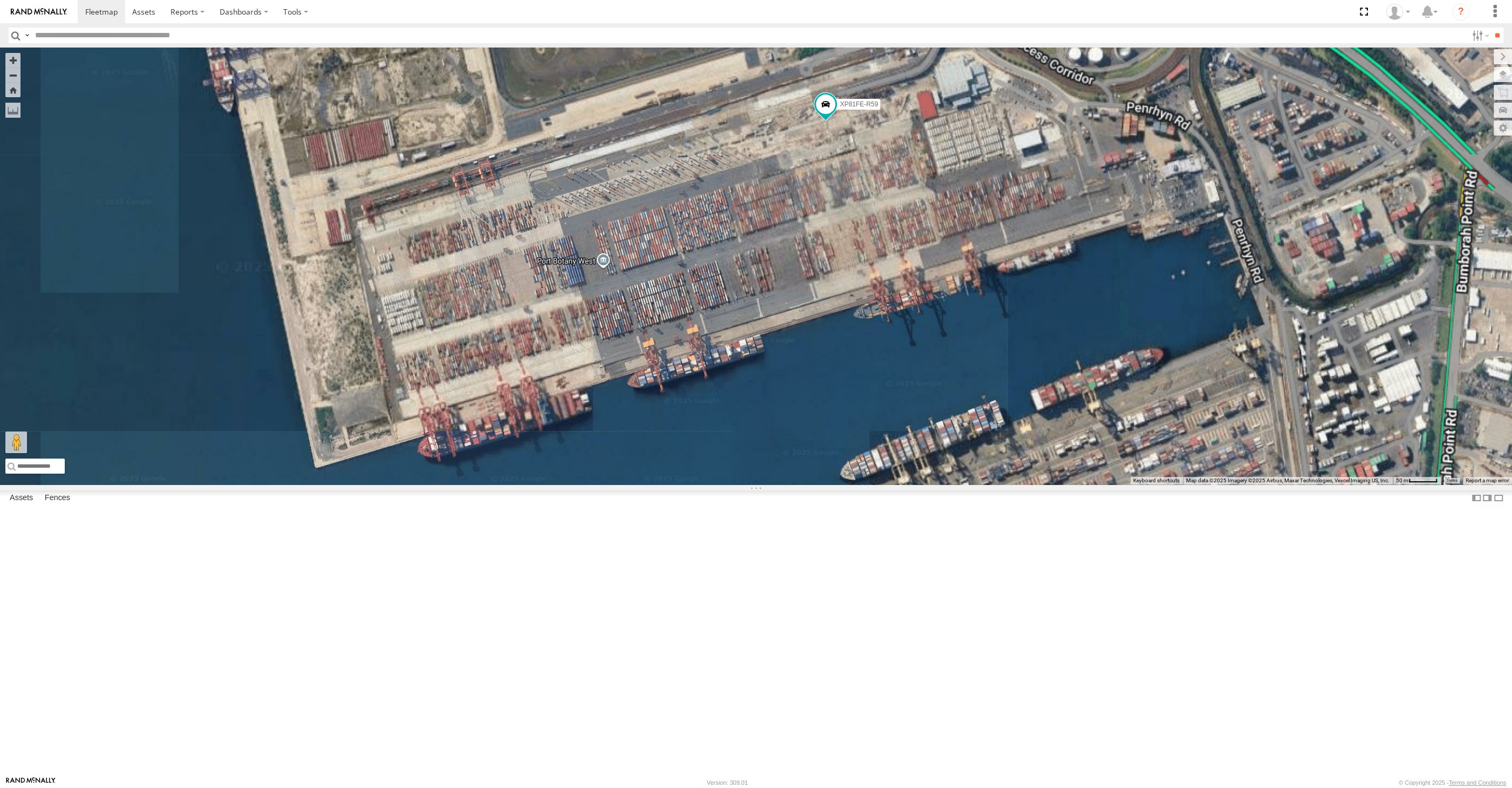
drag, startPoint x: 1028, startPoint y: 262, endPoint x: 1027, endPoint y: 313, distance: 51.0
click at [1027, 313] on div "XSNDHU-R04 XO74GU-R69 XP30JQ-R03 XP81FE-R59" at bounding box center [756, 265] width 1512 height 436
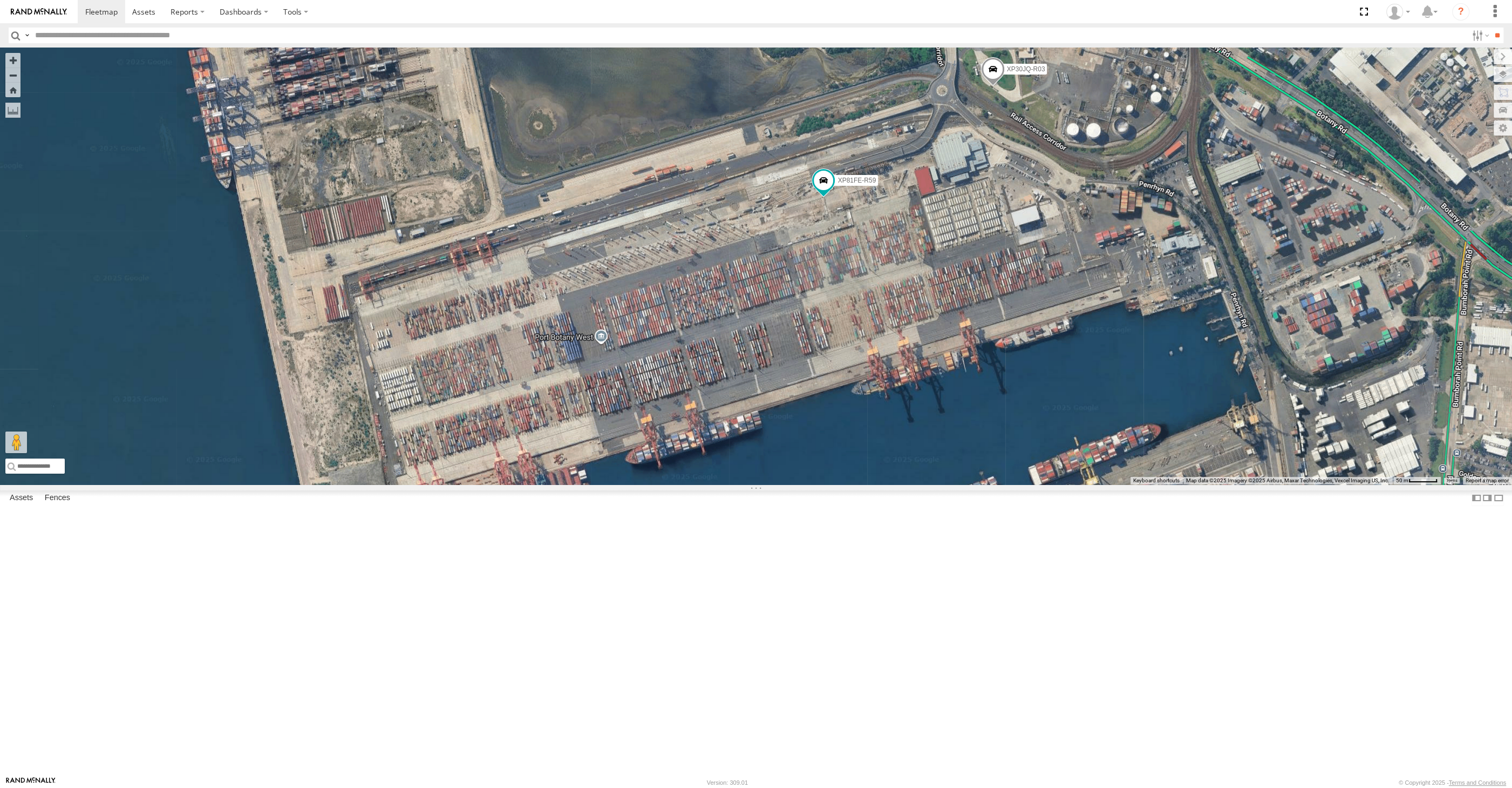
click at [993, 87] on span at bounding box center [992, 72] width 24 height 30
click at [1005, 307] on div "XSNDHU-R04 XO74GU-R69 XP30JQ-R03 XP81FE-R59 XP30JQ-R03 All Assets Penrhyn Rd Ba…" at bounding box center [756, 265] width 1512 height 436
click at [997, 87] on span at bounding box center [992, 72] width 24 height 30
click at [996, 74] on label at bounding box center [996, 70] width 21 height 8
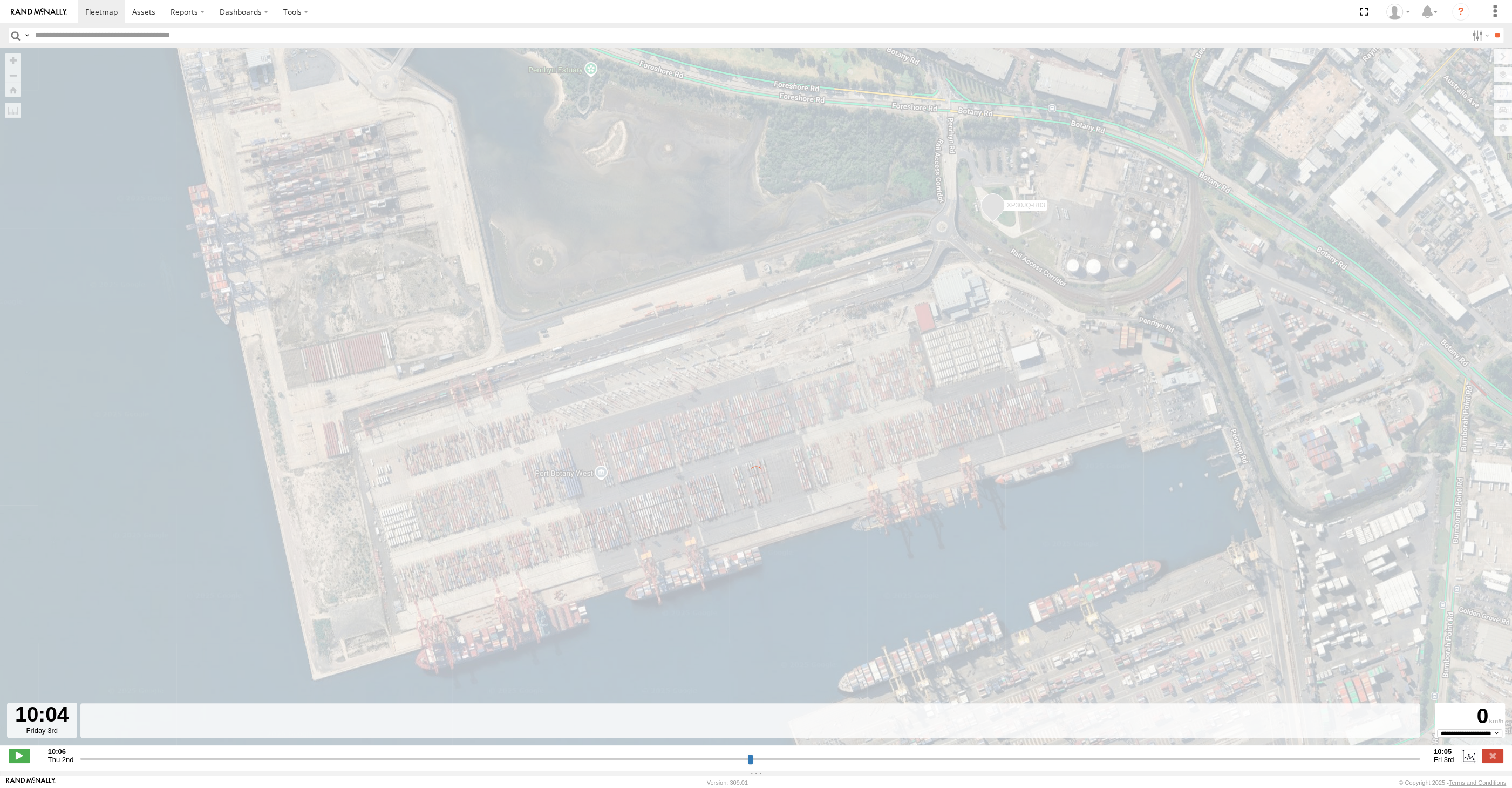
click at [1348, 759] on input "range" at bounding box center [750, 758] width 1339 height 10
click at [1353, 759] on input "range" at bounding box center [750, 758] width 1339 height 10
click at [1357, 759] on input "range" at bounding box center [750, 758] width 1339 height 10
click at [1367, 760] on input "range" at bounding box center [750, 758] width 1339 height 10
click at [1373, 759] on input "range" at bounding box center [750, 758] width 1339 height 10
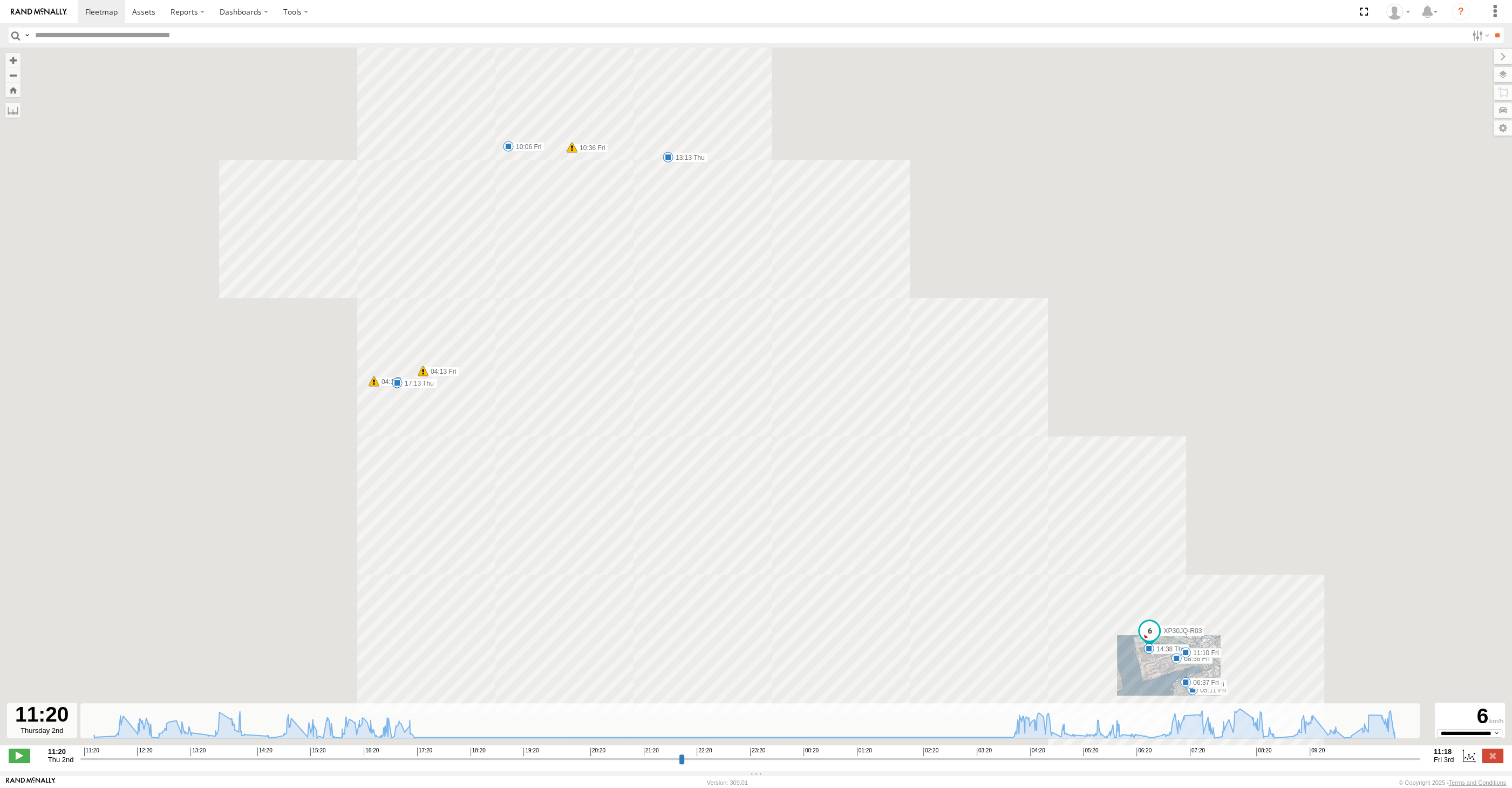
click at [1377, 759] on input "range" at bounding box center [750, 758] width 1339 height 10
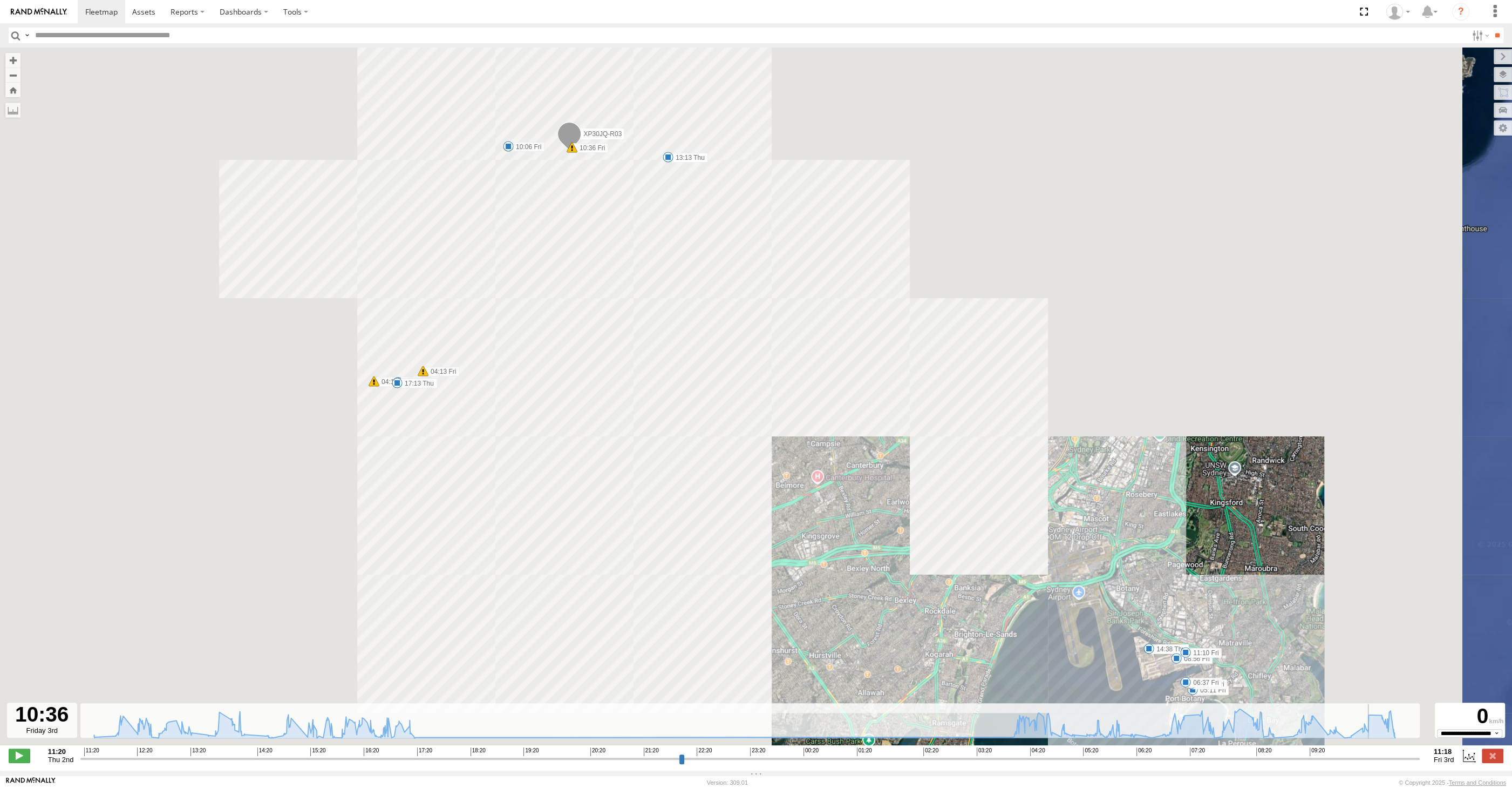
click at [1382, 759] on input "range" at bounding box center [750, 758] width 1339 height 10
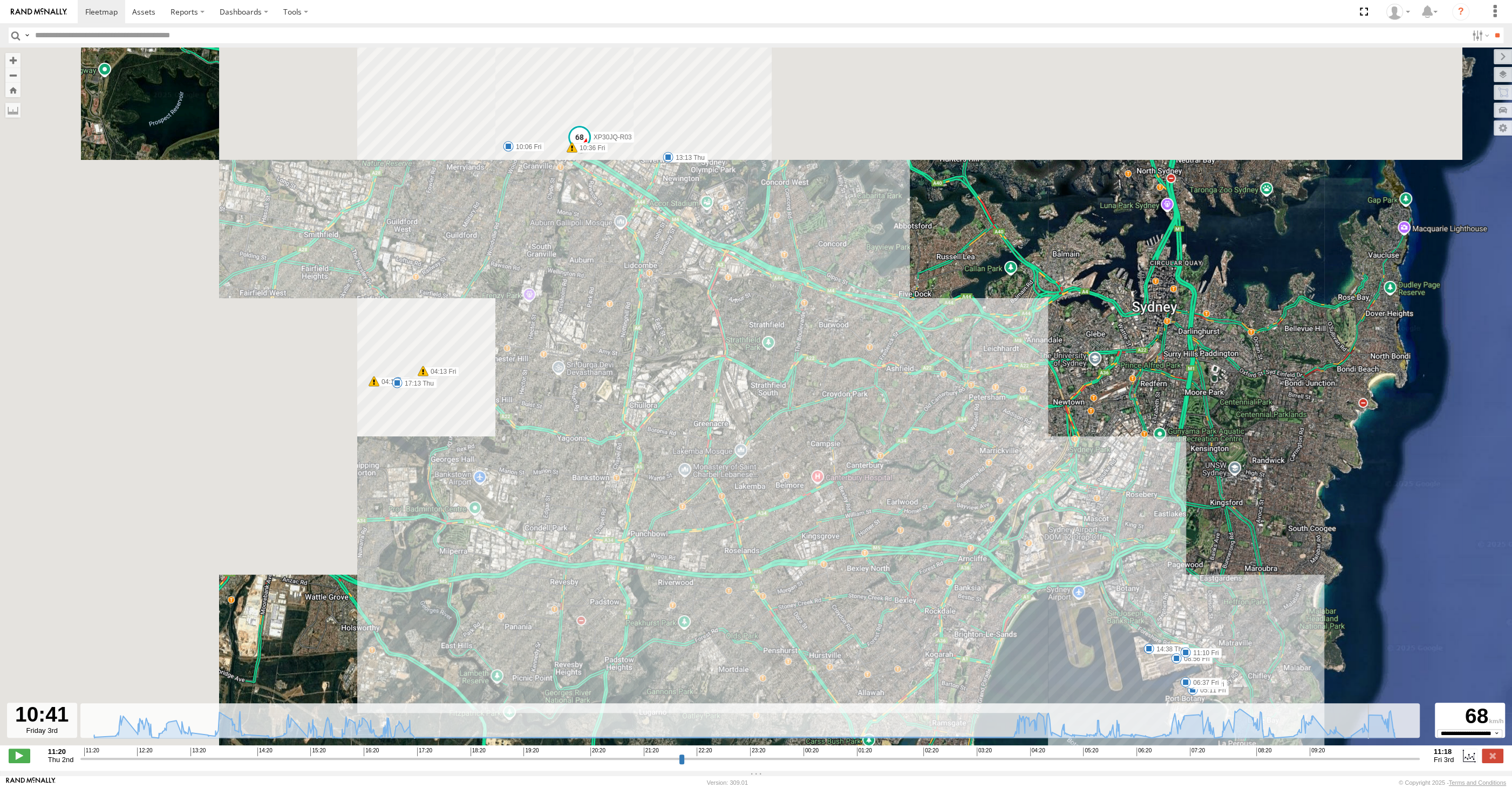
click at [1389, 758] on input "range" at bounding box center [750, 758] width 1339 height 10
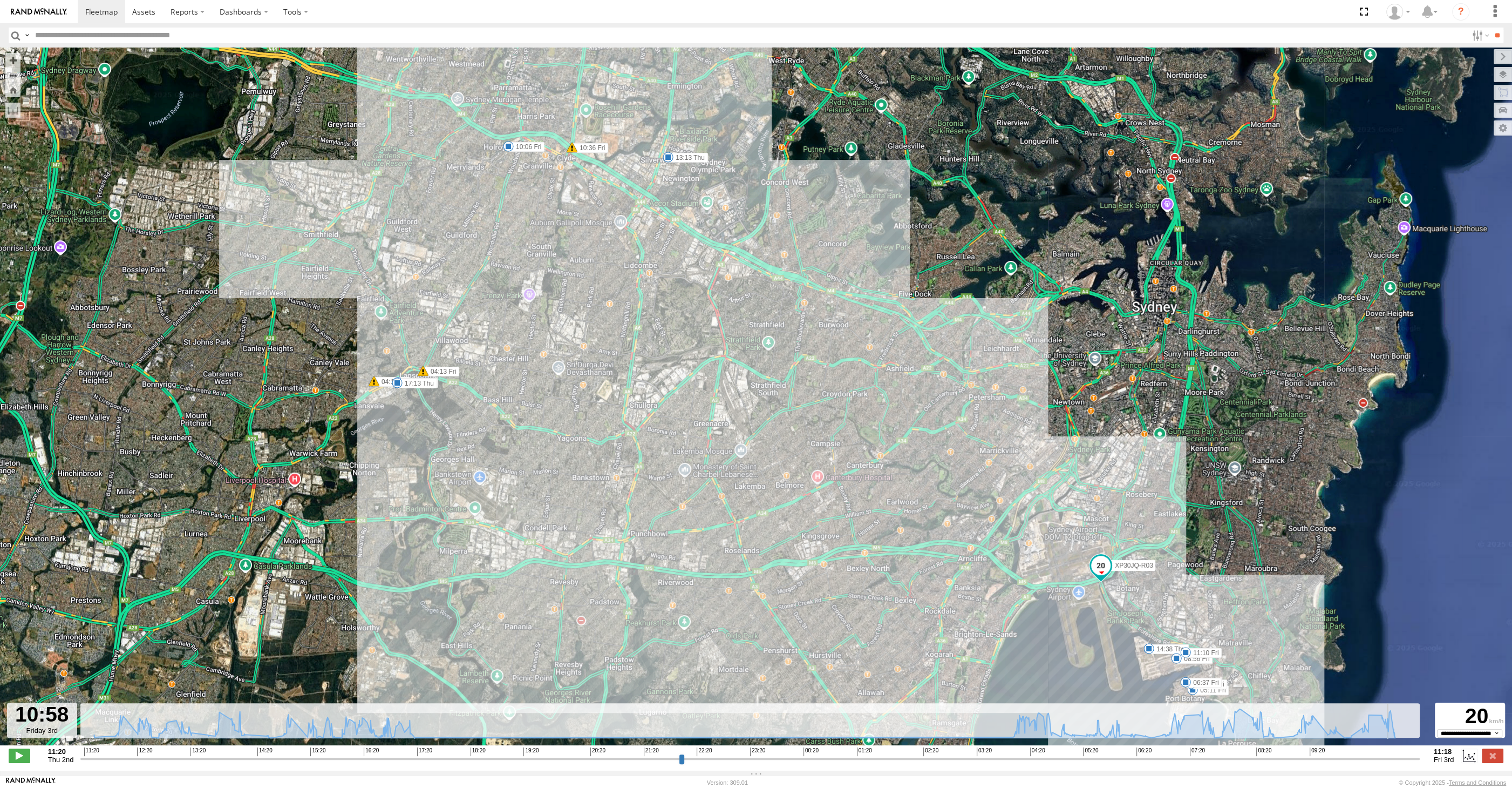
click at [1399, 758] on input "range" at bounding box center [750, 758] width 1339 height 10
click at [1404, 757] on input "range" at bounding box center [750, 758] width 1339 height 10
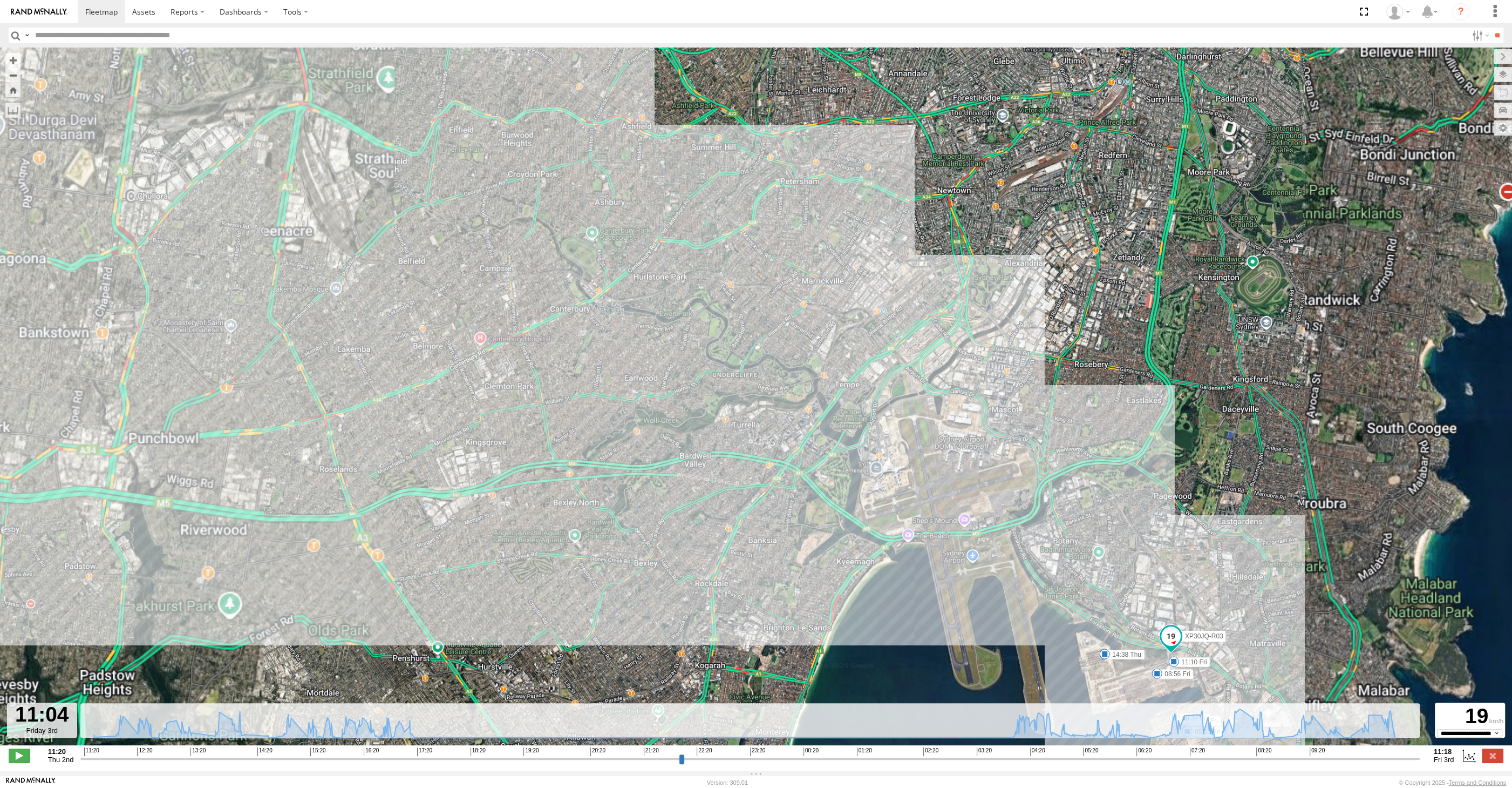
drag, startPoint x: 1233, startPoint y: 624, endPoint x: 1203, endPoint y: 505, distance: 122.7
click at [1214, 516] on div "XP30JQ-R03 11:24 Thu 12:30 Thu 13:13 Thu 14:38 Thu 15:48 Thu 17:13 Thu 04:10 Fr…" at bounding box center [756, 402] width 1512 height 709
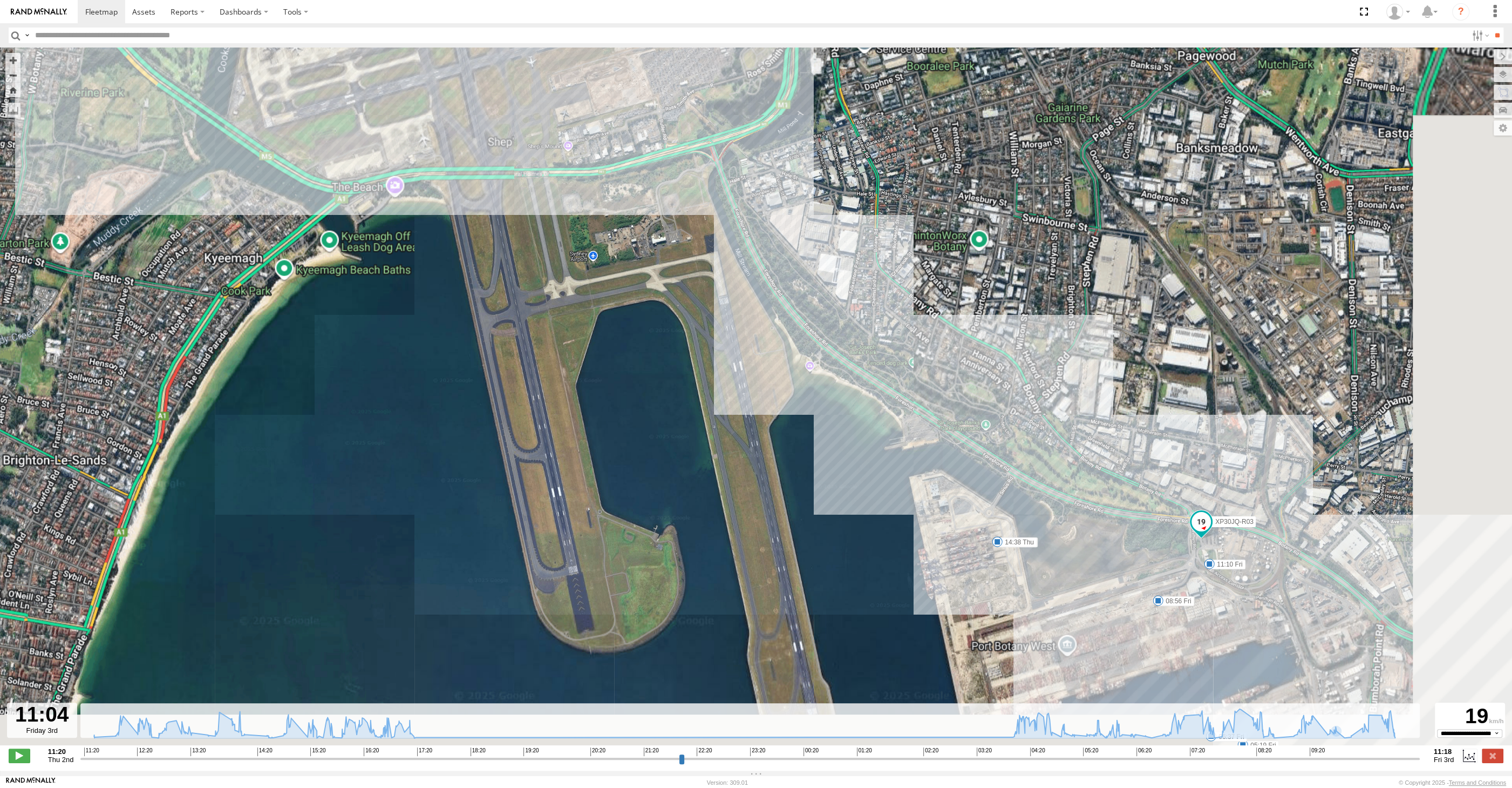
drag, startPoint x: 1129, startPoint y: 452, endPoint x: 995, endPoint y: 290, distance: 210.2
click at [1030, 305] on div "XP30JQ-R03 11:24 Thu 12:30 Thu 13:13 Thu 14:38 Thu 15:48 Thu 17:13 Thu 04:10 Fr…" at bounding box center [756, 402] width 1512 height 709
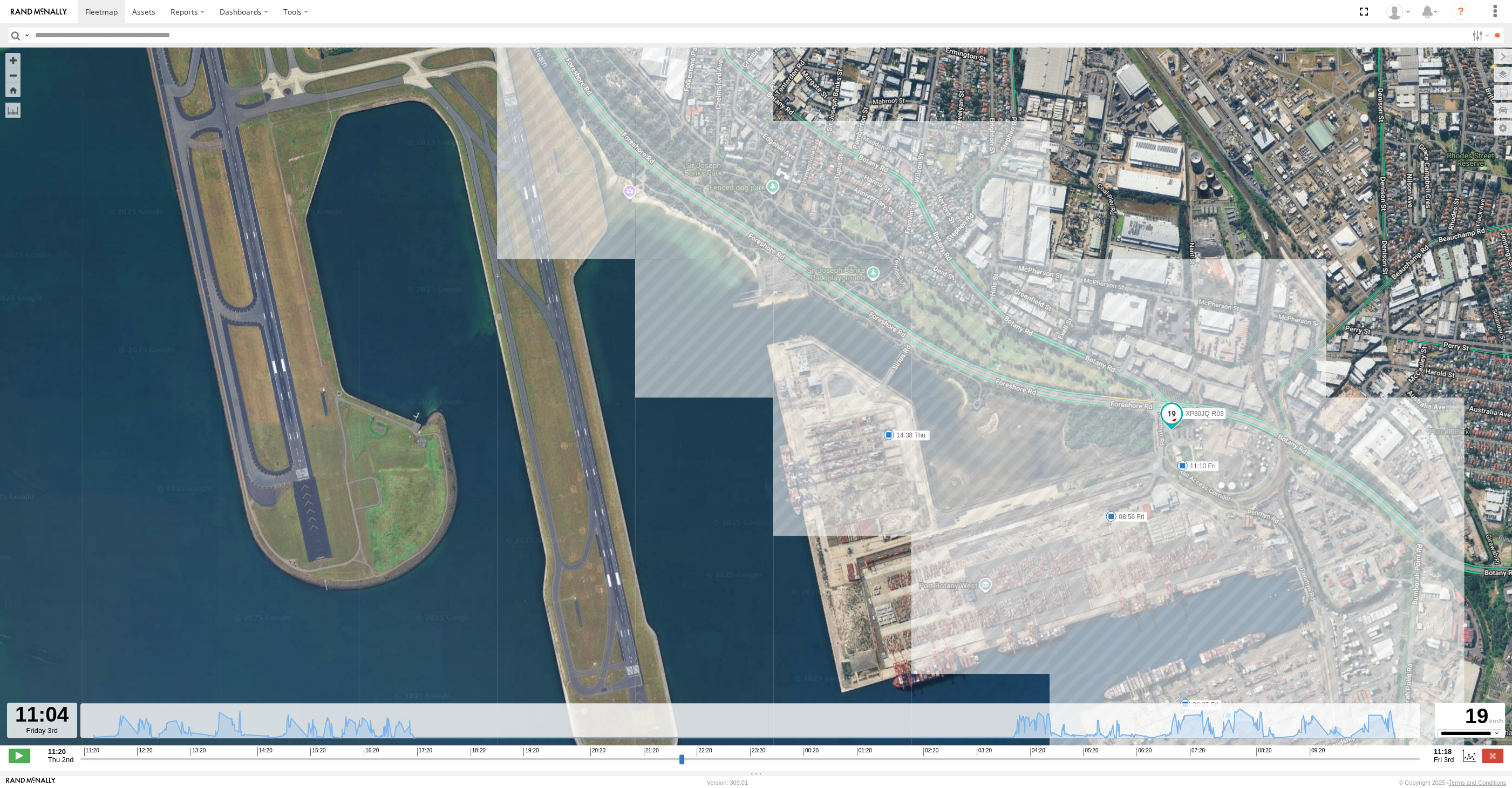
drag, startPoint x: 1182, startPoint y: 570, endPoint x: 1106, endPoint y: 532, distance: 85.0
click at [1106, 532] on div "XP30JQ-R03 11:24 Thu 12:30 Thu 13:13 Thu 14:38 Thu 15:48 Thu 17:13 Thu 04:10 Fr…" at bounding box center [756, 402] width 1512 height 709
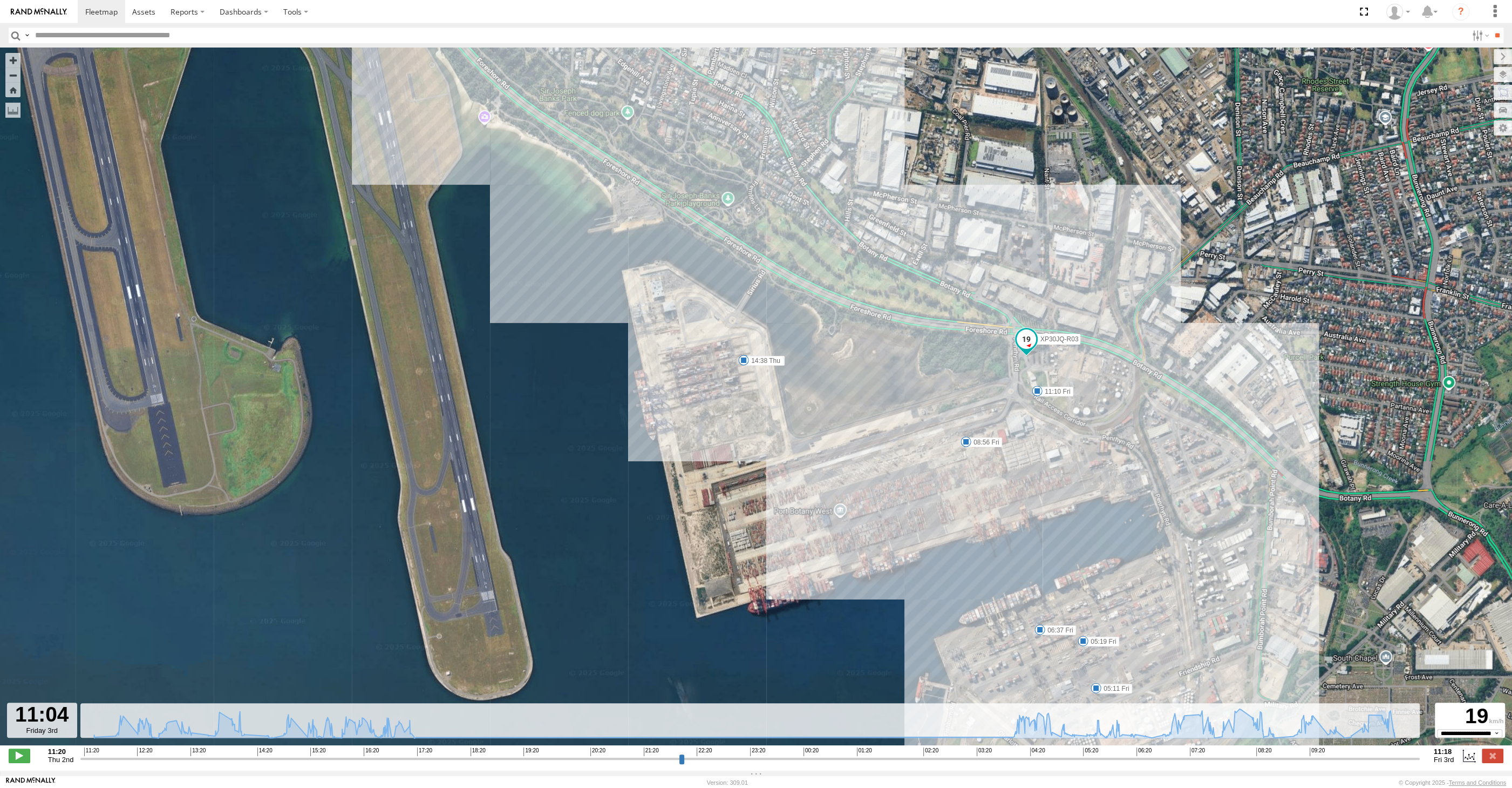
click at [1400, 760] on input "range" at bounding box center [750, 758] width 1339 height 10
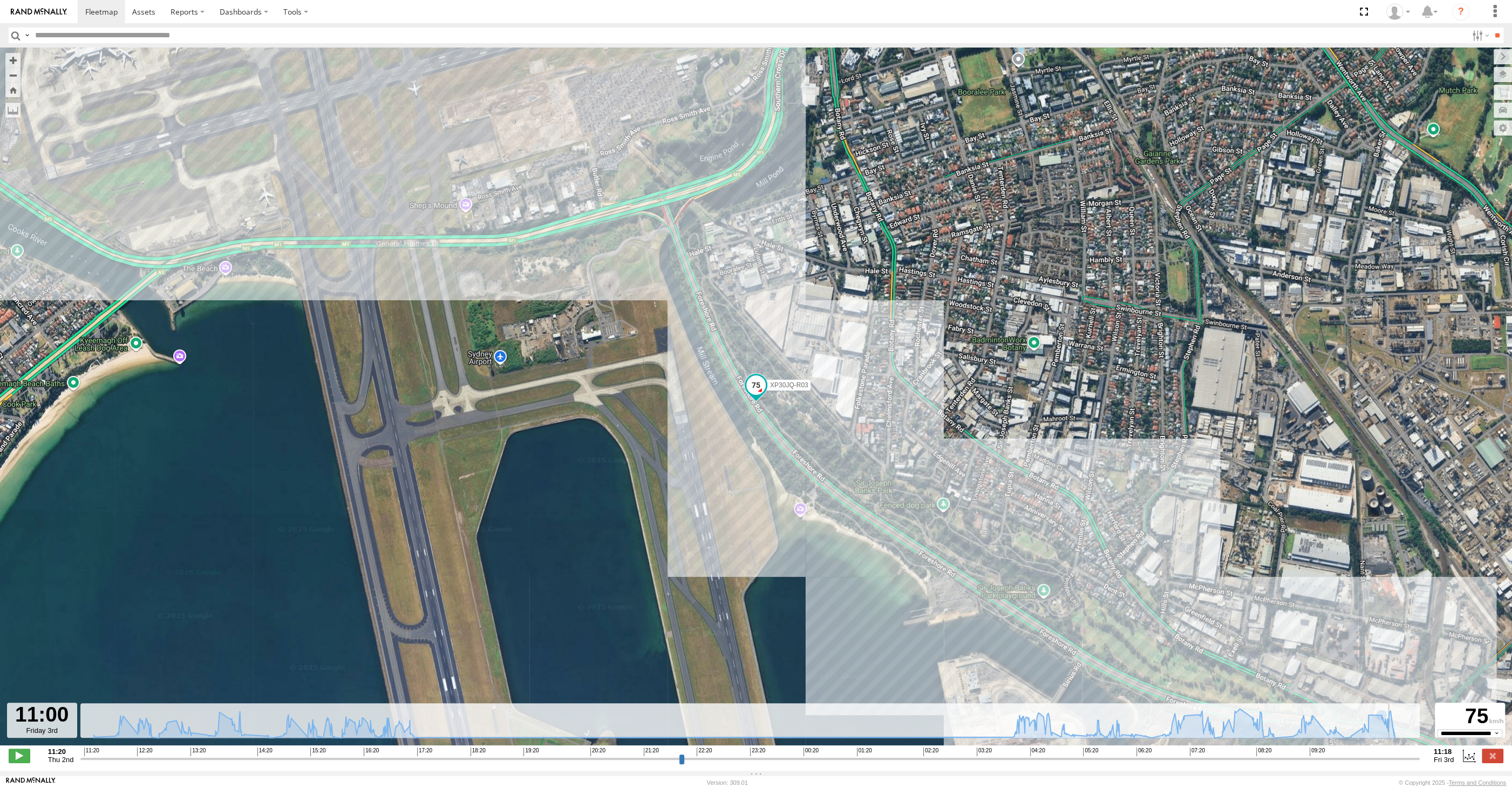
click at [1403, 760] on input "range" at bounding box center [750, 758] width 1339 height 10
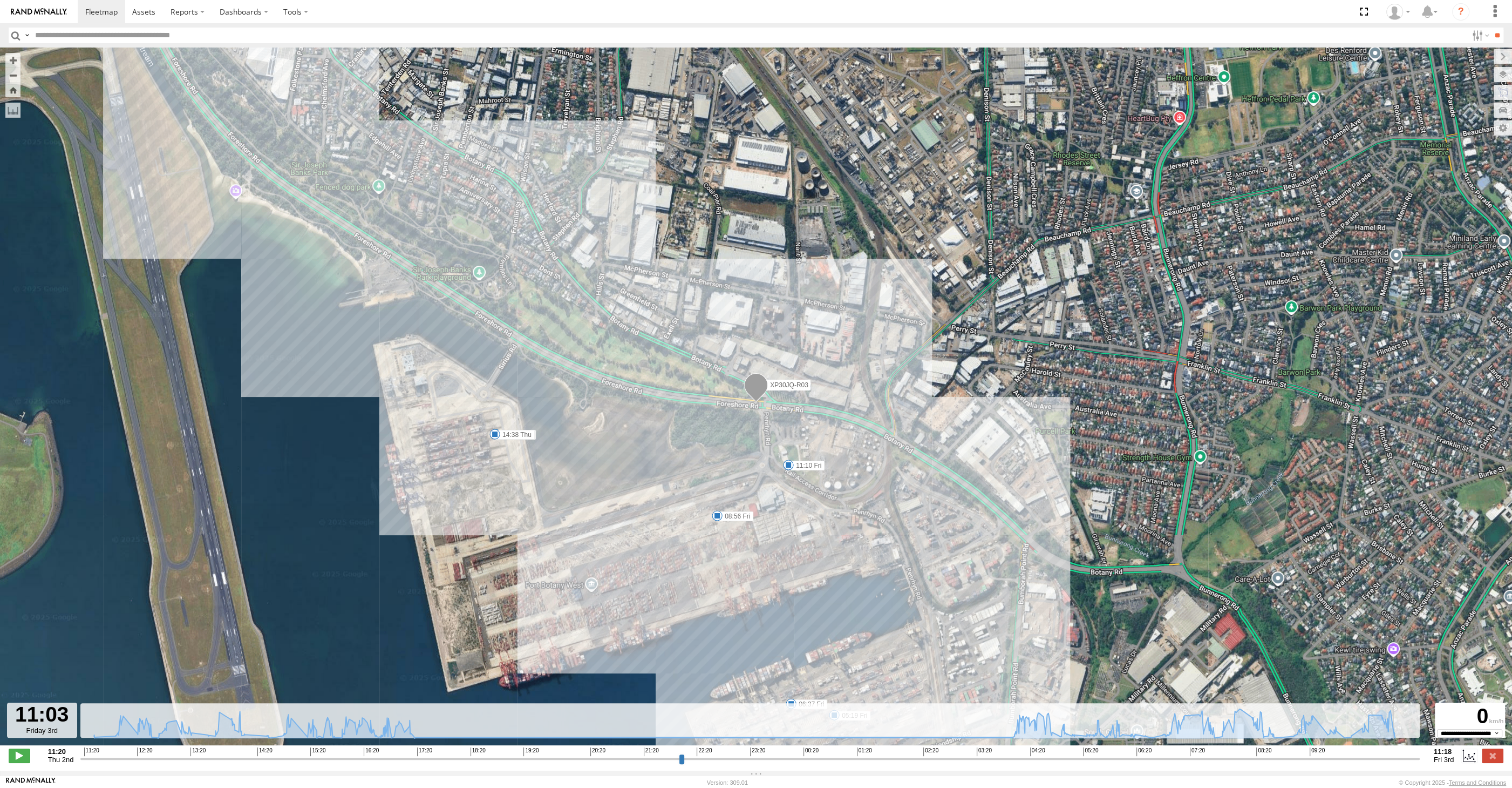
click at [1406, 760] on input "range" at bounding box center [750, 758] width 1339 height 10
click at [1411, 760] on input "range" at bounding box center [750, 758] width 1339 height 10
click at [1416, 760] on input "range" at bounding box center [750, 758] width 1339 height 10
click at [1485, 755] on label at bounding box center [1492, 755] width 22 height 14
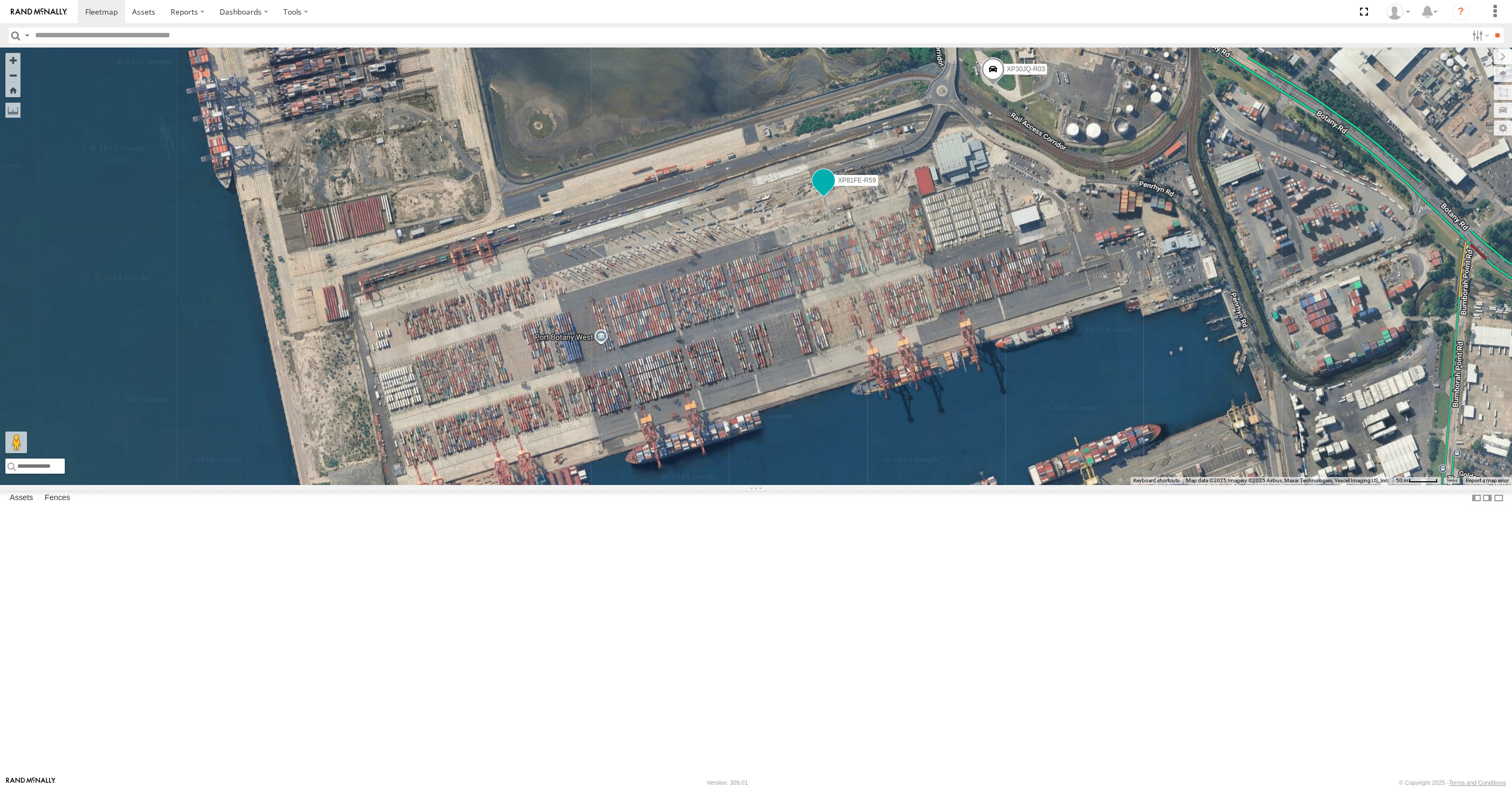
click at [823, 190] on span at bounding box center [823, 180] width 20 height 20
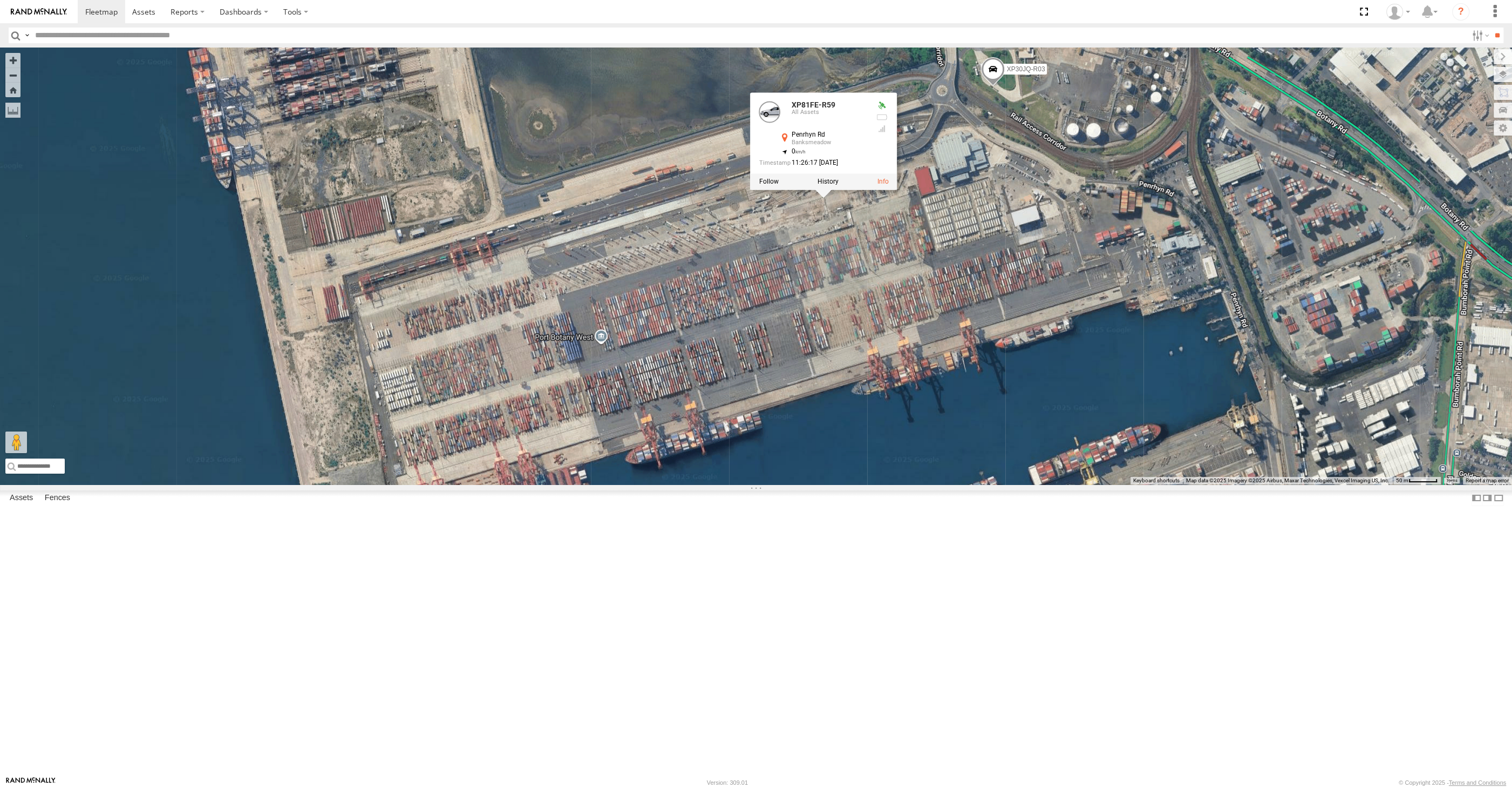
click at [826, 189] on div at bounding box center [823, 181] width 147 height 16
click at [831, 185] on label at bounding box center [827, 181] width 21 height 8
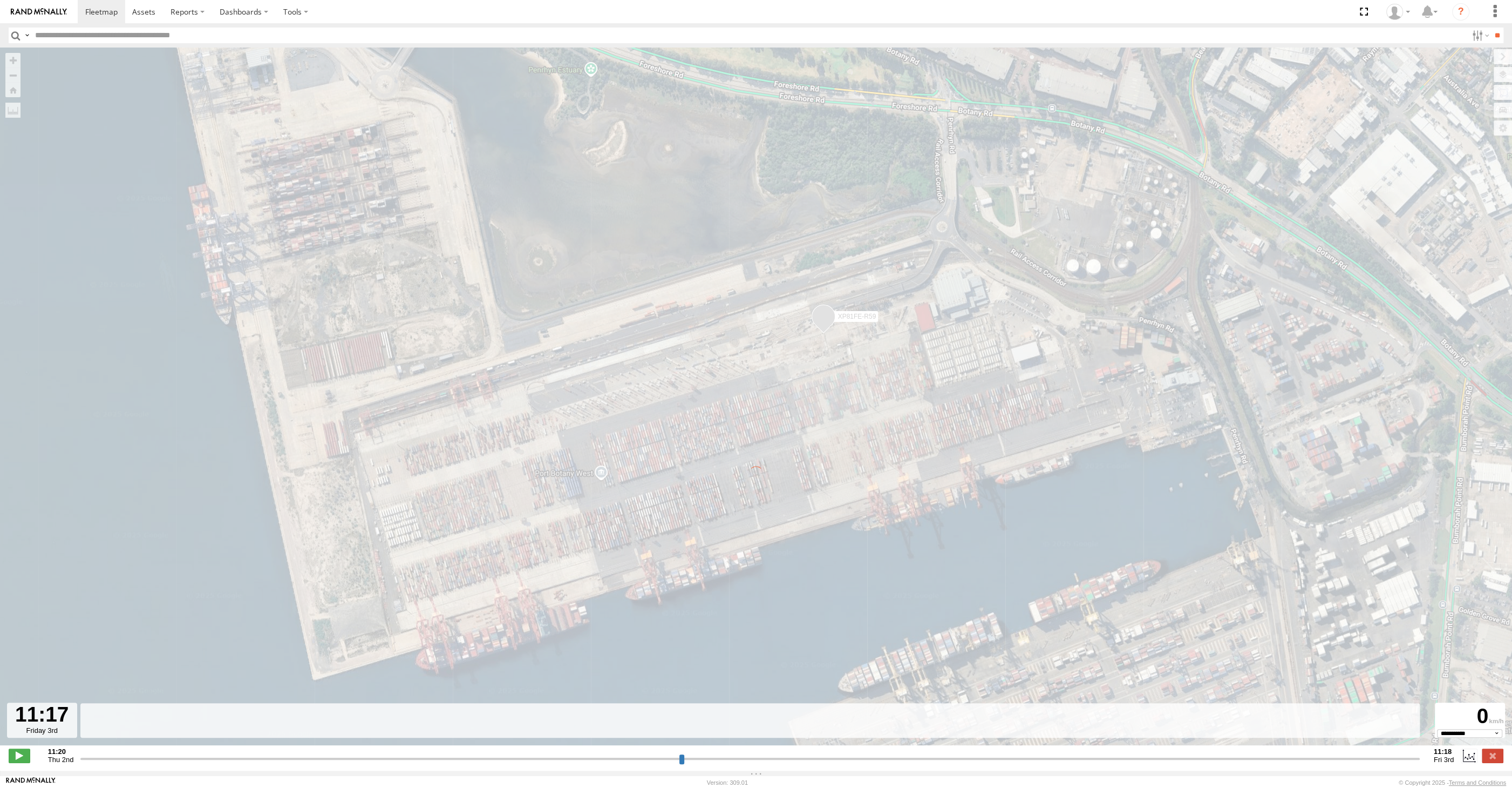
click at [1390, 762] on input "range" at bounding box center [750, 758] width 1339 height 10
click at [1390, 760] on input "range" at bounding box center [750, 758] width 1339 height 10
click at [1397, 758] on input "range" at bounding box center [750, 758] width 1339 height 10
click at [1401, 758] on input "range" at bounding box center [750, 758] width 1339 height 10
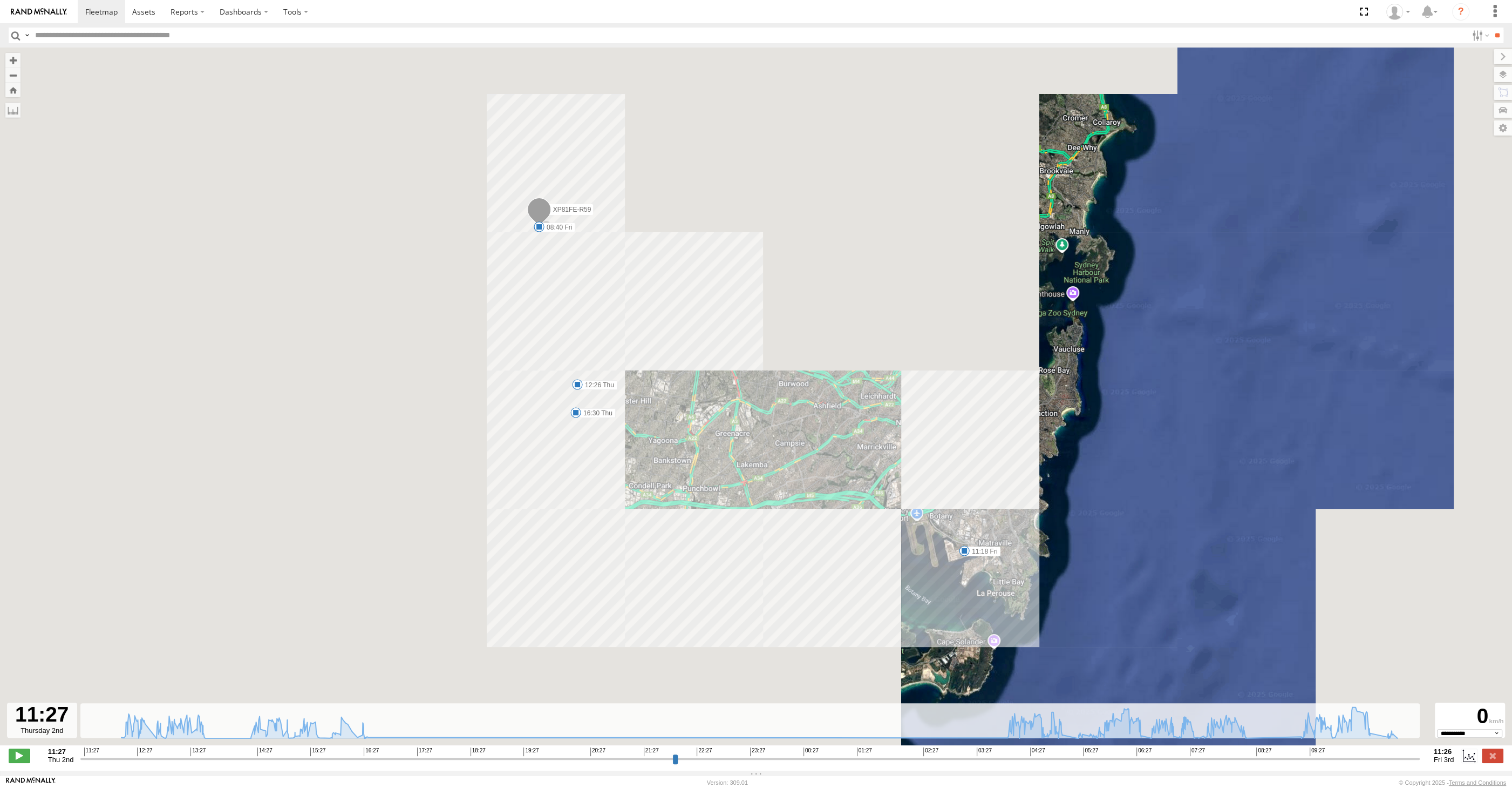
click at [1404, 759] on input "range" at bounding box center [750, 758] width 1339 height 10
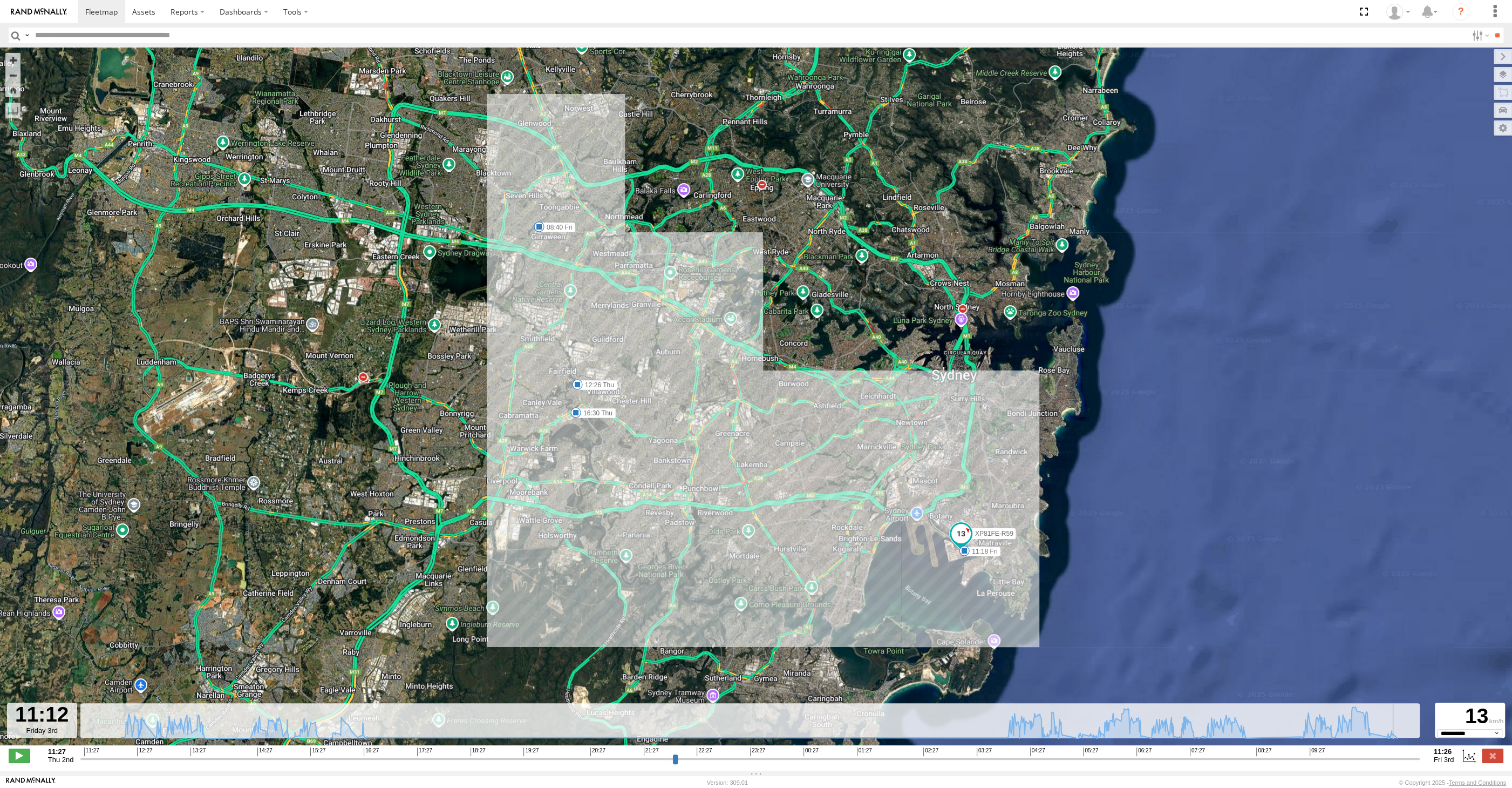
click at [1412, 759] on input "range" at bounding box center [750, 758] width 1339 height 10
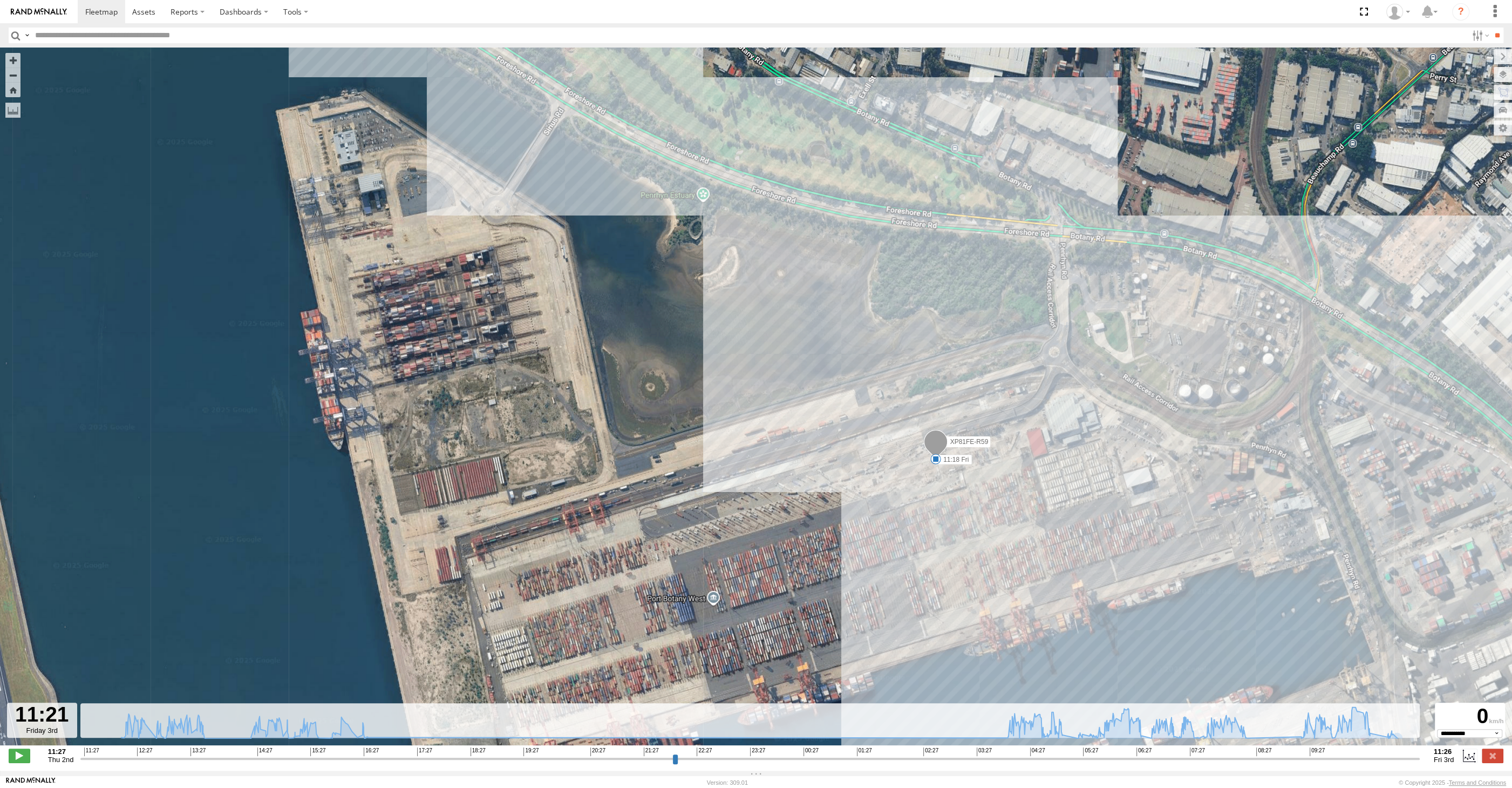
click at [1407, 758] on input "range" at bounding box center [750, 758] width 1339 height 10
click at [1404, 759] on input "range" at bounding box center [750, 758] width 1339 height 10
click at [1397, 761] on input "range" at bounding box center [750, 758] width 1339 height 10
click at [1400, 759] on input "range" at bounding box center [750, 758] width 1339 height 10
click at [1404, 758] on input "range" at bounding box center [750, 758] width 1339 height 10
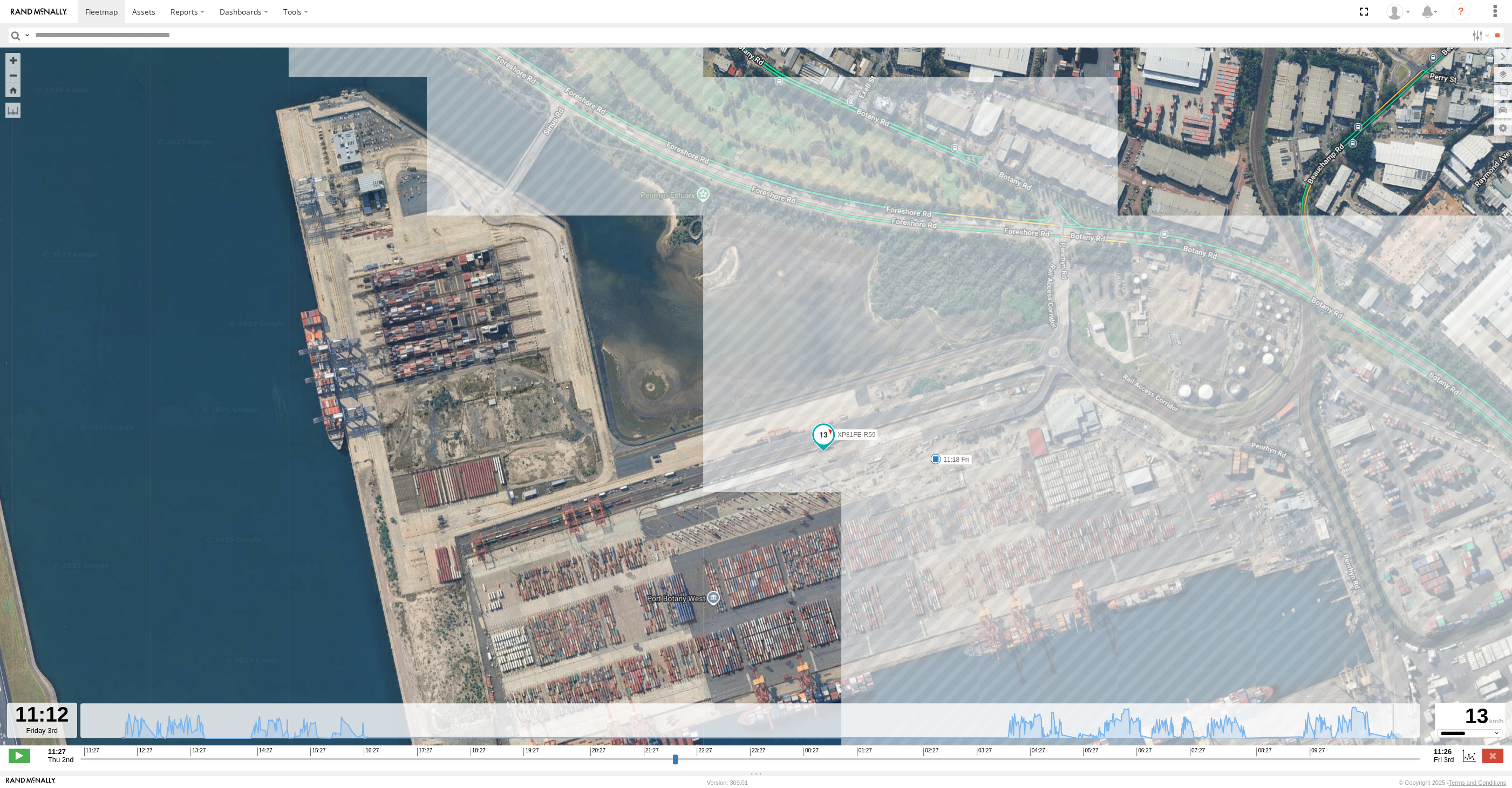
click at [1411, 757] on input "range" at bounding box center [750, 758] width 1339 height 10
drag, startPoint x: 1417, startPoint y: 757, endPoint x: 1434, endPoint y: 755, distance: 17.1
click at [1419, 755] on input "range" at bounding box center [750, 758] width 1339 height 10
click at [1497, 756] on label at bounding box center [1492, 755] width 22 height 14
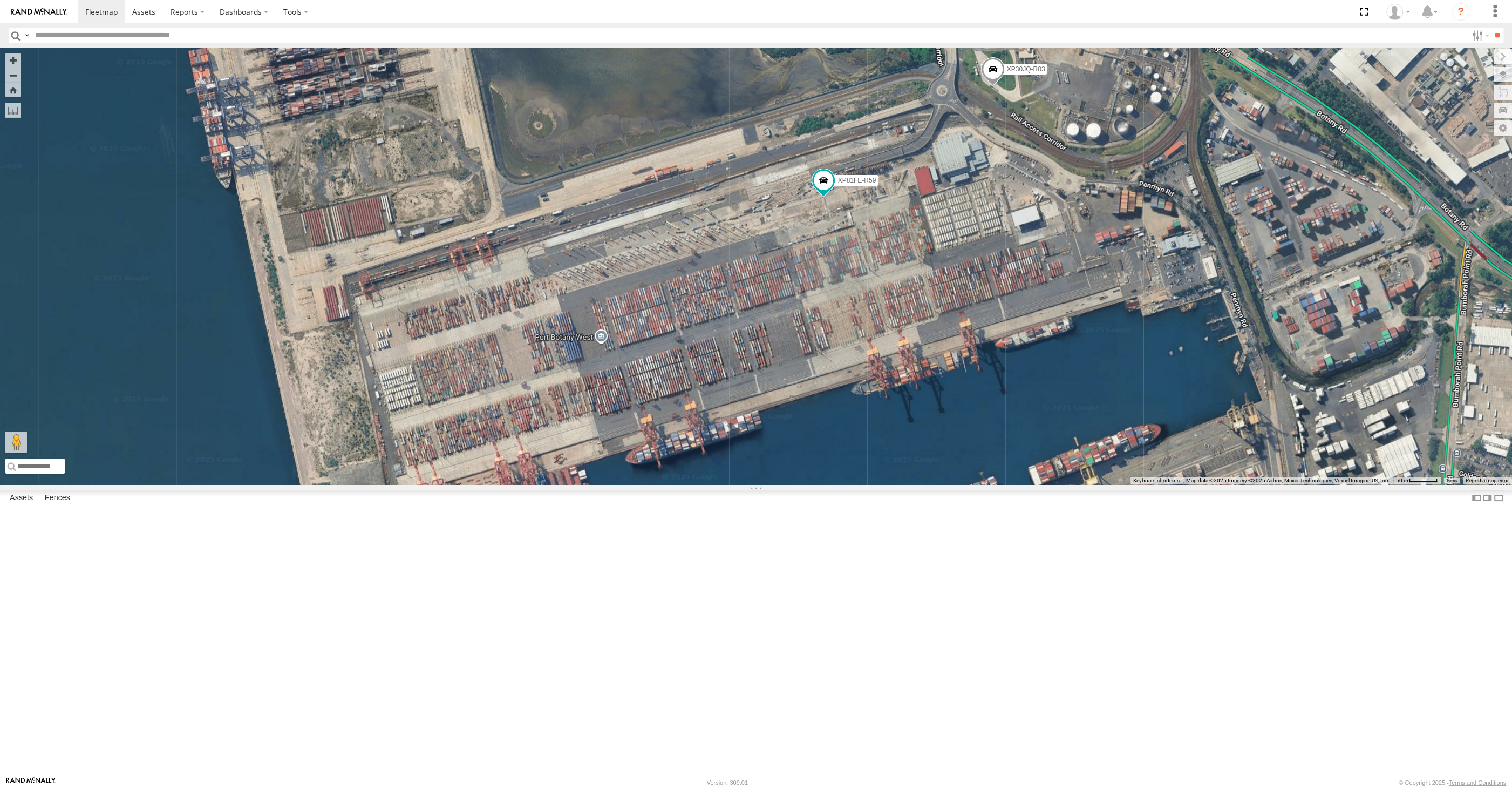
click at [884, 485] on div "XP30JQ-R03 XP81FE-R59" at bounding box center [756, 265] width 1512 height 436
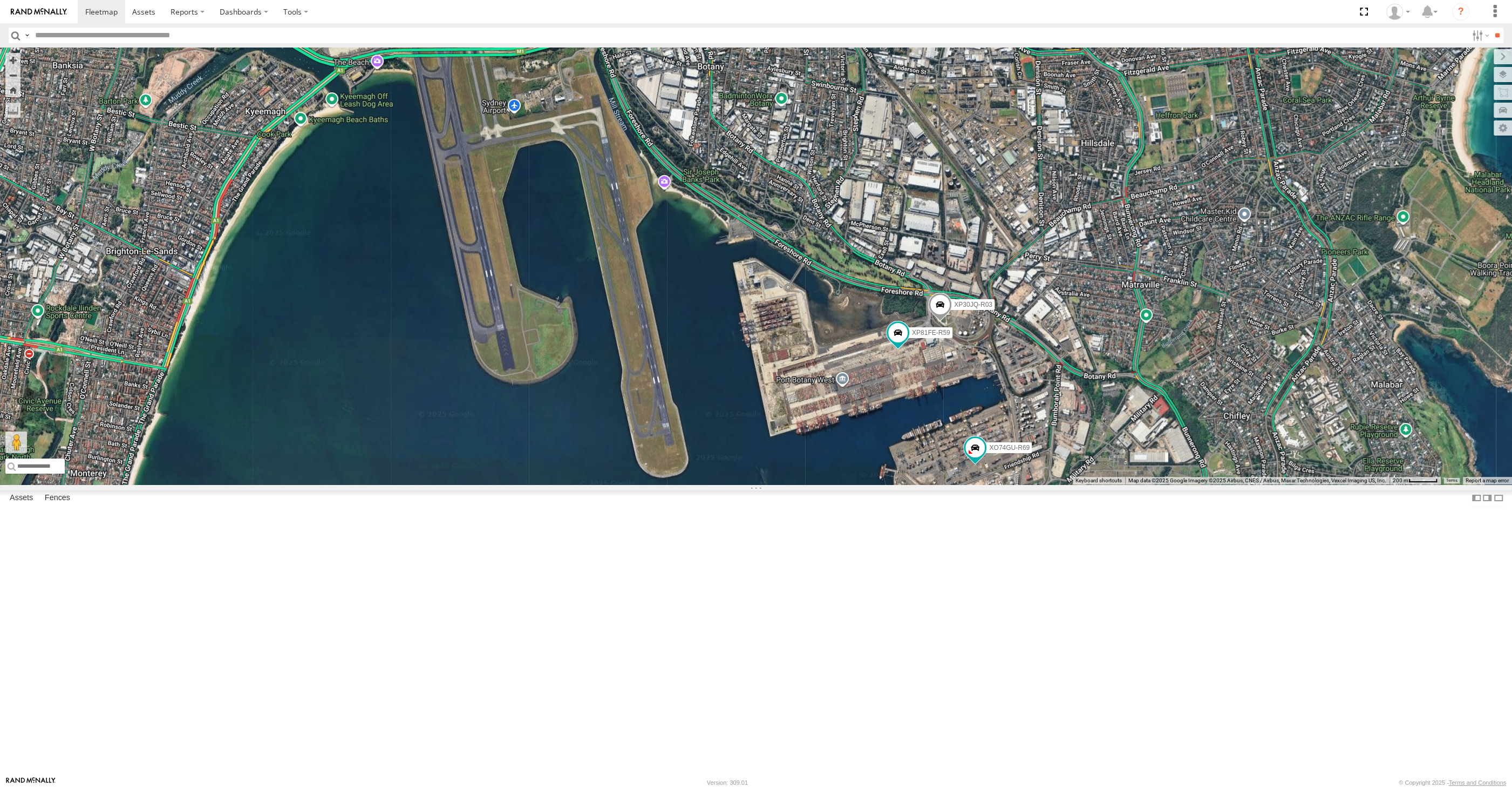
drag, startPoint x: 1024, startPoint y: 628, endPoint x: 1039, endPoint y: 563, distance: 66.7
click at [1039, 485] on div "XP30JQ-R03 XP81FE-R59 XO74GU-R69" at bounding box center [756, 265] width 1512 height 436
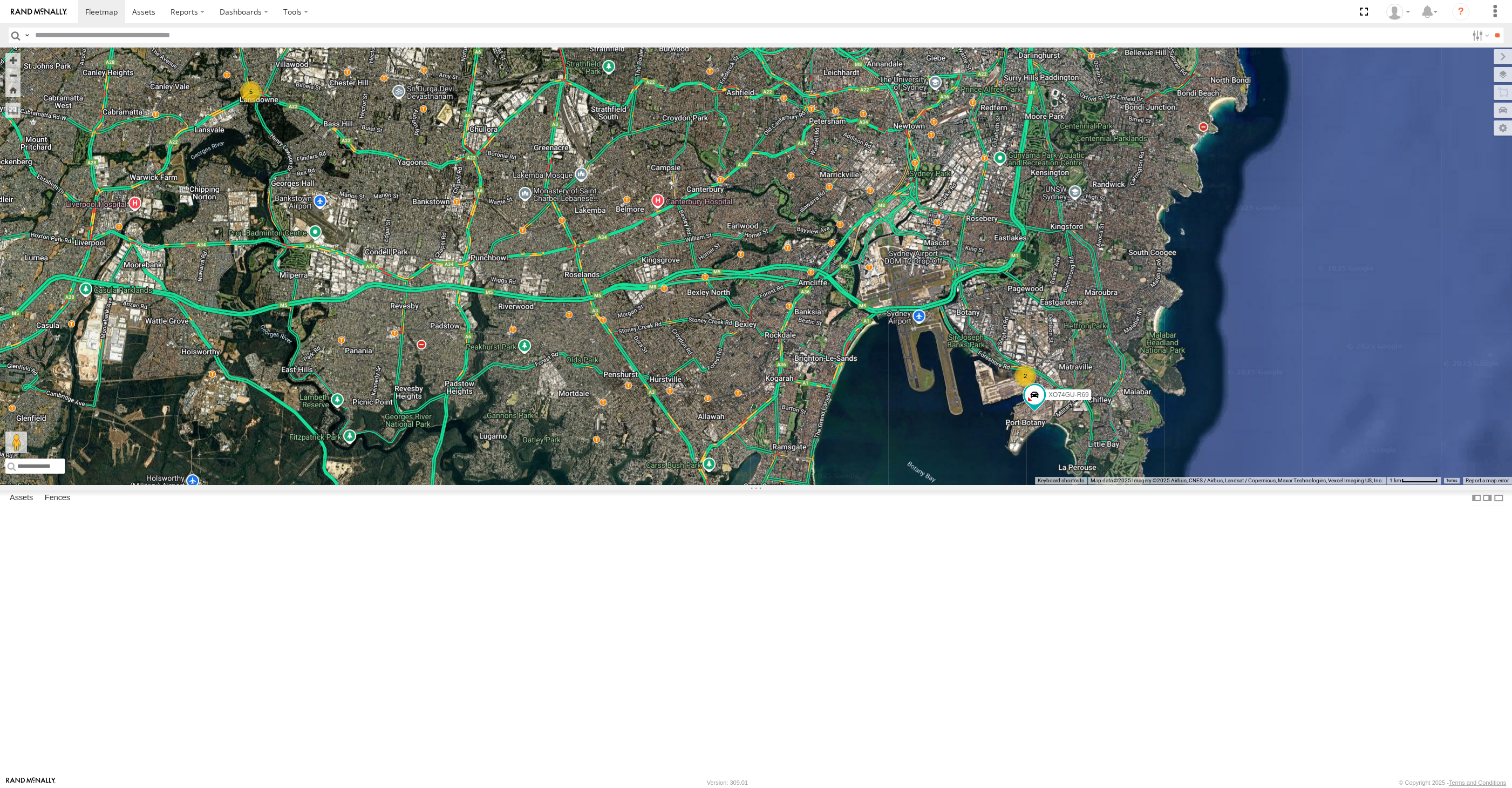
click at [917, 485] on div "XO74GU-R69 2 5" at bounding box center [756, 265] width 1512 height 436
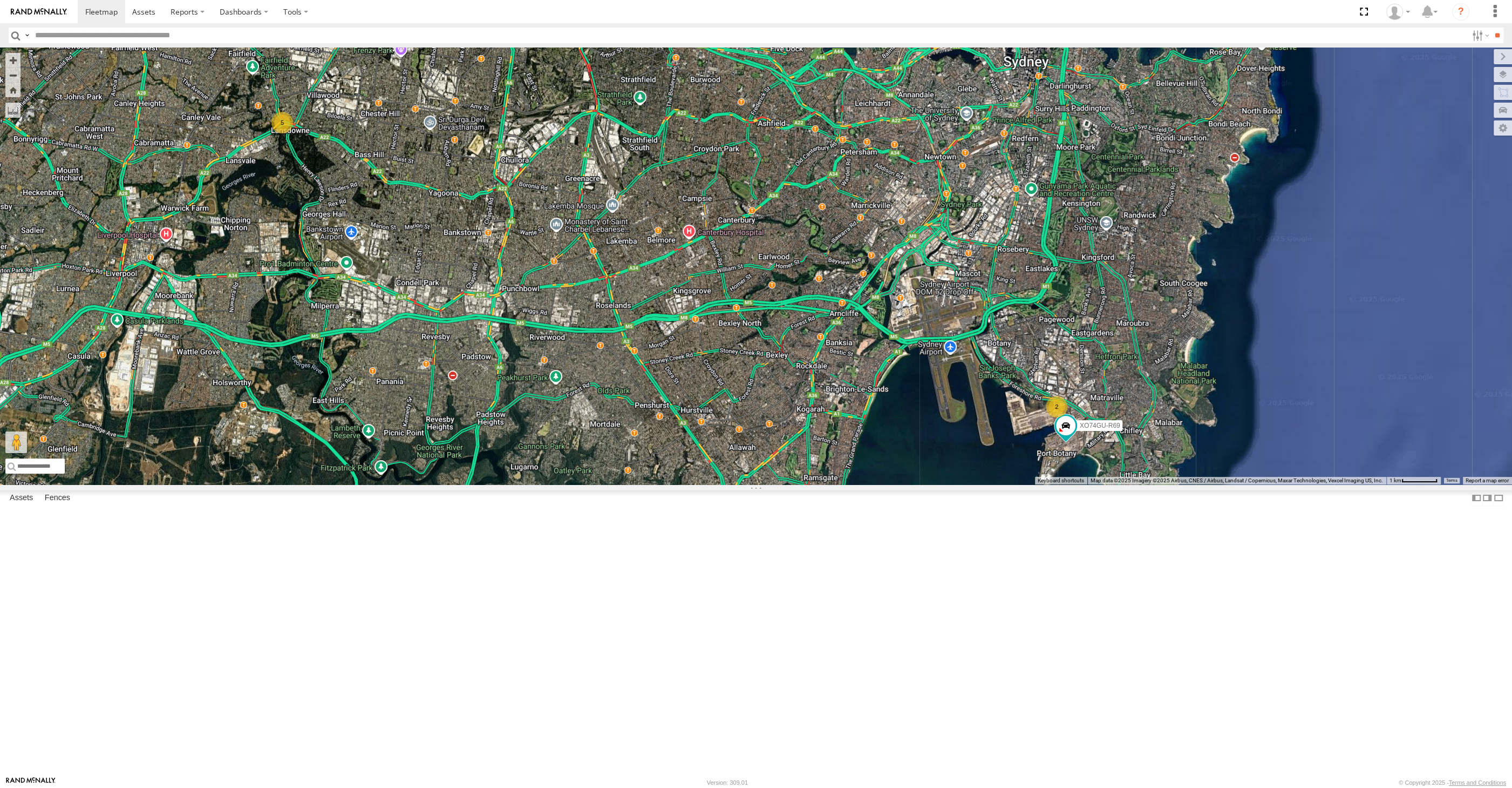
click at [873, 485] on div "XO74GU-R69 2 5" at bounding box center [756, 265] width 1512 height 436
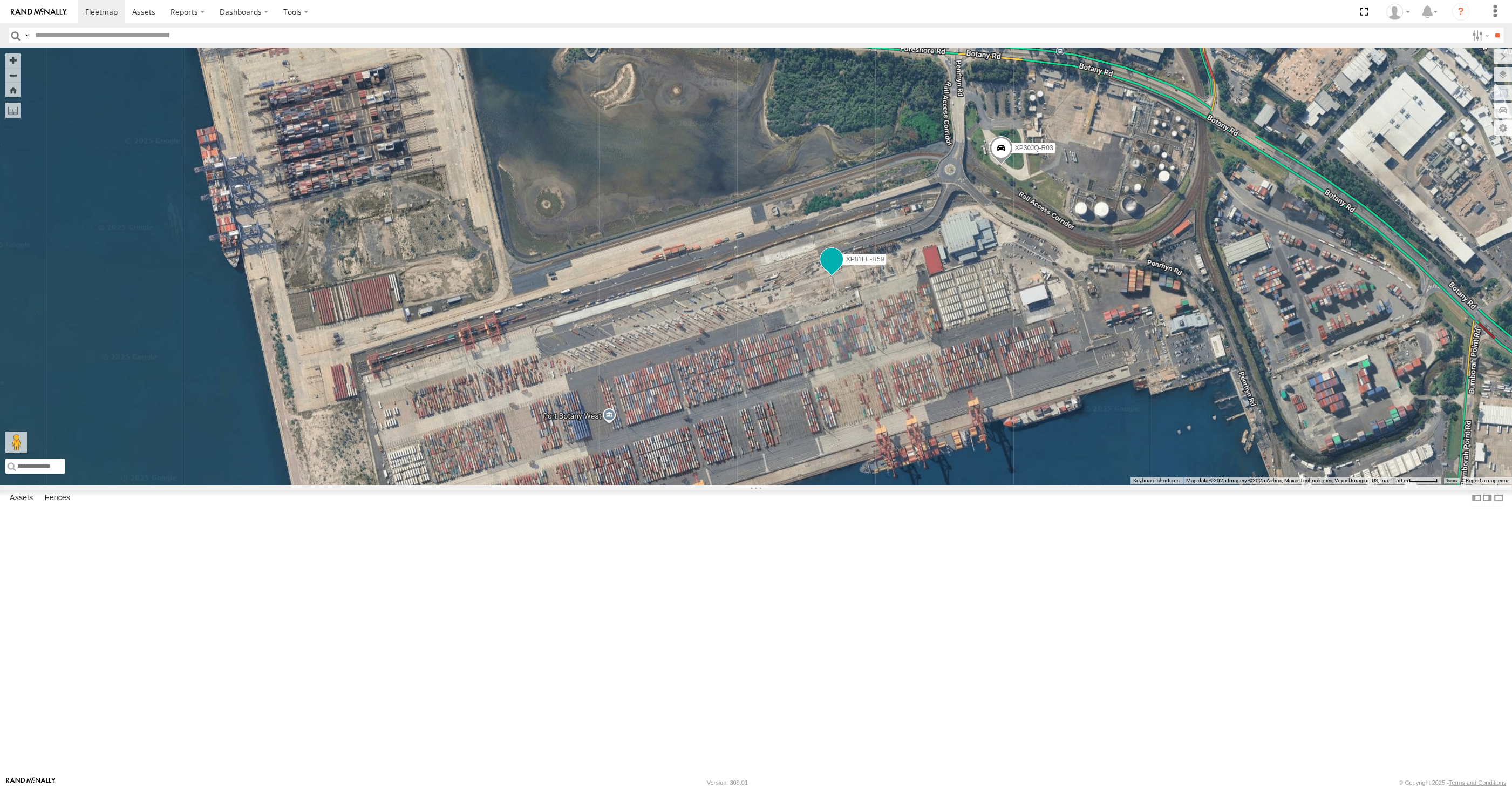
click at [829, 269] on span at bounding box center [832, 259] width 20 height 20
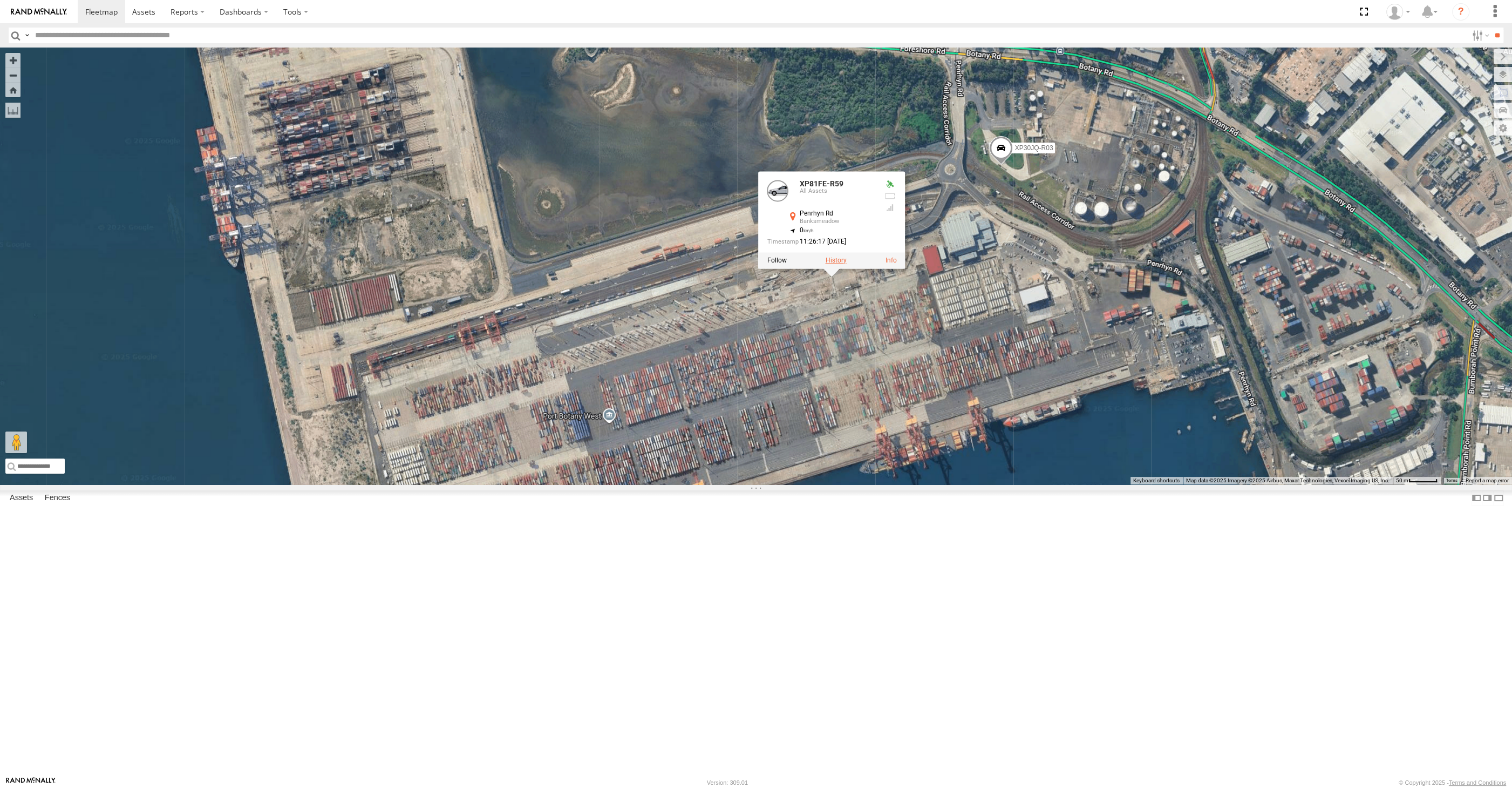
click at [838, 264] on label at bounding box center [835, 260] width 21 height 8
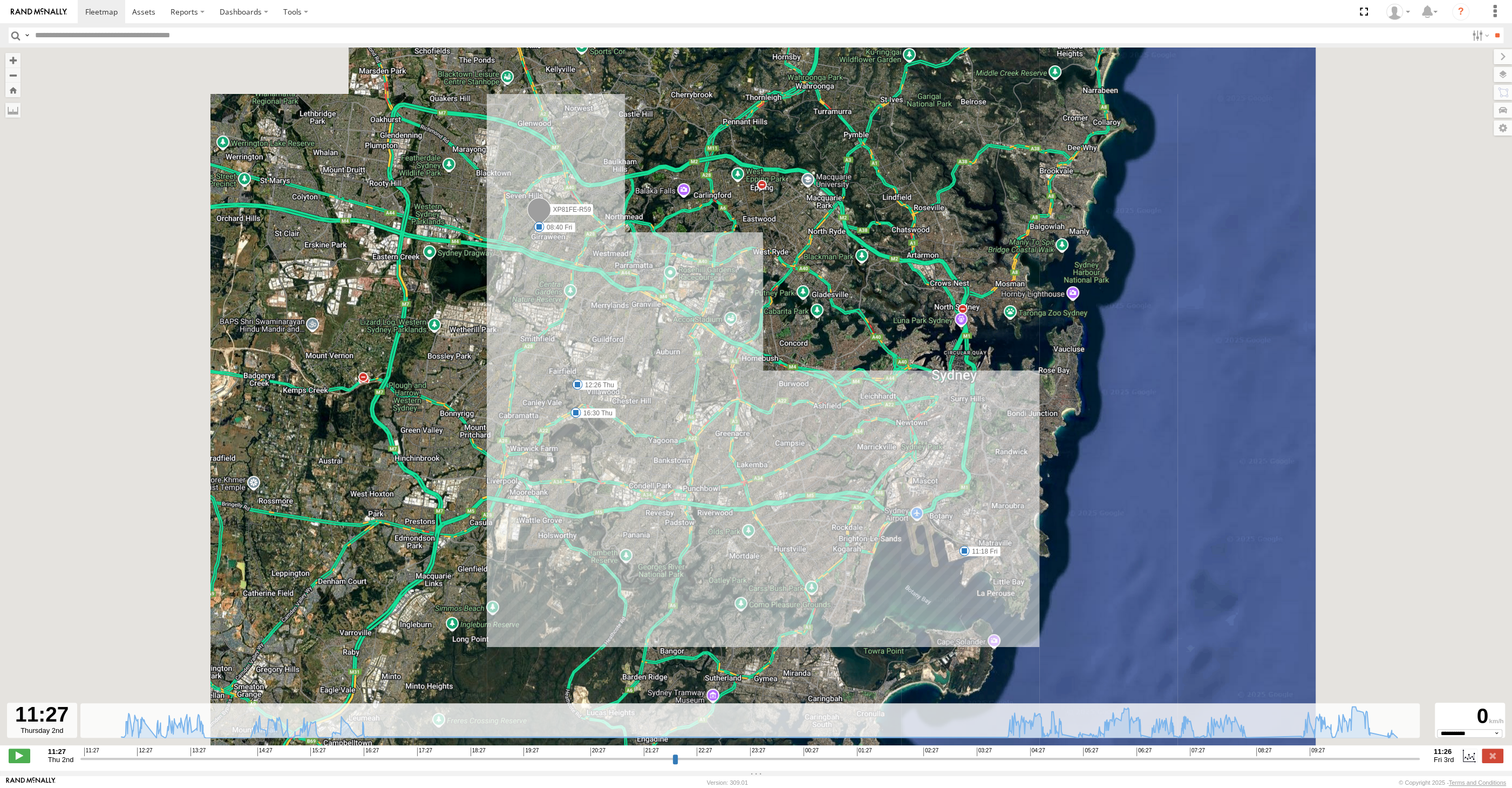
click at [1347, 759] on input "range" at bounding box center [750, 758] width 1339 height 10
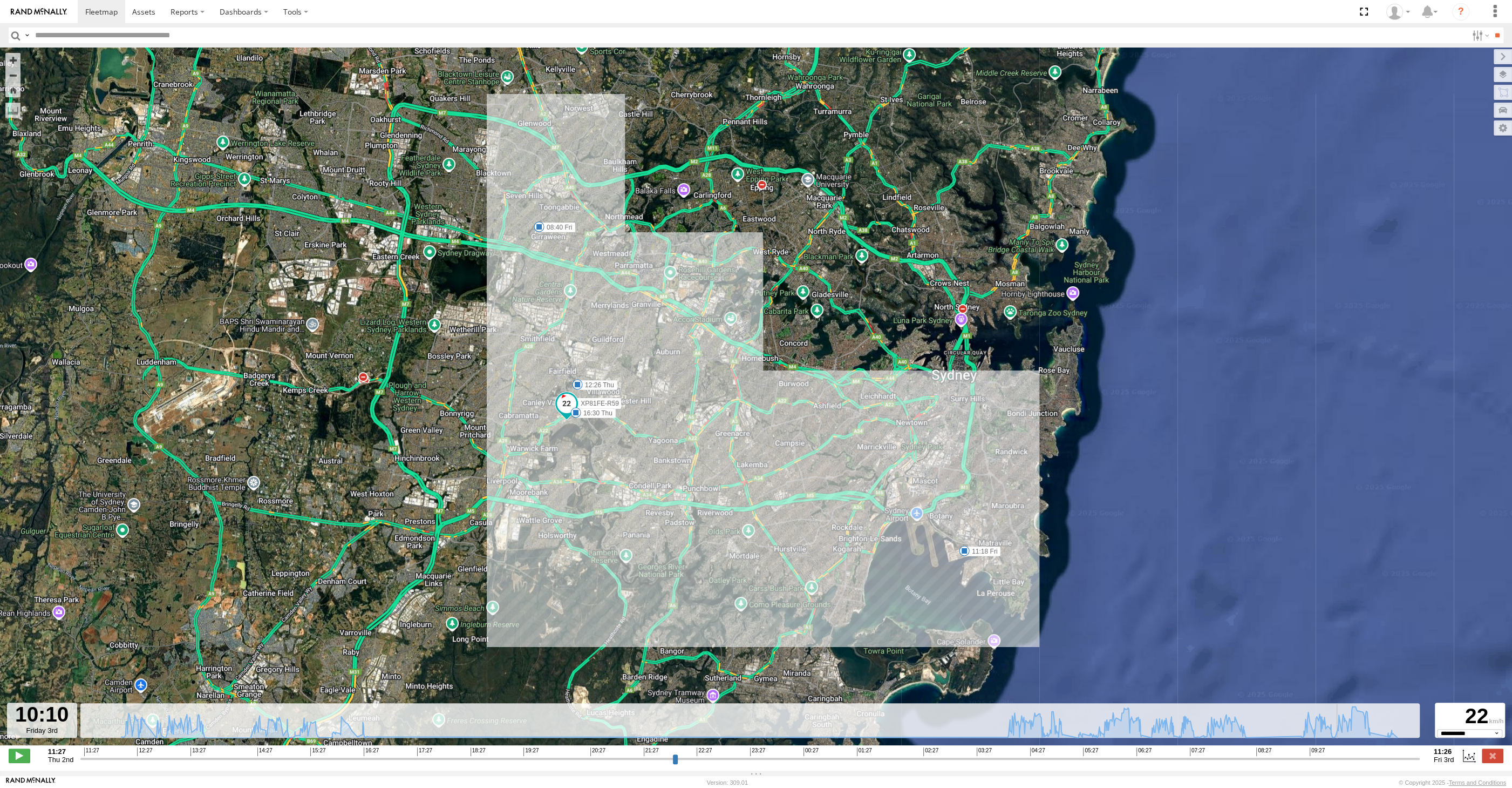
click at [1354, 757] on input "range" at bounding box center [750, 758] width 1339 height 10
click at [1368, 755] on input "range" at bounding box center [750, 758] width 1339 height 10
drag, startPoint x: 1374, startPoint y: 755, endPoint x: 1384, endPoint y: 755, distance: 10.0
click at [1375, 755] on input "range" at bounding box center [750, 758] width 1339 height 10
click at [1386, 755] on input "range" at bounding box center [750, 758] width 1339 height 10
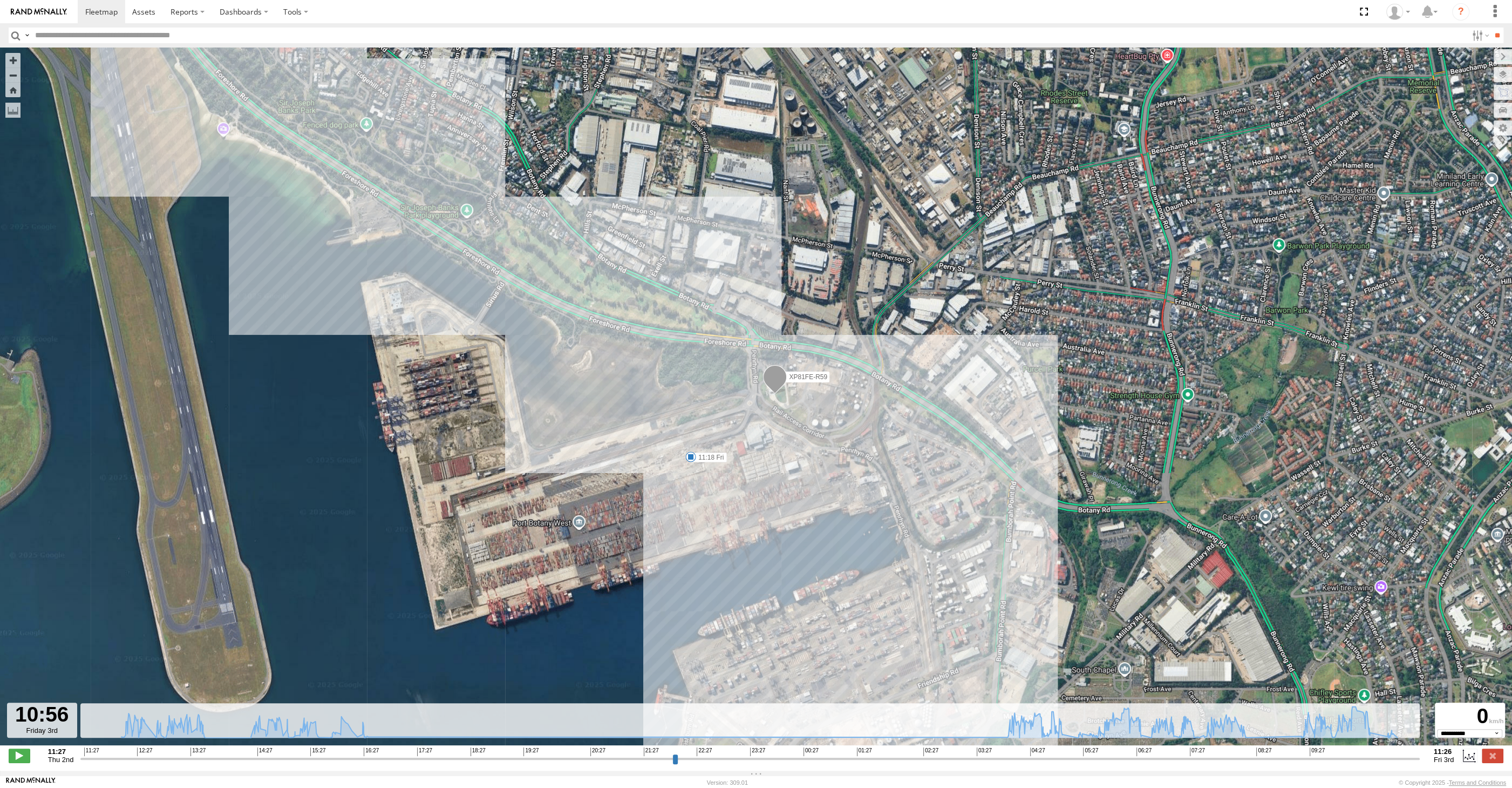
click at [1389, 758] on input "range" at bounding box center [750, 758] width 1339 height 10
click at [1393, 758] on input "range" at bounding box center [750, 758] width 1339 height 10
click at [1398, 758] on input "range" at bounding box center [750, 758] width 1339 height 10
type input "**********"
click at [1406, 757] on input "range" at bounding box center [750, 758] width 1339 height 10
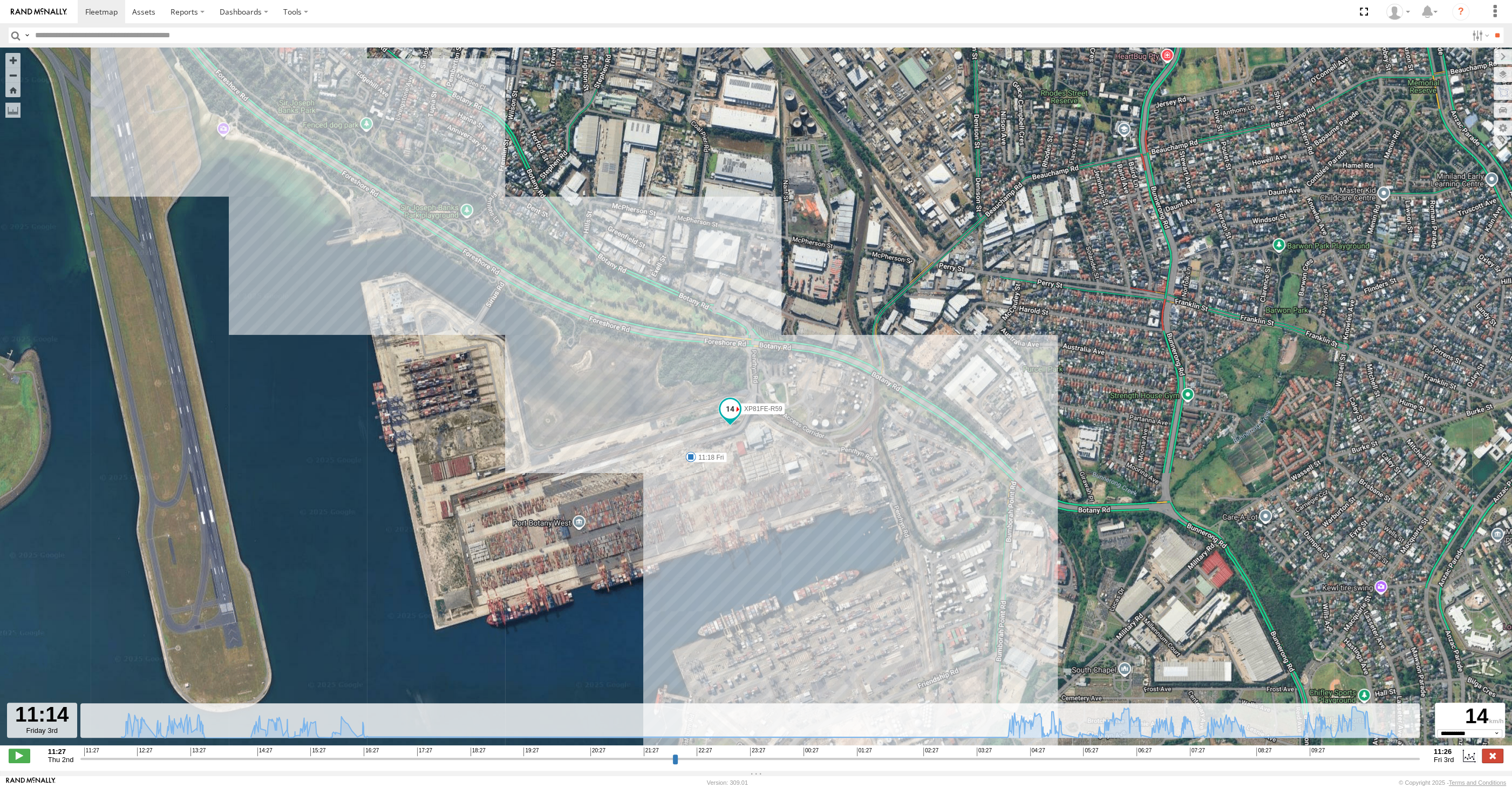
click at [1487, 755] on label at bounding box center [1492, 755] width 22 height 14
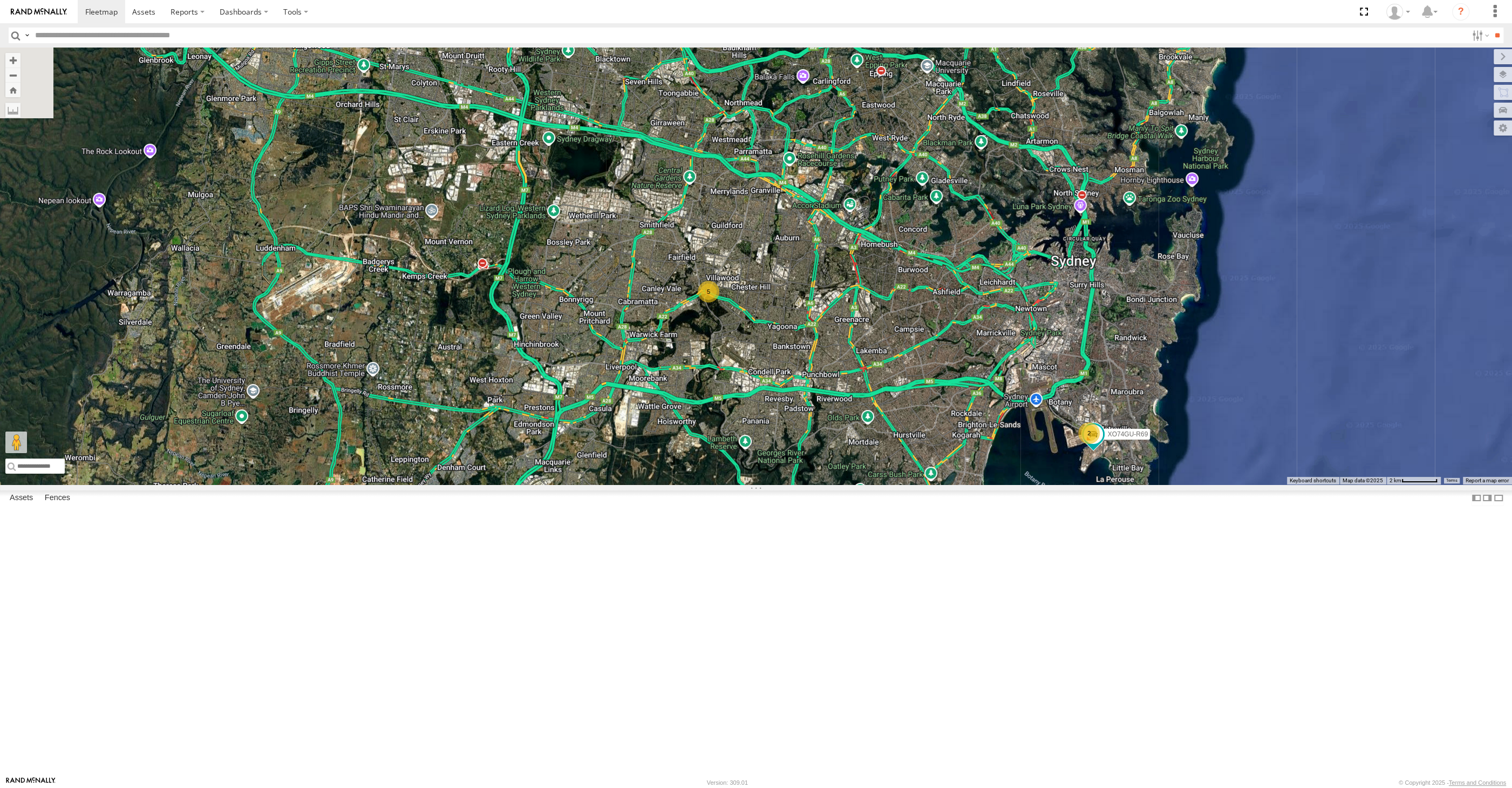
drag, startPoint x: 939, startPoint y: 603, endPoint x: 981, endPoint y: 623, distance: 46.5
click at [980, 485] on div "XO74GU-R69 2 5" at bounding box center [756, 265] width 1512 height 436
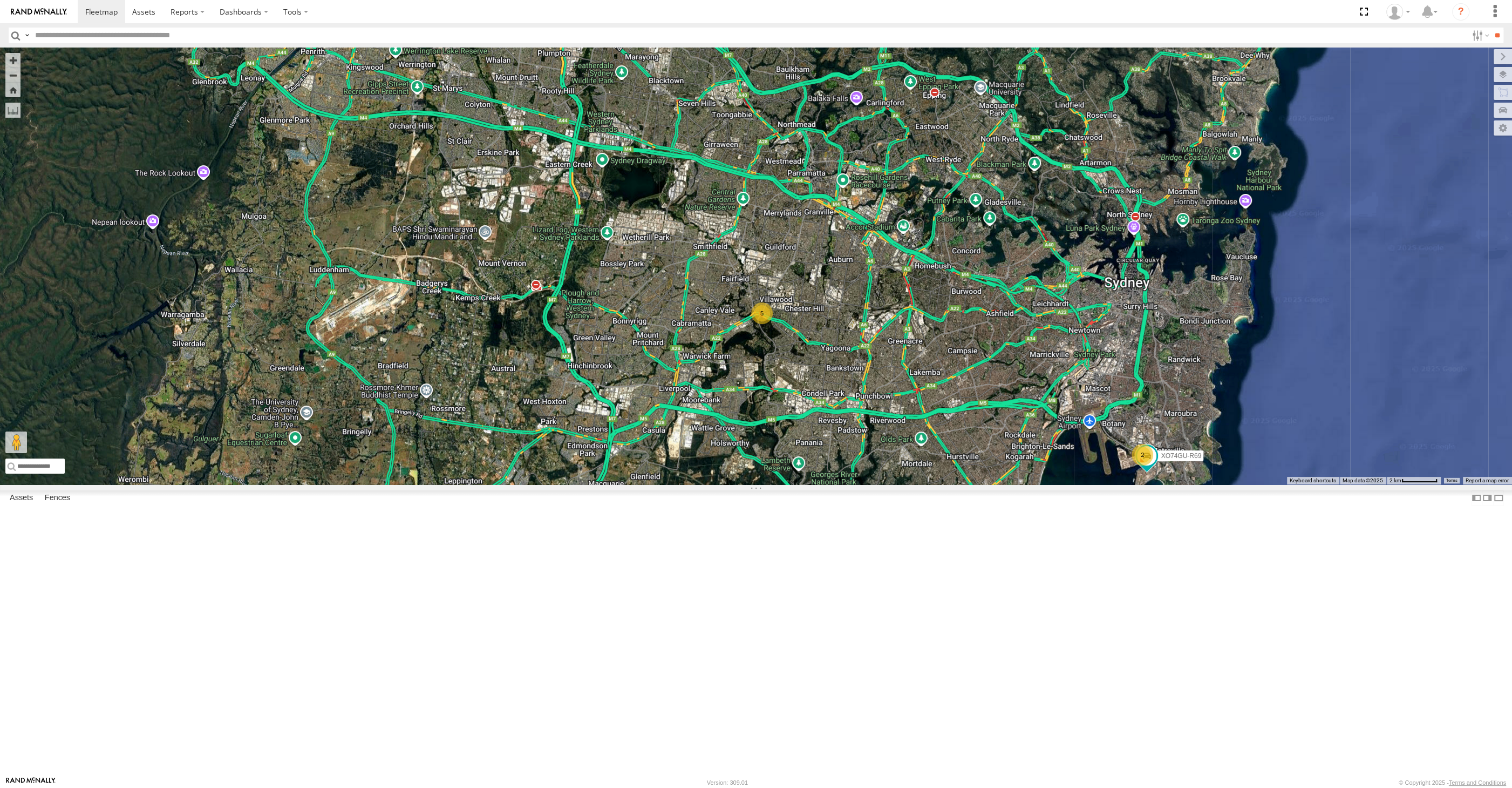
click at [997, 485] on div "XO74GU-R69 2 5" at bounding box center [756, 265] width 1512 height 436
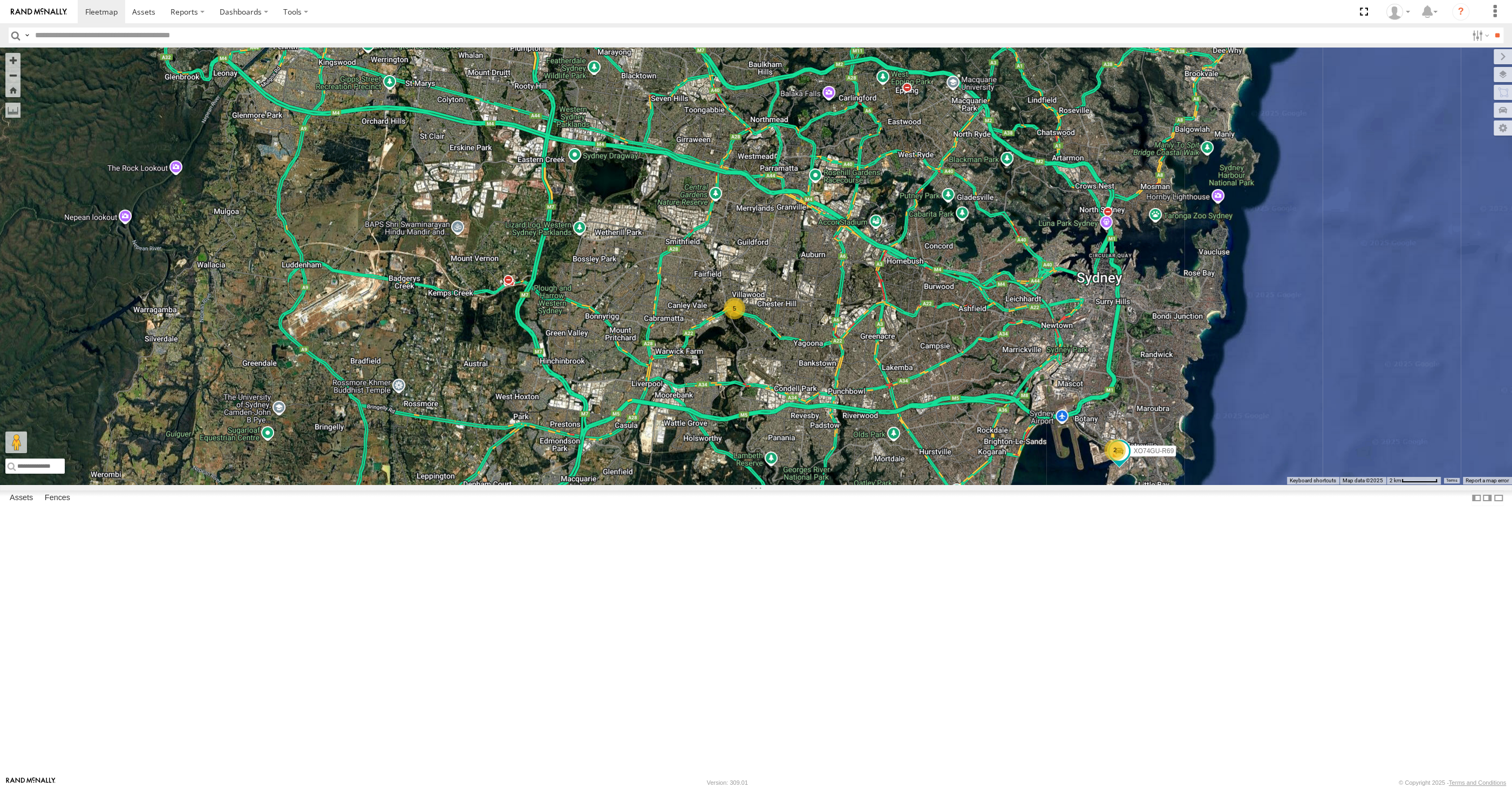
click at [574, 479] on div "XO74GU-R69 2 5" at bounding box center [756, 265] width 1512 height 436
drag, startPoint x: 776, startPoint y: 545, endPoint x: 703, endPoint y: 535, distance: 73.7
click at [703, 485] on div "XO74GU-R69 2 5" at bounding box center [756, 265] width 1512 height 436
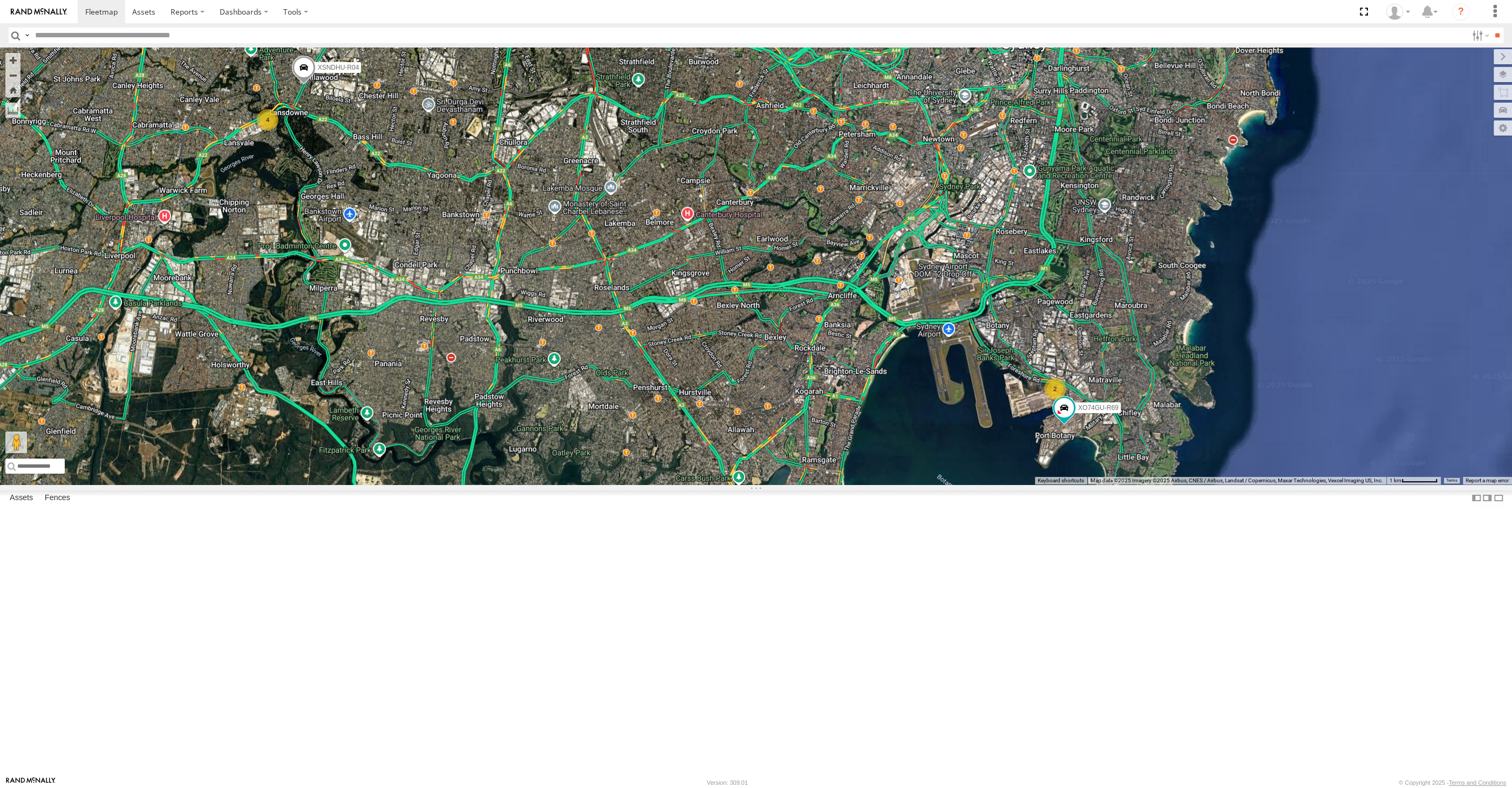
drag, startPoint x: 576, startPoint y: 361, endPoint x: 699, endPoint y: 485, distance: 174.7
click at [699, 485] on div "XO74GU-R69 2 XSNDHU-R04 4" at bounding box center [756, 265] width 1512 height 436
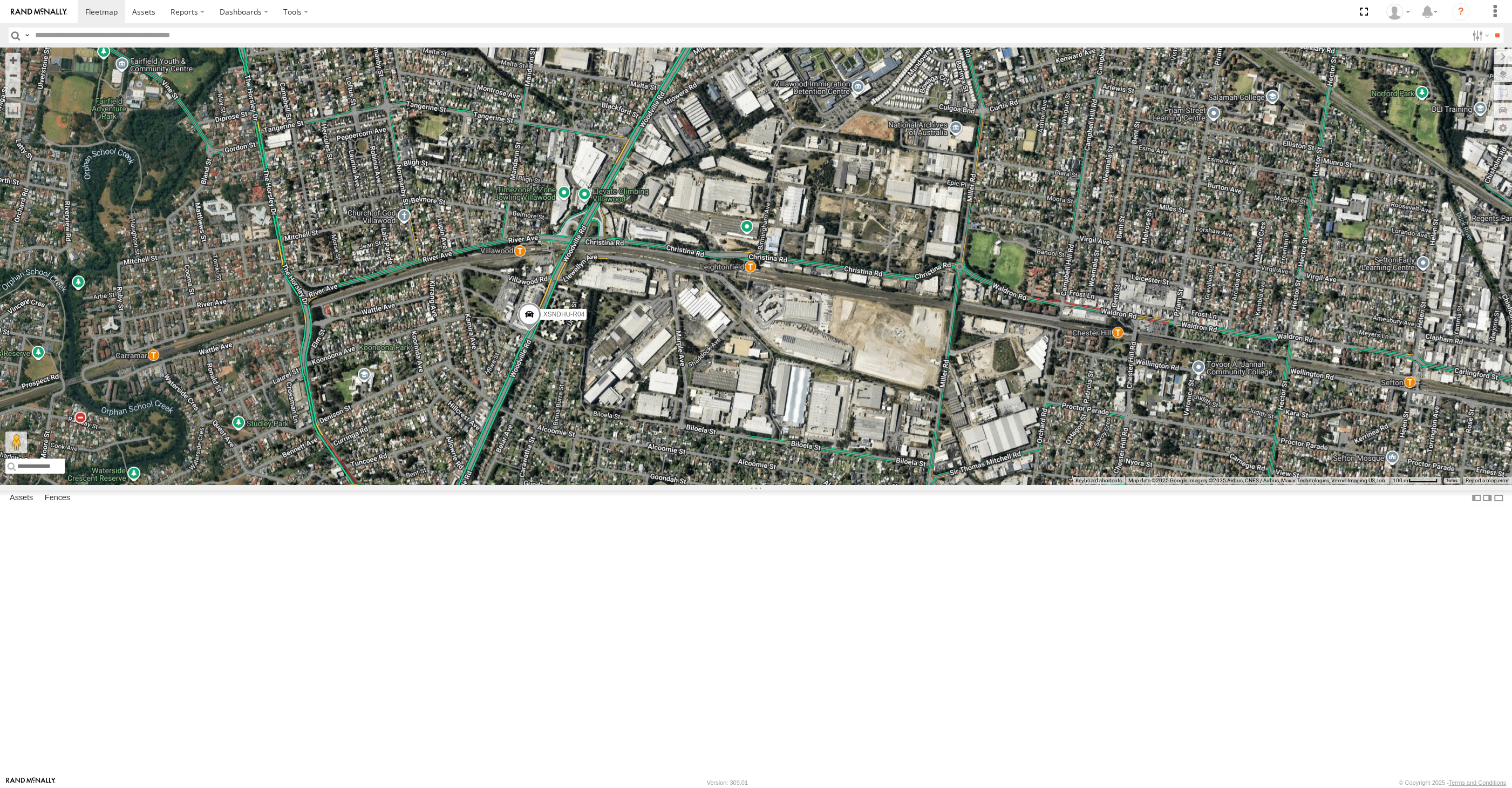
click at [527, 332] on span at bounding box center [530, 317] width 24 height 30
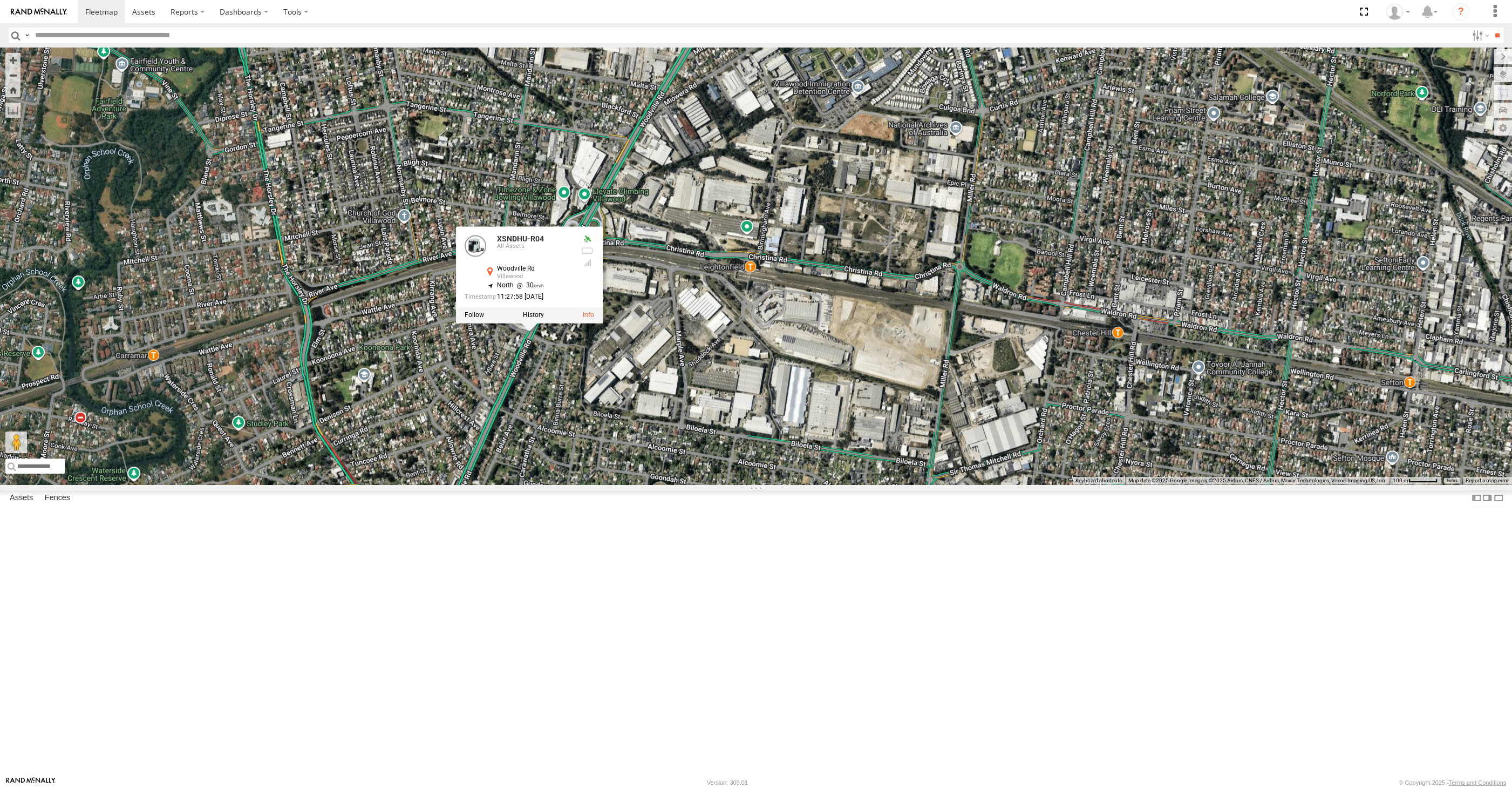
click at [559, 485] on div "XO74GU-R69 XSNDHU-R04 RJ5911-R79 3 XSNDHU-R04 All [GEOGRAPHIC_DATA] -33.88356 ,…" at bounding box center [756, 265] width 1512 height 436
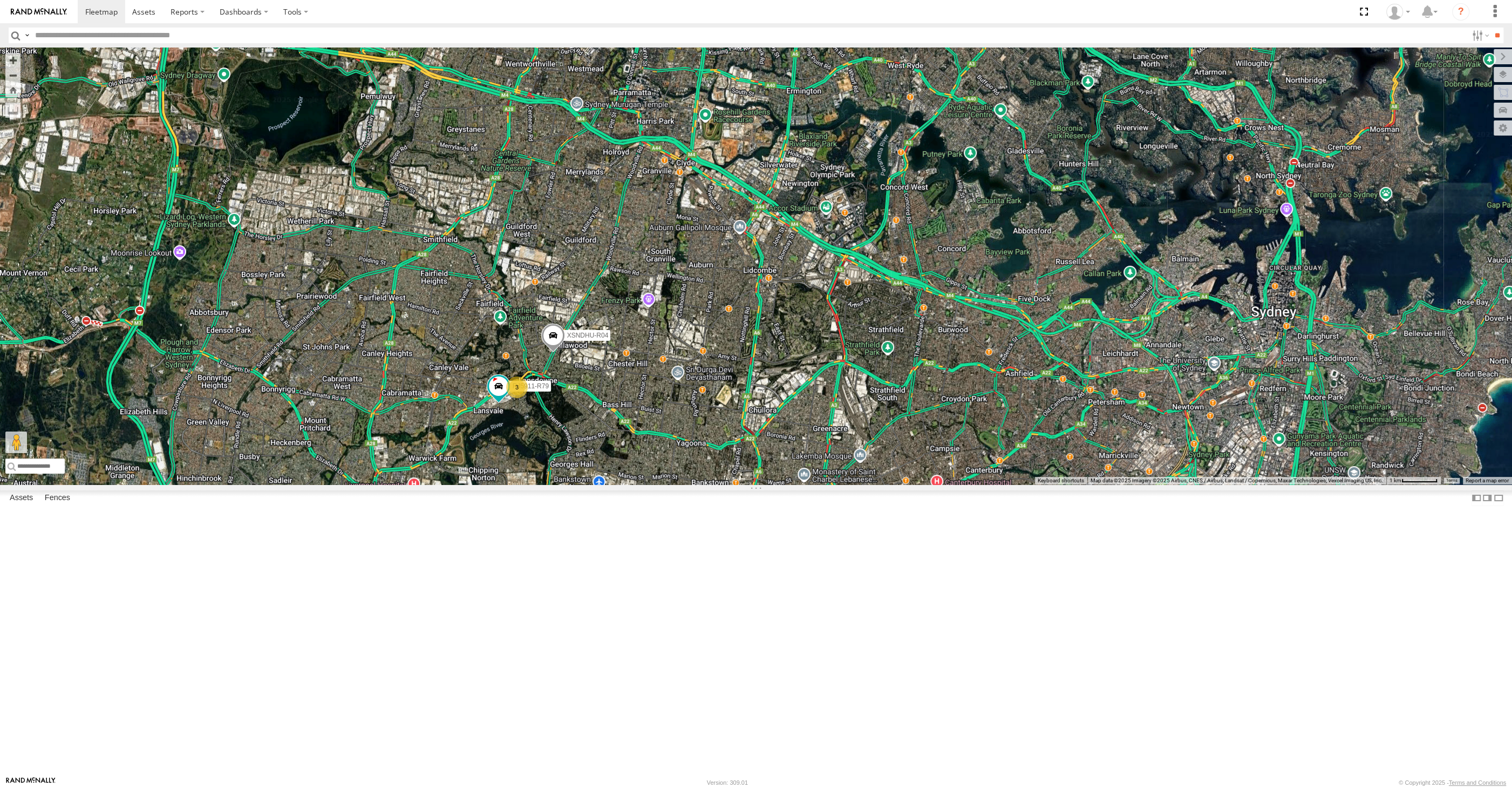
drag, startPoint x: 692, startPoint y: 593, endPoint x: 693, endPoint y: 549, distance: 44.0
click at [693, 485] on div "XO74GU-R69 XSNDHU-R04 RJ5911-R79 3" at bounding box center [756, 265] width 1512 height 436
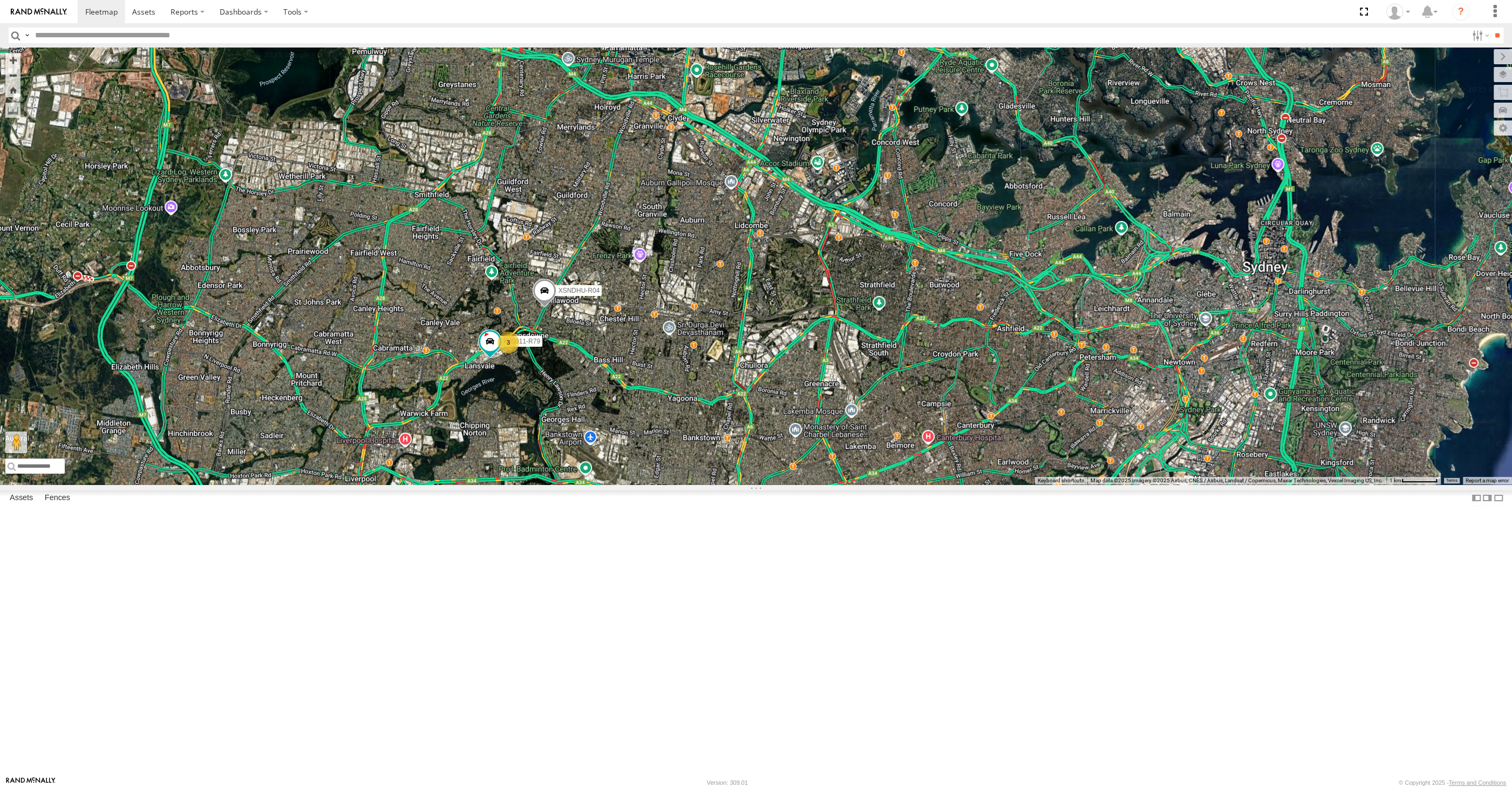
drag, startPoint x: 886, startPoint y: 553, endPoint x: 815, endPoint y: 409, distance: 160.6
click at [815, 409] on div "XO74GU-R69 XSNDHU-R04 RJ5911-R79 3 2" at bounding box center [756, 265] width 1512 height 436
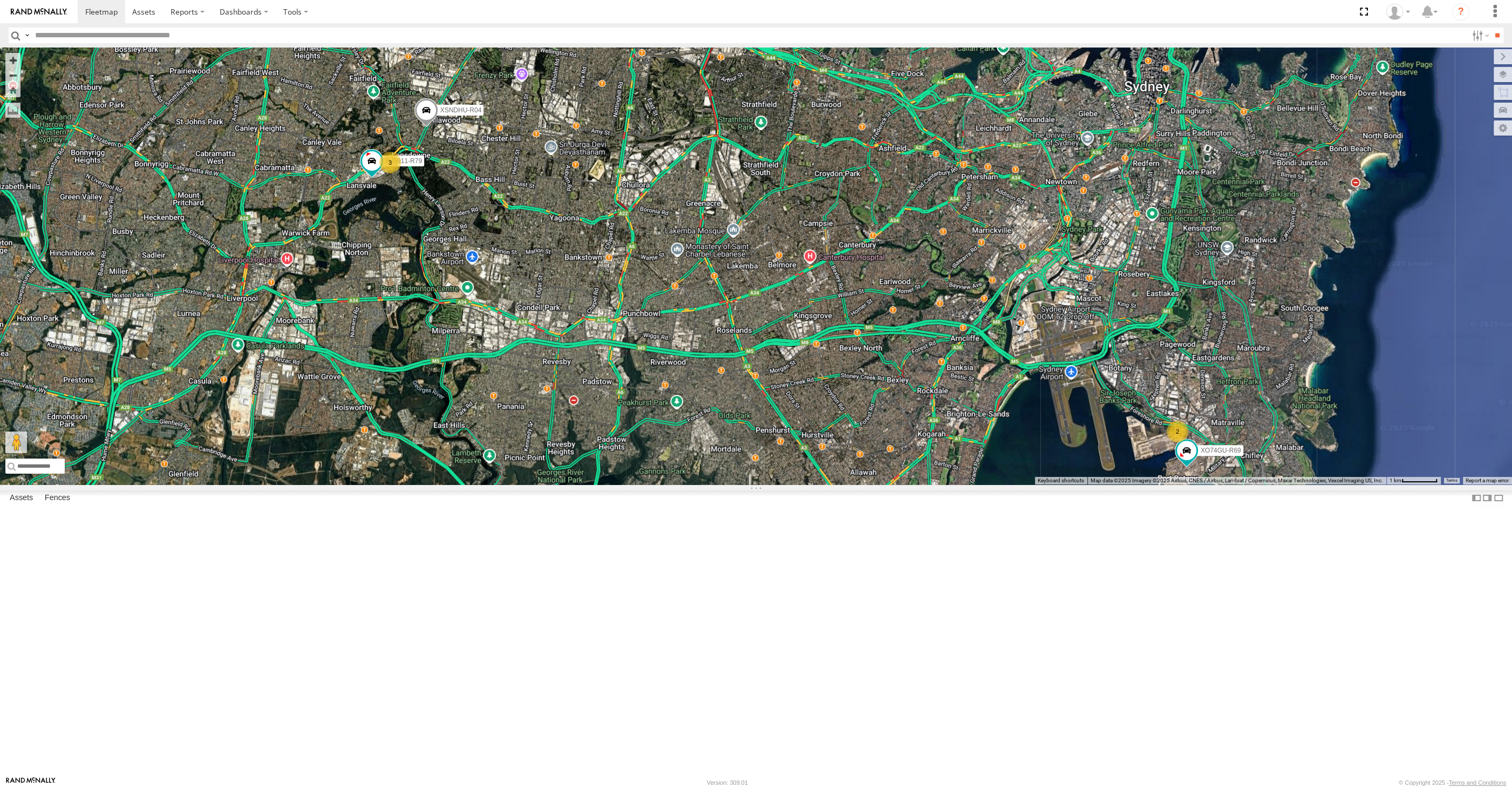
drag, startPoint x: 818, startPoint y: 388, endPoint x: 811, endPoint y: 427, distance: 39.6
click at [811, 427] on div "XO74GU-R69 XSNDHU-R04 RJ5911-R79 3 2" at bounding box center [756, 265] width 1512 height 436
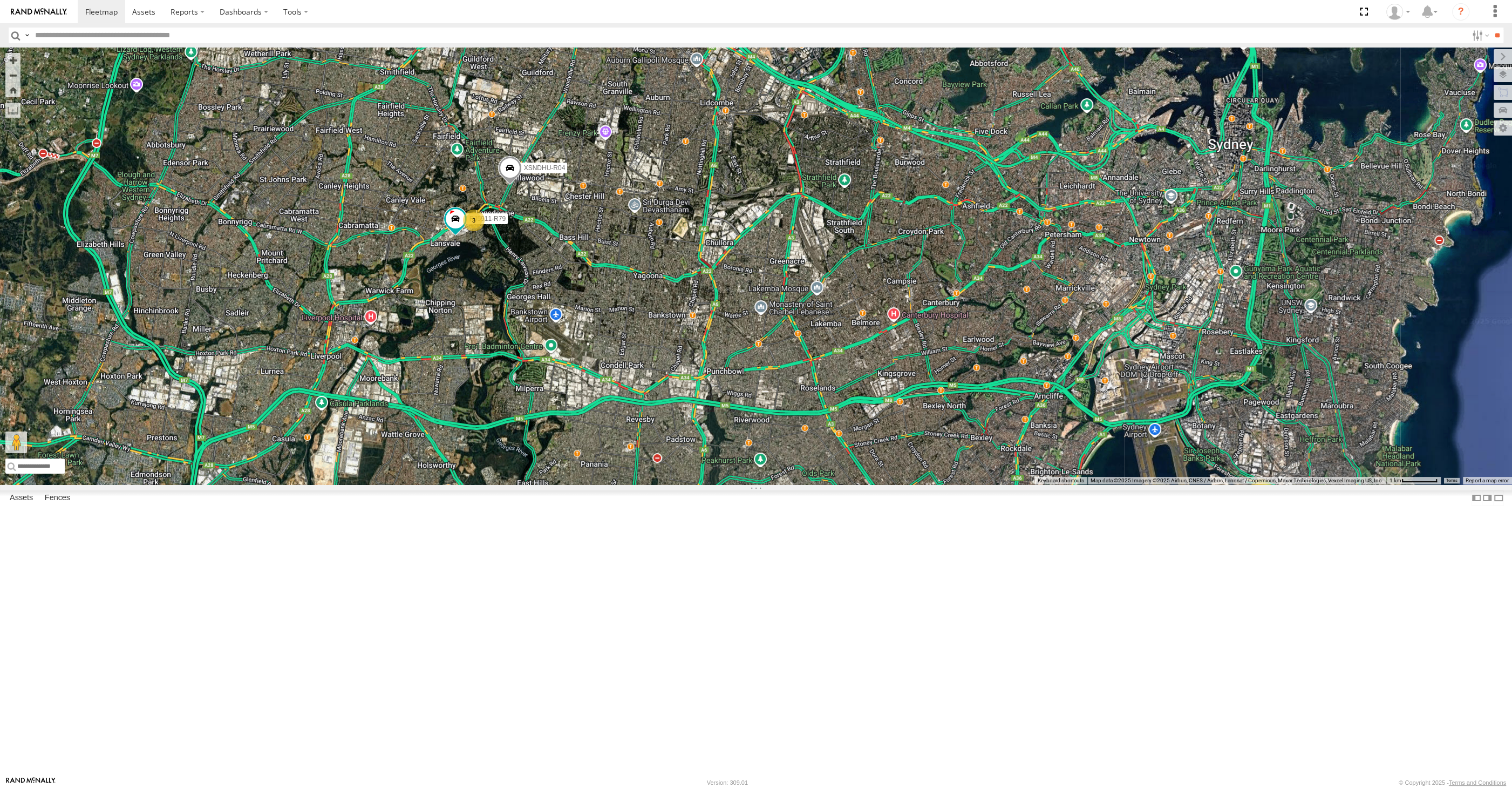
drag, startPoint x: 830, startPoint y: 495, endPoint x: 914, endPoint y: 548, distance: 99.3
click at [914, 485] on div "XO74GU-R69 XSNDHU-R04 RJ5911-R79 3 2" at bounding box center [756, 265] width 1512 height 436
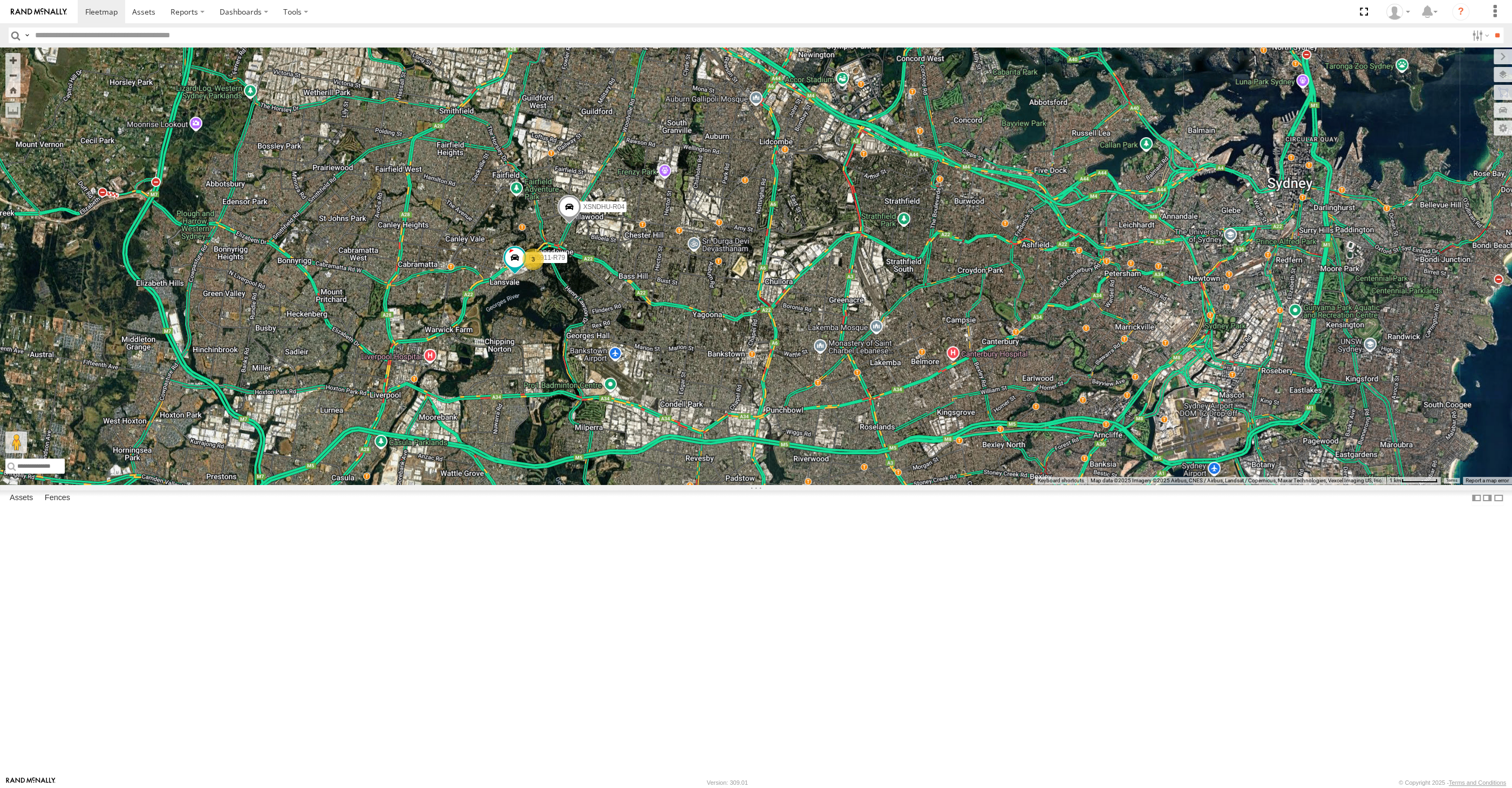
click at [895, 485] on div "XO74GU-R69 XSNDHU-R04 RJ5911-R79 3 2" at bounding box center [756, 265] width 1512 height 436
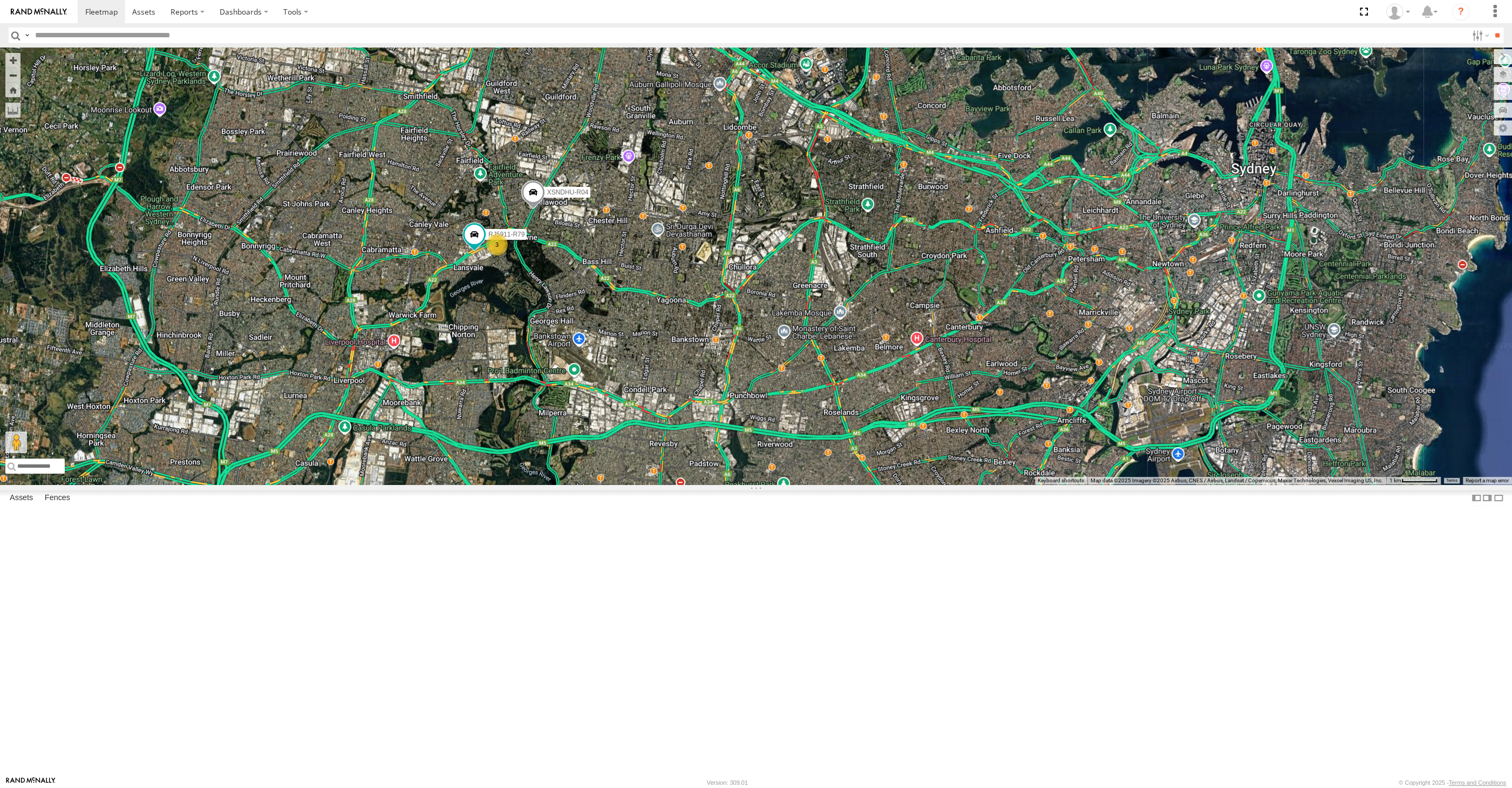
drag, startPoint x: 918, startPoint y: 645, endPoint x: 873, endPoint y: 628, distance: 48.1
click at [873, 485] on div "XO74GU-R69 XSNDHU-R04 RJ5911-R79 3 2" at bounding box center [756, 265] width 1512 height 436
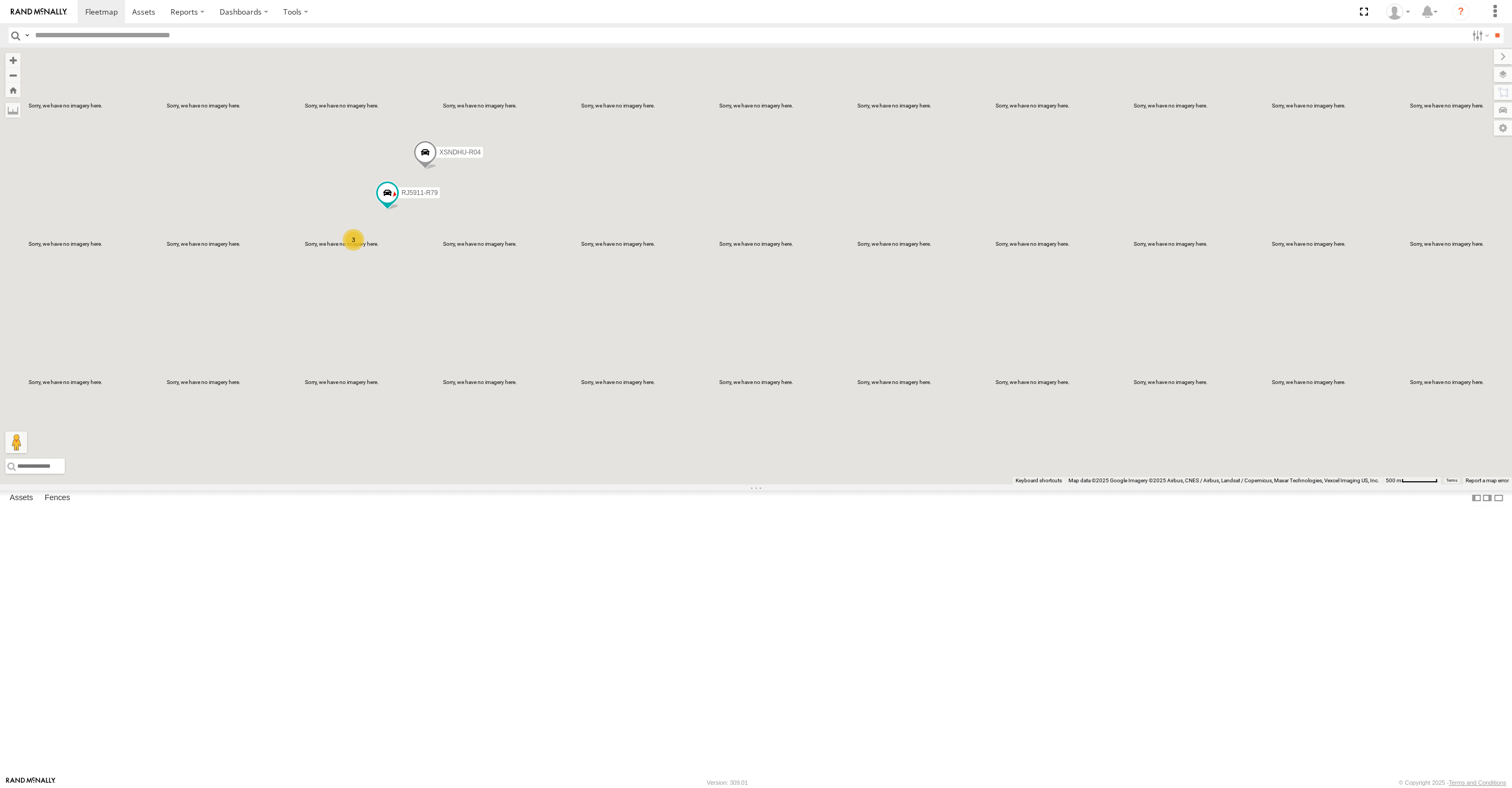
click at [416, 169] on span at bounding box center [425, 155] width 24 height 30
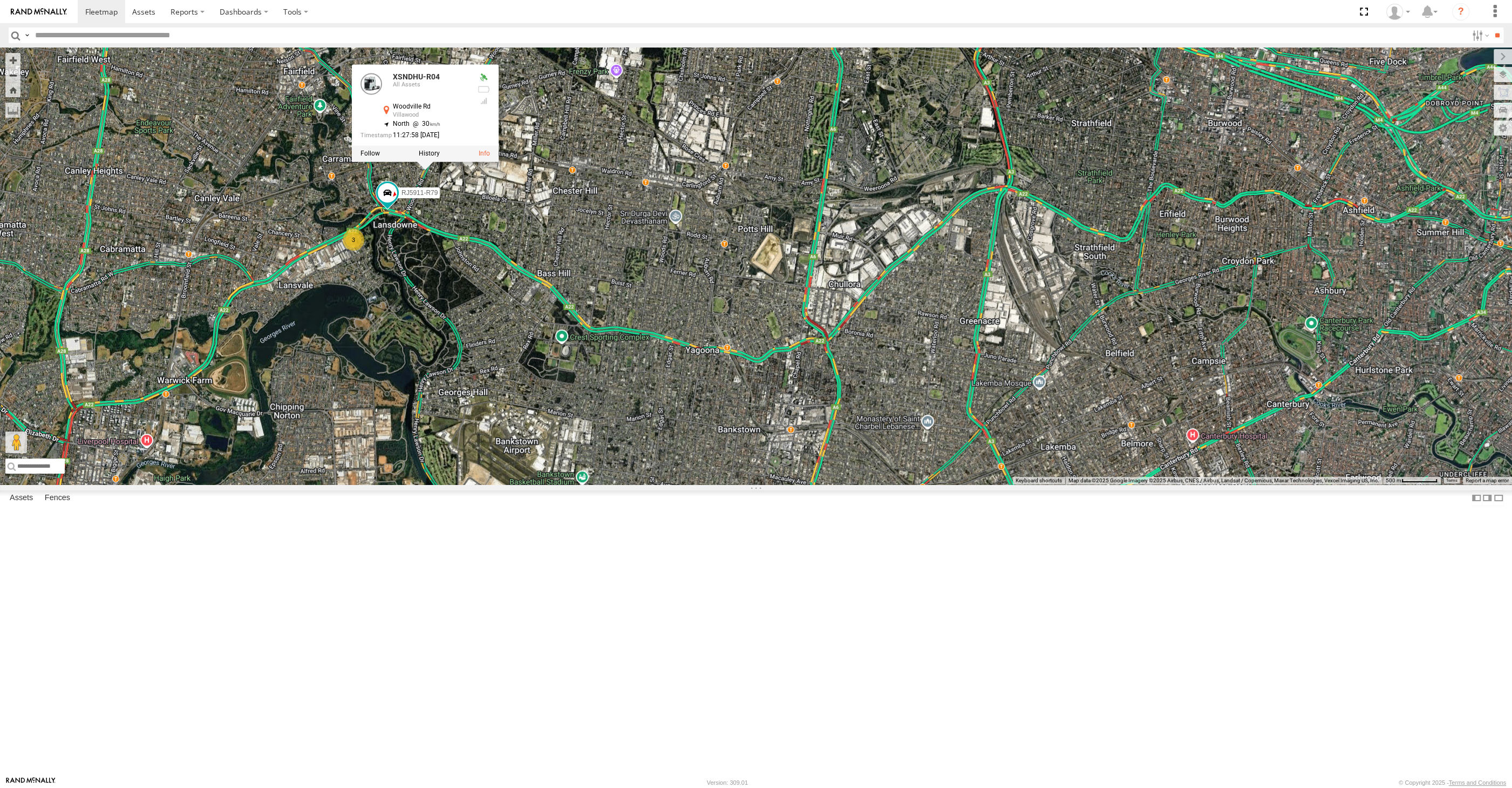
click at [469, 373] on div "XSNDHU-R04 RJ5911-R79 XO74GU-R69 3 XSNDHU-R04 All [GEOGRAPHIC_DATA] -33.88356 ,…" at bounding box center [756, 265] width 1512 height 436
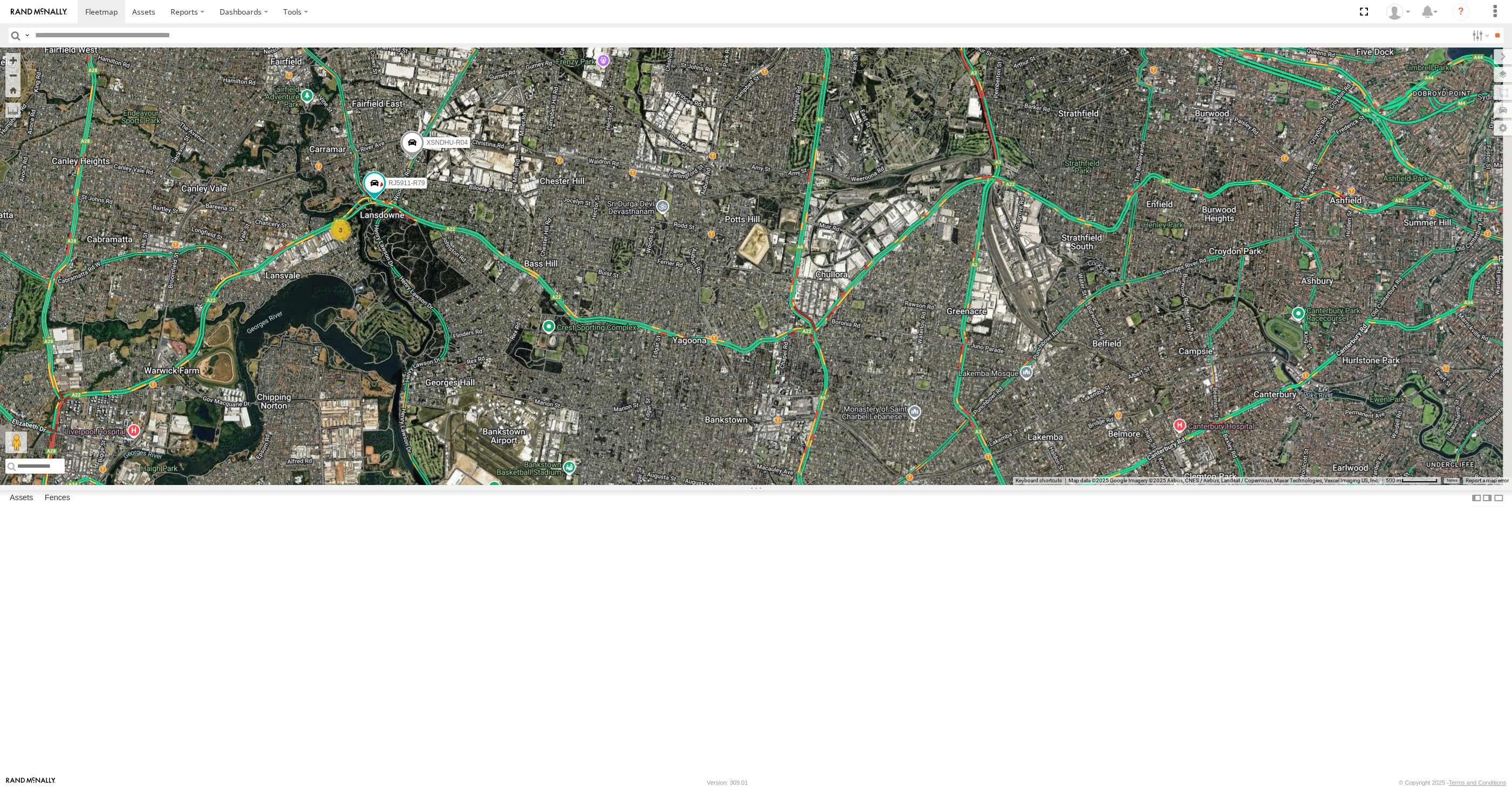
drag, startPoint x: 935, startPoint y: 662, endPoint x: 922, endPoint y: 639, distance: 26.4
click at [922, 485] on div "XSNDHU-R04 RJ5911-R79 XO74GU-R69 3" at bounding box center [756, 265] width 1512 height 436
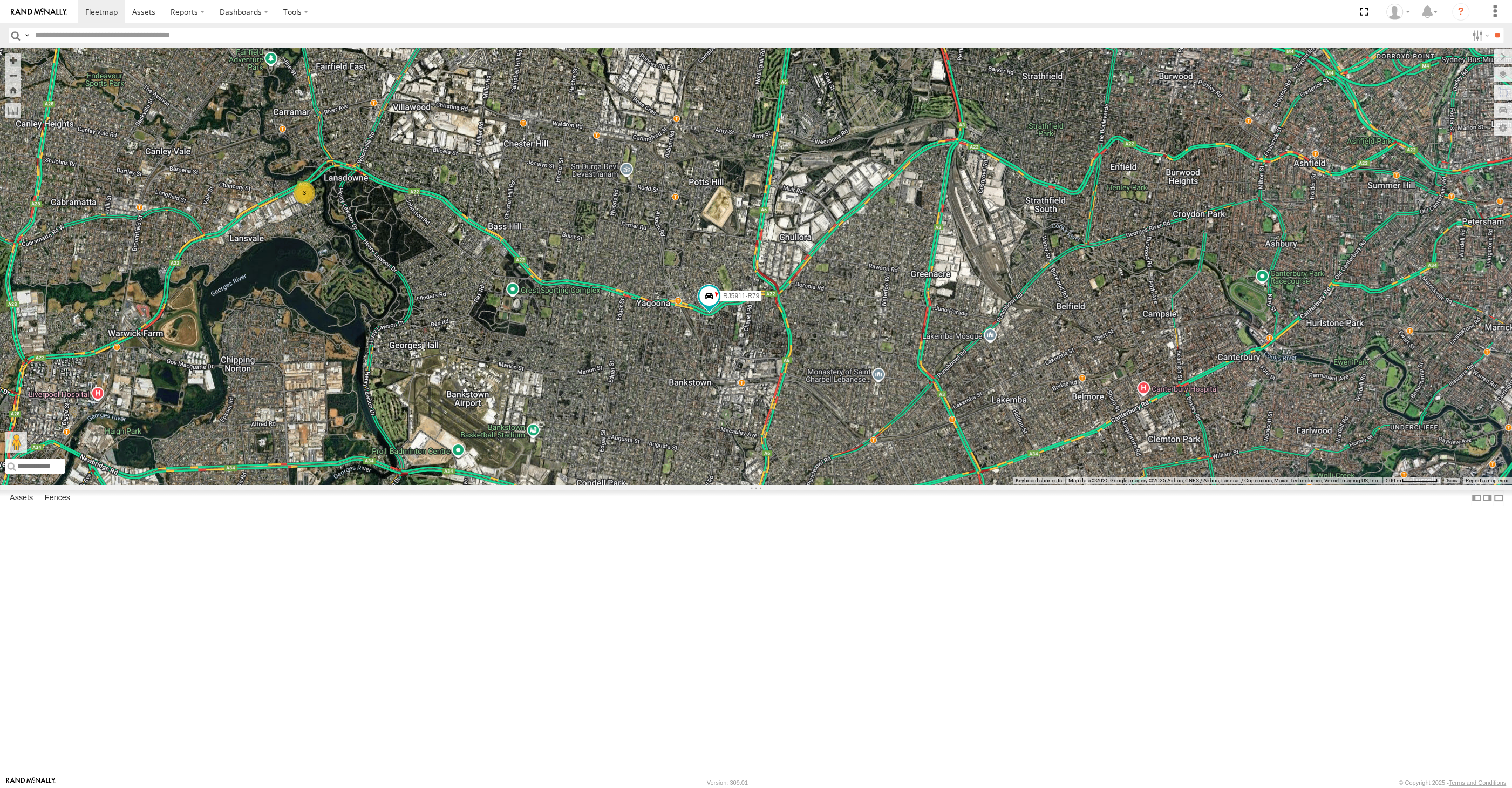
drag, startPoint x: 1235, startPoint y: 640, endPoint x: 943, endPoint y: 481, distance: 332.5
click at [955, 485] on div "RJ5911-R79 3" at bounding box center [756, 265] width 1512 height 436
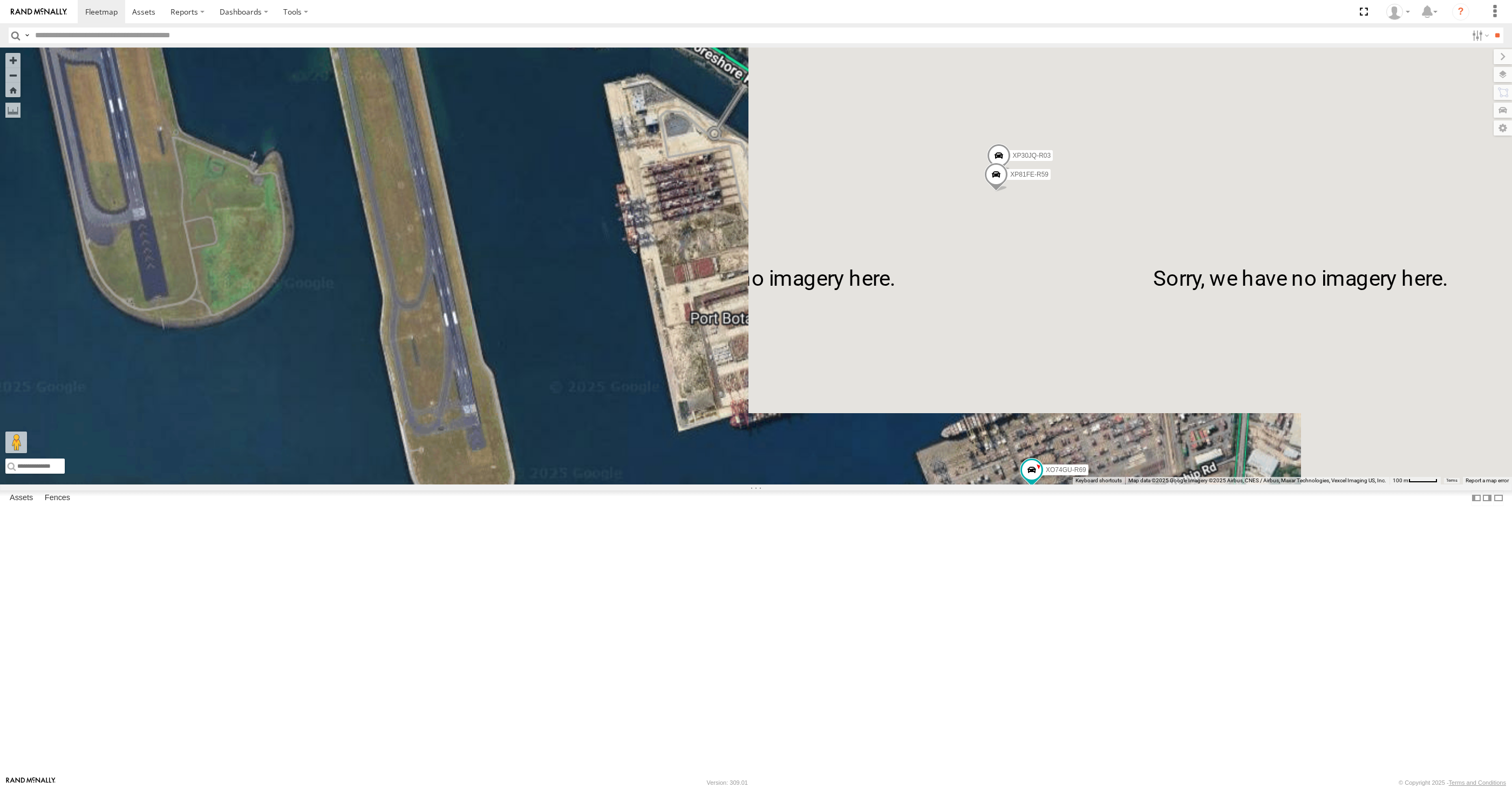
select select "**********"
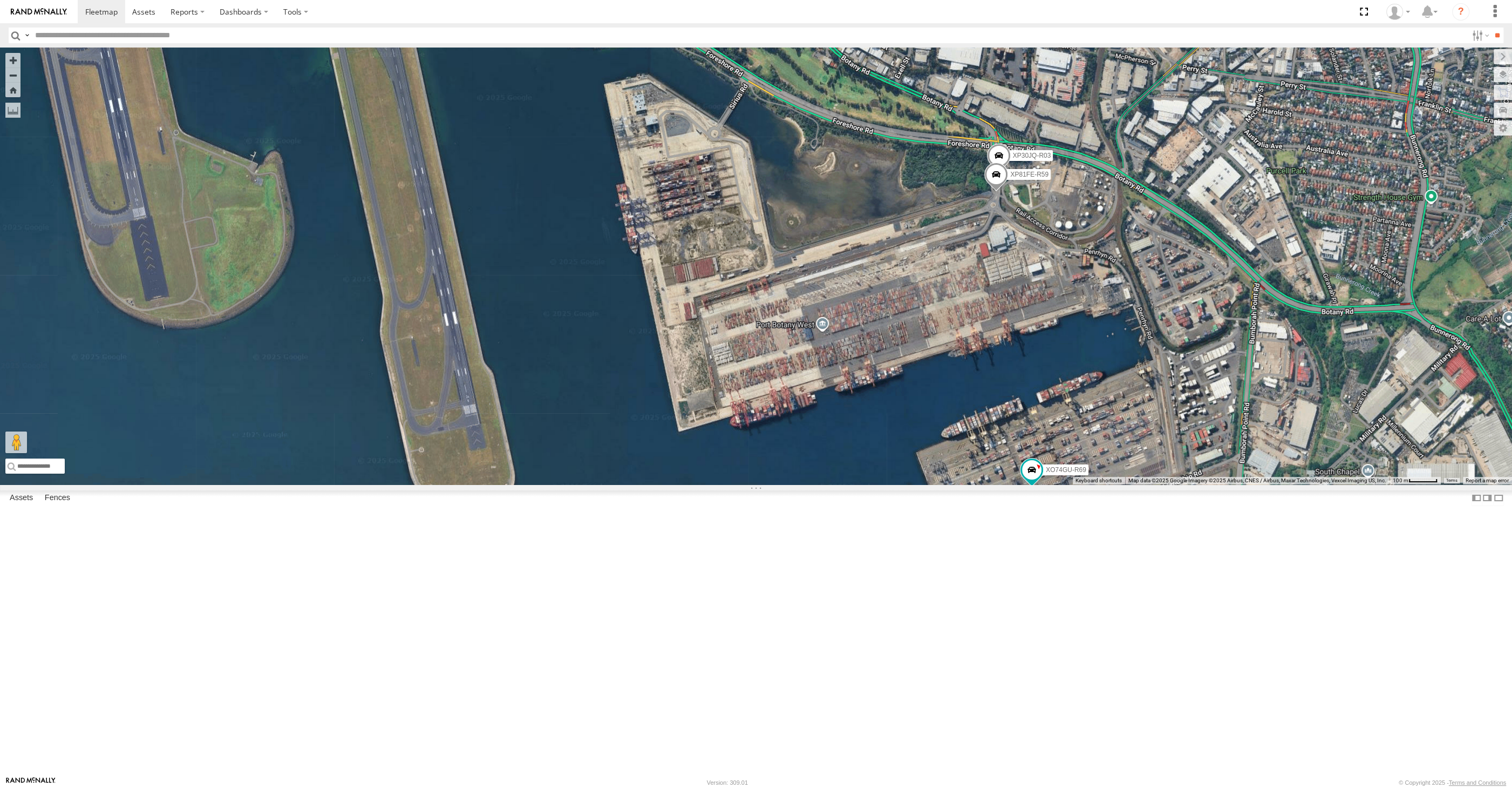
drag, startPoint x: 1053, startPoint y: 458, endPoint x: 1038, endPoint y: 423, distance: 38.1
click at [1040, 426] on div "RJ5911-R79 XO74GU-R69 XP30JQ-R03 XP81FE-R59" at bounding box center [756, 265] width 1512 height 436
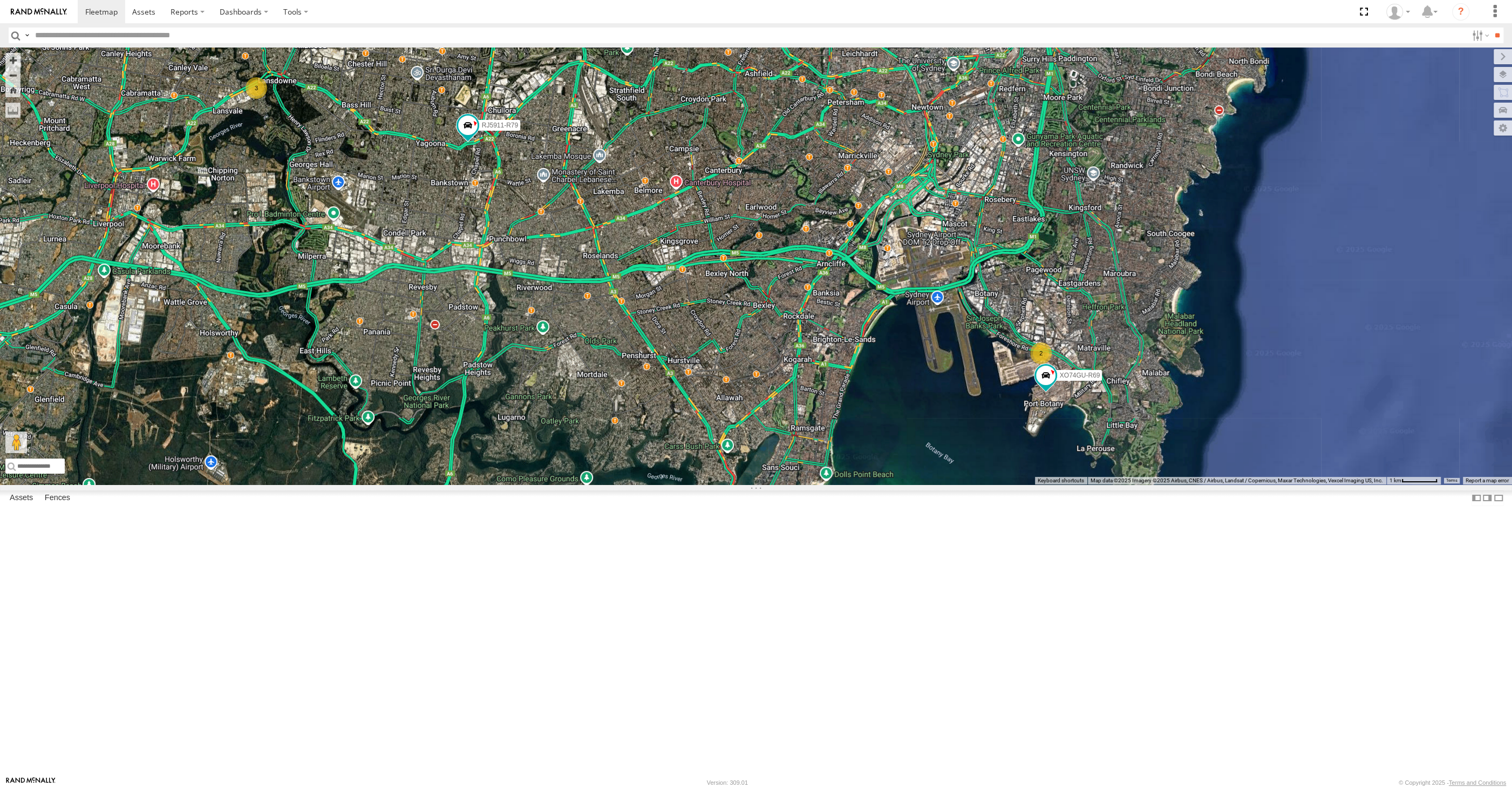
drag, startPoint x: 906, startPoint y: 579, endPoint x: 931, endPoint y: 575, distance: 25.3
click at [931, 485] on div "RJ5911-R79 XO74GU-R69 2 3" at bounding box center [756, 265] width 1512 height 436
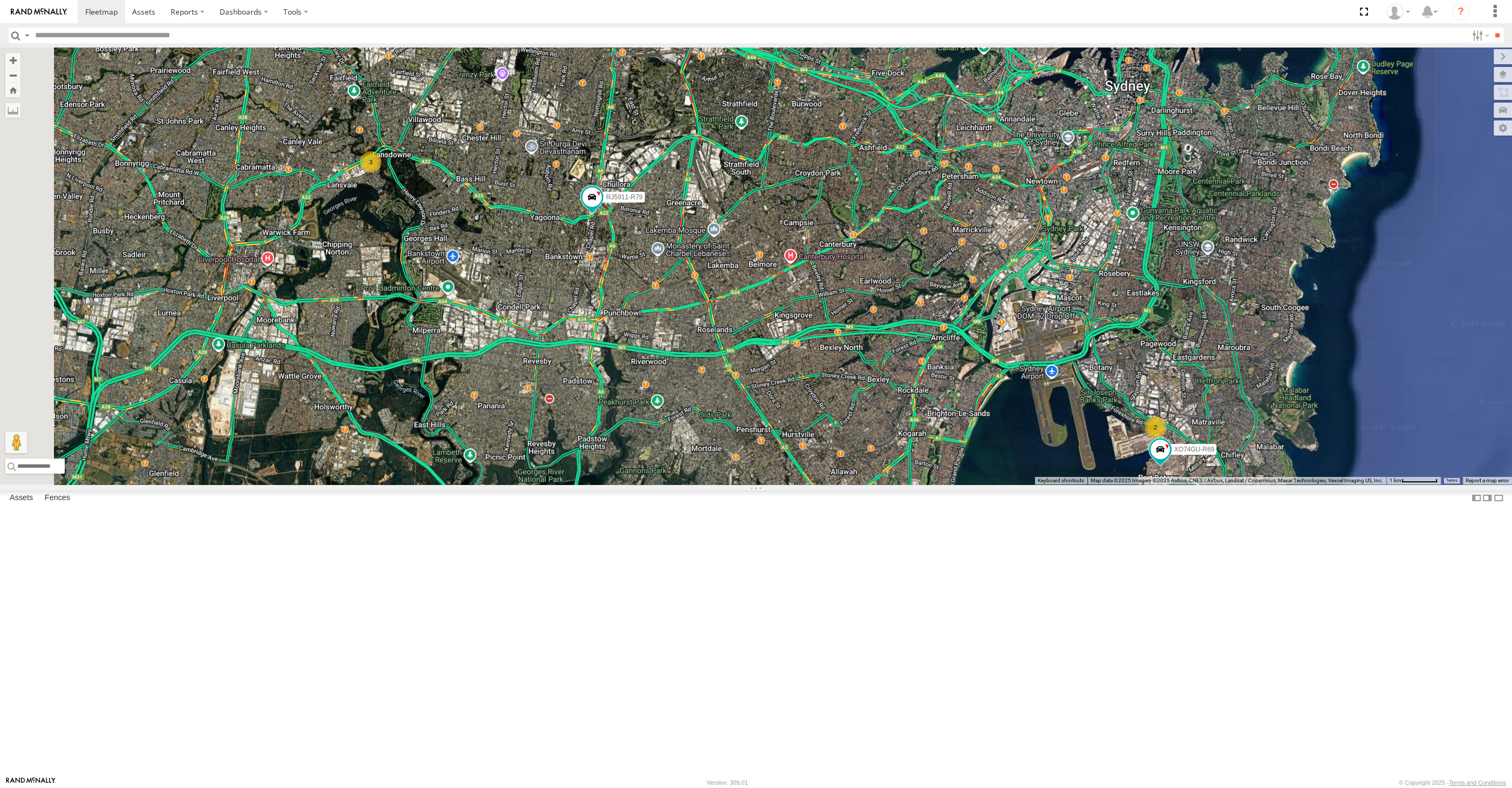
drag, startPoint x: 626, startPoint y: 508, endPoint x: 715, endPoint y: 595, distance: 124.5
click at [713, 485] on div "RJ5911-R79 XO74GU-R69 2 3" at bounding box center [756, 265] width 1512 height 436
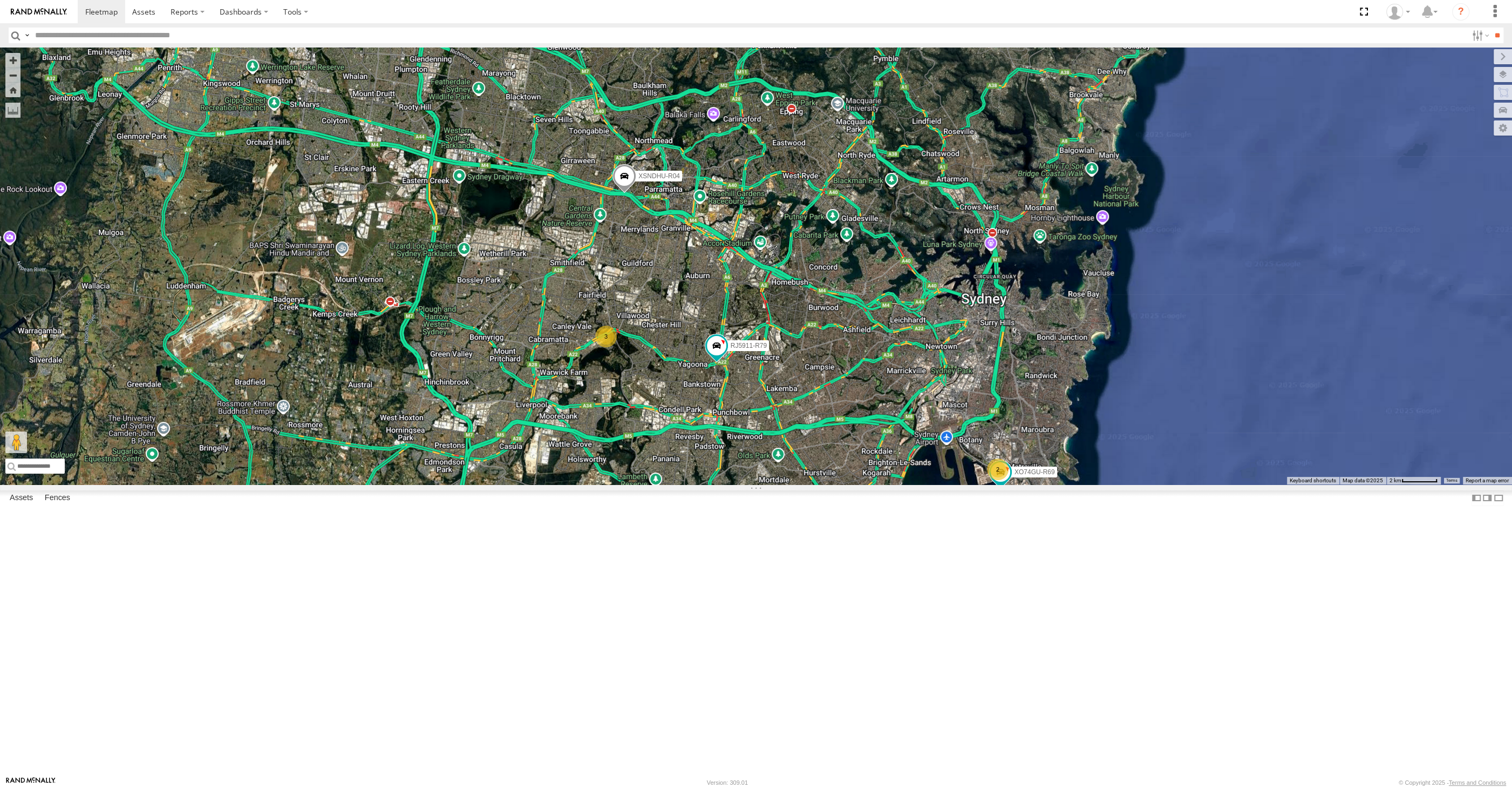
drag, startPoint x: 512, startPoint y: 487, endPoint x: 579, endPoint y: 502, distance: 68.7
click at [579, 485] on div "RJ5911-R79 XO74GU-R69 2 XSNDHU-R04 3" at bounding box center [756, 265] width 1512 height 436
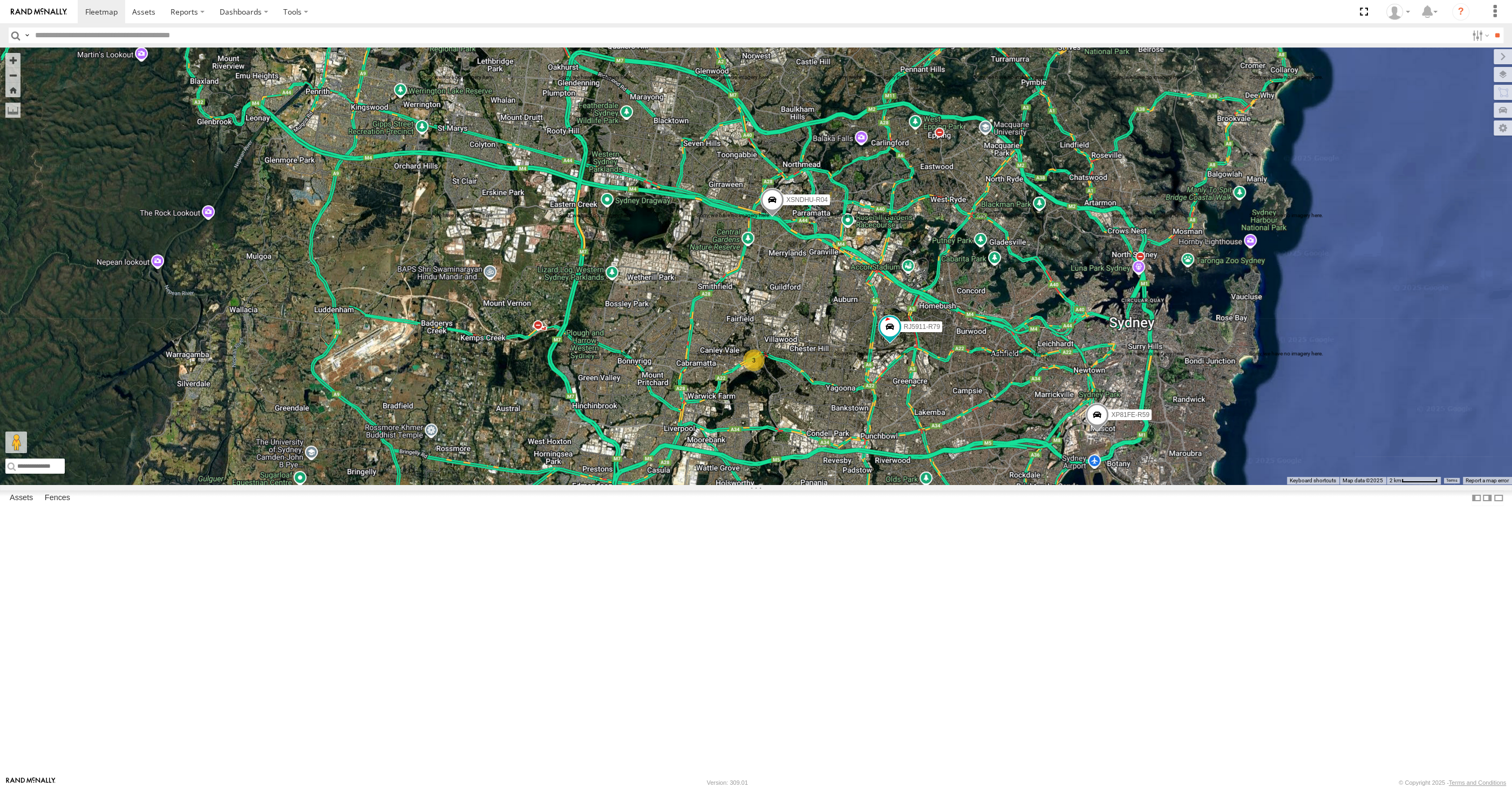
drag, startPoint x: 866, startPoint y: 623, endPoint x: 860, endPoint y: 621, distance: 6.3
click at [862, 485] on div "XSNDHU-R04 RJ5911-R79 XP81FE-R59 2 3" at bounding box center [756, 265] width 1512 height 436
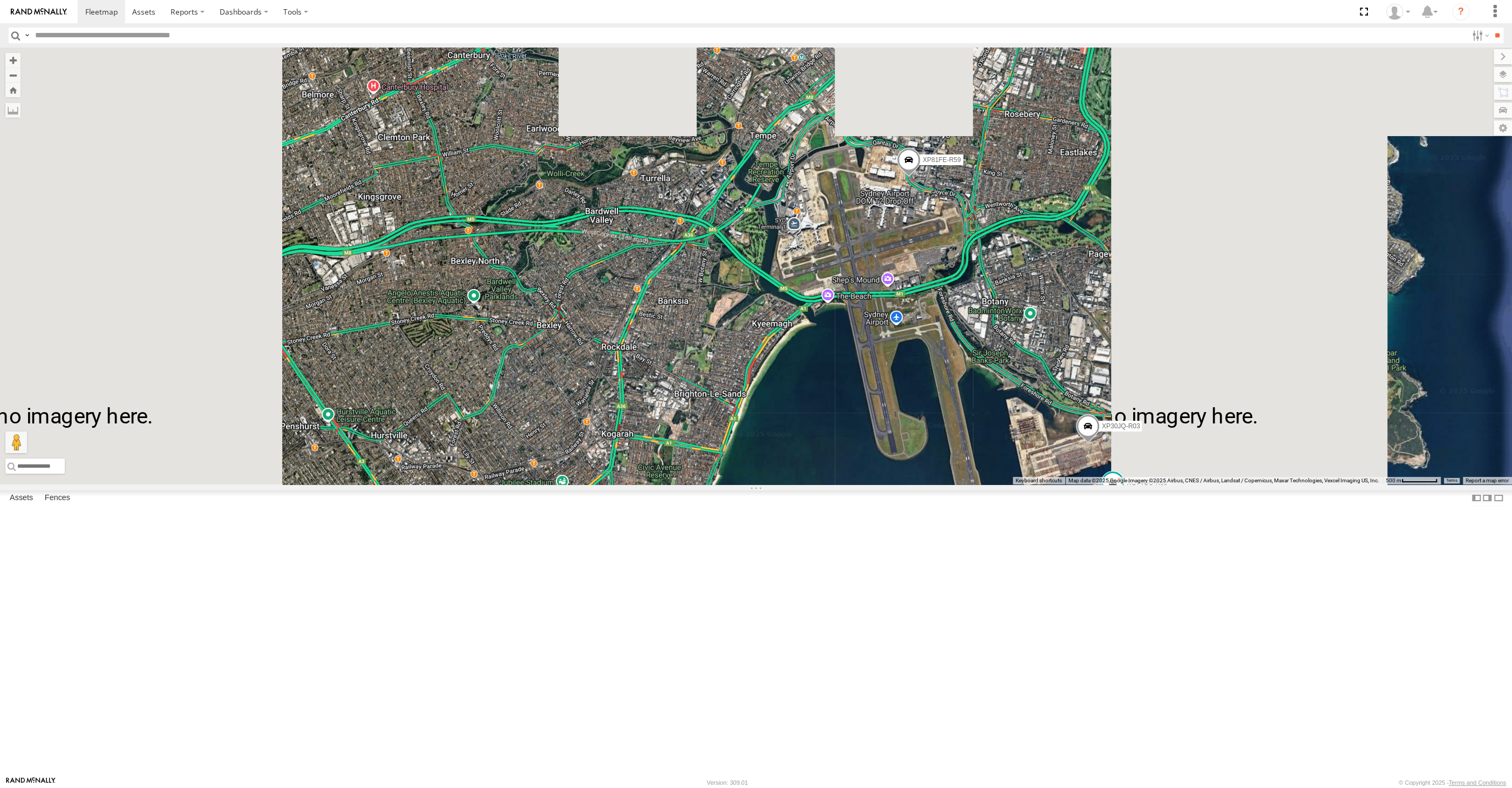
click at [1159, 485] on div "XSNDHU-R04 RJ5911-R79 XP81FE-R59 XP30JQ-R03 XO74GU-R69" at bounding box center [756, 265] width 1512 height 436
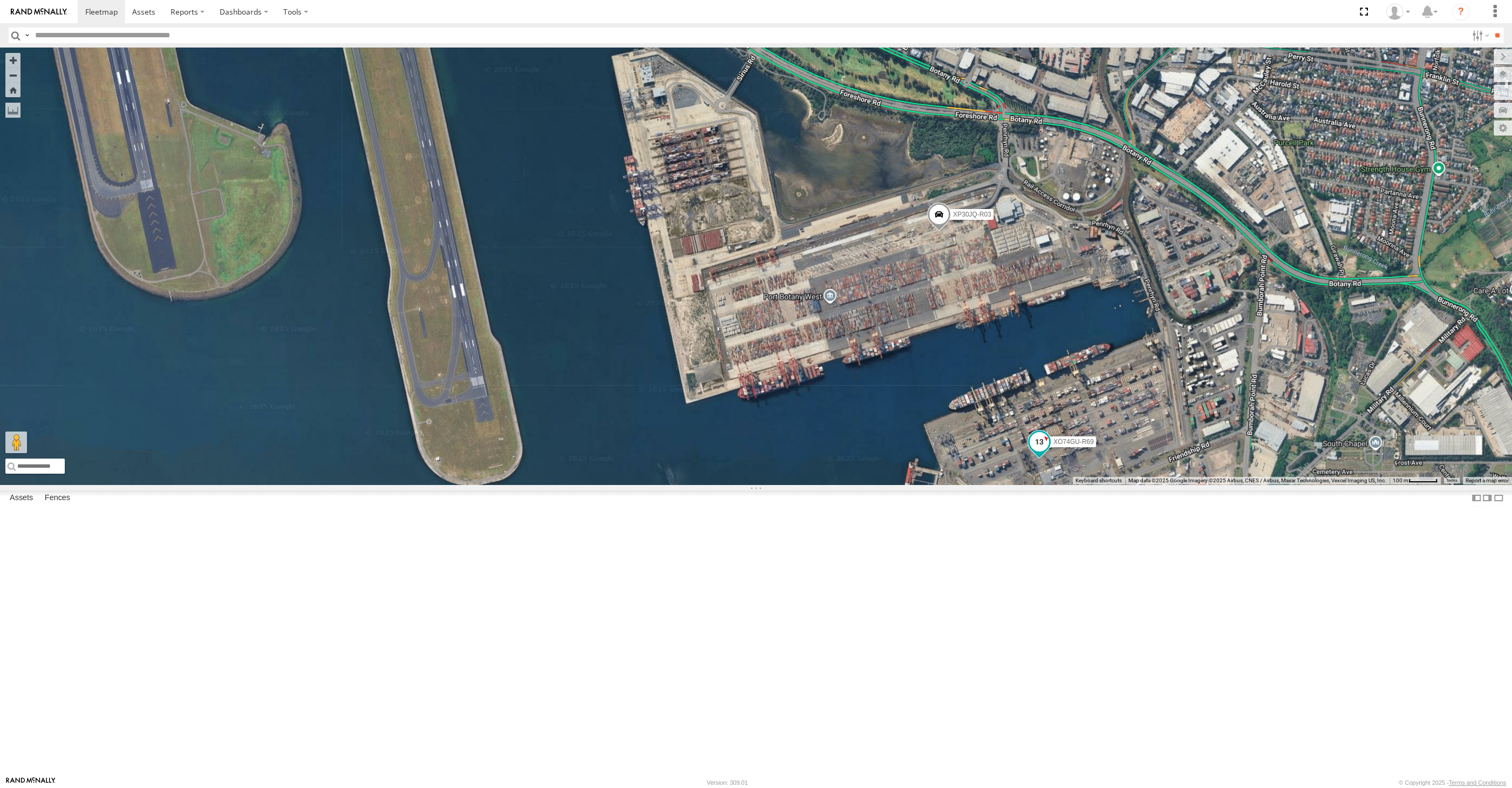
click at [1038, 451] on span at bounding box center [1040, 441] width 20 height 20
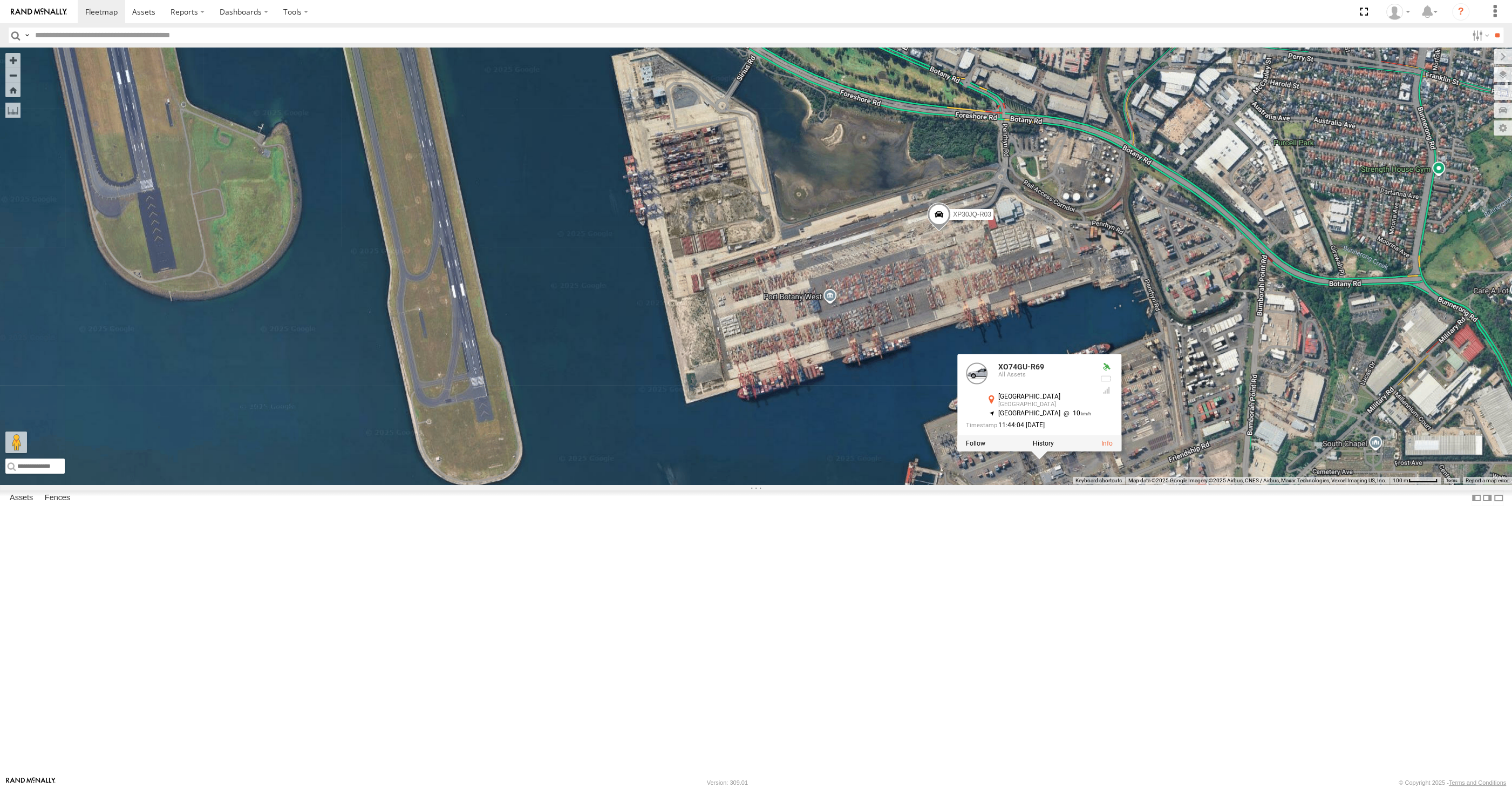
click at [1073, 485] on div "XSNDHU-R04 RJ5911-R79 XP81FE-R59 XP30JQ-R03 XO74GU-R69 XO74GU-R69 All Assets Sy…" at bounding box center [756, 265] width 1512 height 436
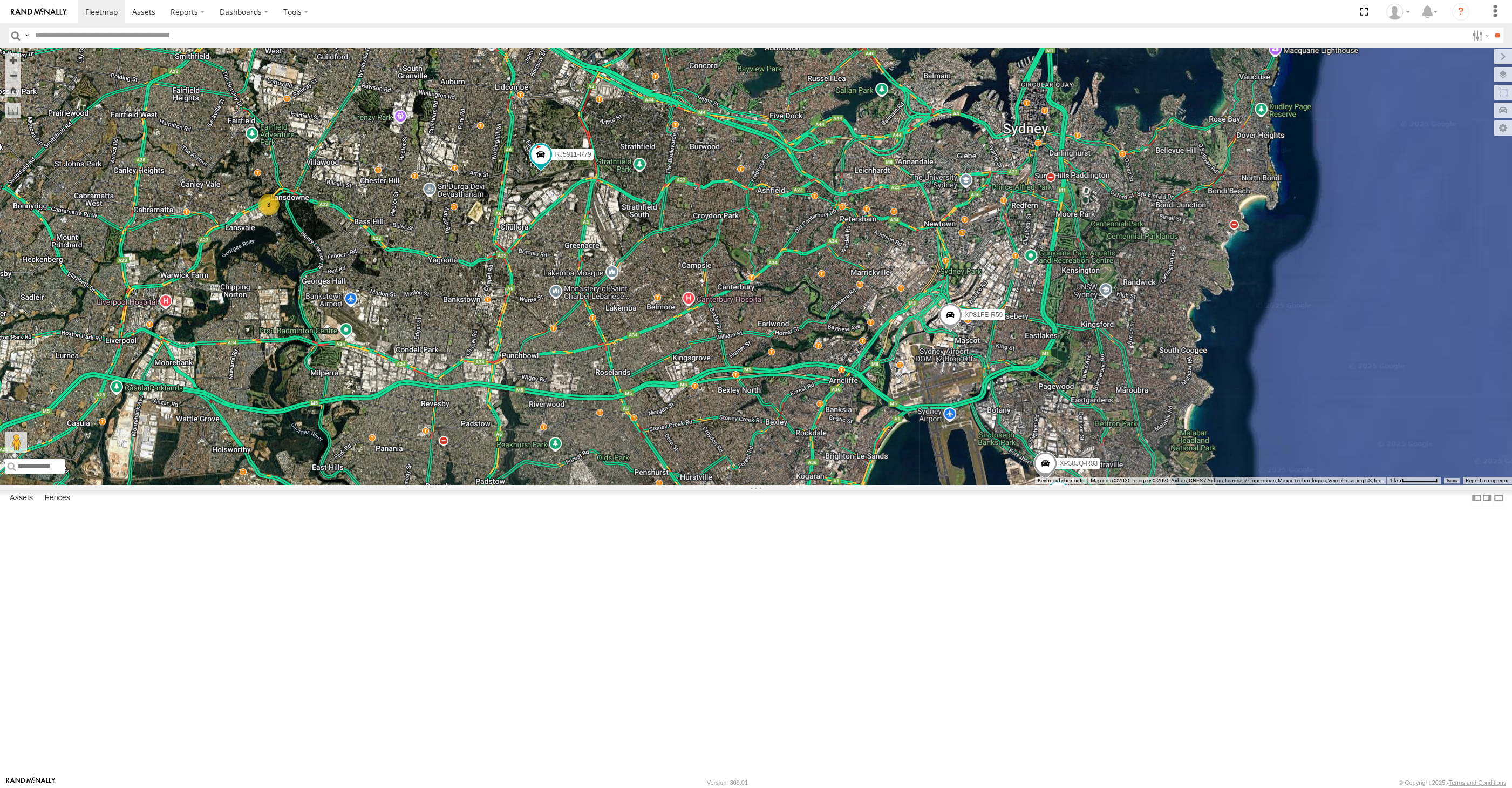
drag, startPoint x: 732, startPoint y: 659, endPoint x: 733, endPoint y: 665, distance: 6.1
click at [733, 485] on div "XSNDHU-R04 RJ5911-R79 XP81FE-R59 XP30JQ-R03 XO74GU-R69 3" at bounding box center [756, 265] width 1512 height 436
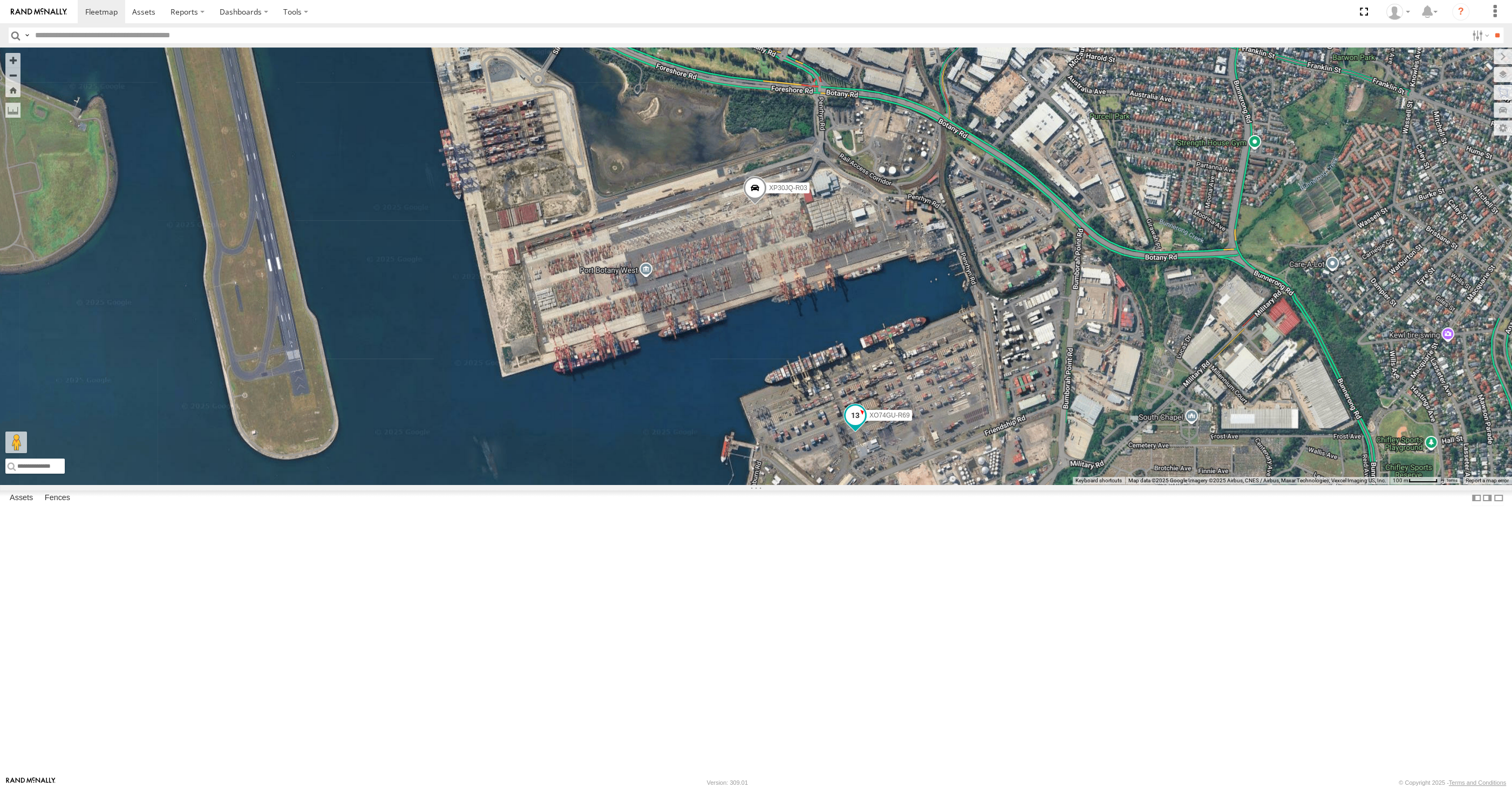
click at [860, 425] on span at bounding box center [855, 416] width 20 height 20
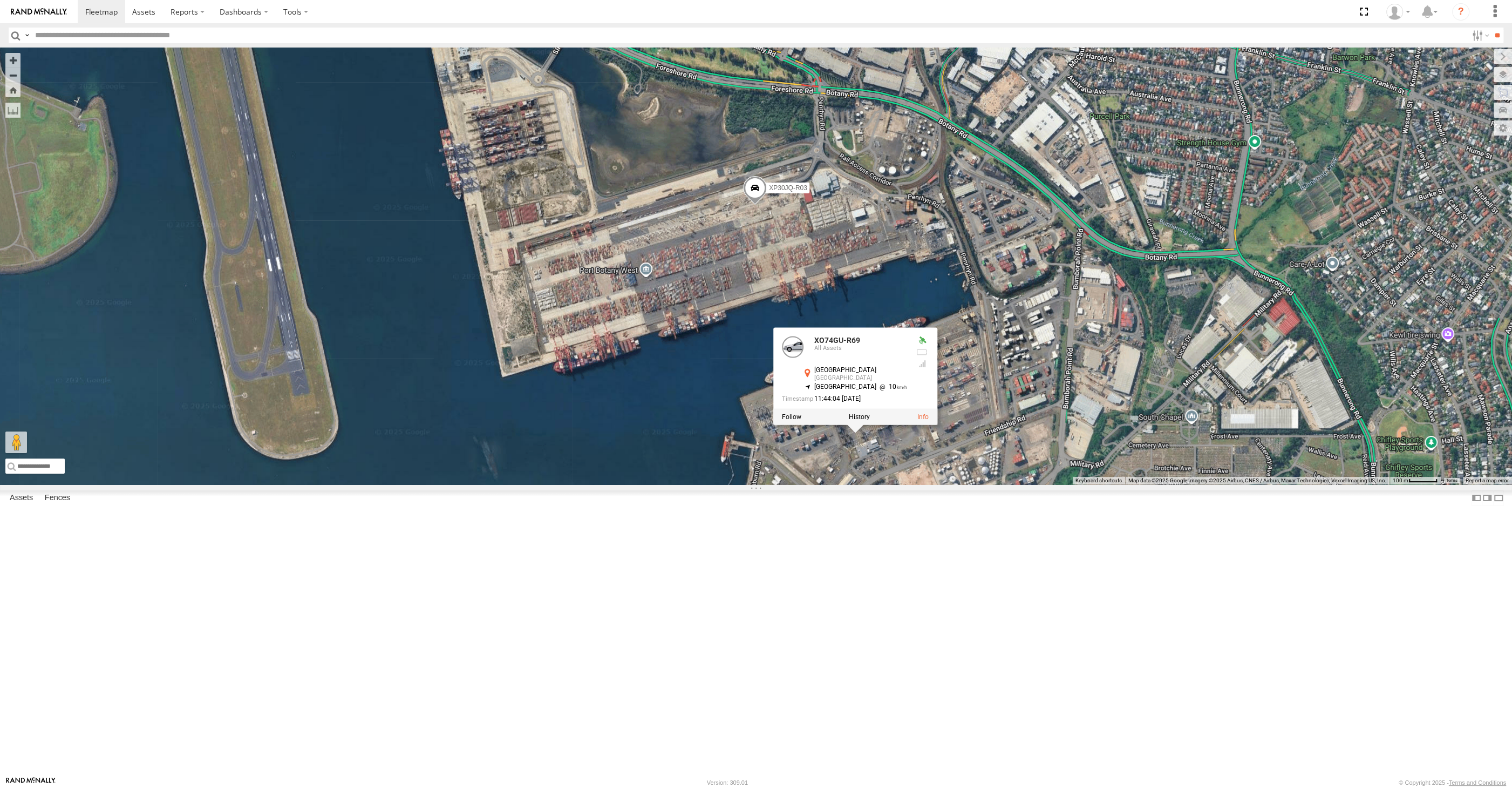
click at [896, 485] on div "XSNDHU-R04 RJ5911-R79 XP81FE-R59 XP30JQ-R03 XO74GU-R69 XO74GU-R69 All Assets Sy…" at bounding box center [756, 265] width 1512 height 436
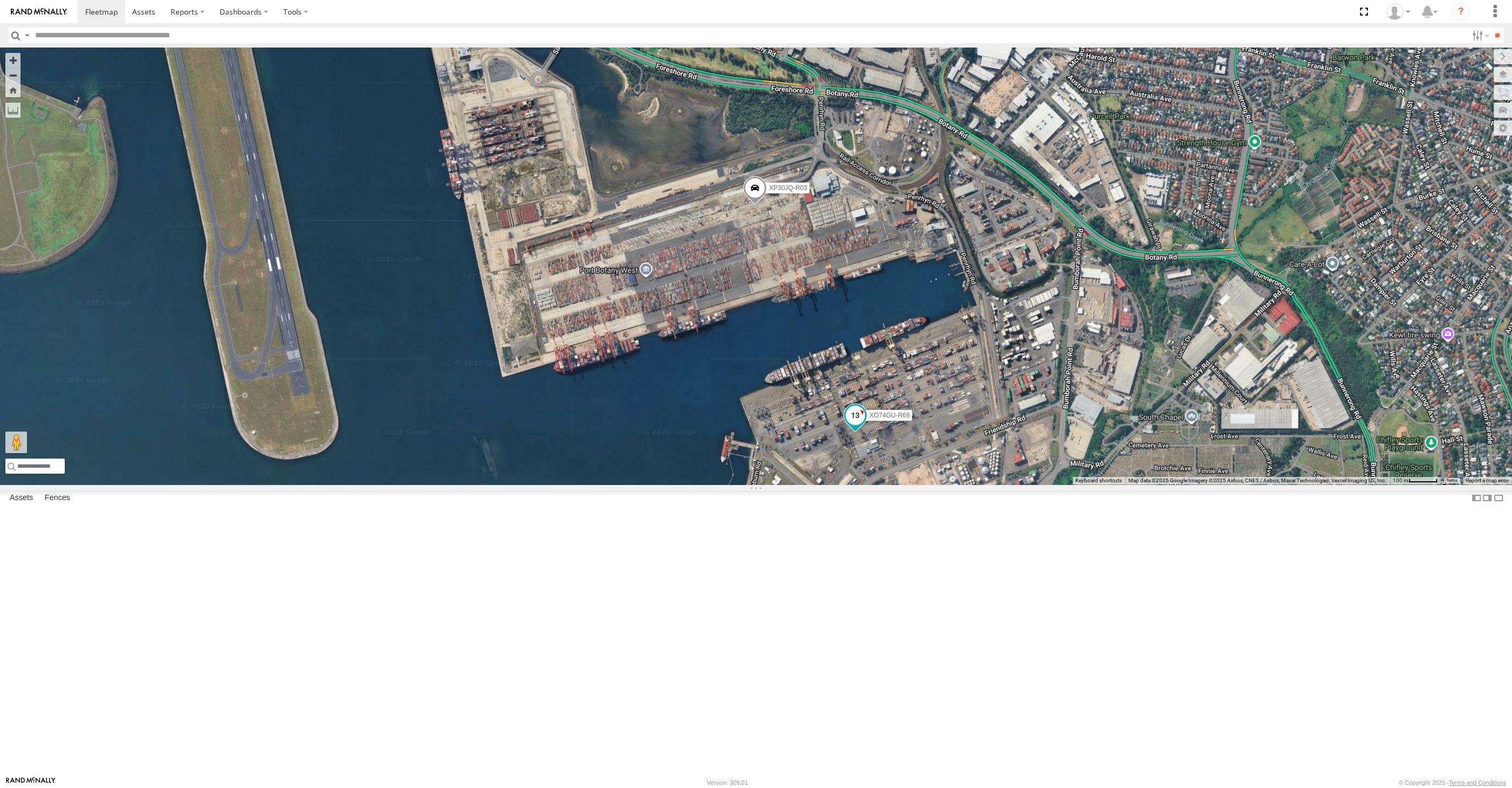
click at [850, 425] on span at bounding box center [855, 416] width 20 height 20
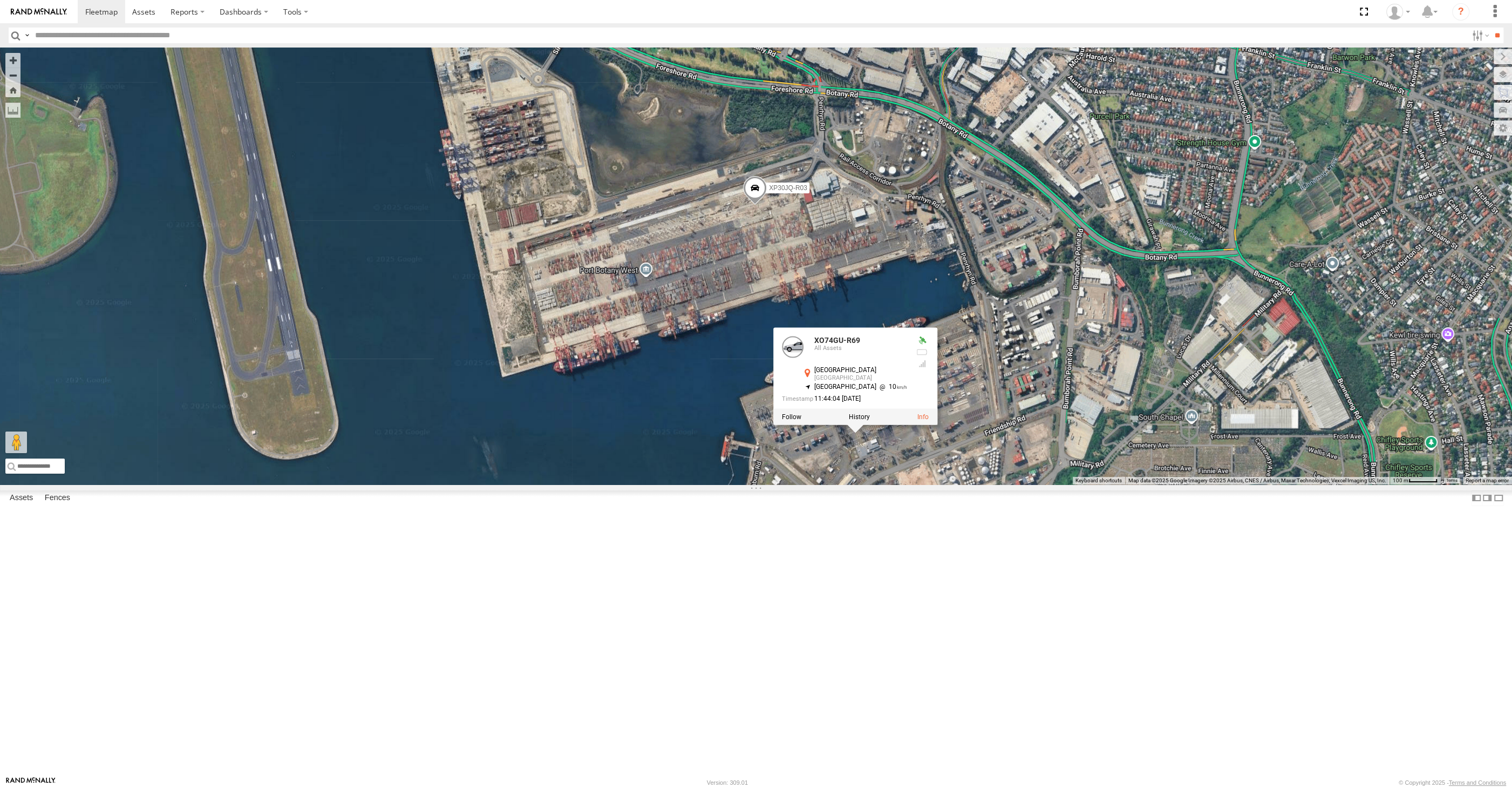
click at [913, 485] on div "XSNDHU-R04 RJ5911-R79 XP81FE-R59 XP30JQ-R03 XO74GU-R69 XO74GU-R69 All Assets Sy…" at bounding box center [756, 265] width 1512 height 436
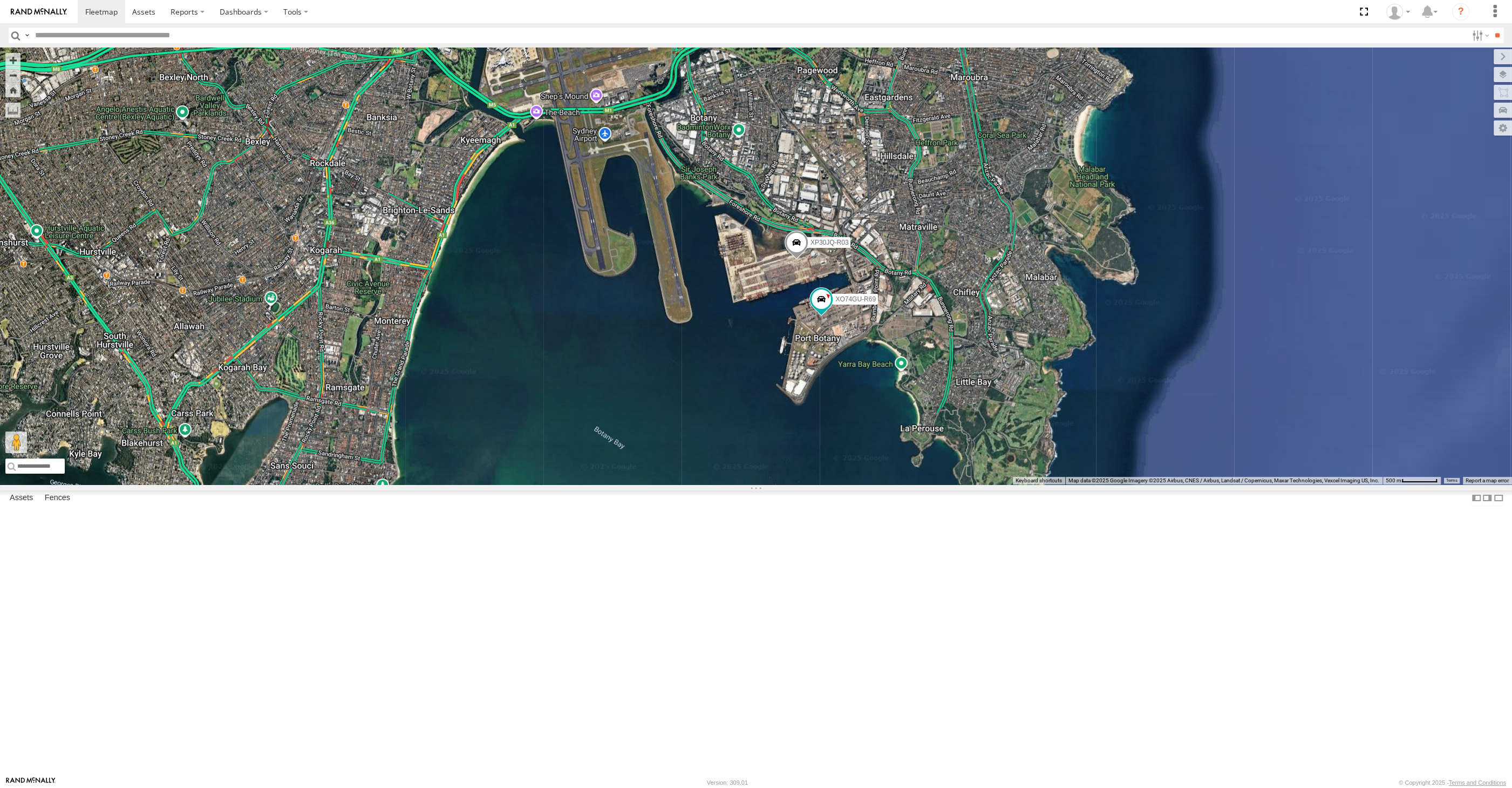
drag, startPoint x: 844, startPoint y: 407, endPoint x: 888, endPoint y: 484, distance: 88.7
click at [888, 484] on div "XSNDHU-R04 RJ5911-R79 XP81FE-R59 XP30JQ-R03 XO74GU-R69" at bounding box center [756, 265] width 1512 height 436
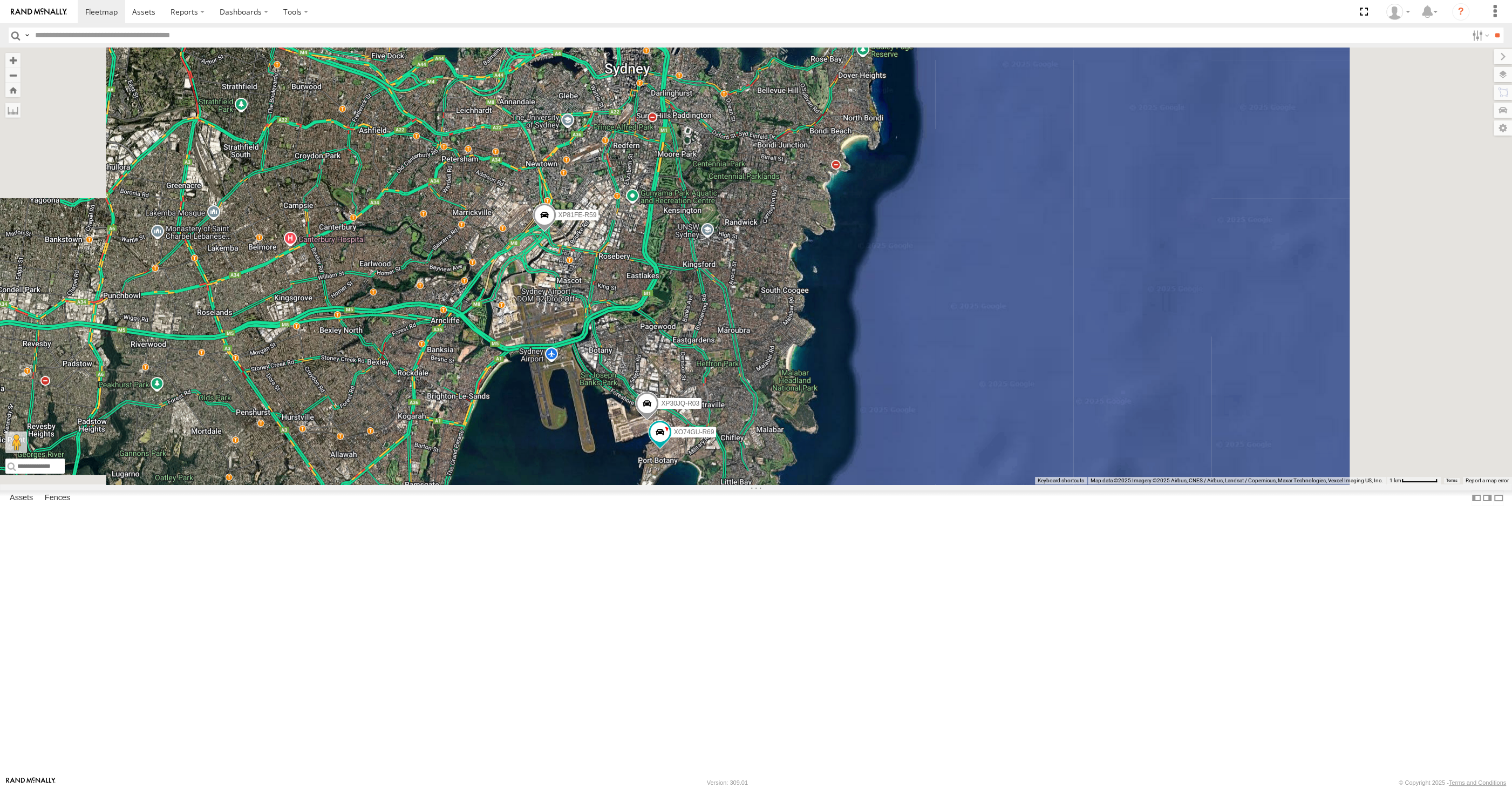
drag, startPoint x: 596, startPoint y: 593, endPoint x: 723, endPoint y: 591, distance: 127.0
click at [723, 485] on div "XSNDHU-R04 RJ5911-R79 XP81FE-R59 XP30JQ-R03 XO74GU-R69" at bounding box center [756, 265] width 1512 height 436
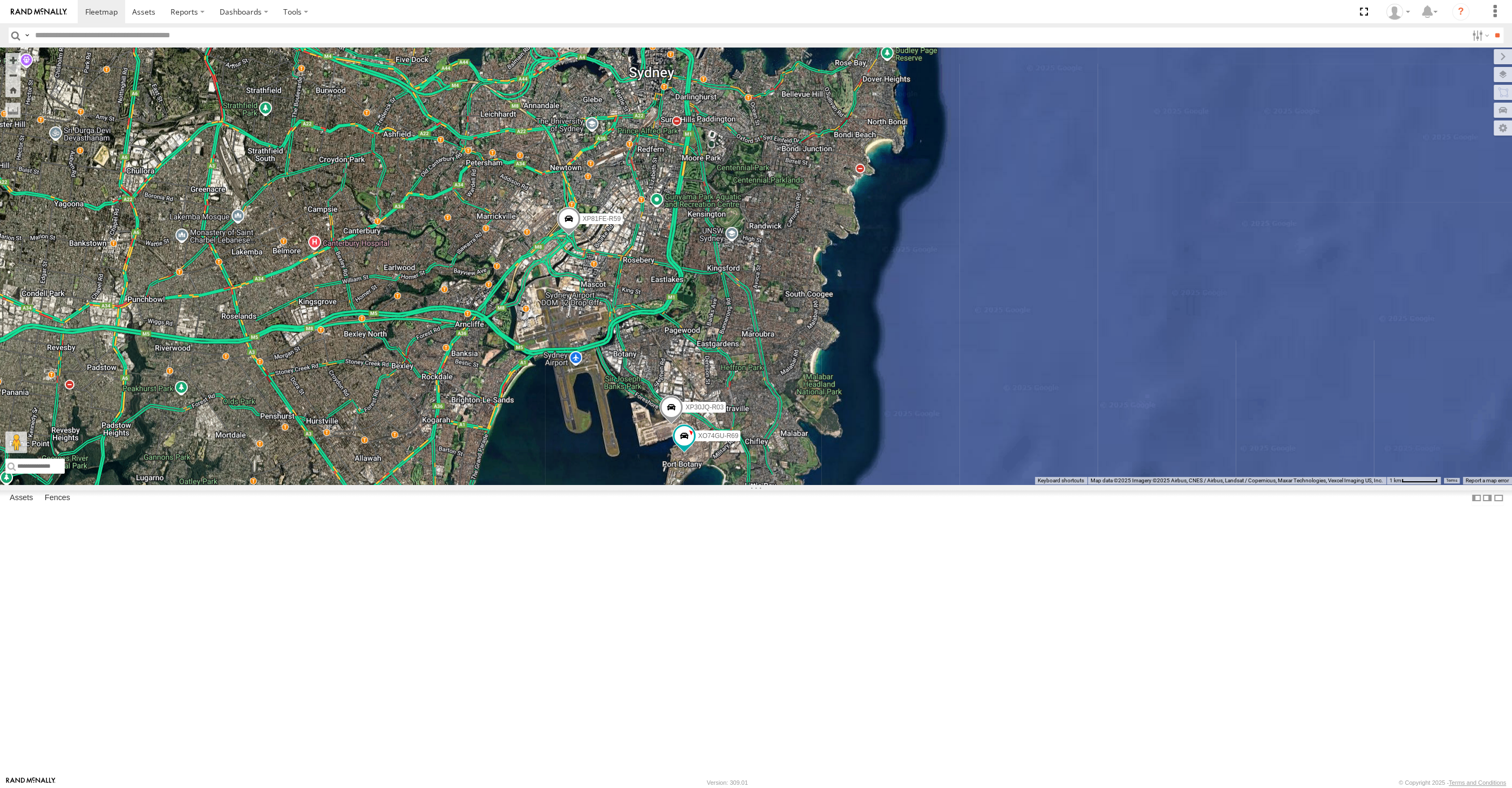
drag, startPoint x: 587, startPoint y: 589, endPoint x: 633, endPoint y: 584, distance: 46.3
click at [622, 485] on div "XSNDHU-R04 RJ5911-R79 XP81FE-R59 XP30JQ-R03 XO74GU-R69" at bounding box center [756, 265] width 1512 height 436
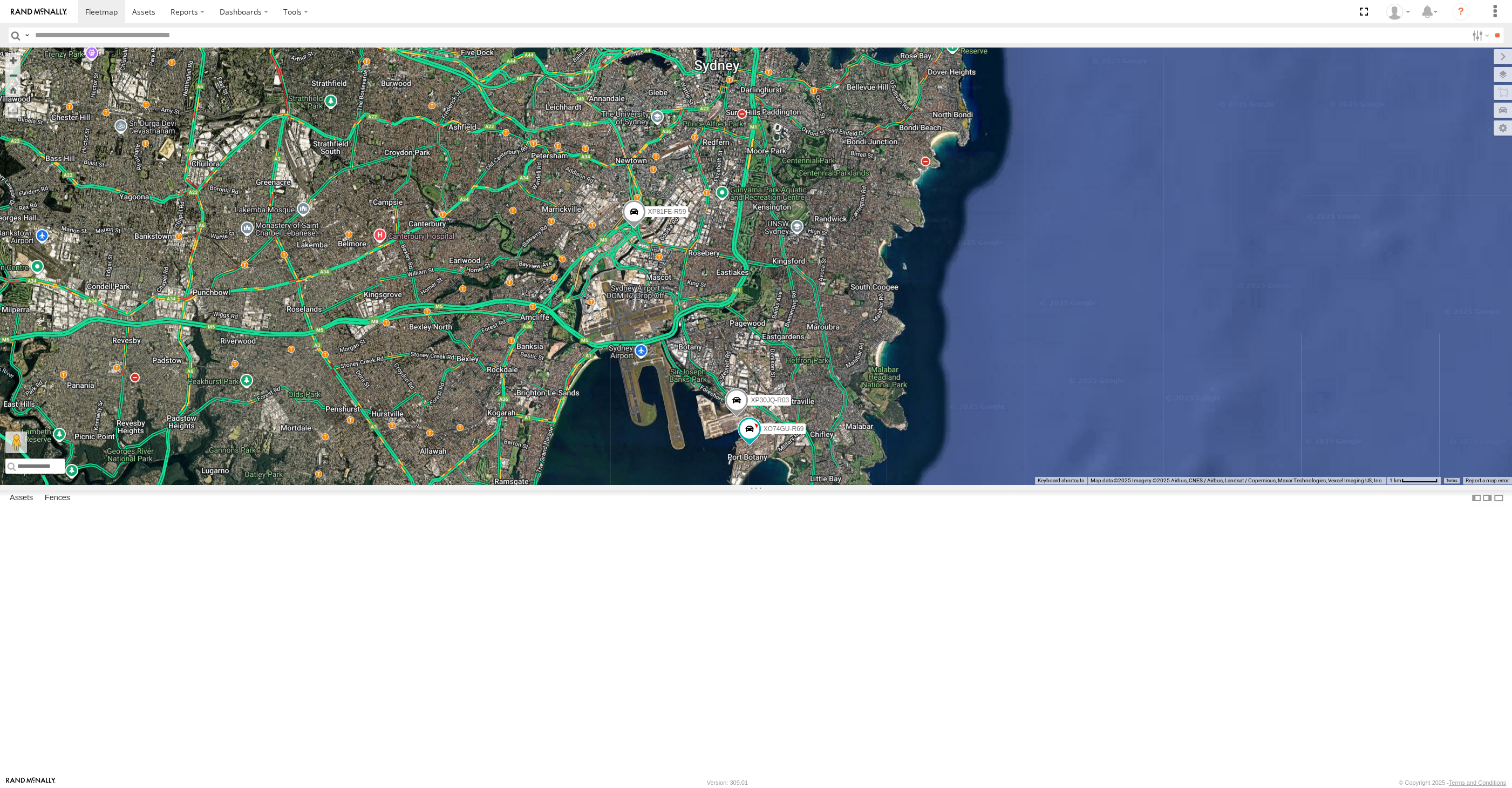
drag, startPoint x: 650, startPoint y: 497, endPoint x: 738, endPoint y: 502, distance: 88.1
click at [735, 485] on div "XSNDHU-R04 RJ5911-R79 XP81FE-R59 XP30JQ-R03 XO74GU-R69" at bounding box center [756, 265] width 1512 height 436
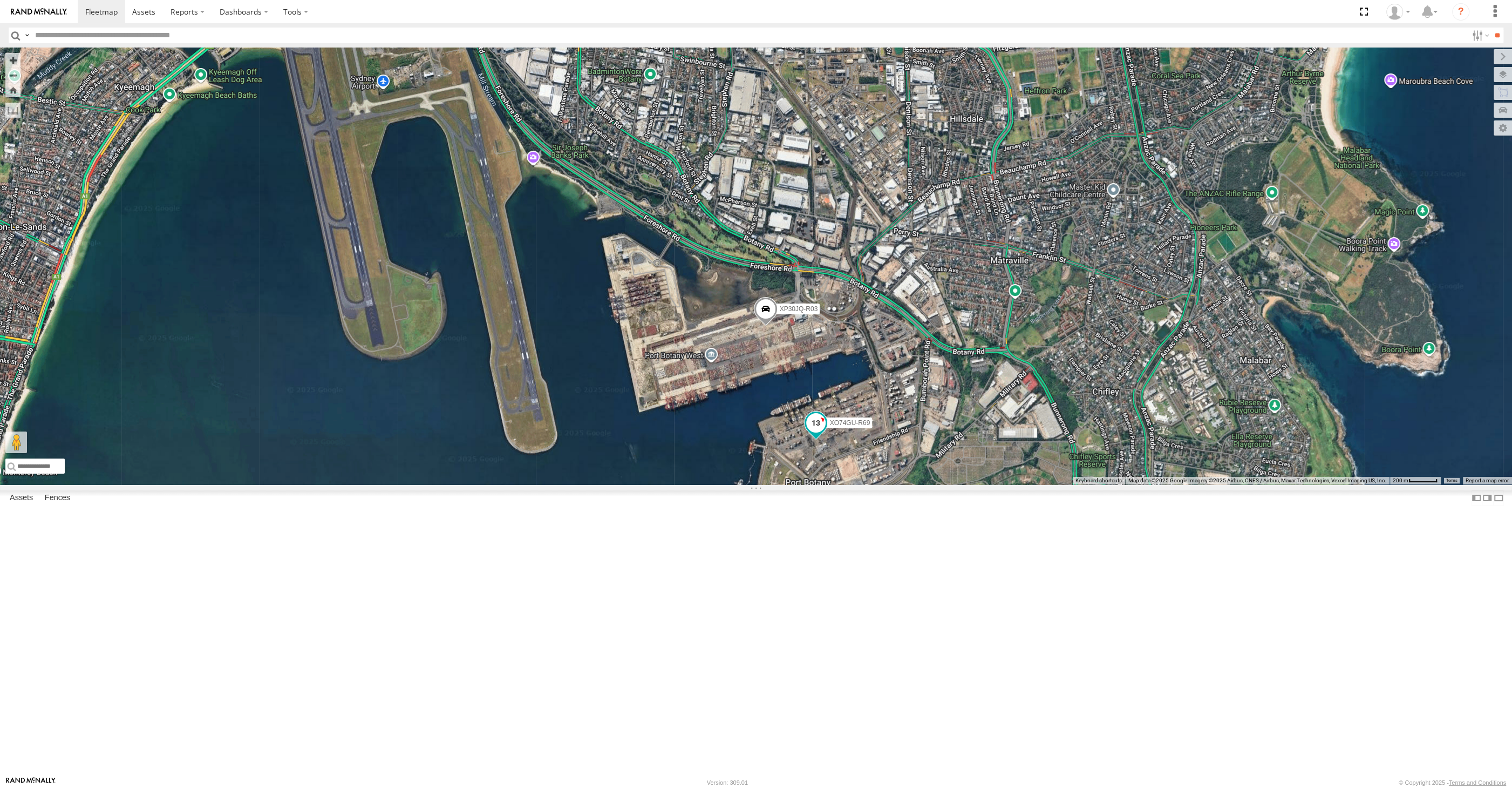
click at [812, 431] on span at bounding box center [816, 423] width 20 height 20
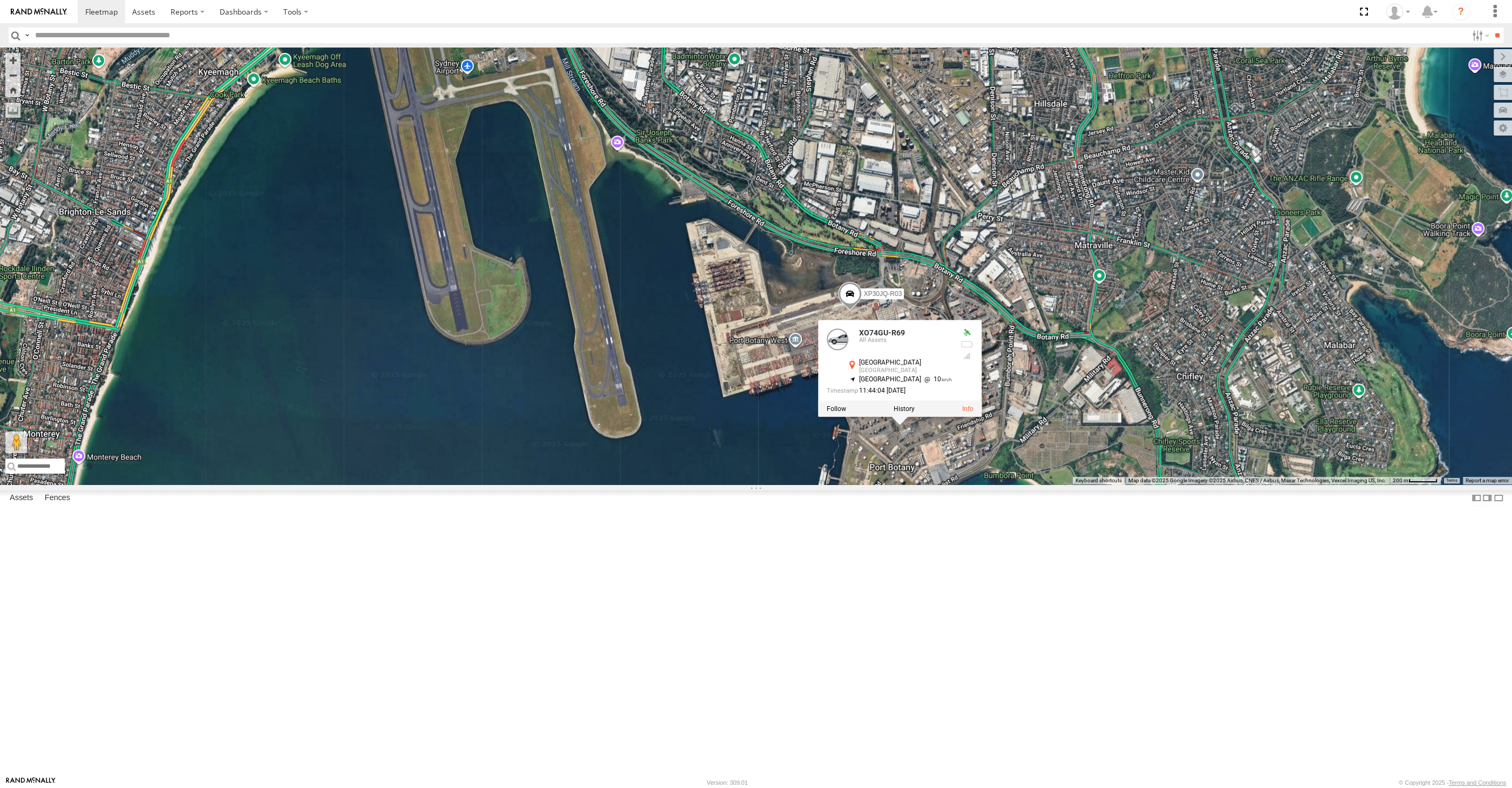
drag, startPoint x: 917, startPoint y: 668, endPoint x: 993, endPoint y: 653, distance: 77.5
click at [991, 485] on div "XSNDHU-R04 RJ5911-R79 XP81FE-R59 XP30JQ-R03 XO74GU-R69 XO74GU-R69 All Assets Sy…" at bounding box center [756, 265] width 1512 height 436
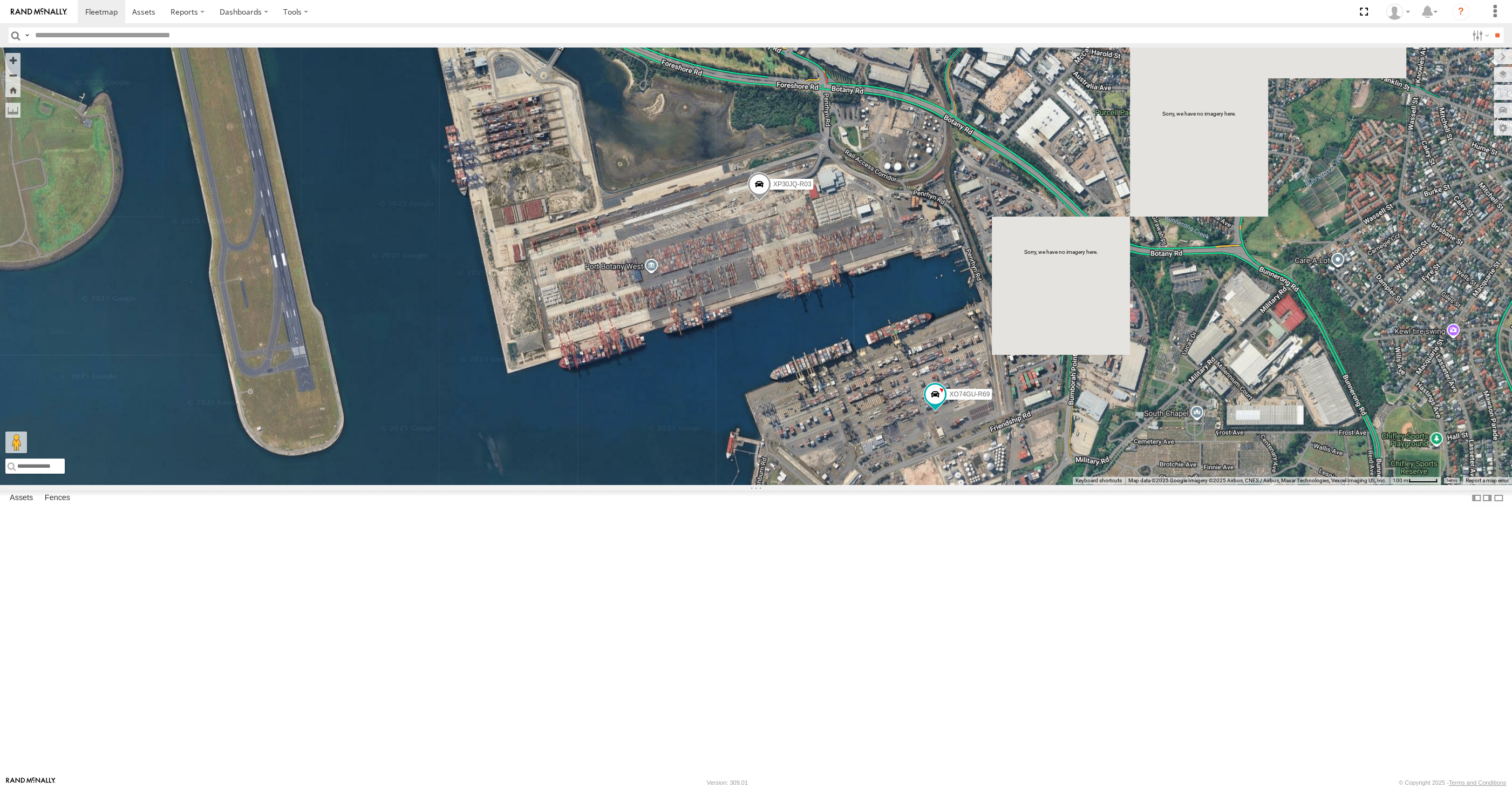
click at [732, 391] on div "XP30JQ-R03 XO74GU-R69" at bounding box center [756, 265] width 1512 height 436
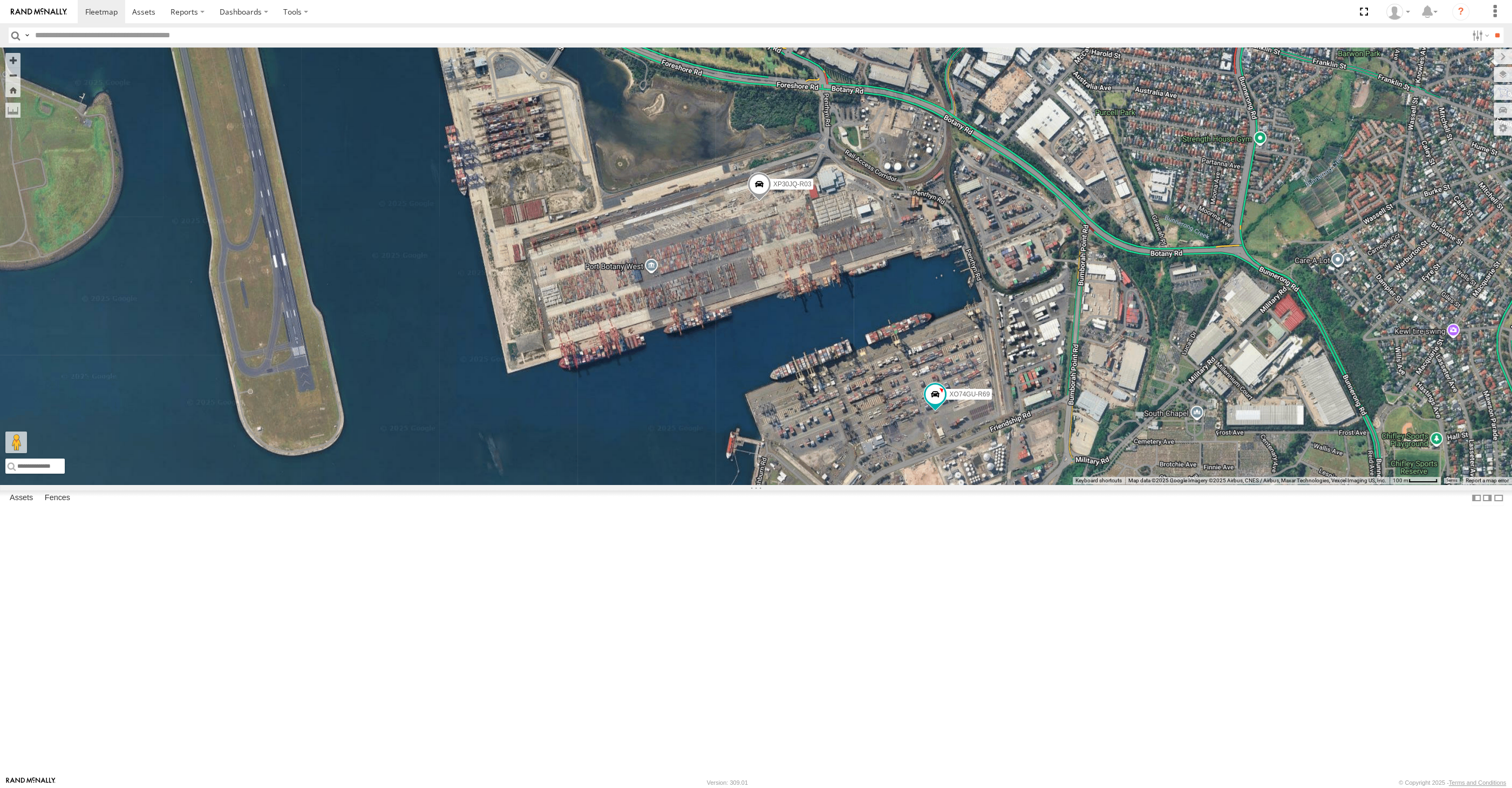
click at [762, 201] on span at bounding box center [759, 187] width 24 height 30
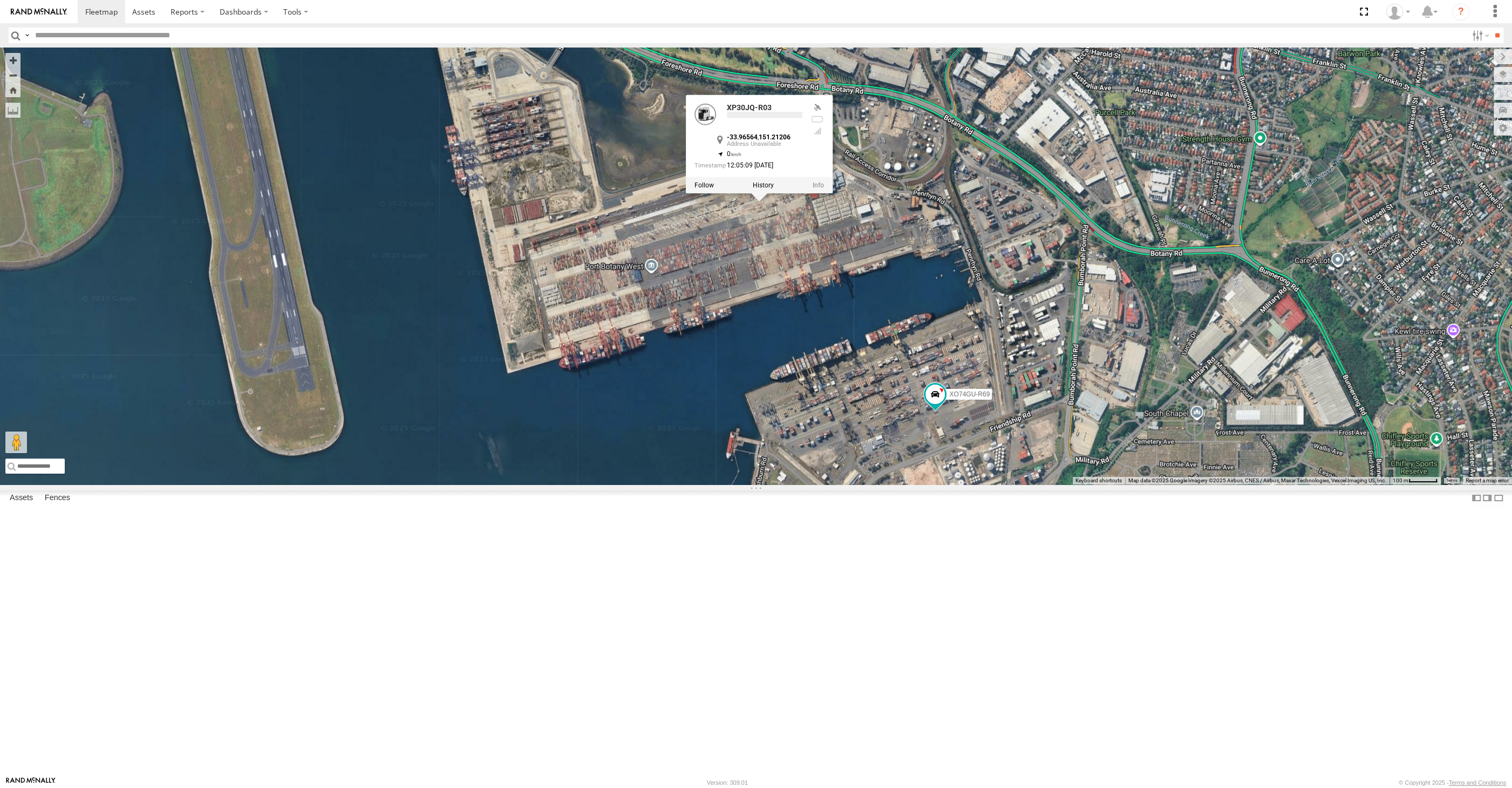
click at [760, 458] on div "XP30JQ-R03 XO74GU-R69 XP30JQ-R03 -33.96564 , 151.21206 0 12:05:09 03/10/2025" at bounding box center [756, 265] width 1512 height 436
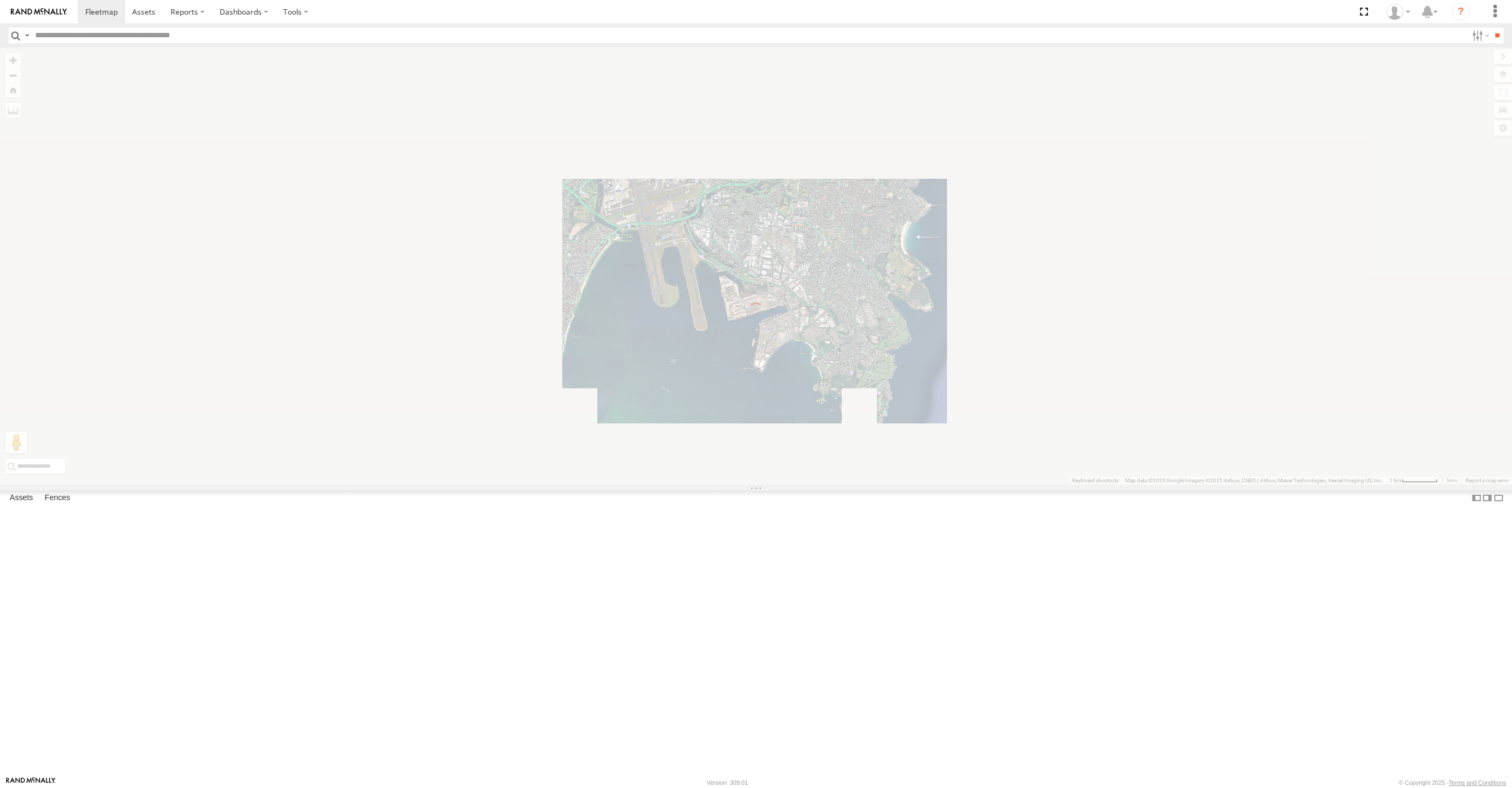
drag, startPoint x: 656, startPoint y: 510, endPoint x: 726, endPoint y: 525, distance: 71.6
click at [706, 485] on div "← Move left → Move right ↑ Move up ↓ Move down + Zoom in - Zoom out Home Jump l…" at bounding box center [756, 265] width 1512 height 436
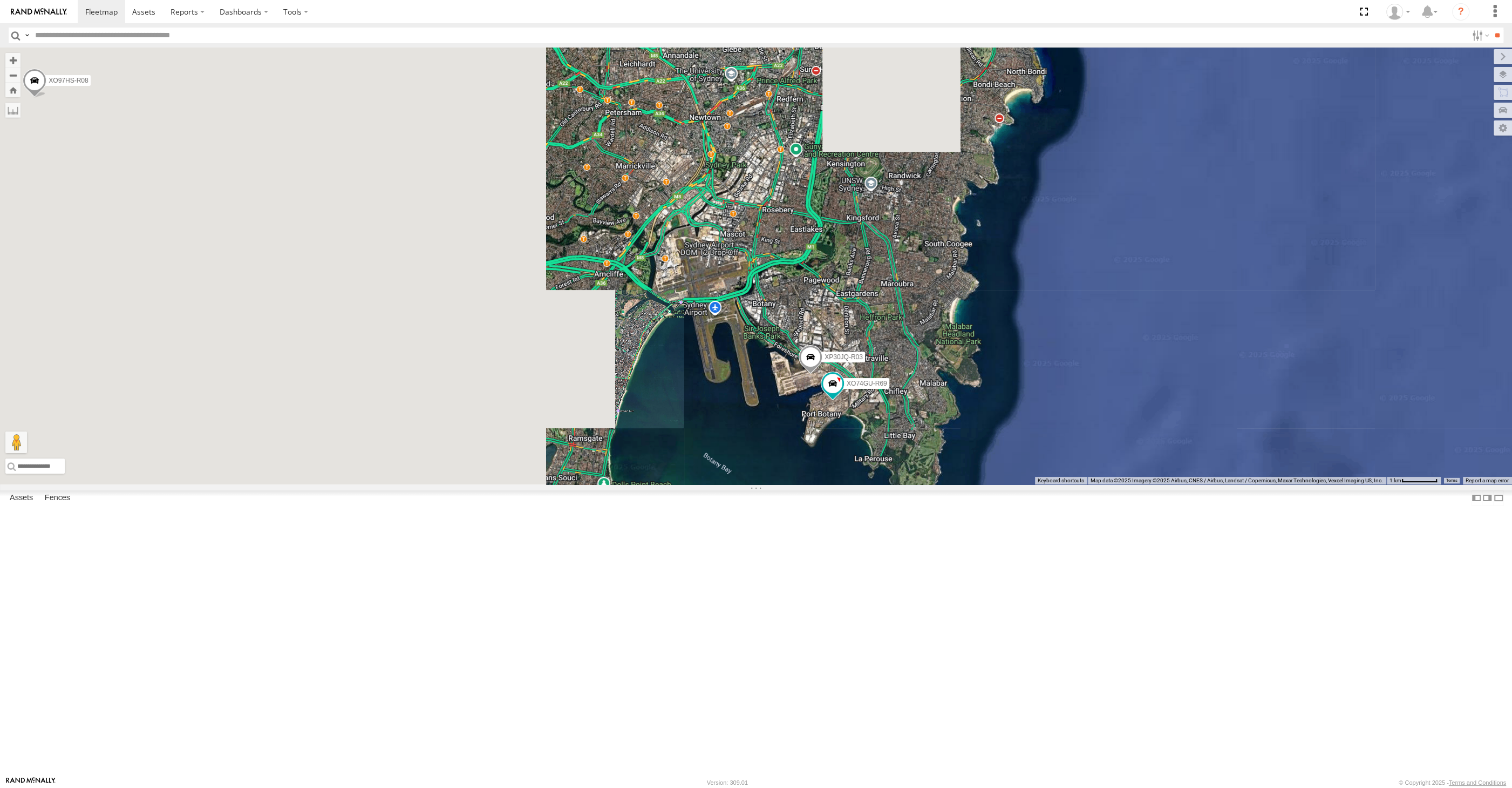
drag, startPoint x: 667, startPoint y: 470, endPoint x: 750, endPoint y: 580, distance: 137.8
click at [750, 485] on div "XP30JQ-R03 RJ5911-R79 XO97HS-R08 XO74GU-R69" at bounding box center [756, 265] width 1512 height 436
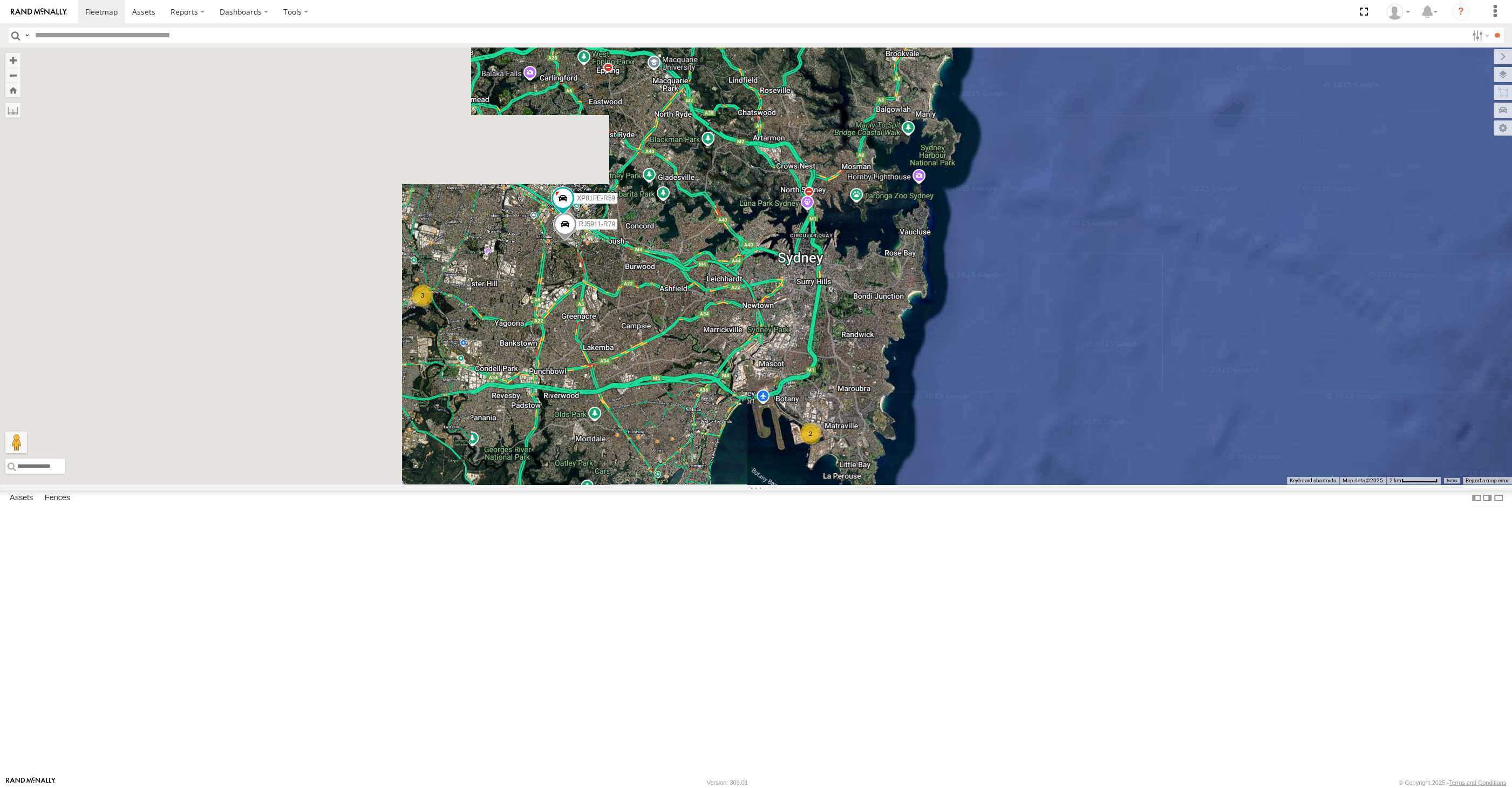
drag, startPoint x: 687, startPoint y: 537, endPoint x: 712, endPoint y: 543, distance: 25.7
click at [709, 485] on div "RJ5911-R79 2 XSNDHU-R04 3 XP81FE-R59" at bounding box center [756, 265] width 1512 height 436
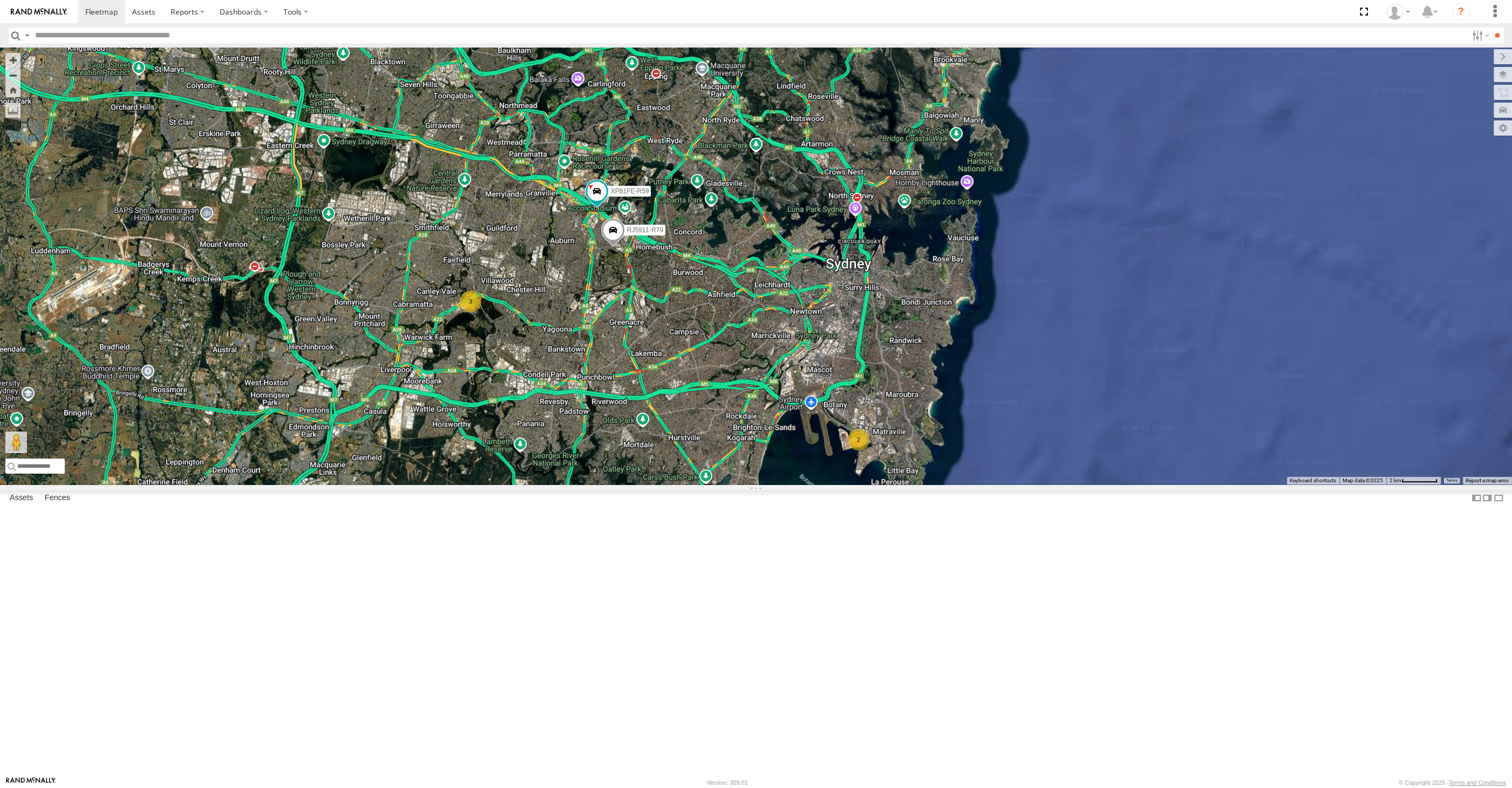
click at [711, 485] on div "RJ5911-R79 2 XSNDHU-R04 3 XP81FE-R59" at bounding box center [756, 265] width 1512 height 436
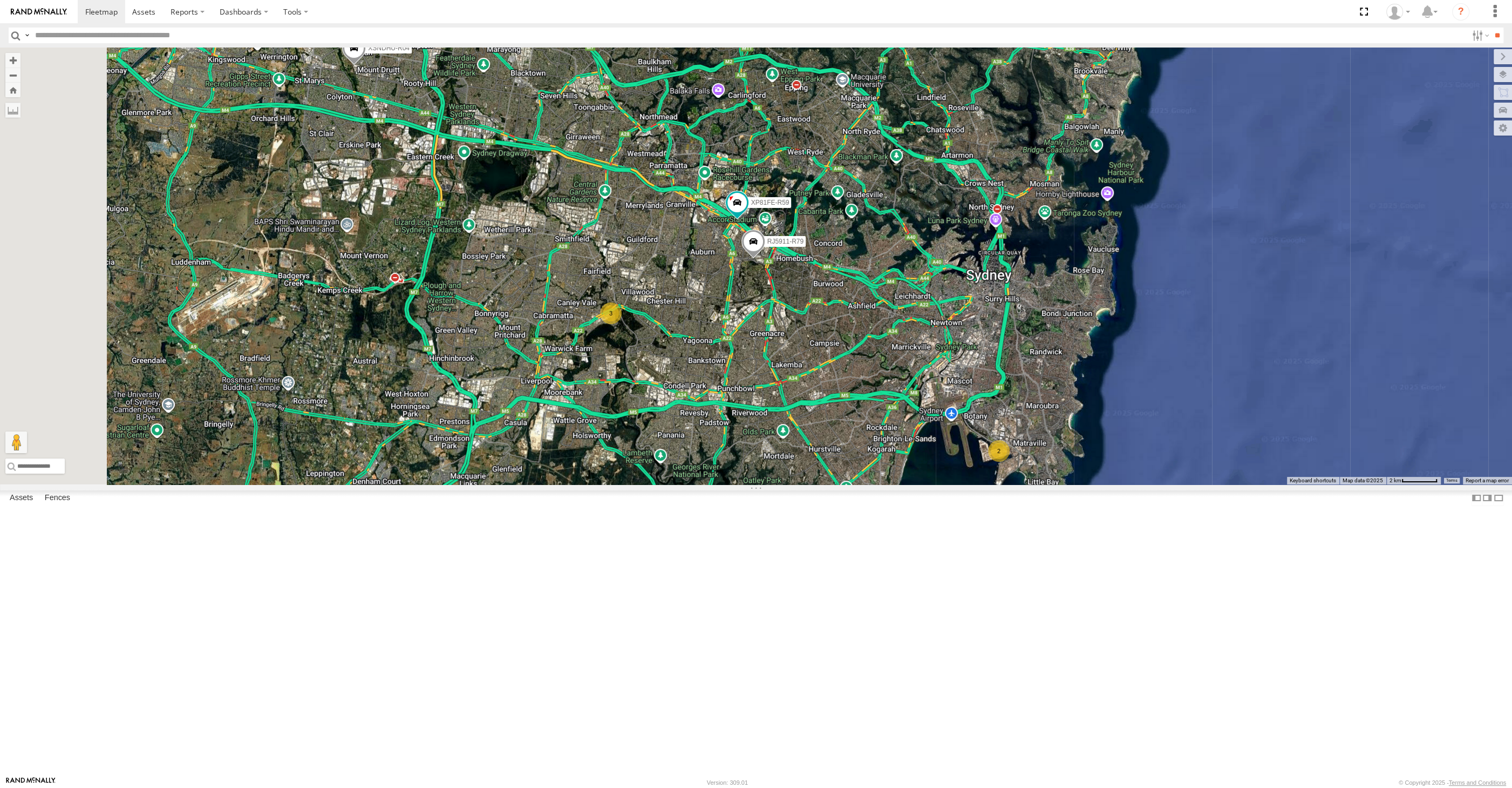
drag, startPoint x: 481, startPoint y: 370, endPoint x: 618, endPoint y: 408, distance: 142.2
click at [618, 408] on div "RJ5911-R79 XSNDHU-R04 XP81FE-R59 2 3" at bounding box center [756, 265] width 1512 height 436
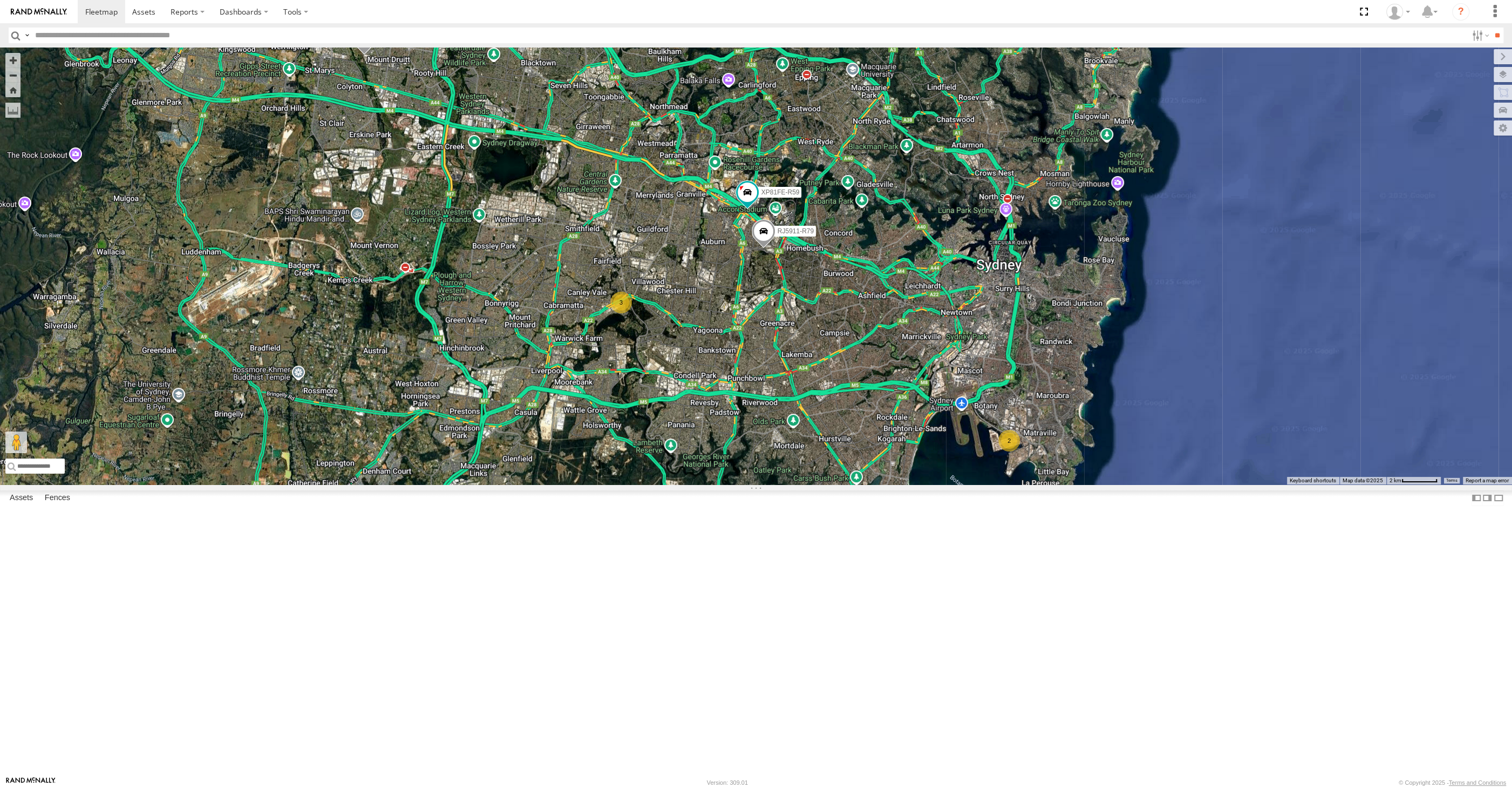
drag, startPoint x: 490, startPoint y: 386, endPoint x: 513, endPoint y: 395, distance: 24.7
click at [490, 376] on div "RJ5911-R79 XSNDHU-R04 XP81FE-R59 2 3" at bounding box center [756, 265] width 1512 height 436
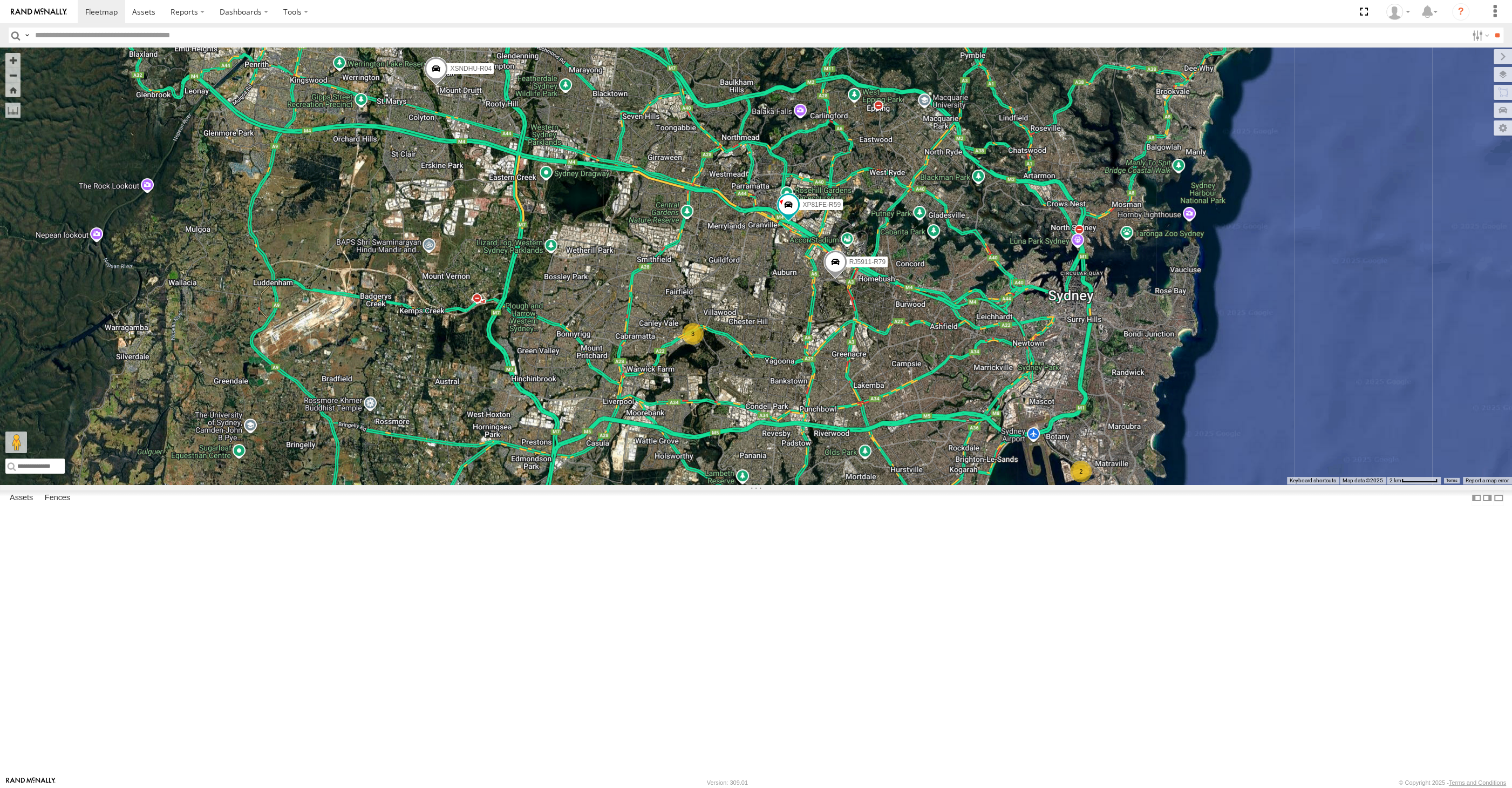
drag, startPoint x: 814, startPoint y: 502, endPoint x: 889, endPoint y: 562, distance: 96.0
click at [889, 485] on div "RJ5911-R79 XSNDHU-R04 XP81FE-R59 2 3" at bounding box center [756, 265] width 1512 height 436
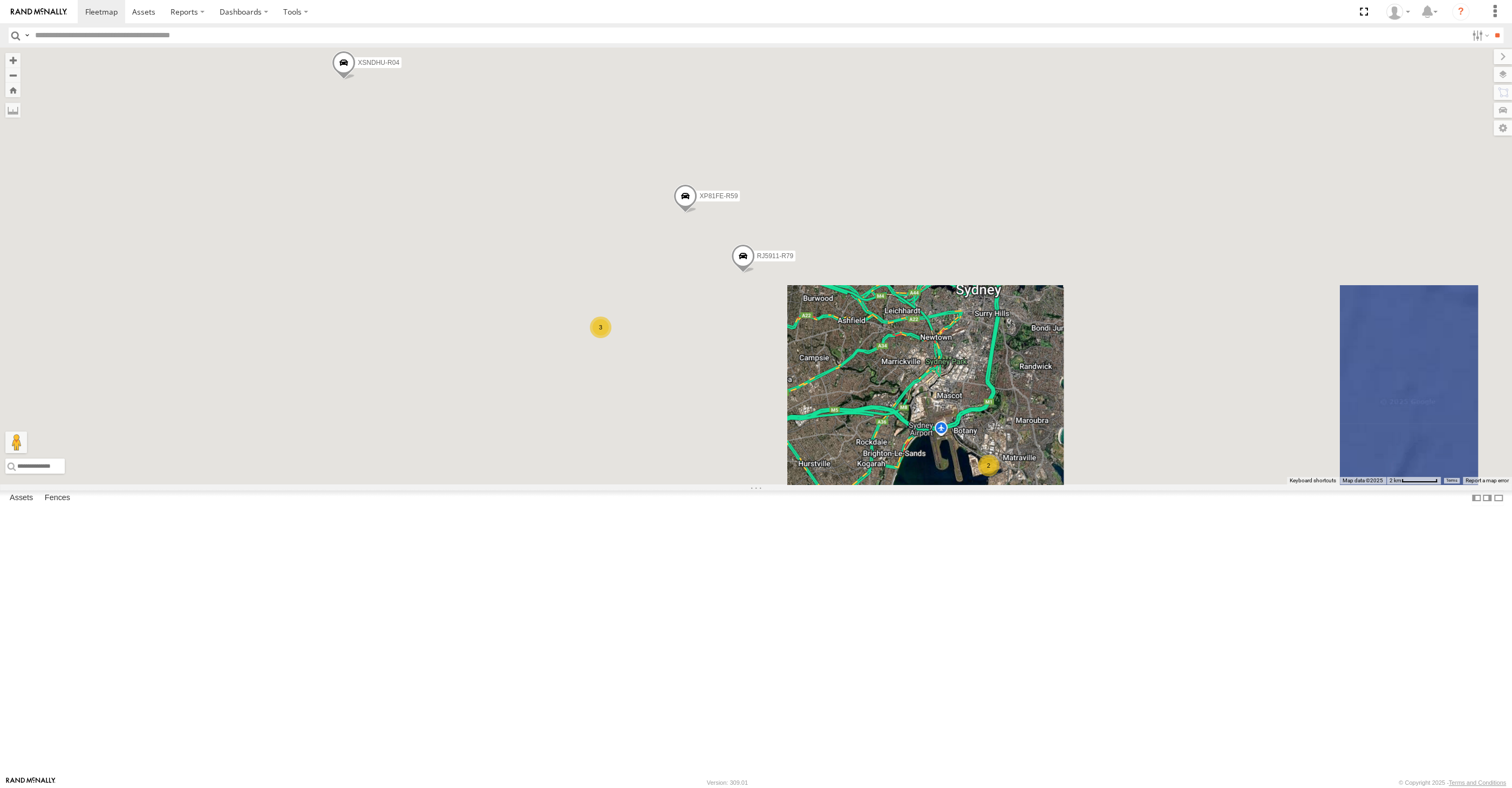
click at [856, 485] on div "XSNDHU-R04 RJ5911-R79 XP81FE-R59 2 3" at bounding box center [756, 265] width 1512 height 436
